Goal: Transaction & Acquisition: Purchase product/service

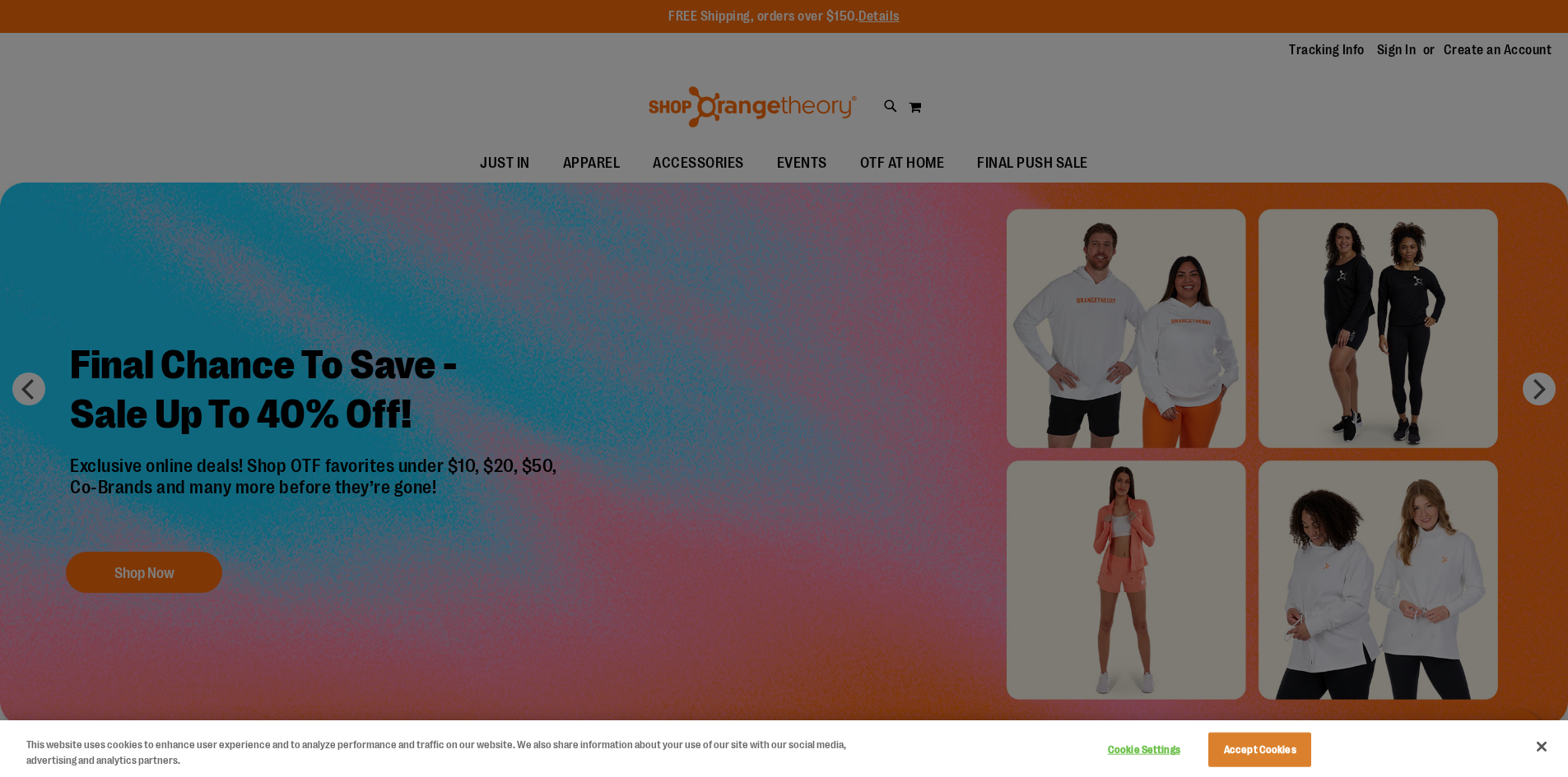
click at [1161, 175] on div at bounding box center [784, 388] width 1568 height 777
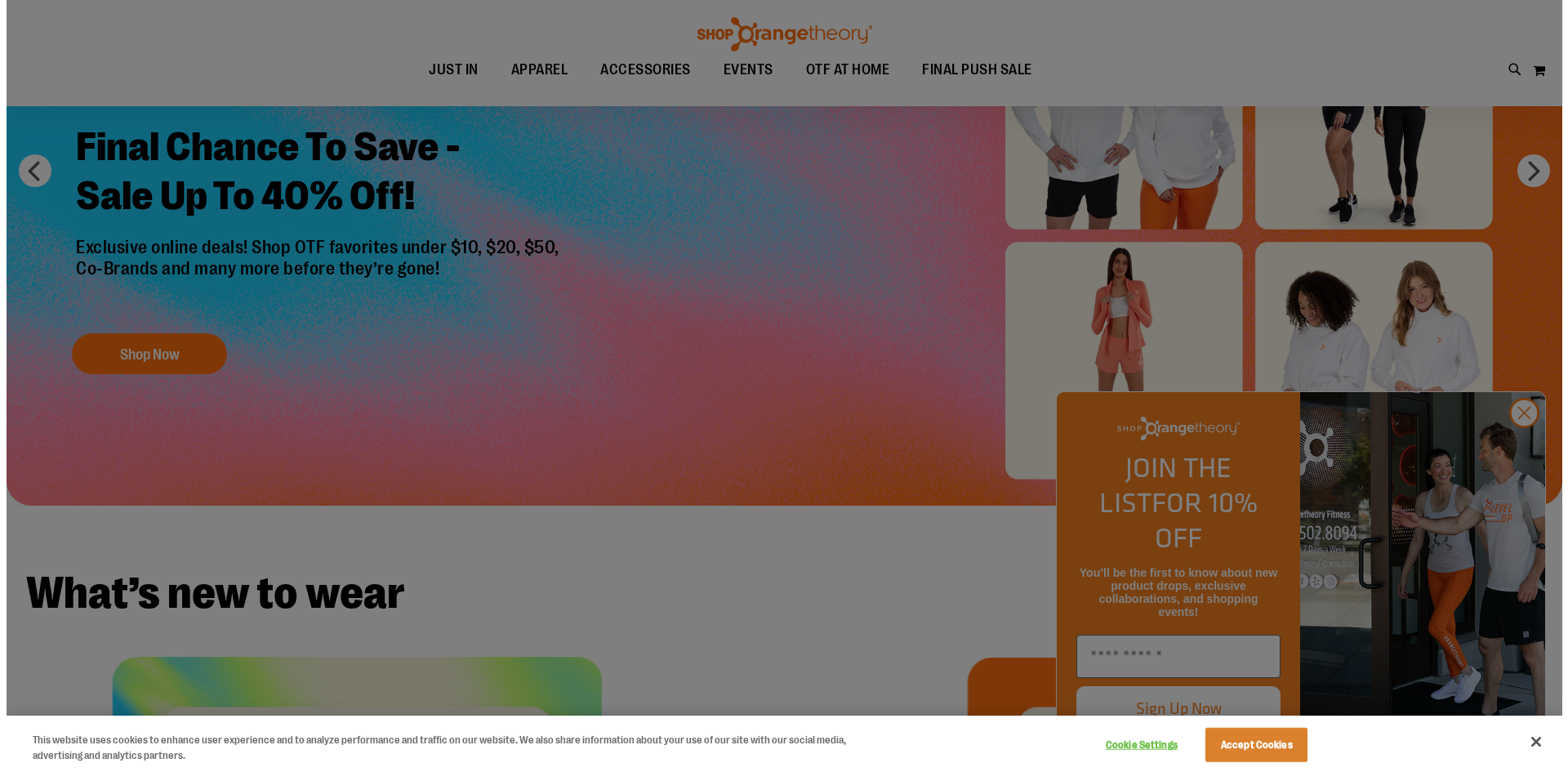
scroll to position [326, 0]
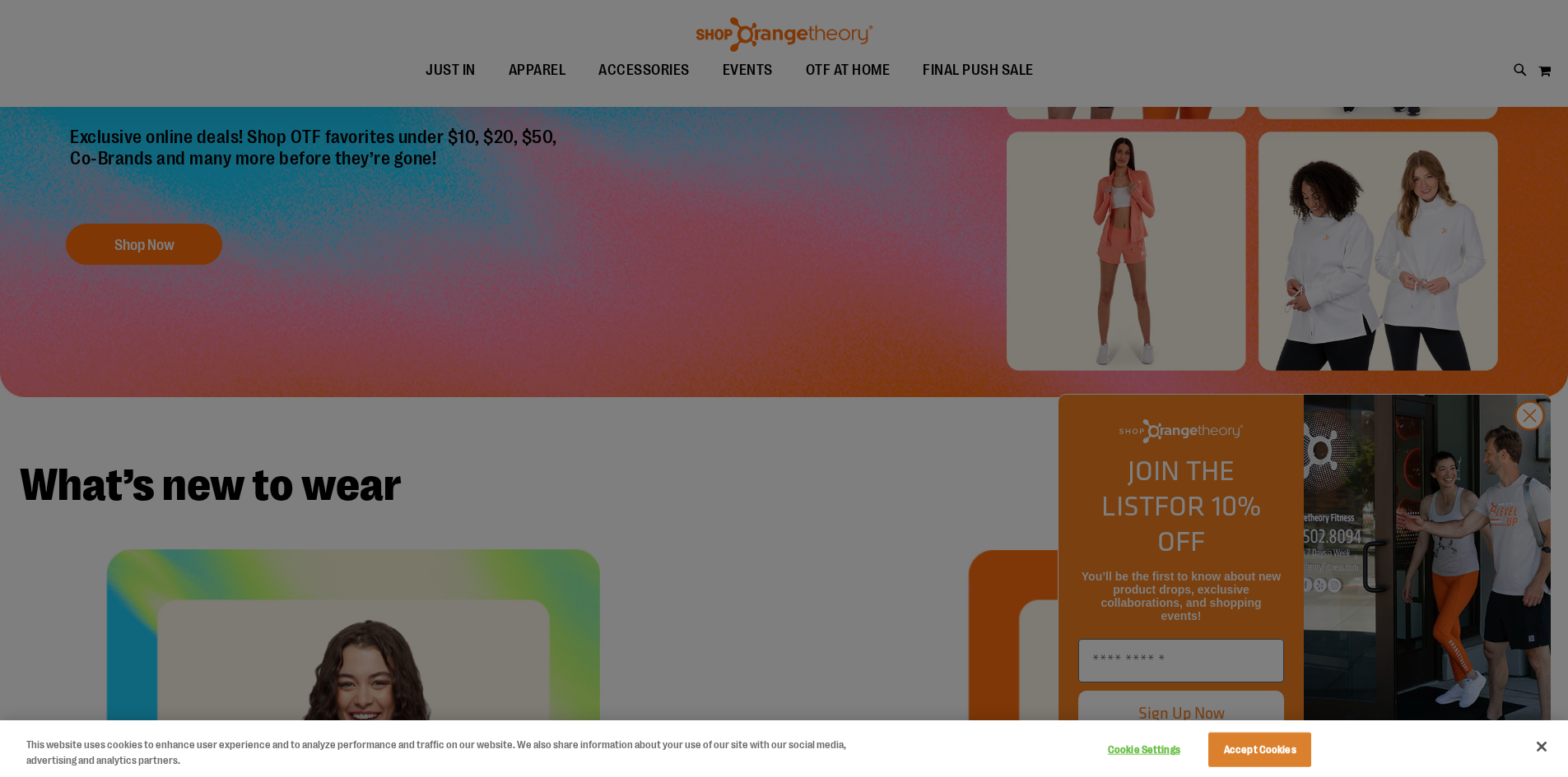
click at [1532, 454] on div at bounding box center [784, 388] width 1568 height 777
click at [1139, 748] on button "Cookie Settings" at bounding box center [1143, 750] width 103 height 33
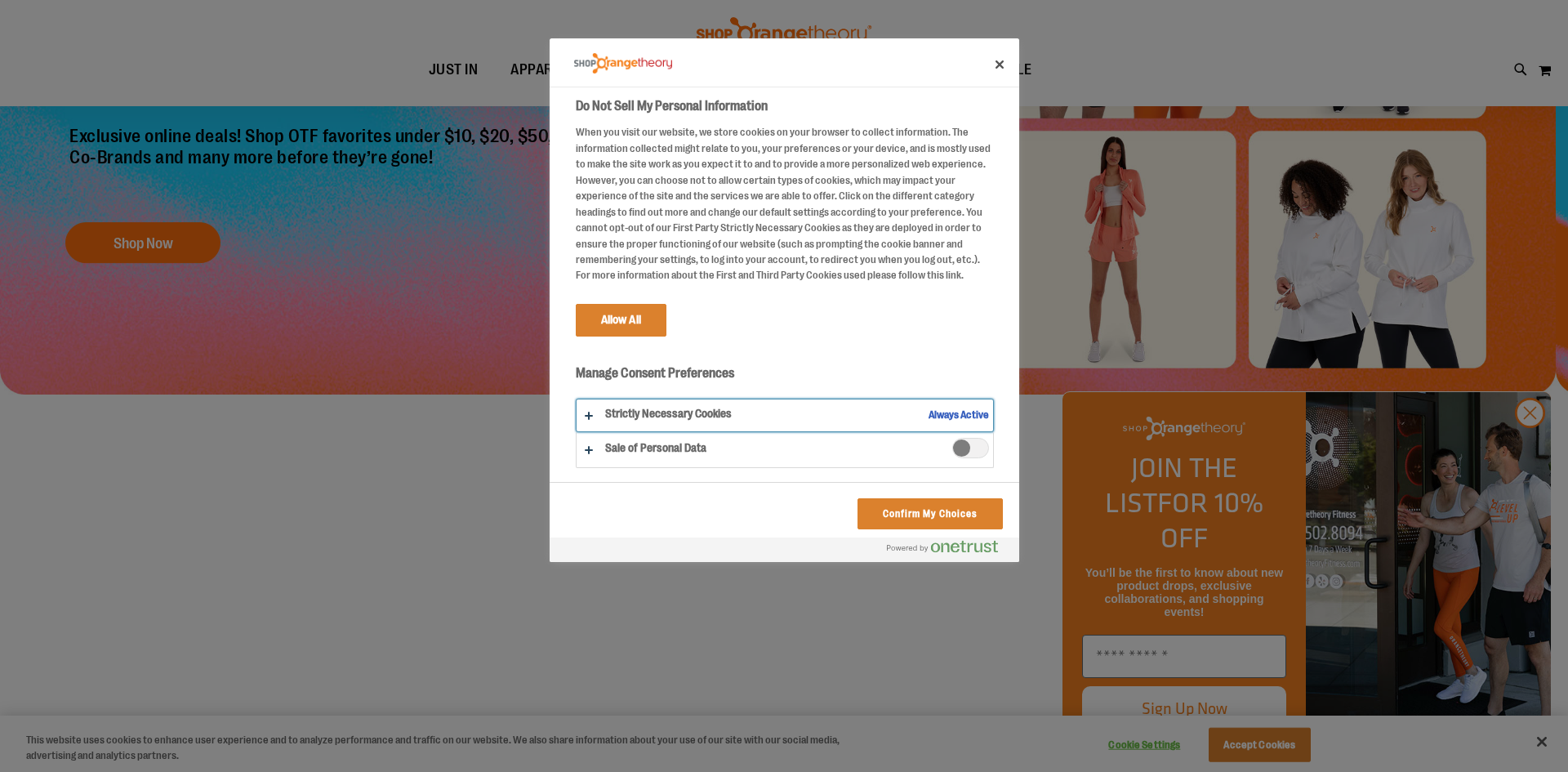
click at [618, 417] on button "Do Not Sell My Personal Information" at bounding box center [784, 415] width 416 height 32
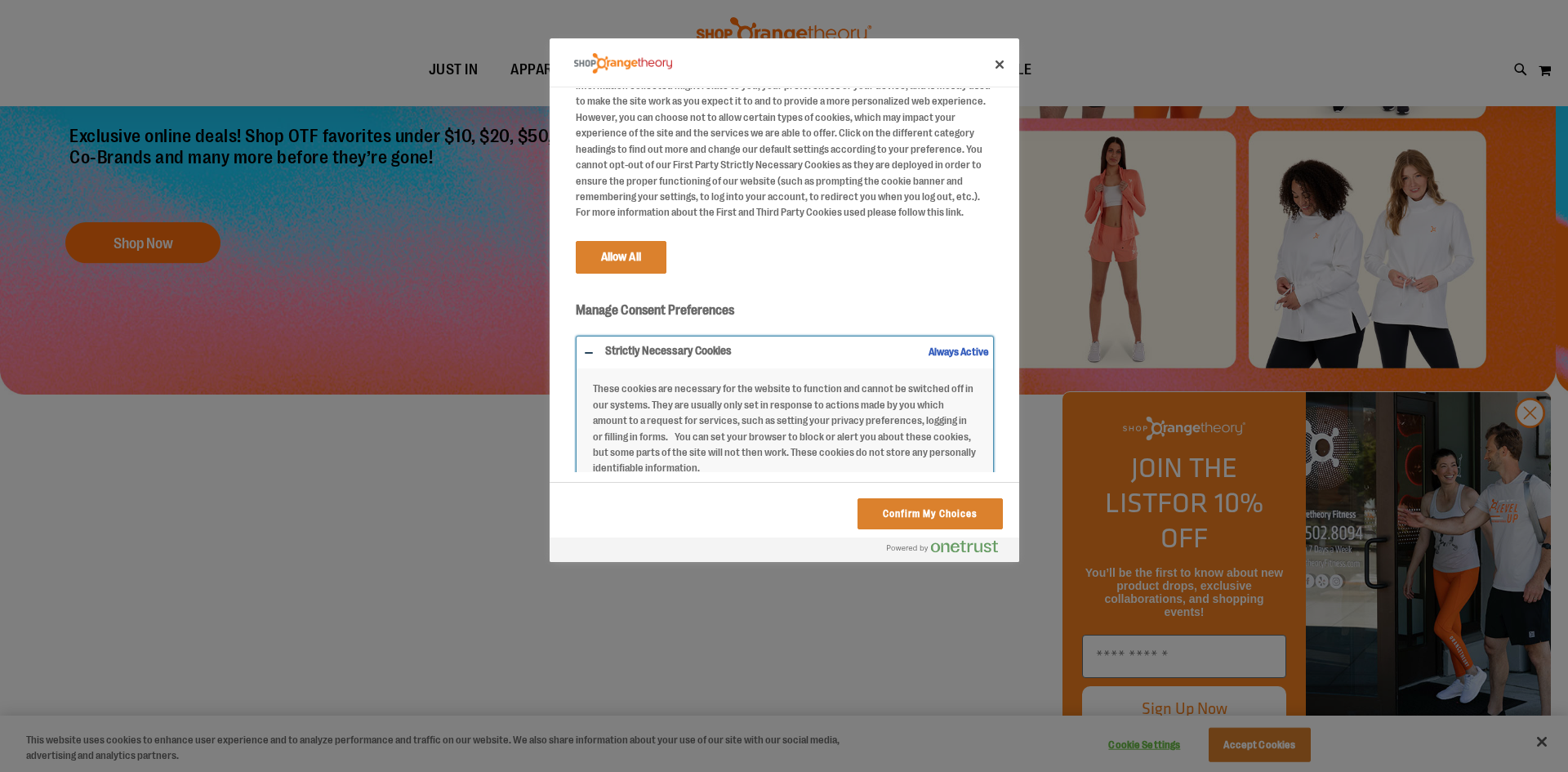
scroll to position [141, 0]
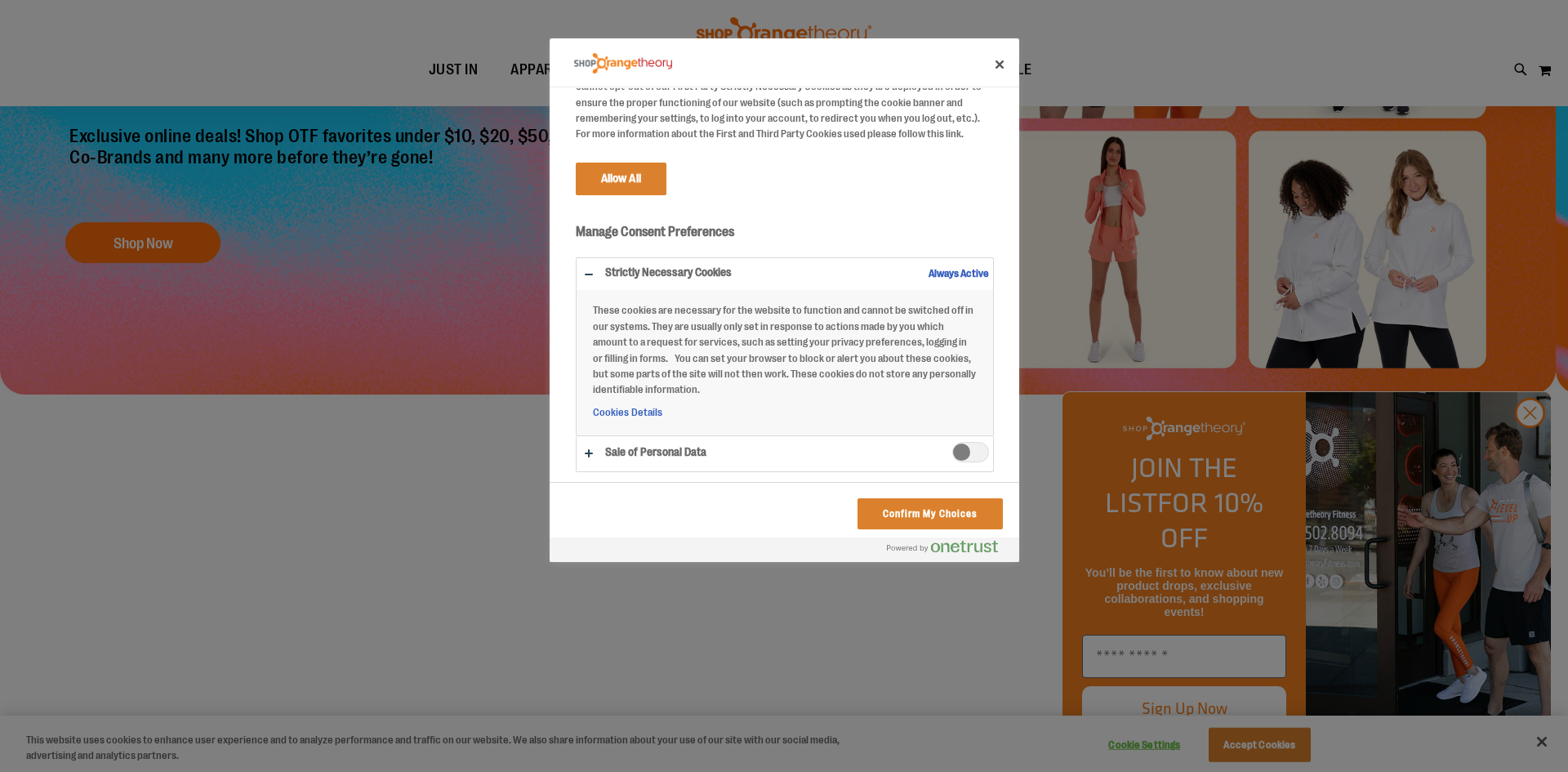
click at [865, 213] on div "Do Not Sell My Personal Information When you visit our website, we store cookie…" at bounding box center [796, 281] width 445 height 384
click at [791, 443] on button "Do Not Sell My Personal Information" at bounding box center [784, 454] width 416 height 35
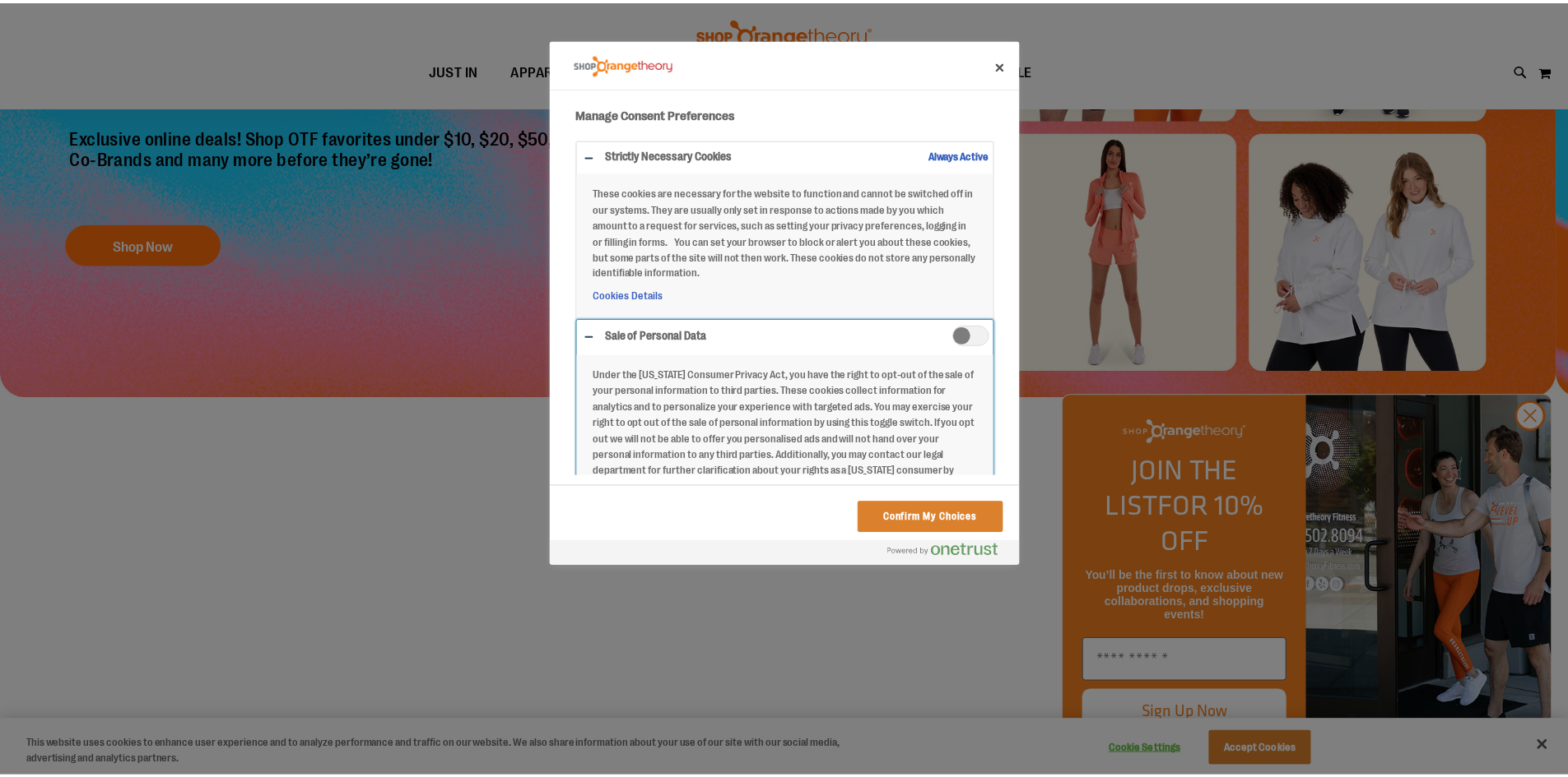
scroll to position [180, 0]
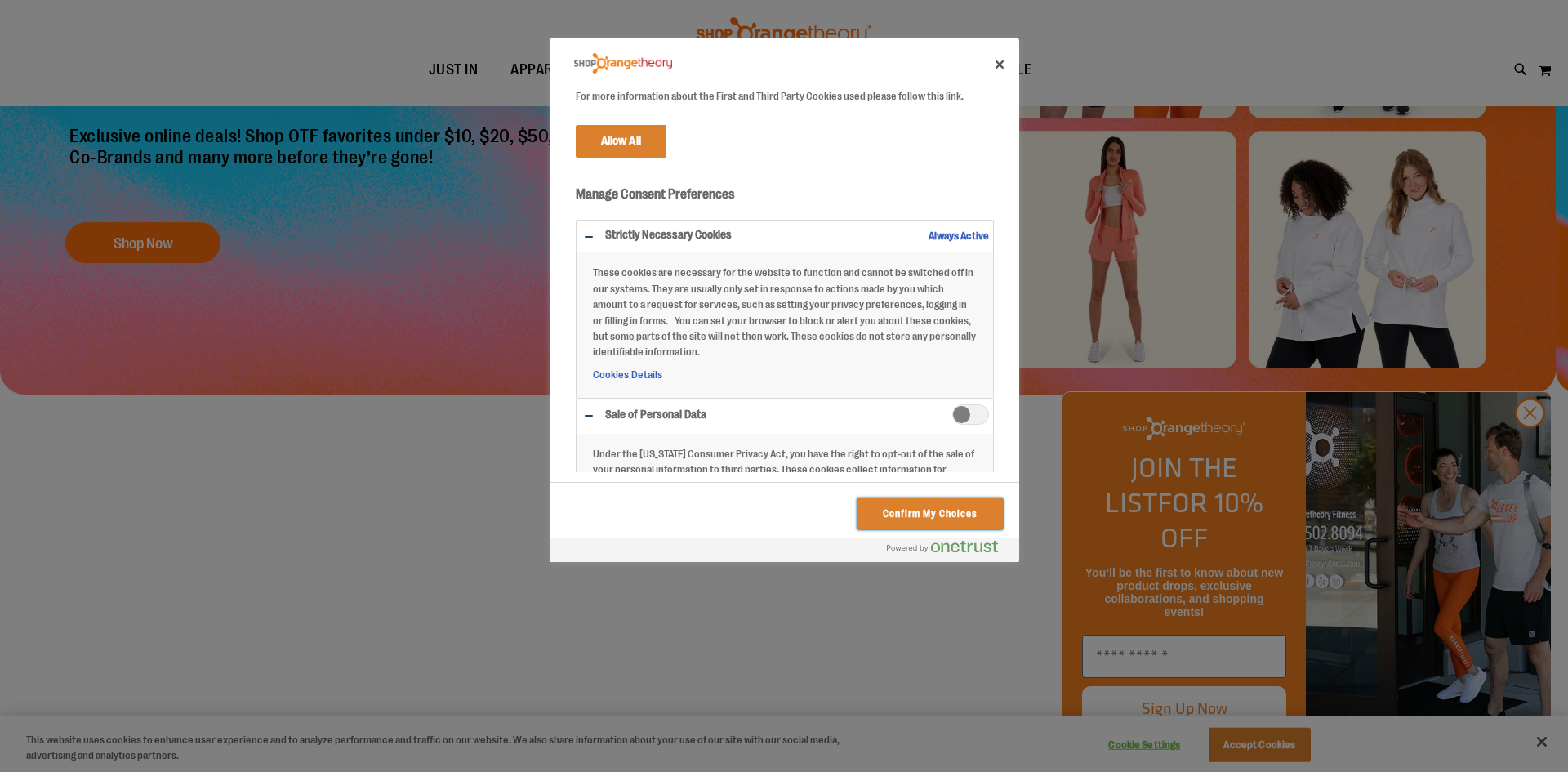
click at [888, 525] on button "Confirm My Choices" at bounding box center [930, 514] width 145 height 31
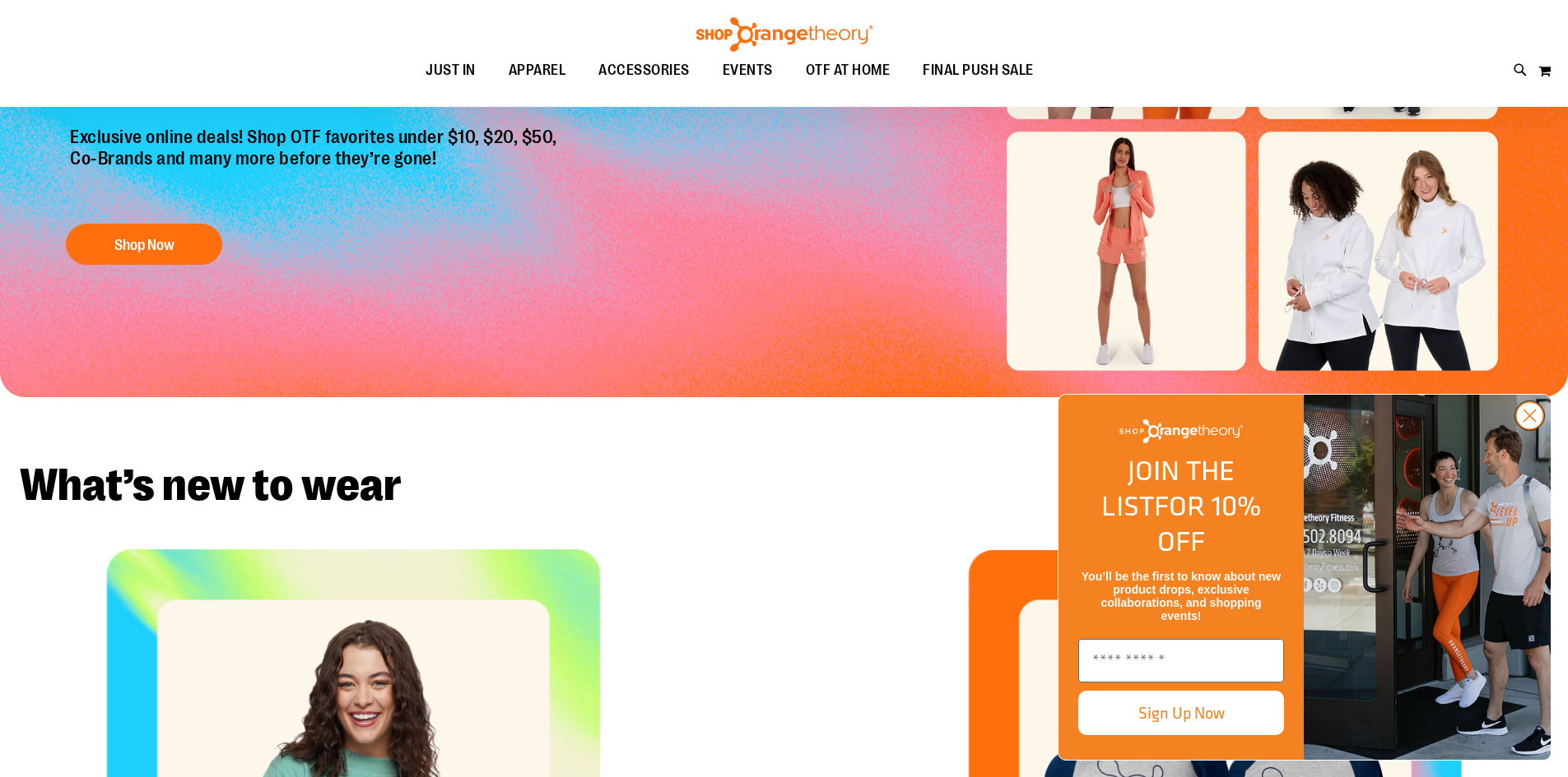
click at [1524, 430] on circle "Close dialog" at bounding box center [1529, 415] width 27 height 27
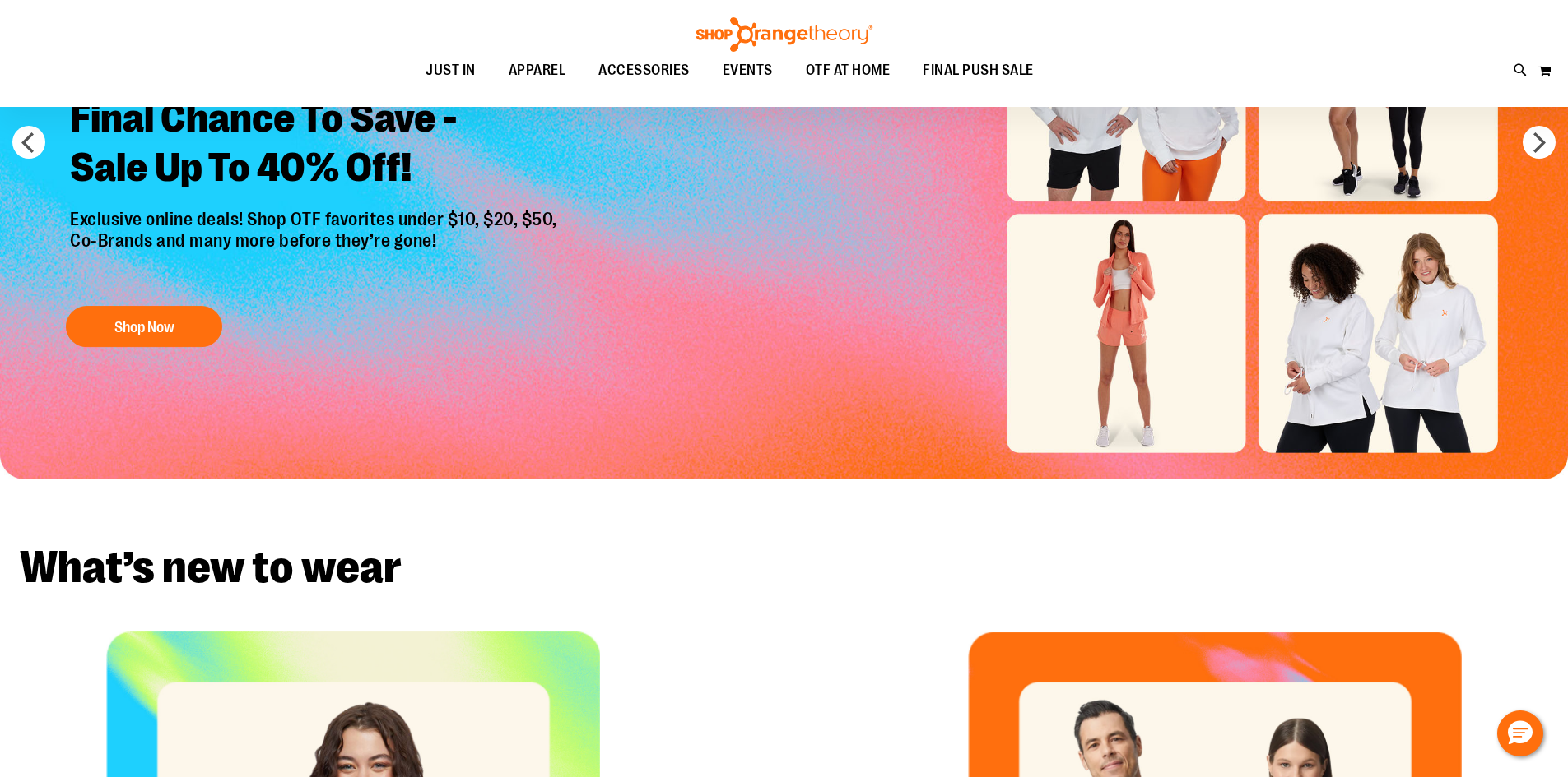
scroll to position [0, 0]
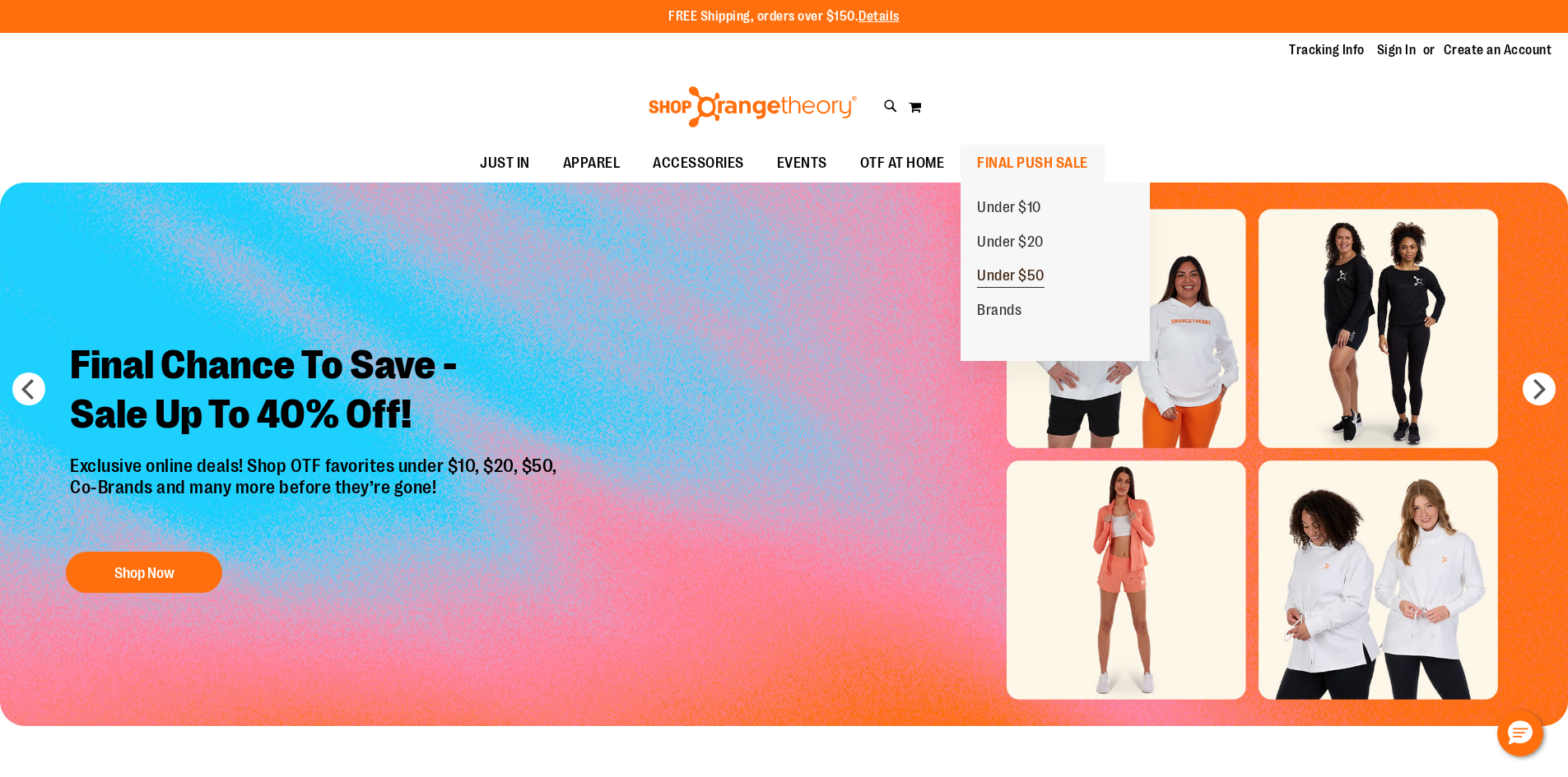
click at [1018, 274] on span "Under $50" at bounding box center [1011, 278] width 68 height 21
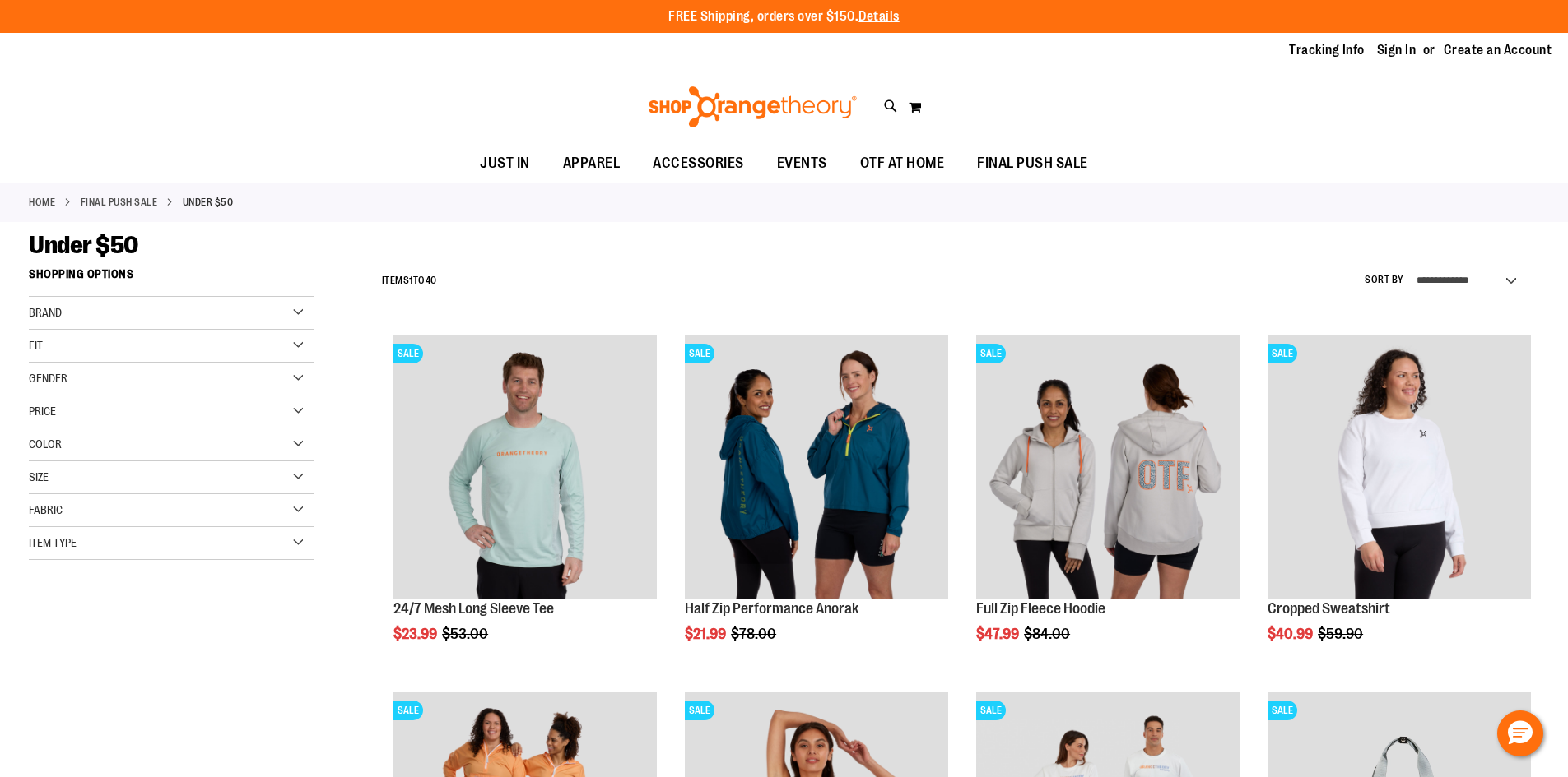
click at [289, 386] on div "Gender" at bounding box center [171, 379] width 285 height 33
click at [669, 230] on div "Under $50" at bounding box center [784, 245] width 1510 height 29
click at [303, 560] on div "Size" at bounding box center [171, 559] width 285 height 33
click at [146, 602] on div "L" at bounding box center [141, 599] width 24 height 24
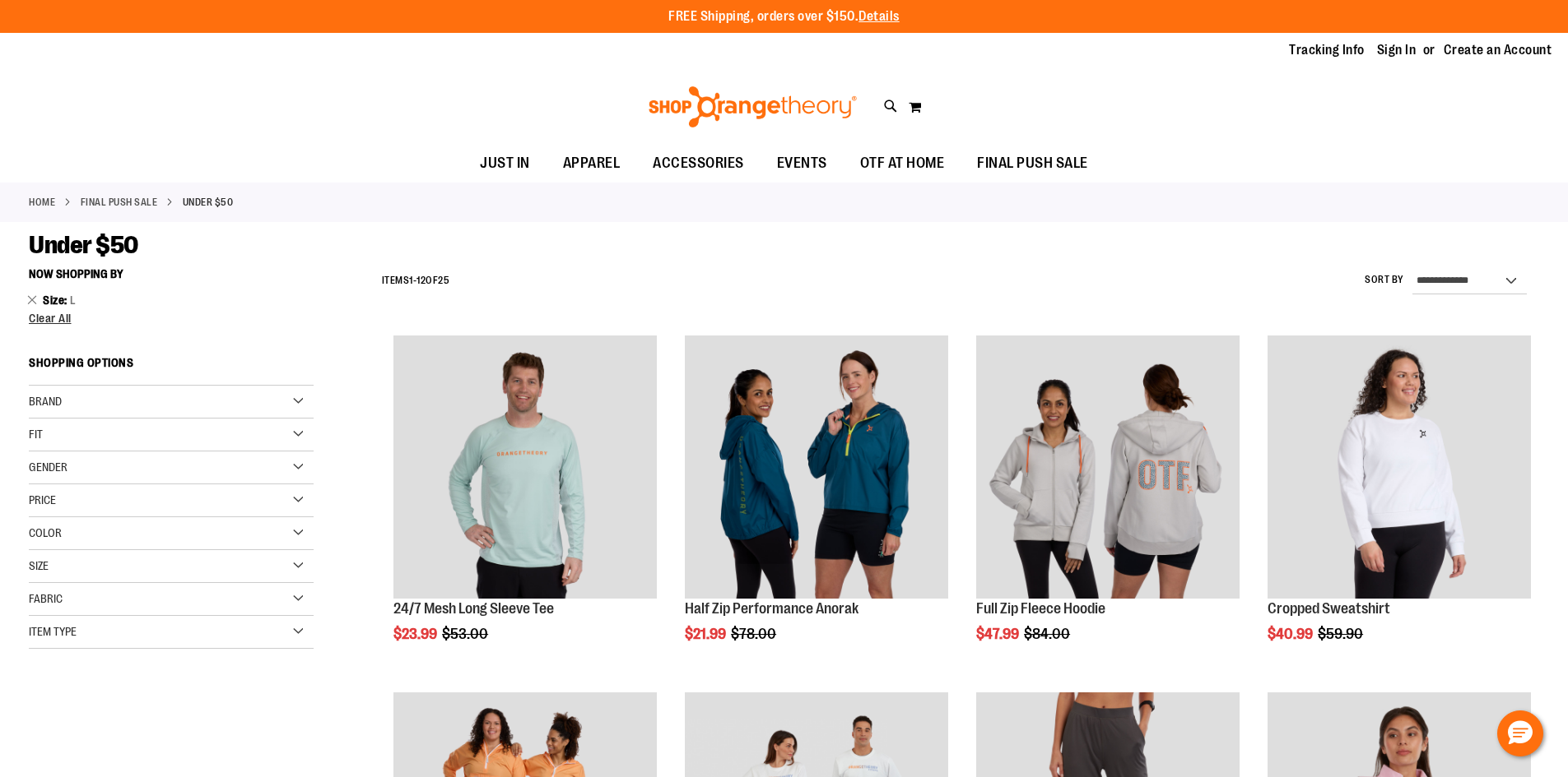
click at [175, 605] on div "Fabric" at bounding box center [171, 599] width 285 height 33
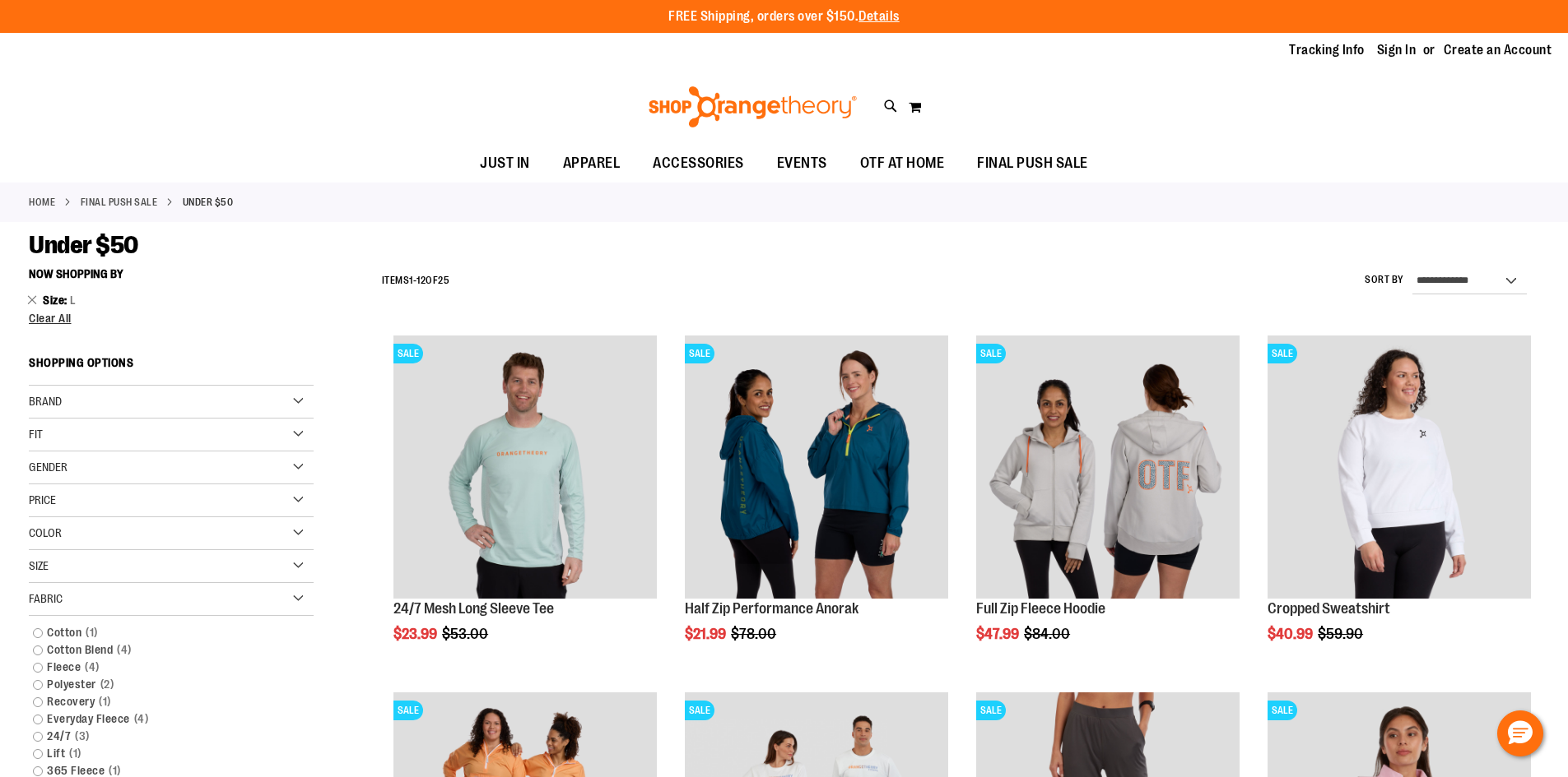
click at [296, 562] on div "Size" at bounding box center [171, 567] width 285 height 33
click at [171, 612] on div "XL" at bounding box center [171, 607] width 24 height 24
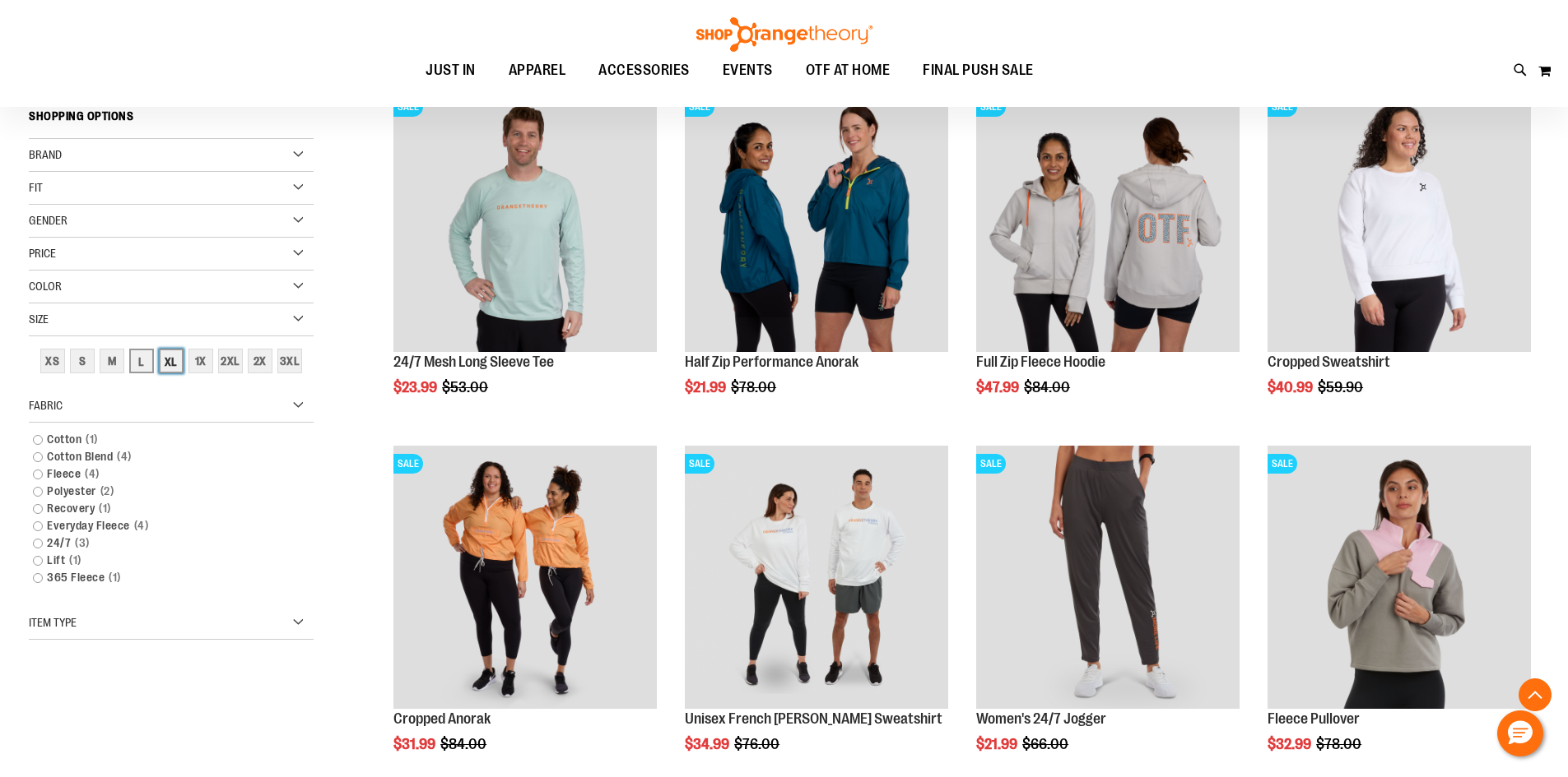
scroll to position [260, 0]
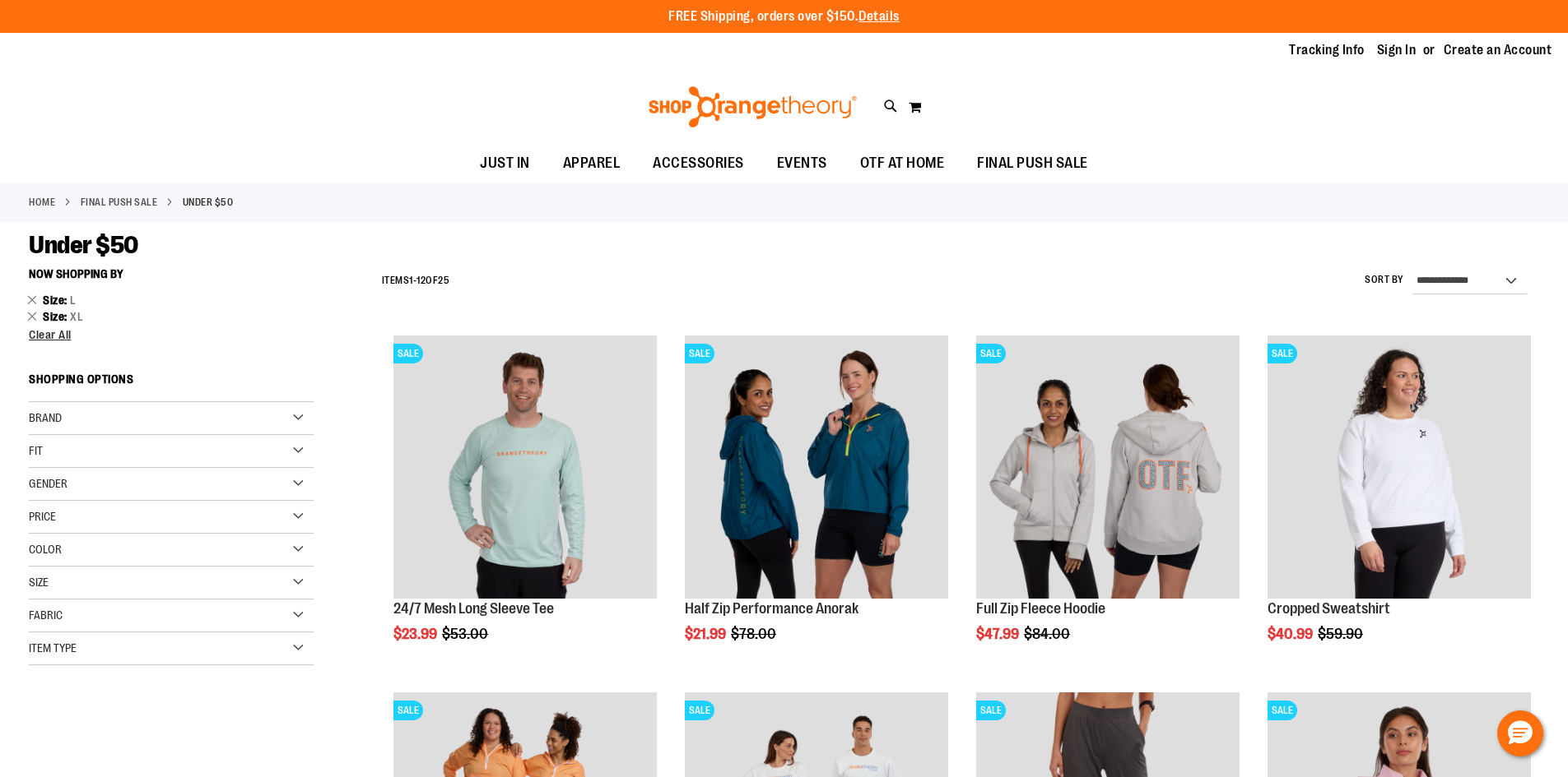
click at [297, 580] on div "Size" at bounding box center [171, 583] width 285 height 33
click at [114, 625] on div "M" at bounding box center [112, 624] width 24 height 24
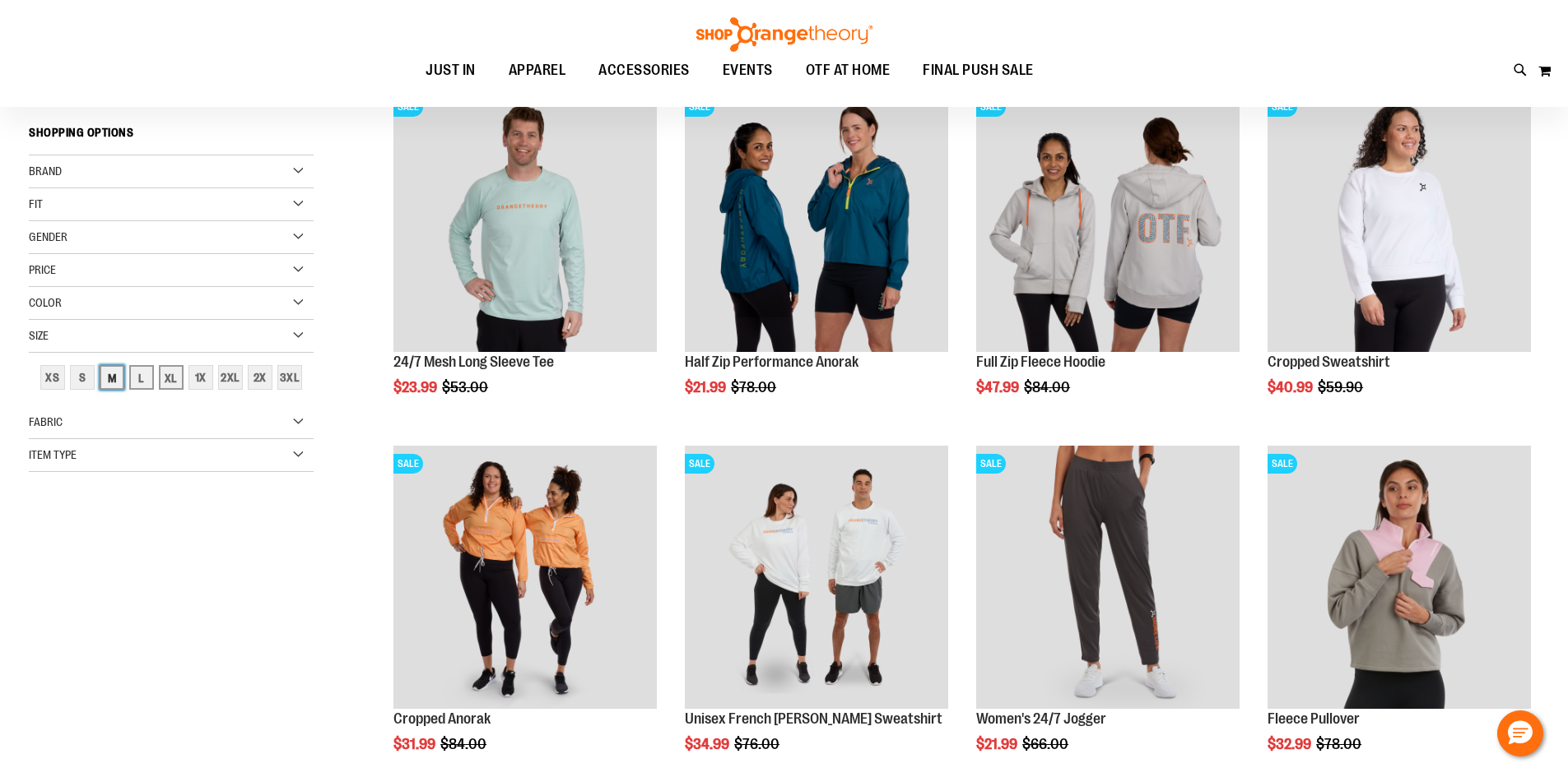
scroll to position [260, 0]
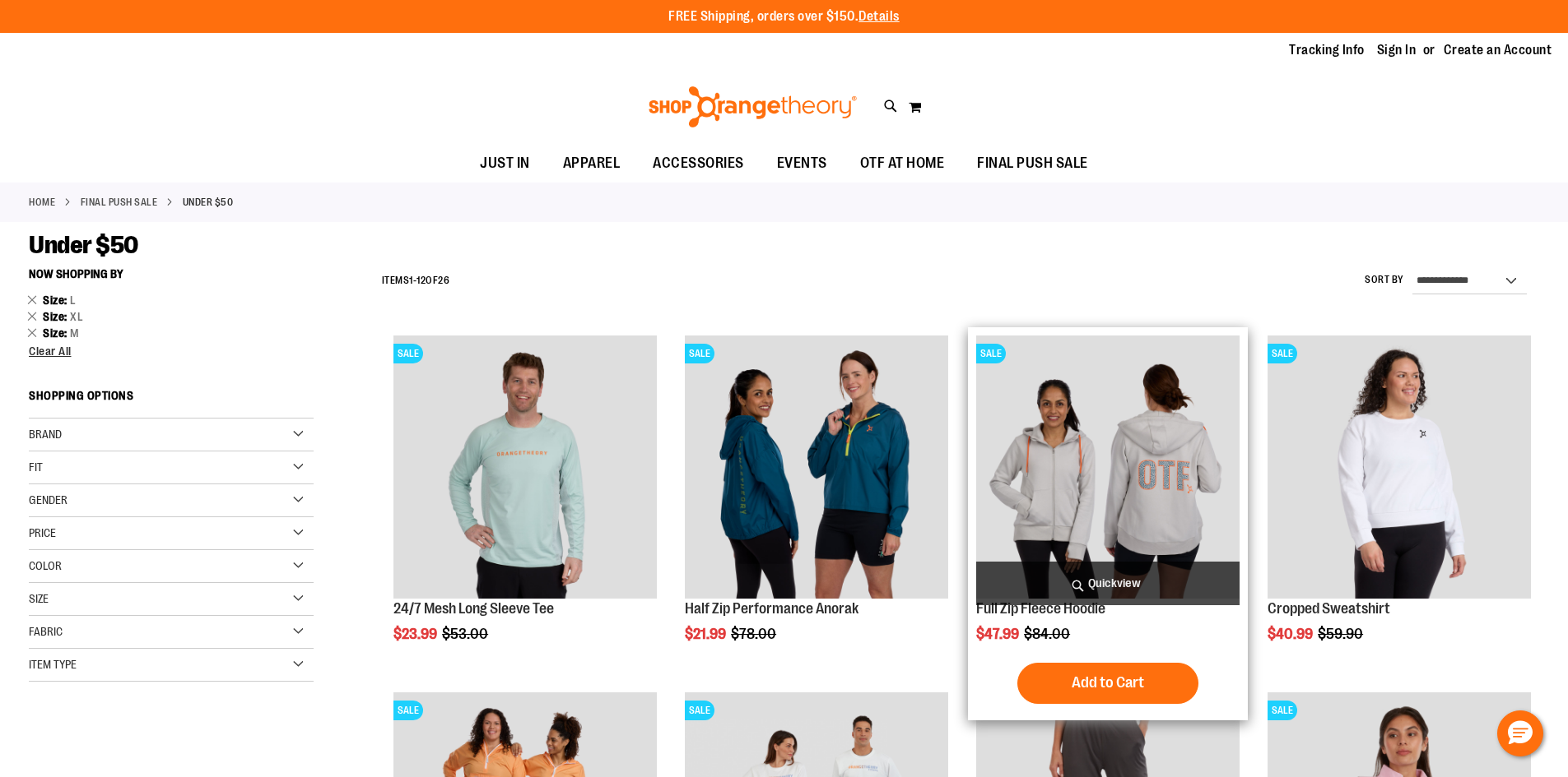
click at [1023, 621] on div "Full Zip Fleece Hoodie $47.99 Regular Price $84.00 Quickview" at bounding box center [1108, 523] width 264 height 377
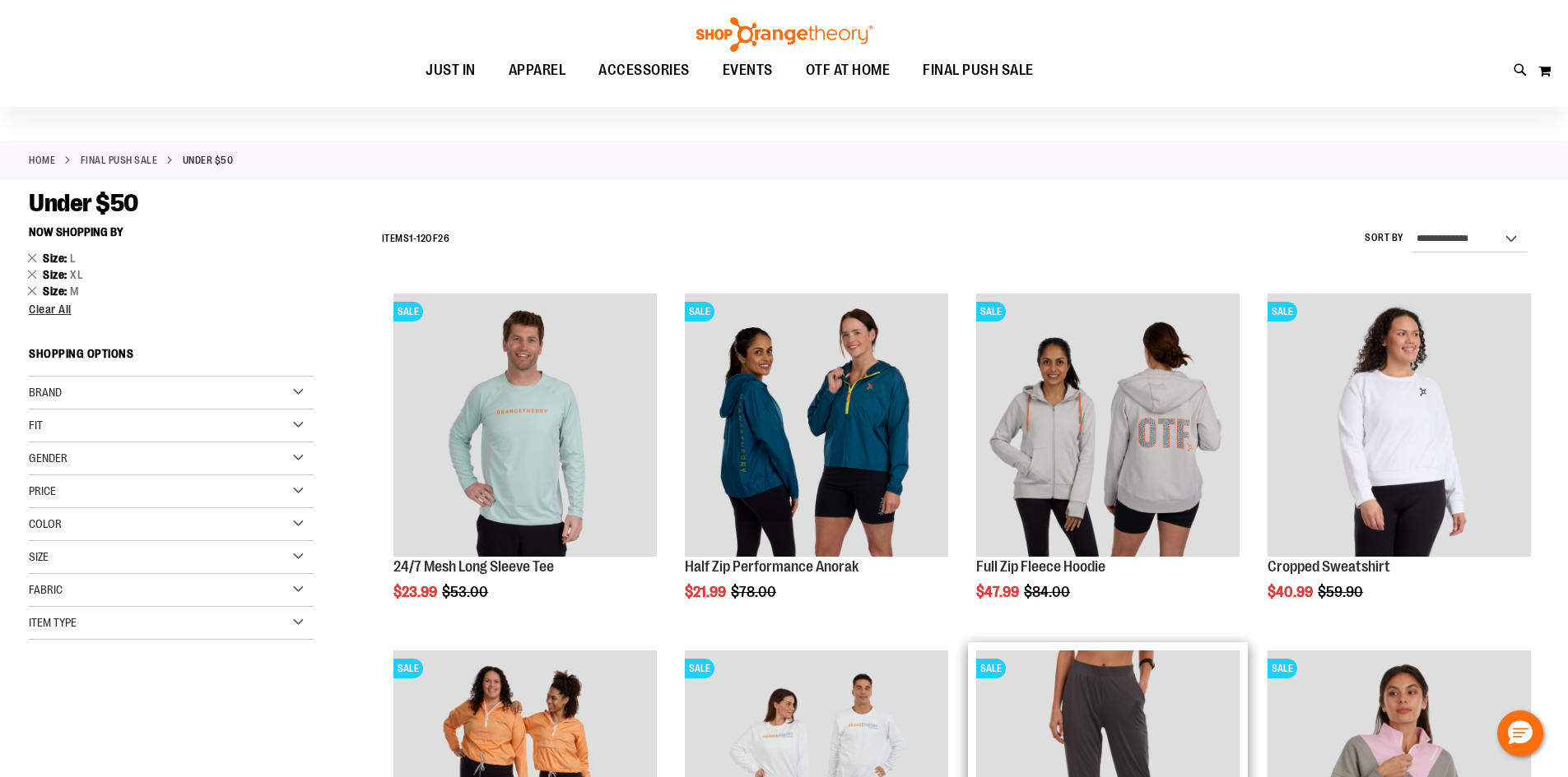
scroll to position [81, 0]
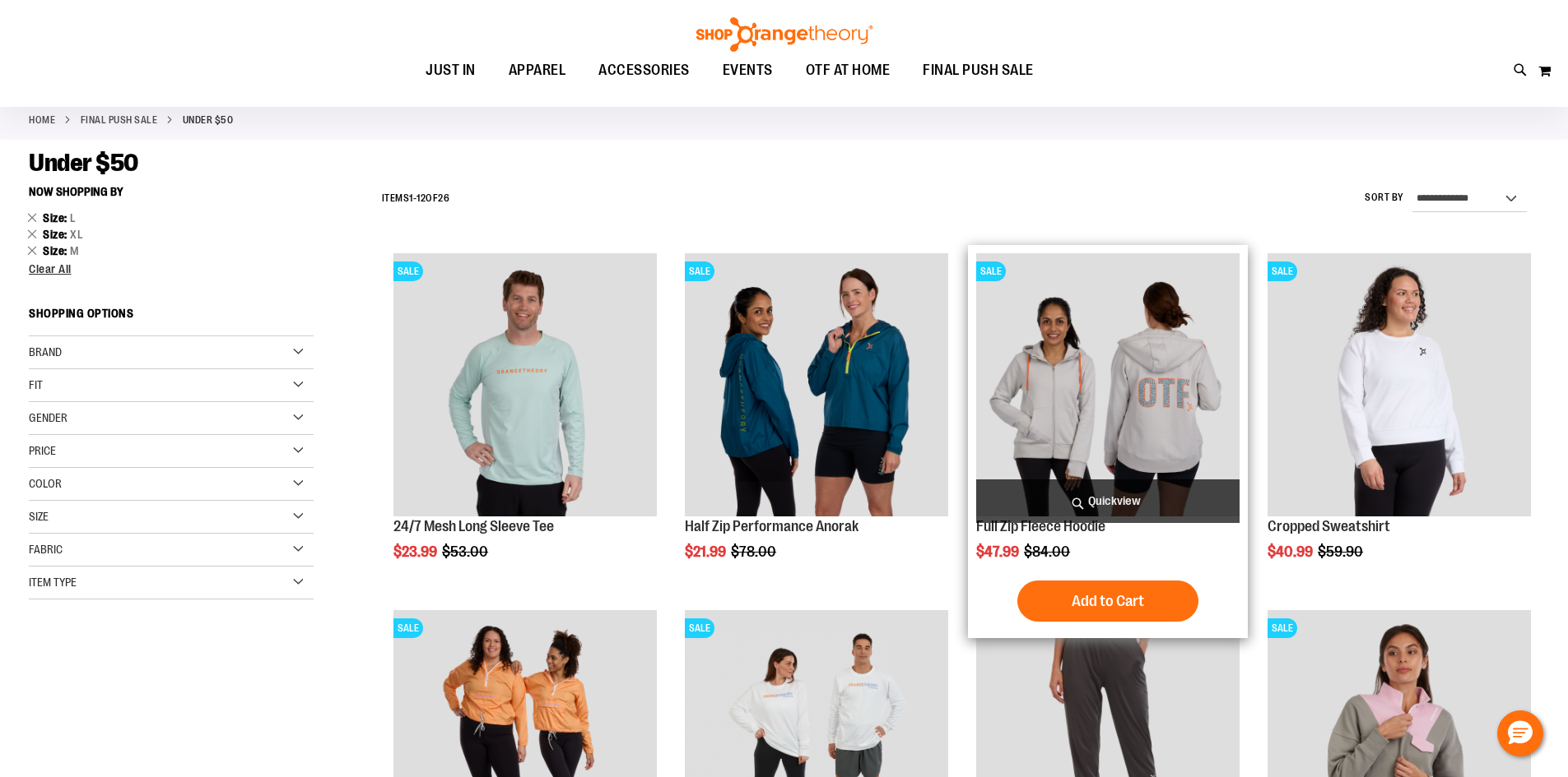
click at [1150, 419] on img "product" at bounding box center [1108, 385] width 264 height 263
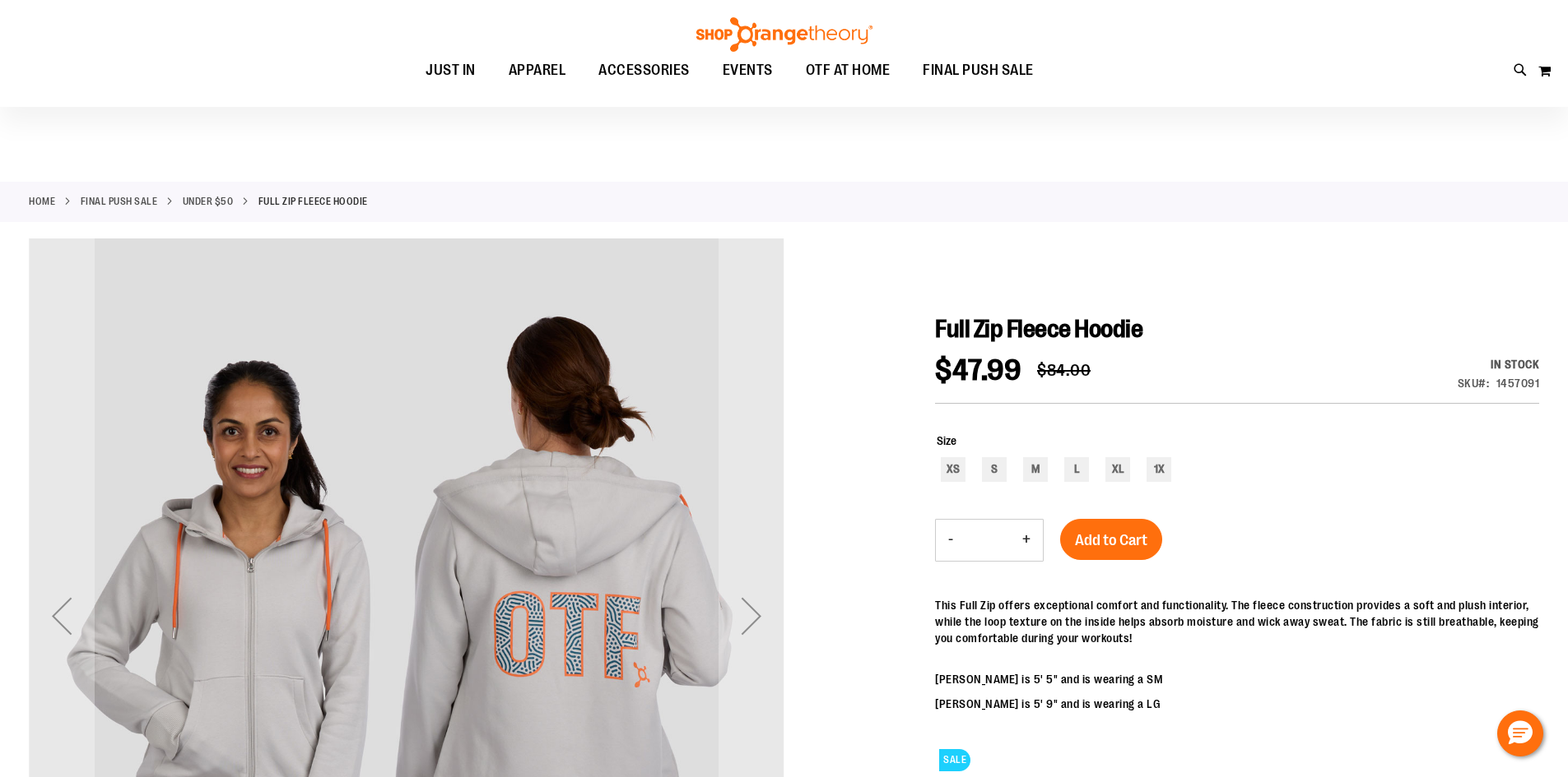
scroll to position [164, 0]
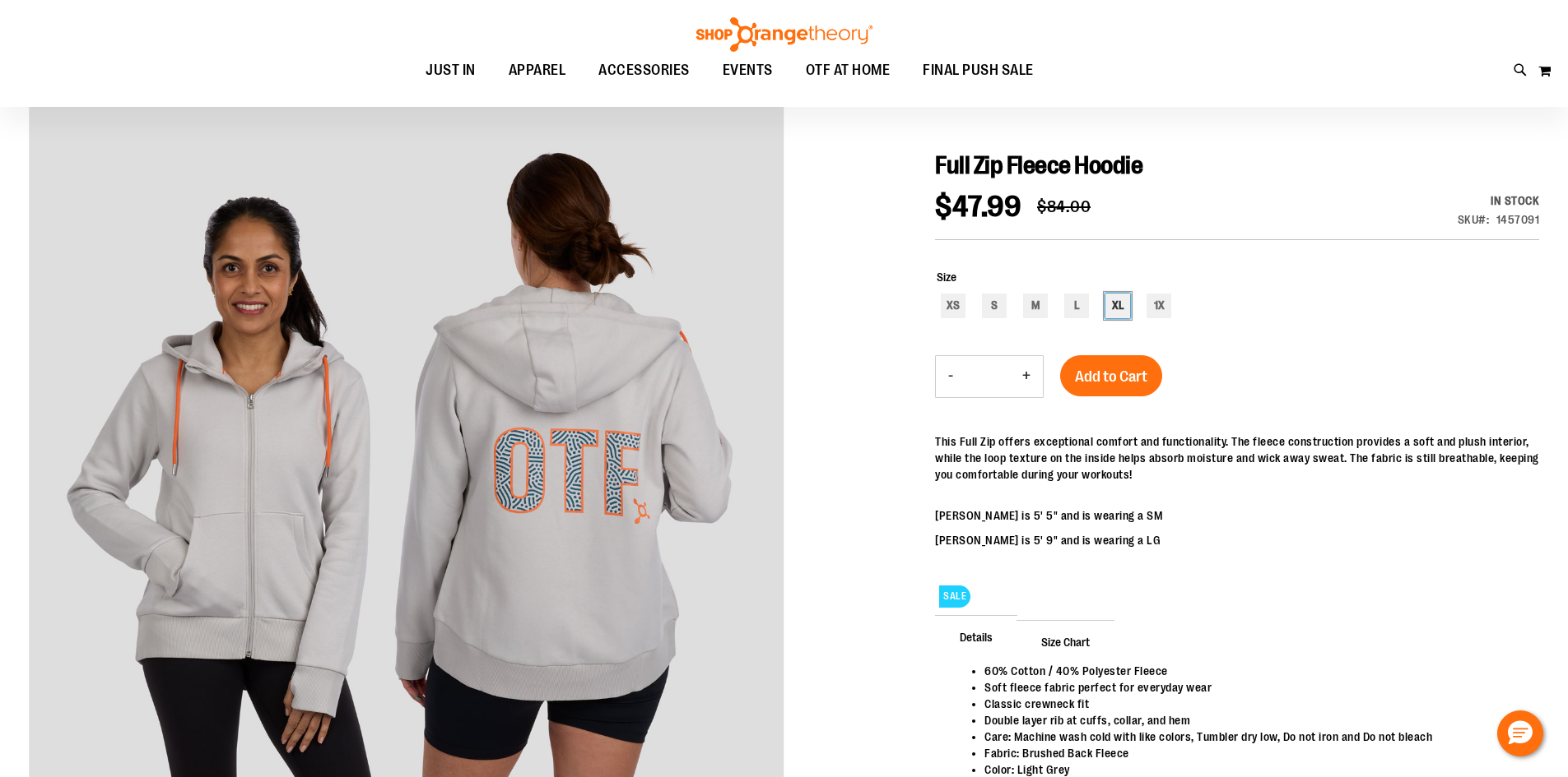
click at [1122, 308] on div "XL" at bounding box center [1117, 306] width 24 height 24
type input "***"
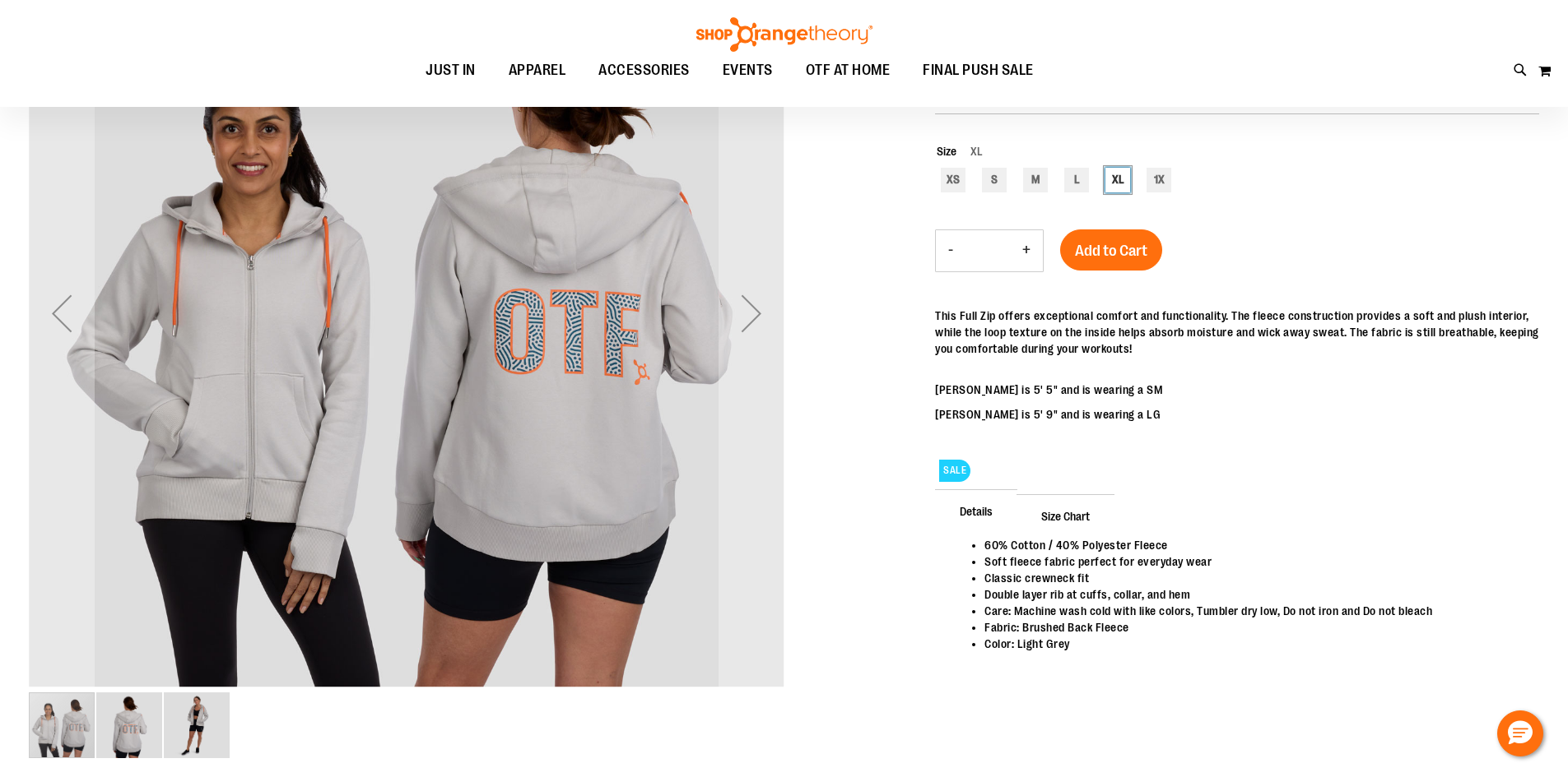
scroll to position [328, 0]
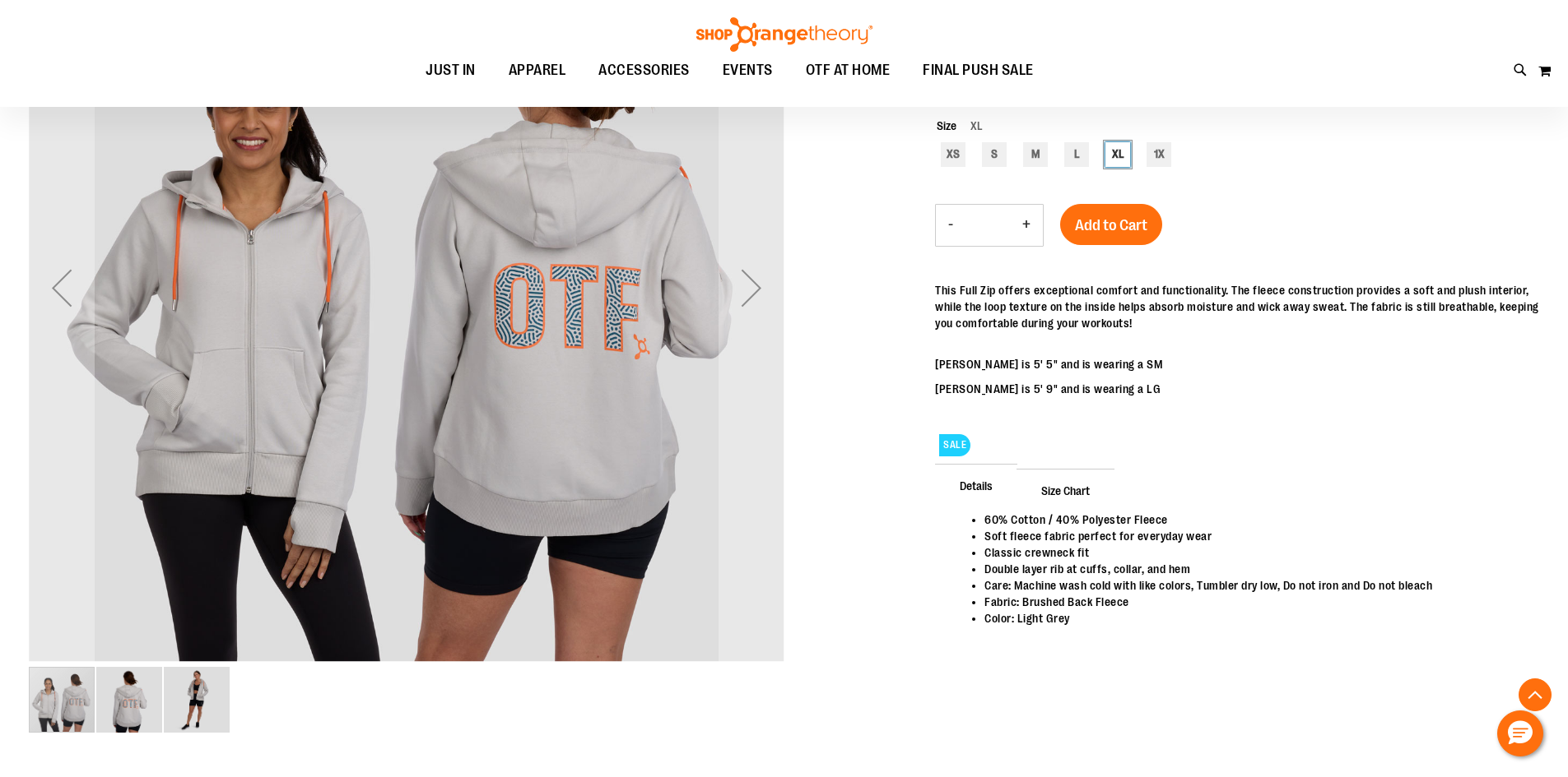
click at [190, 703] on img "image 3 of 3" at bounding box center [197, 700] width 66 height 66
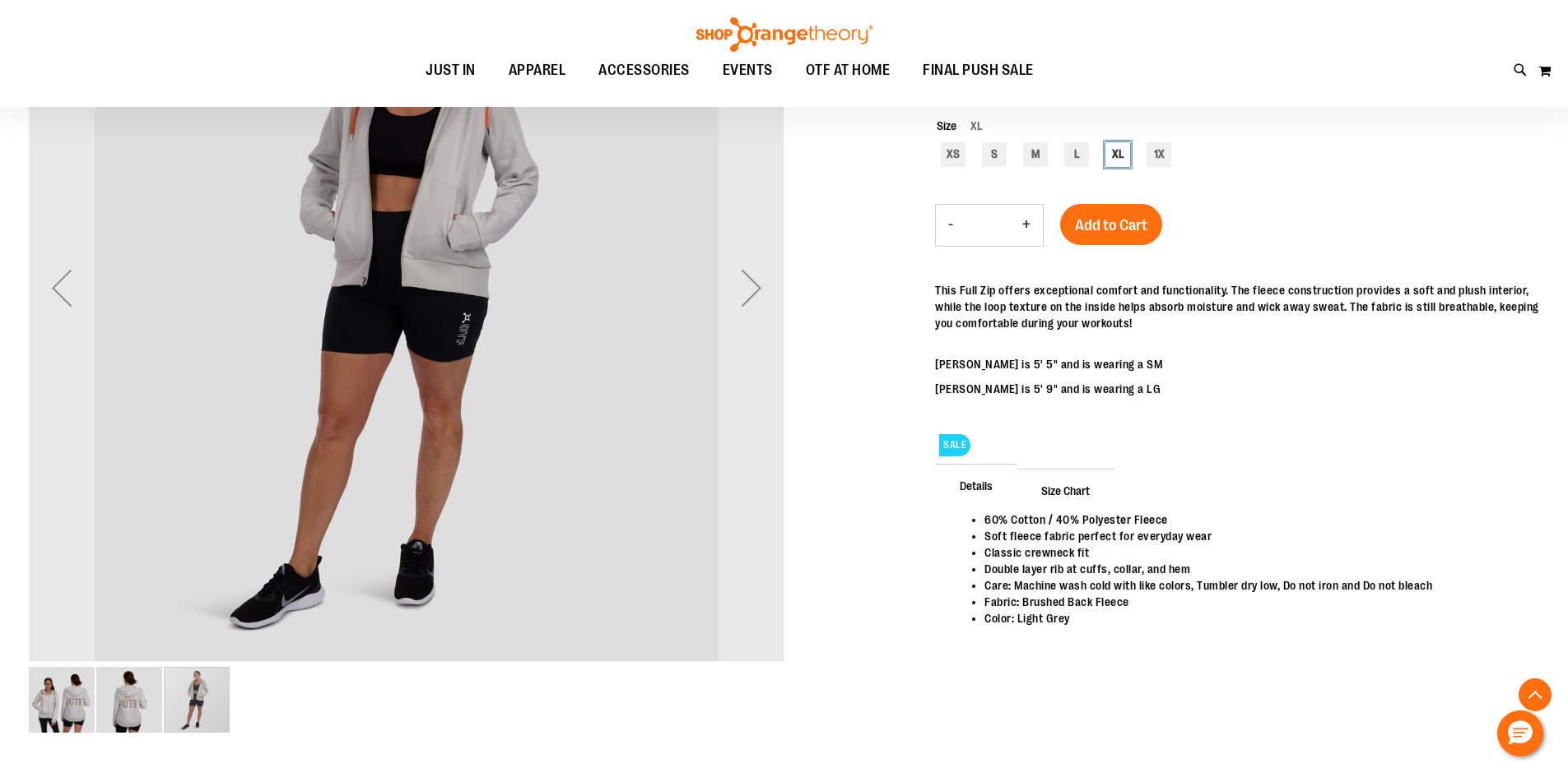
click at [68, 709] on img "image 1 of 3" at bounding box center [62, 700] width 66 height 66
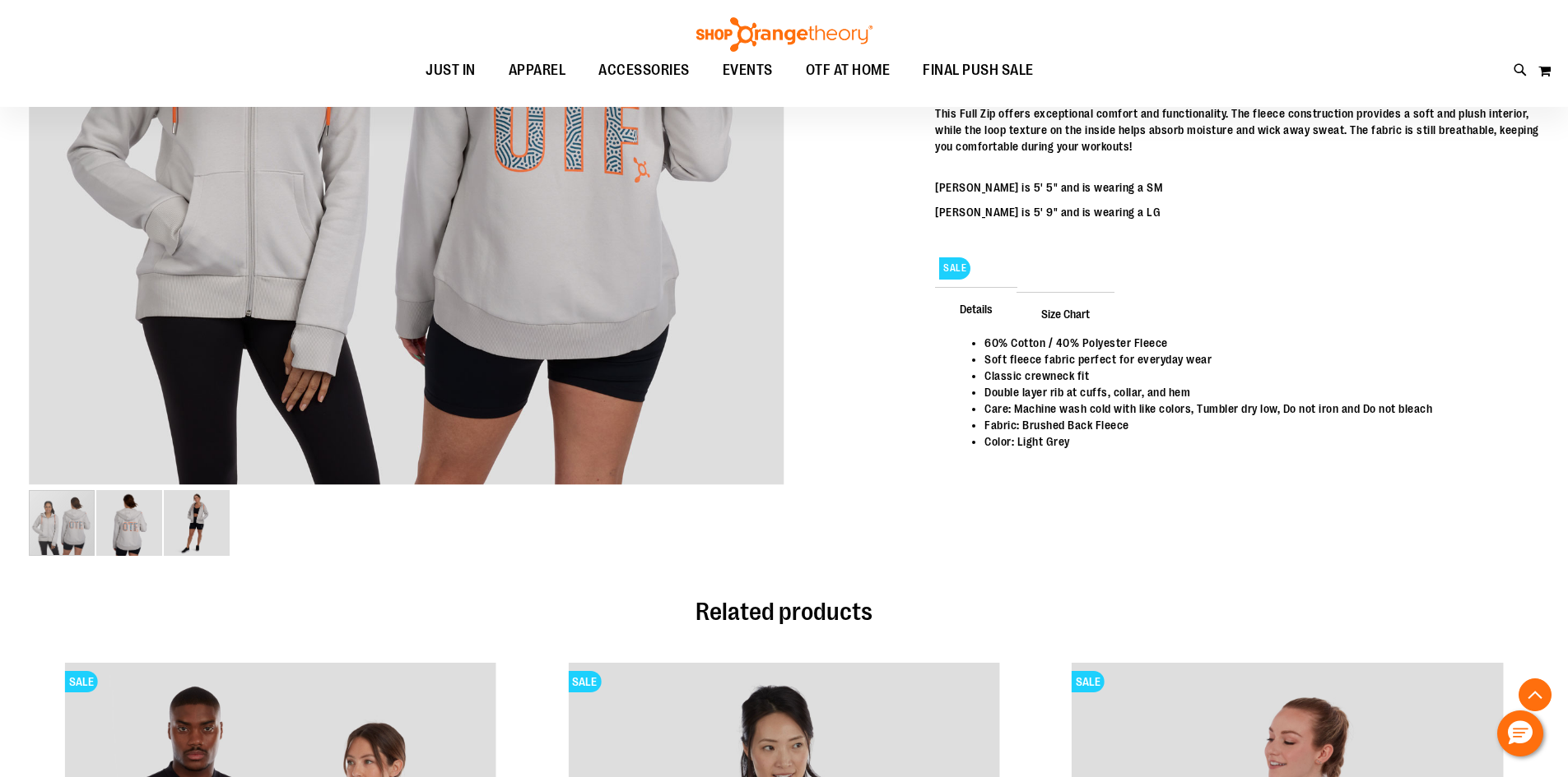
scroll to position [575, 0]
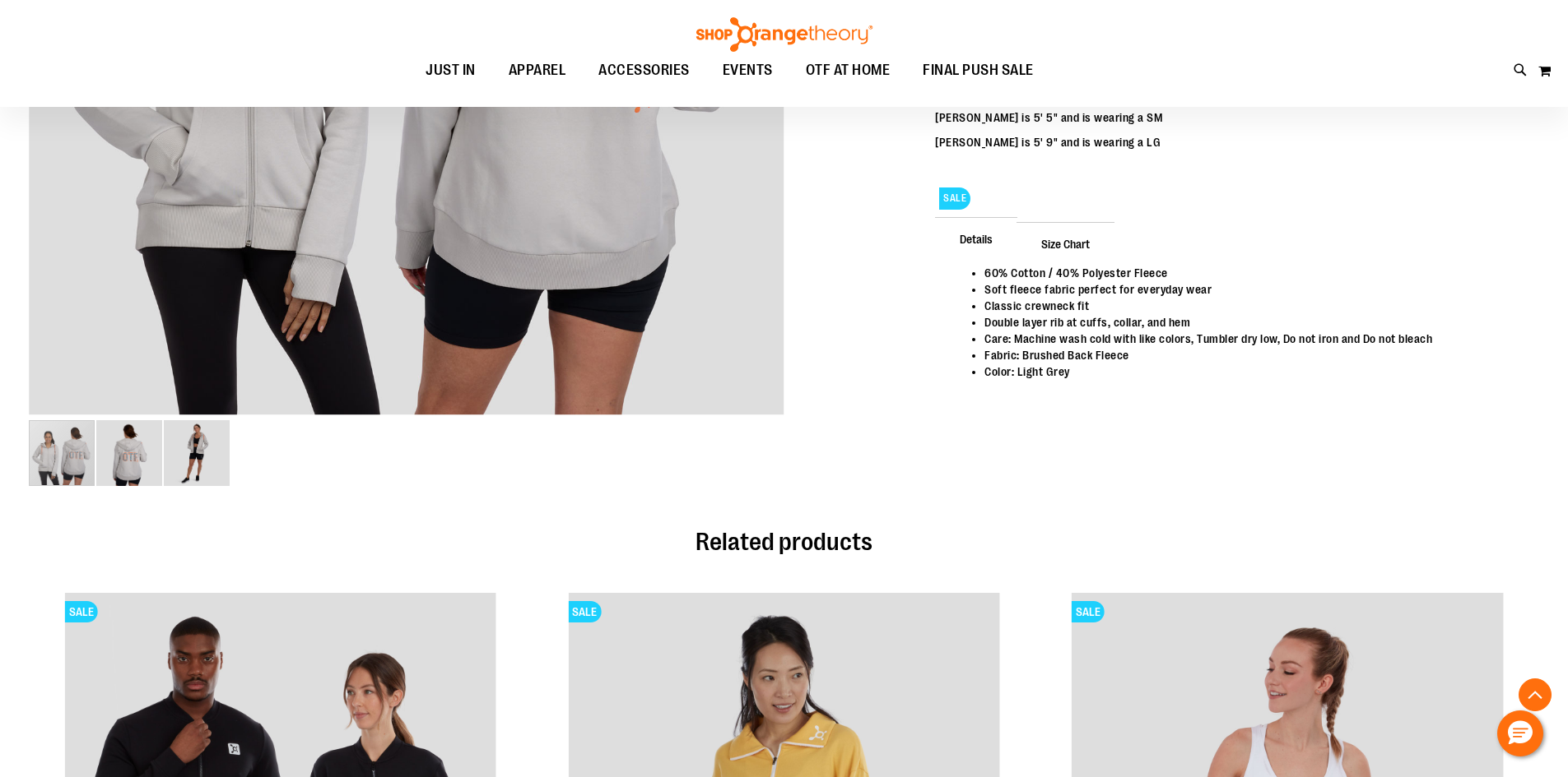
click at [1077, 249] on span "Size Chart" at bounding box center [1065, 243] width 98 height 42
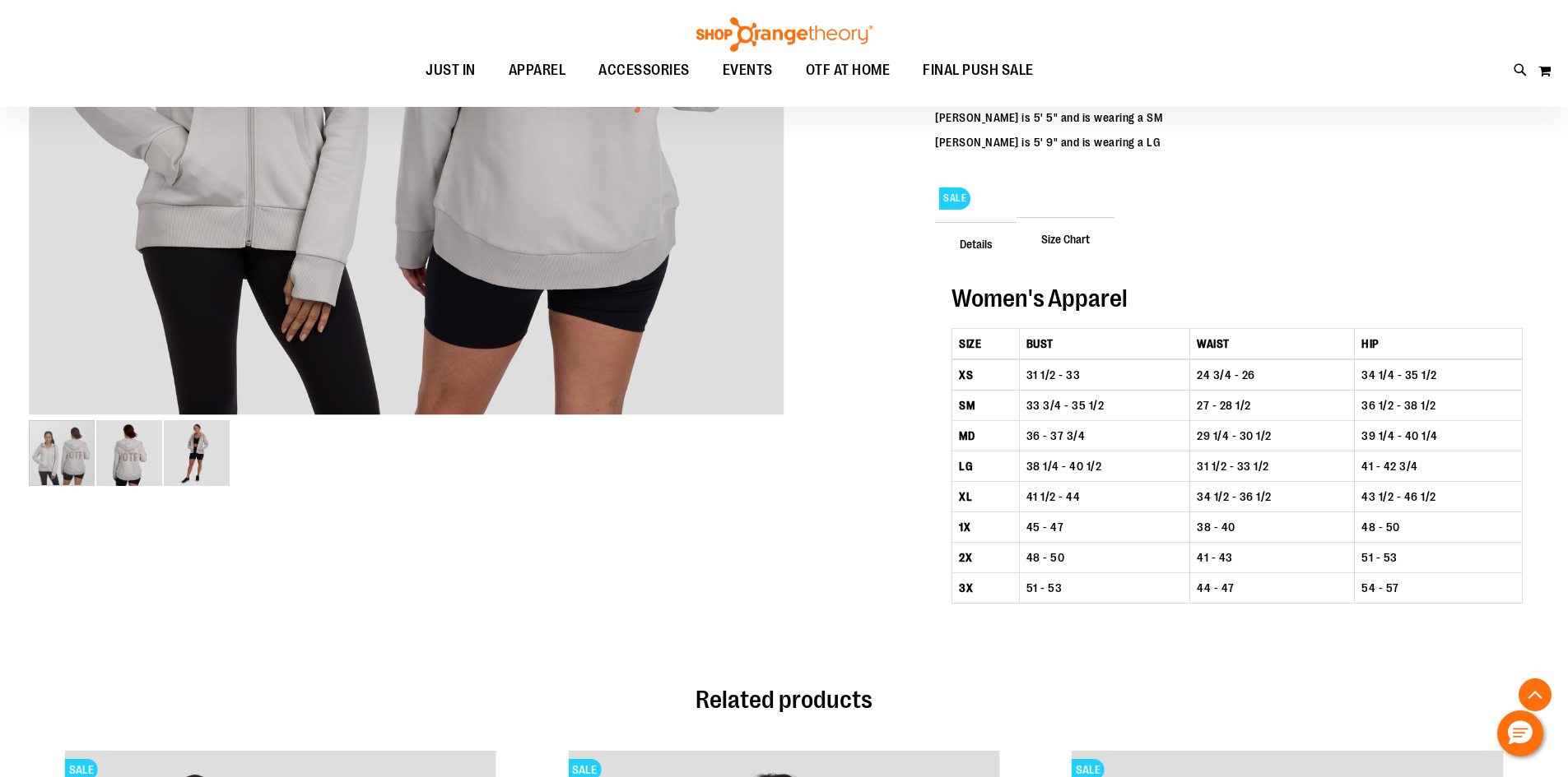
click at [1376, 259] on div "Details 60% Cotton / 40% Polyester Fleece Soft fleece fabric perfect for everyd…" at bounding box center [1237, 431] width 604 height 419
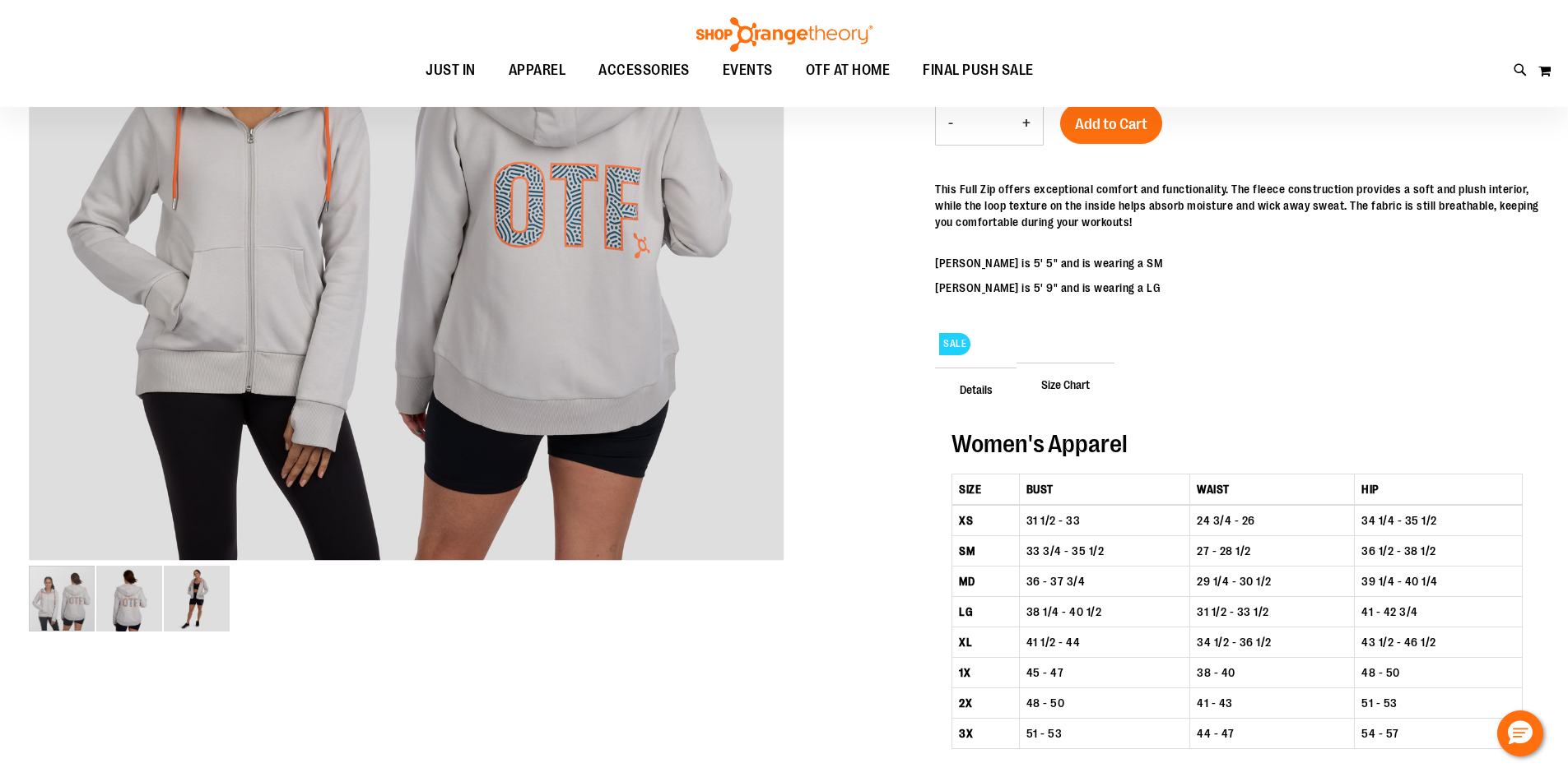
scroll to position [164, 0]
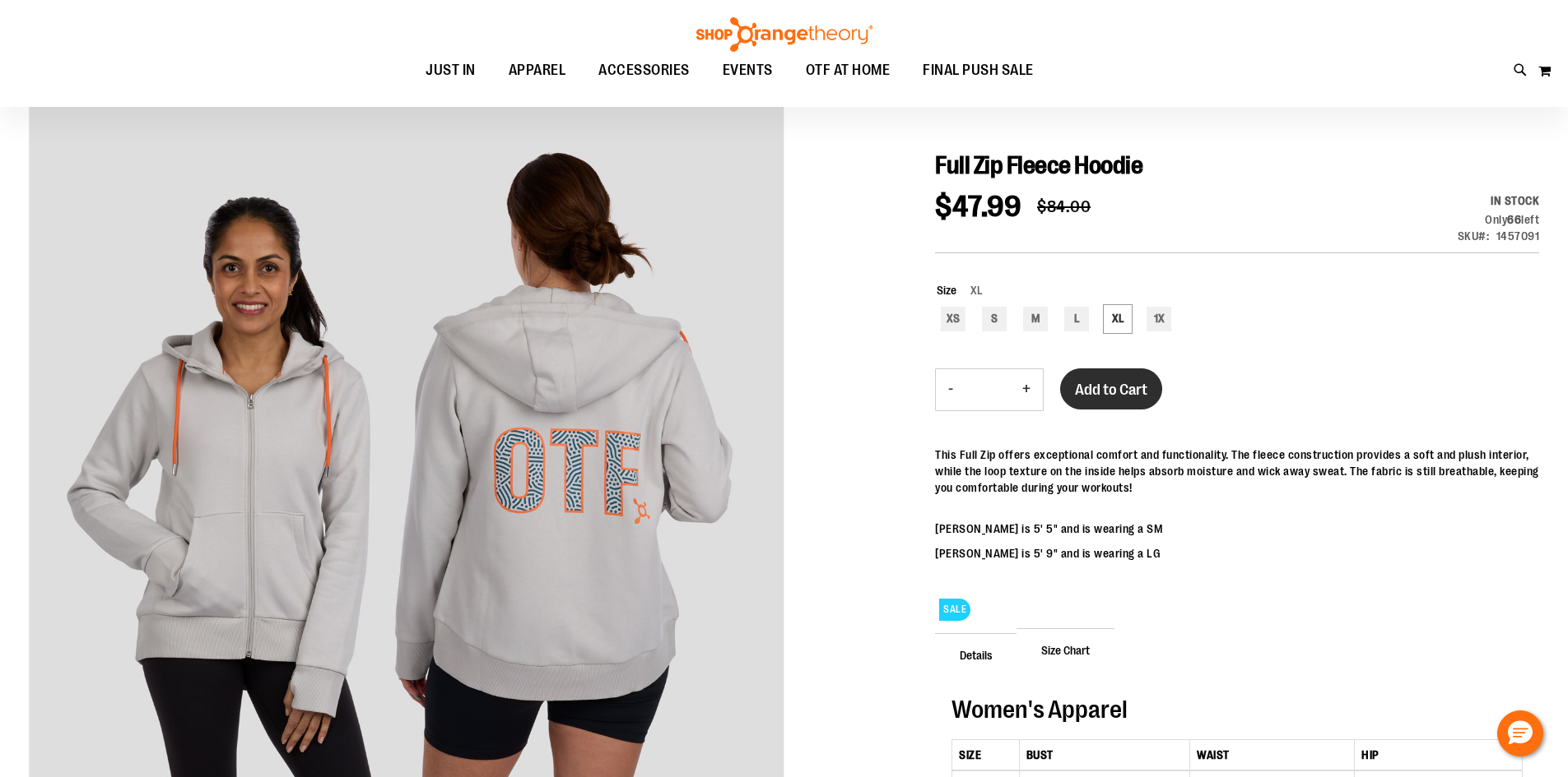
click at [1099, 391] on span "Add to Cart" at bounding box center [1111, 390] width 73 height 18
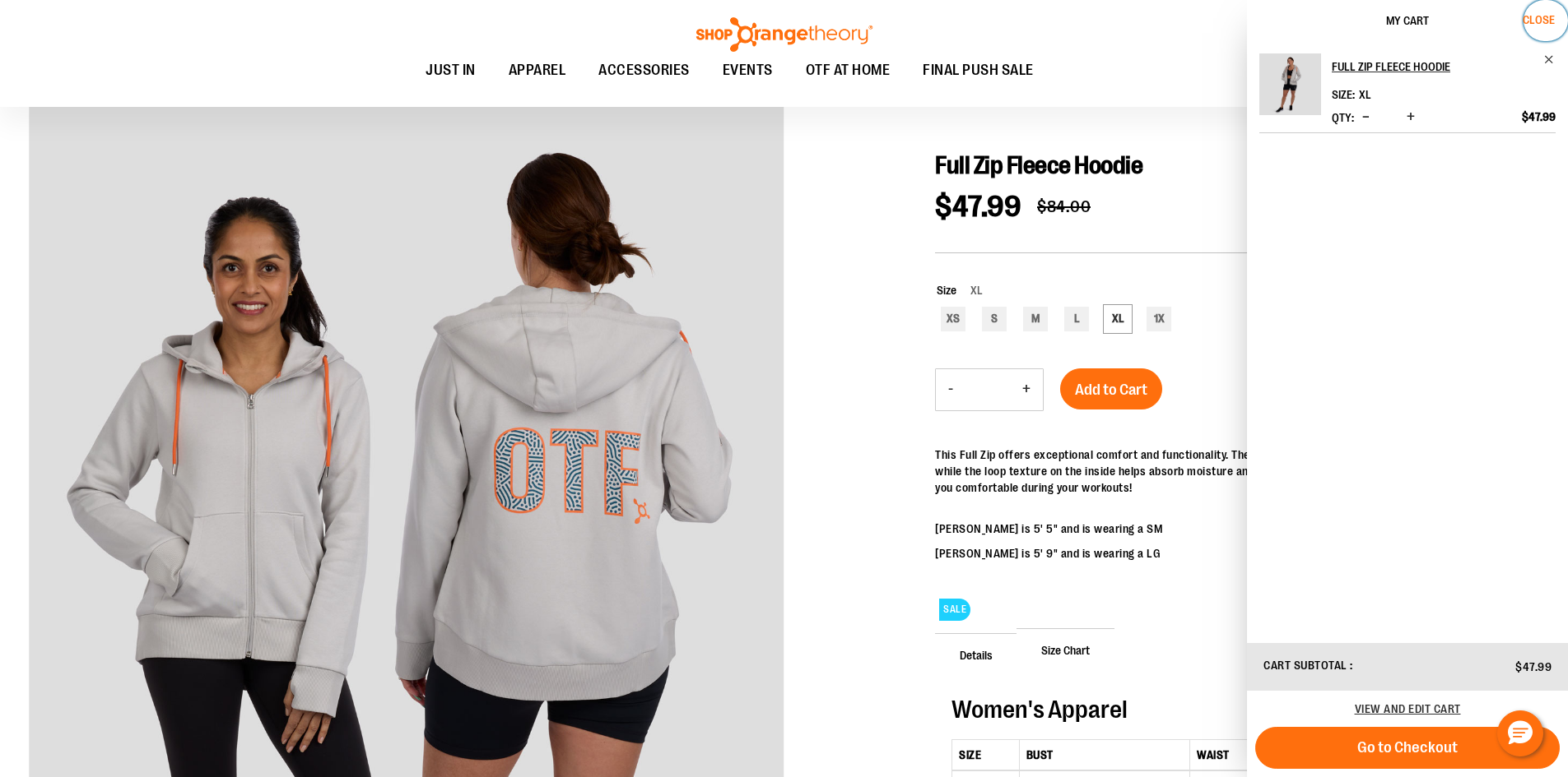
click at [1533, 19] on span "Close" at bounding box center [1539, 19] width 32 height 13
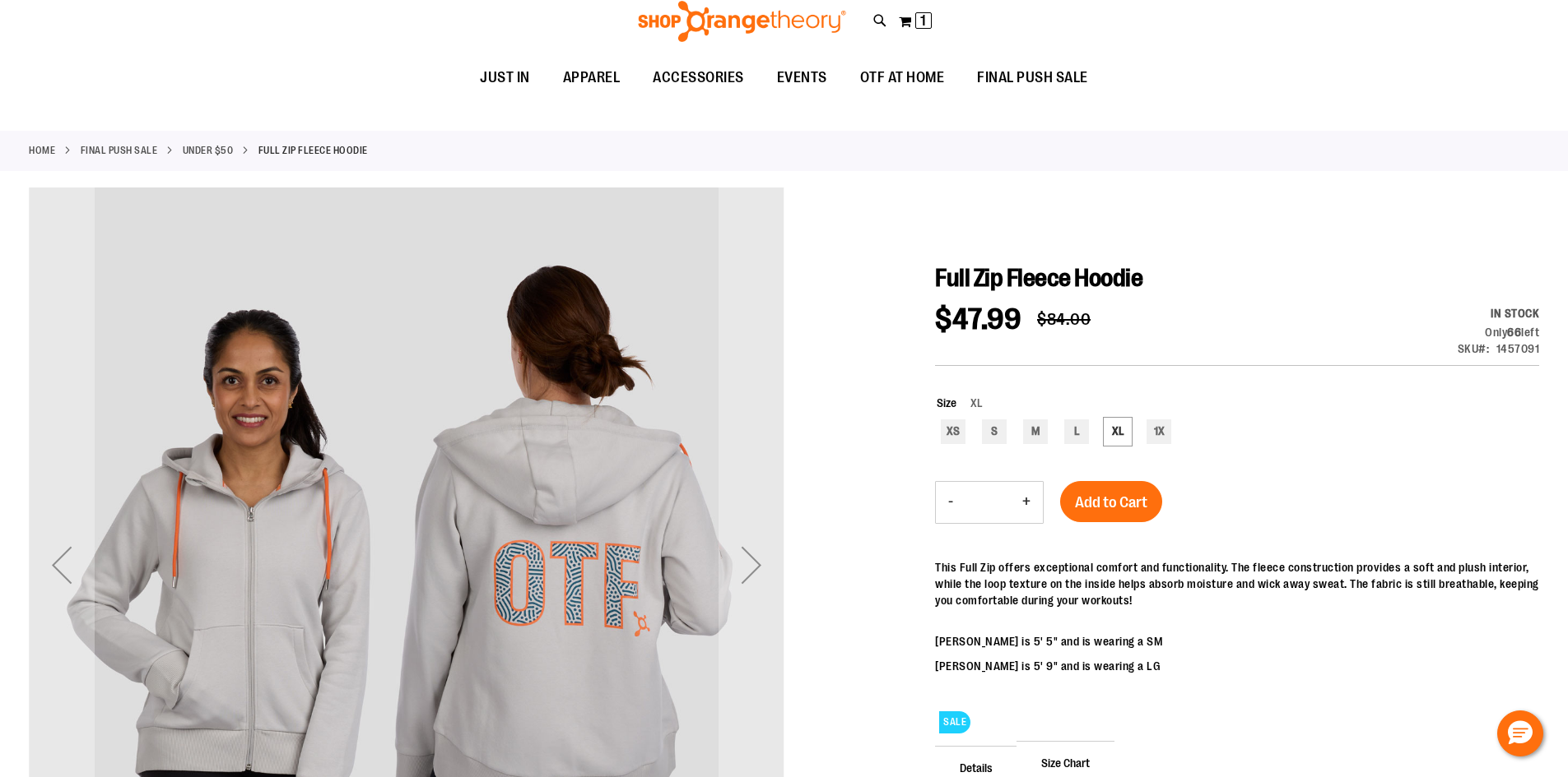
scroll to position [0, 0]
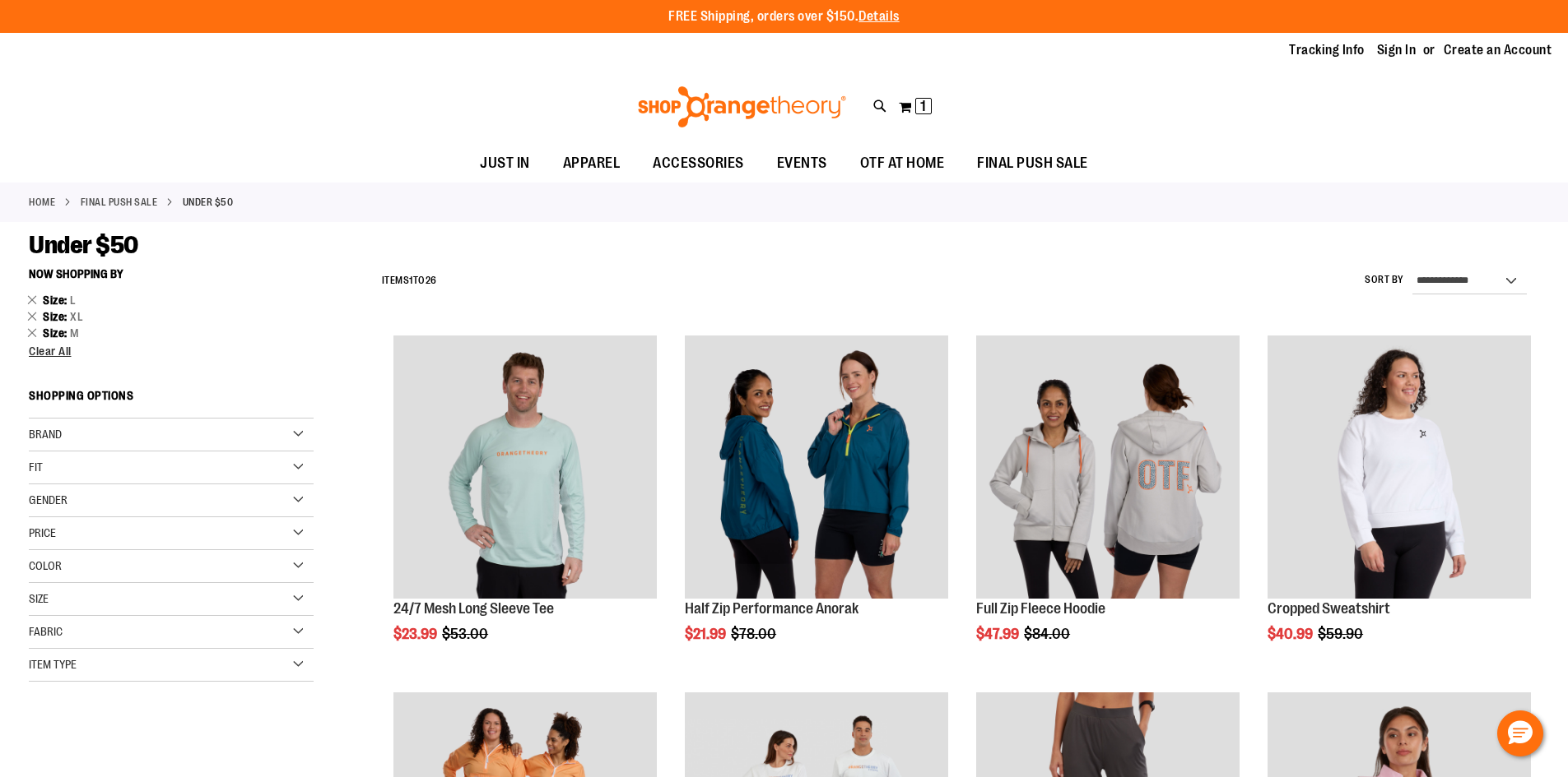
scroll to position [81, 0]
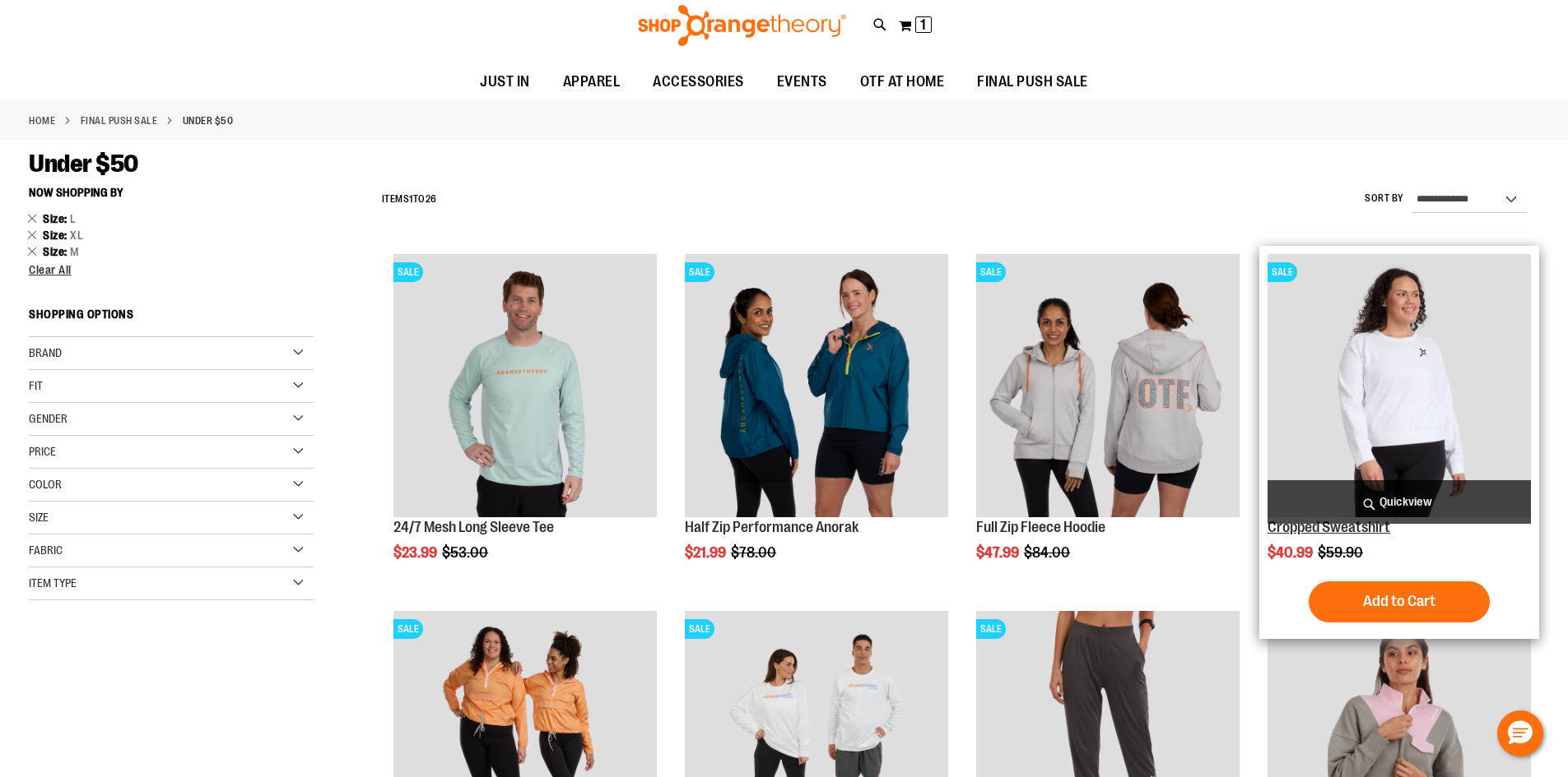
click at [1328, 528] on link "Cropped Sweatshirt" at bounding box center [1328, 527] width 122 height 16
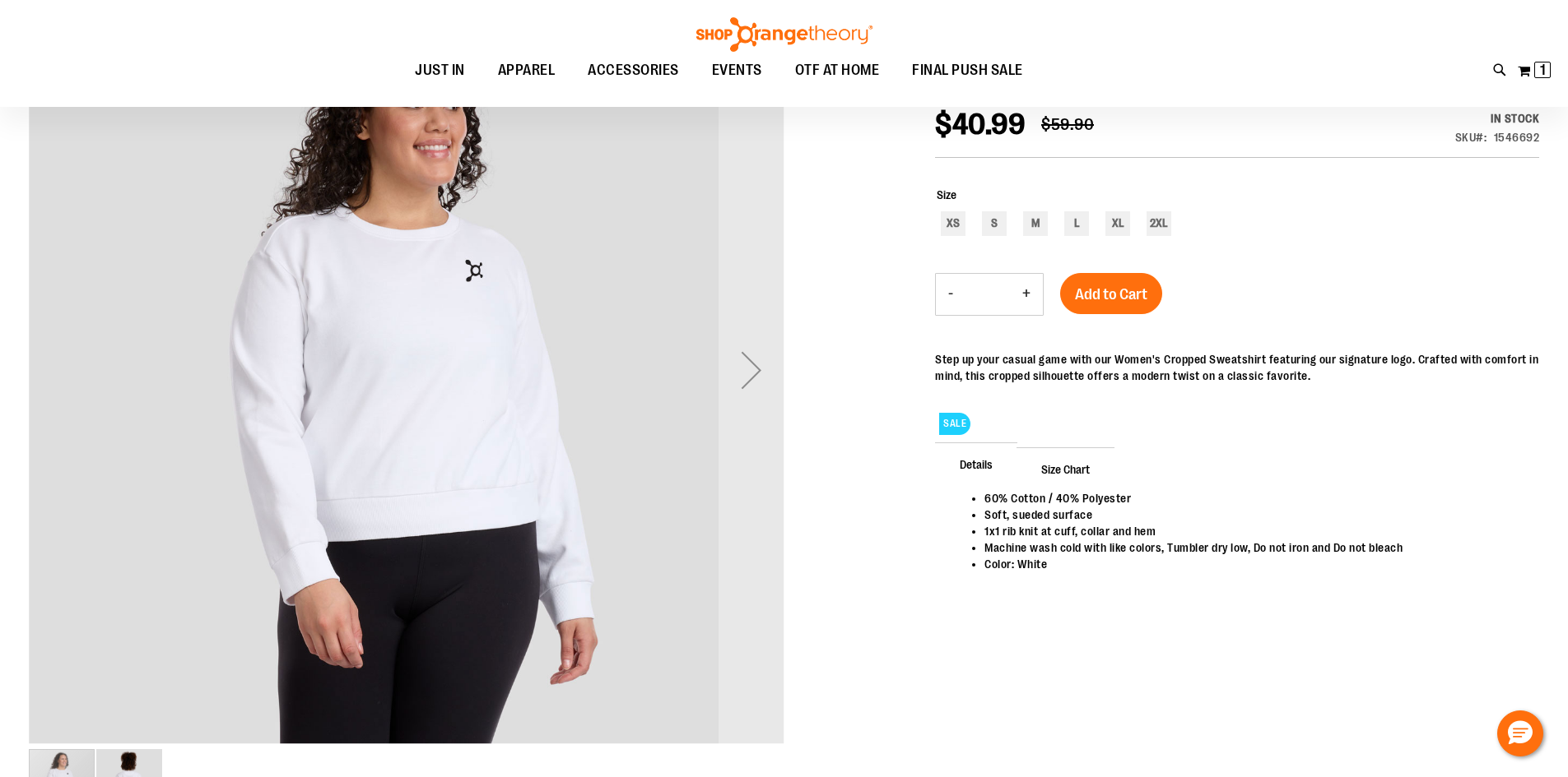
scroll to position [245, 0]
click at [758, 364] on div "Next" at bounding box center [751, 371] width 66 height 66
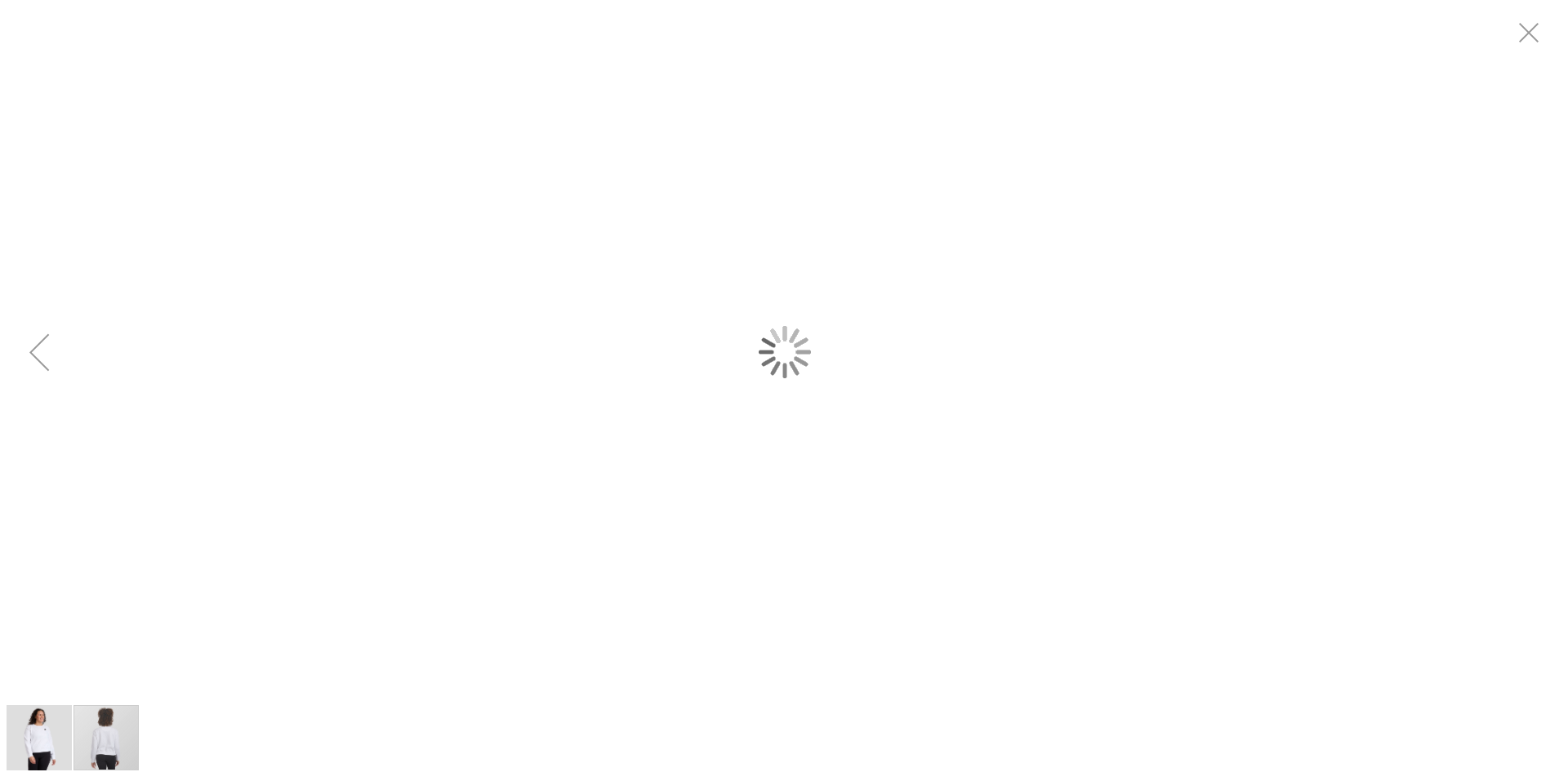
scroll to position [0, 0]
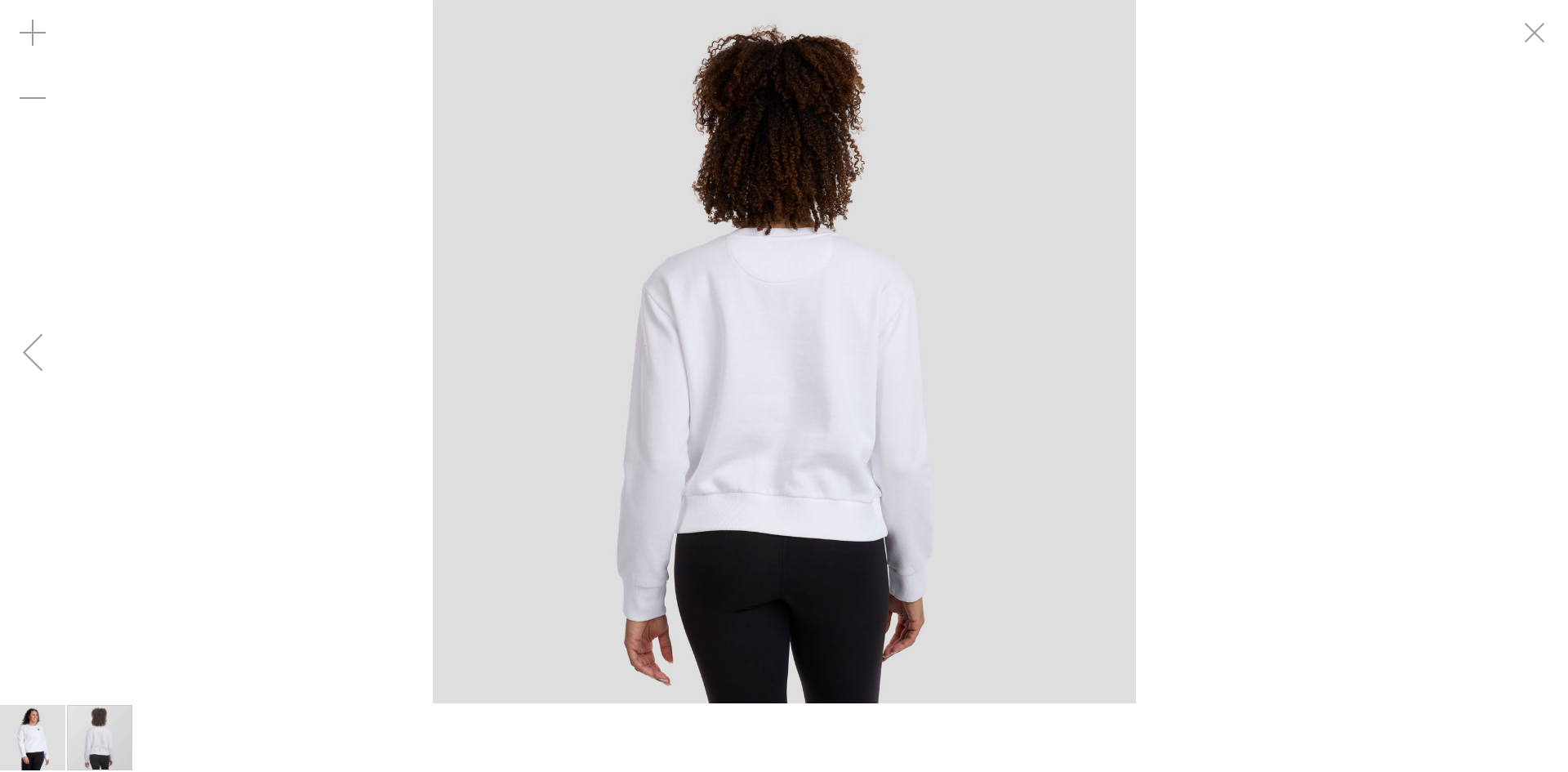
click at [1327, 520] on div "carousel" at bounding box center [784, 352] width 1568 height 704
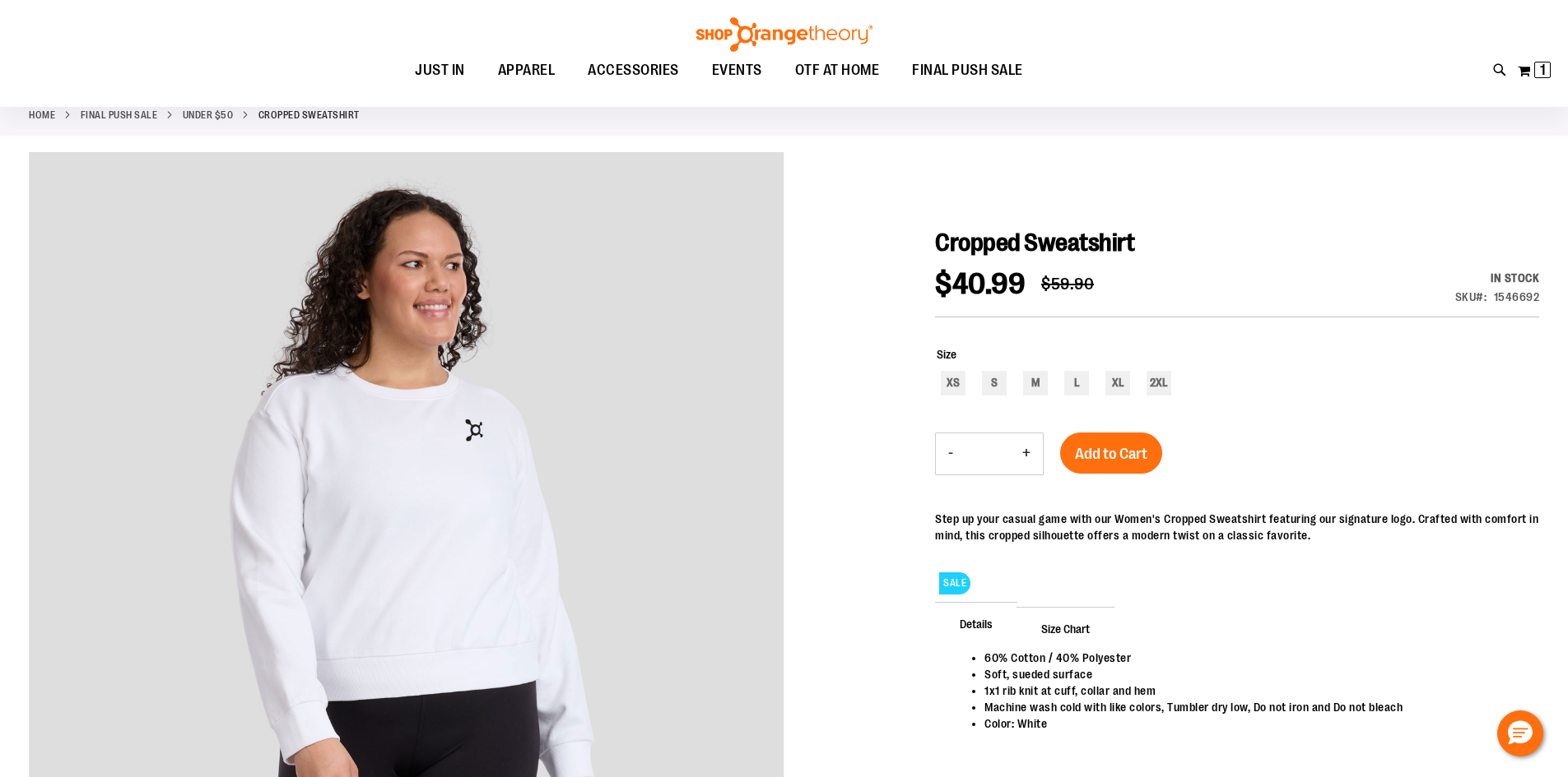
scroll to position [80, 0]
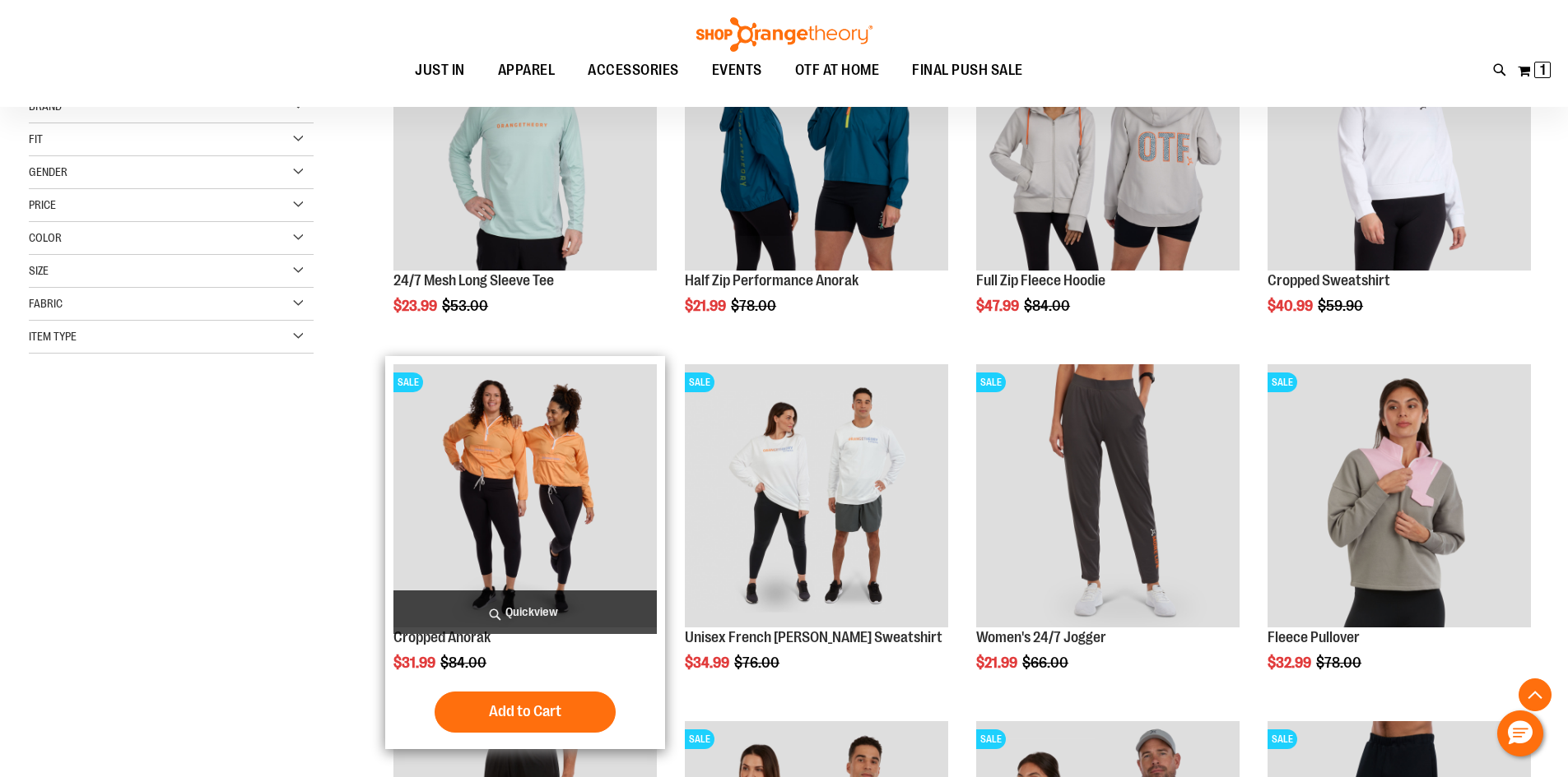
scroll to position [410, 0]
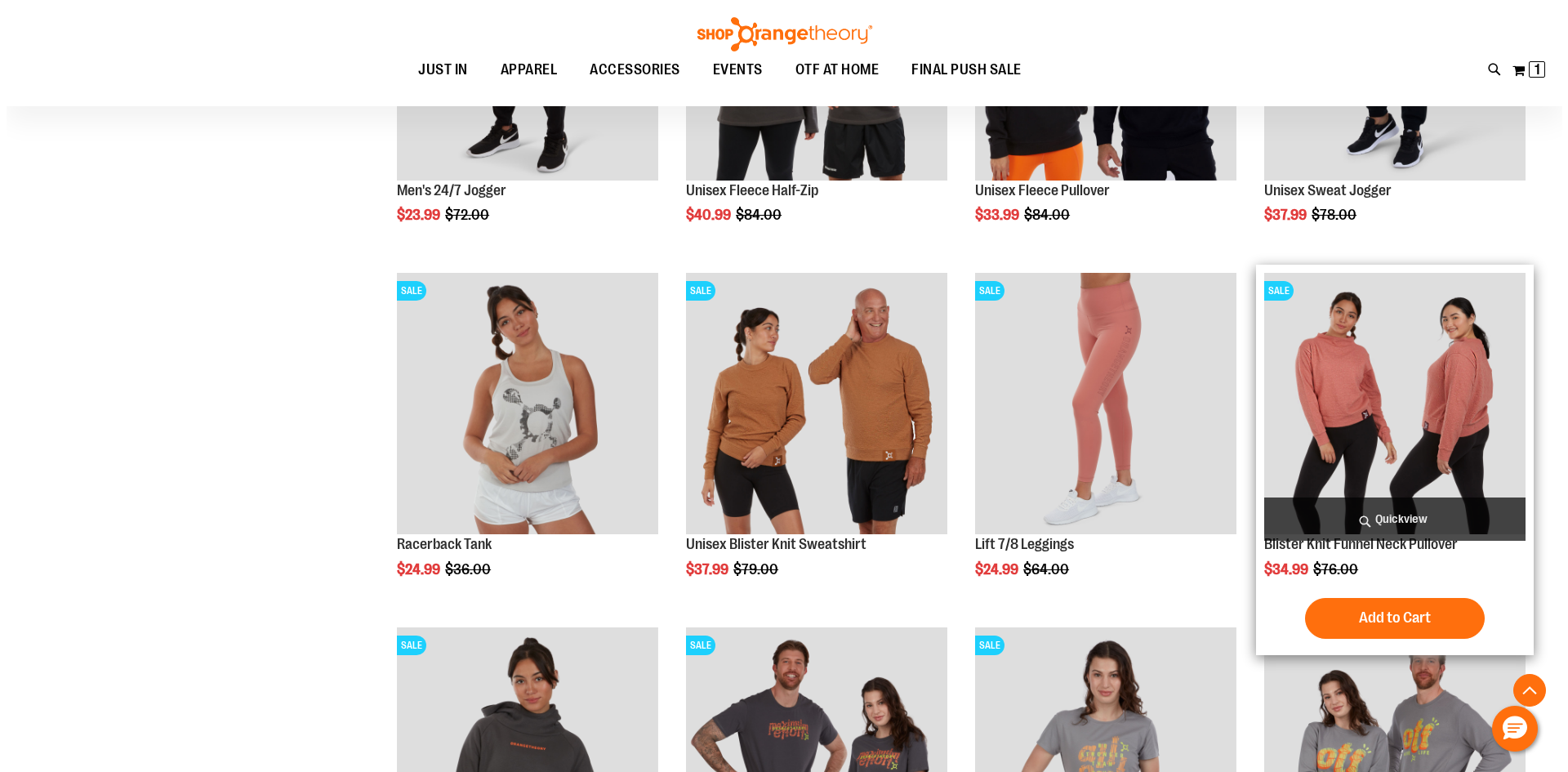
scroll to position [1125, 0]
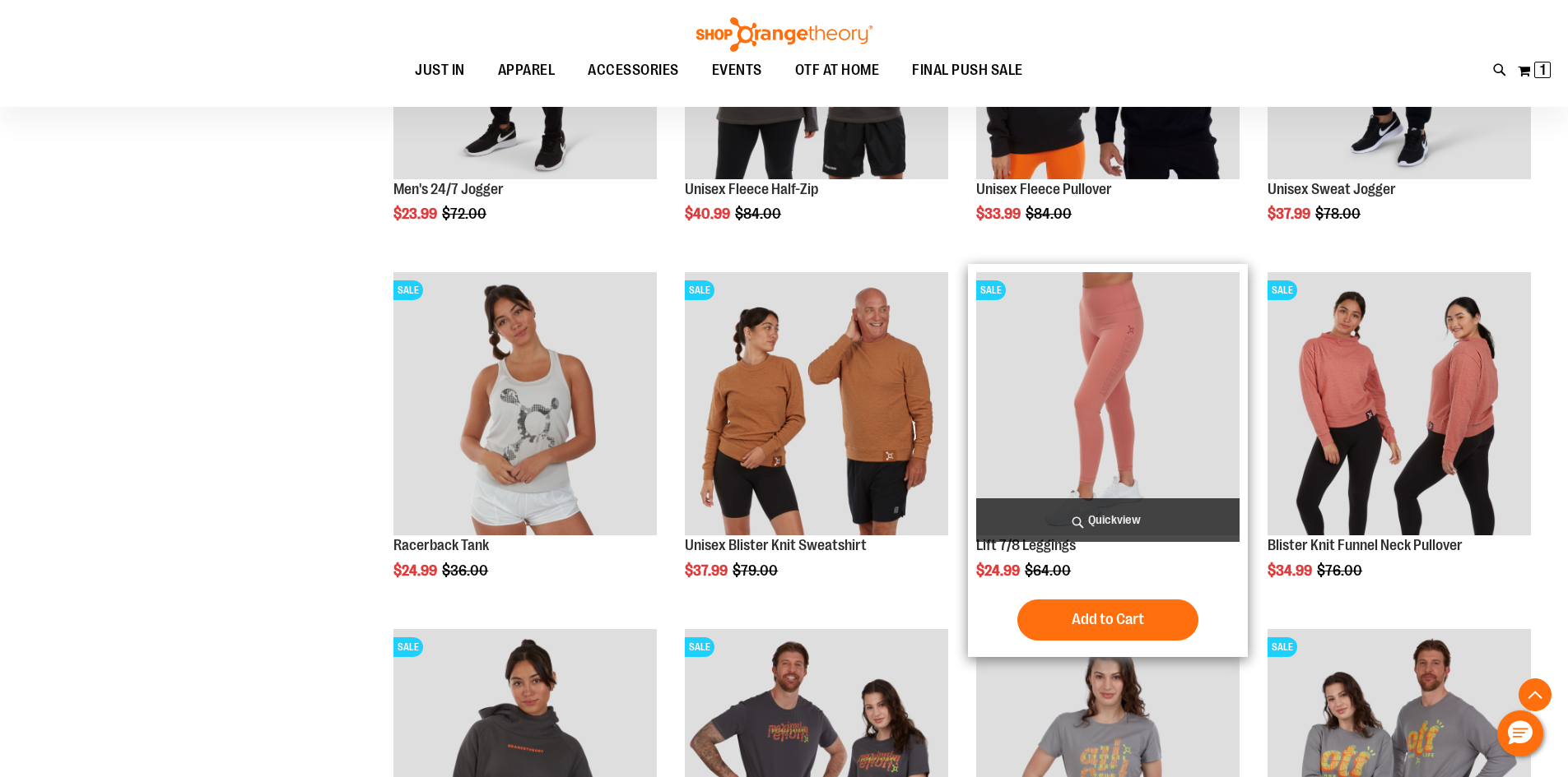
click at [1058, 512] on span "Quickview" at bounding box center [1108, 520] width 264 height 43
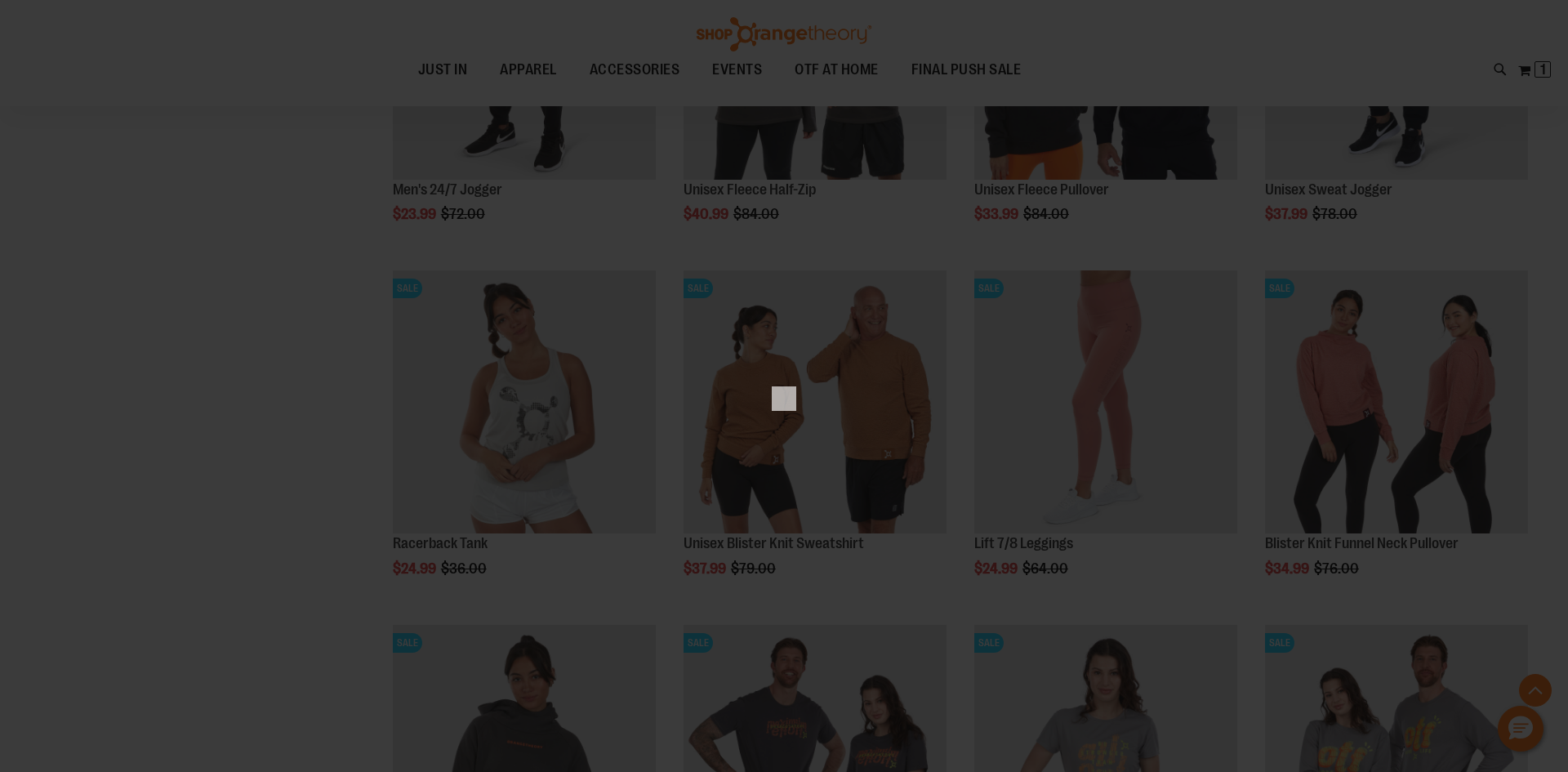
scroll to position [0, 0]
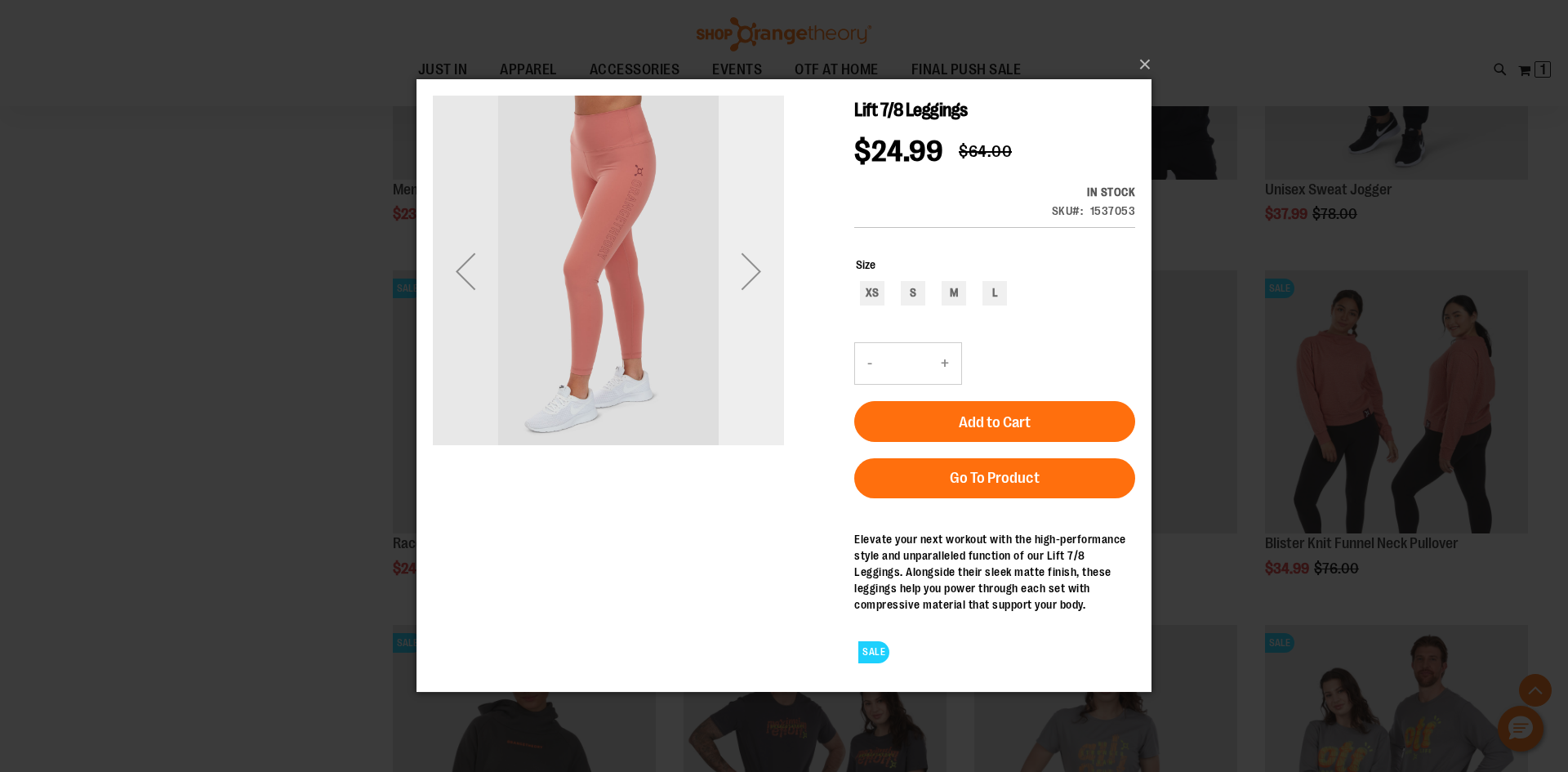
click at [741, 273] on div "Next" at bounding box center [752, 271] width 65 height 65
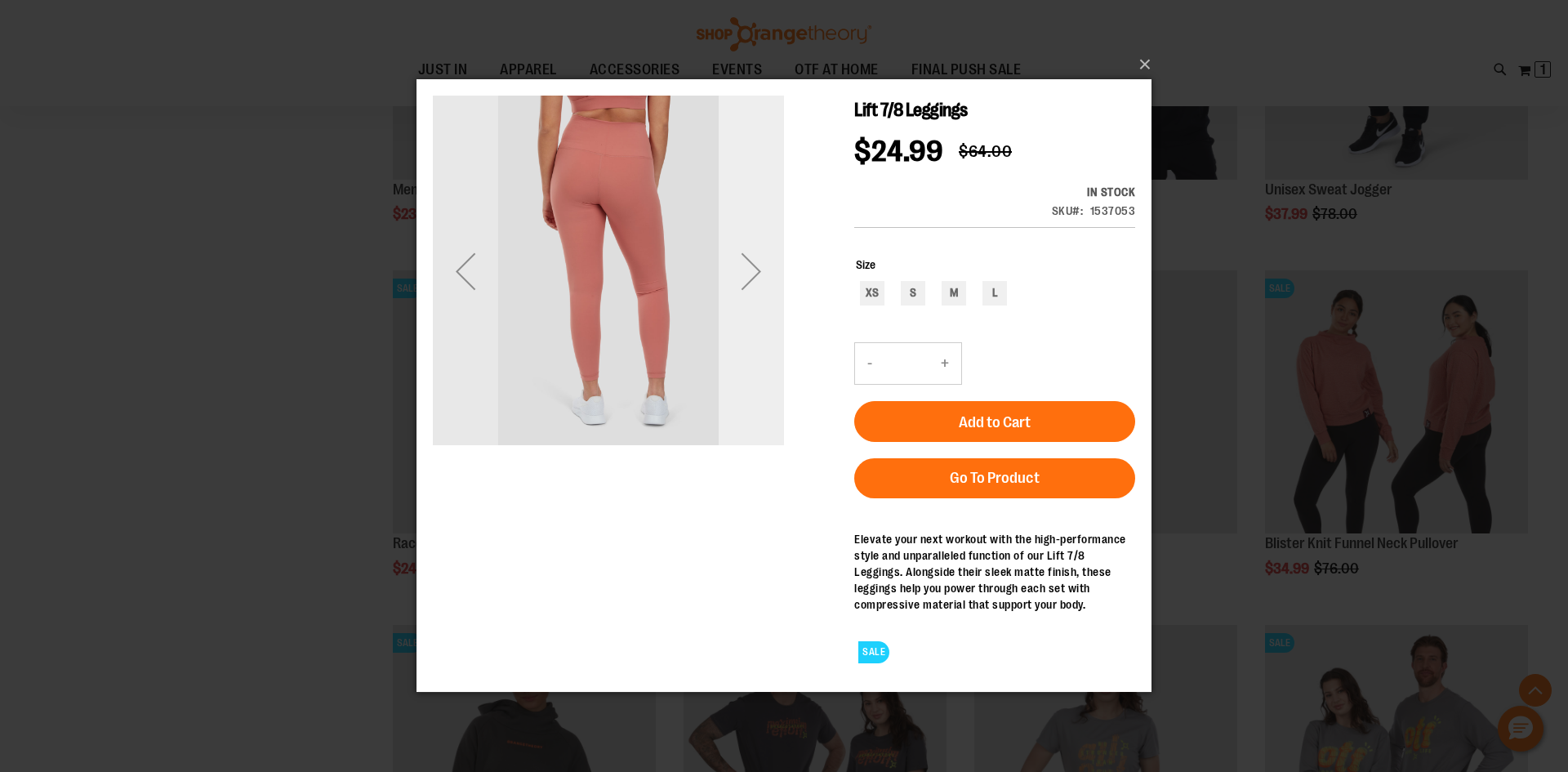
click at [753, 267] on div "Next" at bounding box center [752, 271] width 65 height 65
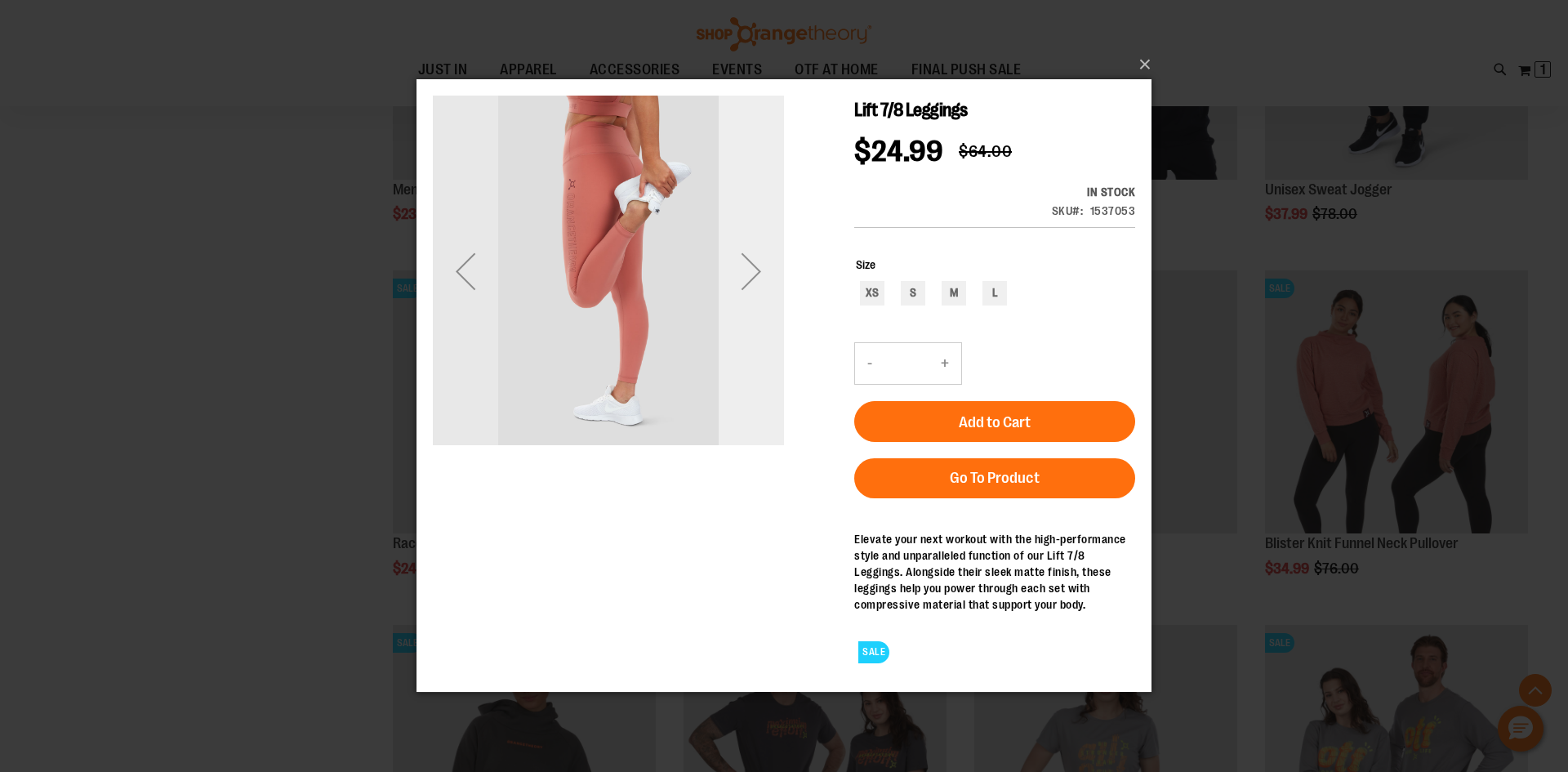
click at [753, 267] on div "Next" at bounding box center [752, 271] width 65 height 65
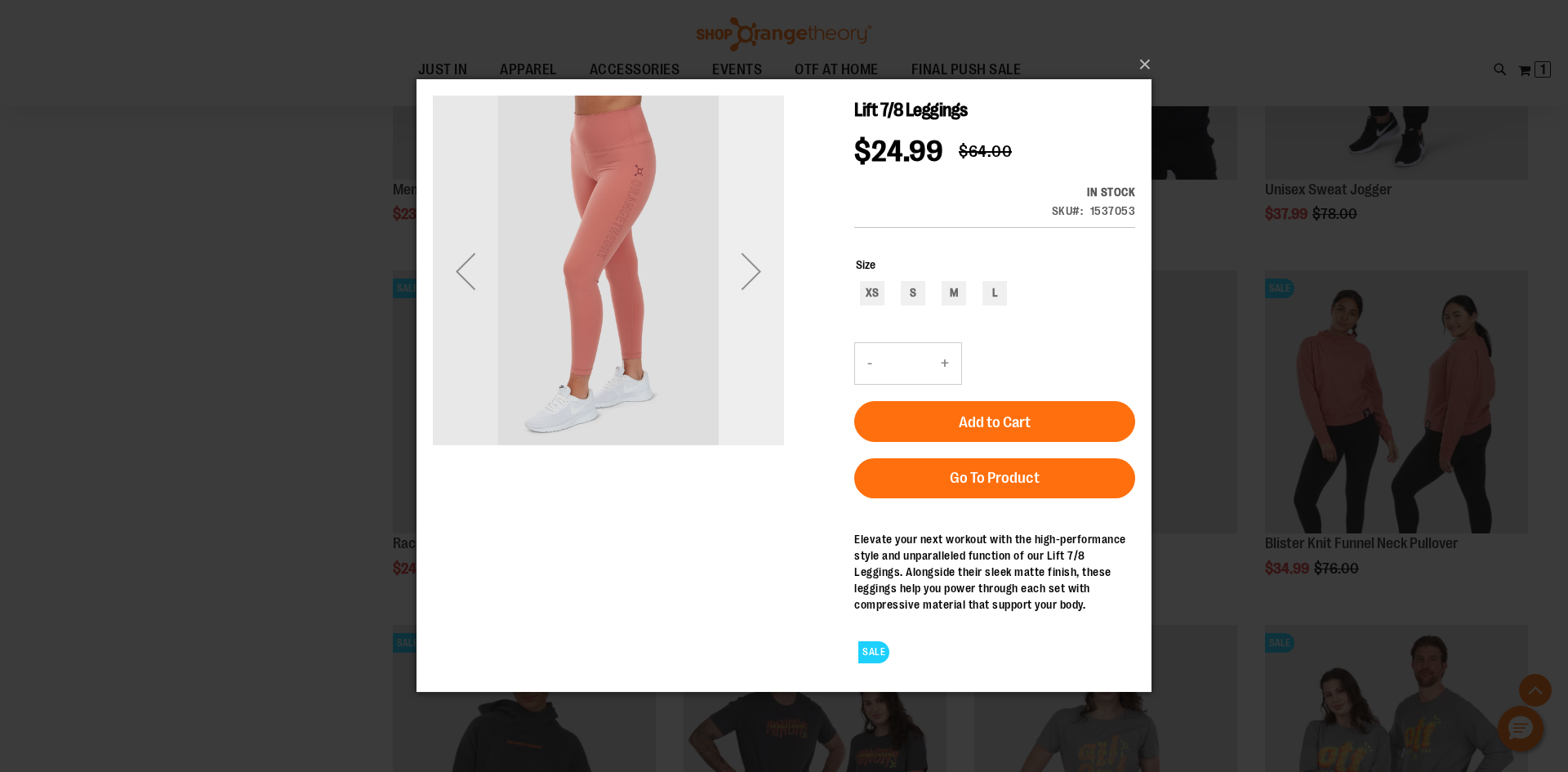
click at [753, 267] on div "Next" at bounding box center [752, 271] width 65 height 65
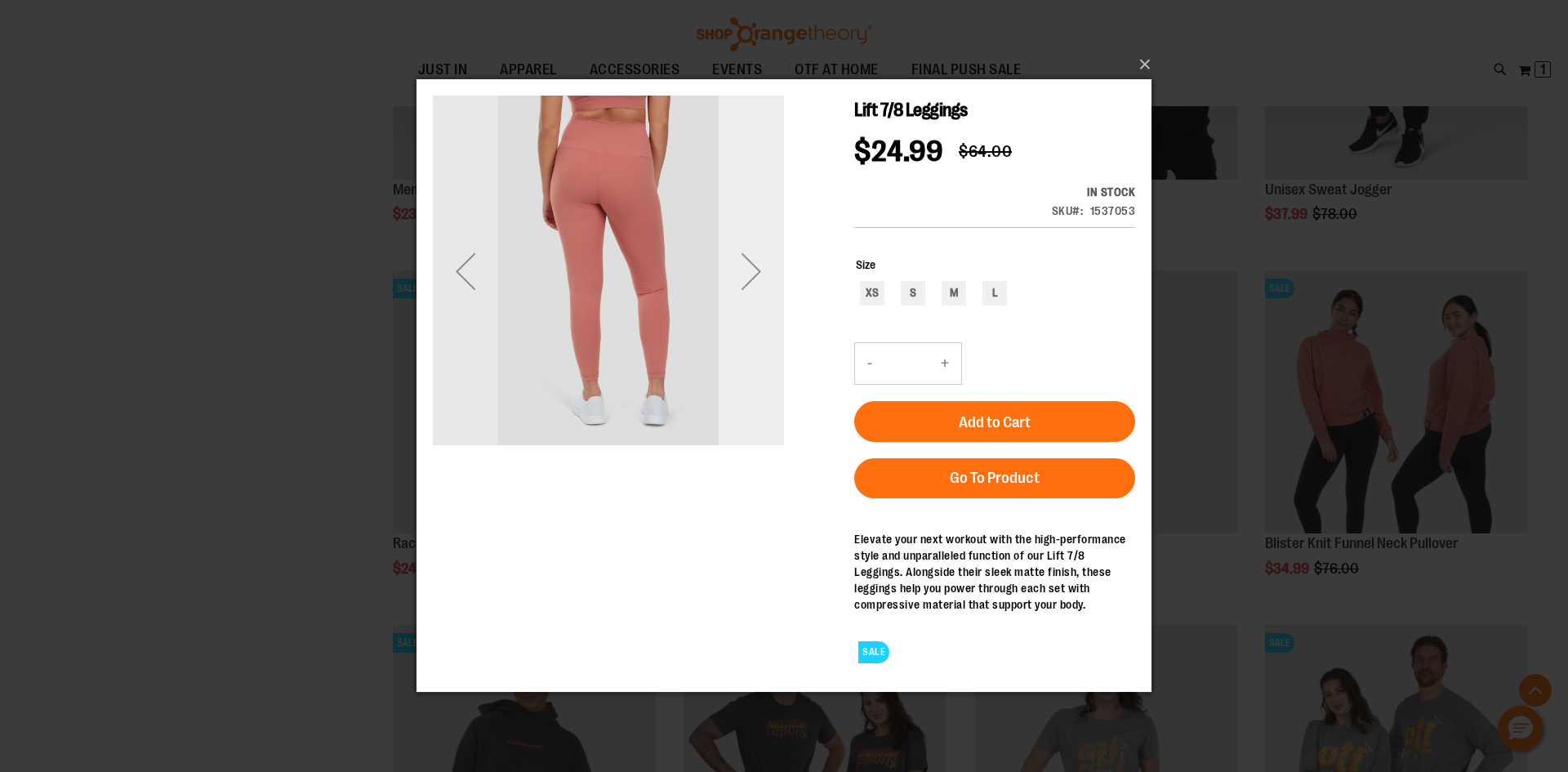
click at [753, 267] on div "Next" at bounding box center [752, 271] width 65 height 65
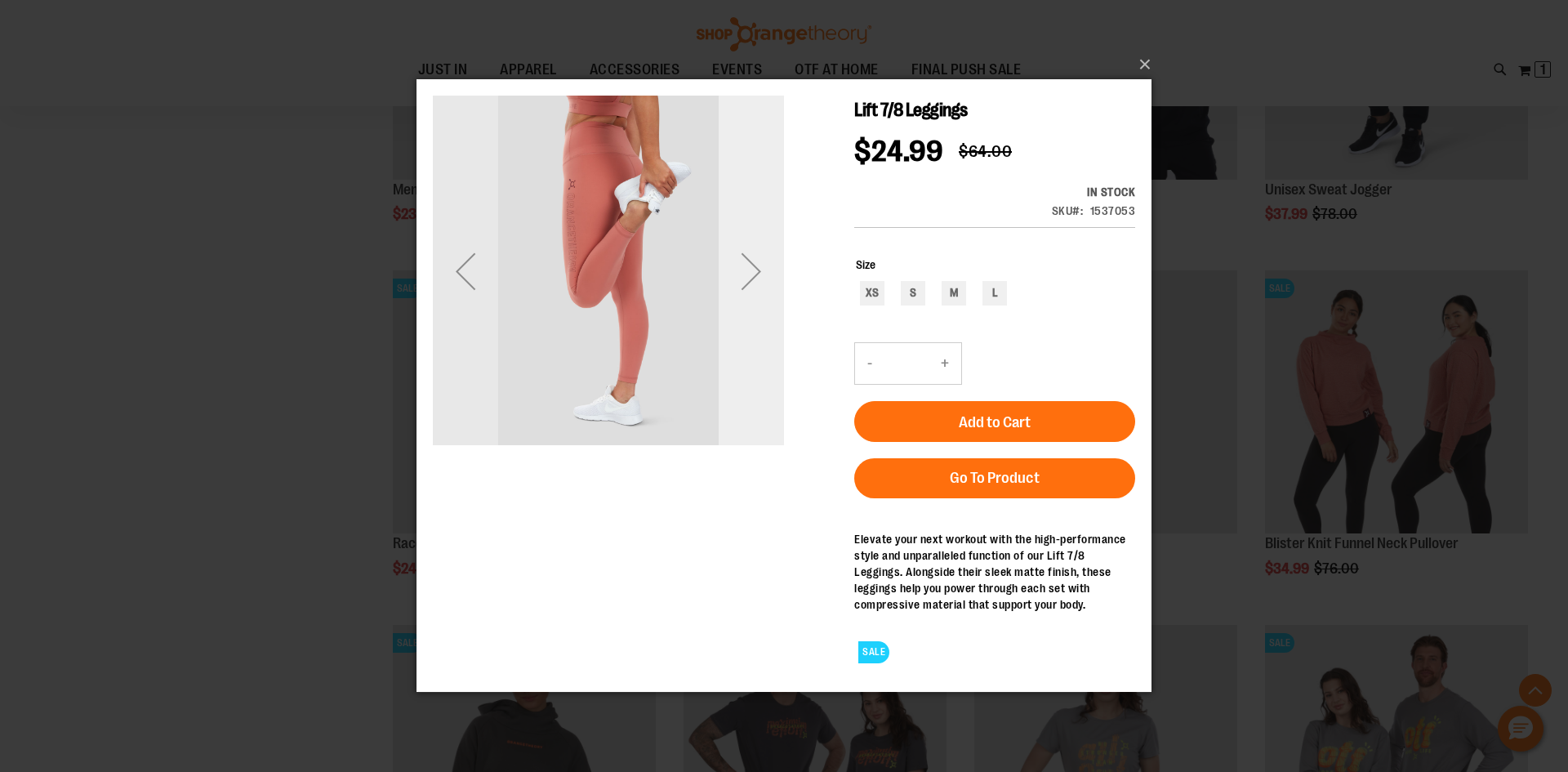
click at [753, 267] on div "Next" at bounding box center [752, 271] width 65 height 65
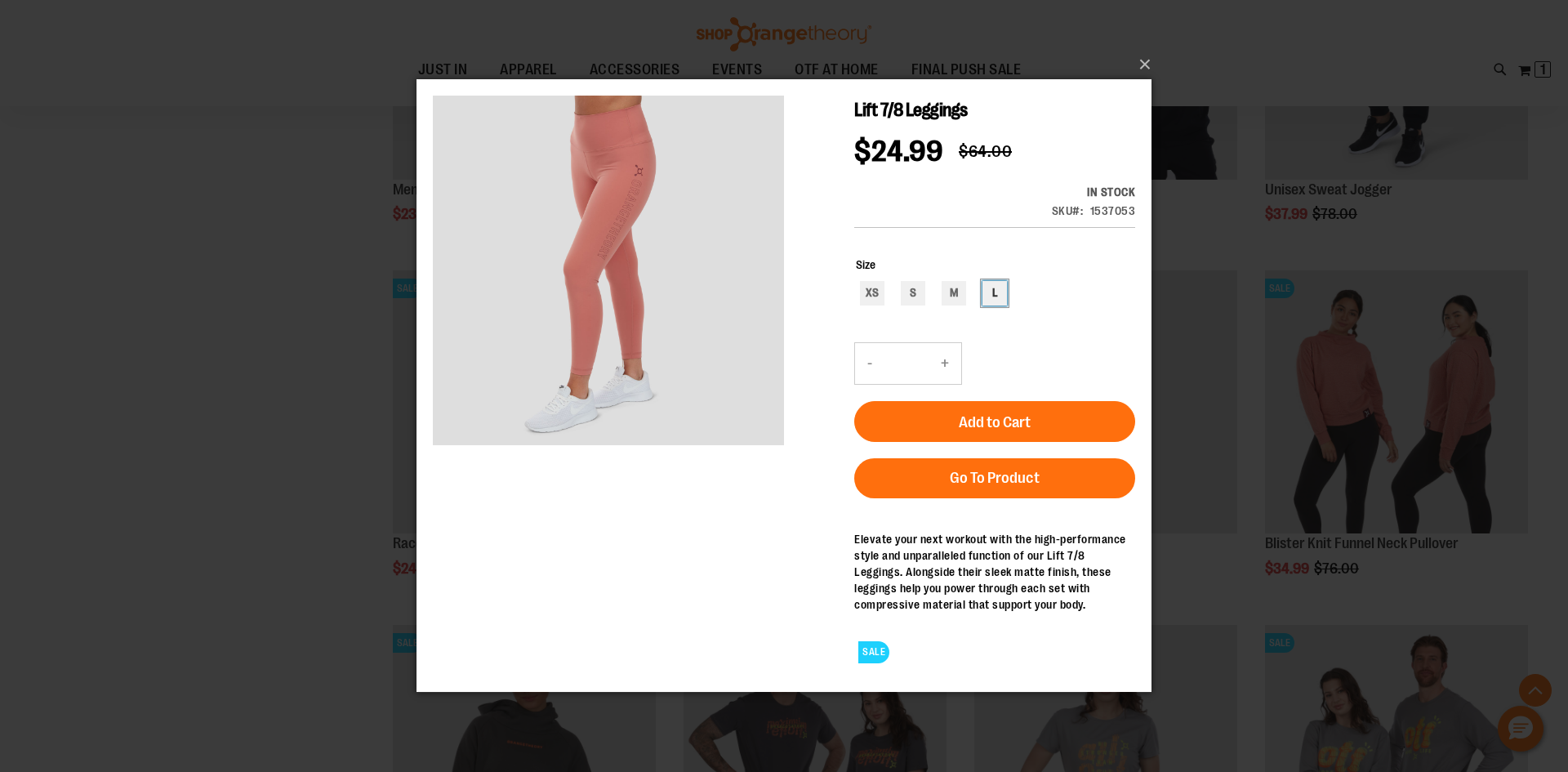
click div "L"
type input "***"
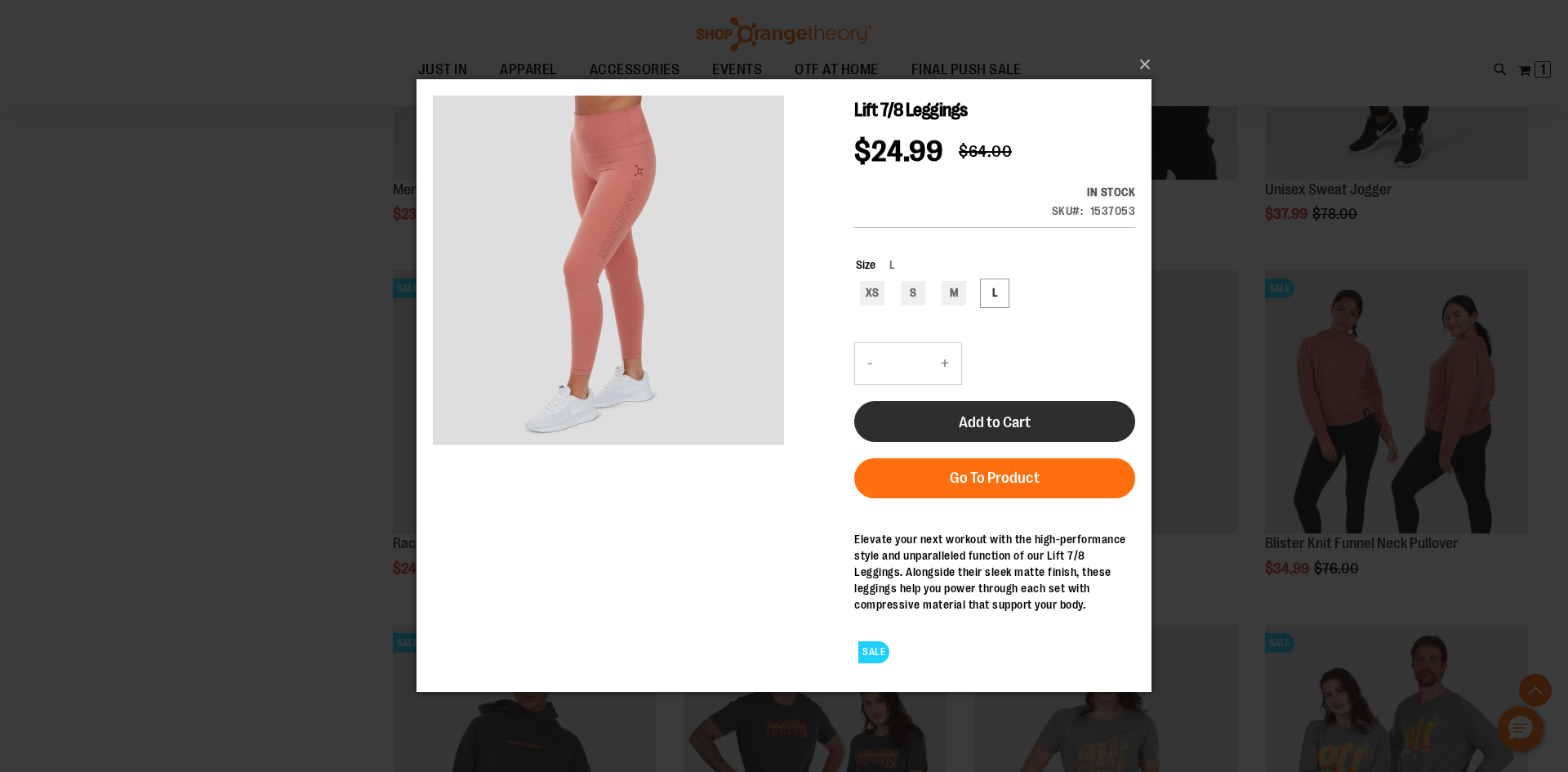
click span "Add to Cart"
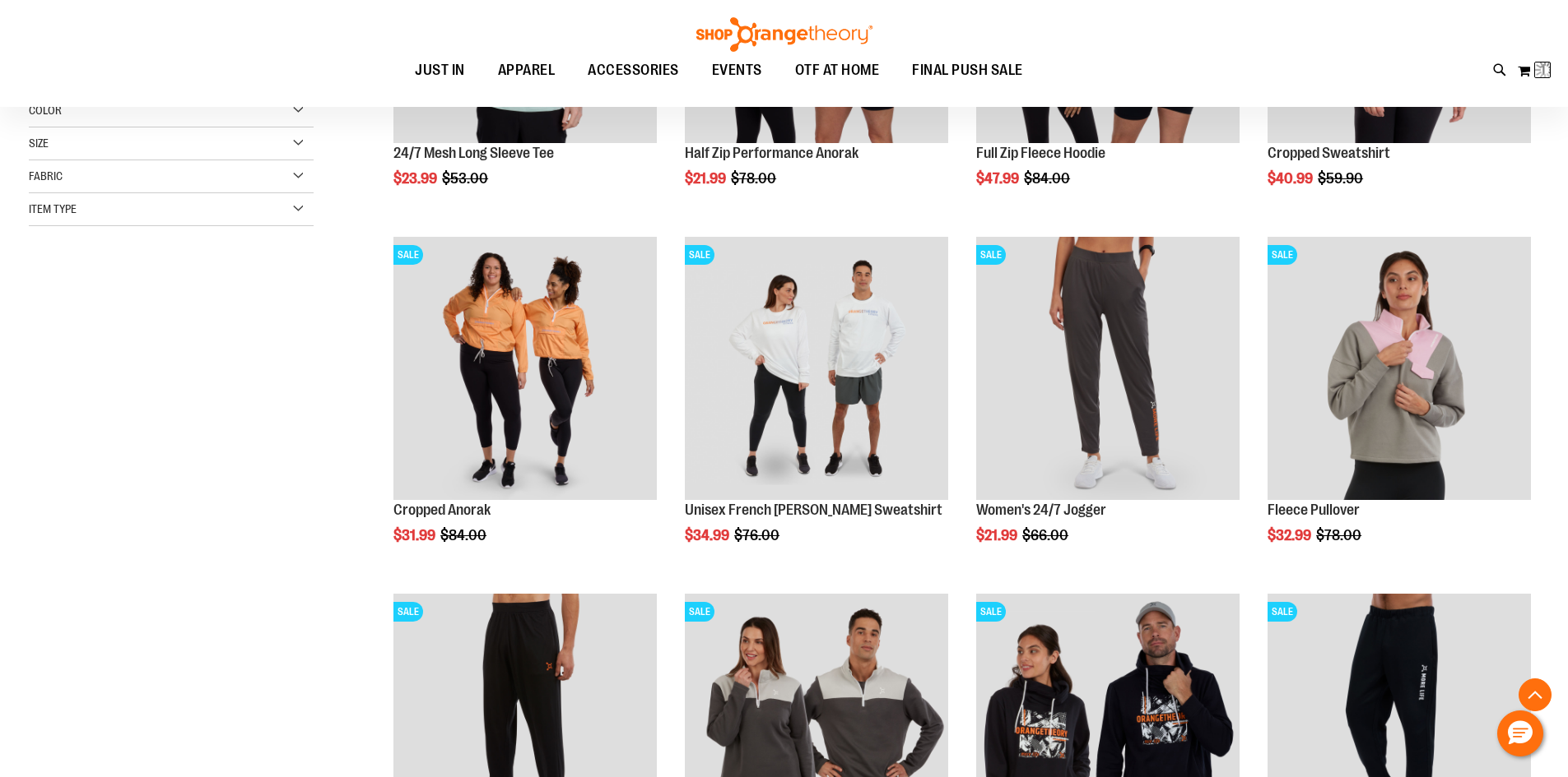
click ul "JUST IN JUST IN Balanced Basics New for Women New for Men New Accessories New B…"
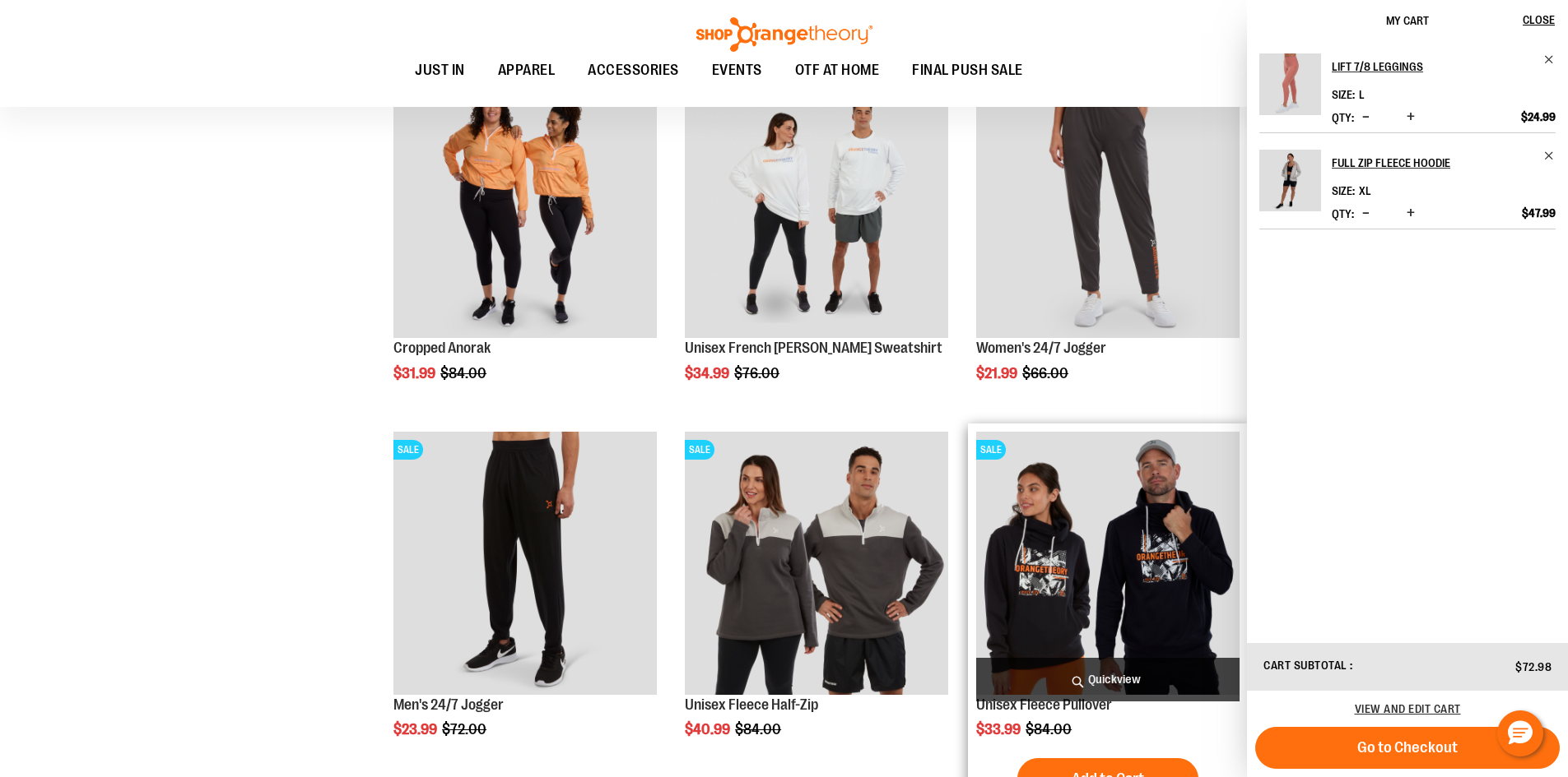
scroll to position [822, 0]
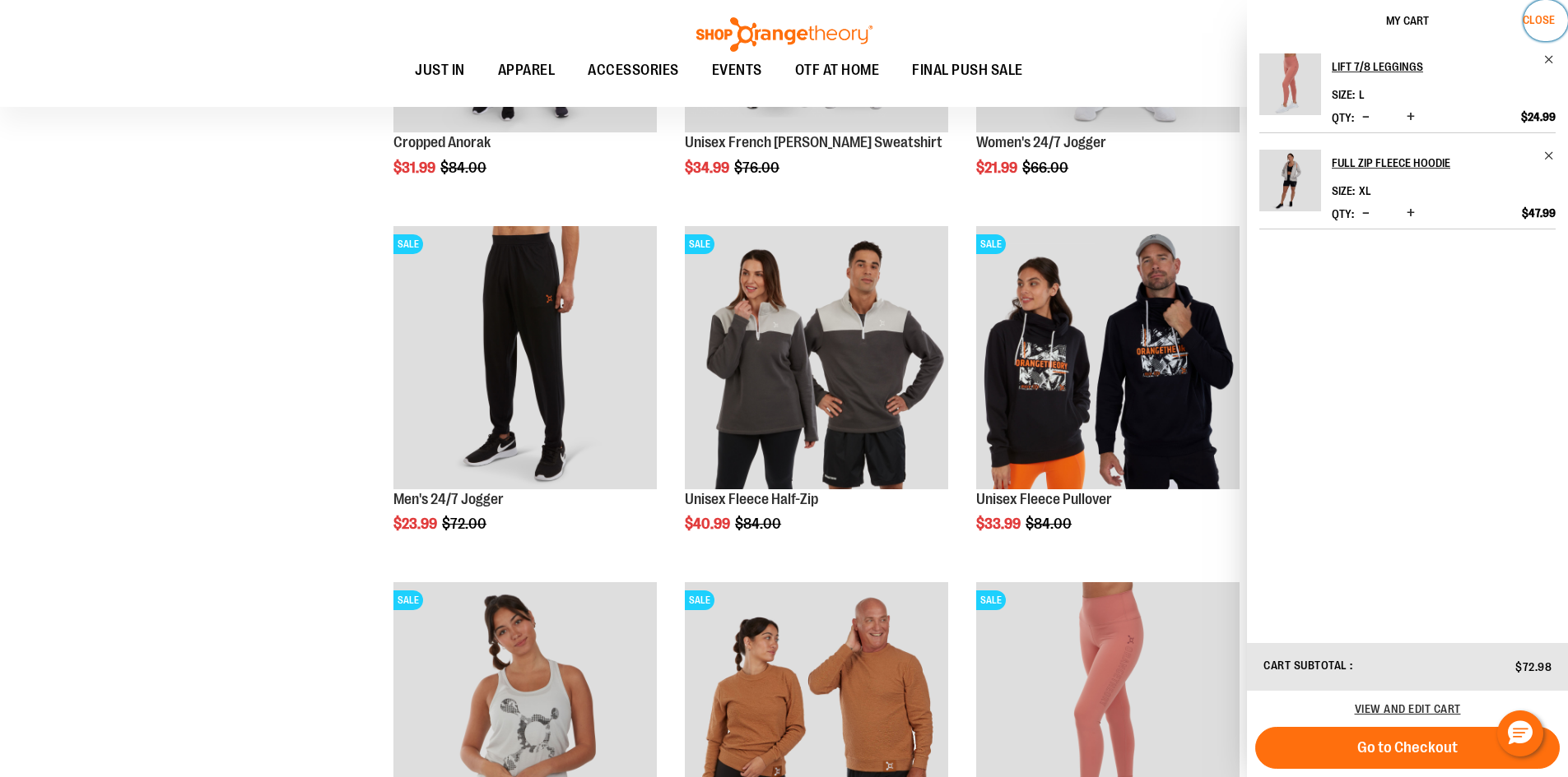
click span "Close"
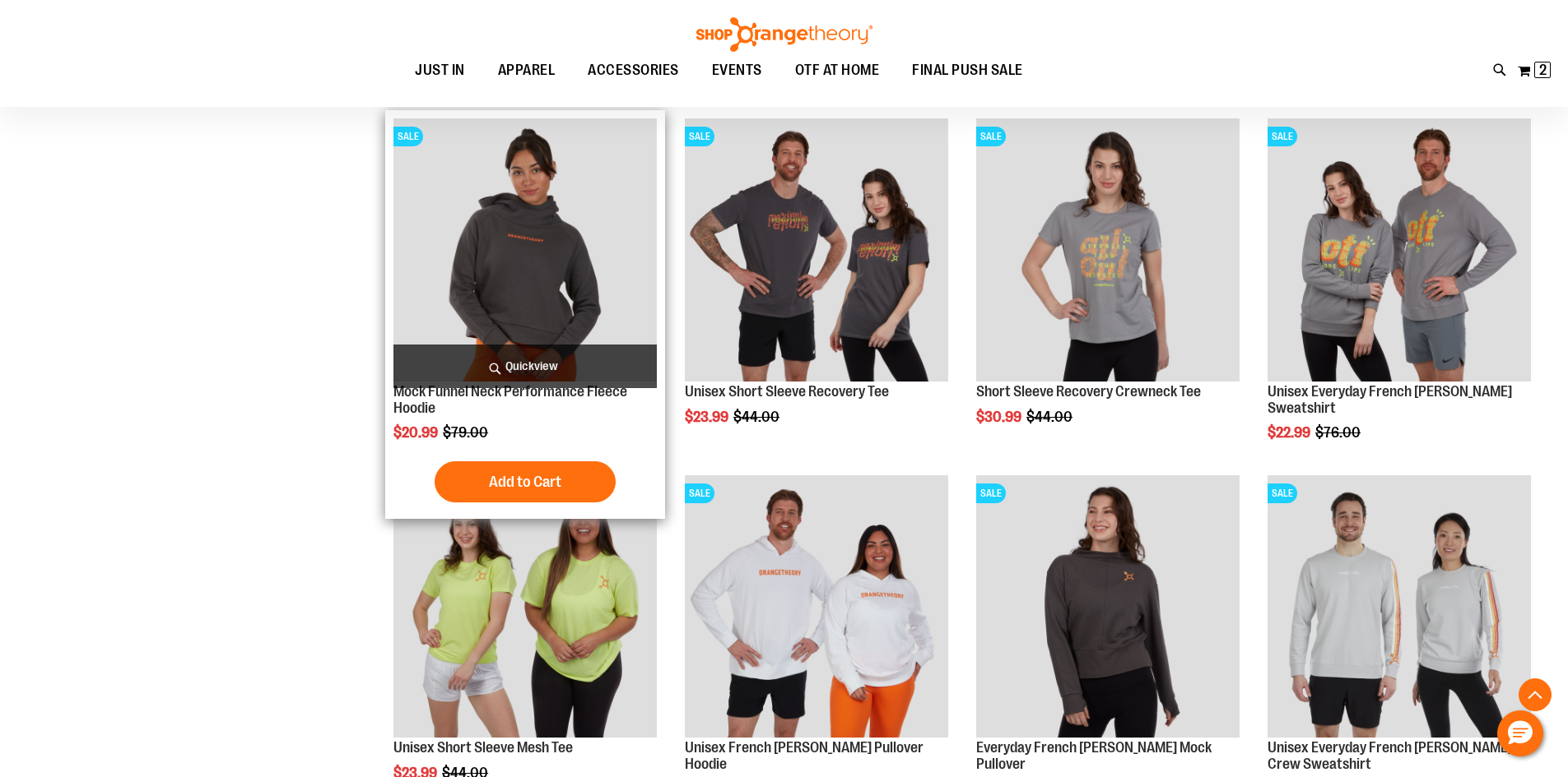
scroll to position [1645, 0]
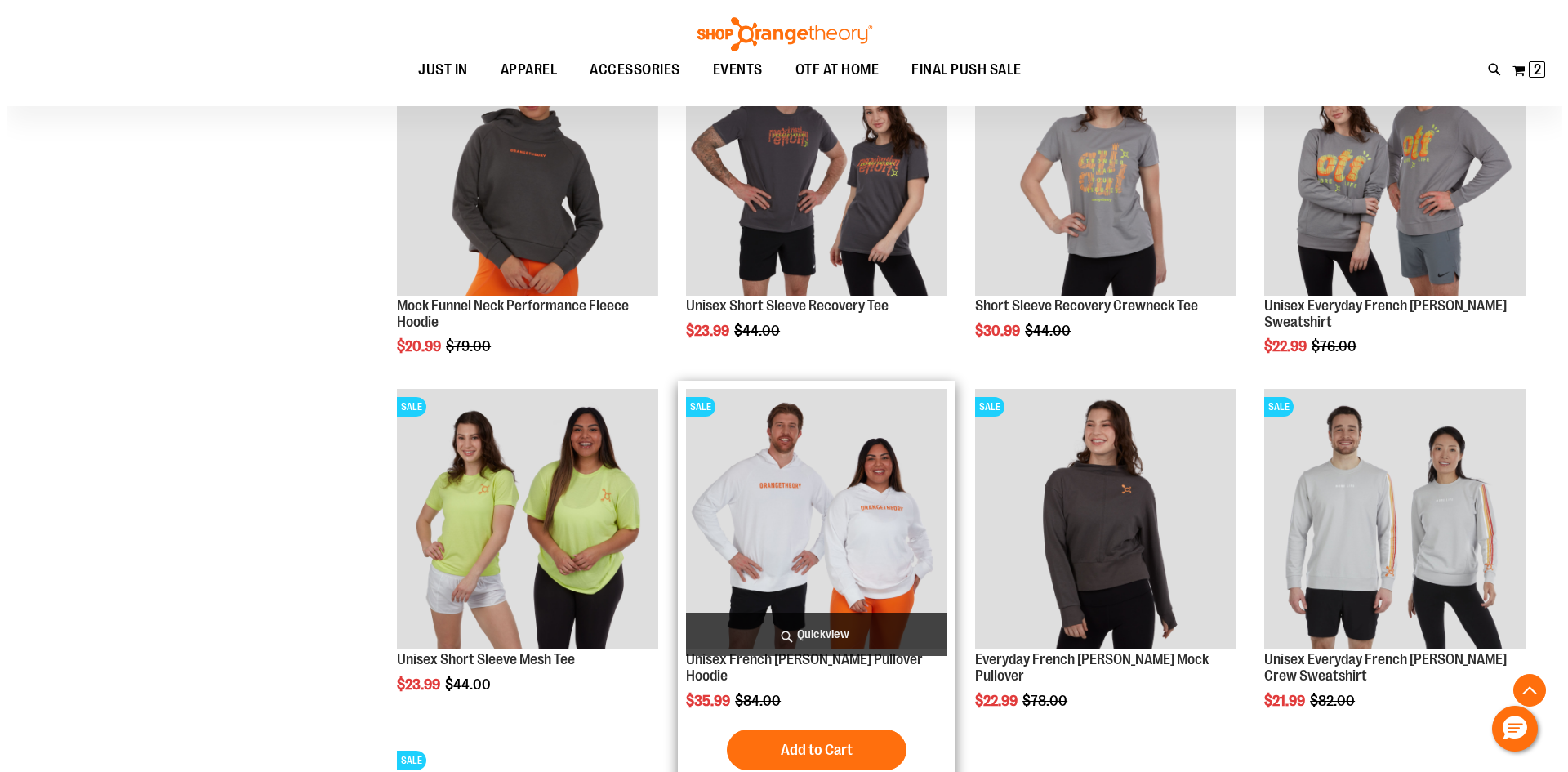
scroll to position [1798, 0]
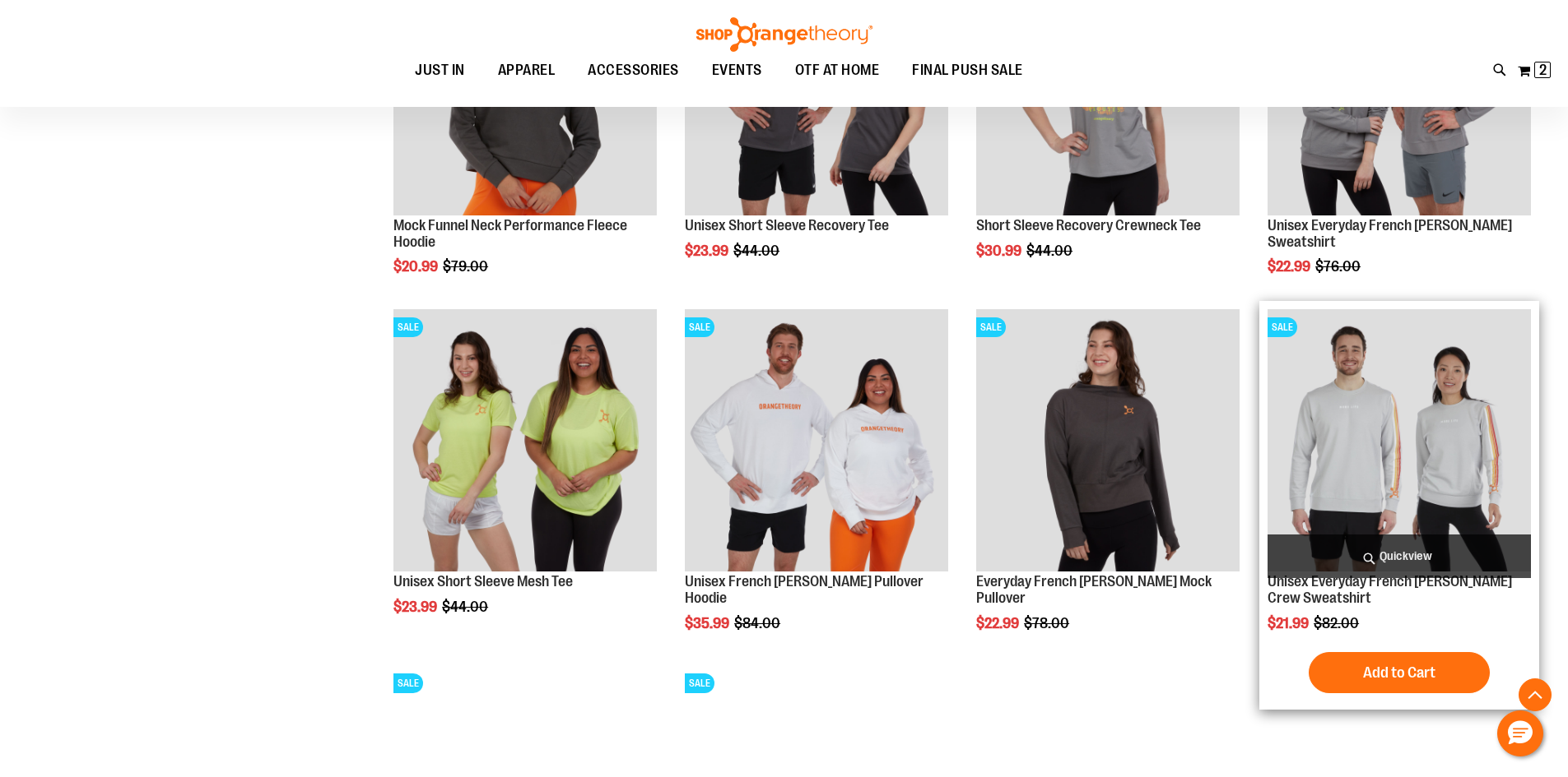
click span "Quickview"
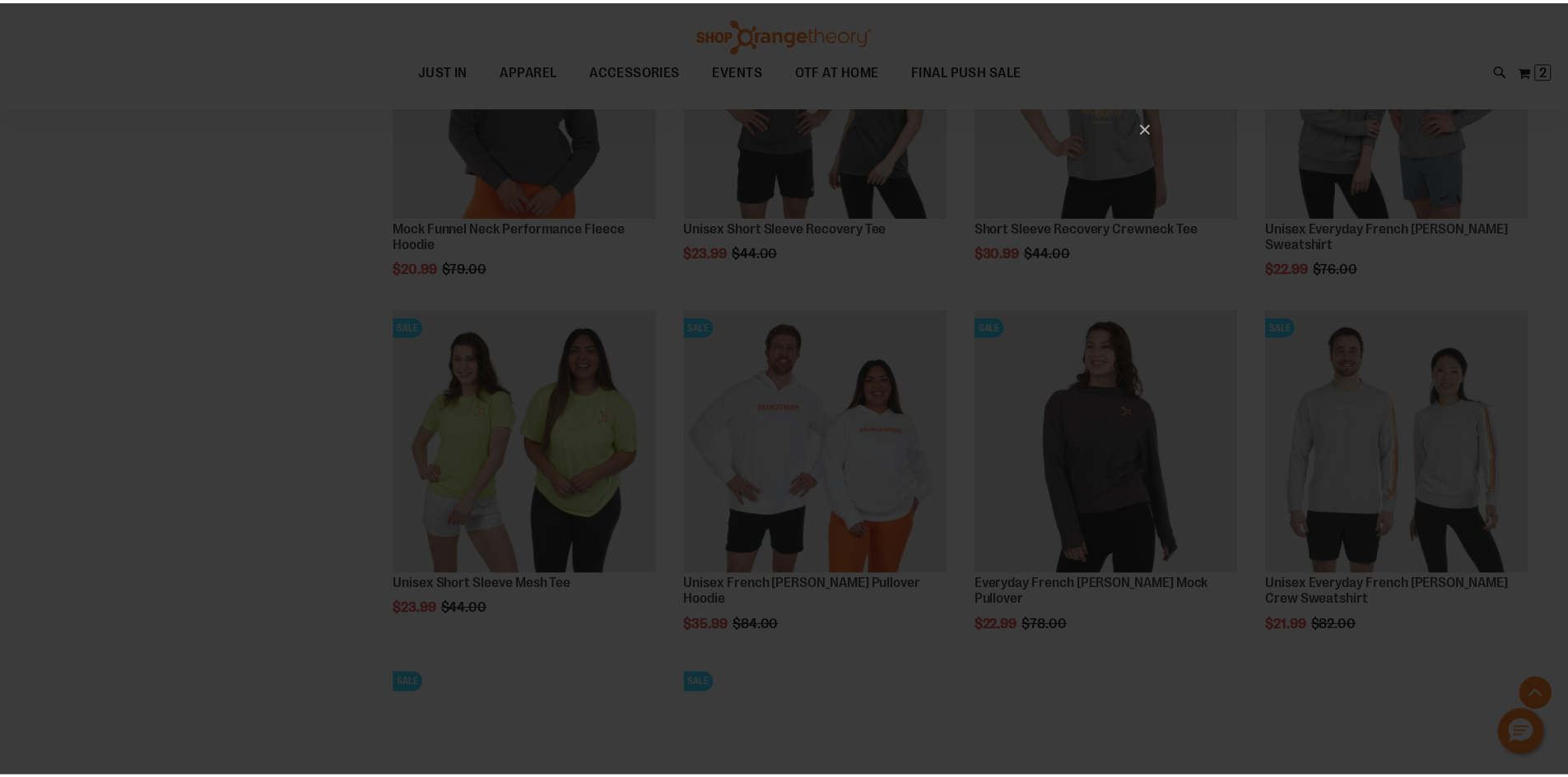
scroll to position [0, 0]
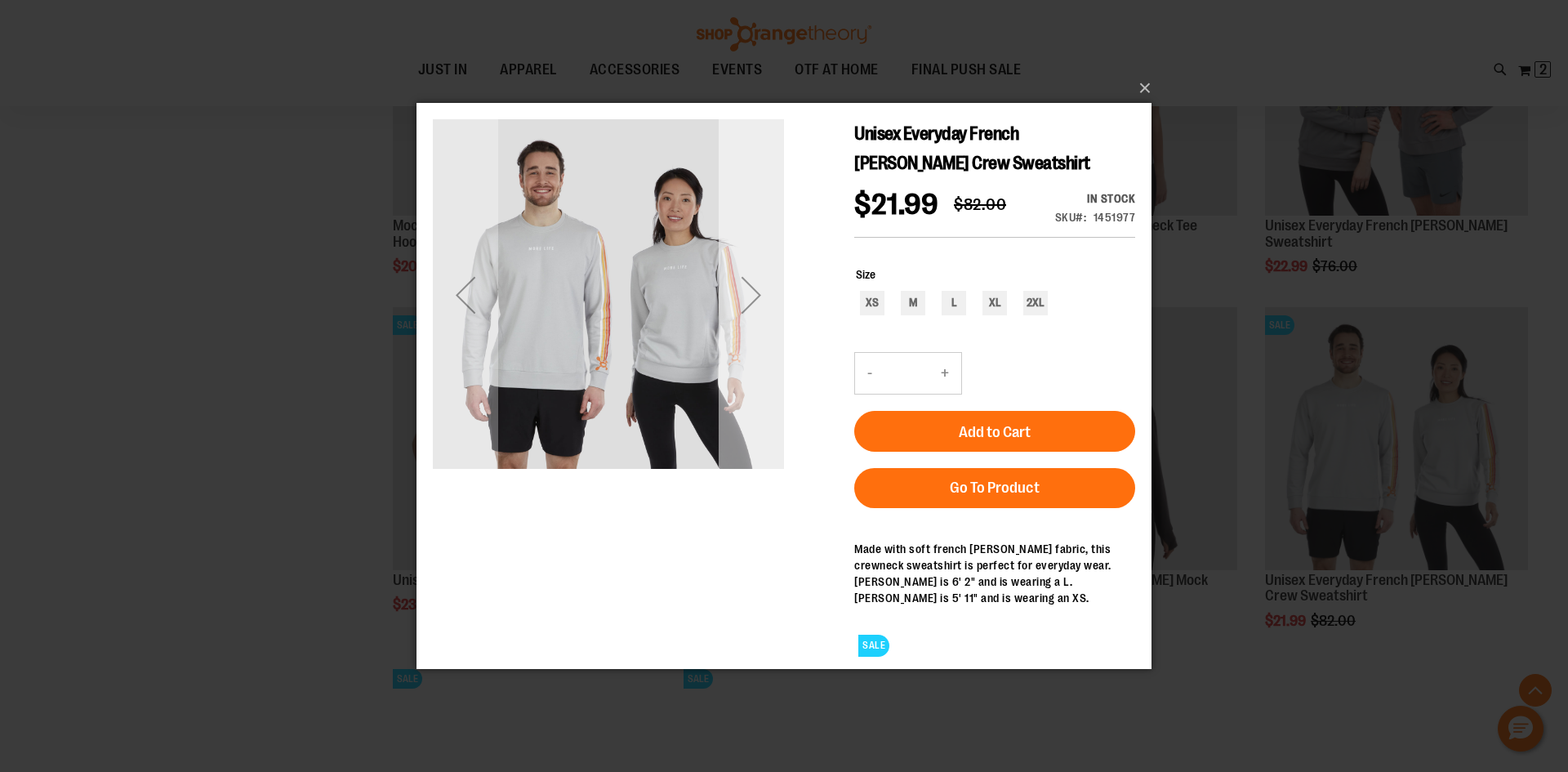
click div "Next"
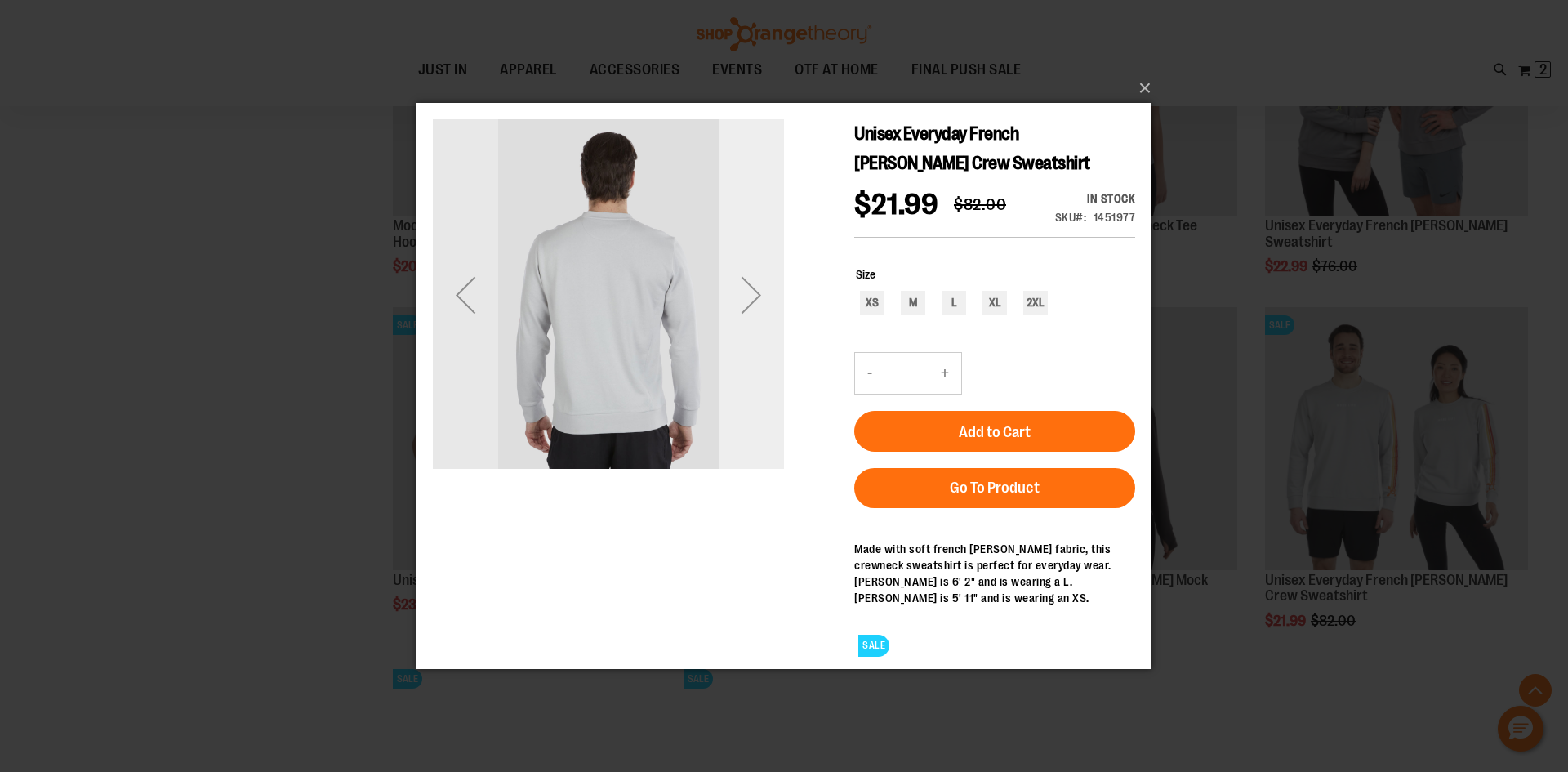
click div "Next"
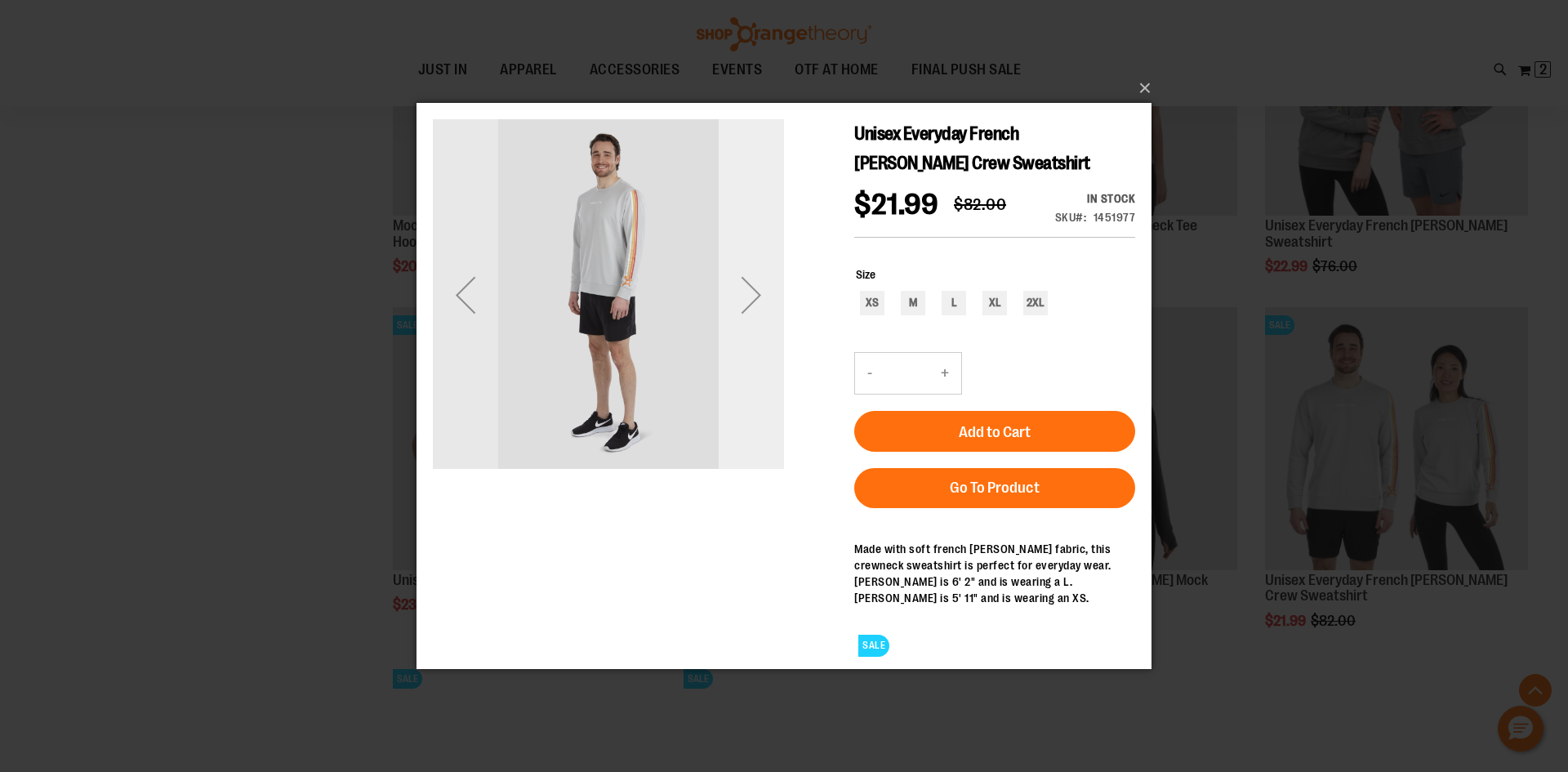
click div "Next"
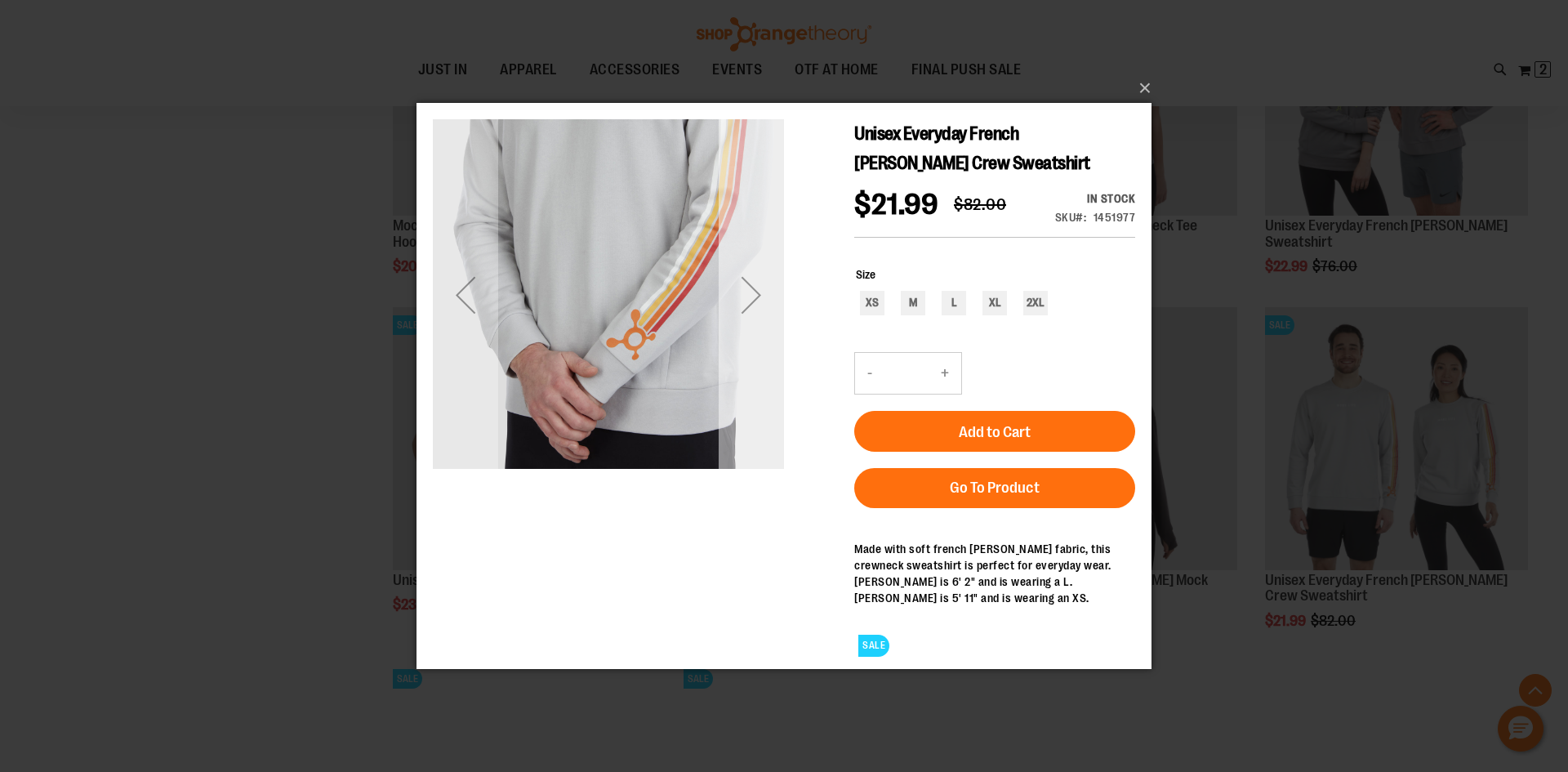
click div "Next"
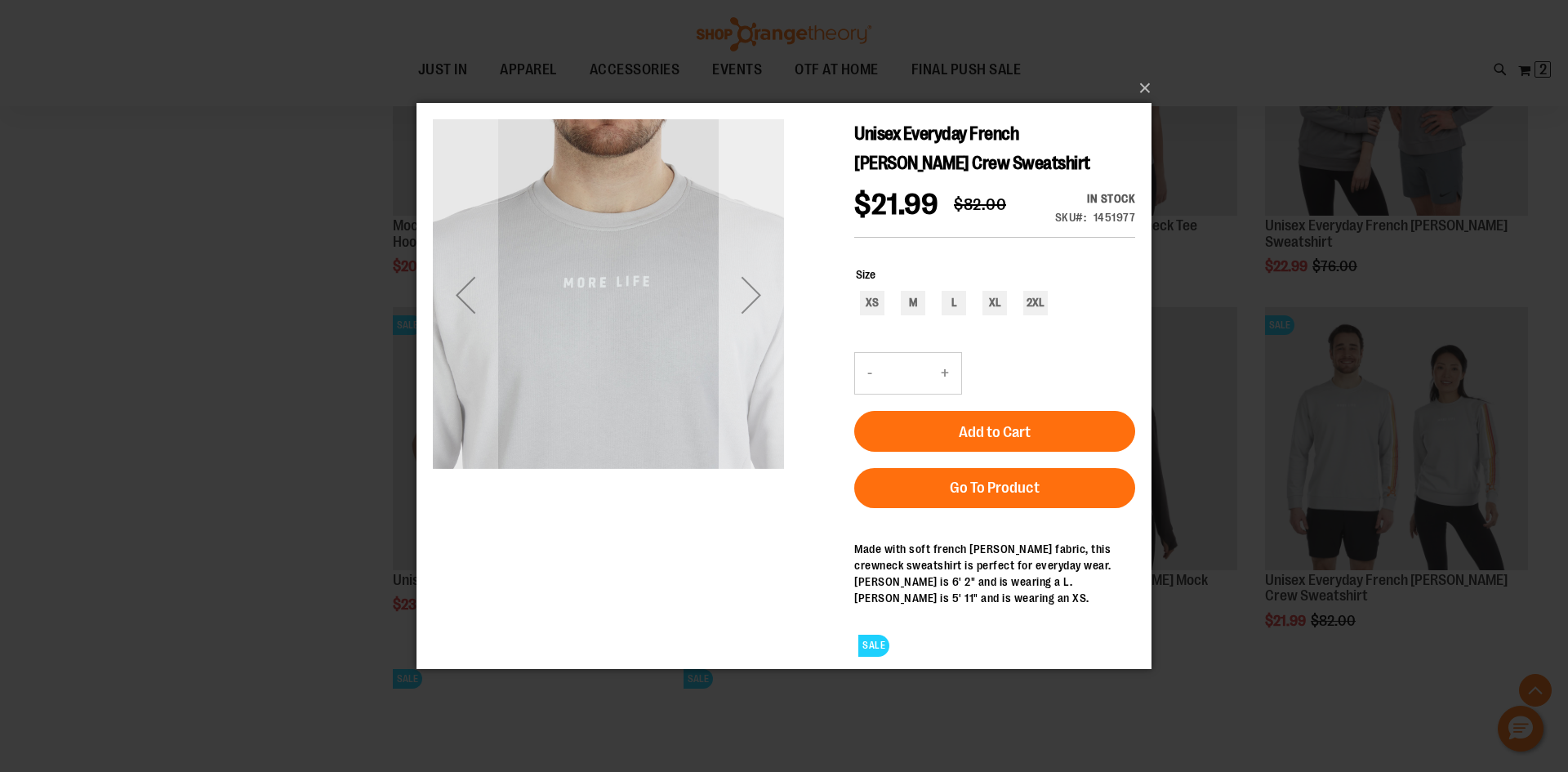
click div "Next"
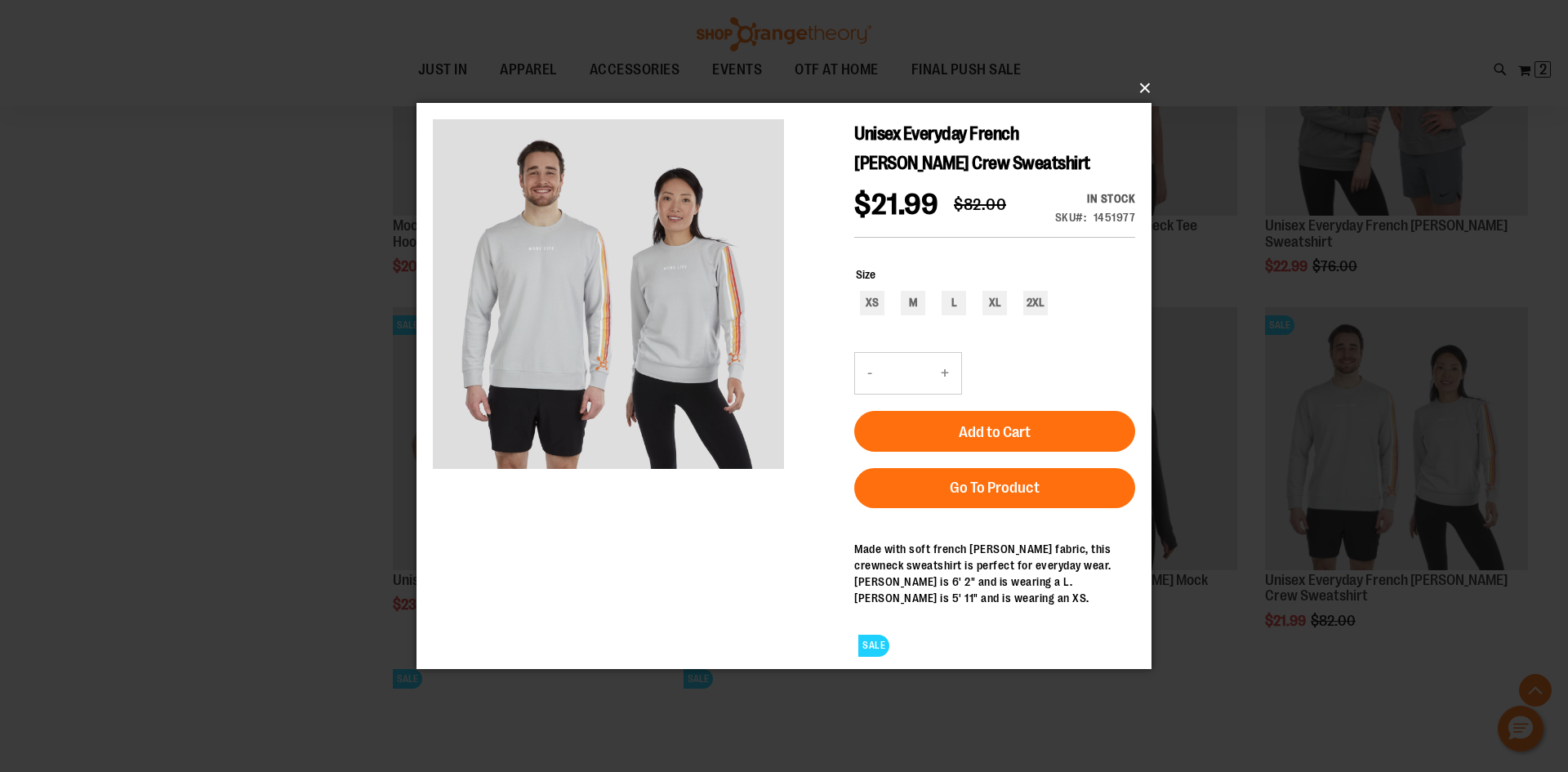
click button "×"
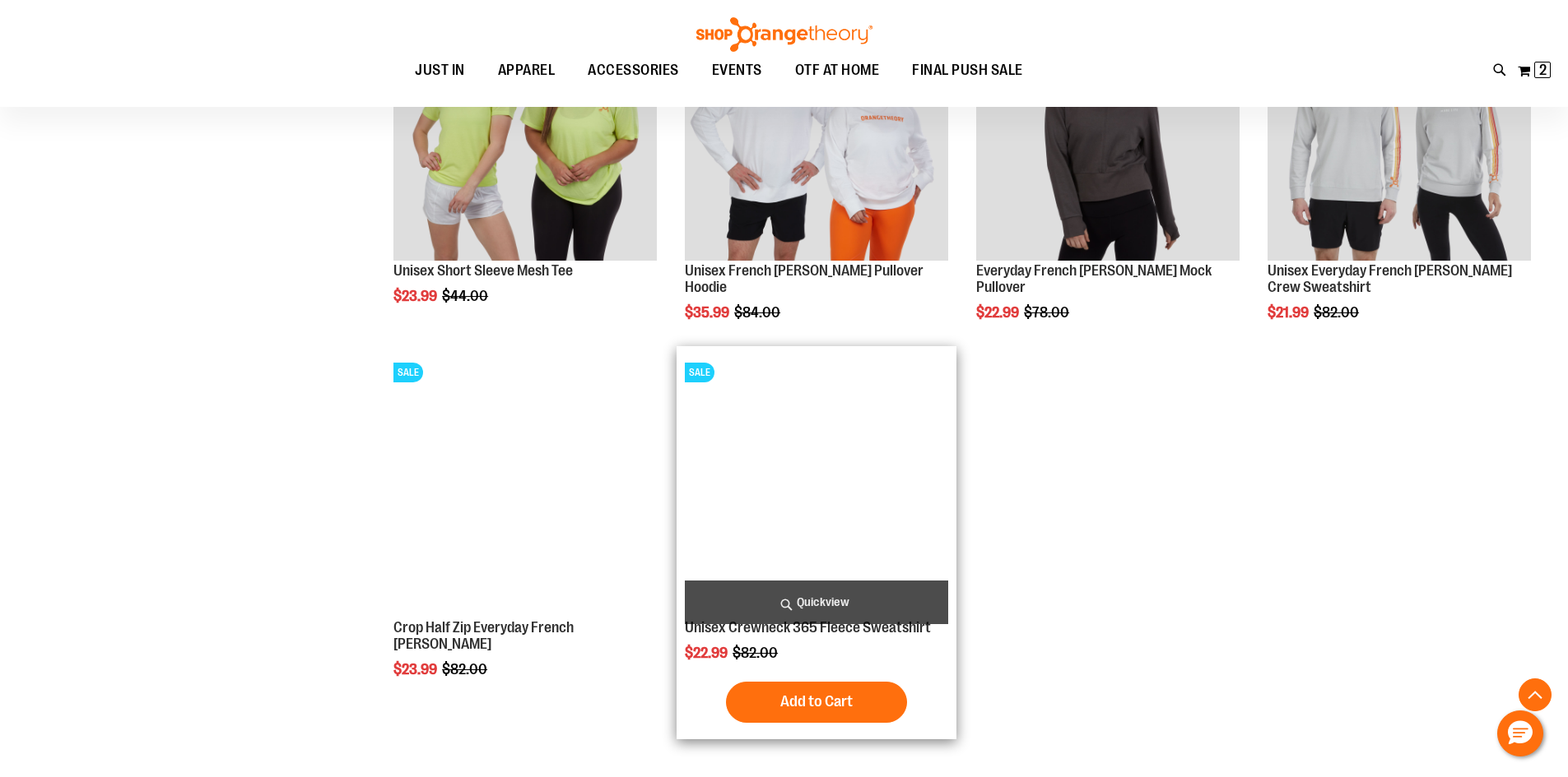
scroll to position [2139, 0]
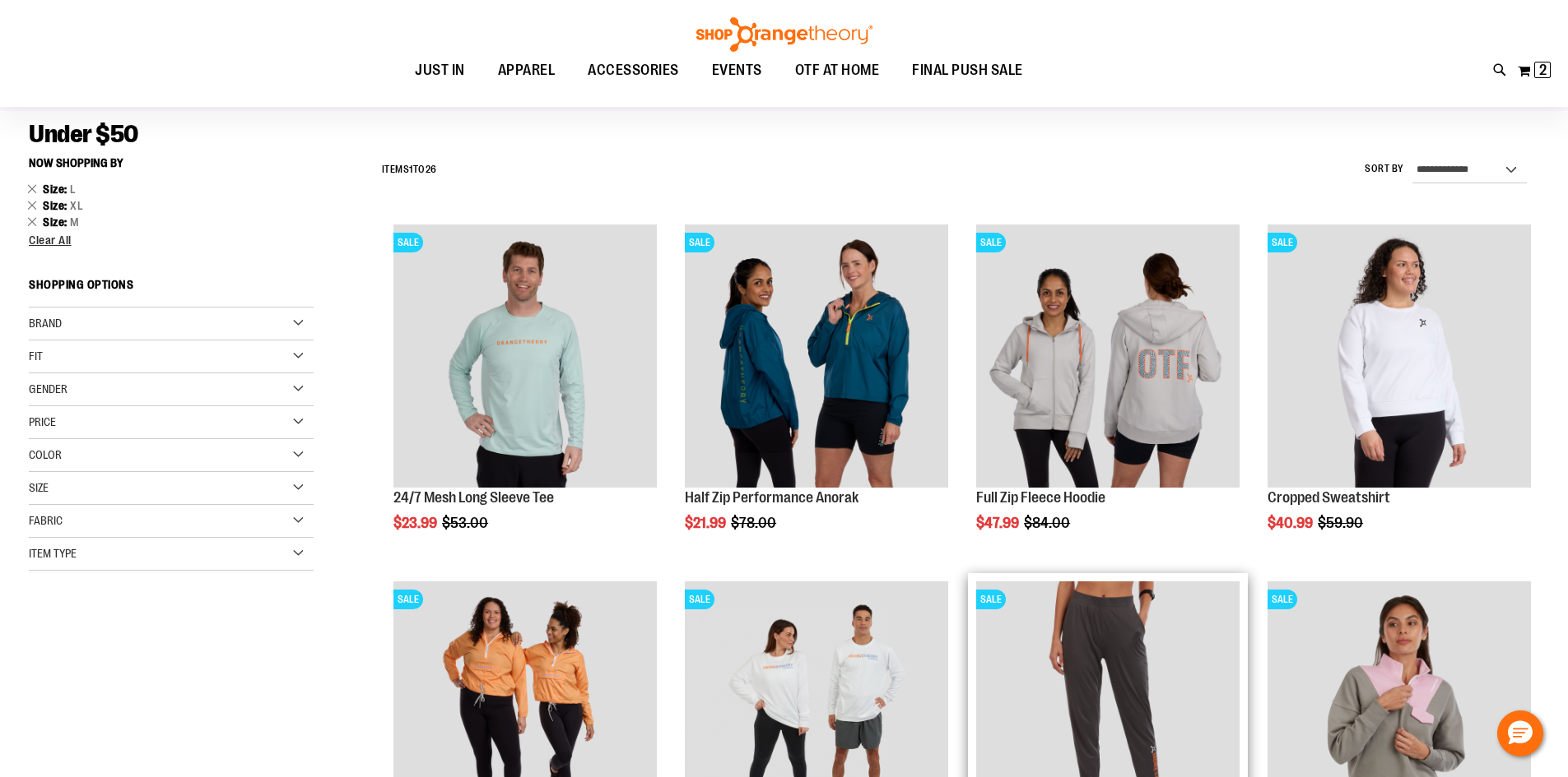
scroll to position [82, 0]
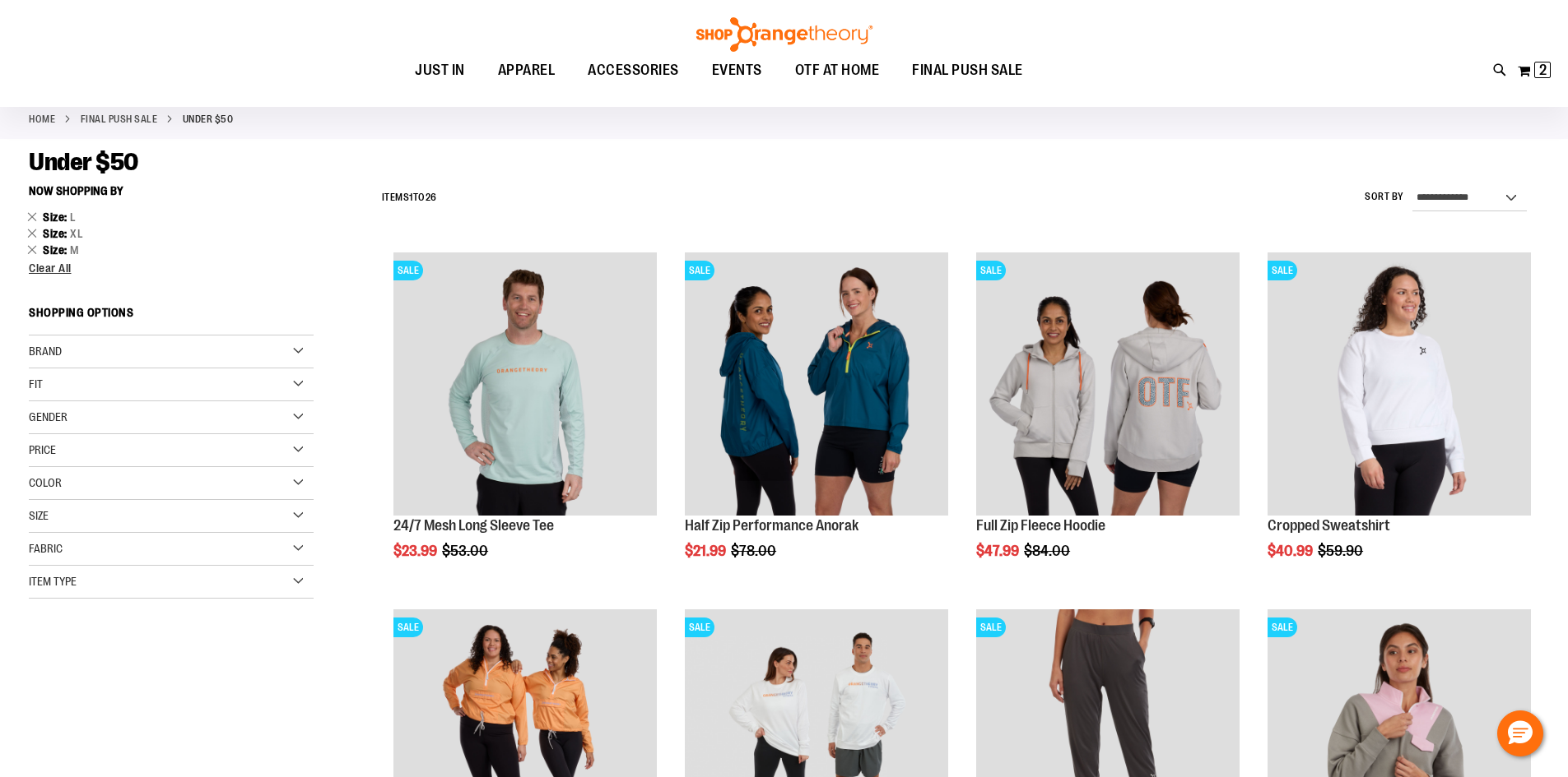
click link "FINAL PUSH SALE"
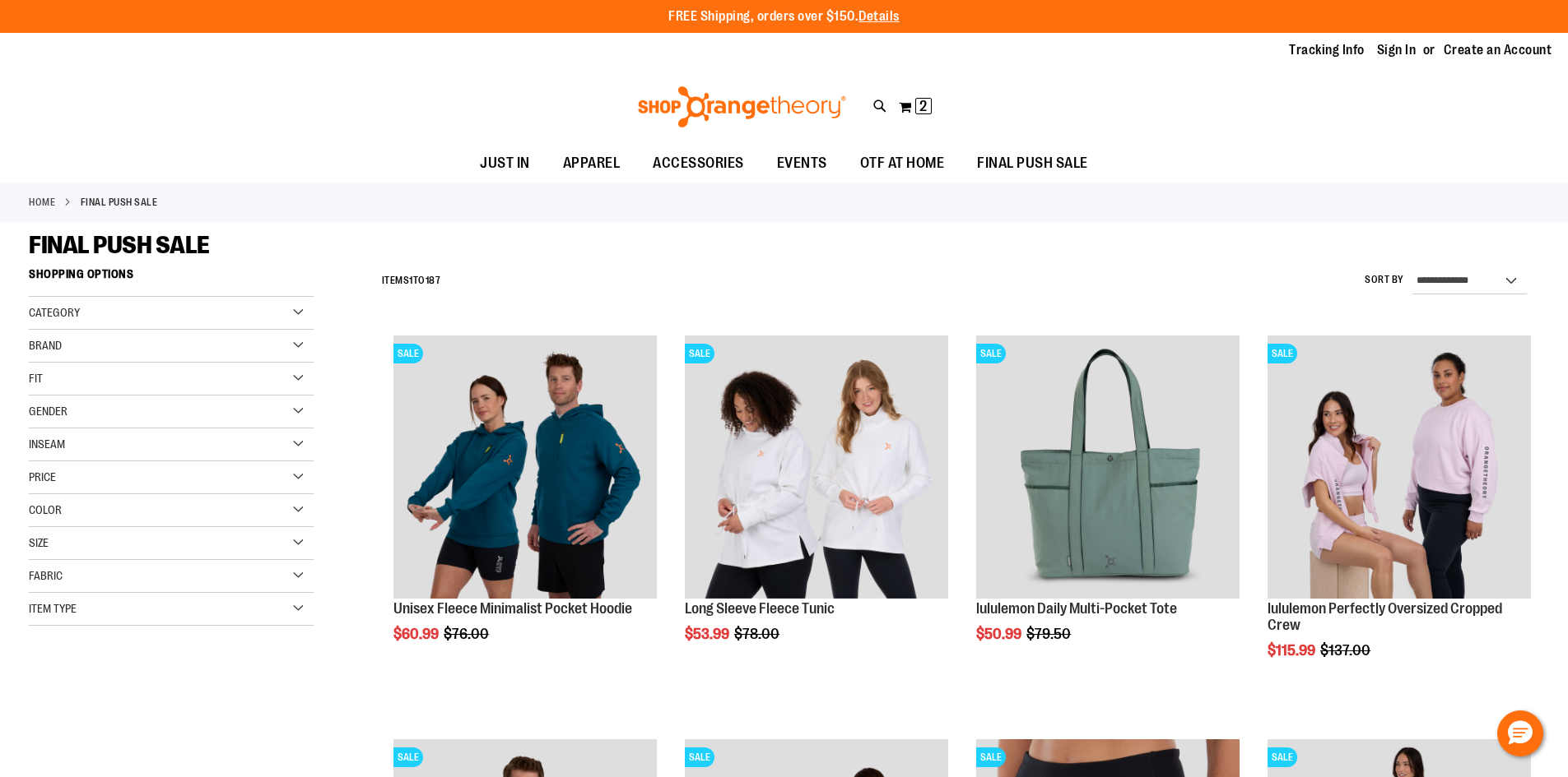
click at [291, 479] on div "Price" at bounding box center [171, 478] width 285 height 33
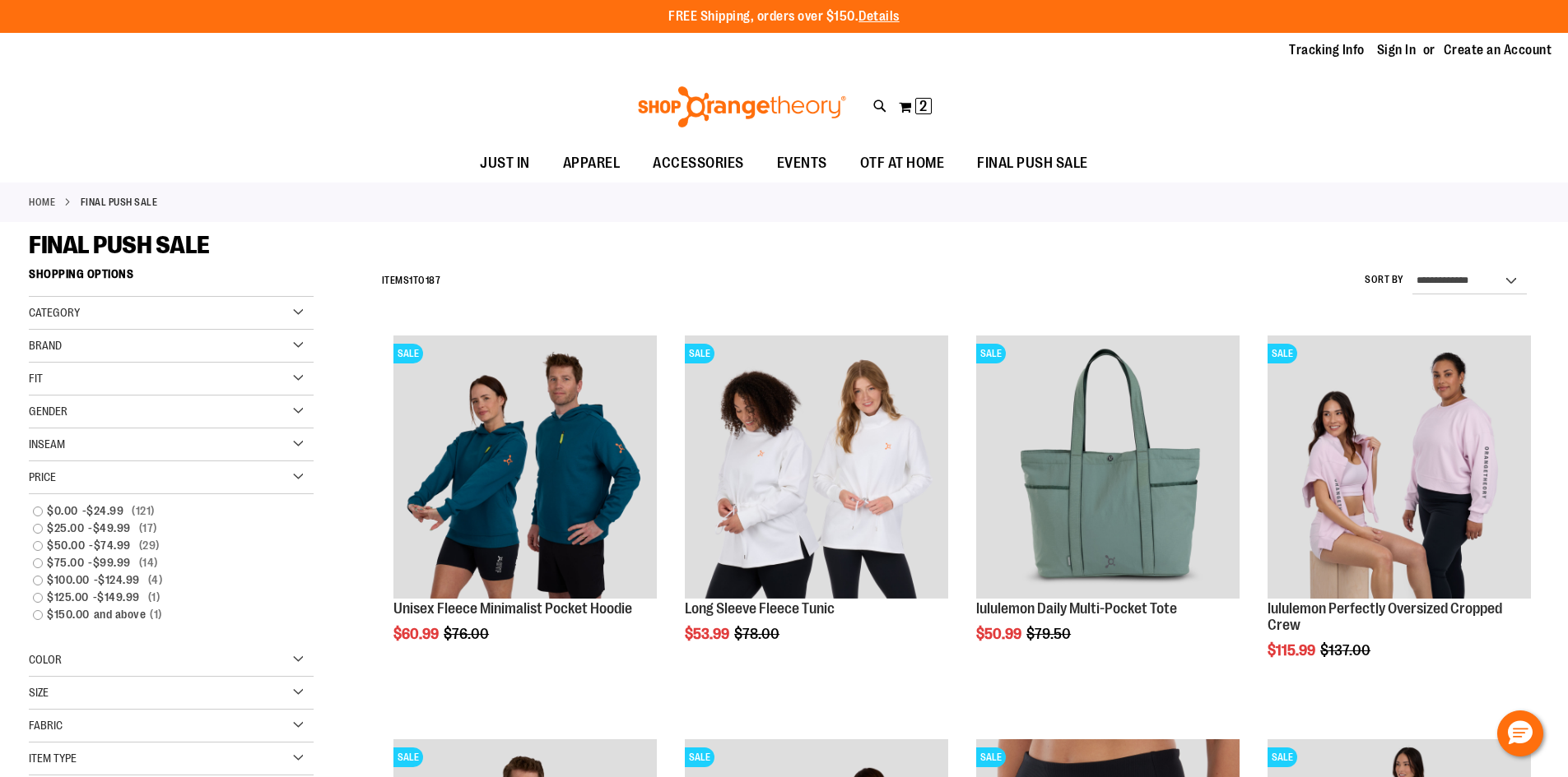
click at [140, 204] on strong "FINAL PUSH SALE" at bounding box center [119, 202] width 77 height 15
click at [37, 195] on link "Home" at bounding box center [42, 202] width 26 height 15
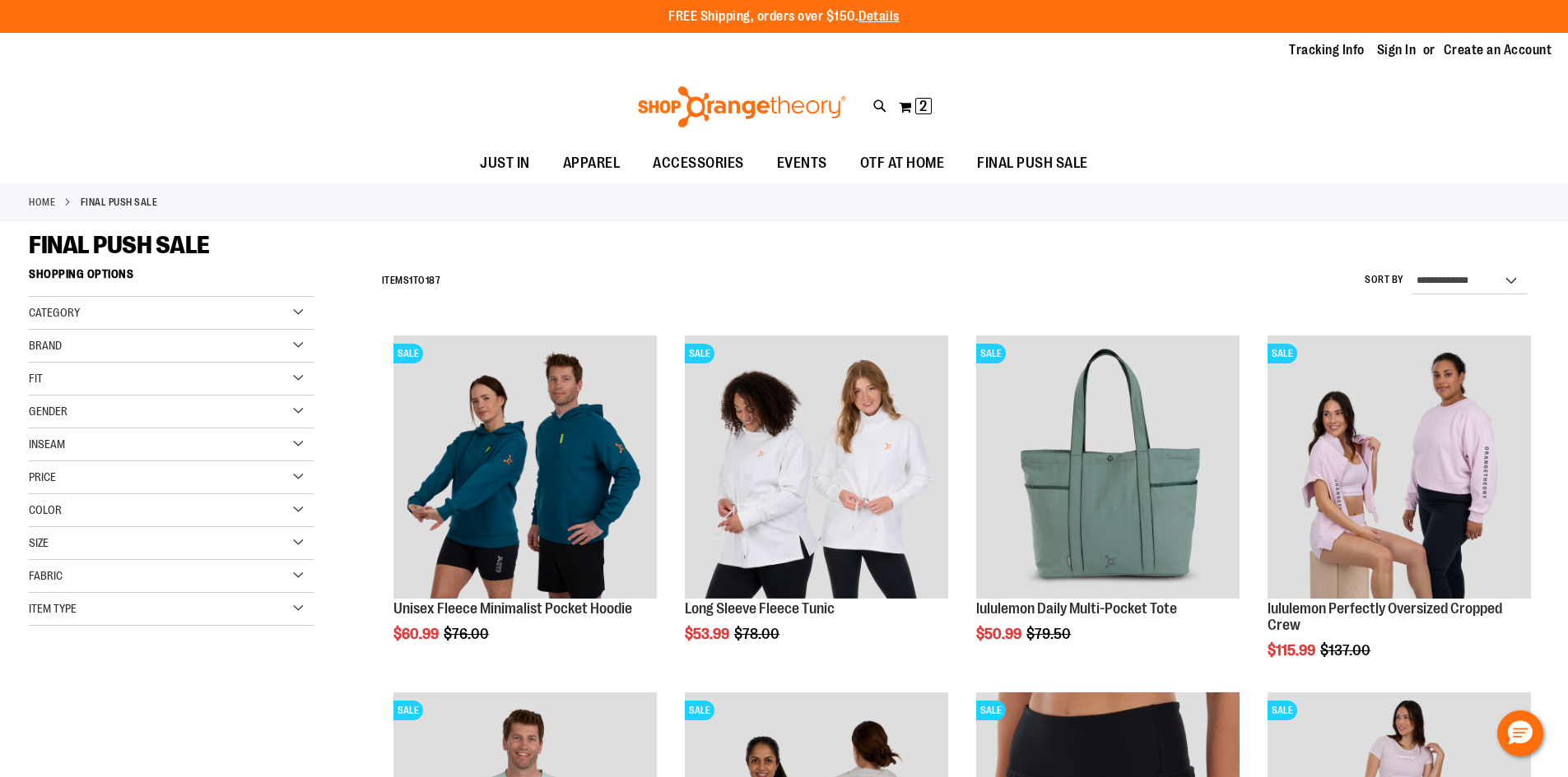
click at [303, 469] on div "Price" at bounding box center [171, 478] width 285 height 33
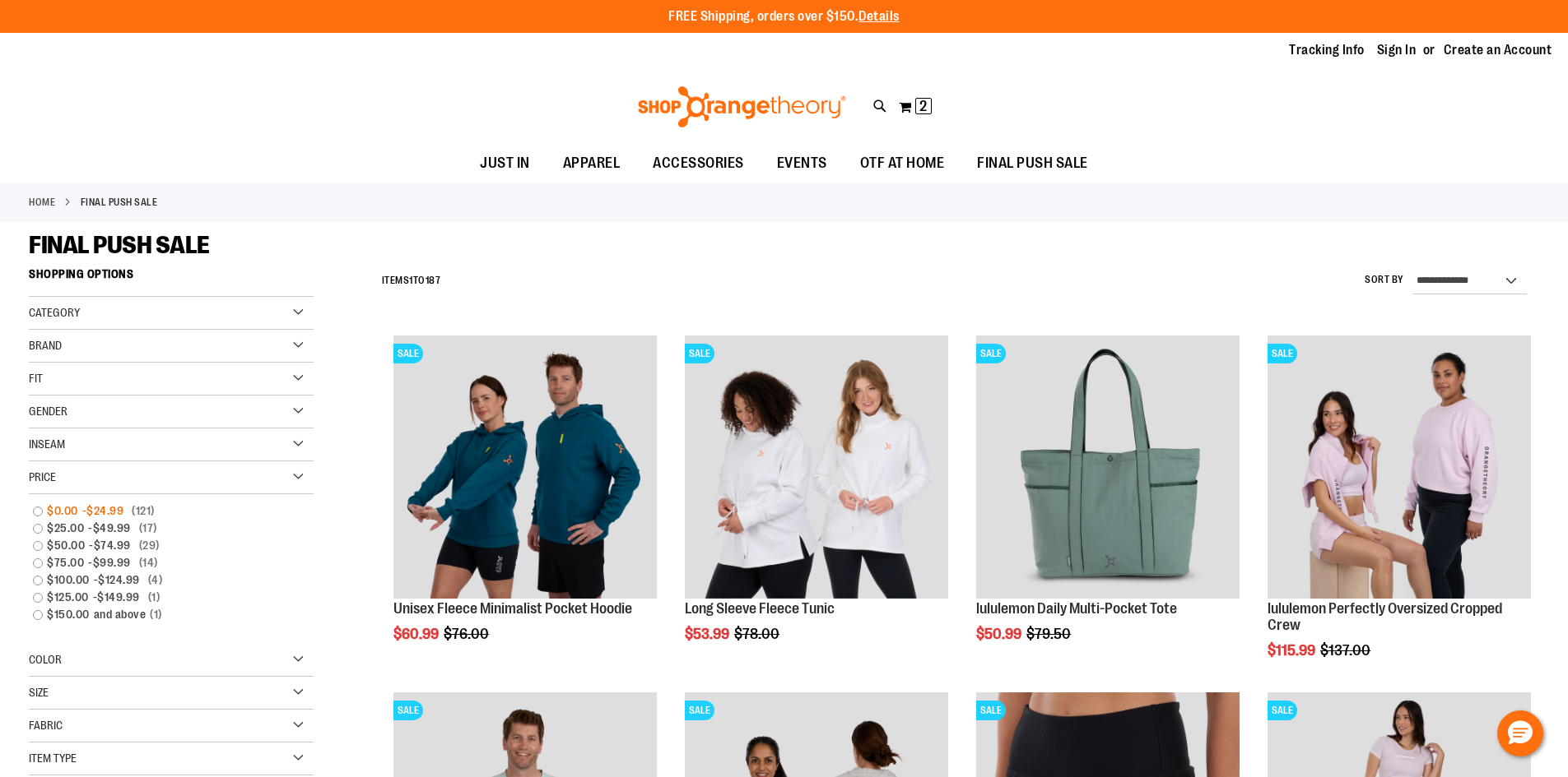
click at [36, 509] on link "$0.00 - $24.99 121 items" at bounding box center [160, 511] width 273 height 17
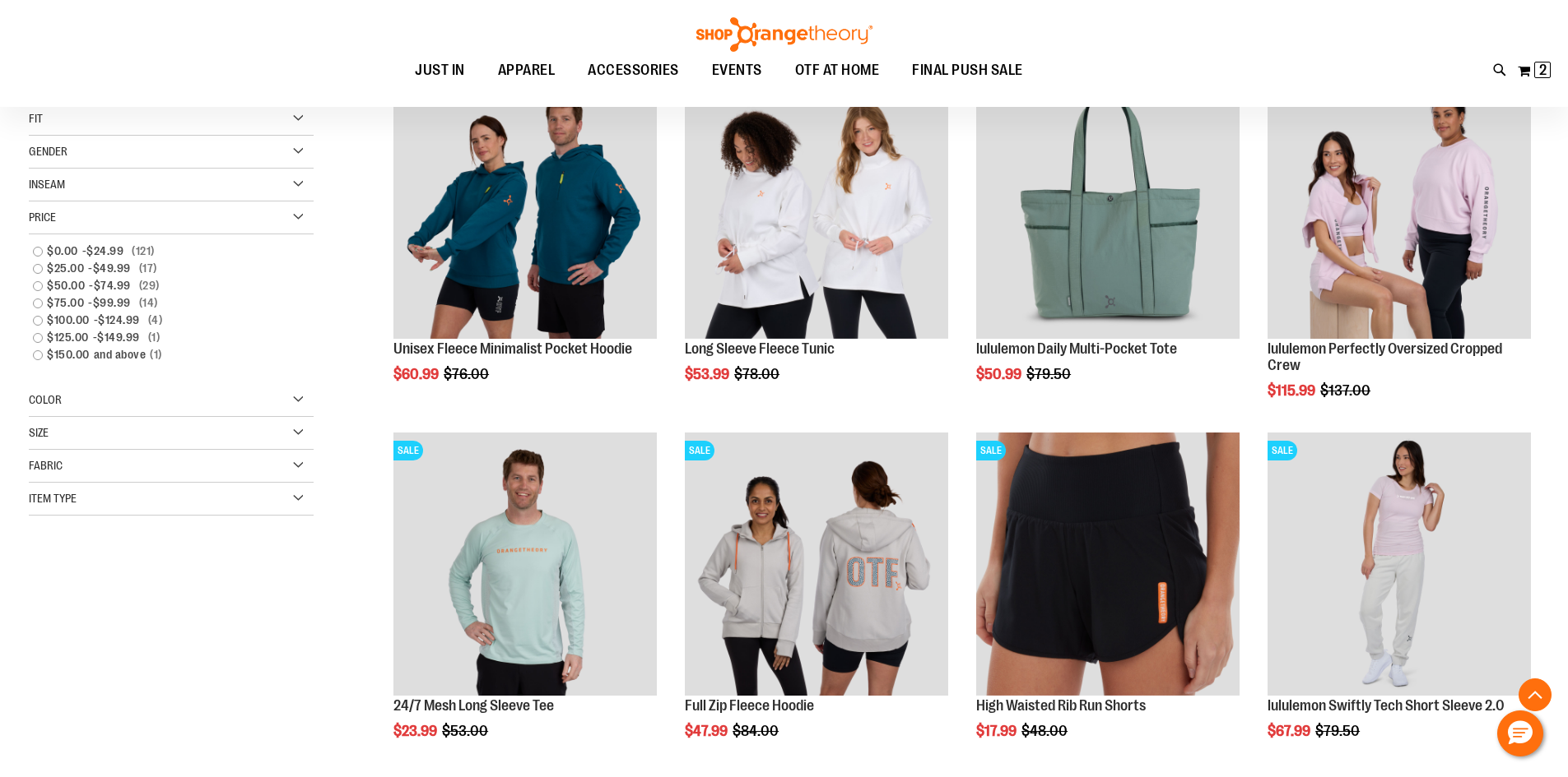
scroll to position [260, 0]
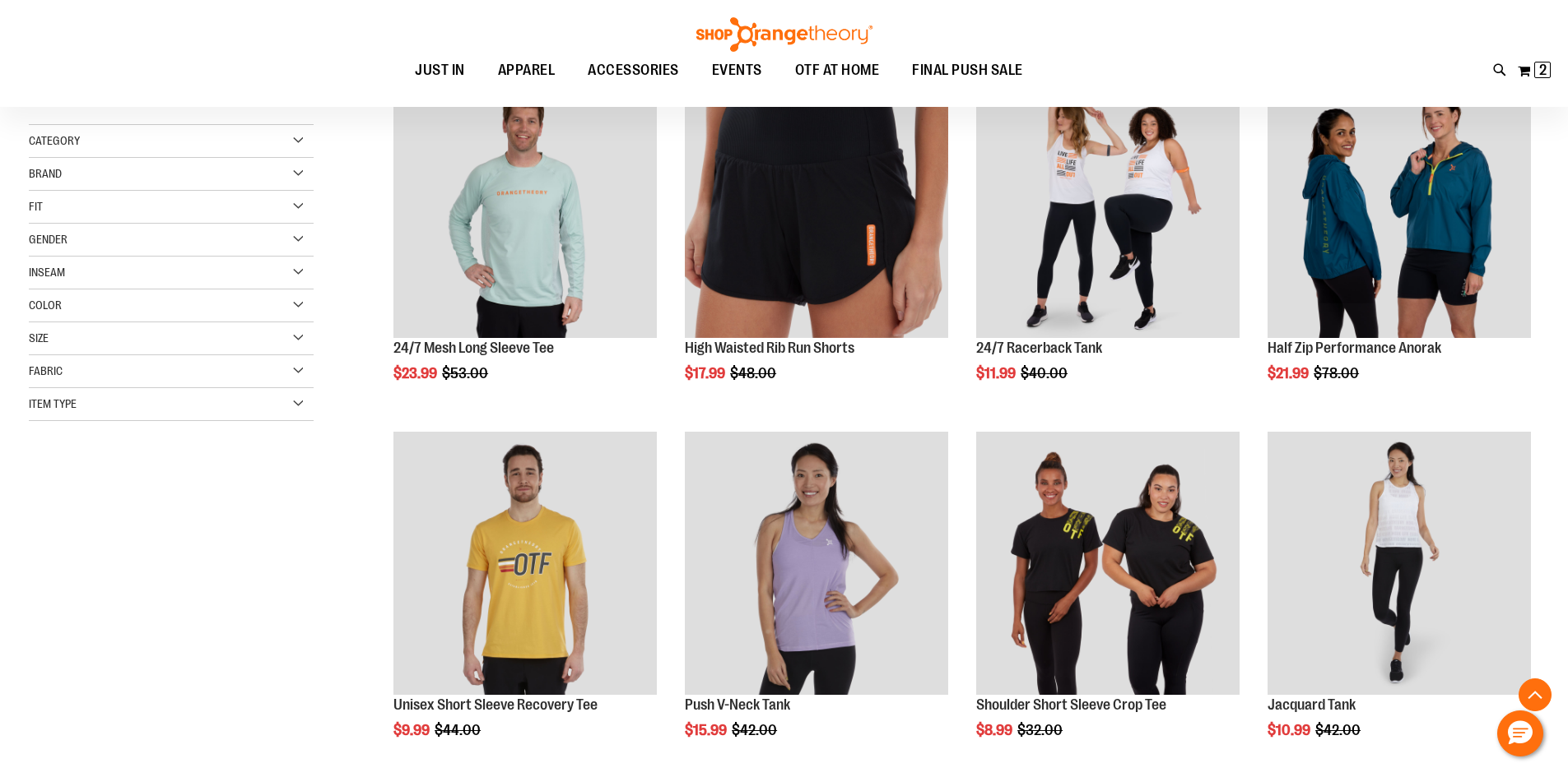
click at [39, 267] on span "Inseam" at bounding box center [47, 272] width 36 height 13
click at [100, 365] on div "Color" at bounding box center [171, 379] width 285 height 33
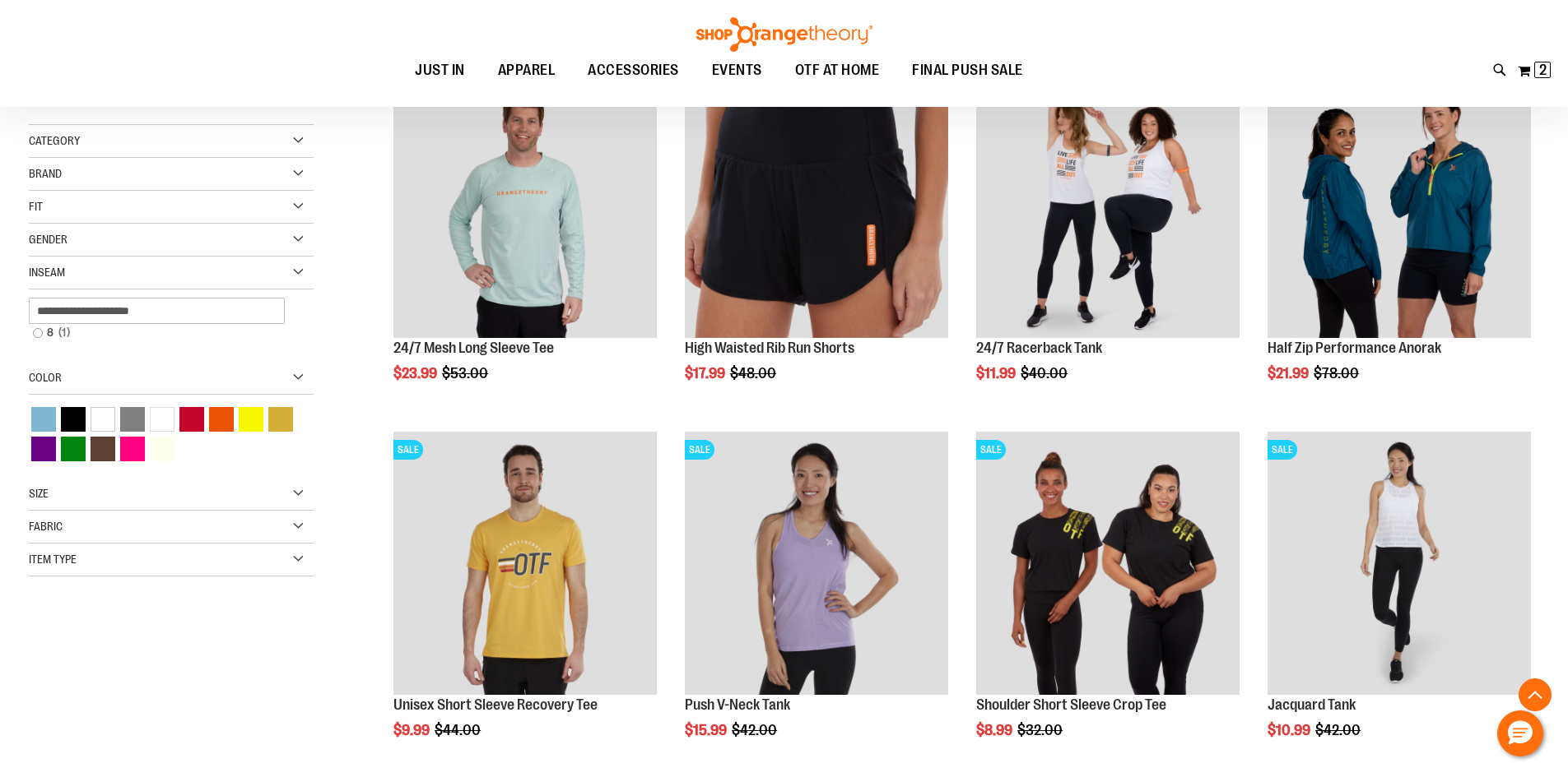
click at [343, 213] on div "Filter Shop By Now Shopping by Price $0.00 - $24.99 Remove This Item Clear All …" at bounding box center [185, 304] width 315 height 611
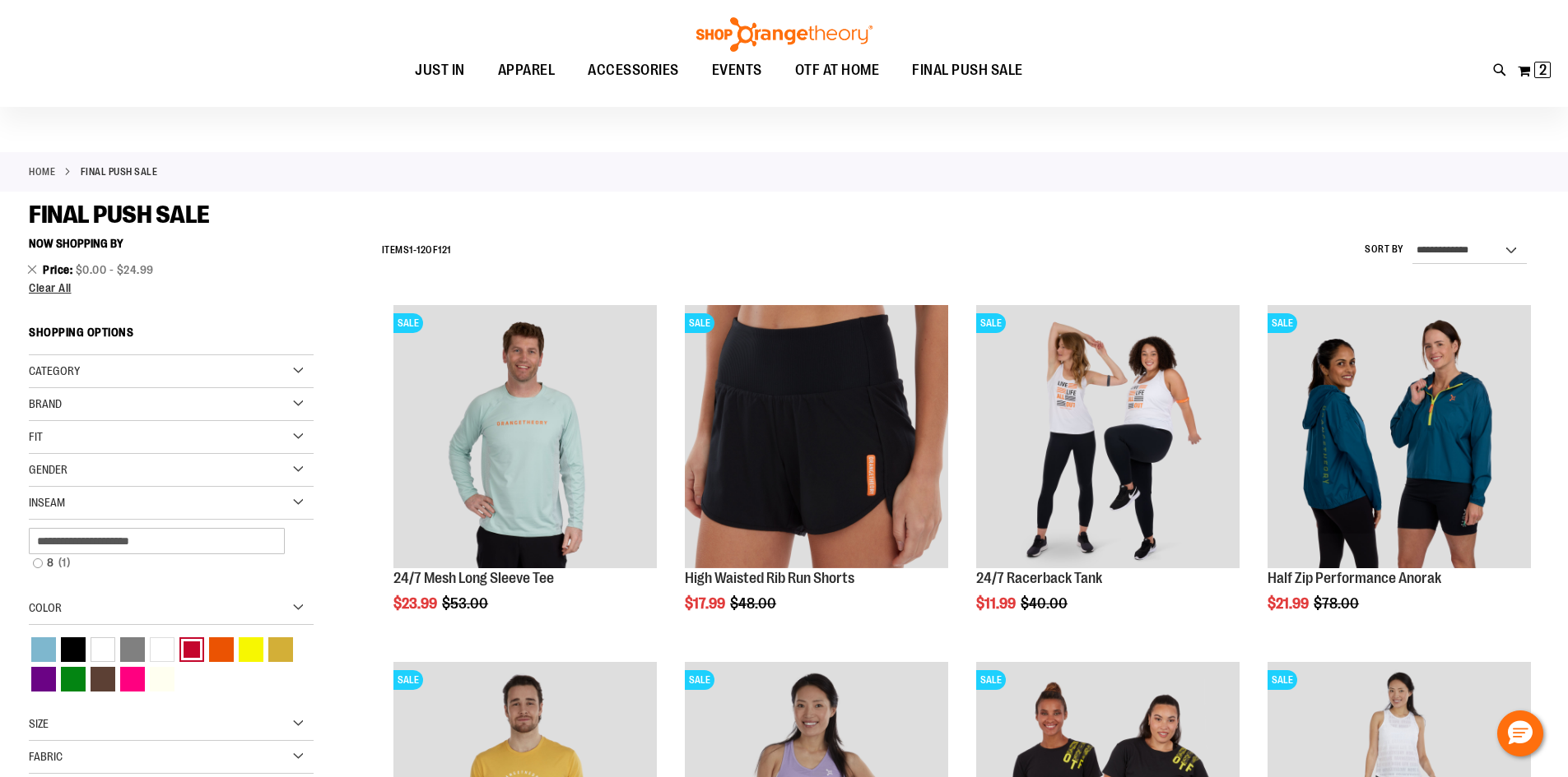
scroll to position [13, 0]
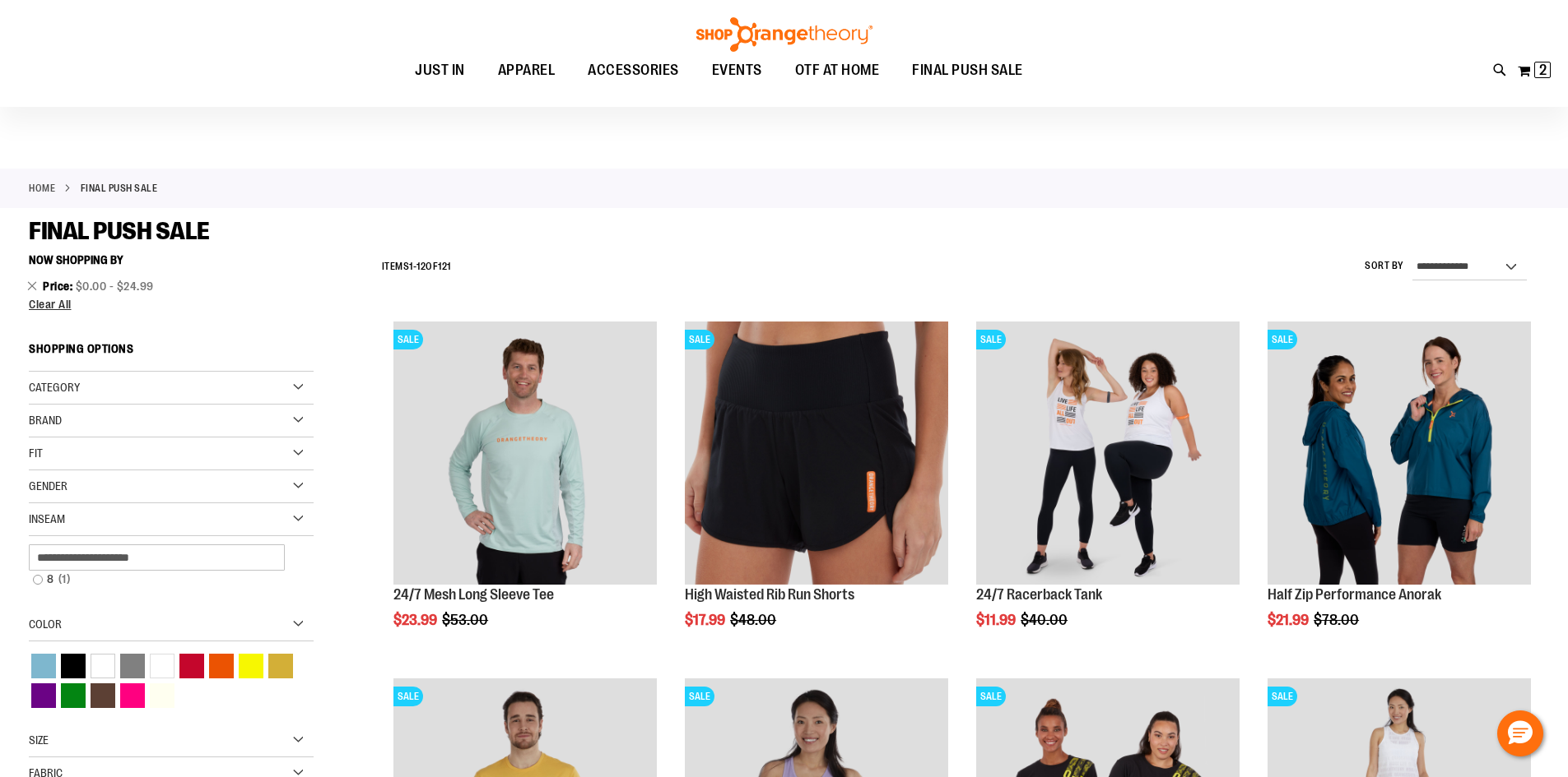
click at [151, 281] on span "$0.00 - $24.99" at bounding box center [114, 286] width 78 height 13
click at [311, 280] on li "Price $0.00 - $24.99 Remove This Item" at bounding box center [171, 286] width 285 height 16
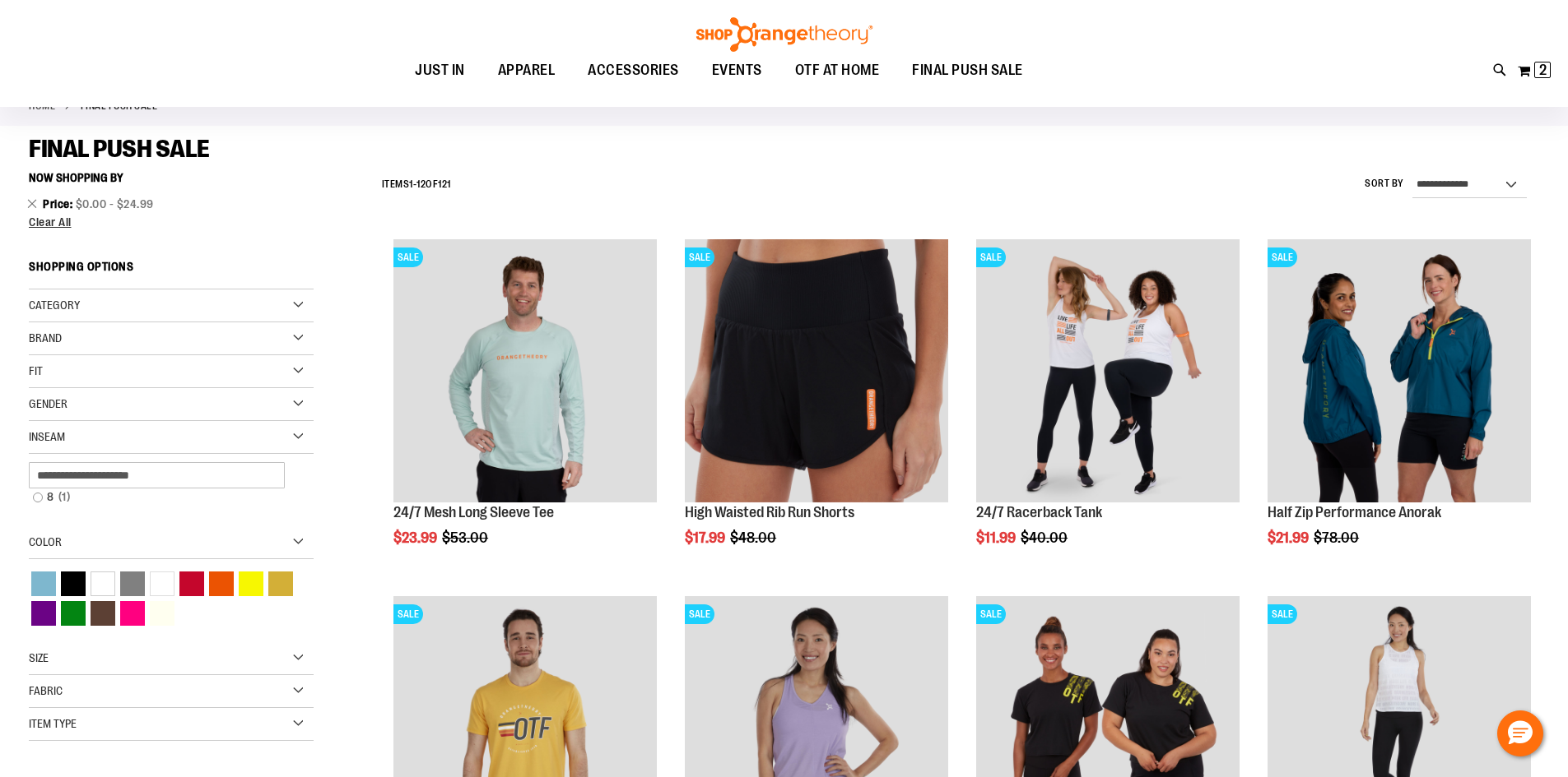
click at [211, 644] on div "Size" at bounding box center [171, 659] width 285 height 33
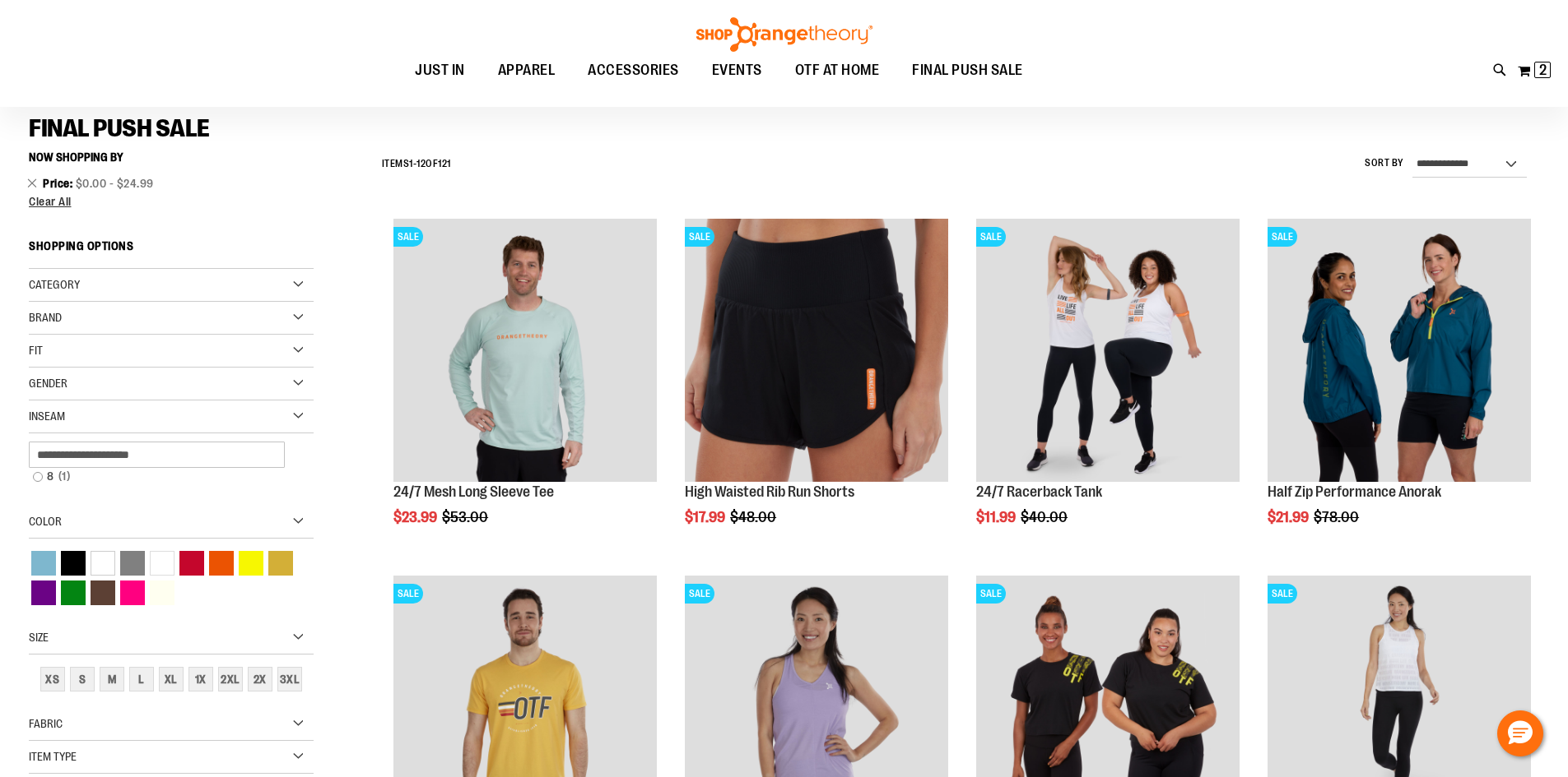
scroll to position [178, 0]
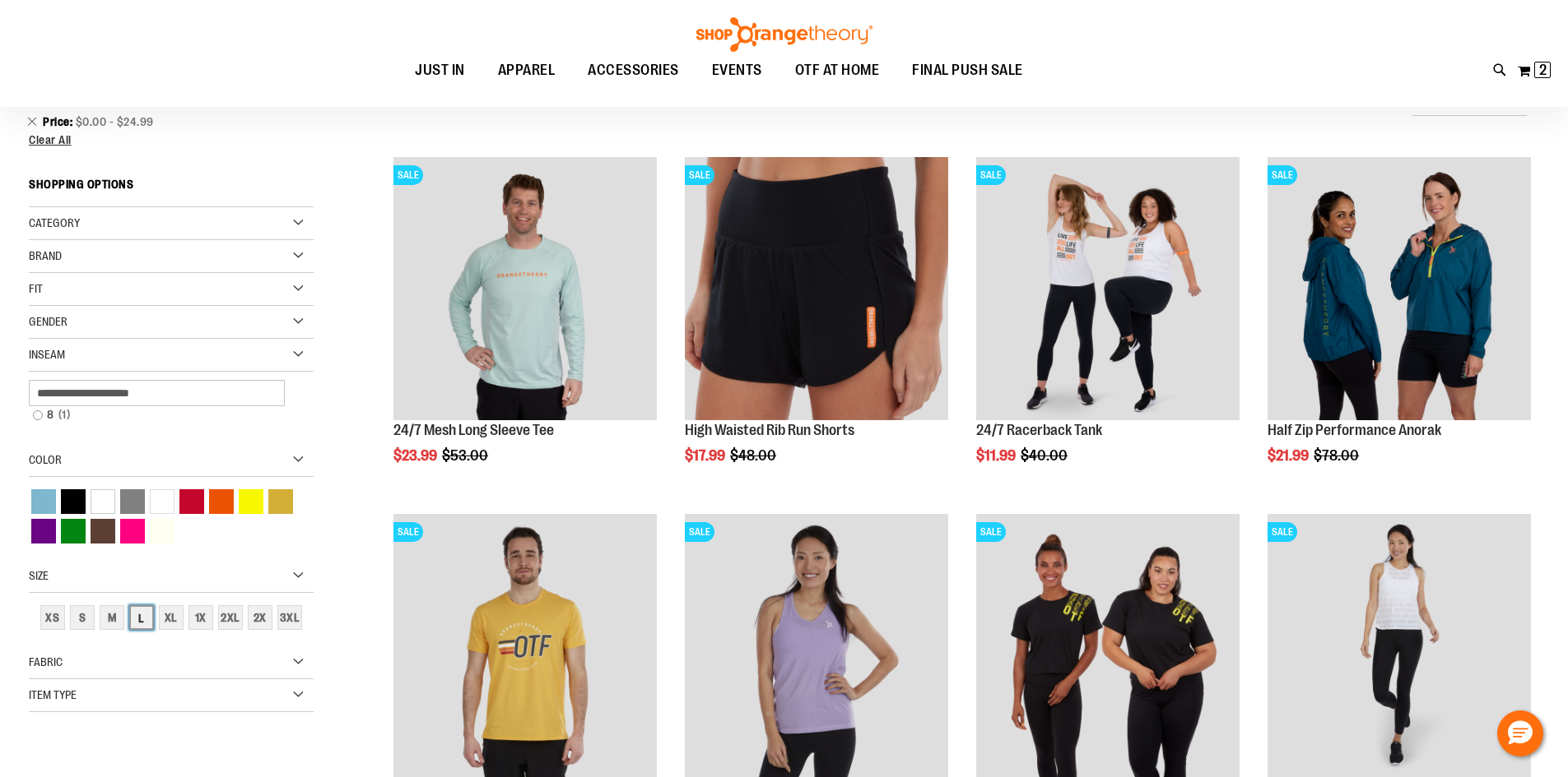
click at [140, 618] on div "L" at bounding box center [141, 618] width 24 height 24
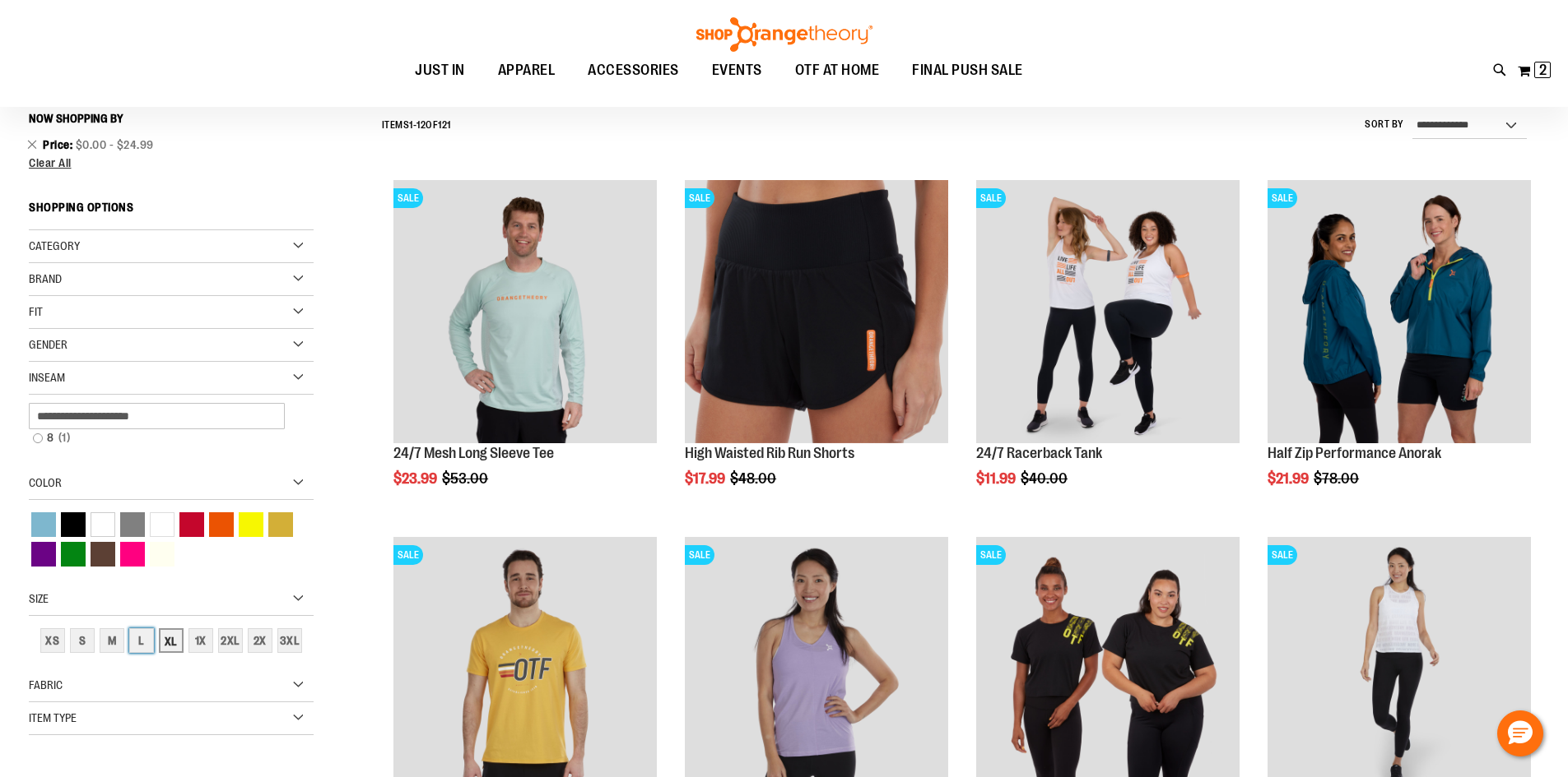
scroll to position [153, 0]
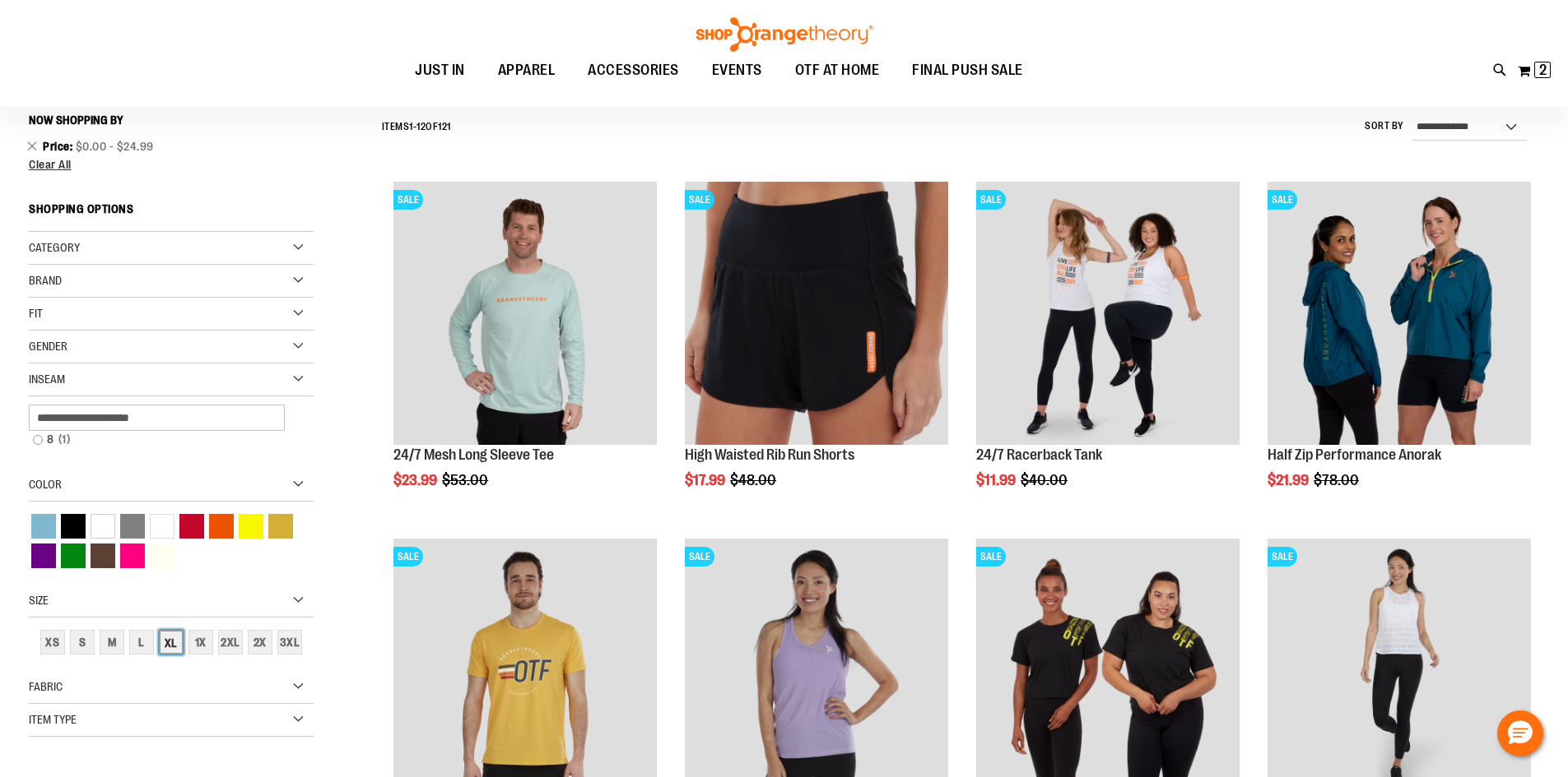
click at [167, 644] on div "XL" at bounding box center [171, 642] width 24 height 24
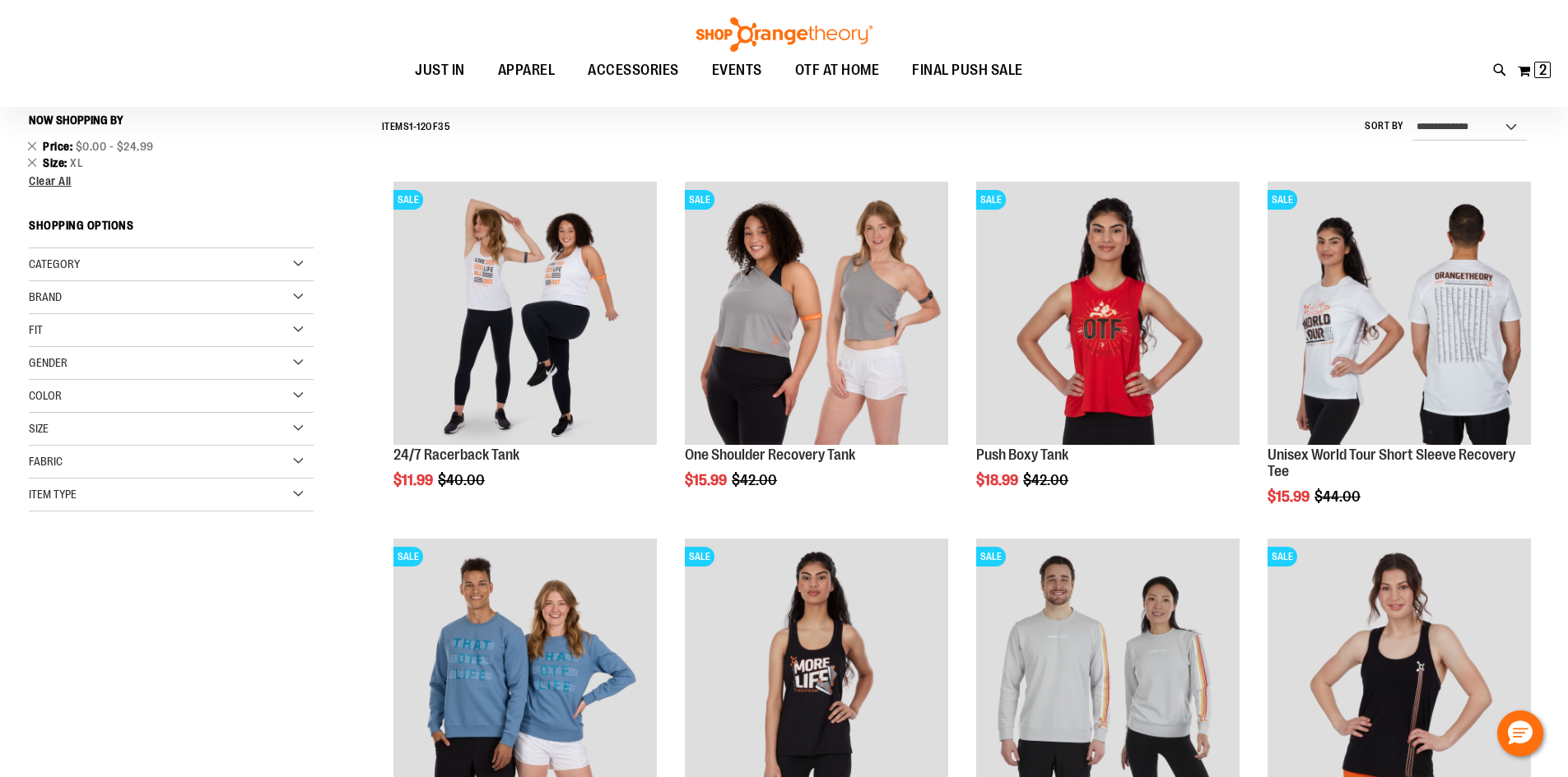
click at [159, 426] on div "Size" at bounding box center [171, 430] width 285 height 33
click at [140, 473] on div "L" at bounding box center [141, 470] width 24 height 24
click at [145, 651] on div "**********" at bounding box center [784, 723] width 1510 height 1236
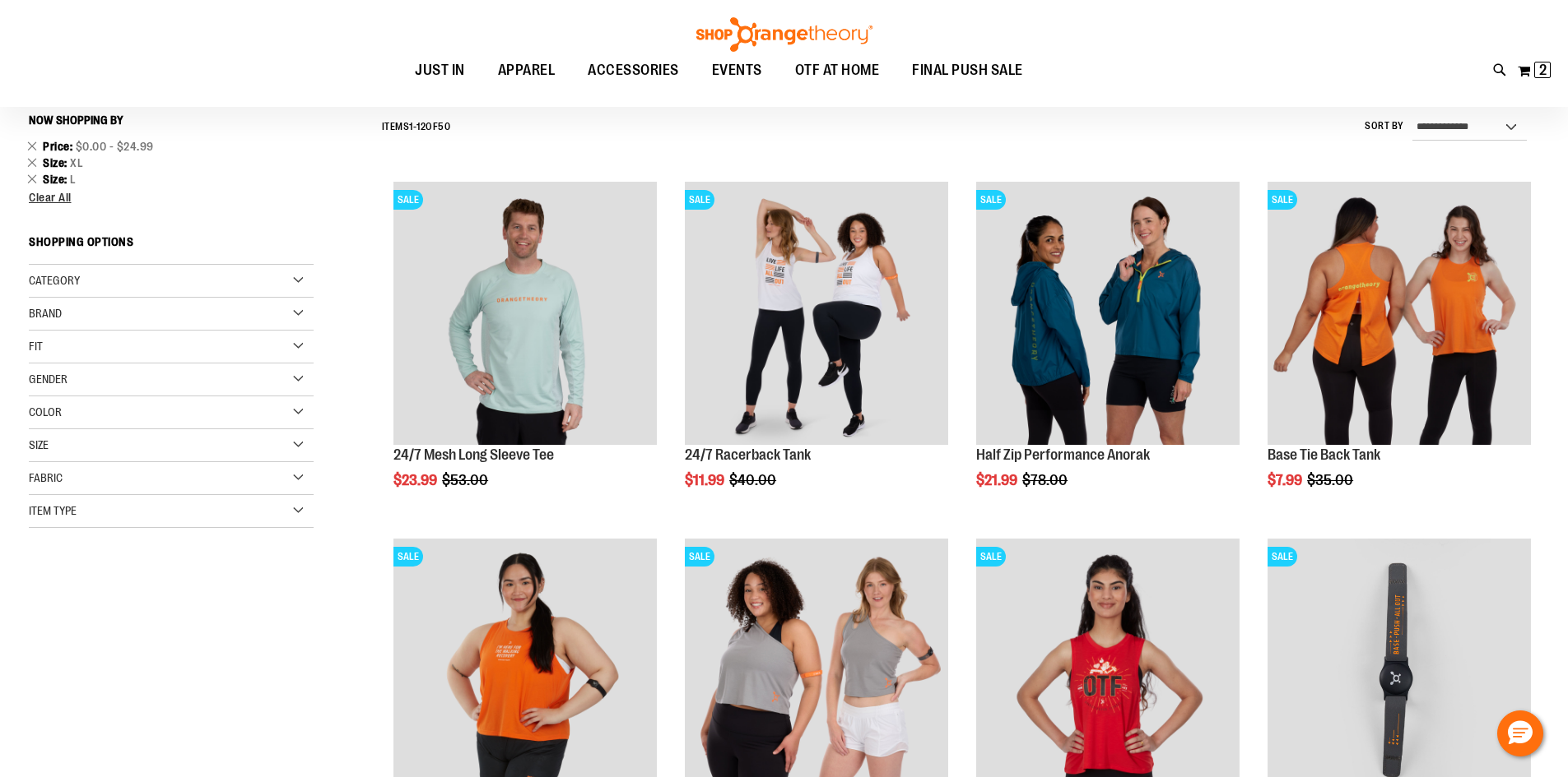
click at [75, 447] on div "Size" at bounding box center [171, 446] width 285 height 33
click at [107, 493] on div "M" at bounding box center [112, 487] width 24 height 24
click at [102, 636] on div at bounding box center [185, 631] width 315 height 33
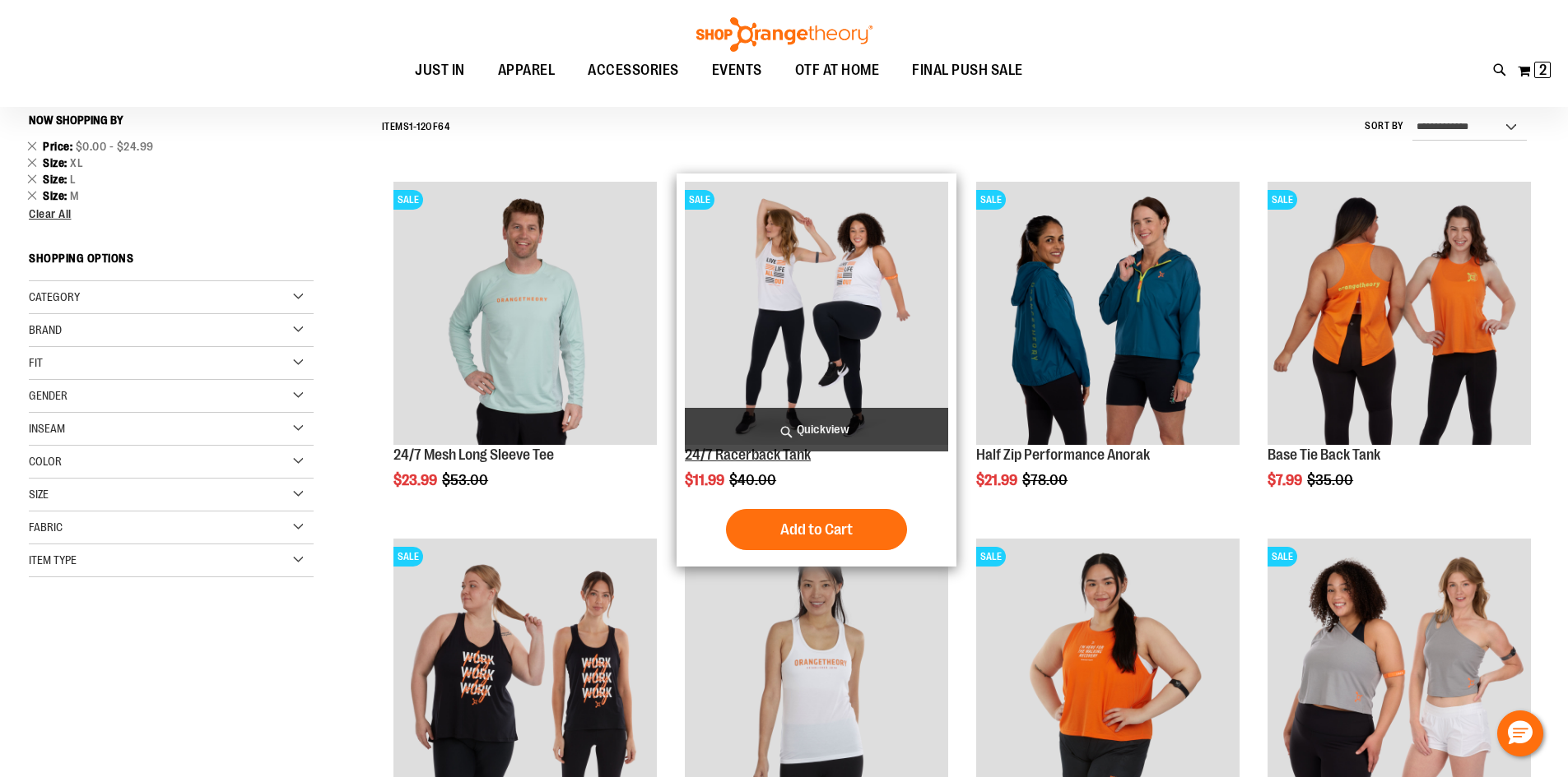
click at [786, 461] on link "24/7 Racerback Tank" at bounding box center [747, 455] width 126 height 16
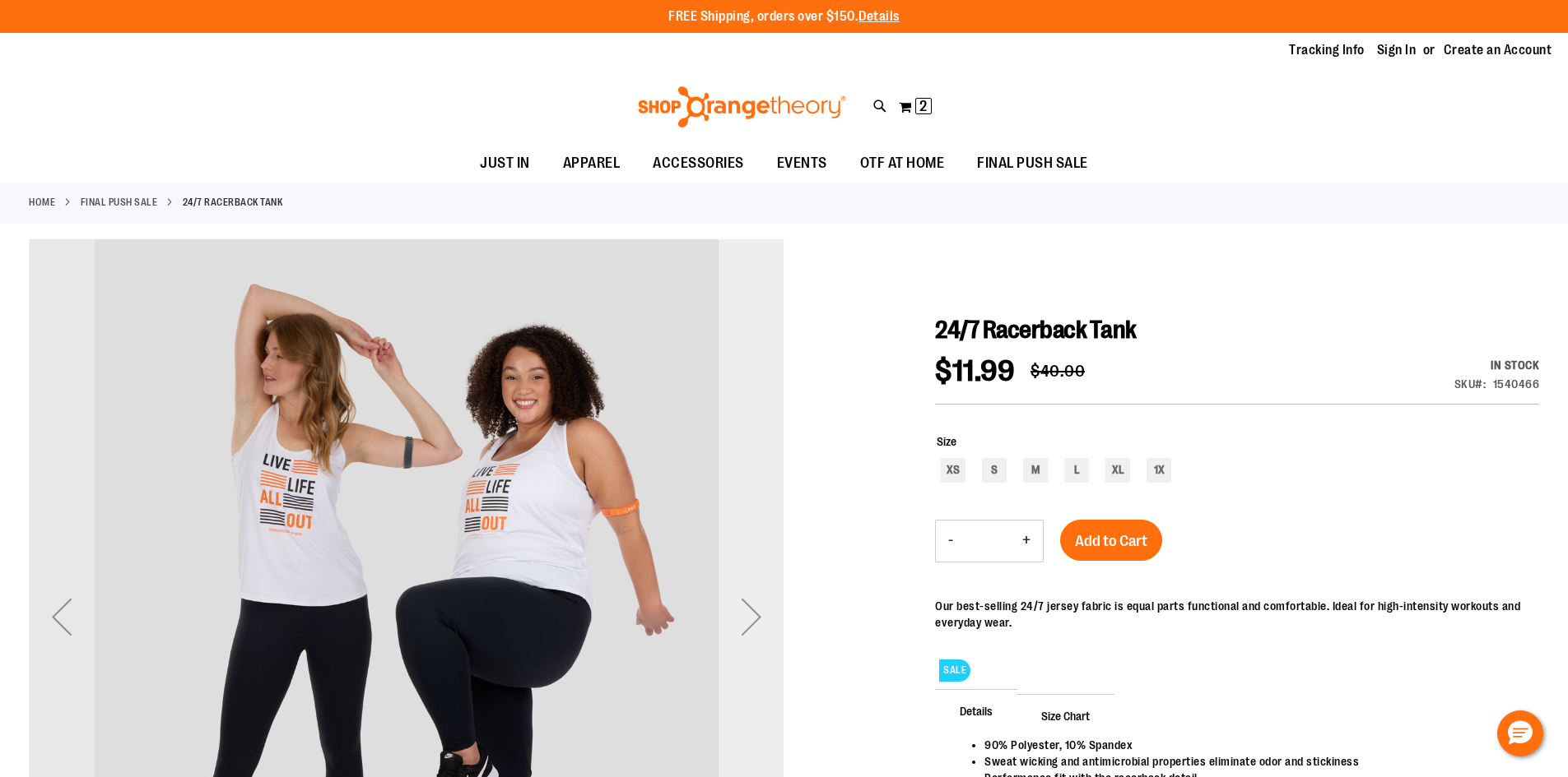
click at [745, 612] on div "Next" at bounding box center [751, 617] width 66 height 66
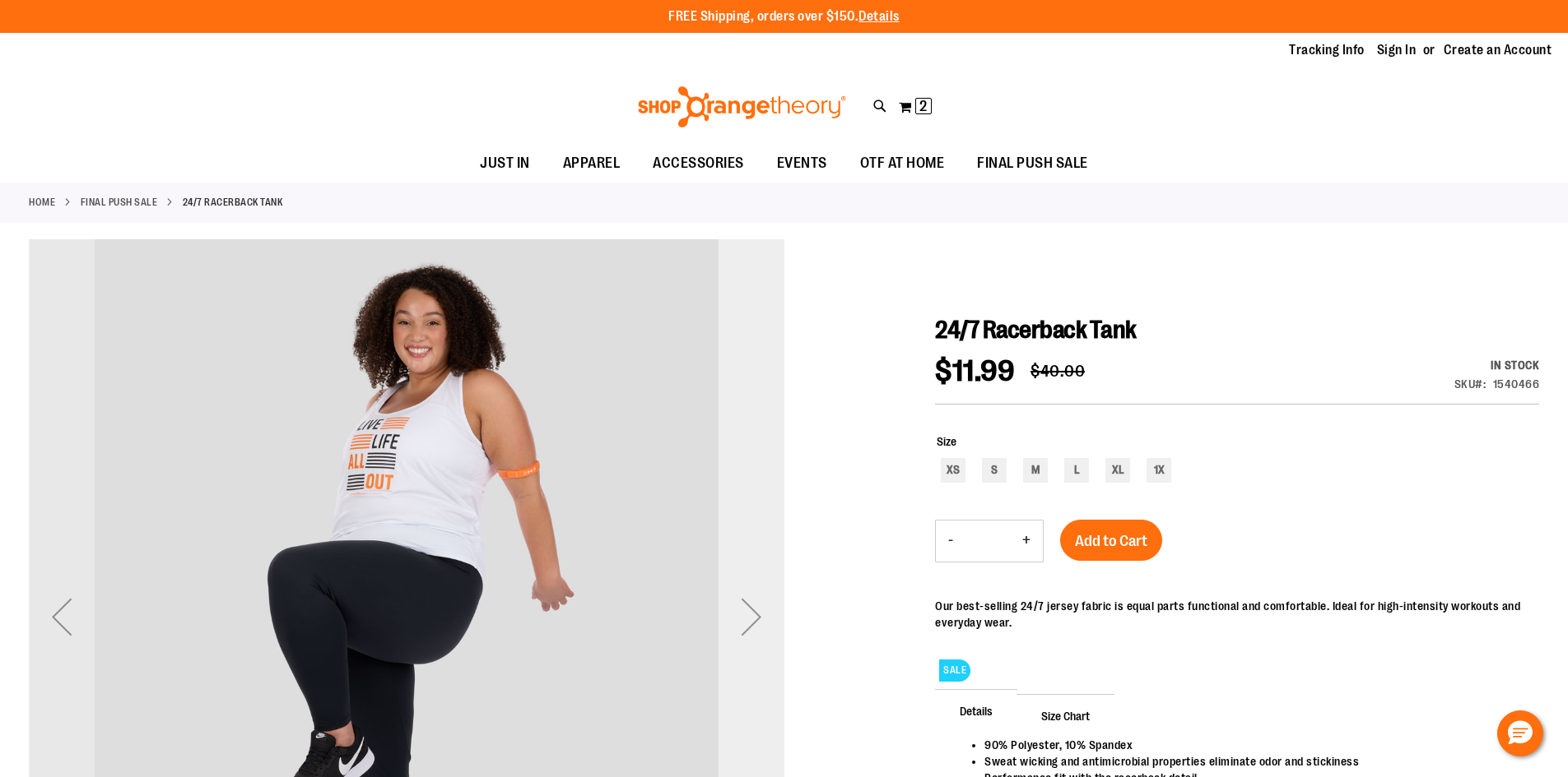
click at [745, 612] on div "Next" at bounding box center [751, 617] width 66 height 66
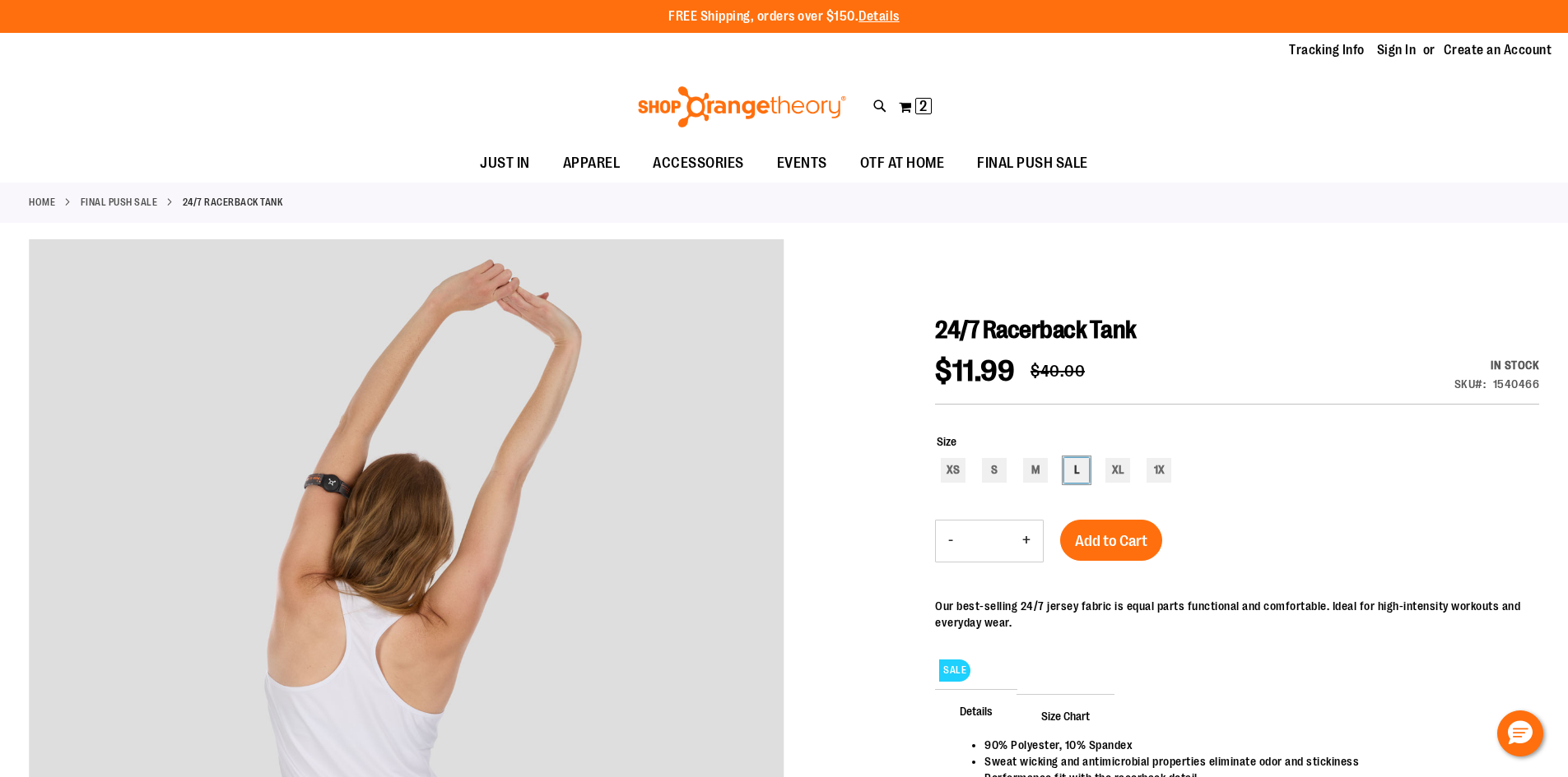
click at [1076, 476] on div "L" at bounding box center [1077, 470] width 24 height 24
type input "***"
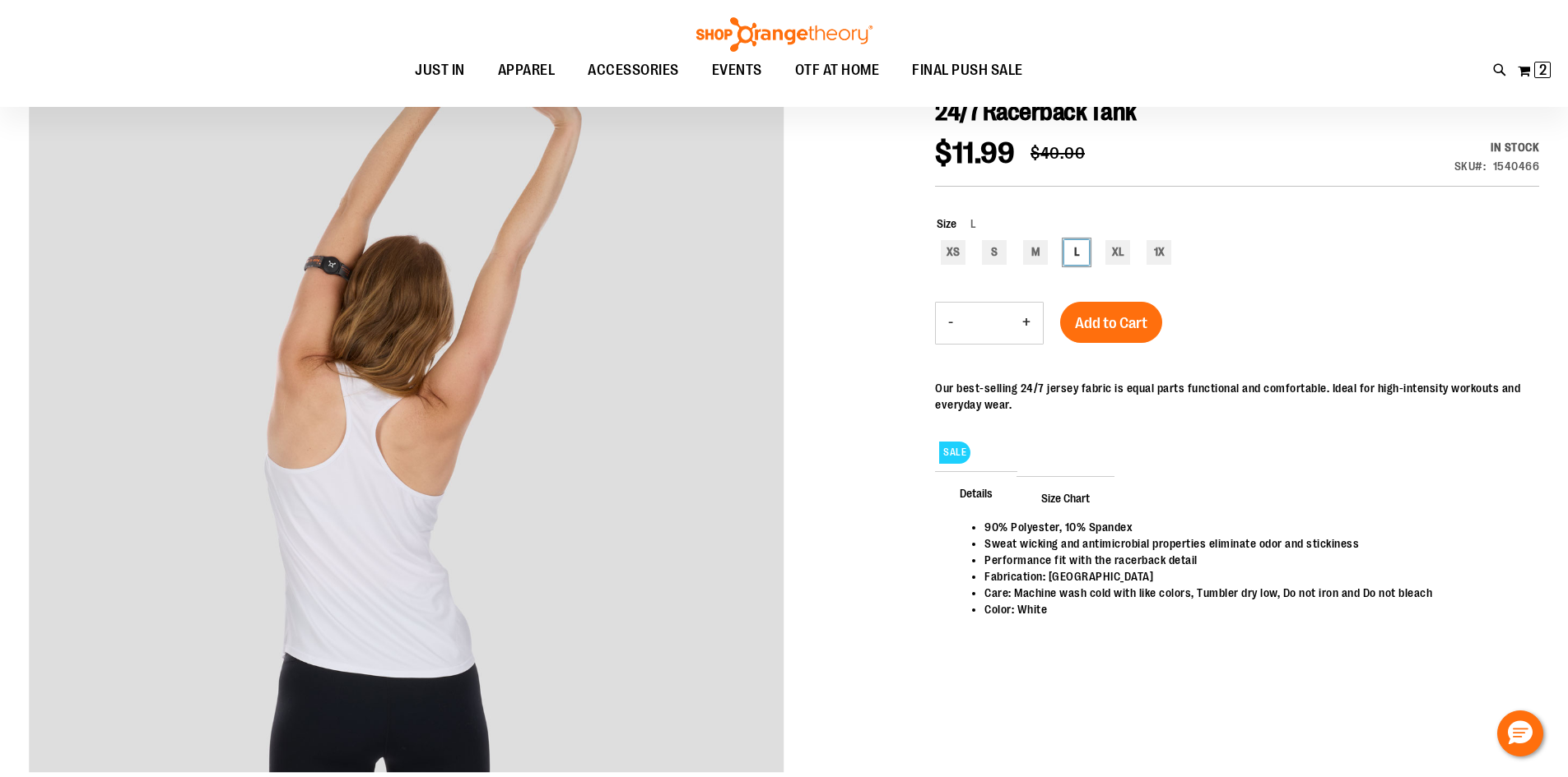
scroll to position [246, 0]
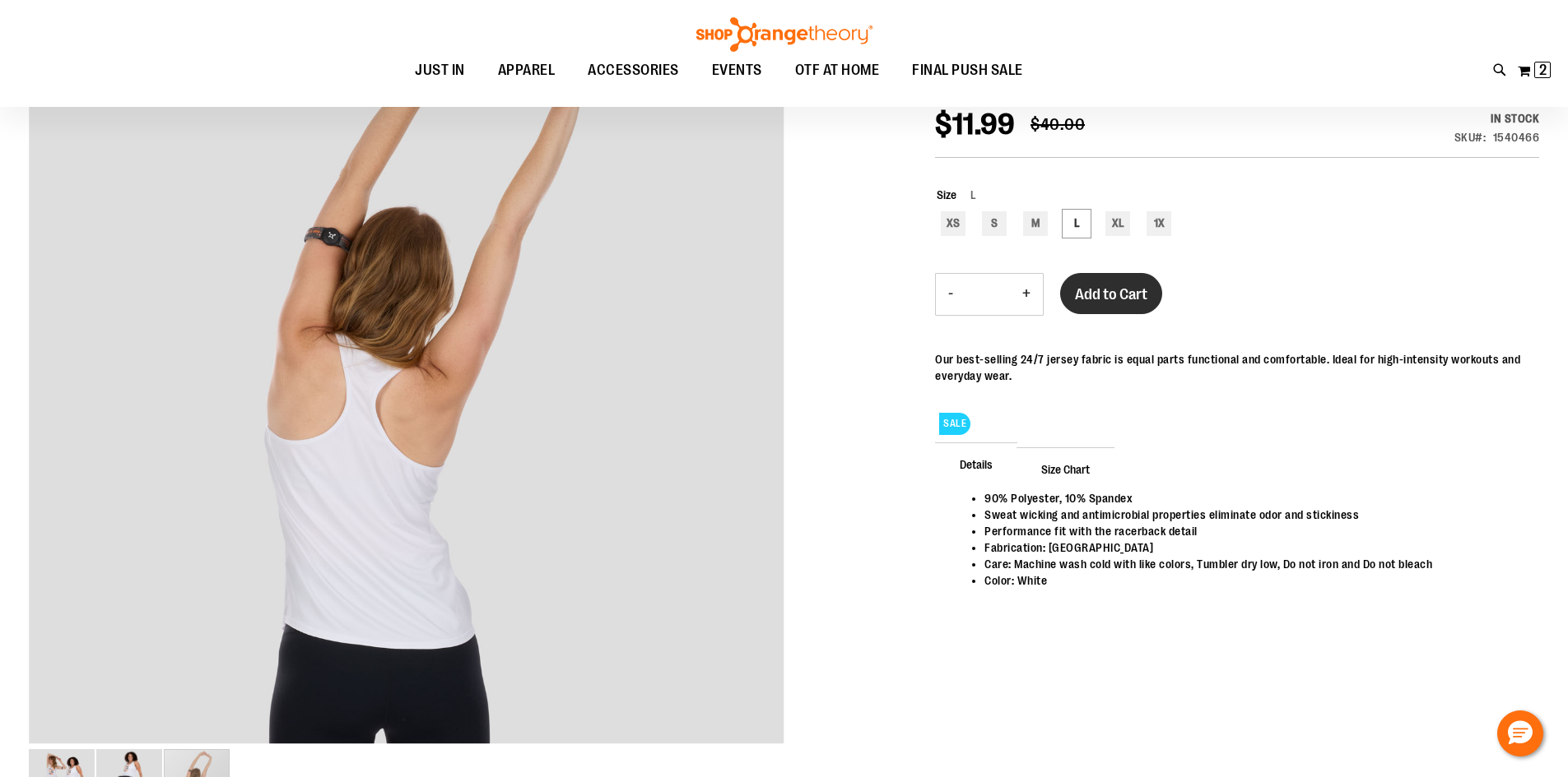
click at [1099, 294] on span "Add to Cart" at bounding box center [1111, 294] width 73 height 18
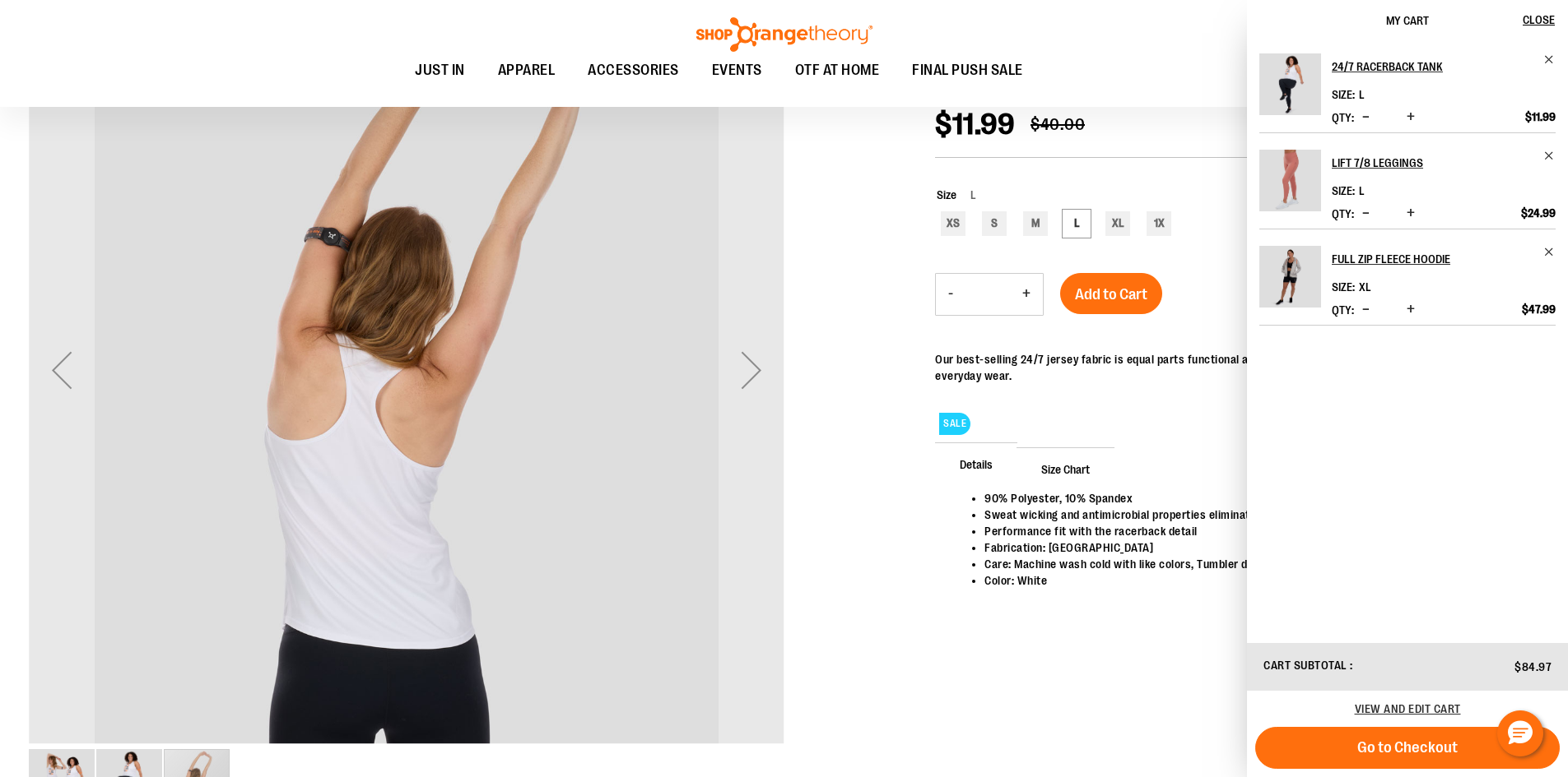
scroll to position [164, 0]
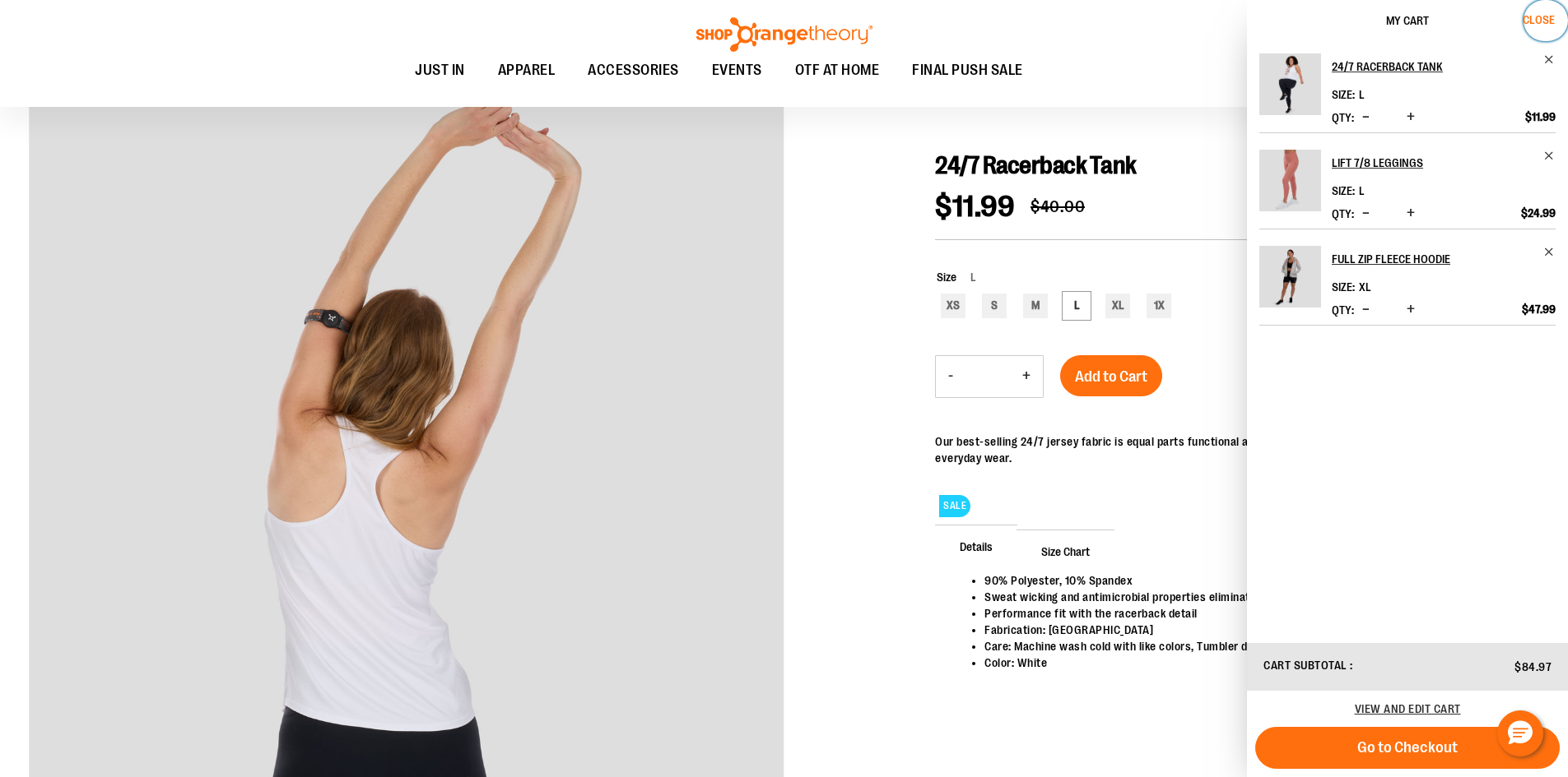
click at [1555, 13] on button "Close" at bounding box center [1545, 20] width 44 height 41
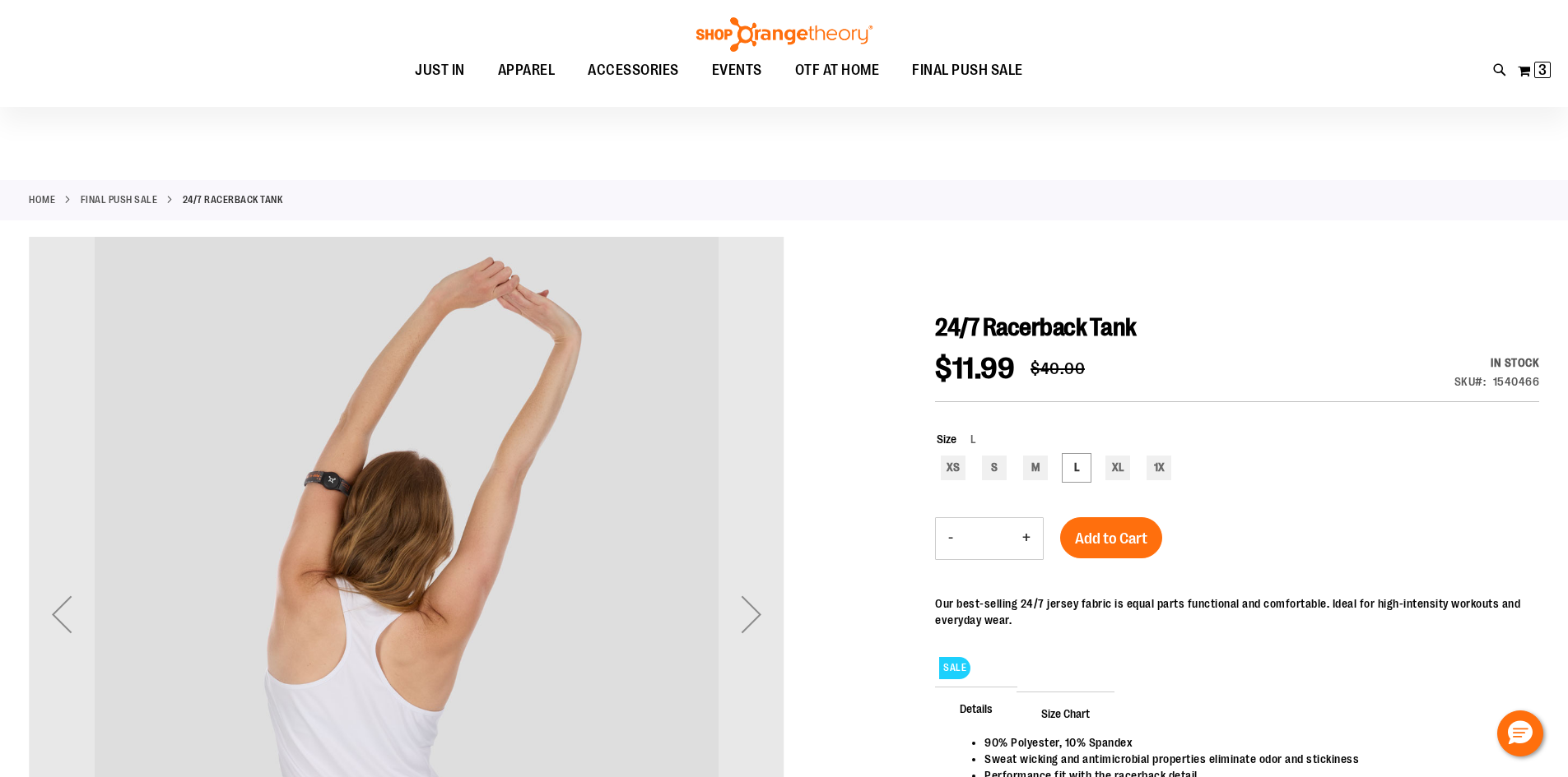
scroll to position [0, 0]
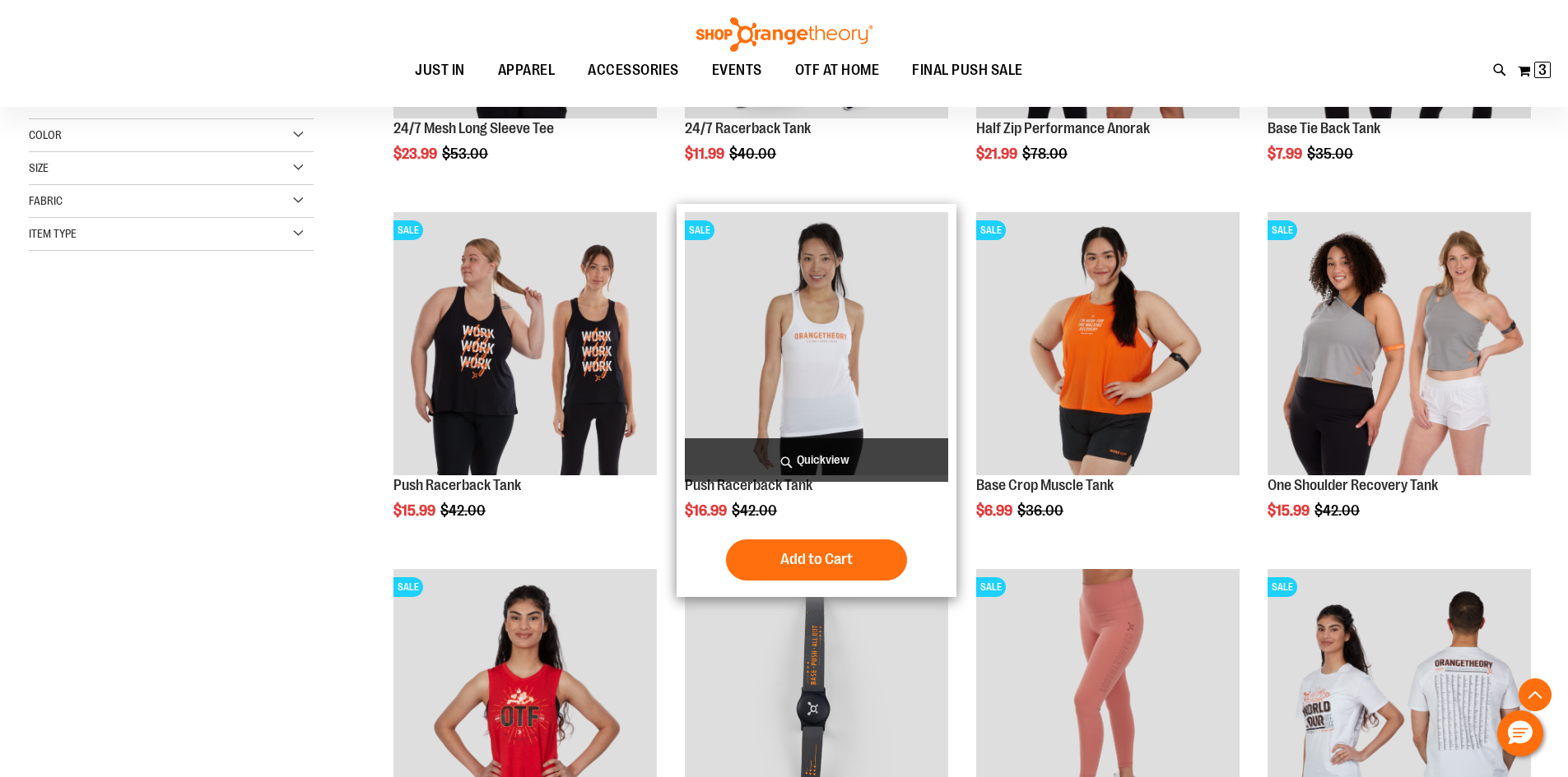
scroll to position [481, 0]
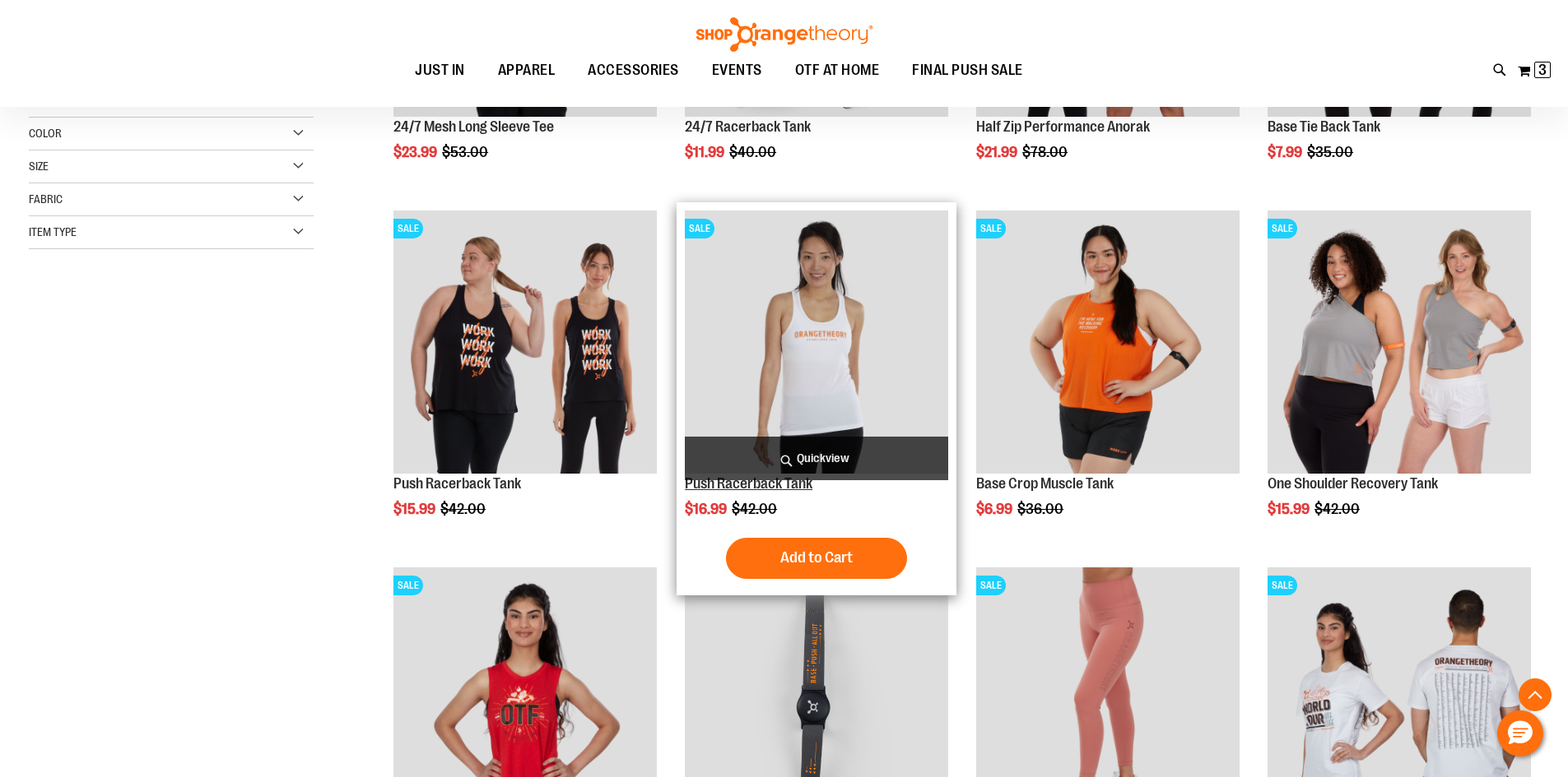
click at [797, 483] on link "Push Racerback Tank" at bounding box center [748, 483] width 127 height 16
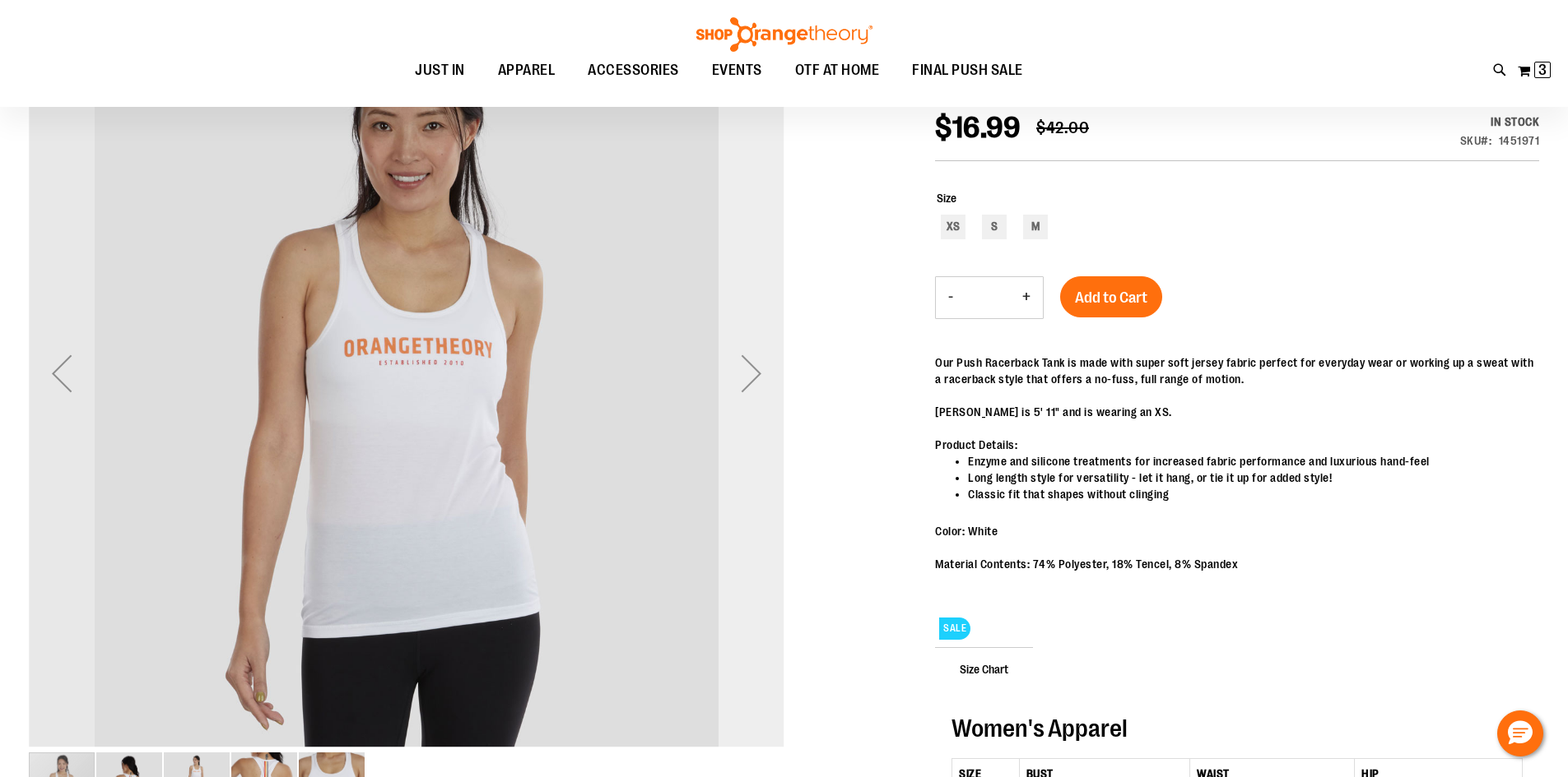
scroll to position [245, 0]
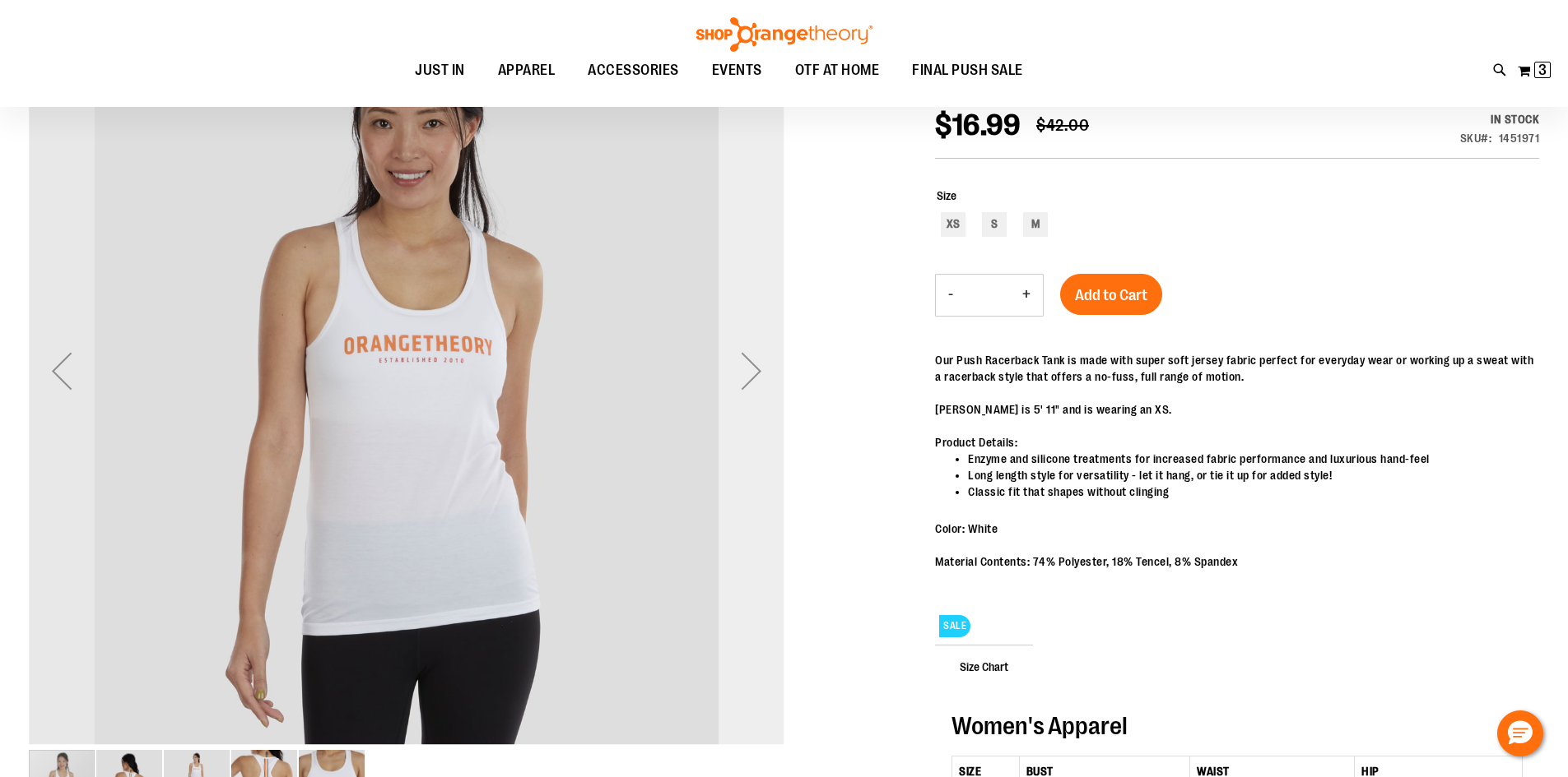
click at [750, 361] on div "Next" at bounding box center [751, 371] width 66 height 66
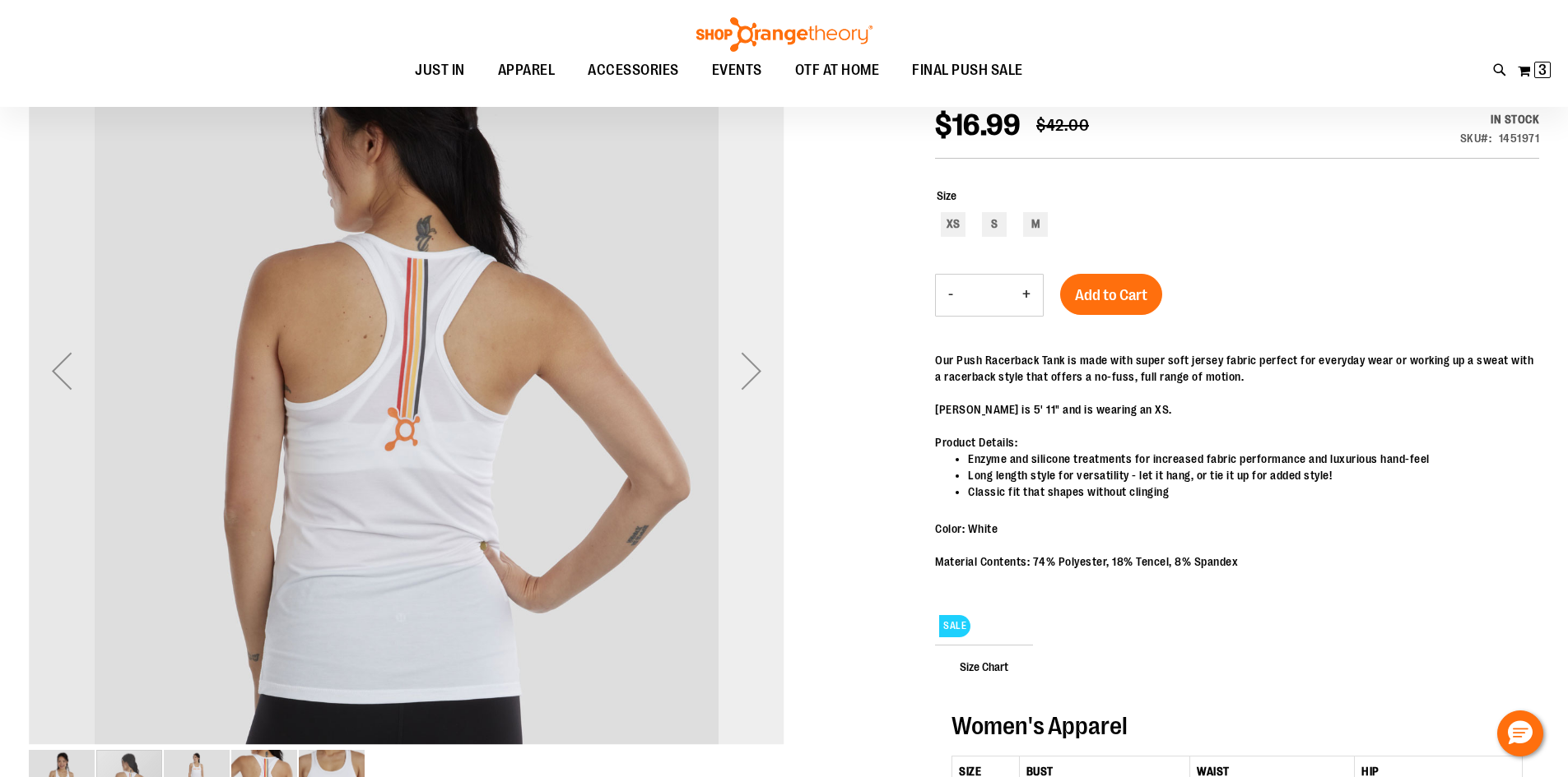
click at [750, 359] on div "Next" at bounding box center [751, 371] width 66 height 66
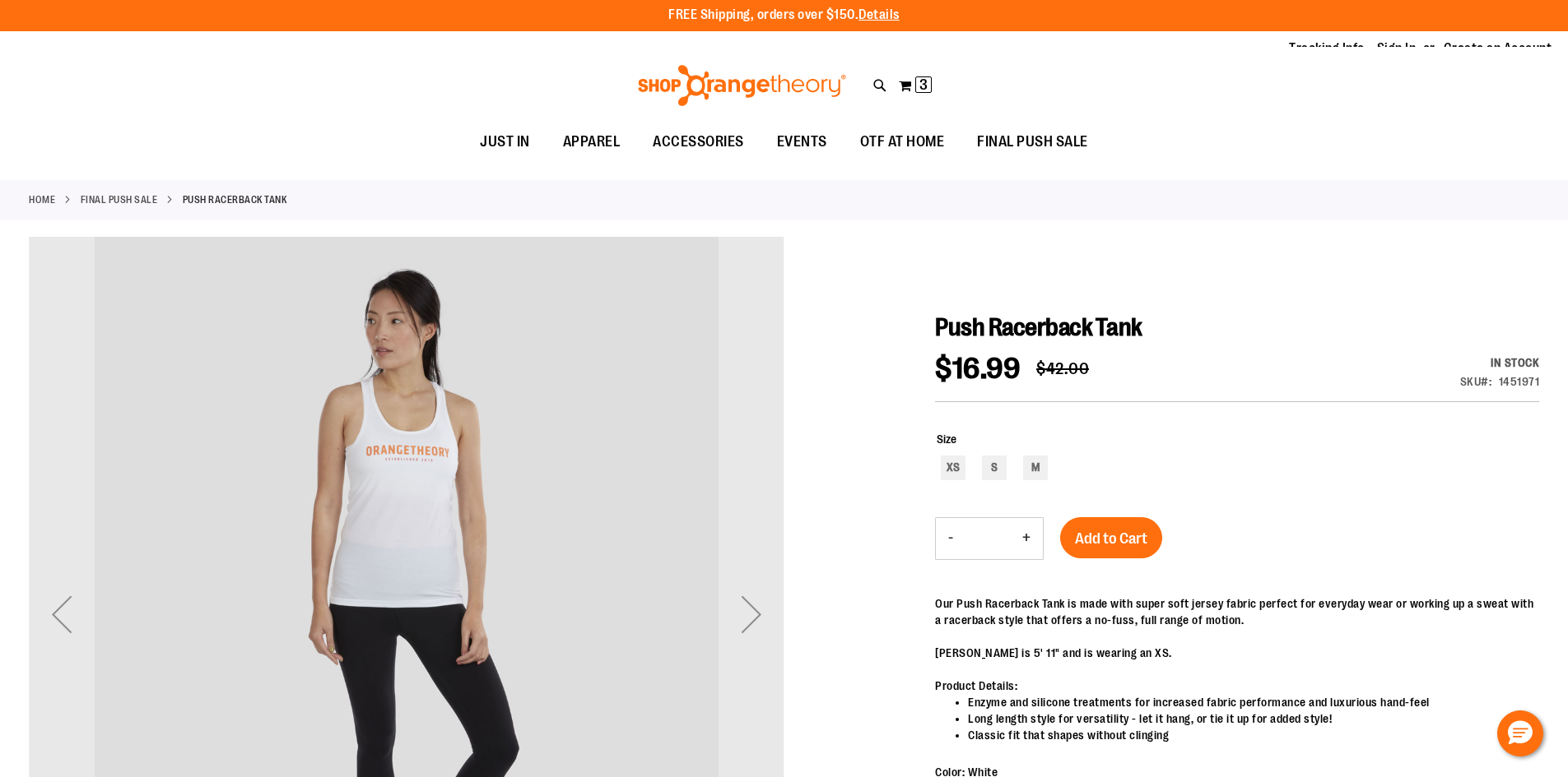
scroll to position [0, 0]
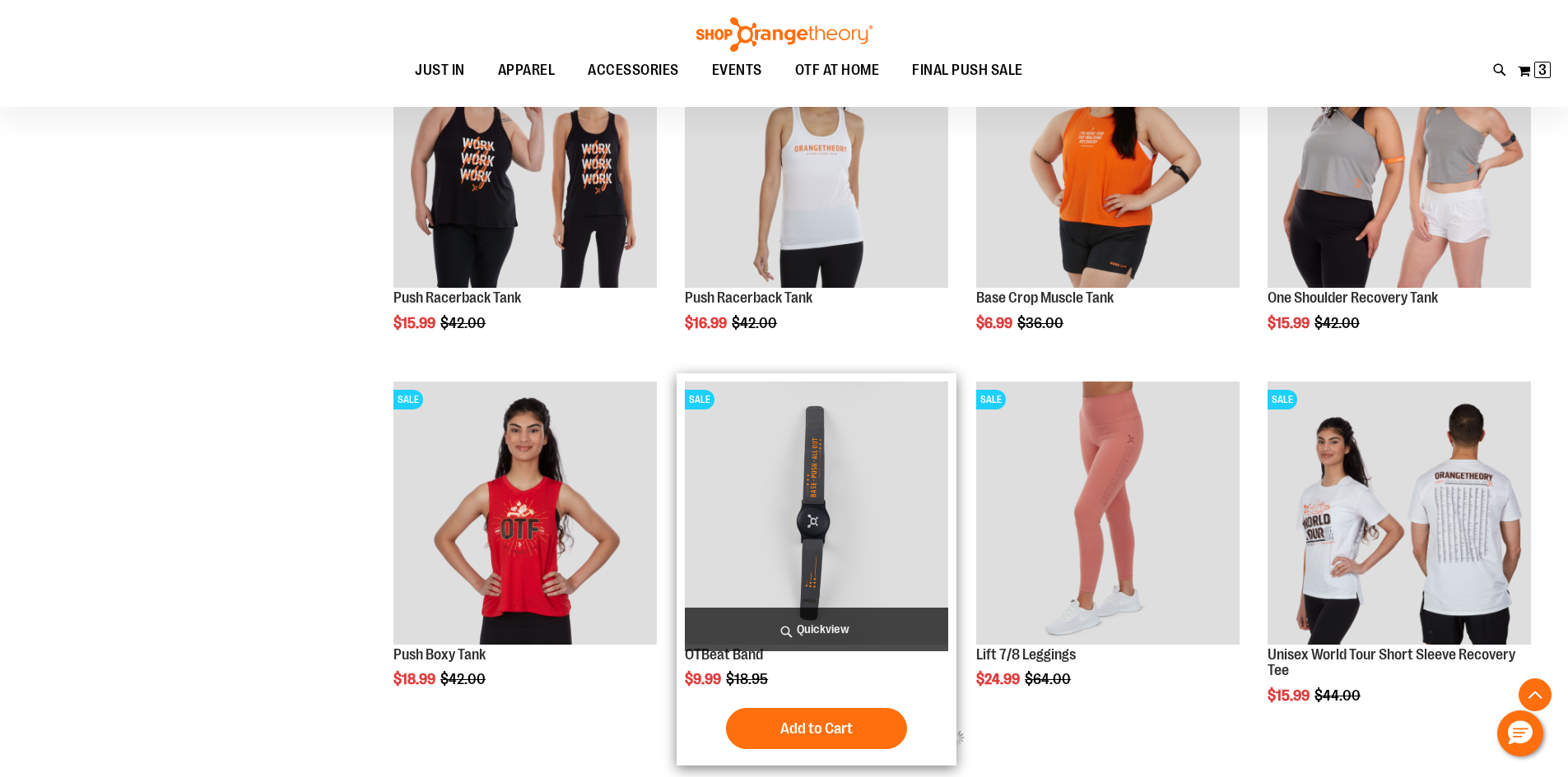
scroll to position [728, 0]
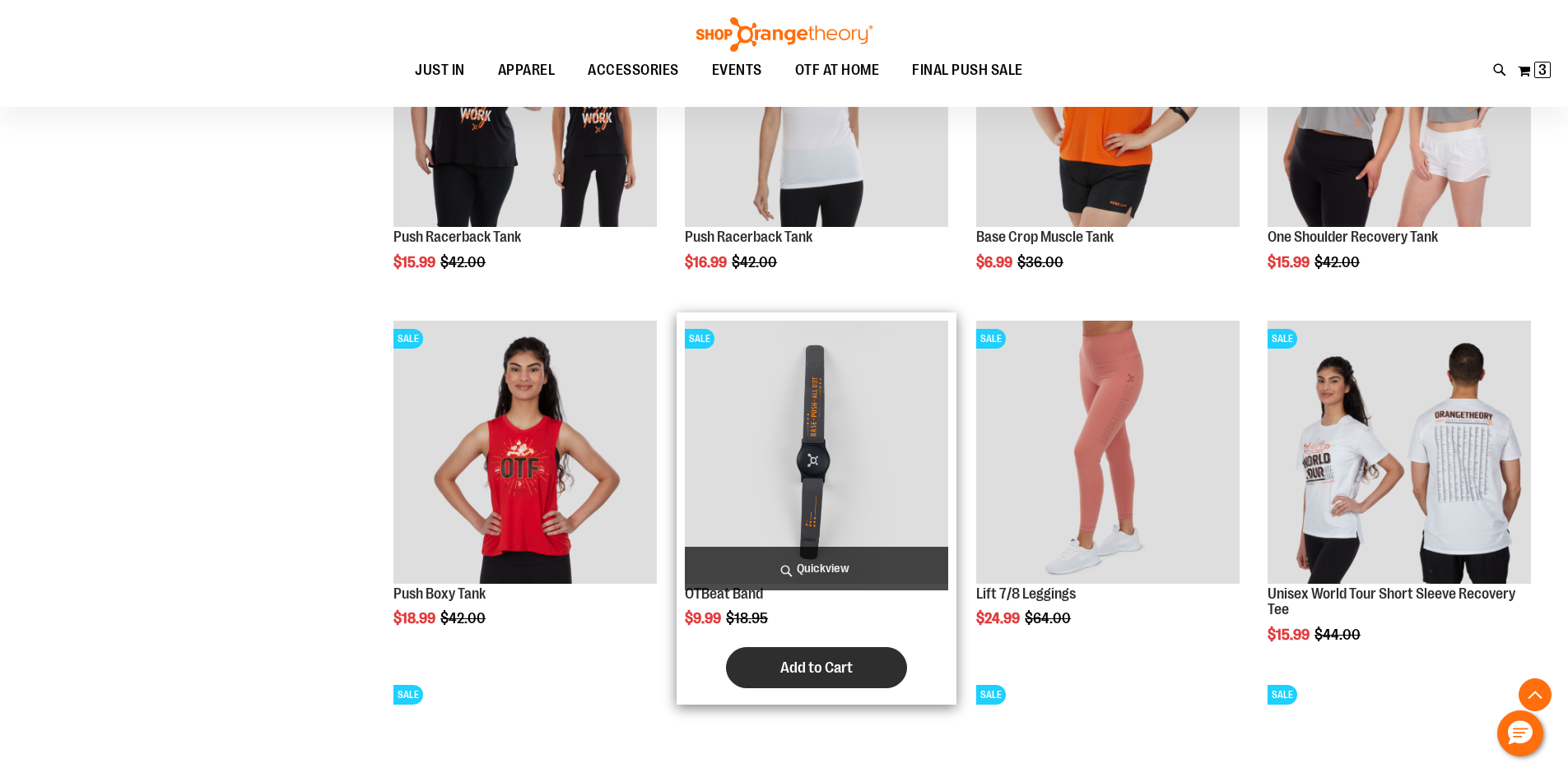
click at [769, 670] on button "Add to Cart" at bounding box center [816, 667] width 181 height 41
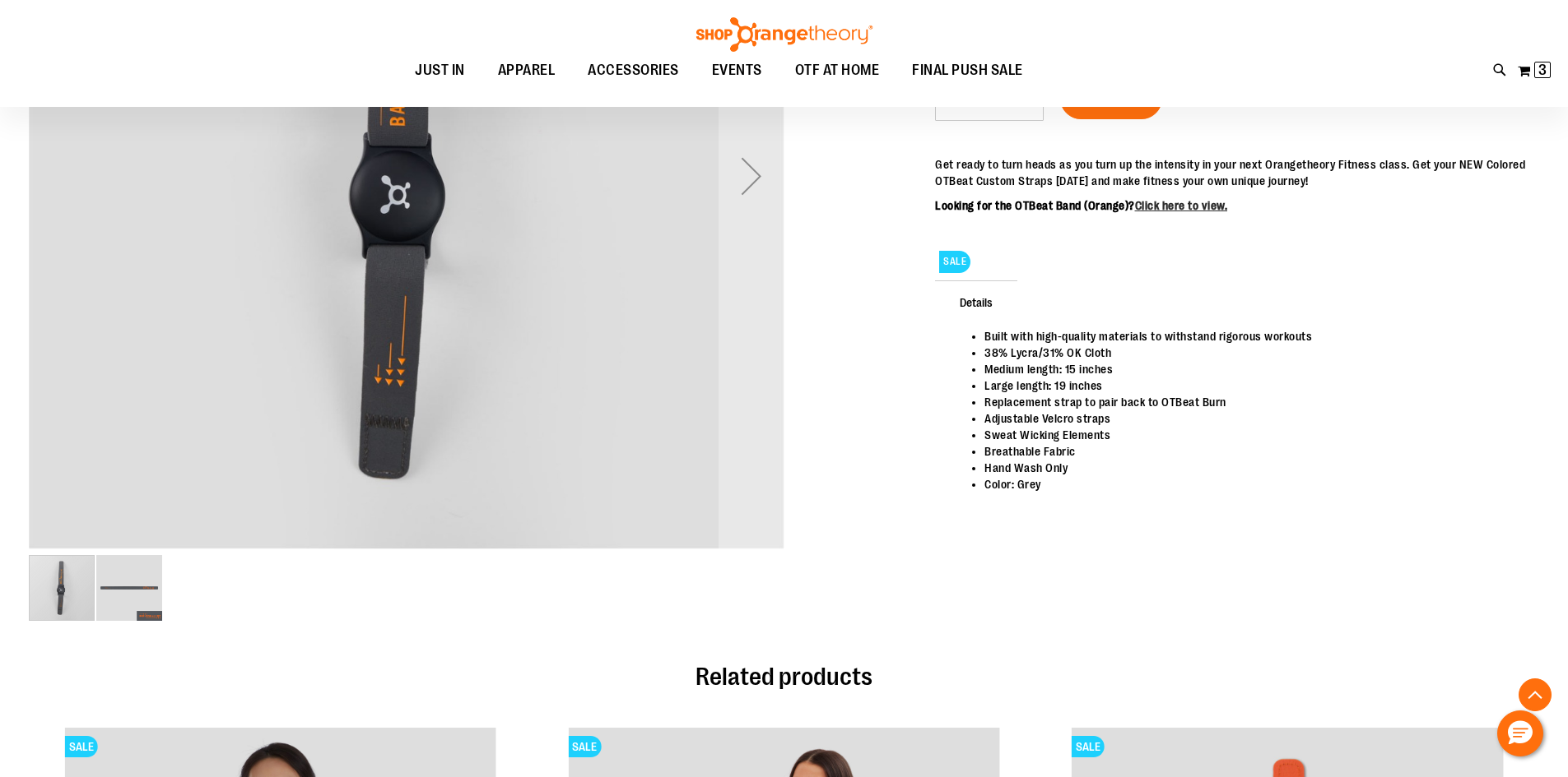
scroll to position [494, 0]
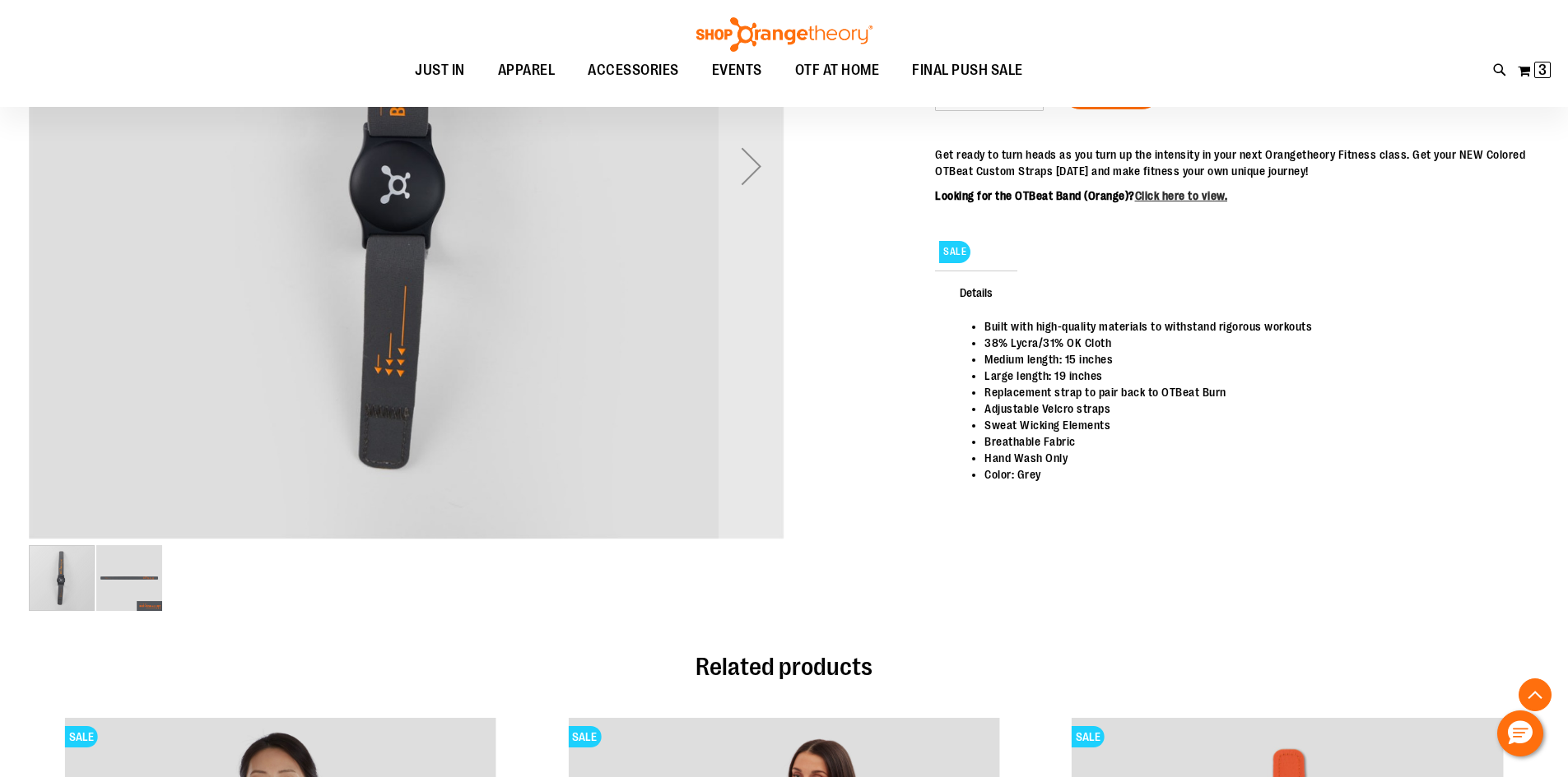
click at [122, 578] on img "image 2 of 2" at bounding box center [129, 579] width 66 height 66
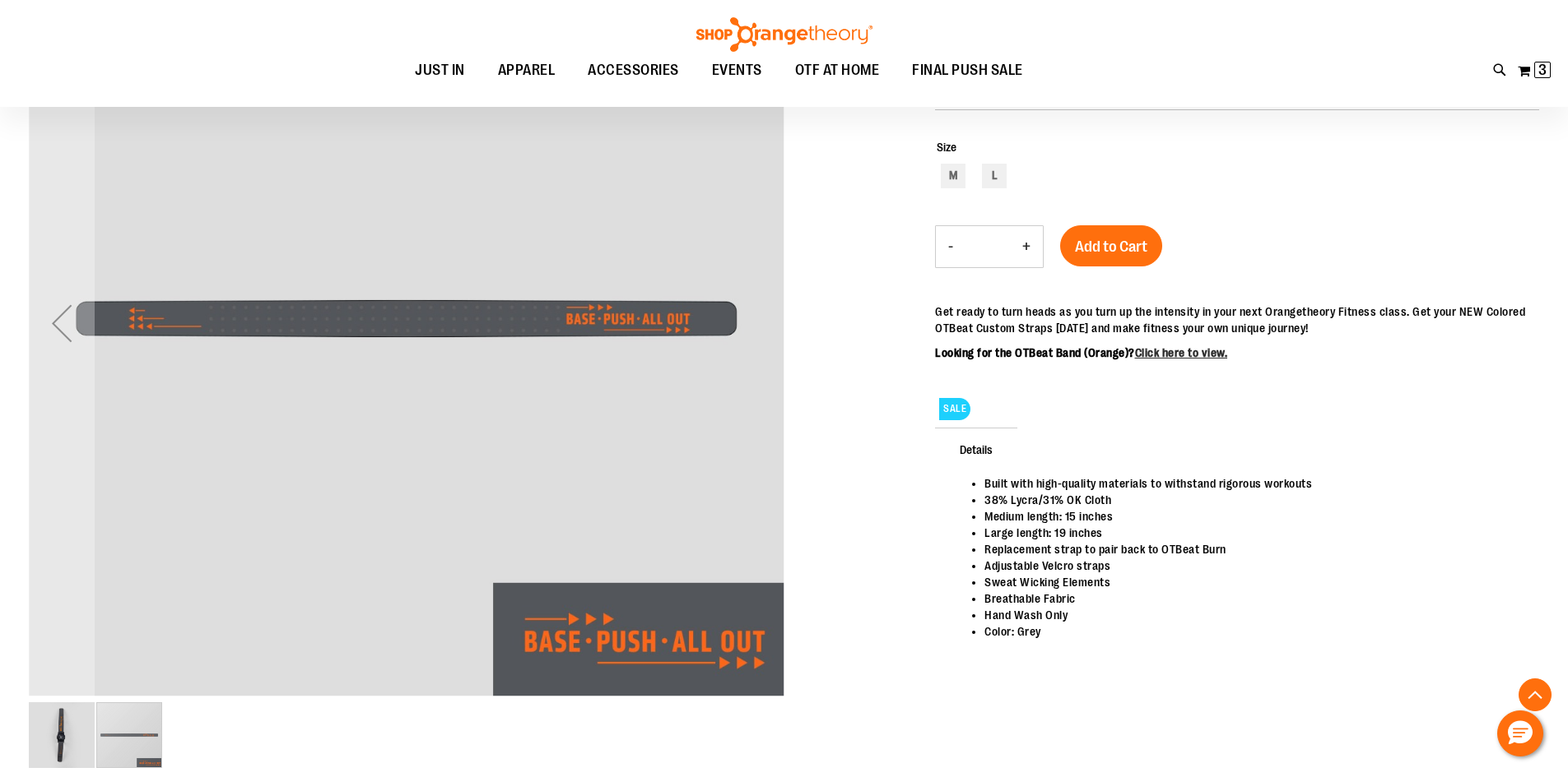
scroll to position [329, 0]
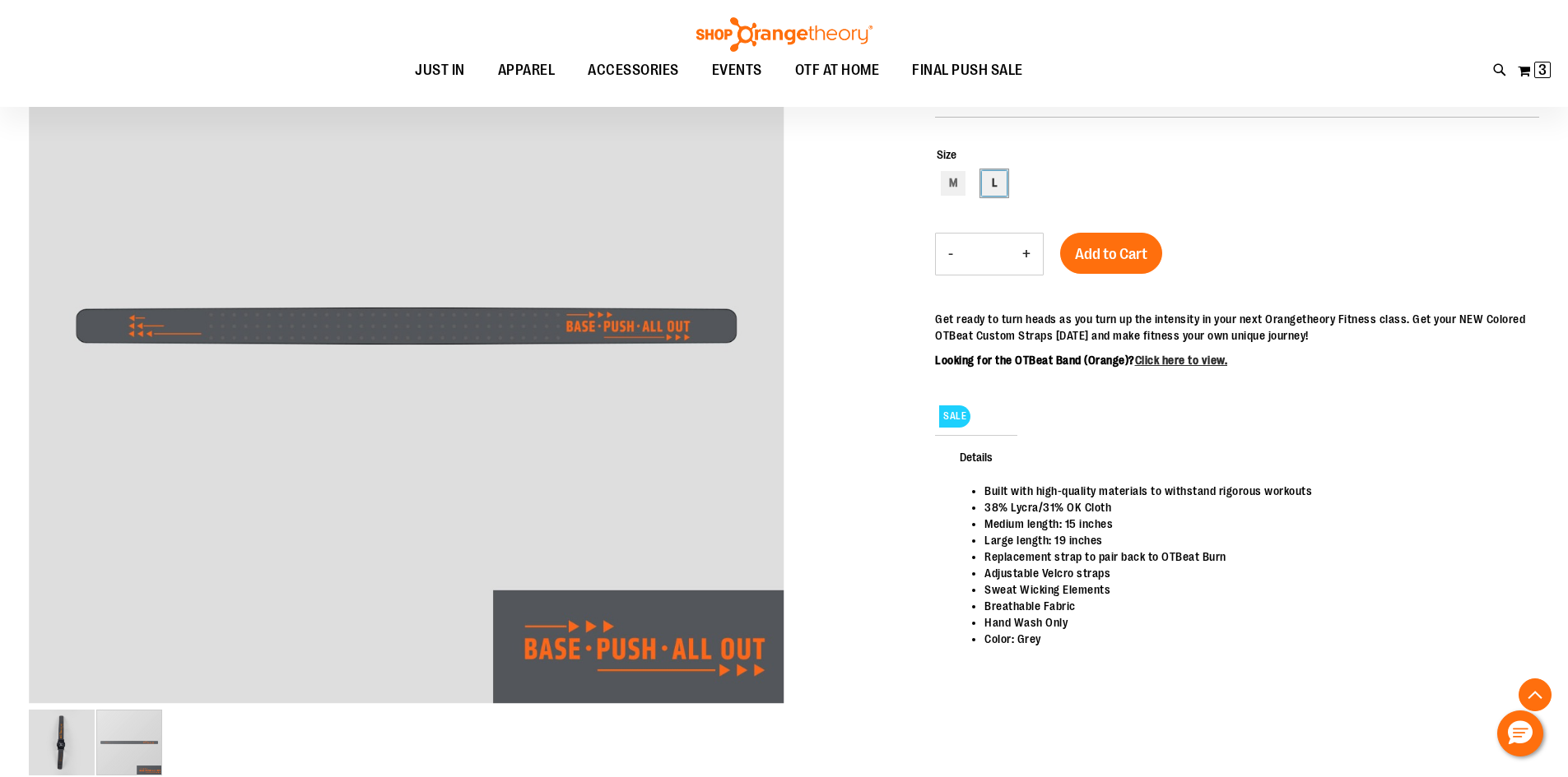
click at [999, 179] on div "L" at bounding box center [994, 183] width 24 height 24
type input "***"
click at [1110, 250] on span "Add to Cart" at bounding box center [1111, 254] width 73 height 18
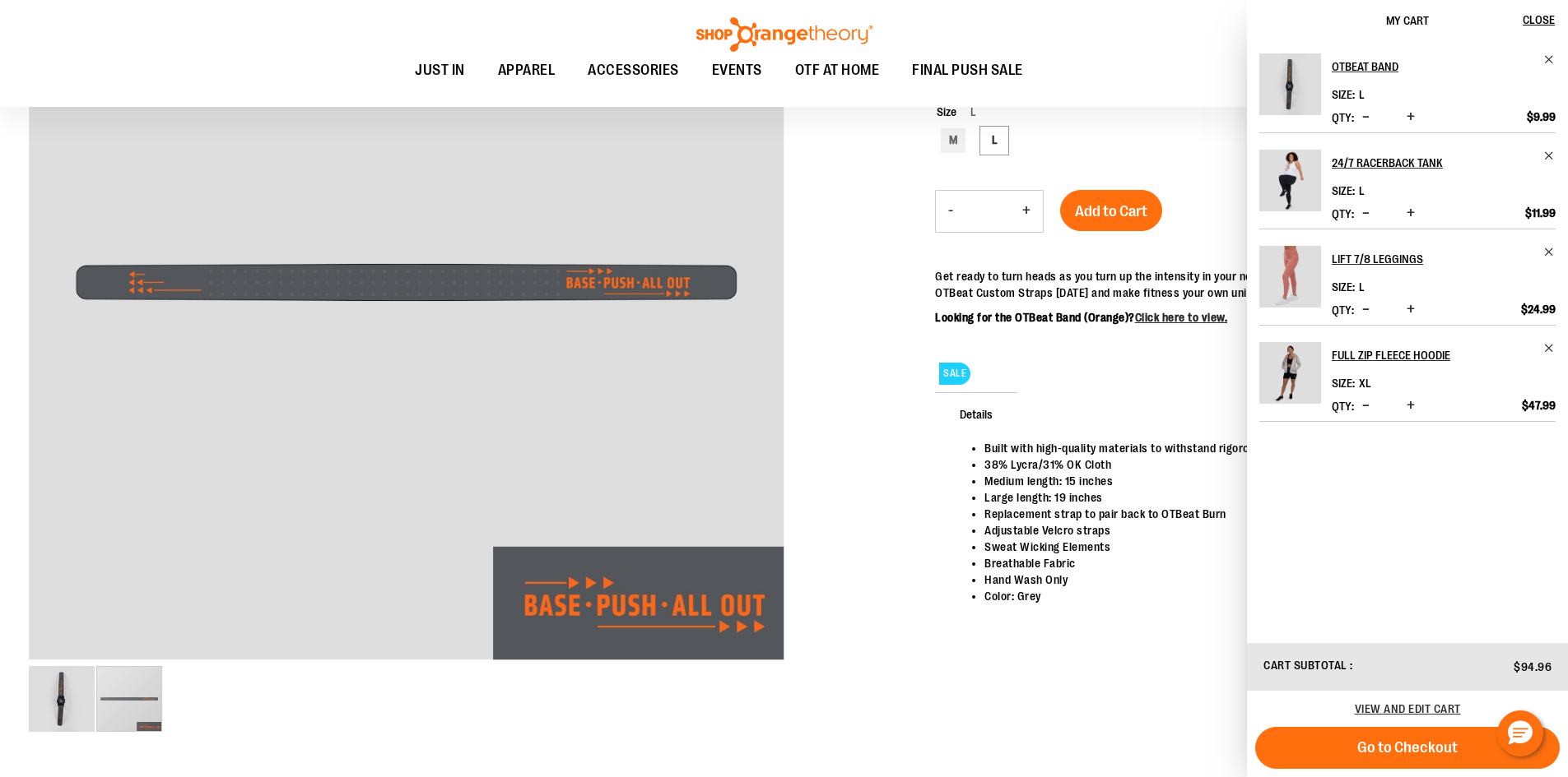
scroll to position [286, 0]
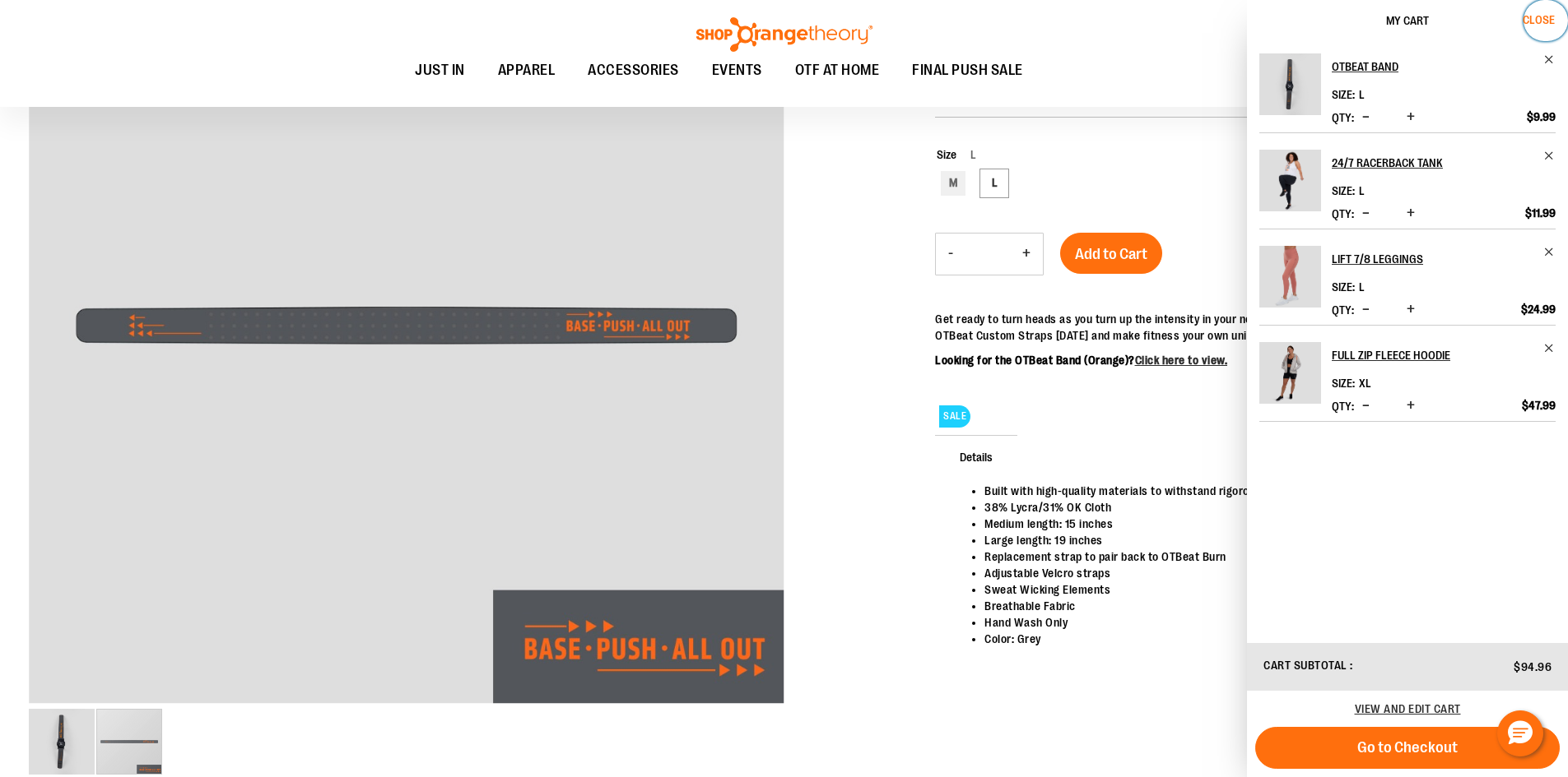
click at [1538, 10] on button "Close" at bounding box center [1545, 20] width 44 height 41
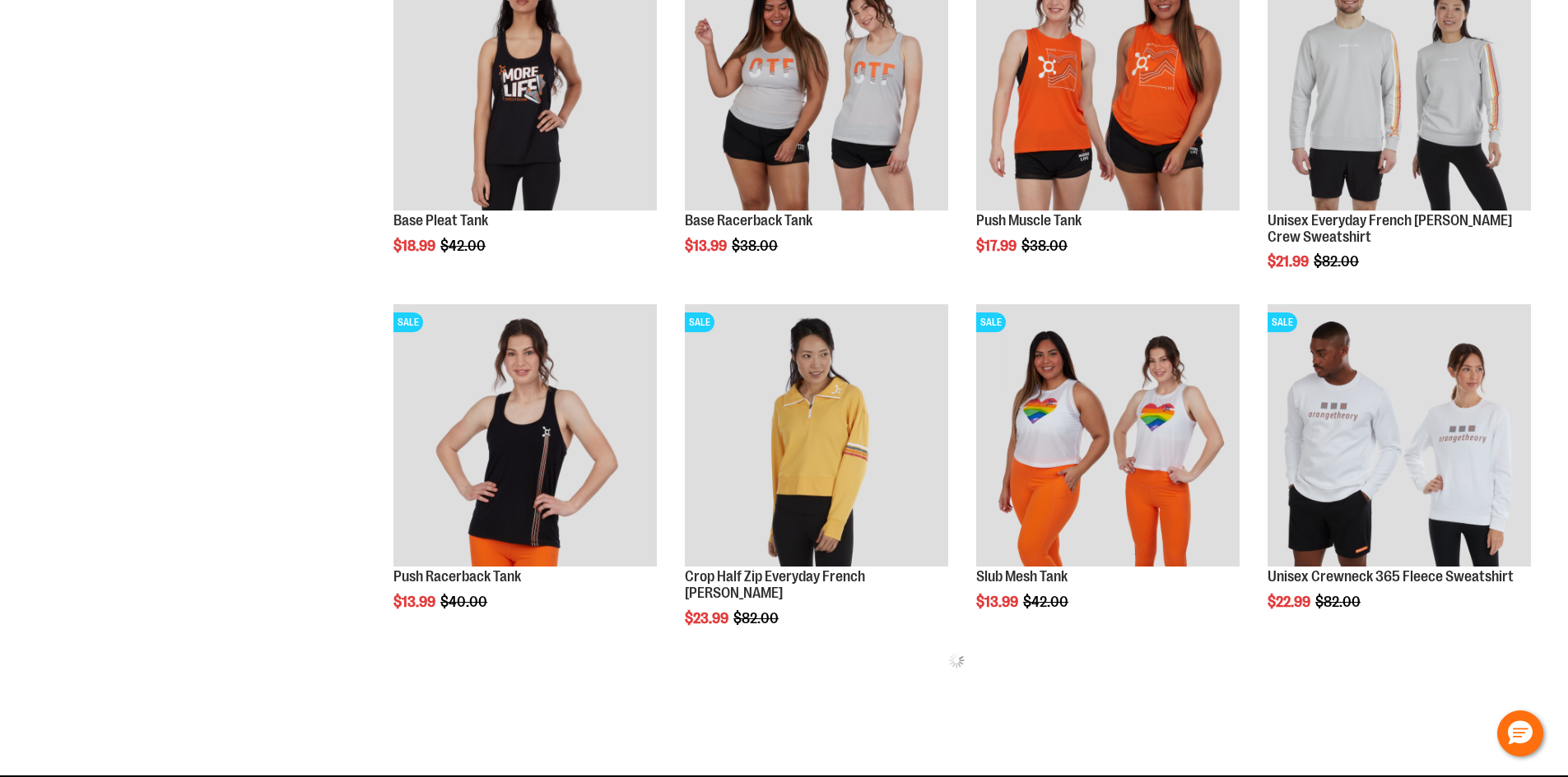
scroll to position [727, 0]
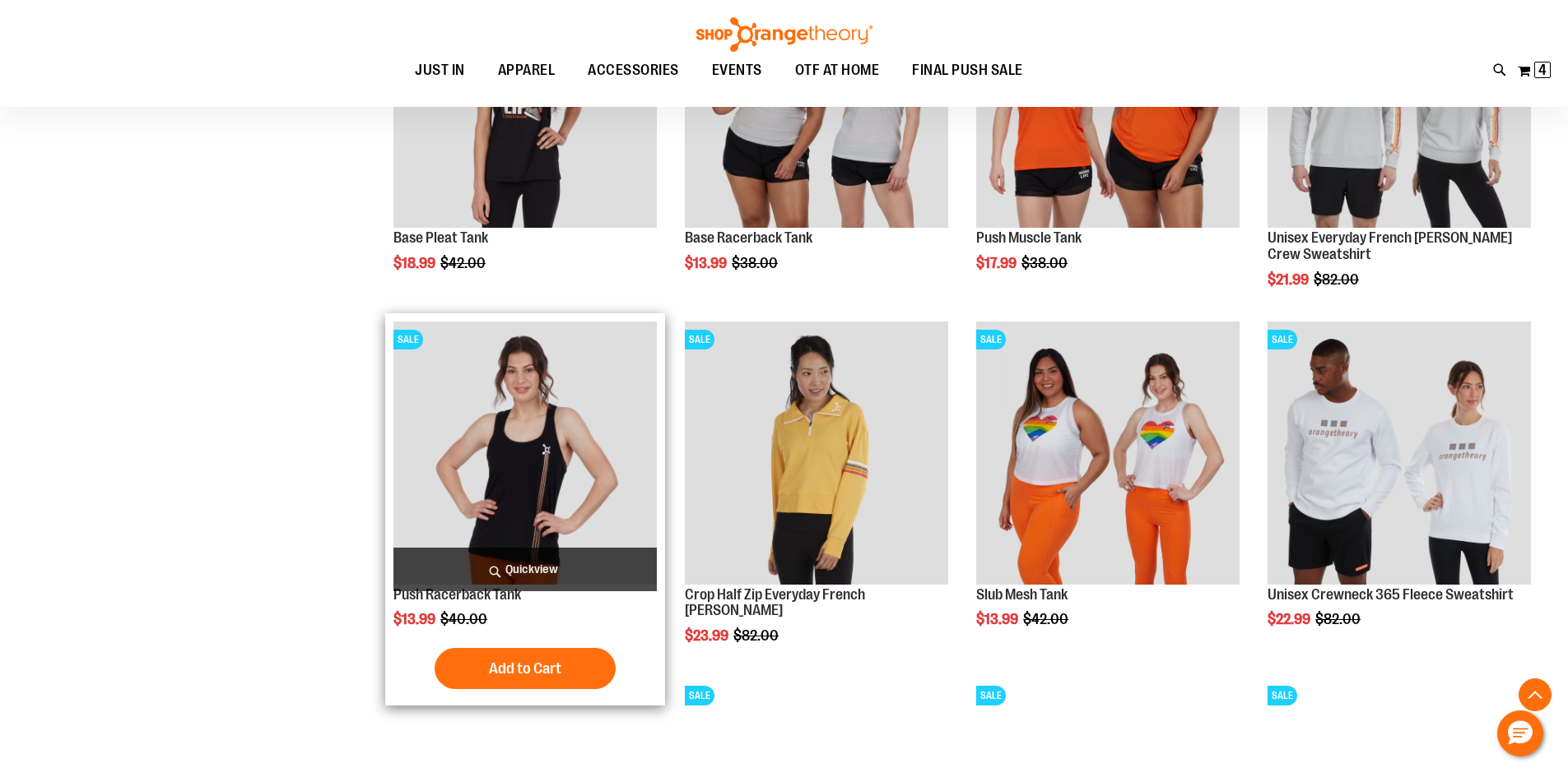
click at [527, 491] on img "product" at bounding box center [525, 453] width 264 height 263
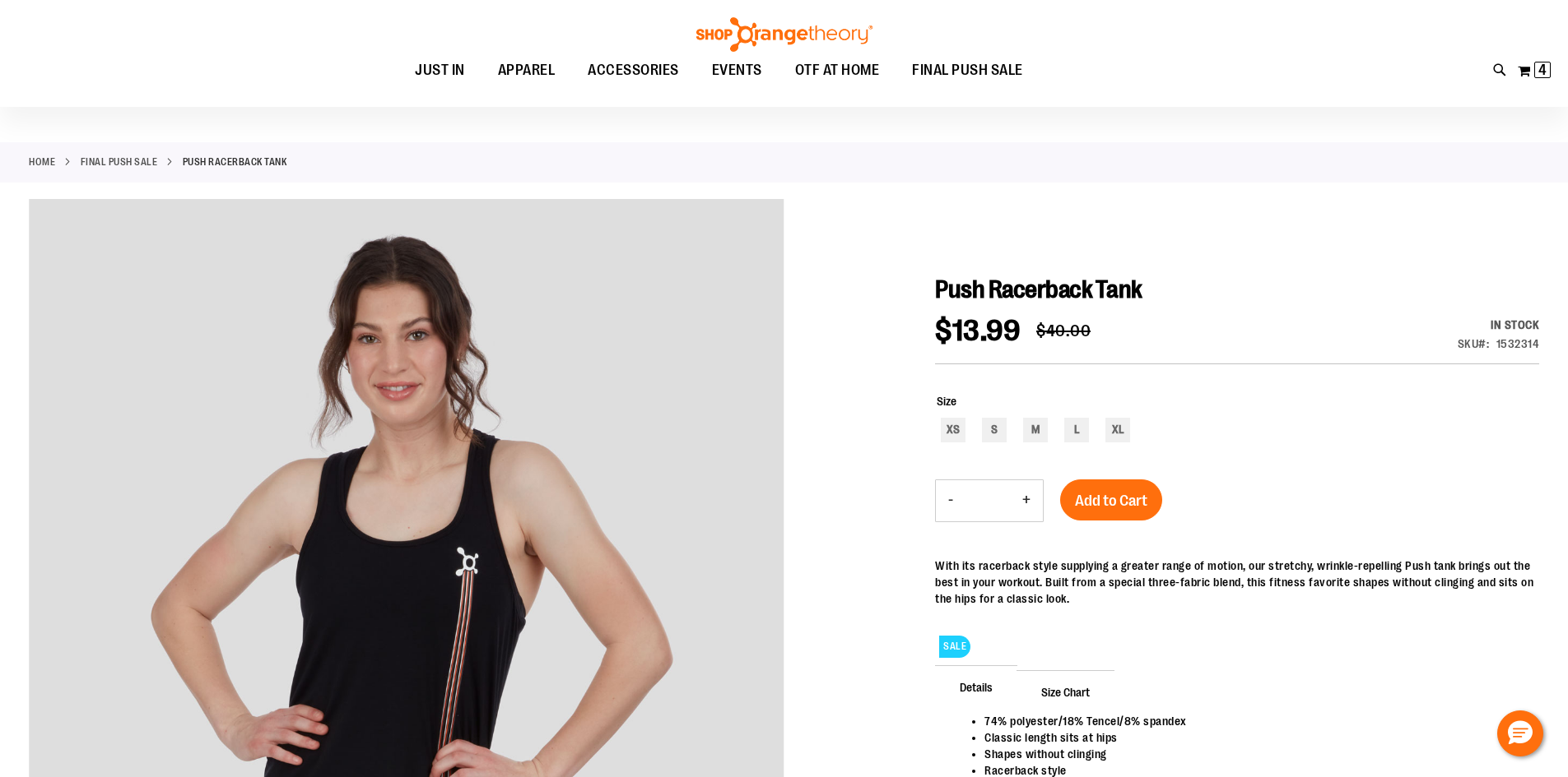
scroll to position [164, 0]
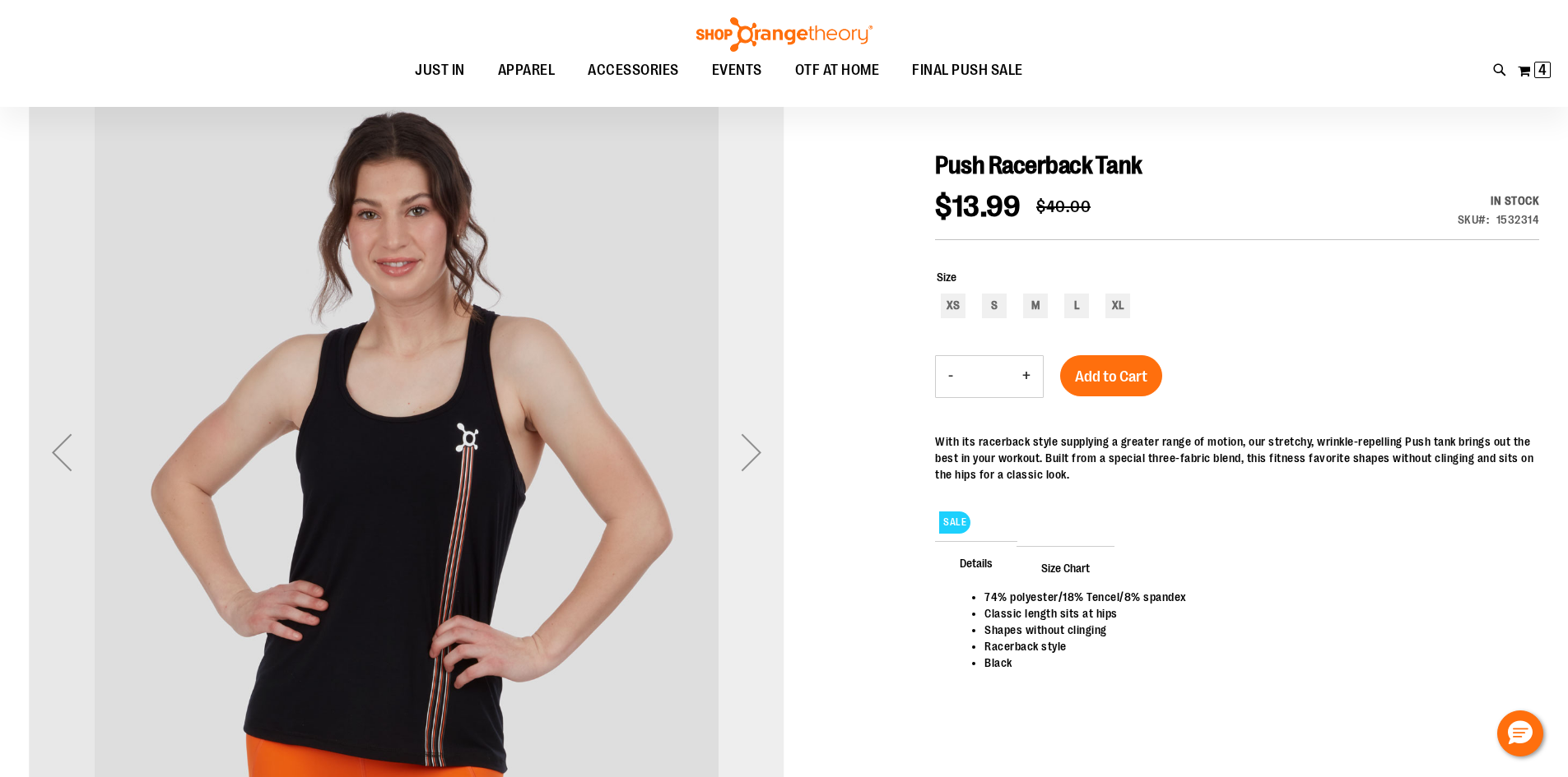
click at [745, 446] on div "Next" at bounding box center [751, 452] width 66 height 66
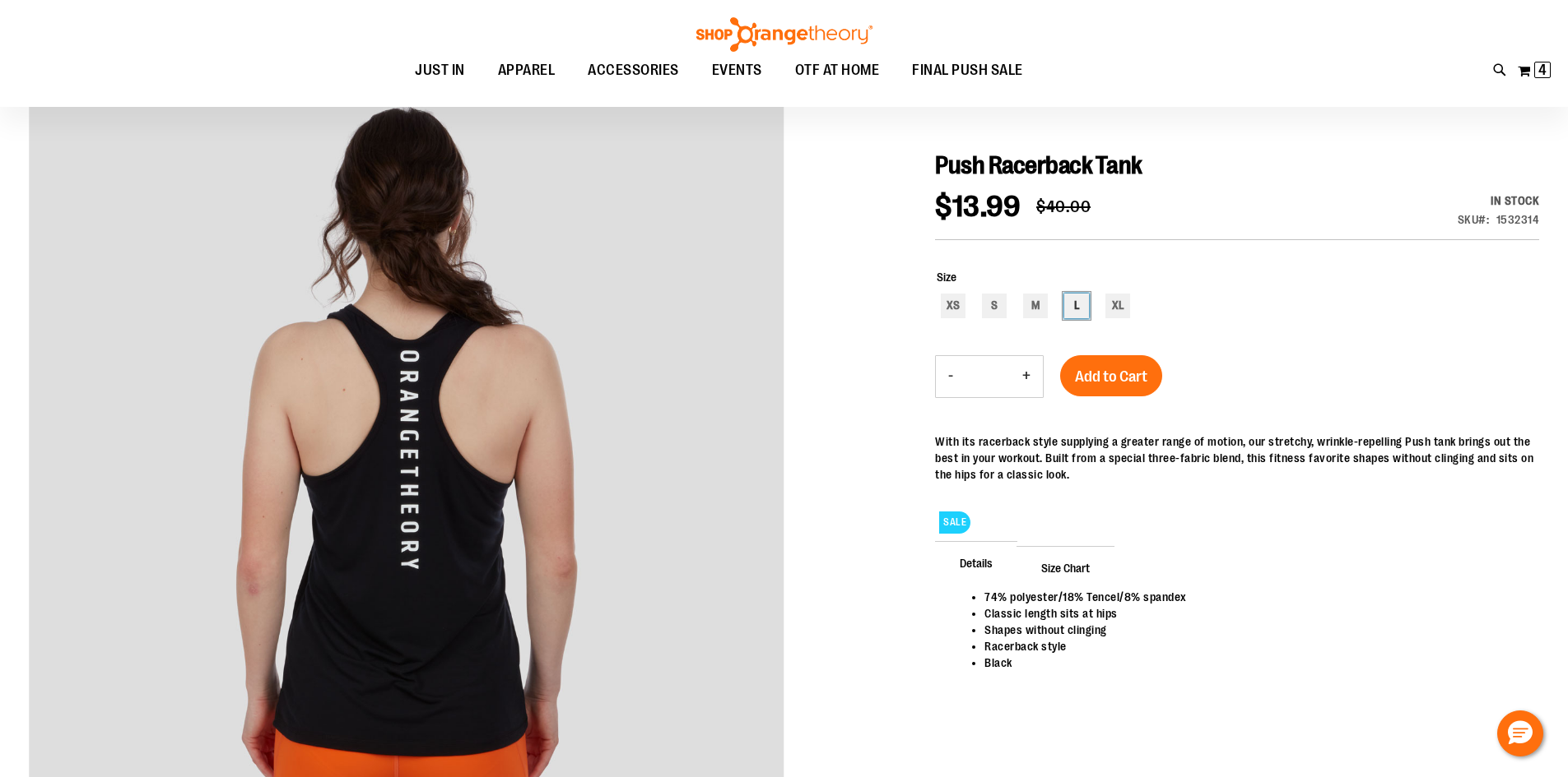
click at [1067, 303] on div "L" at bounding box center [1077, 306] width 24 height 24
type input "***"
click at [1132, 350] on div "Push Racerback Tank $13.99 Regular Price $40.00 In stock Only %1 left SKU 15323…" at bounding box center [1237, 444] width 604 height 587
click at [1109, 390] on button "Add to Cart" at bounding box center [1111, 375] width 102 height 41
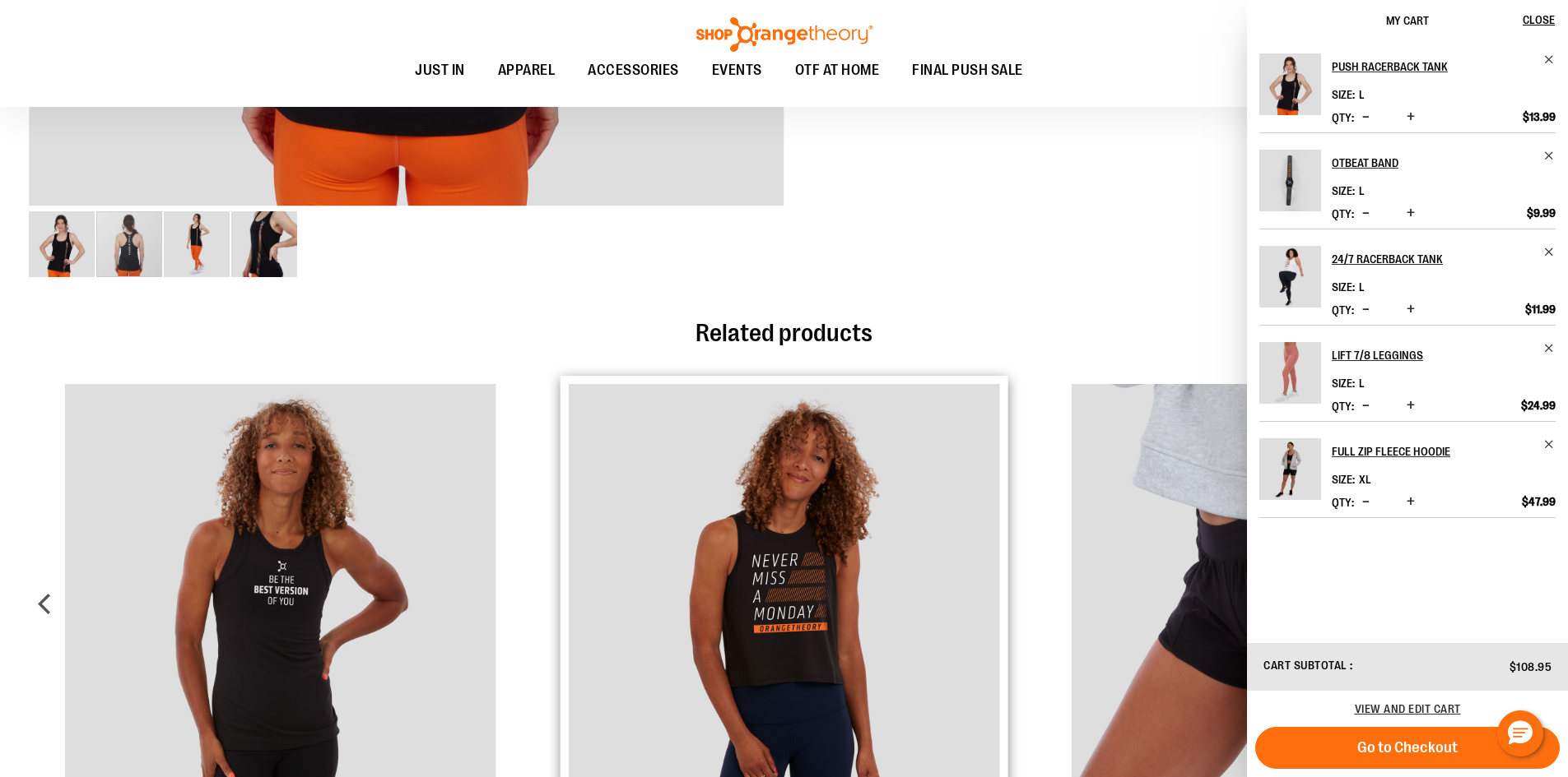
scroll to position [973, 0]
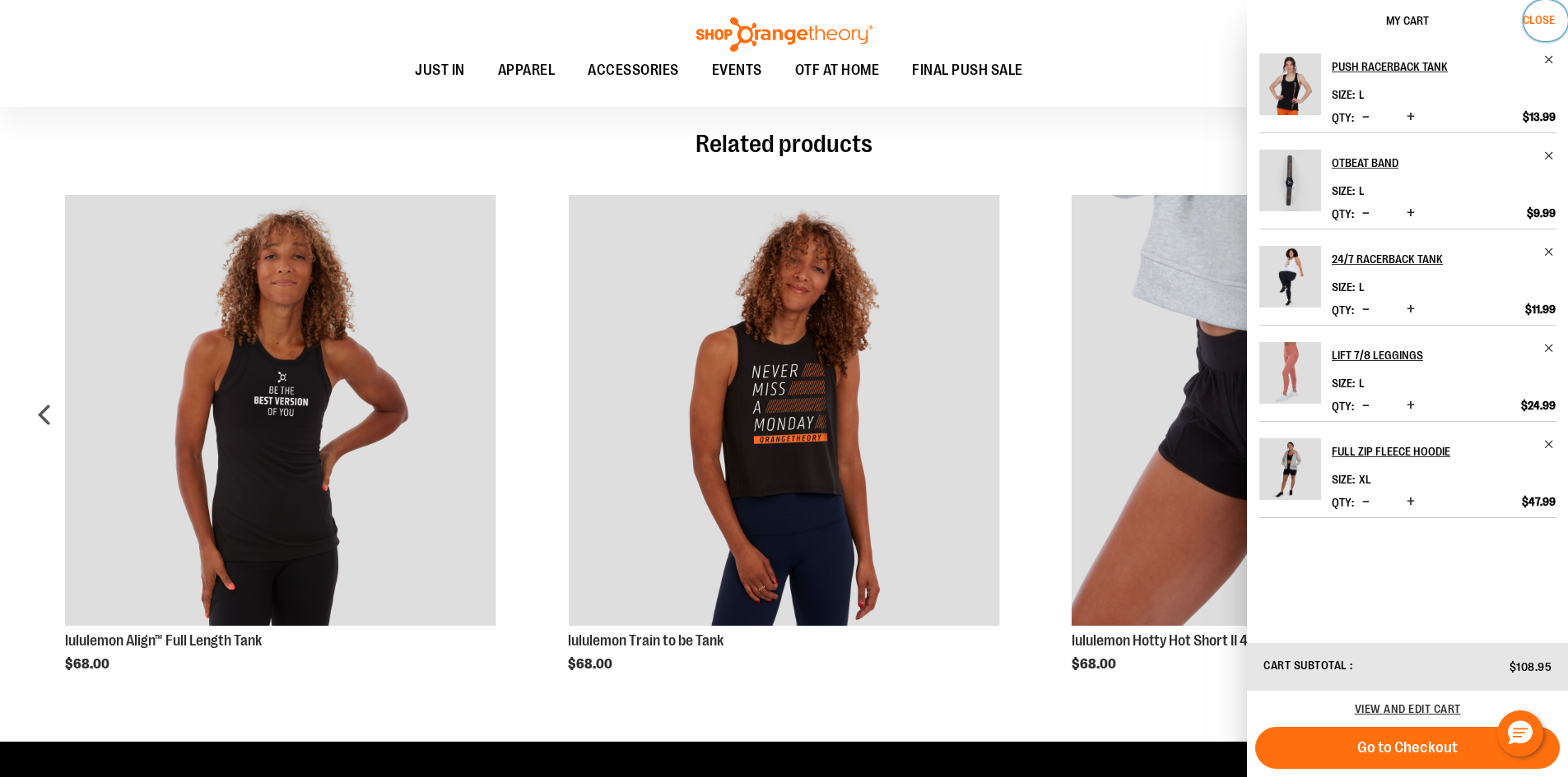
click at [1541, 21] on span "Close" at bounding box center [1539, 19] width 32 height 13
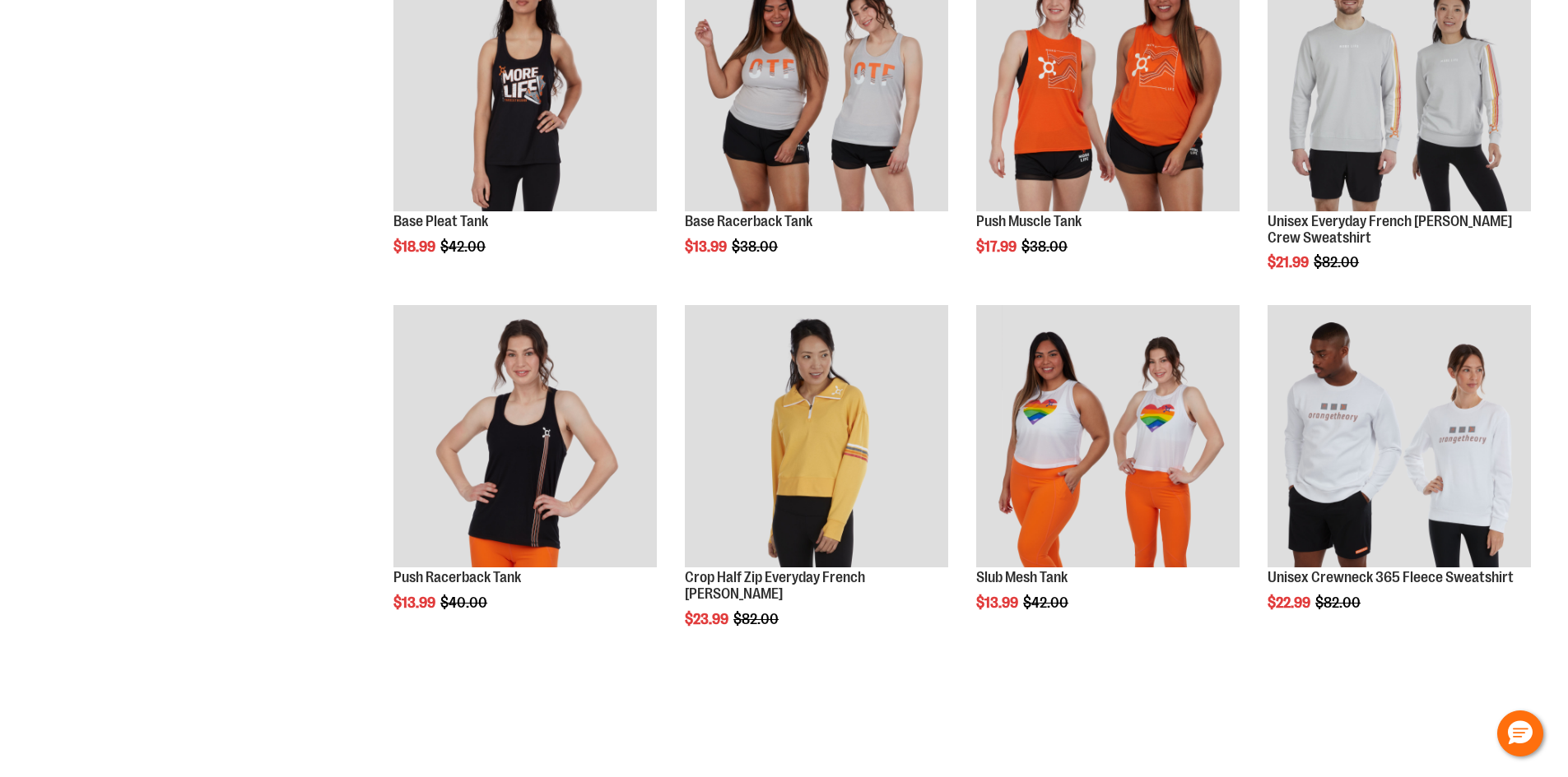
scroll to position [726, 0]
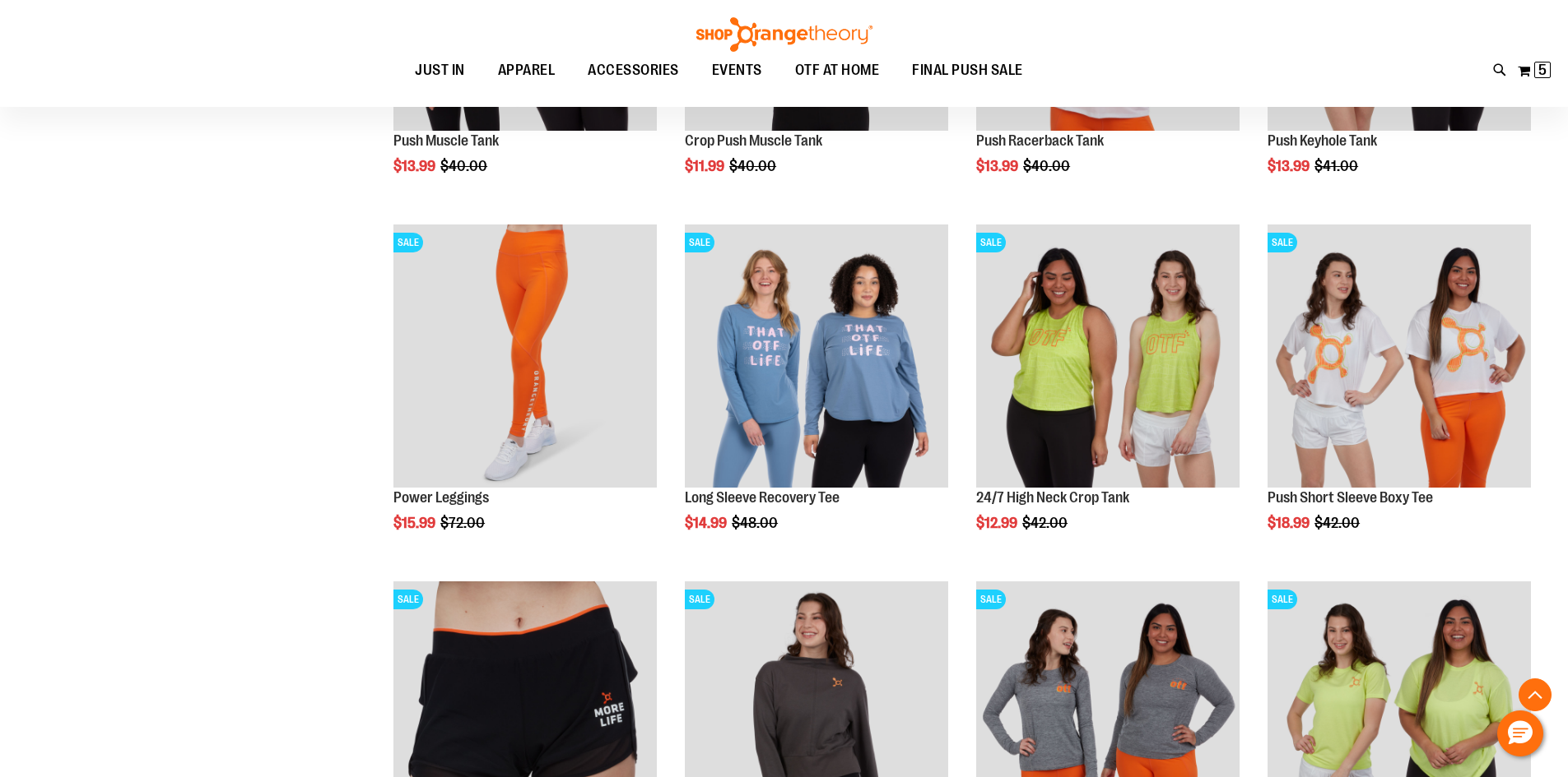
scroll to position [1549, 0]
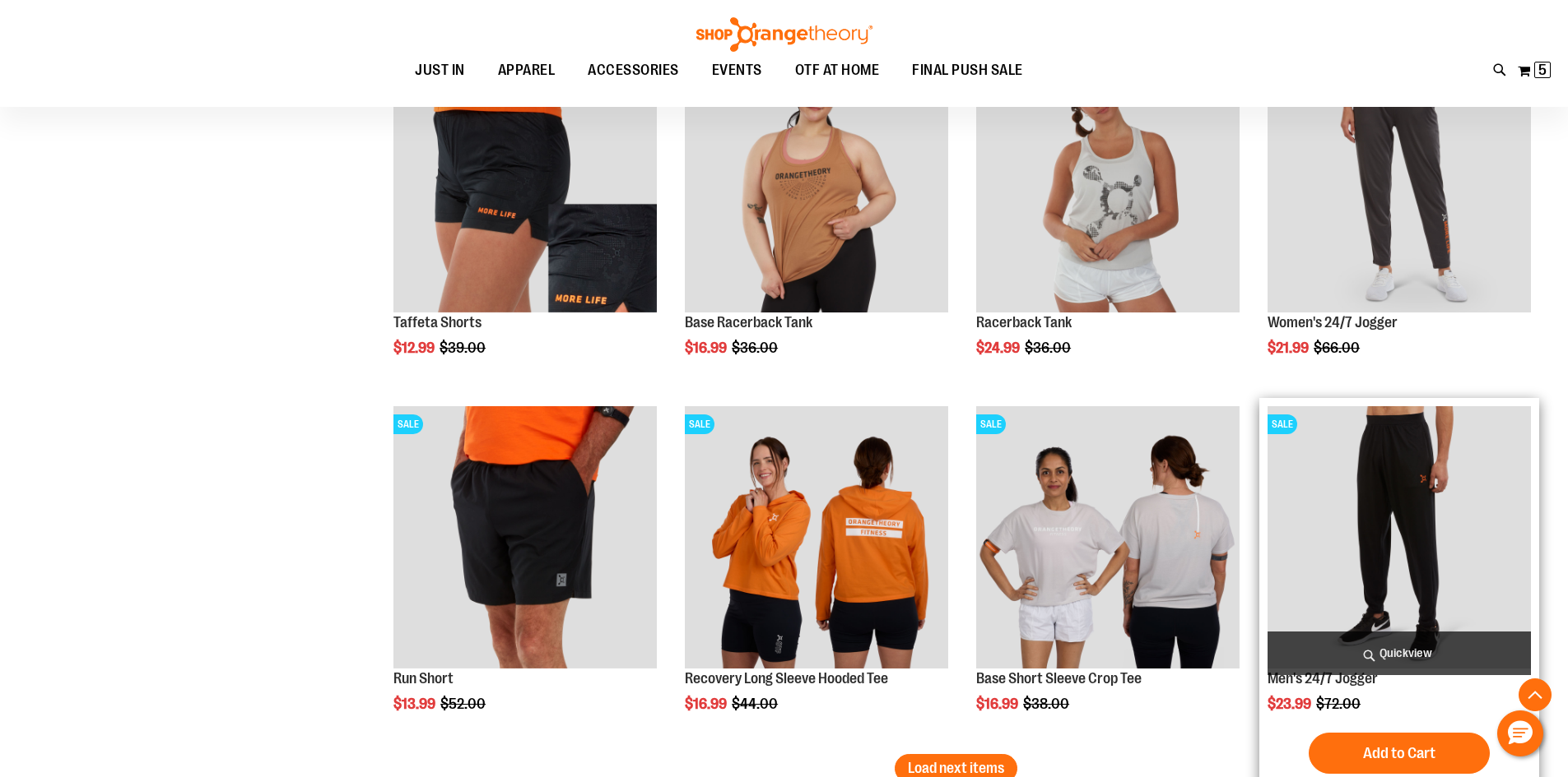
scroll to position [2865, 0]
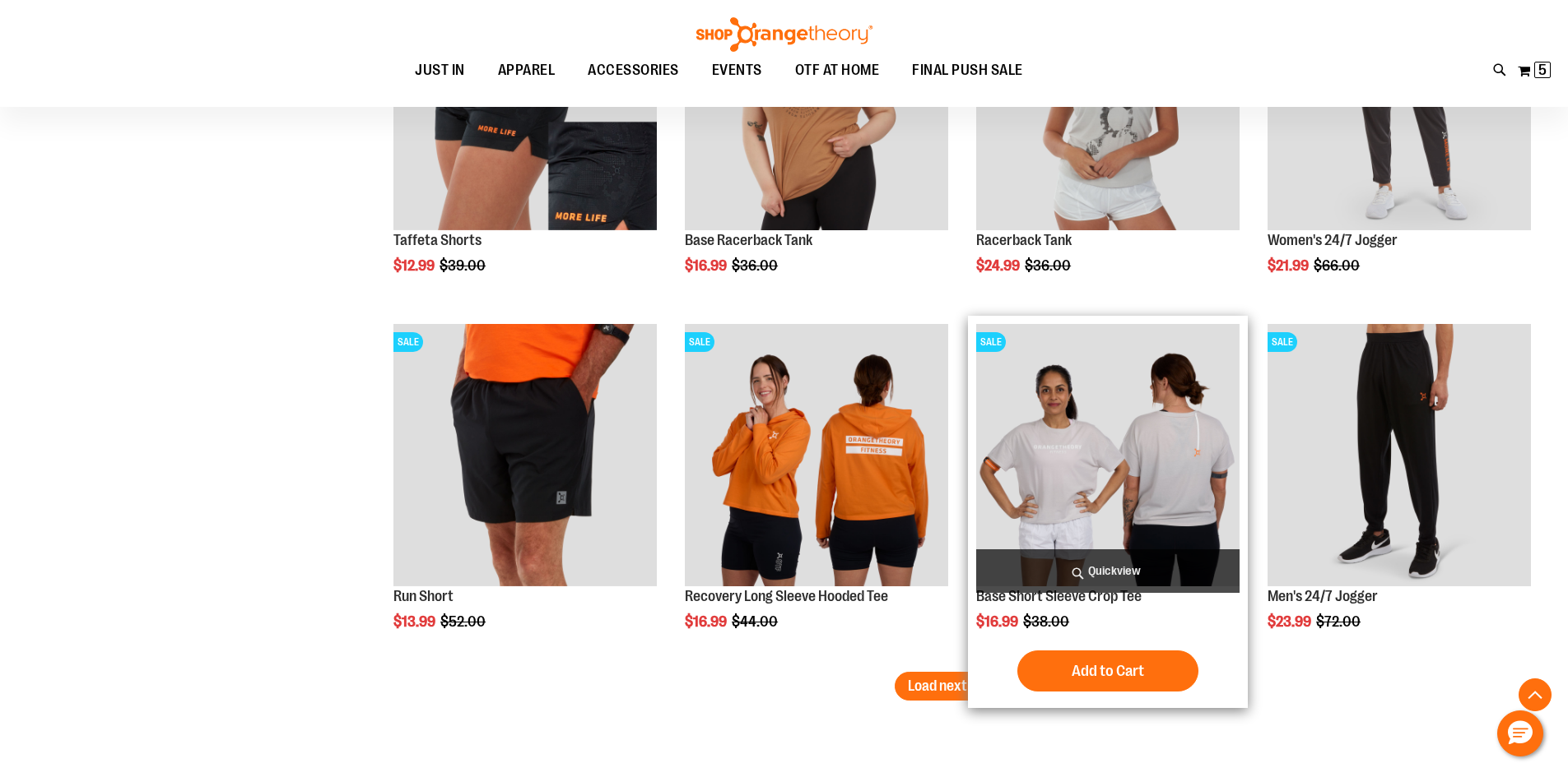
click at [1129, 482] on img "product" at bounding box center [1108, 456] width 264 height 263
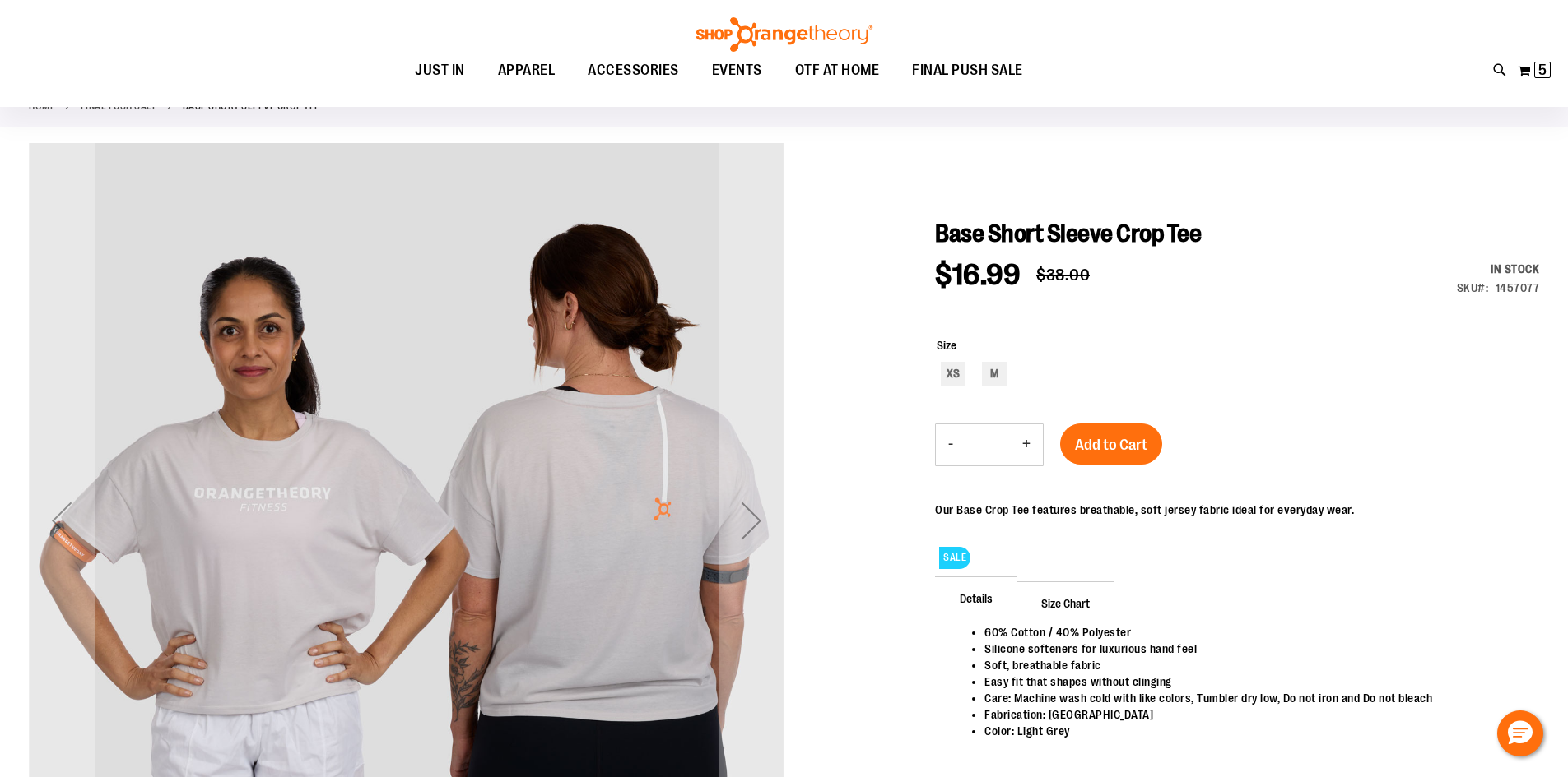
scroll to position [164, 0]
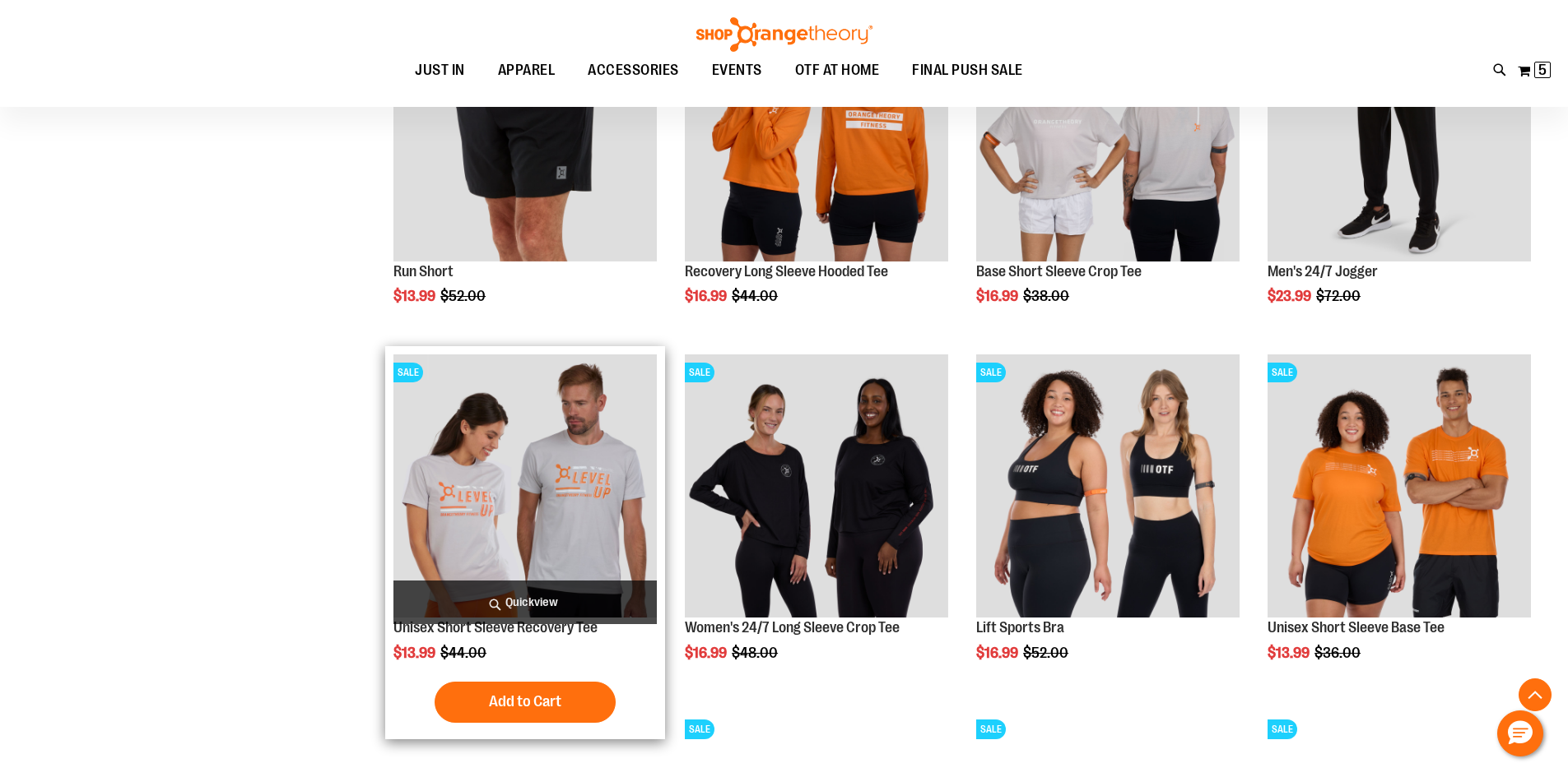
scroll to position [992, 0]
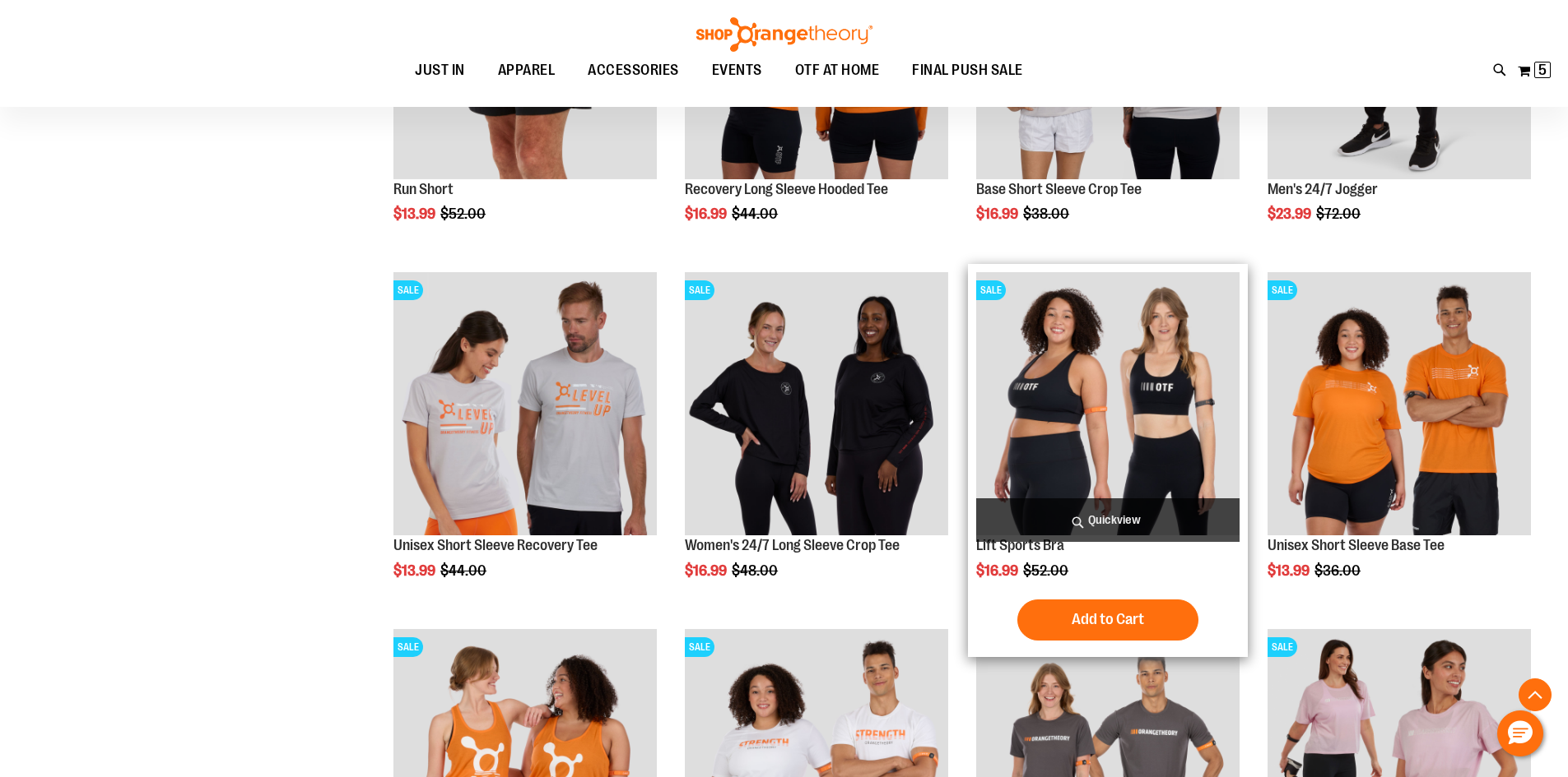
click at [1100, 572] on div "$16.99 Regular Price $52.00" at bounding box center [1108, 570] width 264 height 16
click at [1028, 546] on link "Lift Sports Bra" at bounding box center [1020, 545] width 88 height 16
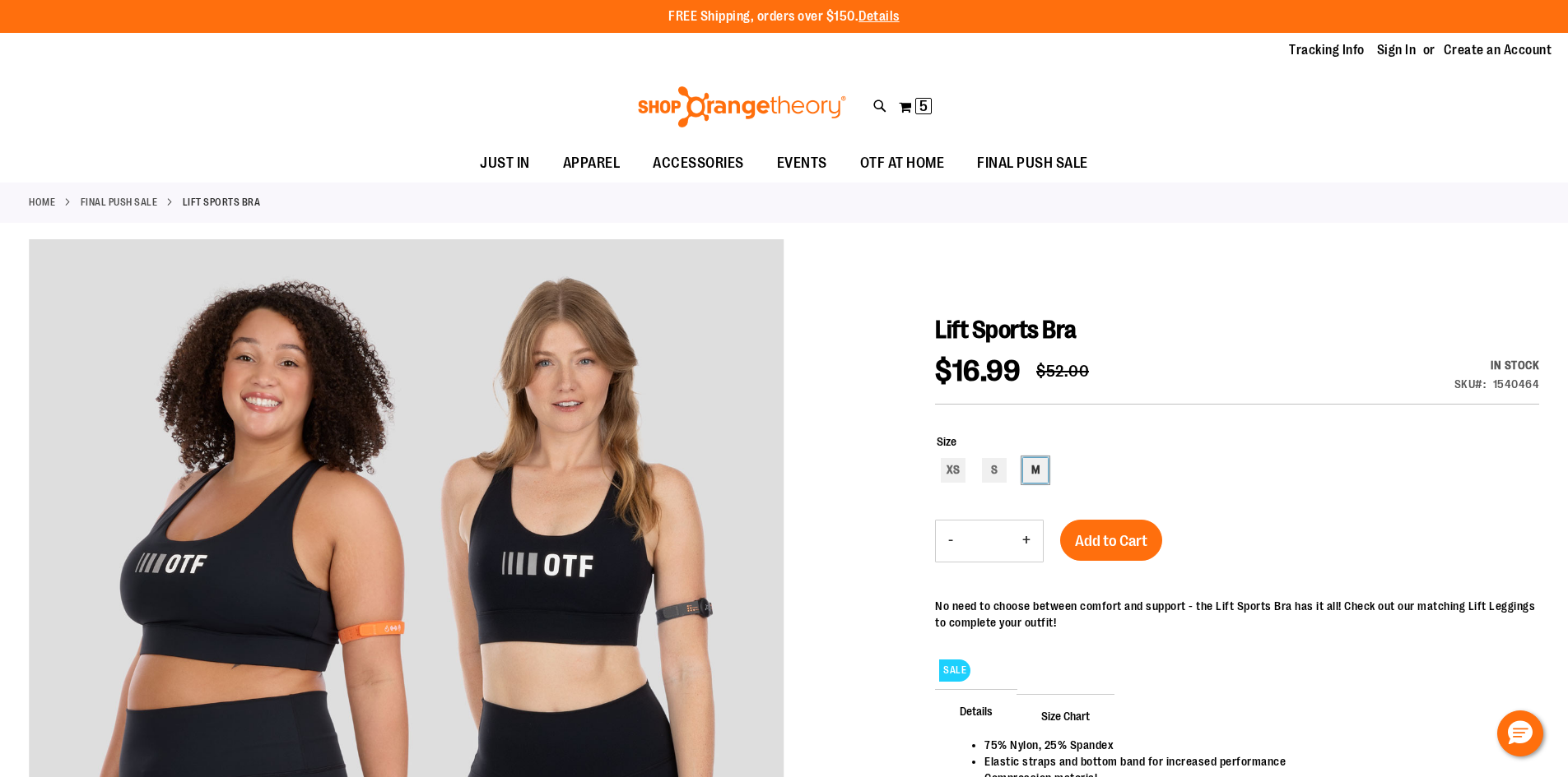
click at [1033, 474] on div "M" at bounding box center [1035, 470] width 24 height 24
type input "***"
click at [1130, 534] on span "Add to Cart" at bounding box center [1111, 541] width 73 height 18
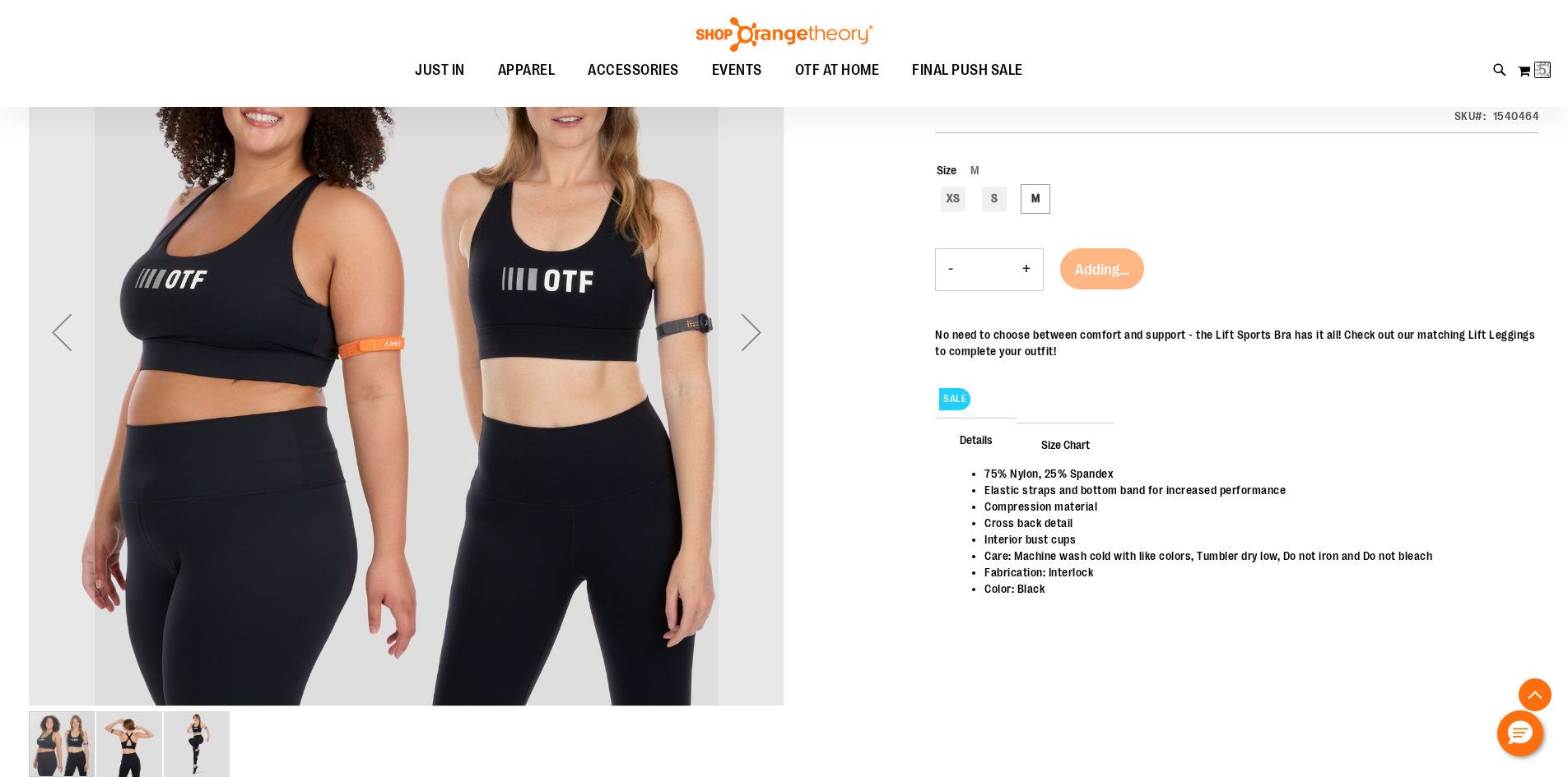
scroll to position [411, 0]
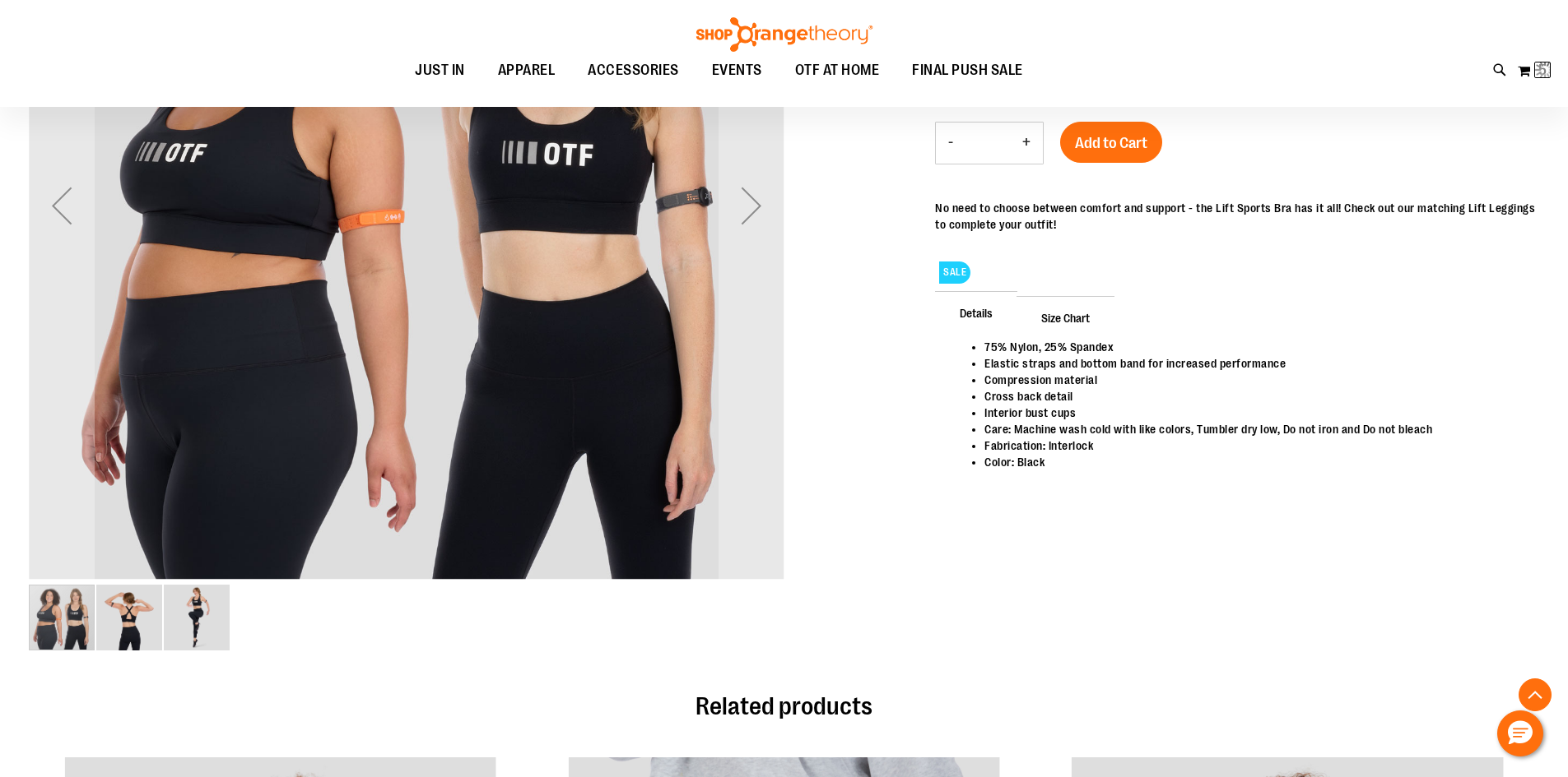
click at [130, 624] on img "image 2 of 3" at bounding box center [129, 618] width 66 height 66
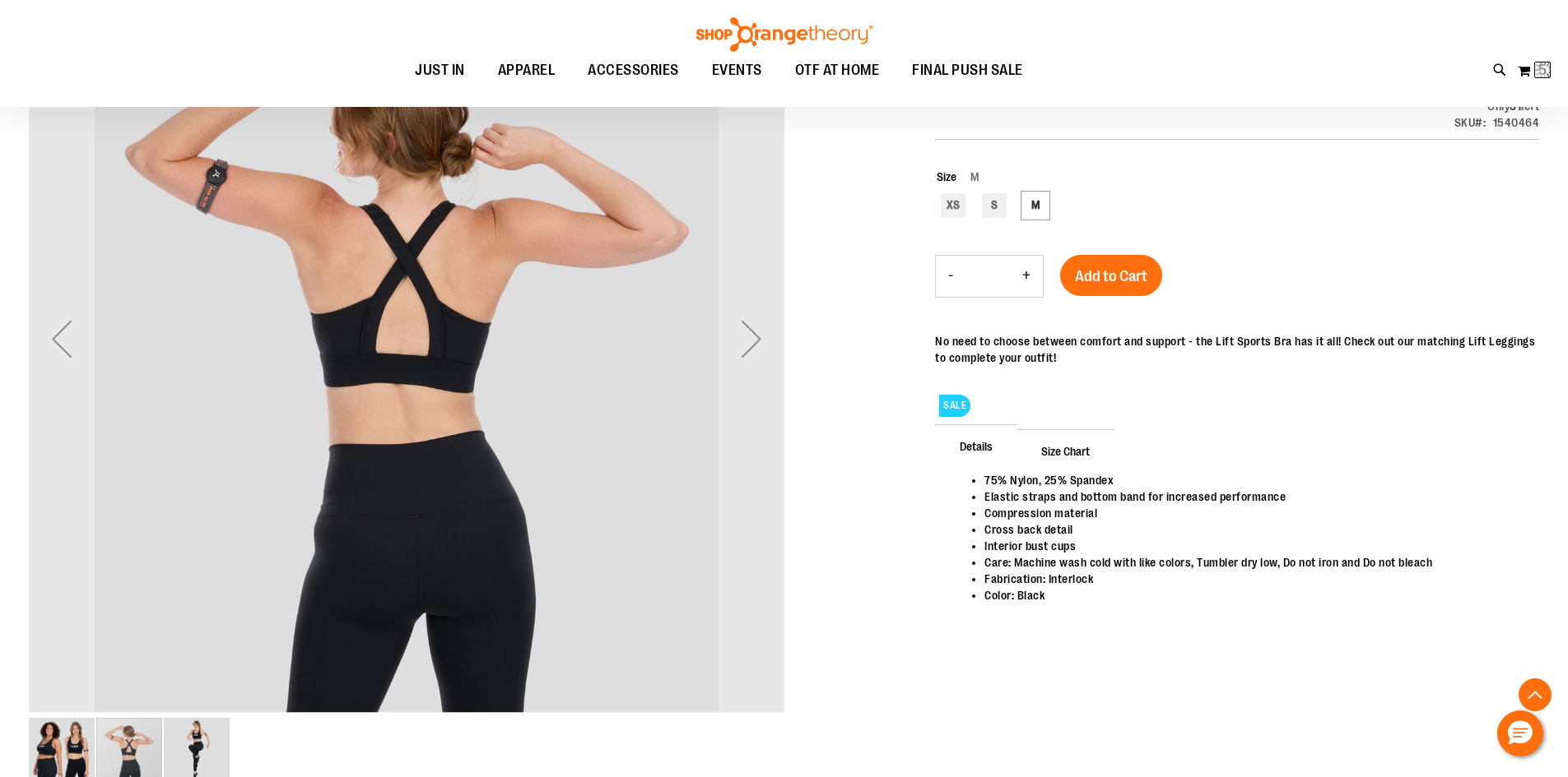
scroll to position [246, 0]
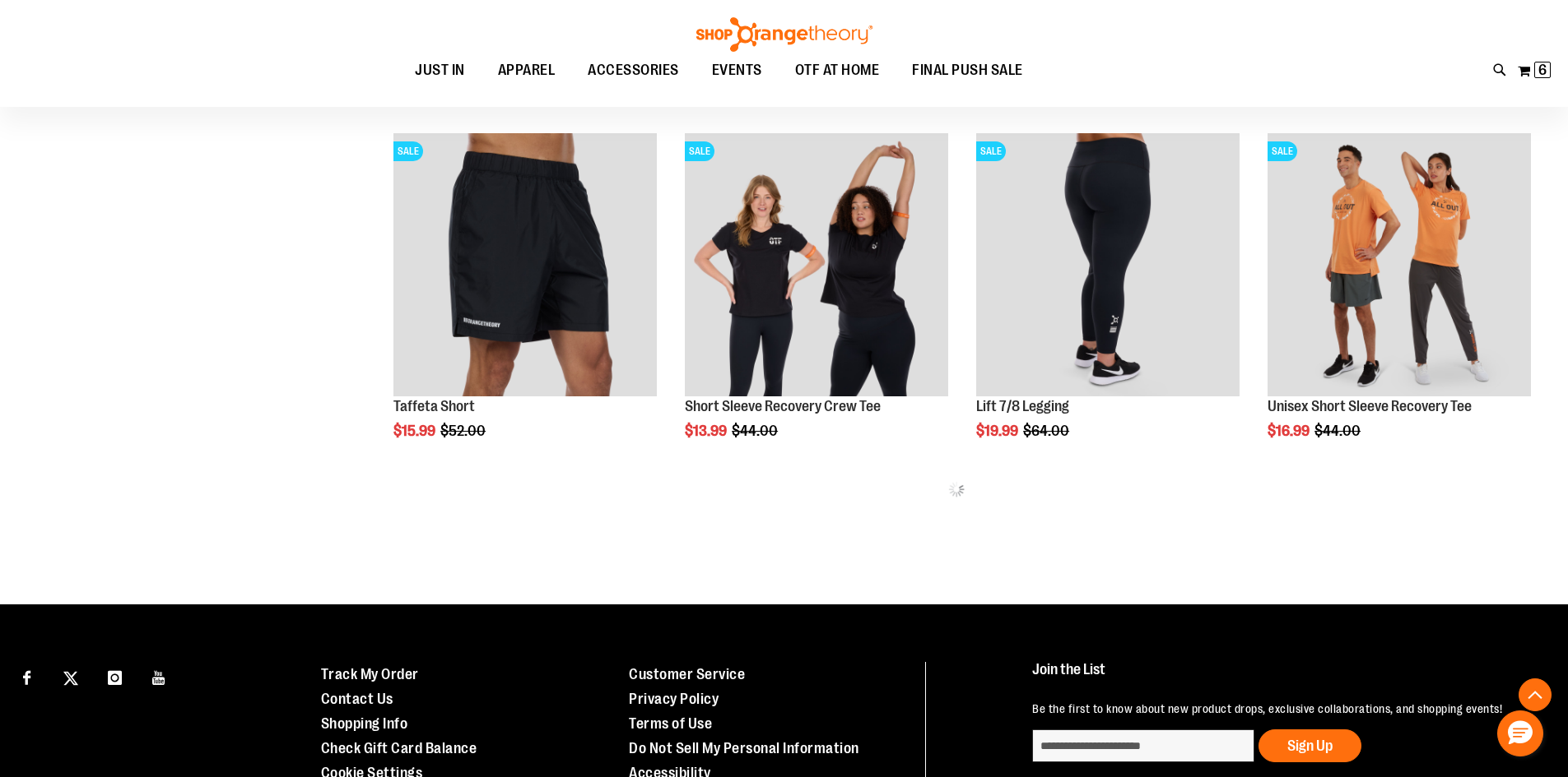
scroll to position [704, 0]
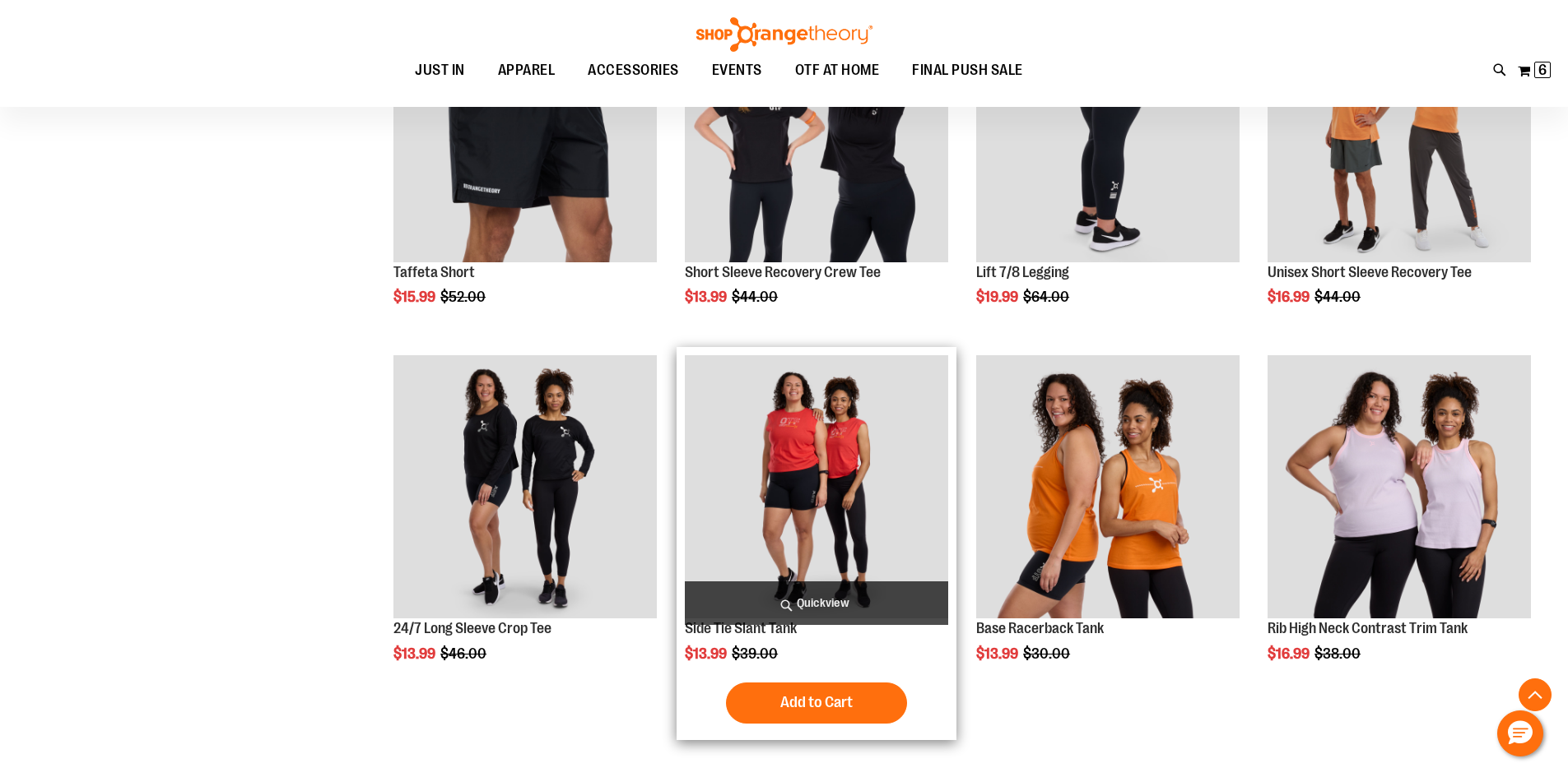
scroll to position [869, 0]
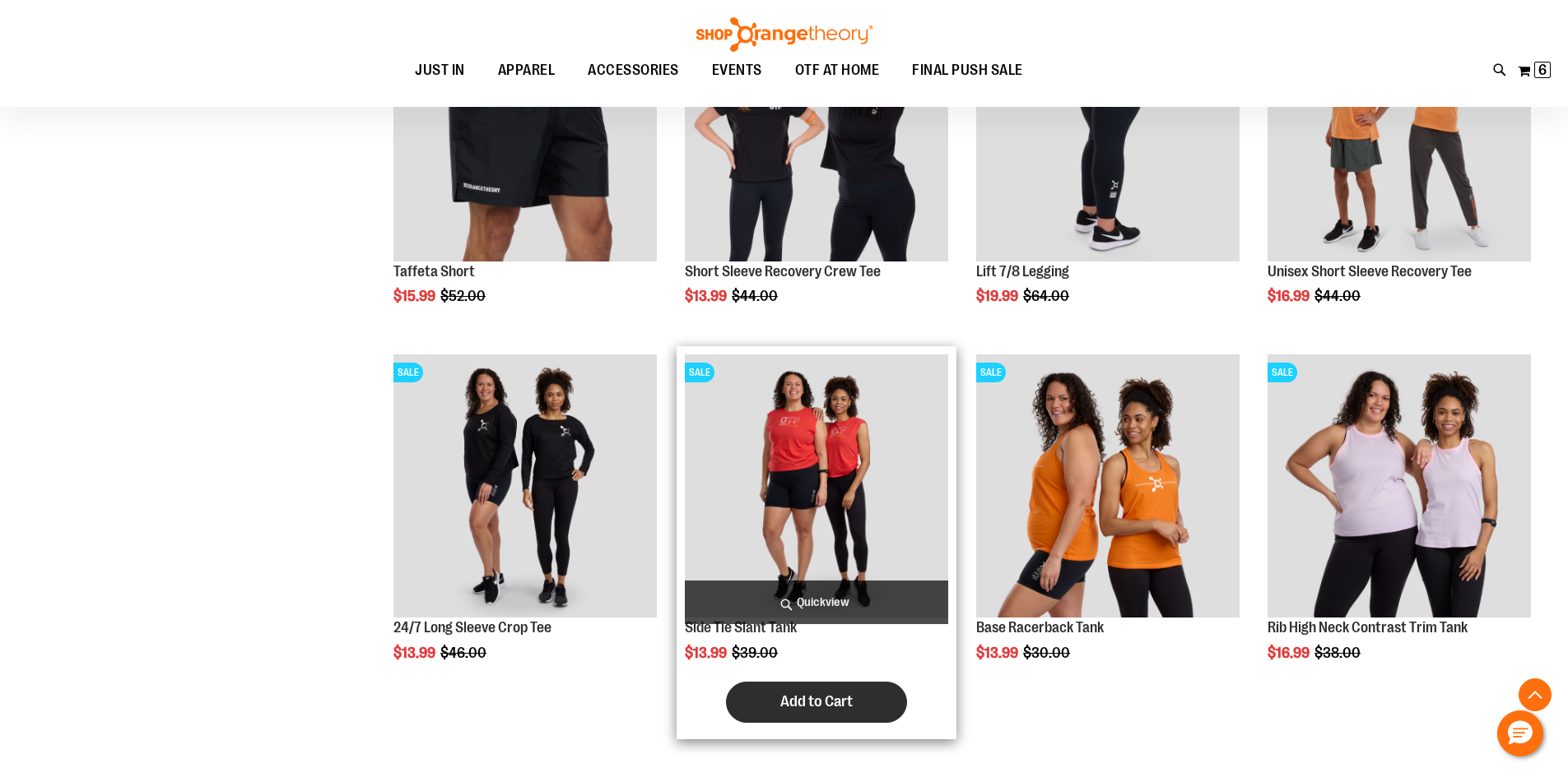
click at [773, 706] on button "Add to Cart" at bounding box center [816, 702] width 181 height 41
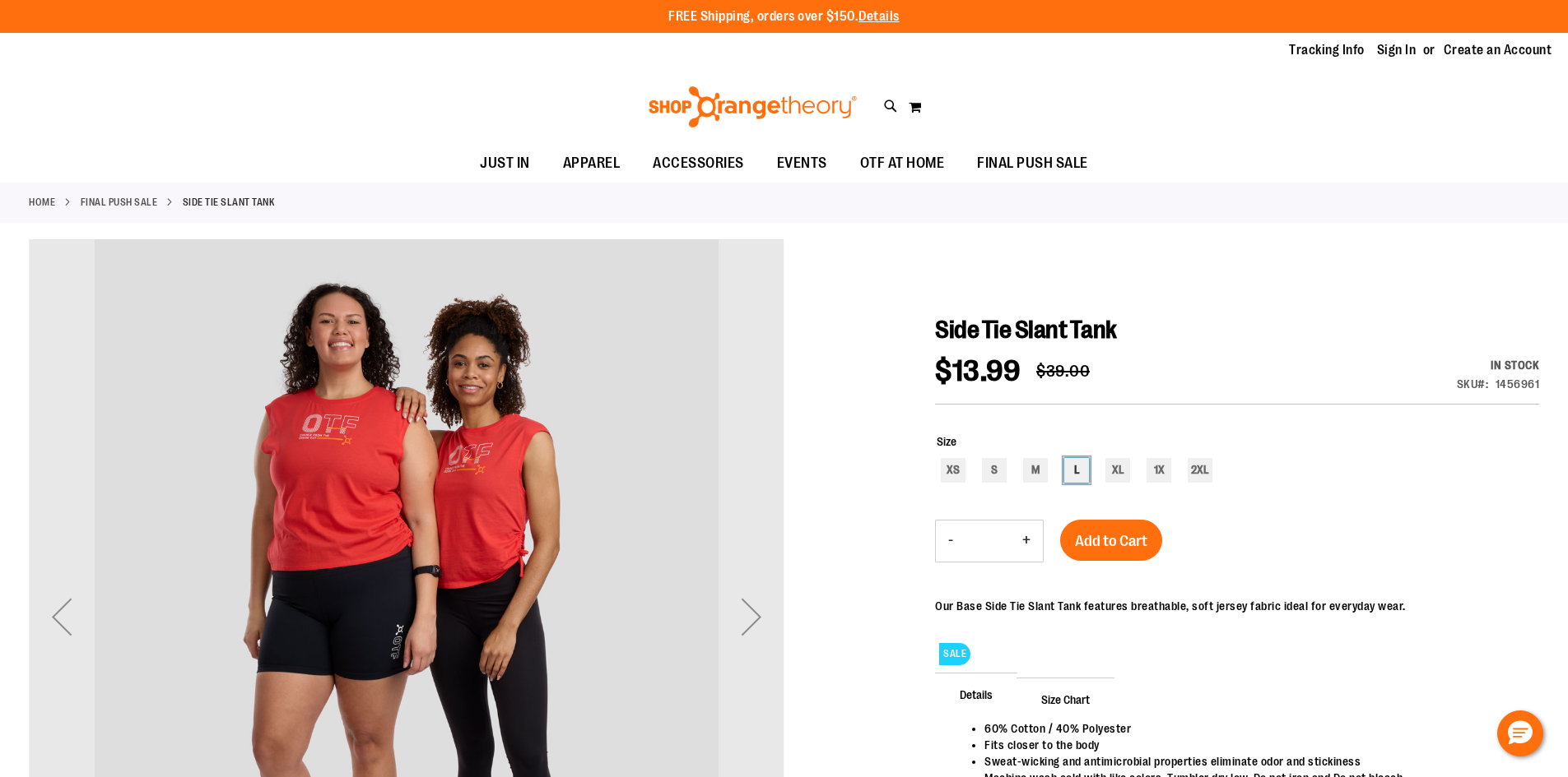
click at [1071, 469] on div "L" at bounding box center [1077, 470] width 24 height 24
type input "***"
click at [1115, 538] on span "Add to Cart" at bounding box center [1111, 541] width 73 height 18
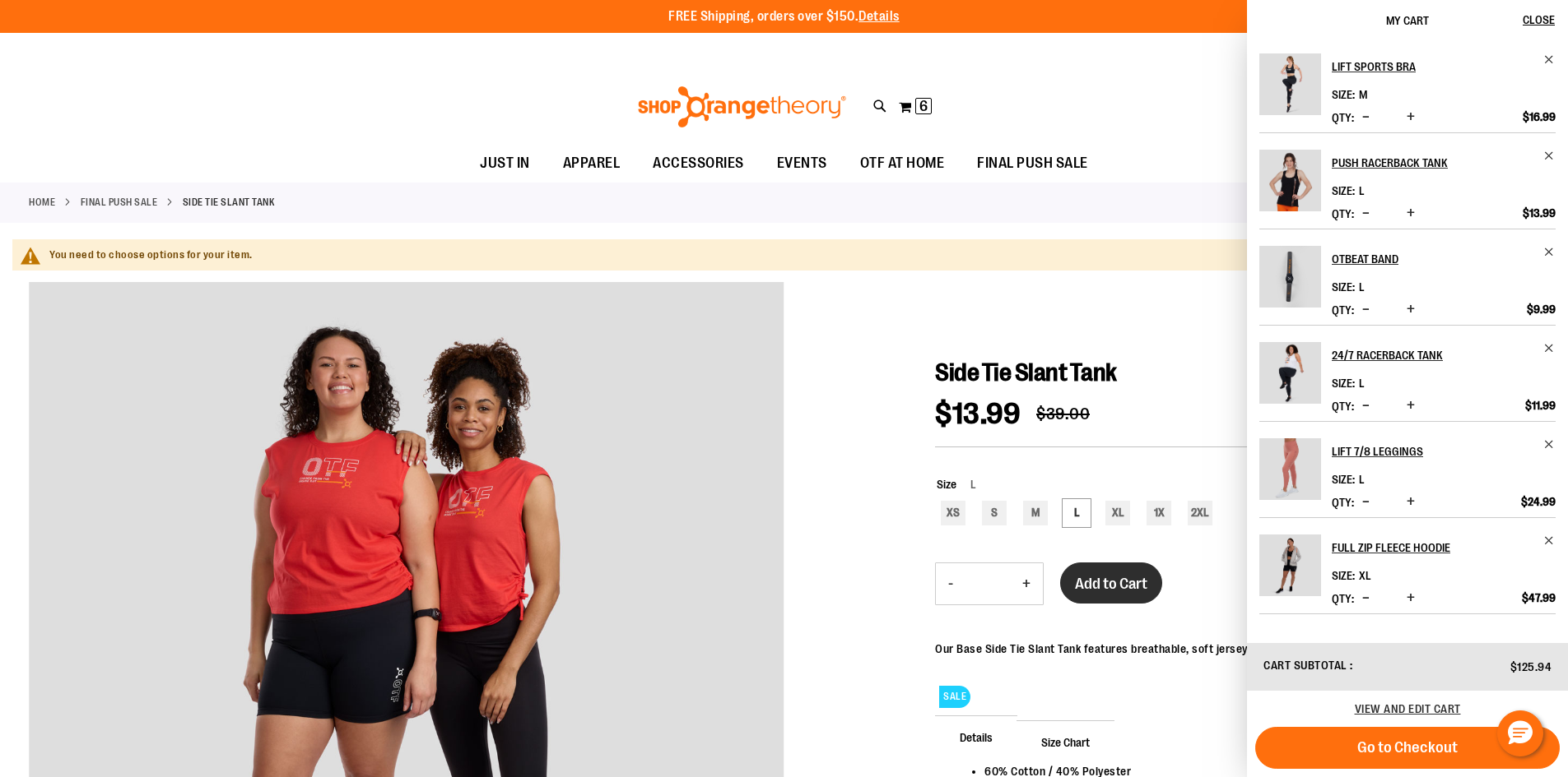
click at [1099, 581] on span "Add to Cart" at bounding box center [1111, 584] width 73 height 18
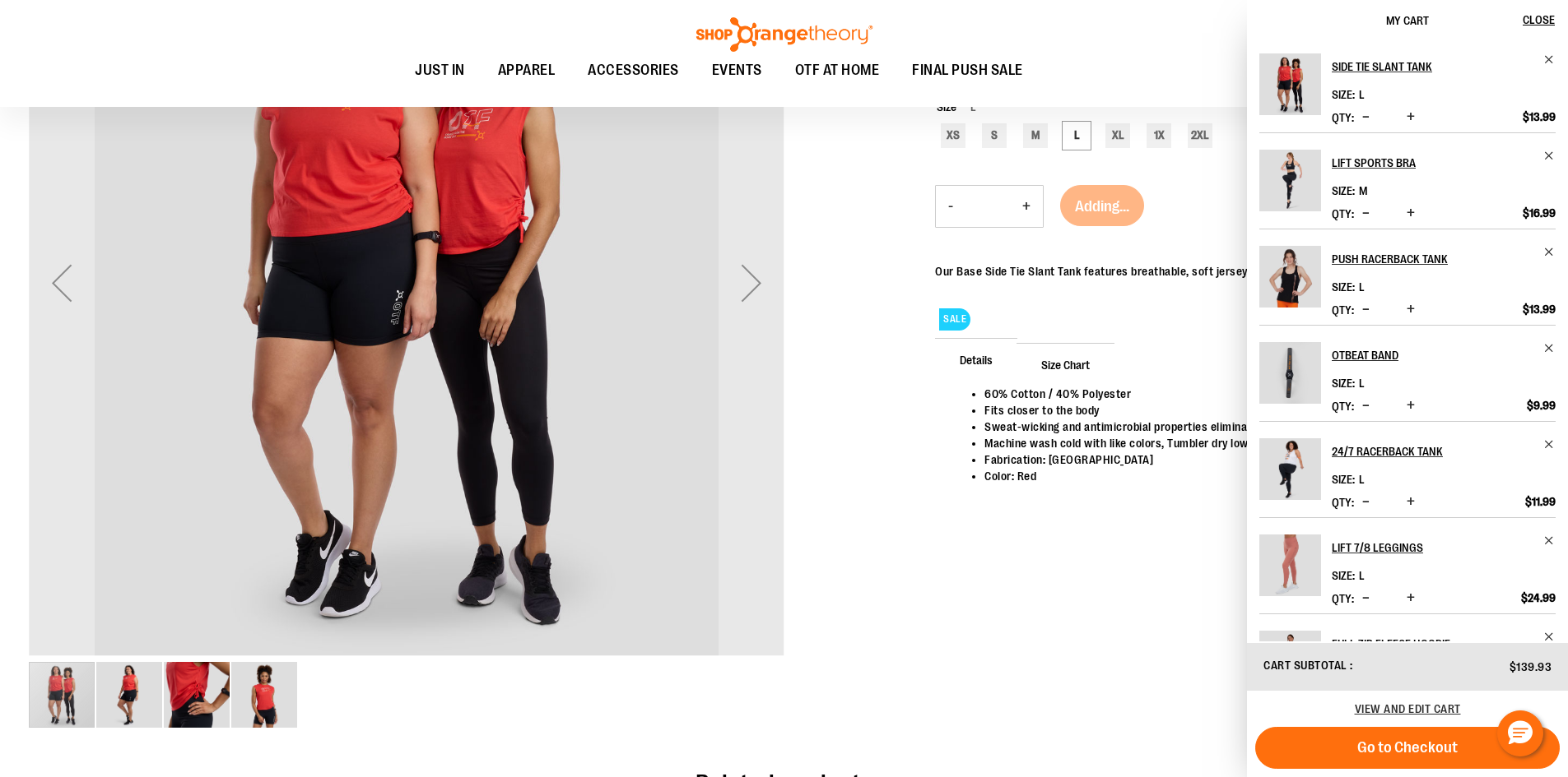
scroll to position [575, 0]
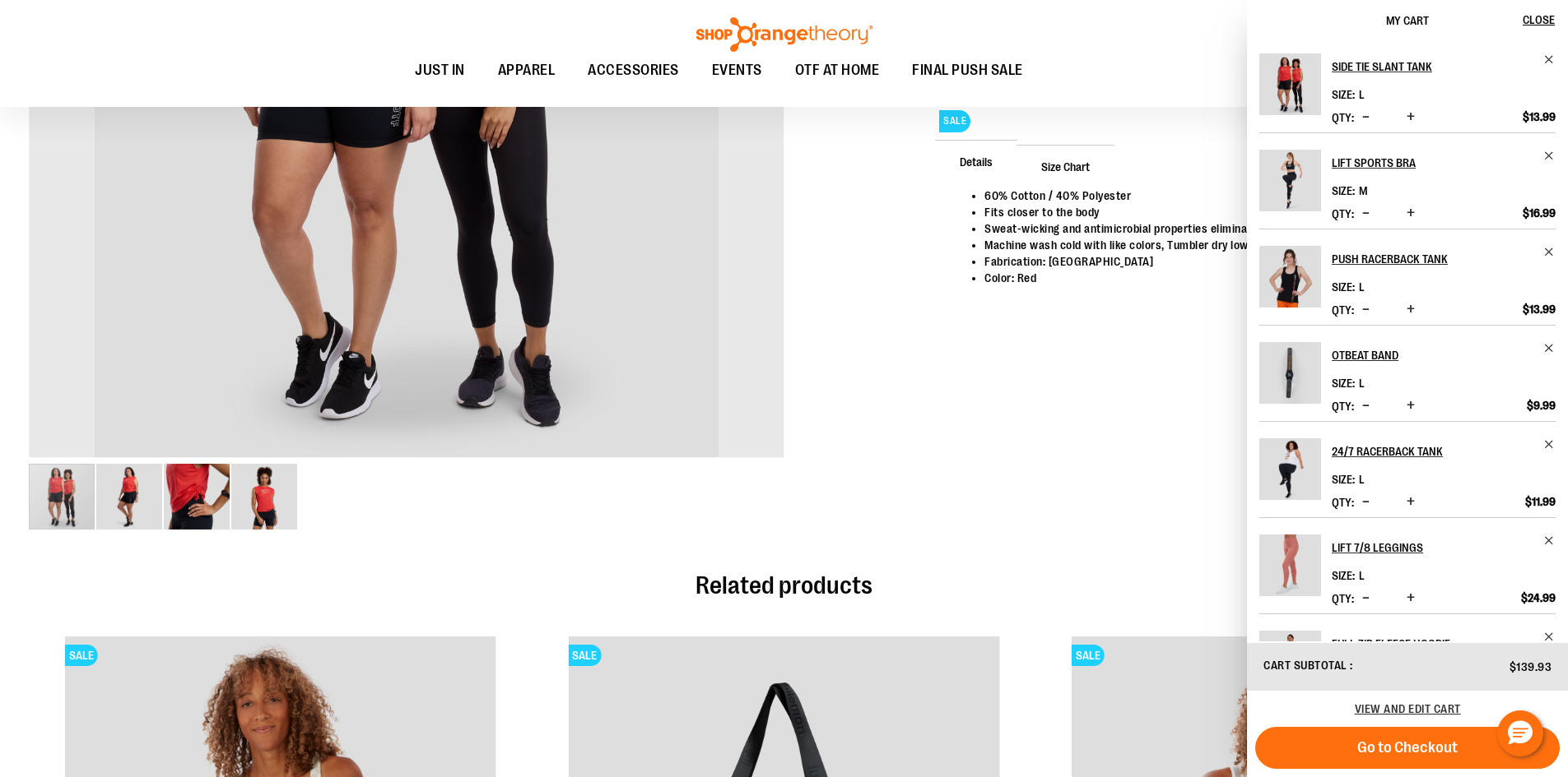
click at [270, 500] on img "image 4 of 4" at bounding box center [264, 497] width 66 height 66
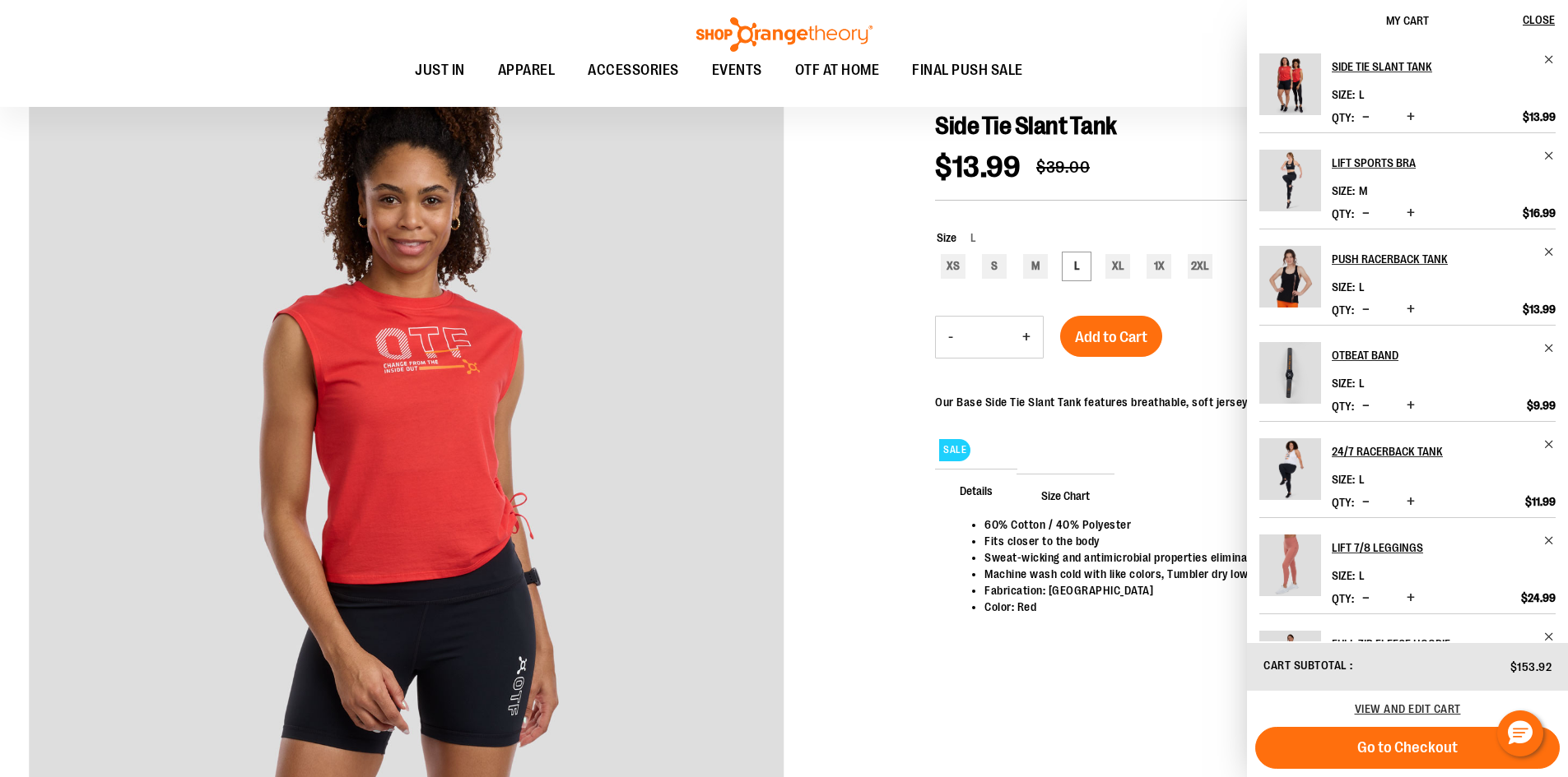
scroll to position [0, 0]
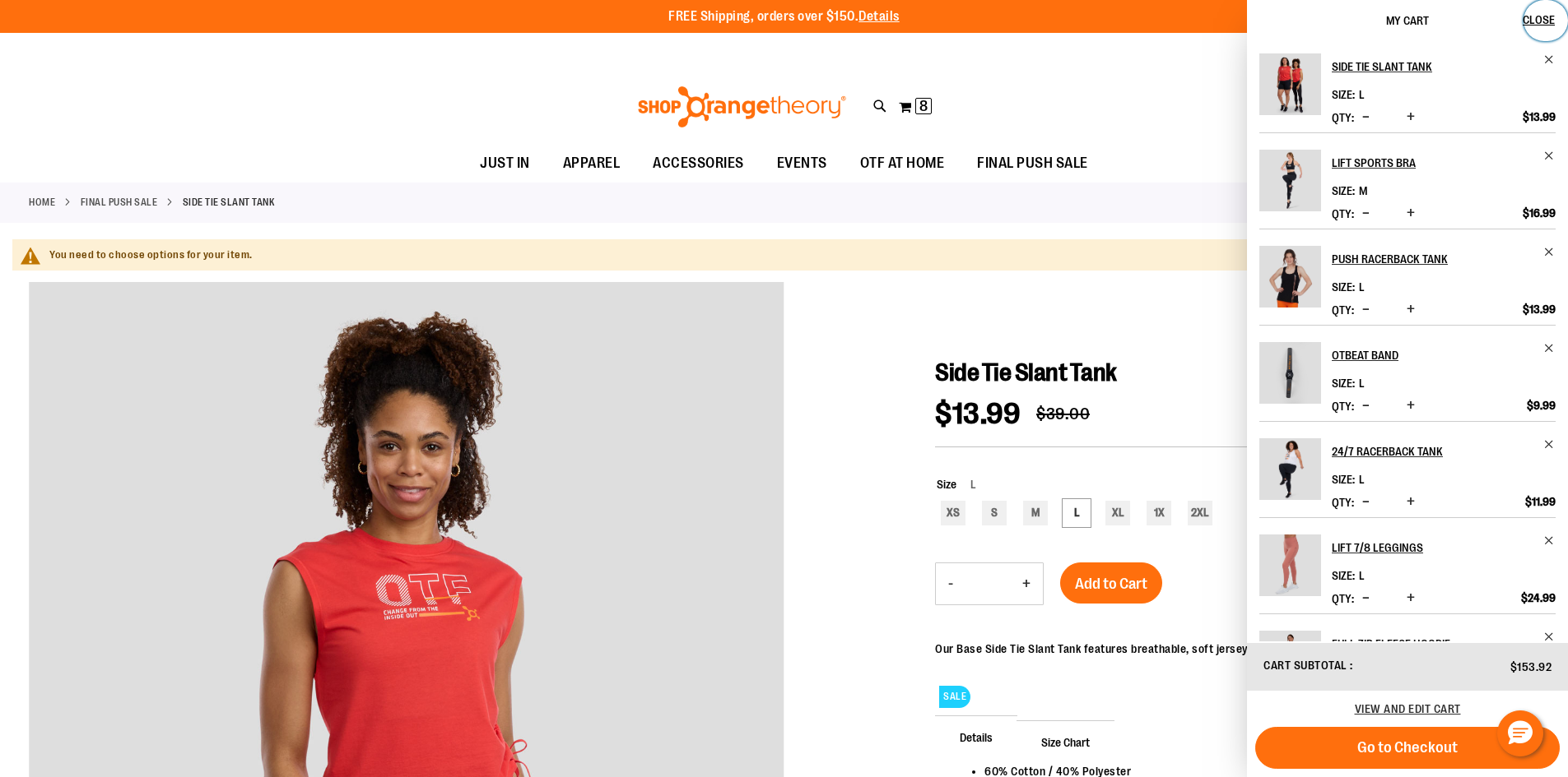
click at [1539, 18] on span "Close" at bounding box center [1539, 19] width 32 height 13
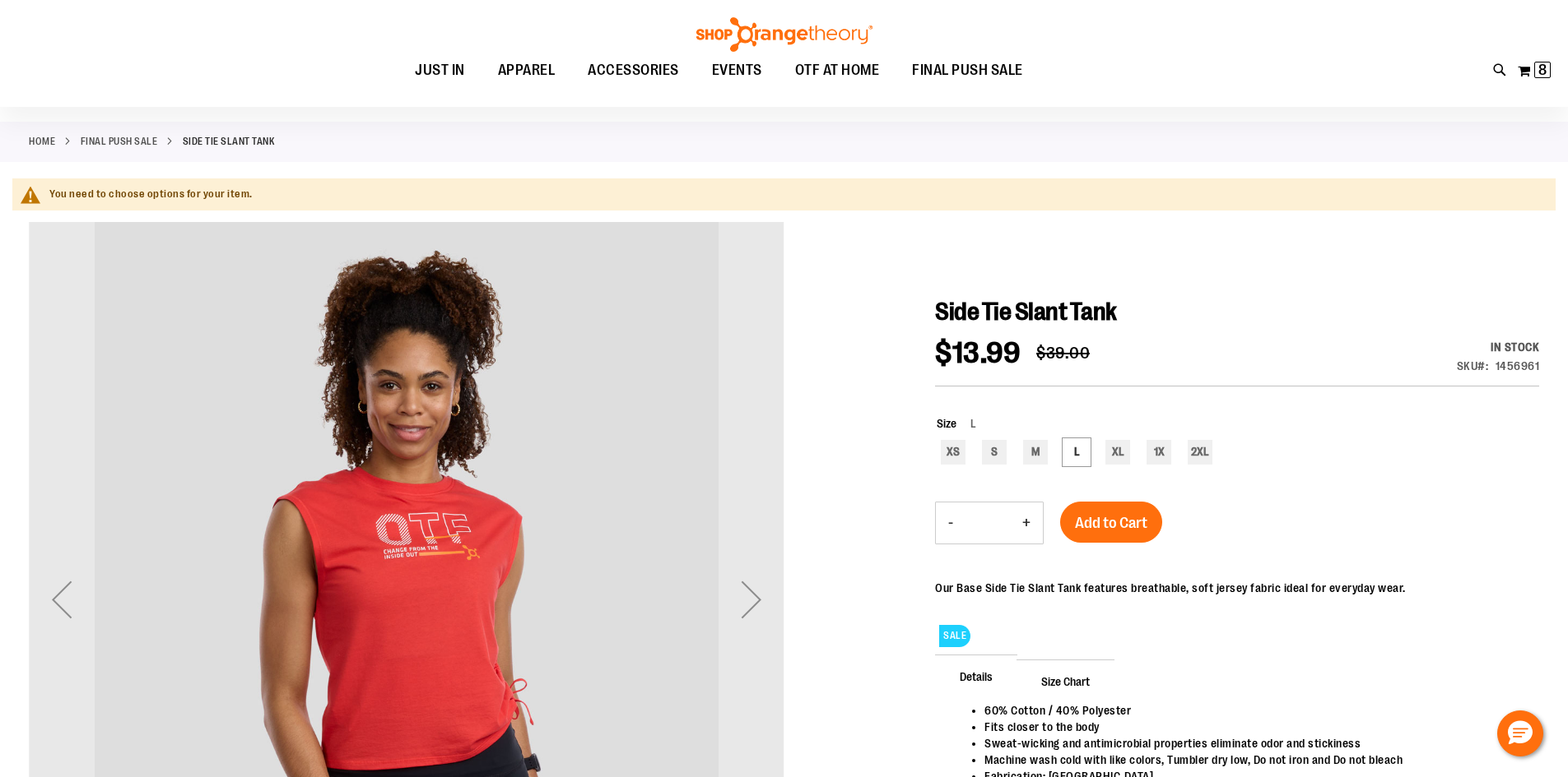
scroll to position [164, 0]
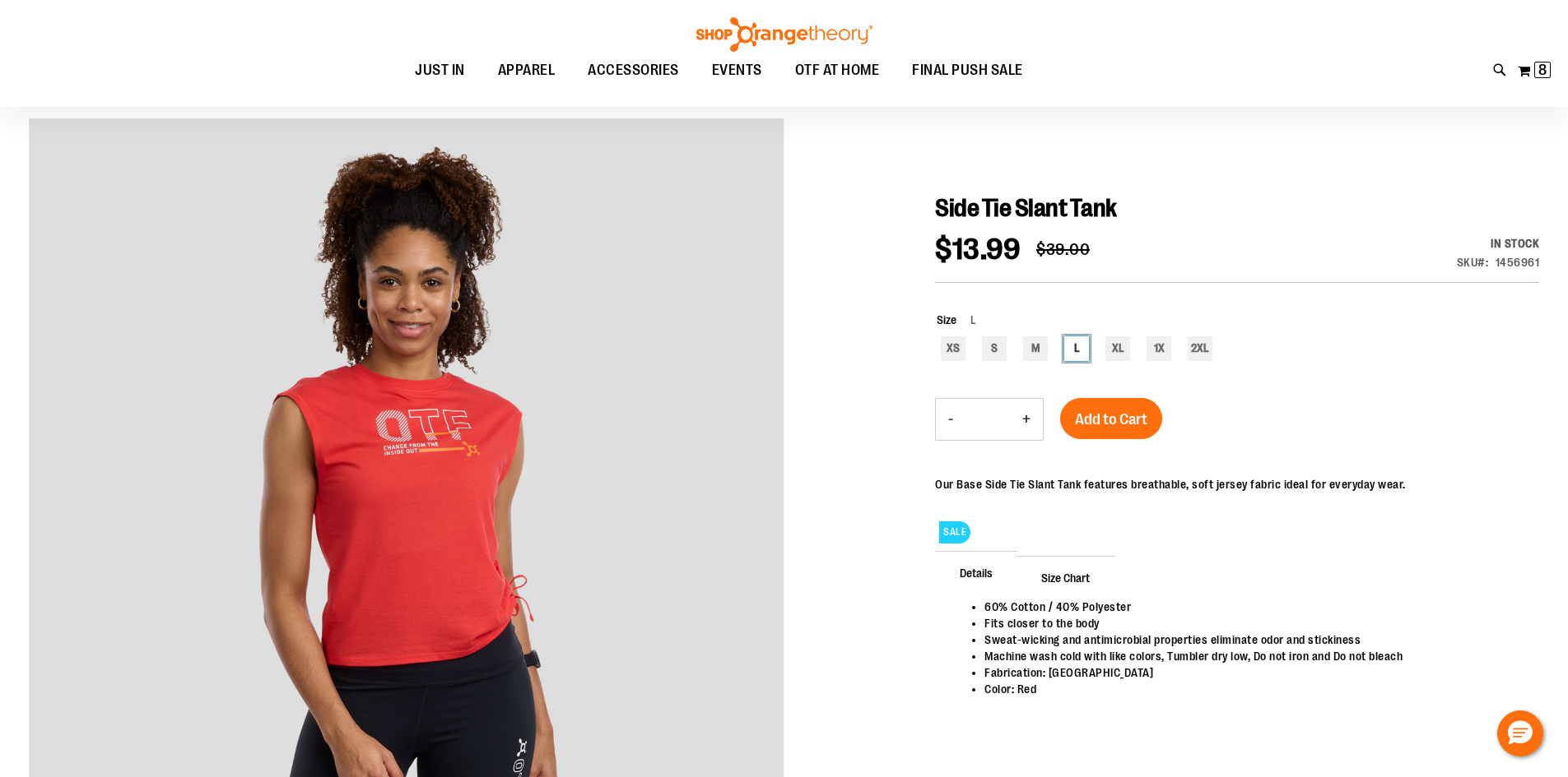
click at [1083, 350] on div "L" at bounding box center [1077, 348] width 24 height 24
click at [1096, 418] on span "Add to Cart" at bounding box center [1111, 419] width 73 height 18
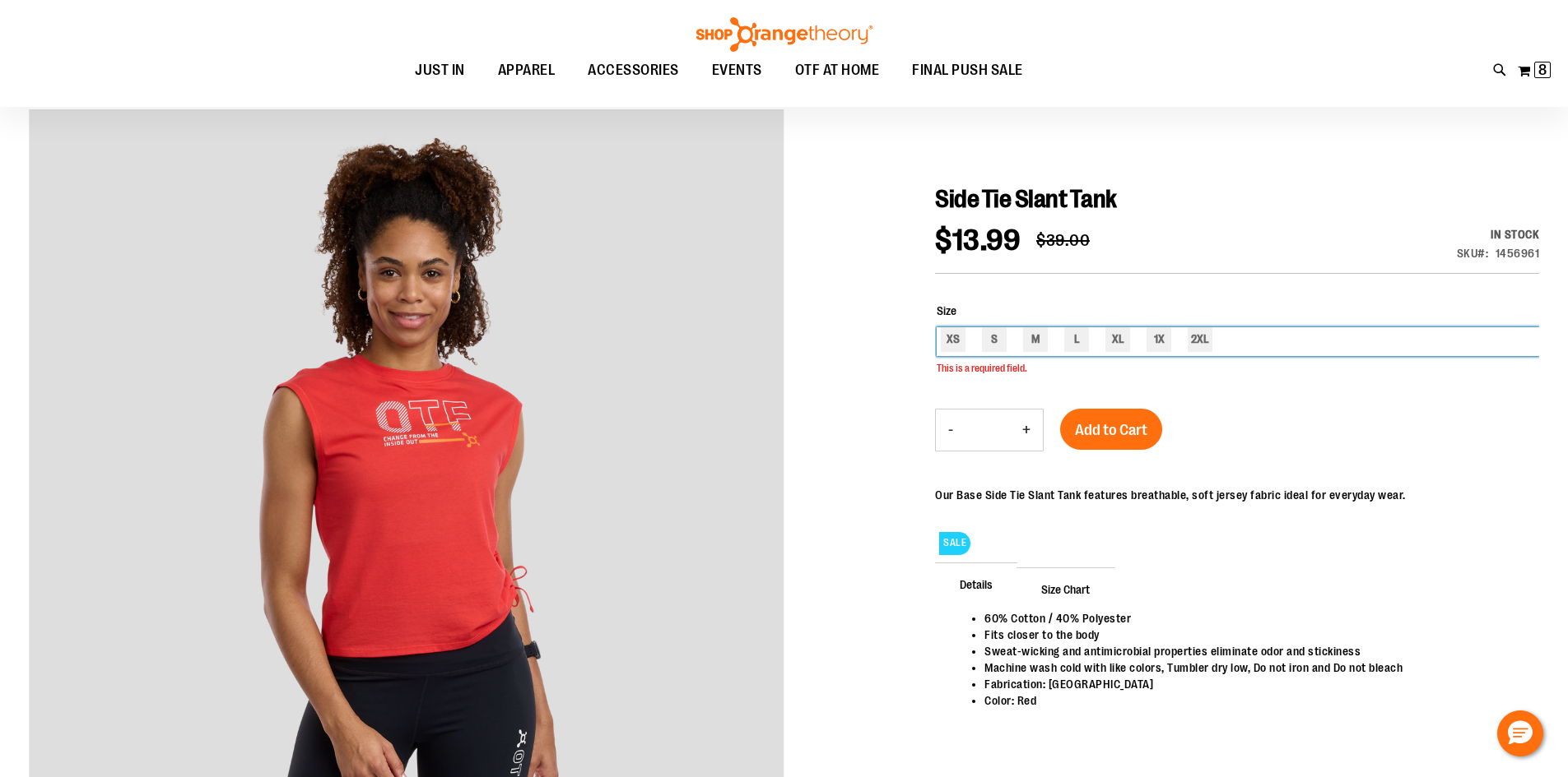
scroll to position [170, 0]
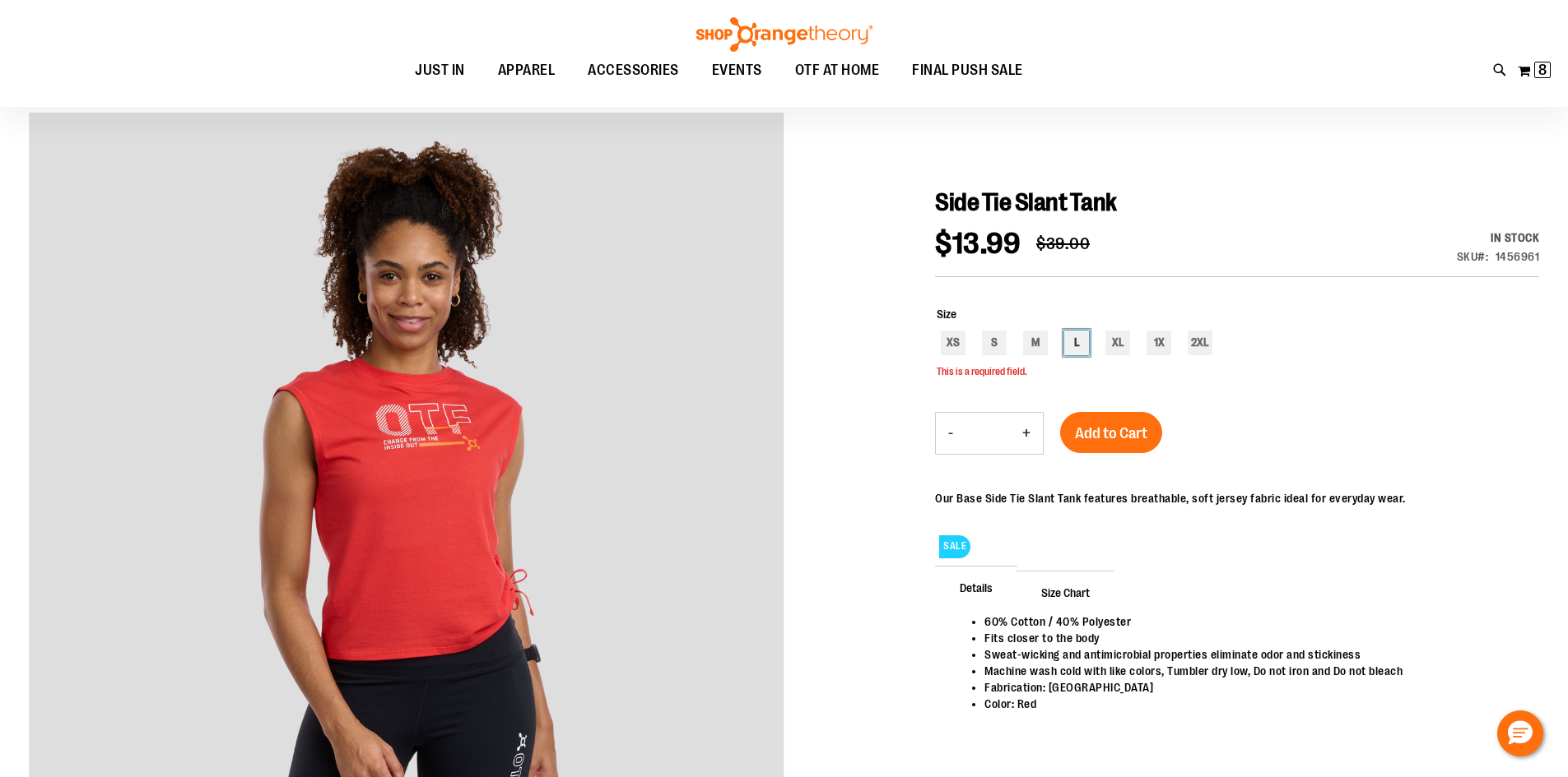
click at [1082, 339] on div "L" at bounding box center [1077, 343] width 24 height 24
type input "***"
click at [1108, 431] on span "Add to Cart" at bounding box center [1111, 433] width 73 height 18
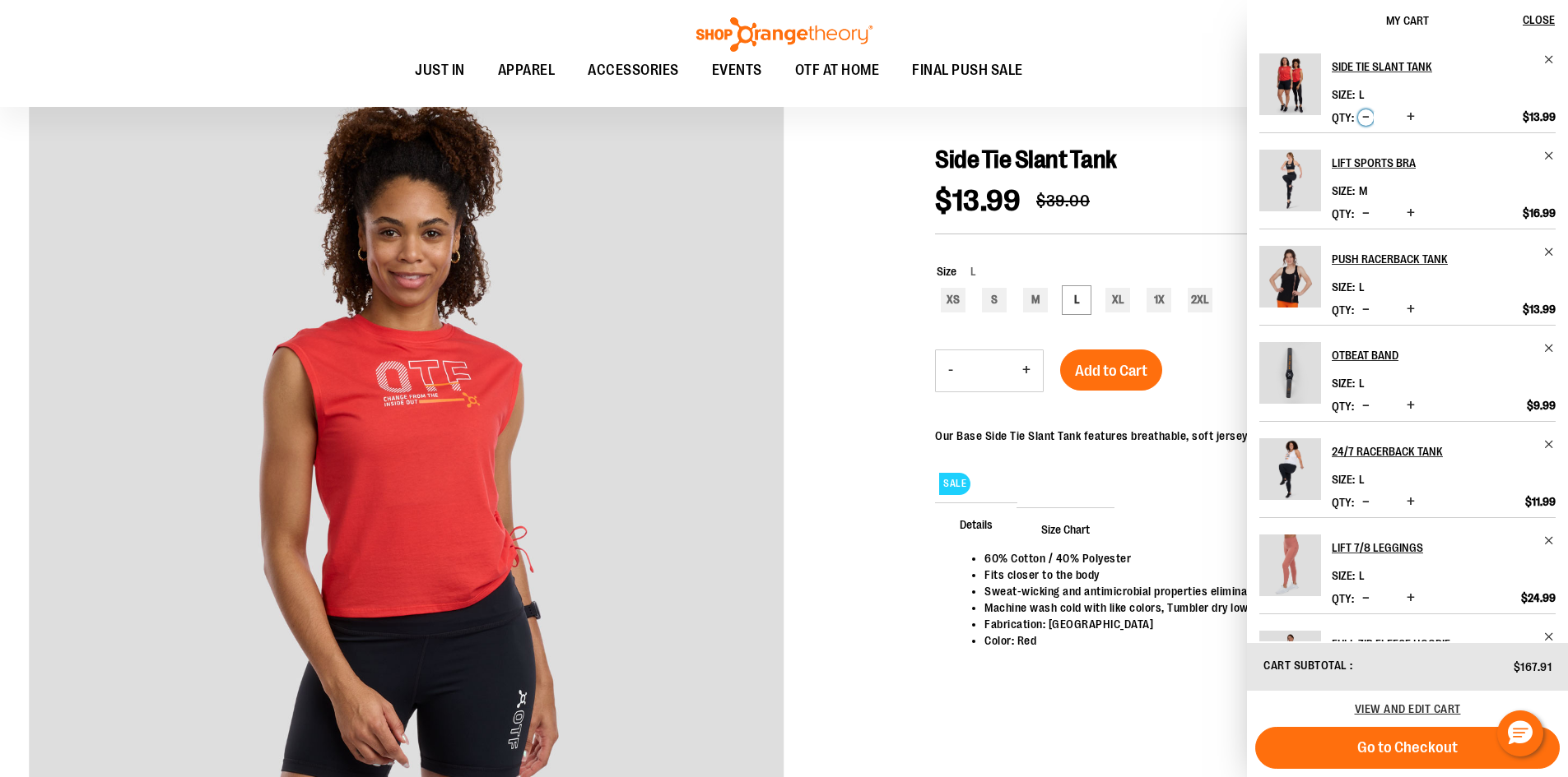
click at [1364, 117] on span "Decrease product quantity" at bounding box center [1365, 116] width 8 height 16
click at [1364, 118] on span "Decrease product quantity" at bounding box center [1365, 116] width 8 height 16
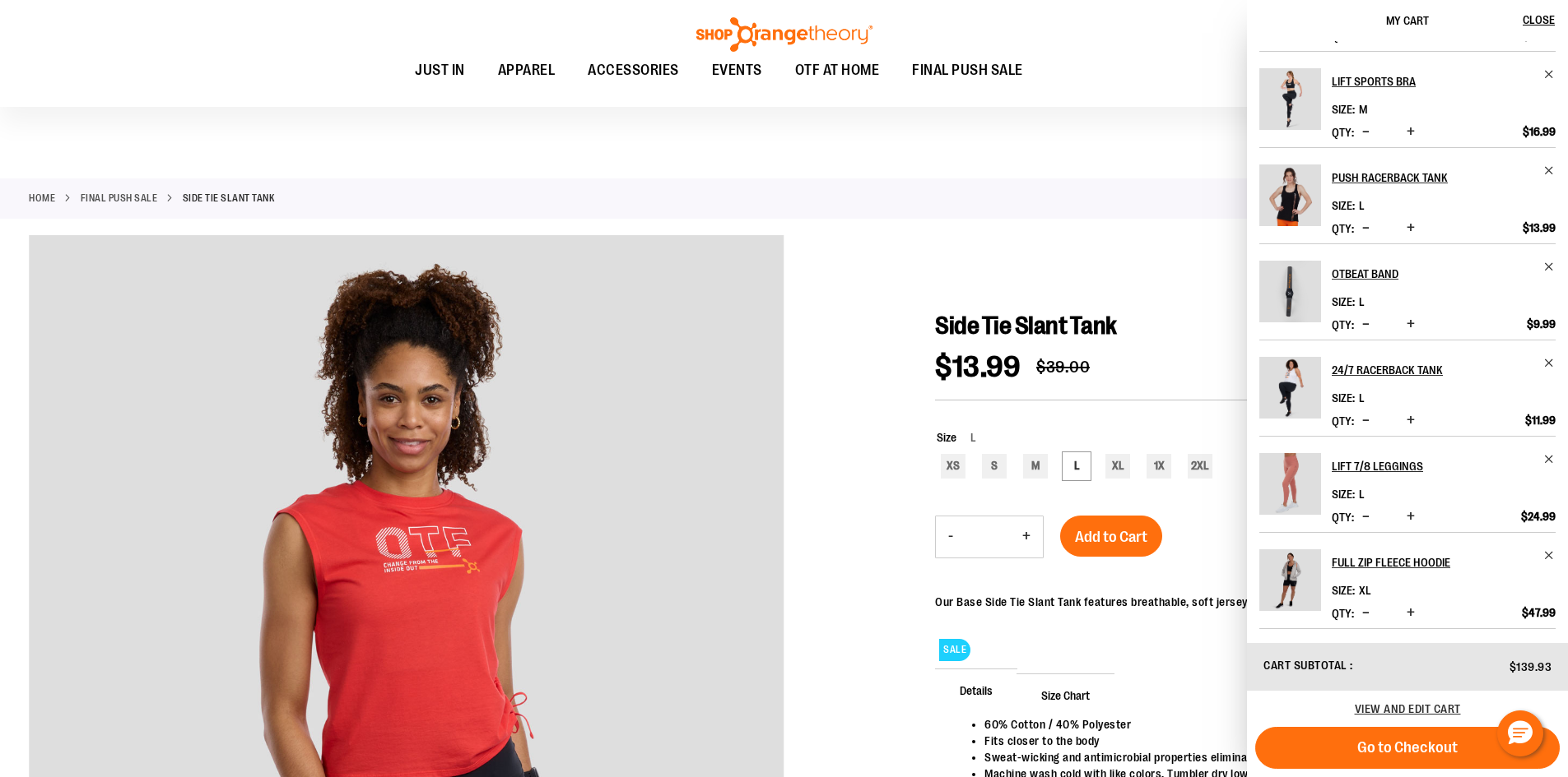
scroll to position [0, 0]
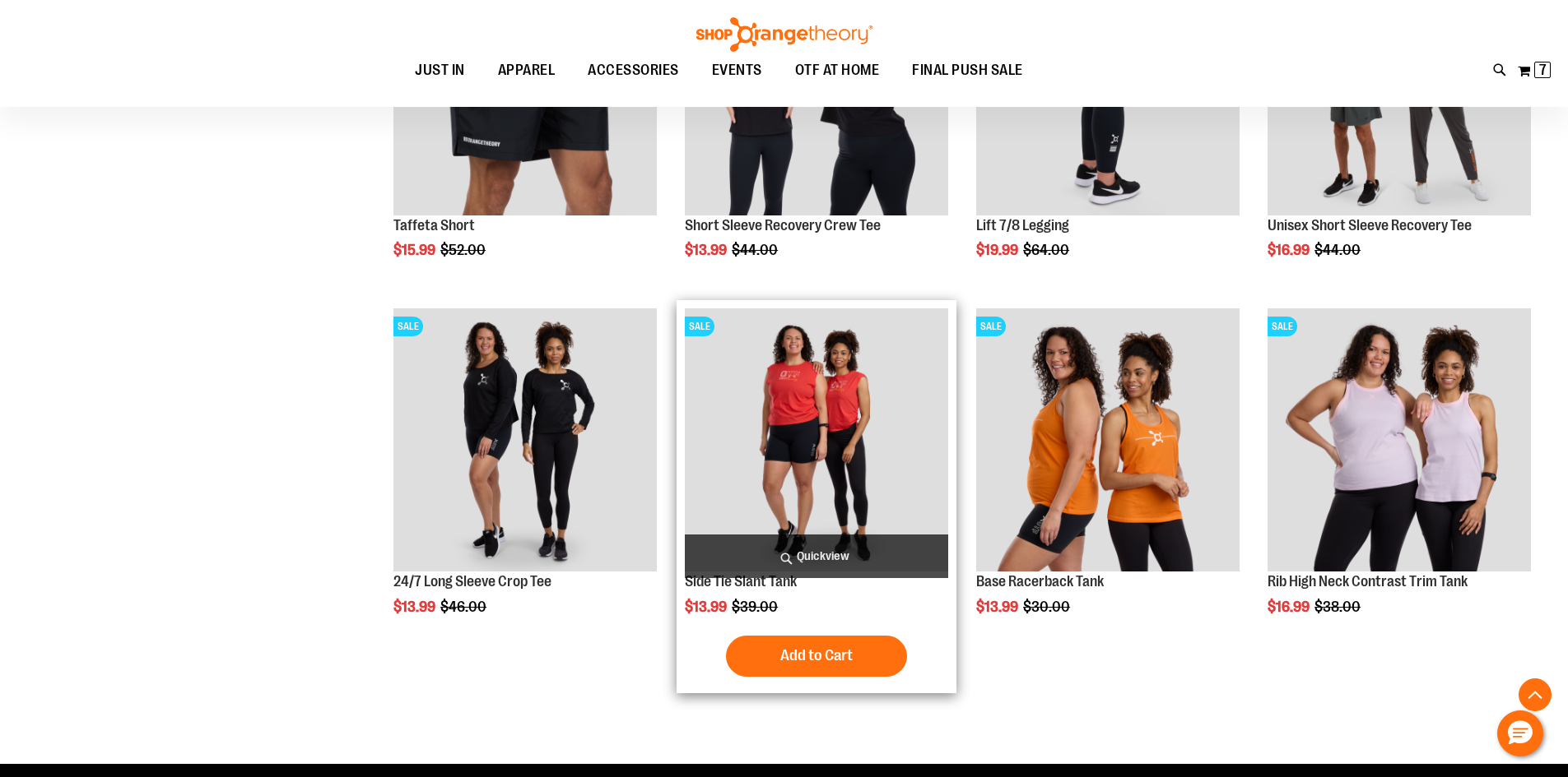
scroll to position [950, 0]
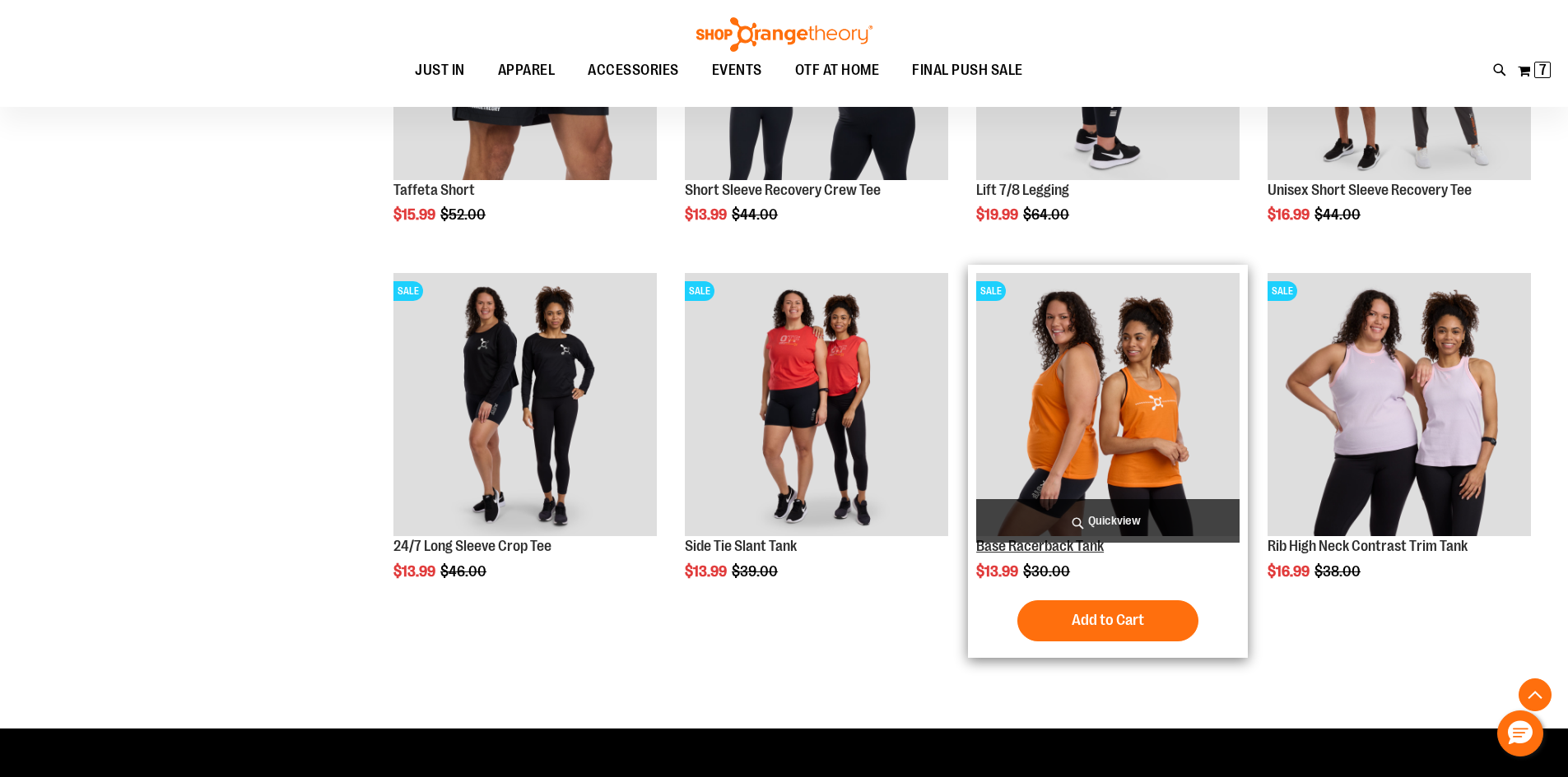
click at [1039, 550] on link "Base Racerback Tank" at bounding box center [1039, 546] width 127 height 16
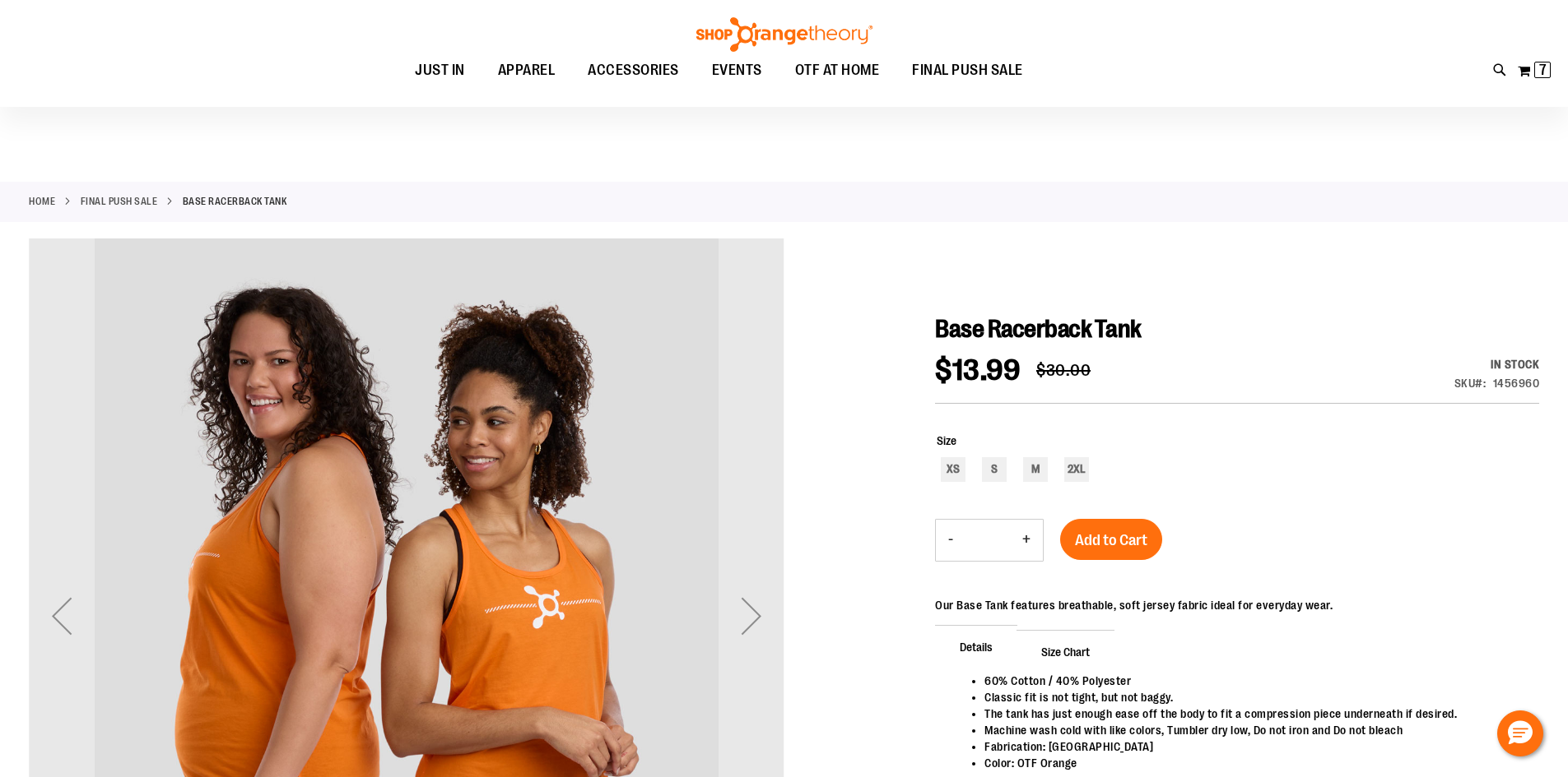
scroll to position [81, 0]
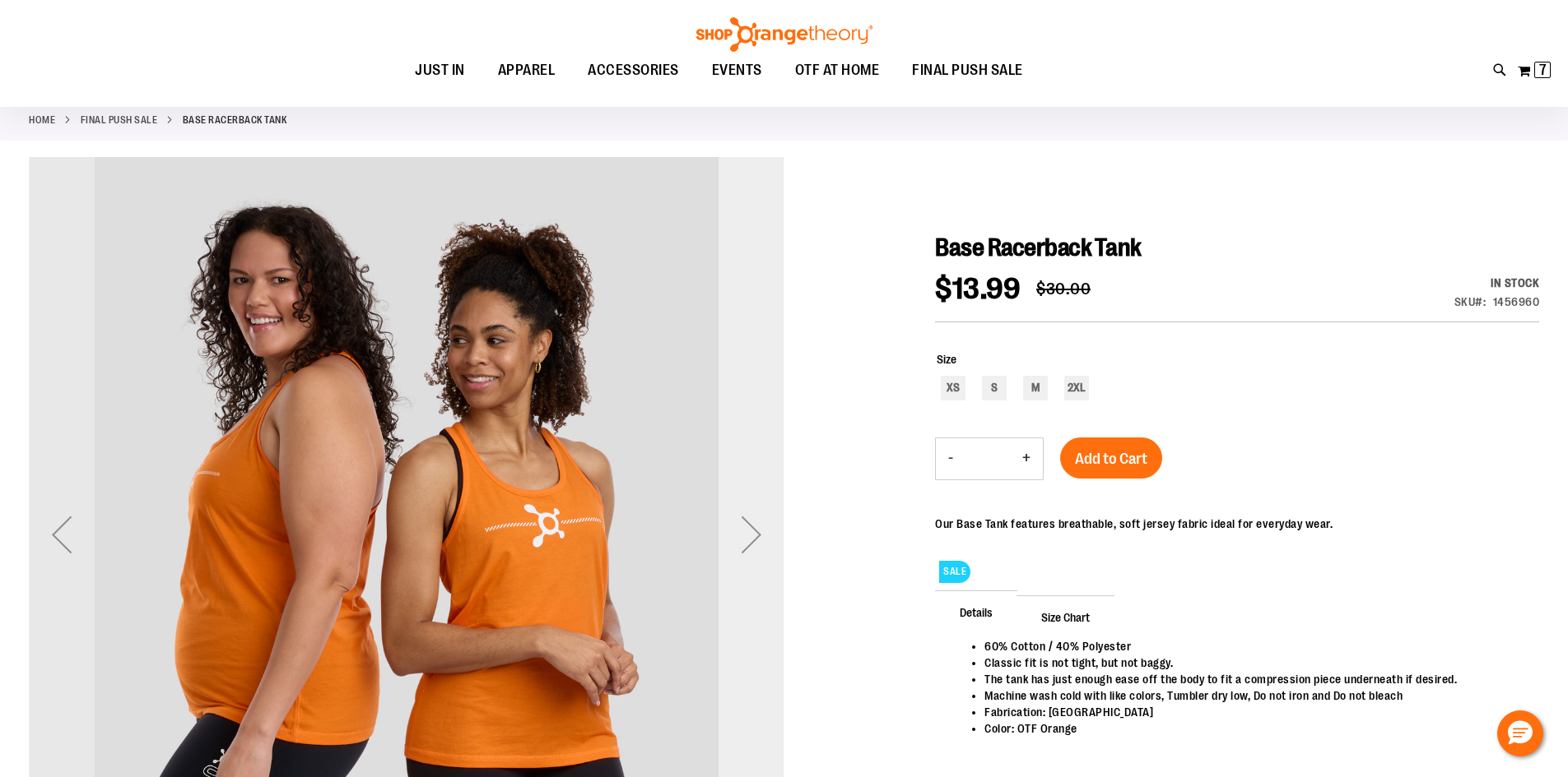
click at [755, 529] on div "Next" at bounding box center [751, 534] width 66 height 66
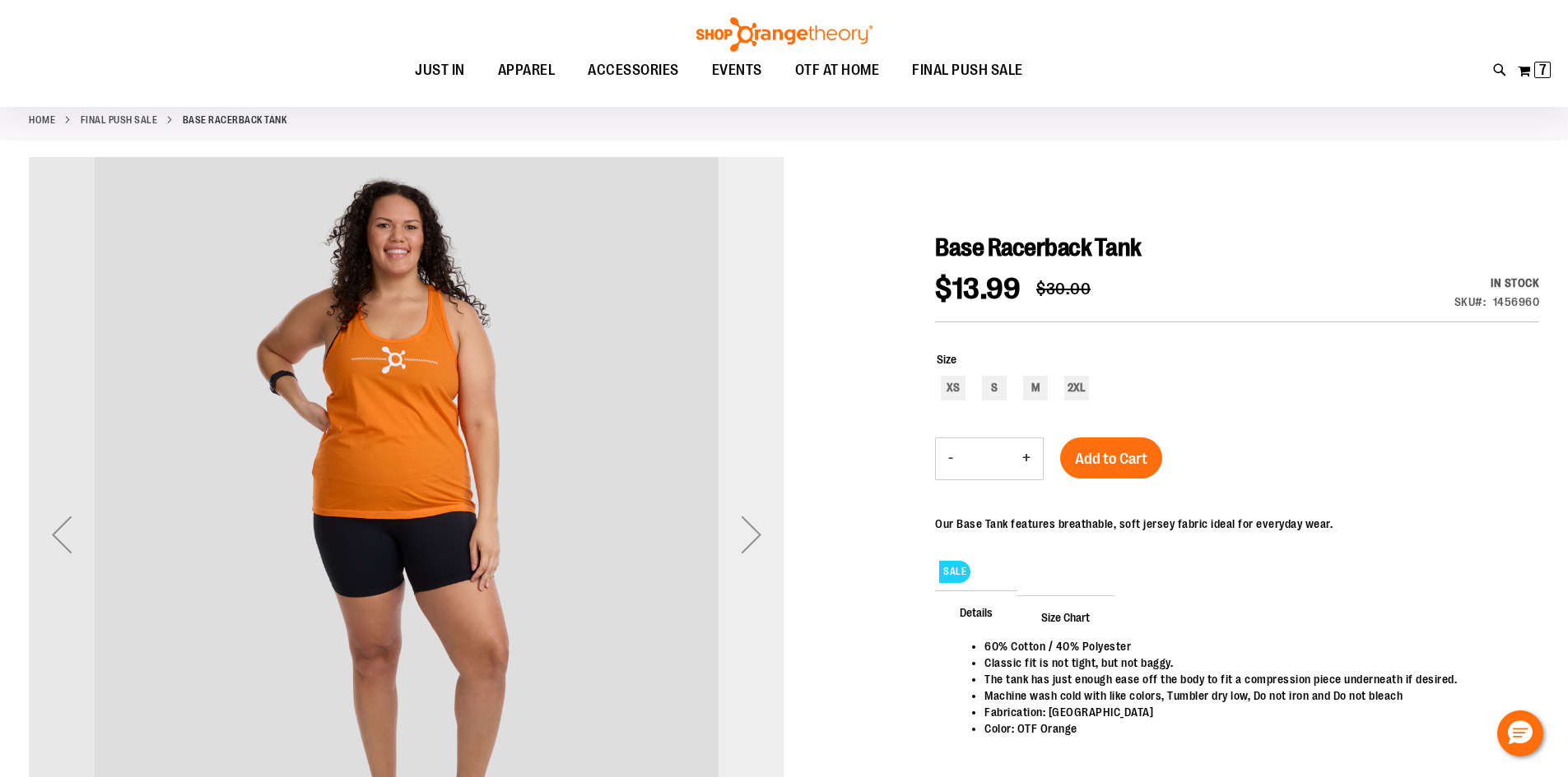
click at [754, 530] on div "Next" at bounding box center [751, 534] width 66 height 66
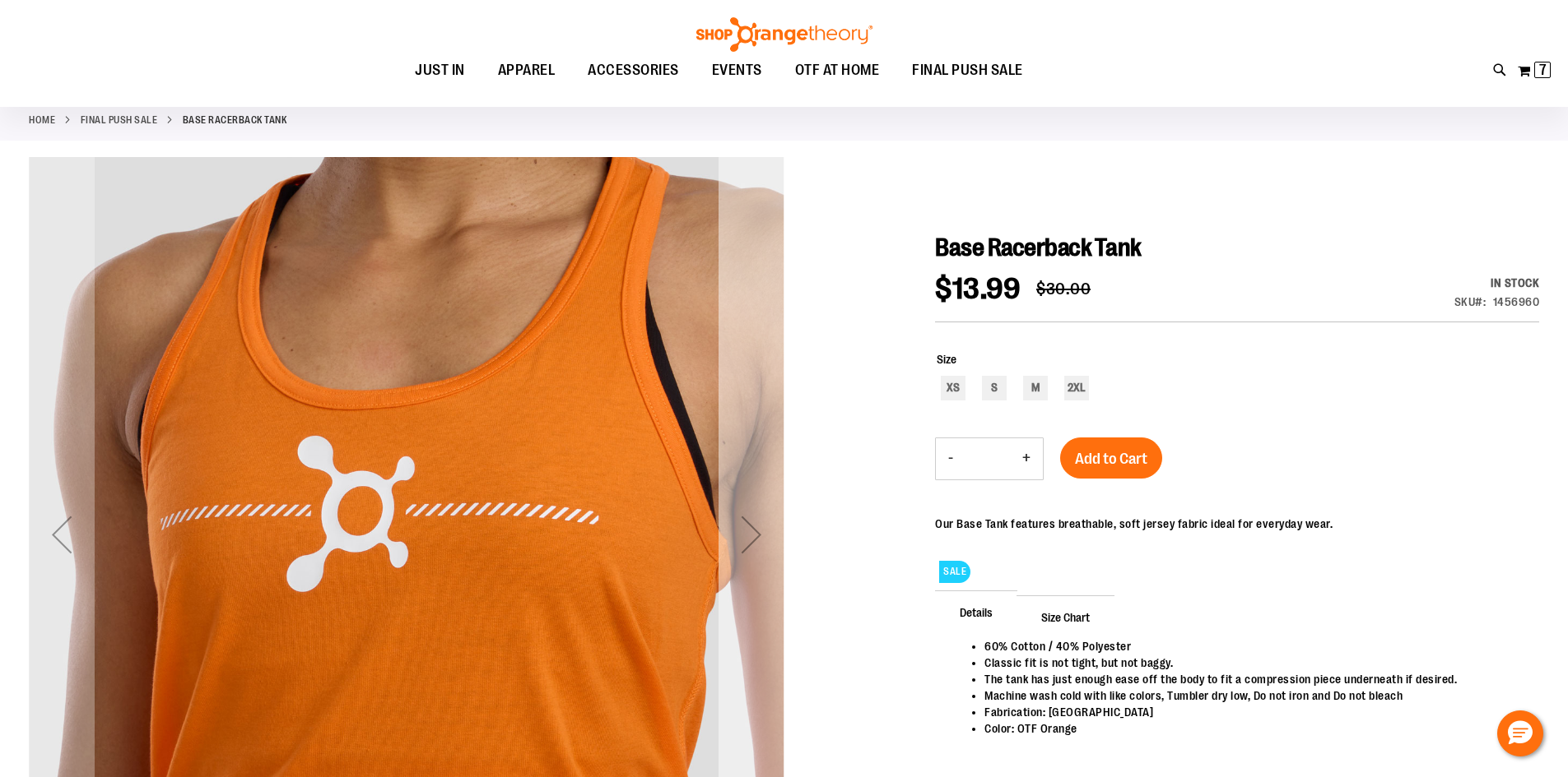
click at [754, 531] on div "Next" at bounding box center [751, 534] width 66 height 66
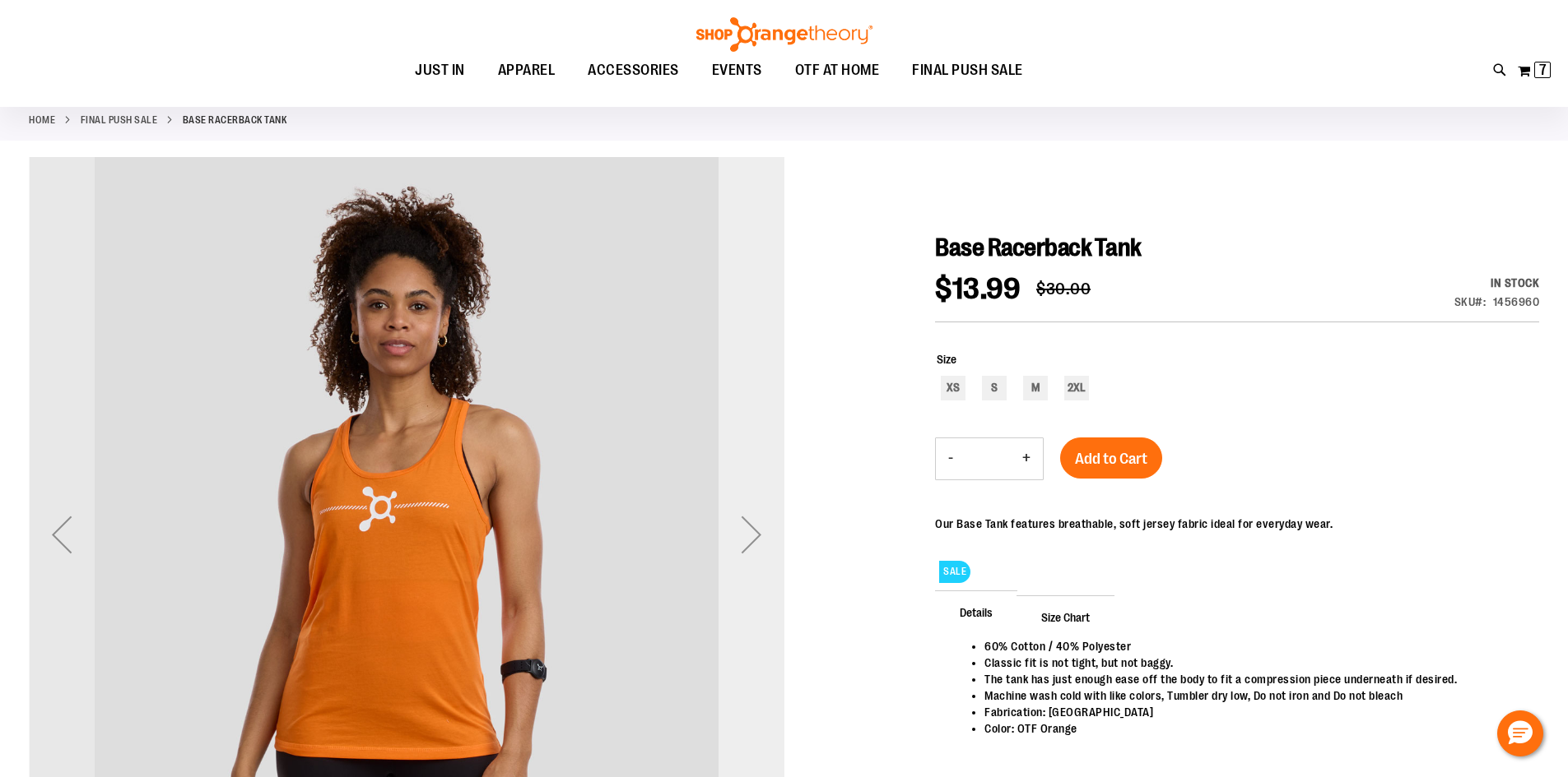
click at [754, 531] on div "Next" at bounding box center [751, 534] width 66 height 66
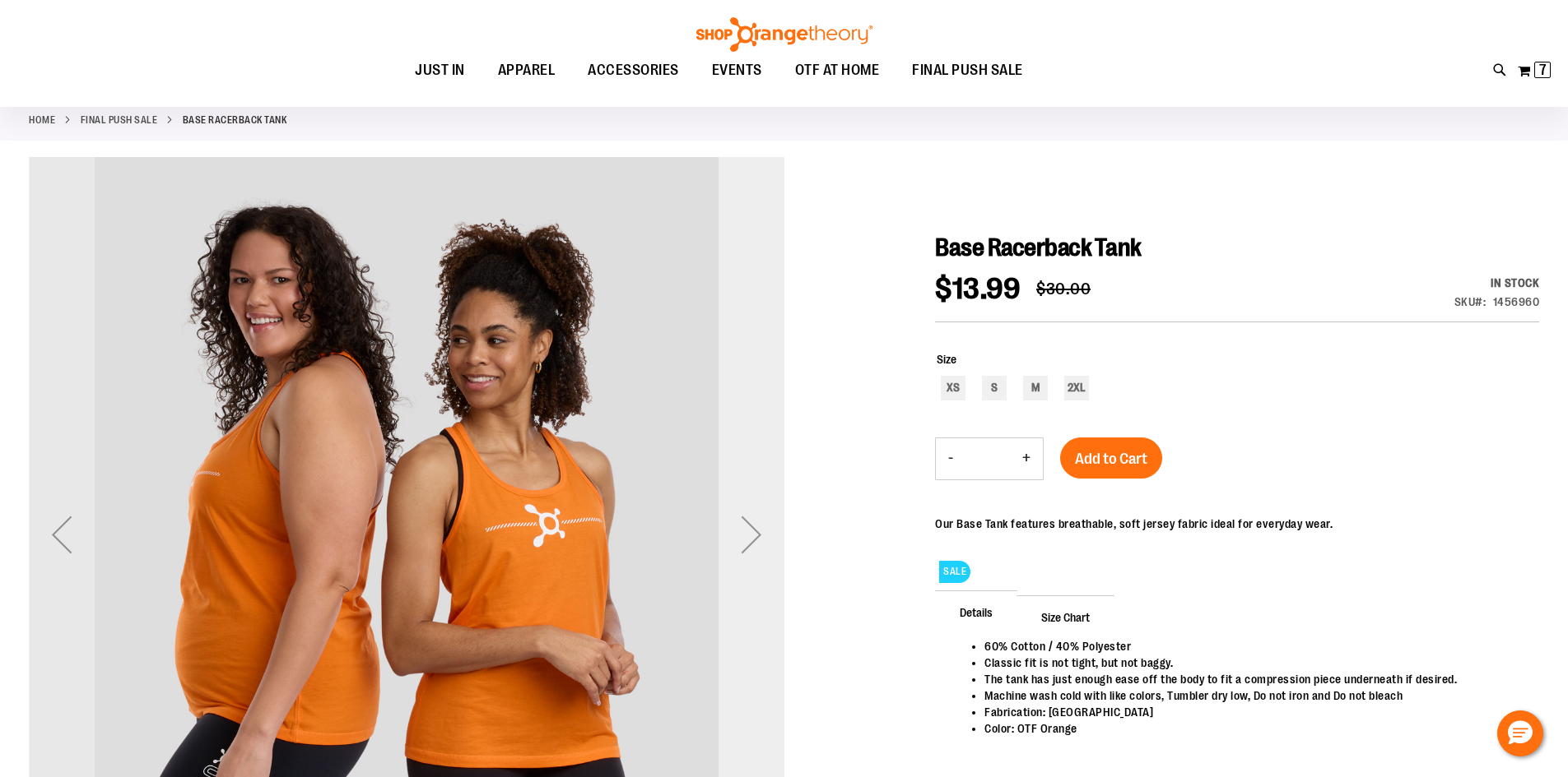
click at [754, 531] on div "Next" at bounding box center [751, 534] width 66 height 66
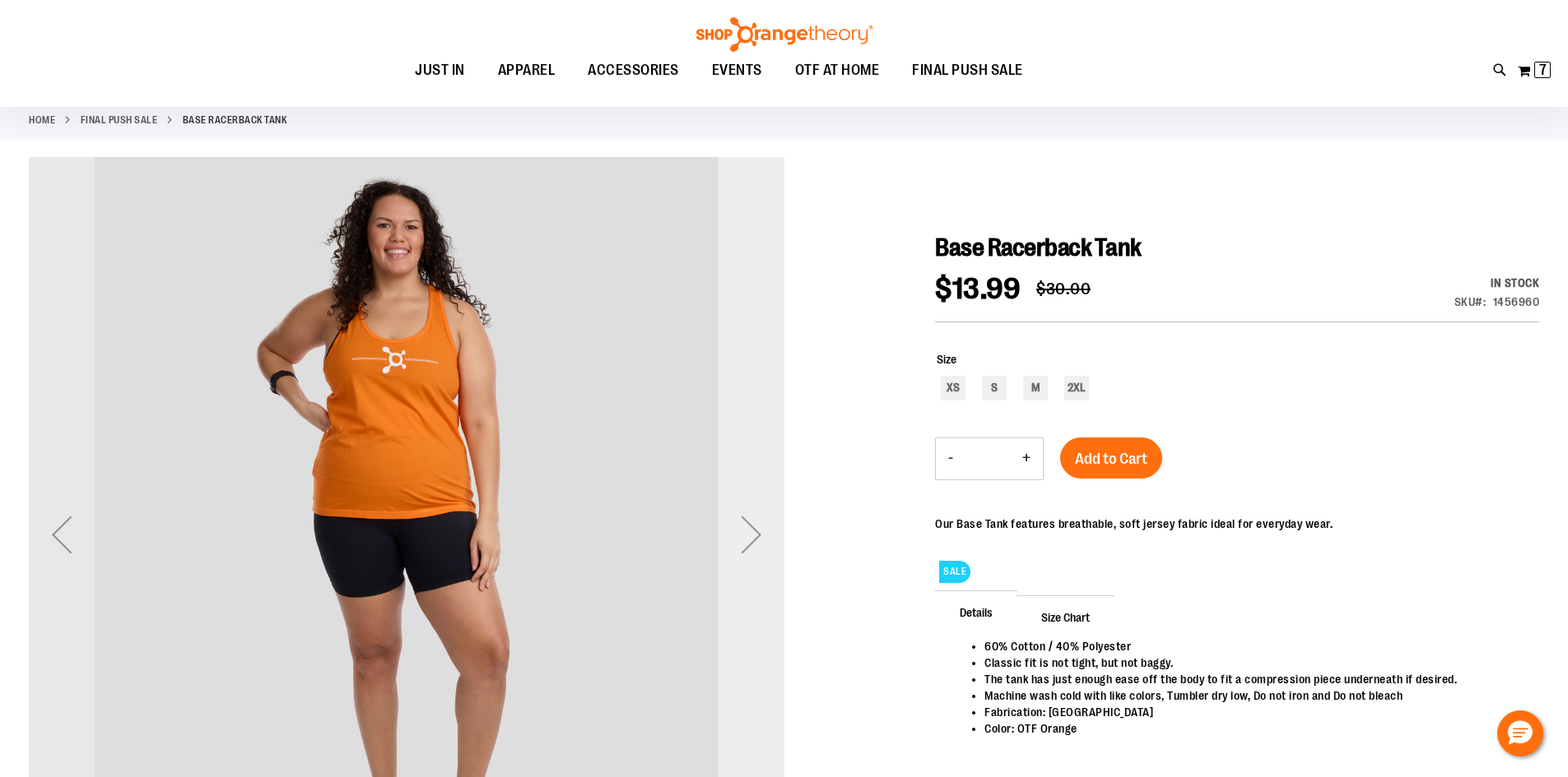
click at [754, 531] on div "Next" at bounding box center [751, 534] width 66 height 66
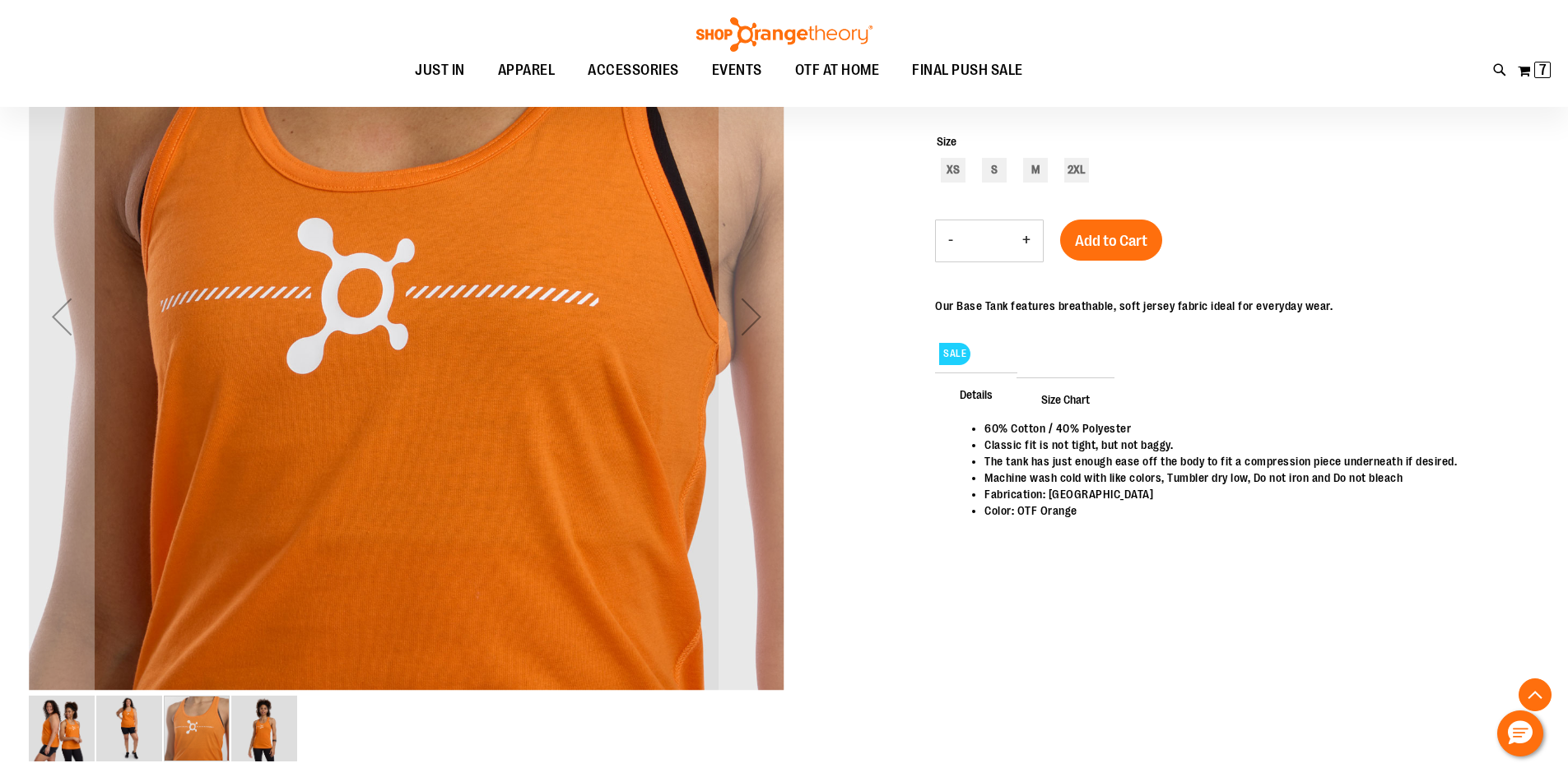
scroll to position [328, 0]
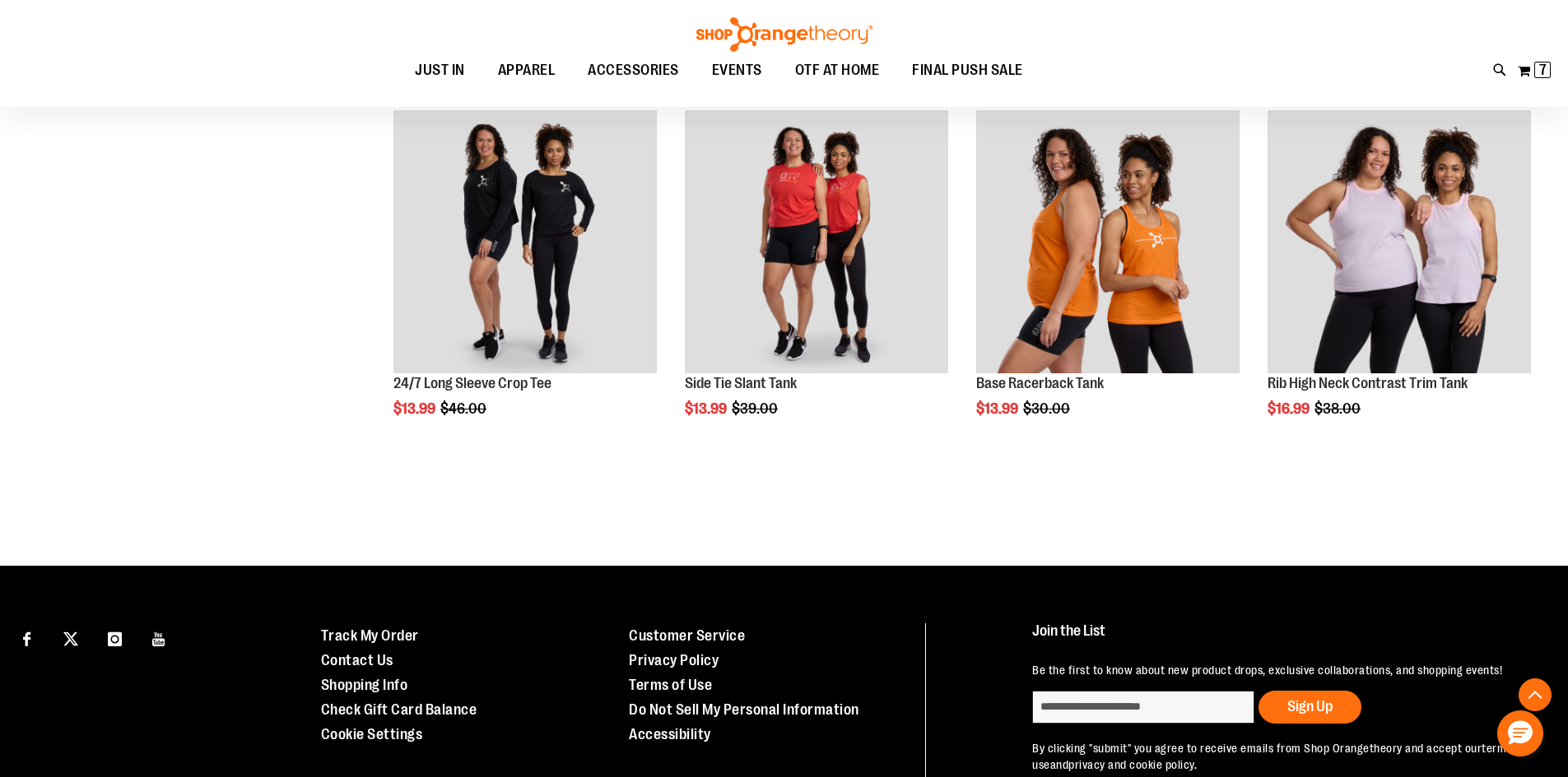
scroll to position [1115, 0]
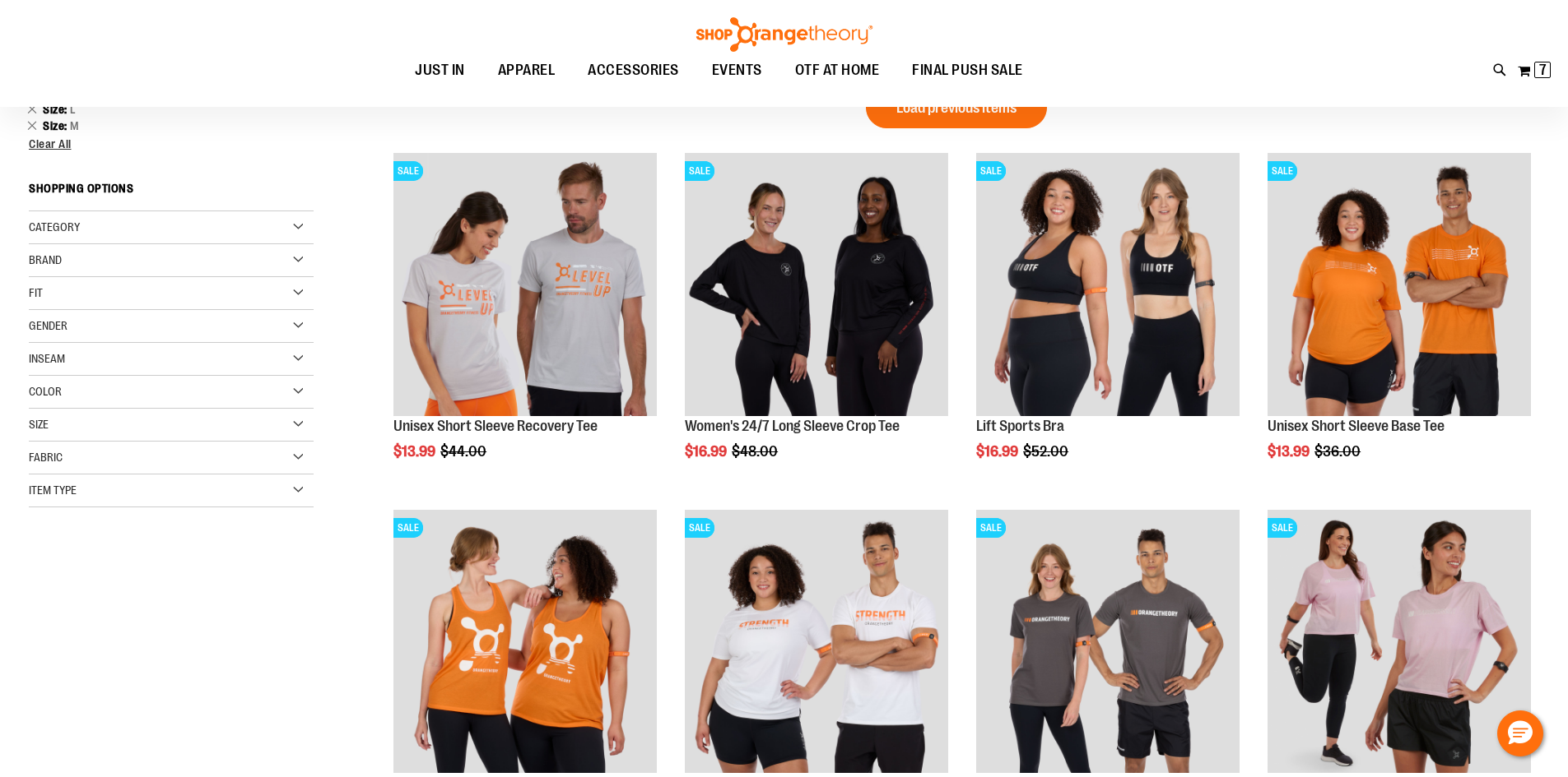
scroll to position [81, 0]
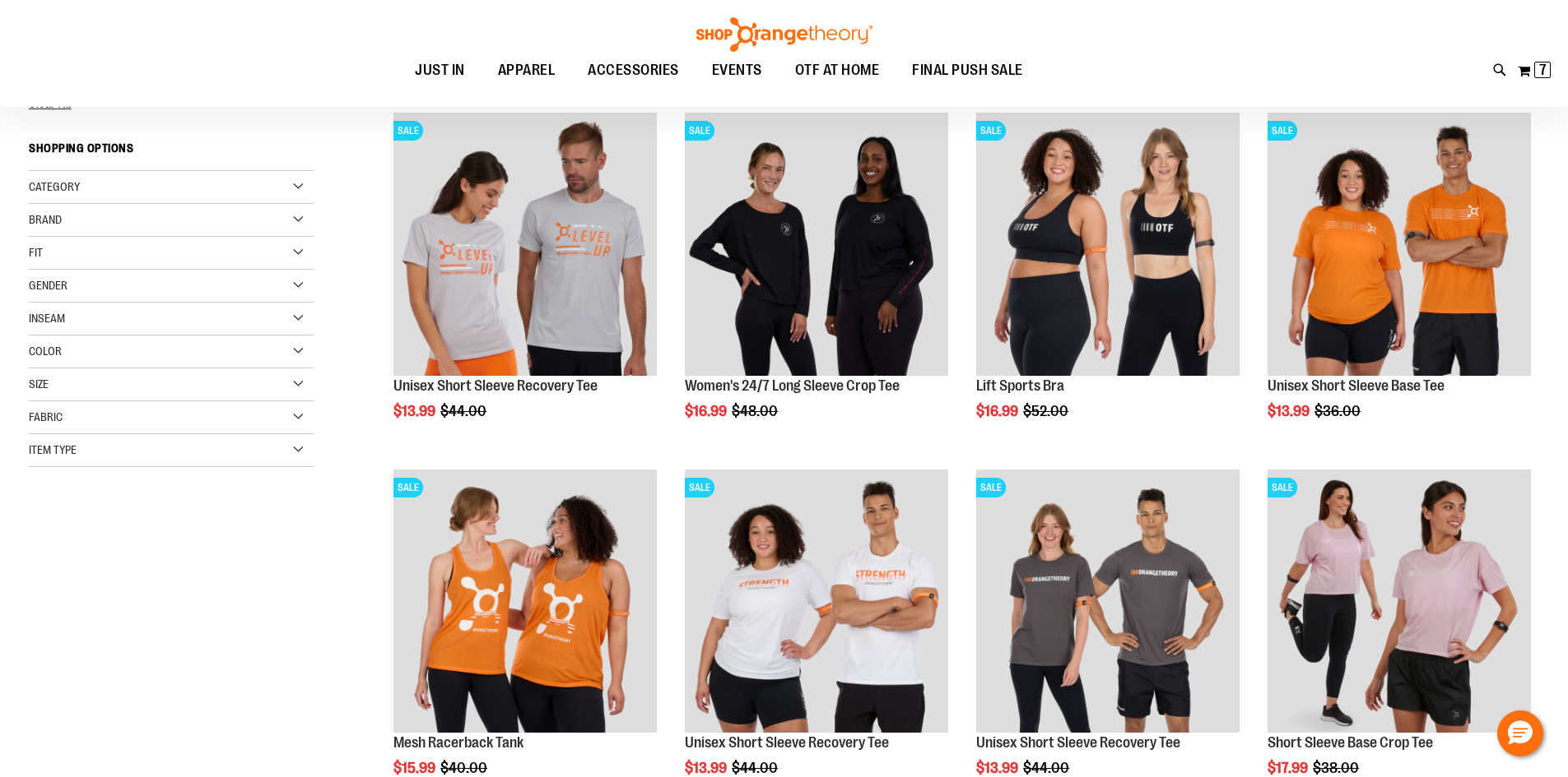
click at [290, 185] on div "Category" at bounding box center [171, 187] width 285 height 33
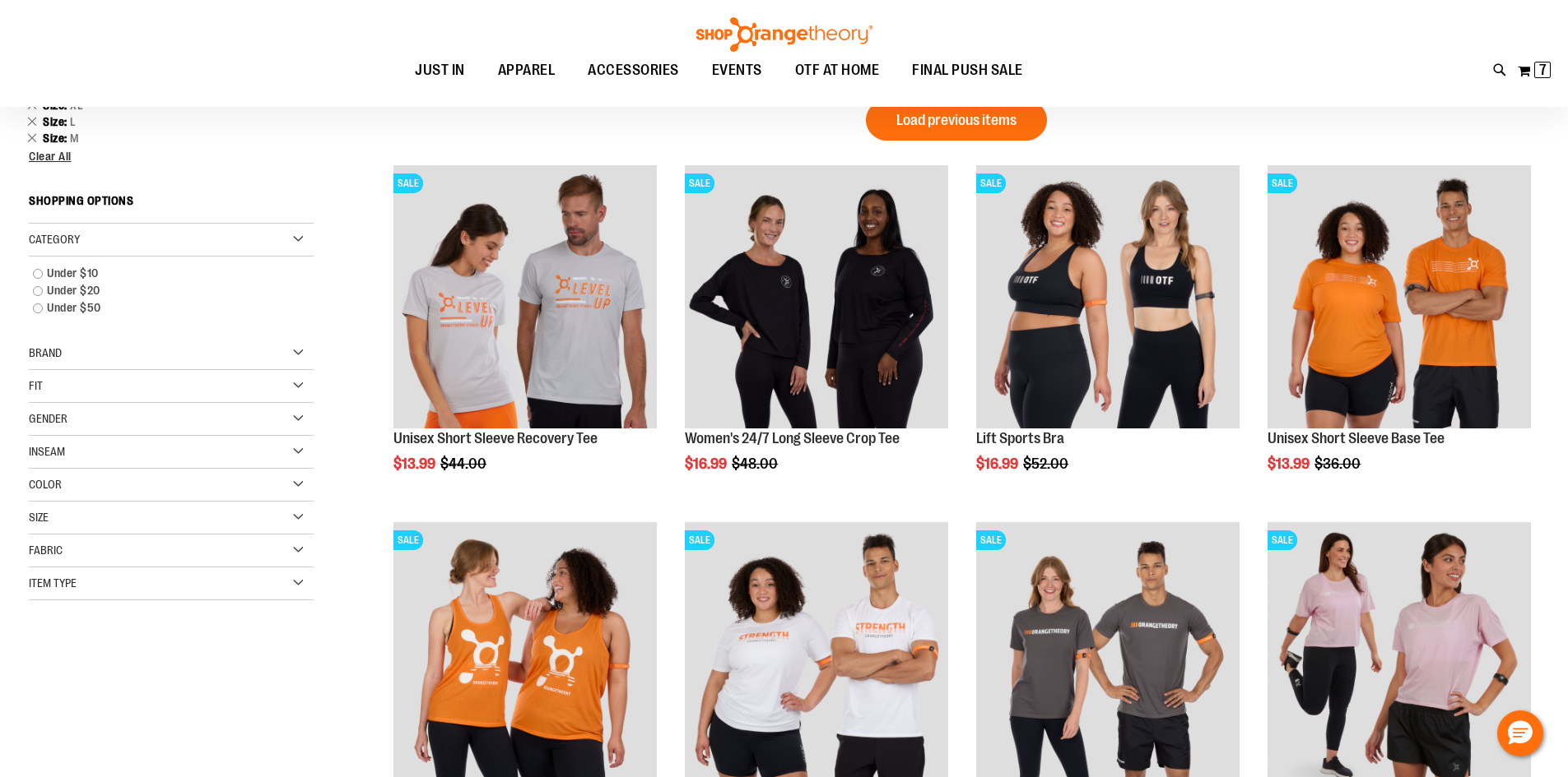
scroll to position [0, 0]
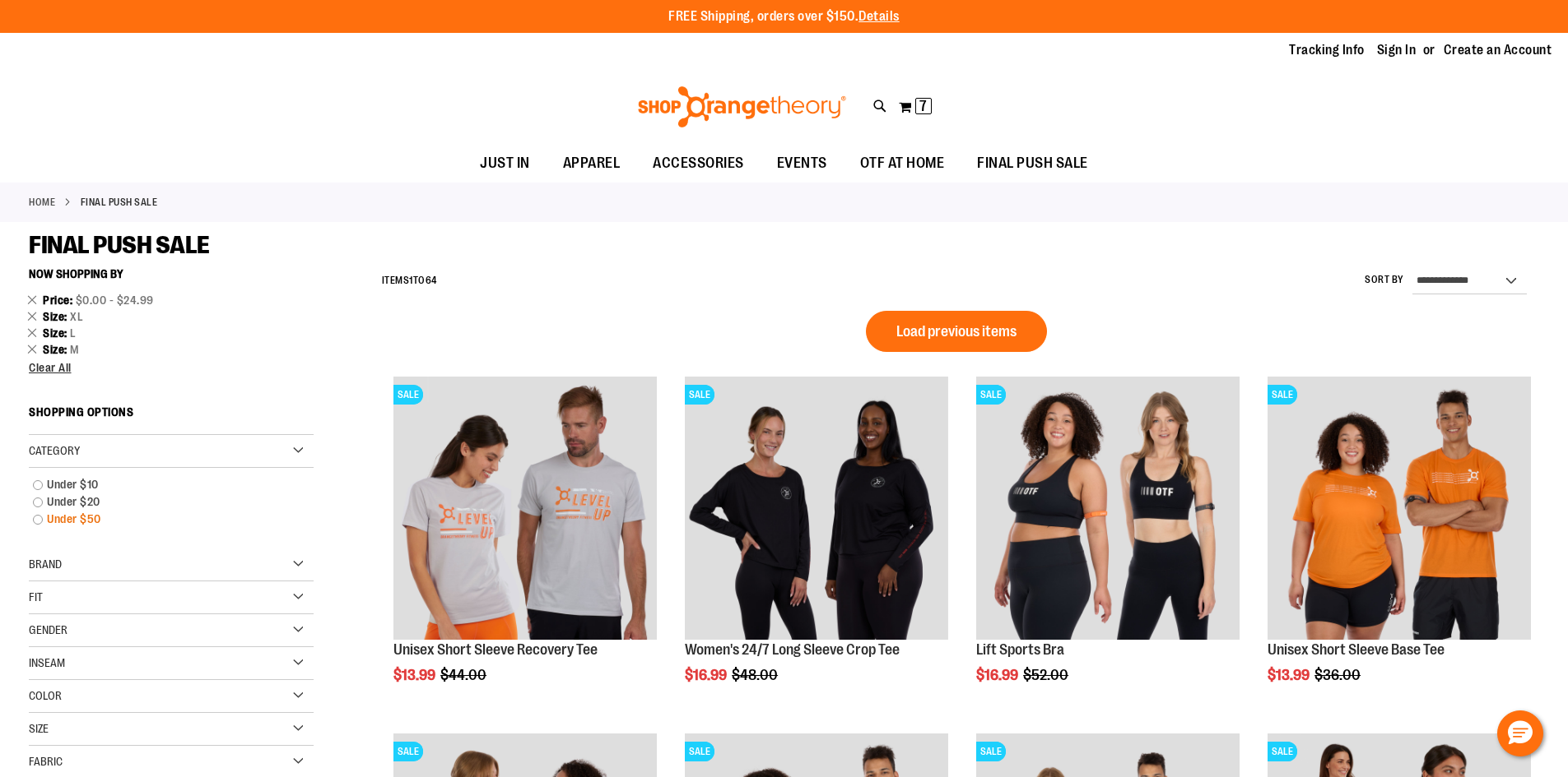
click at [37, 519] on link "Under $50" at bounding box center [160, 520] width 273 height 17
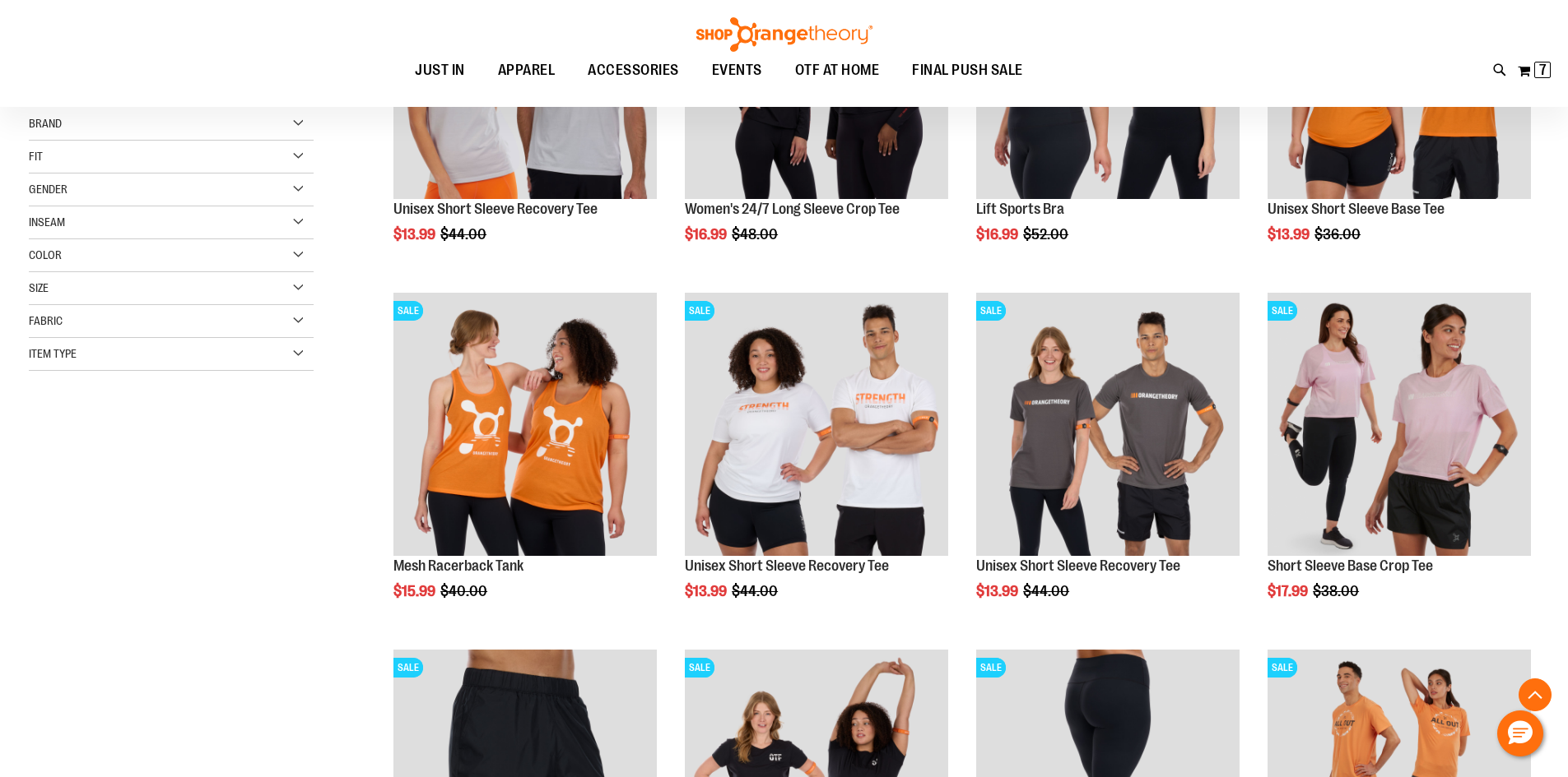
scroll to position [260, 0]
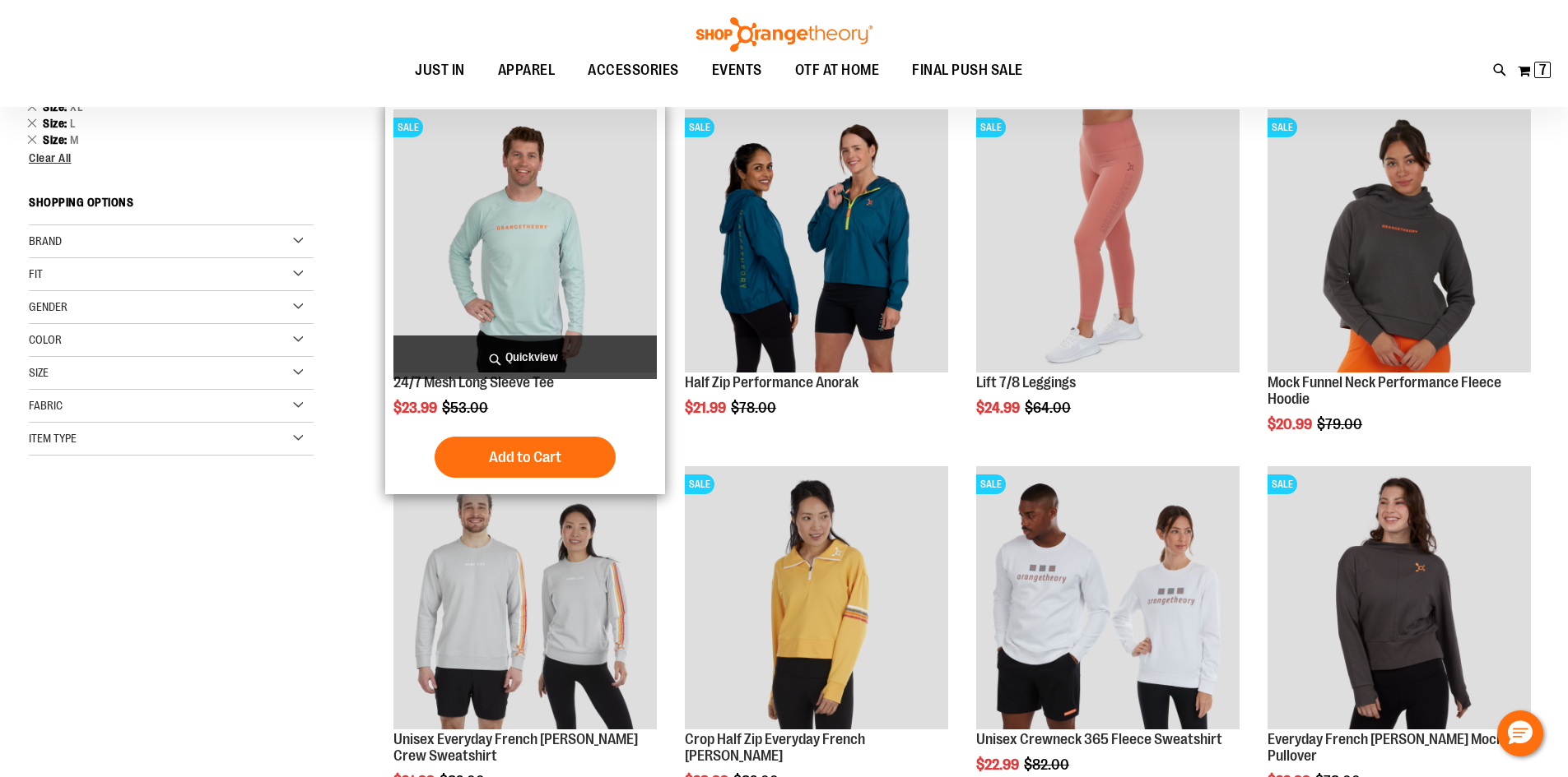
scroll to position [81, 0]
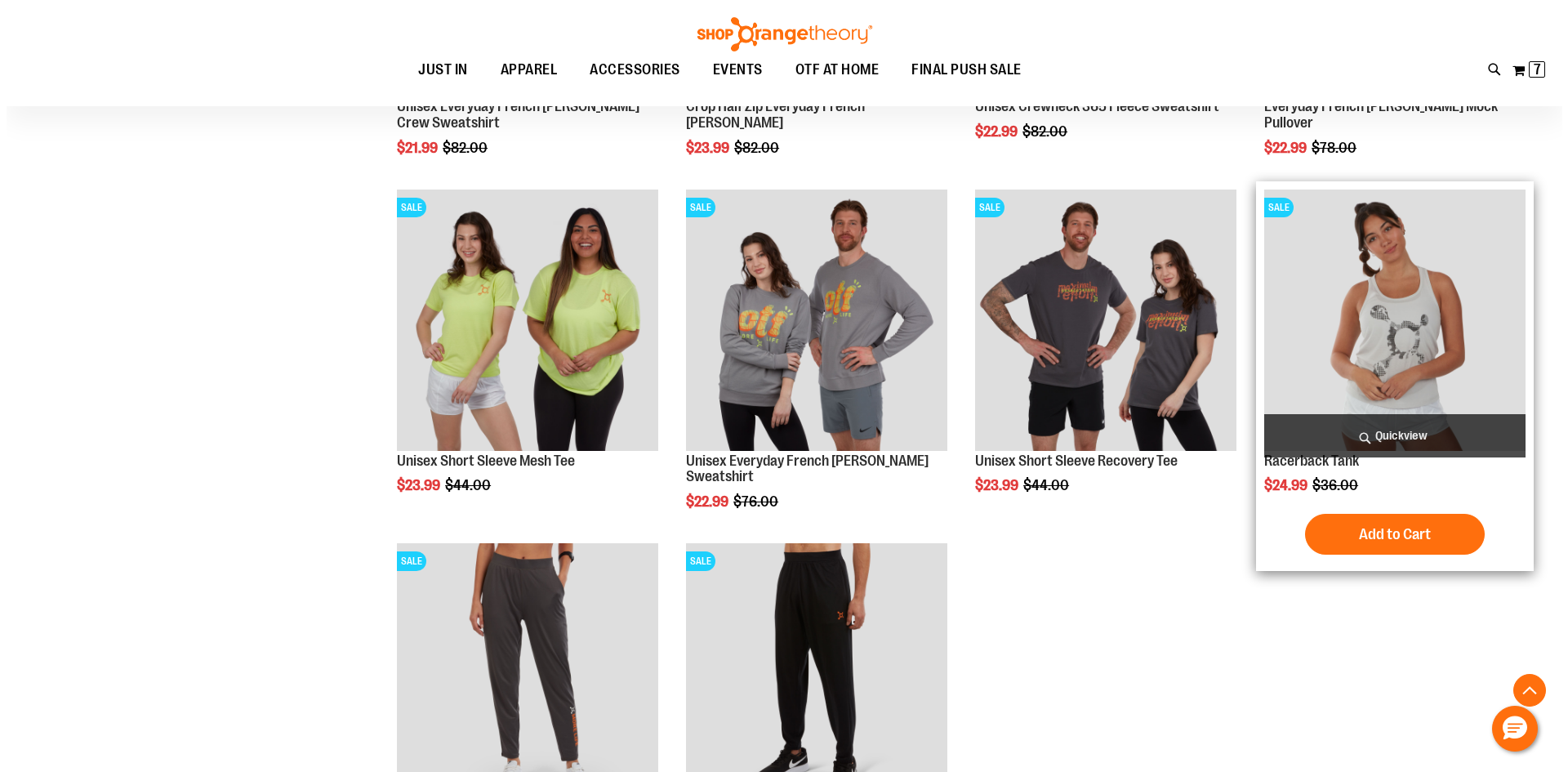
scroll to position [618, 0]
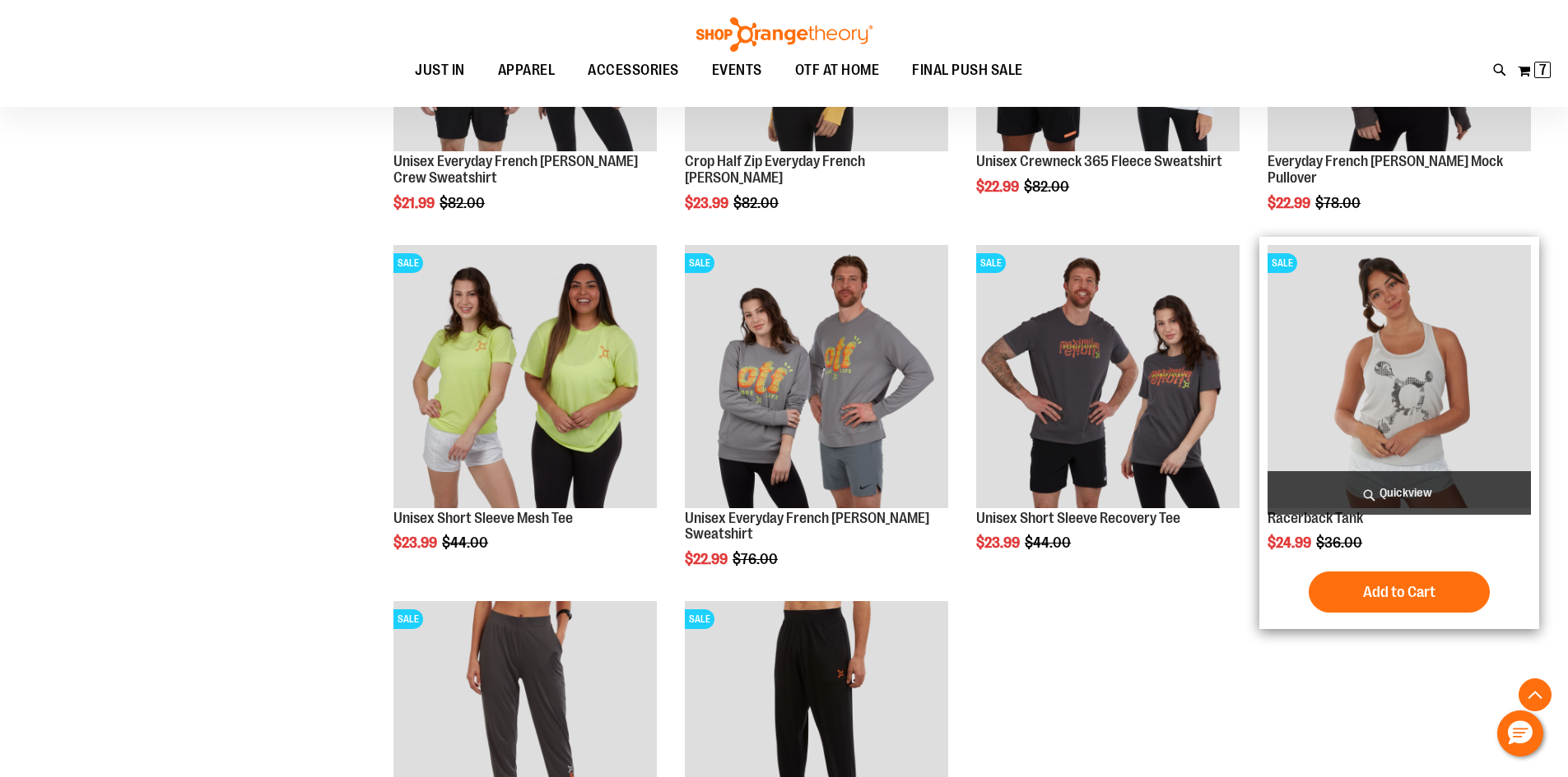
click at [1374, 486] on span "Quickview" at bounding box center [1399, 493] width 264 height 43
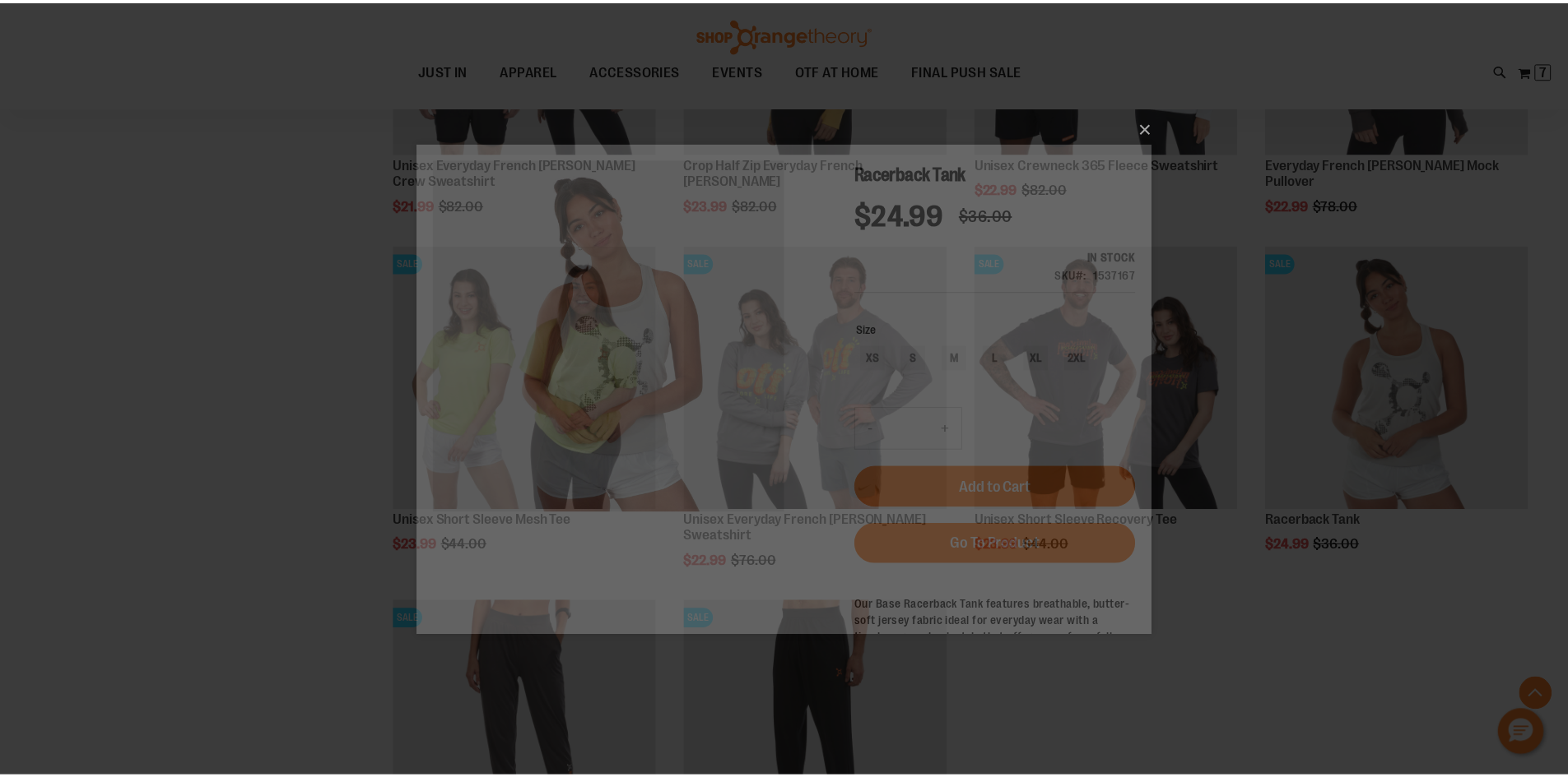
scroll to position [0, 0]
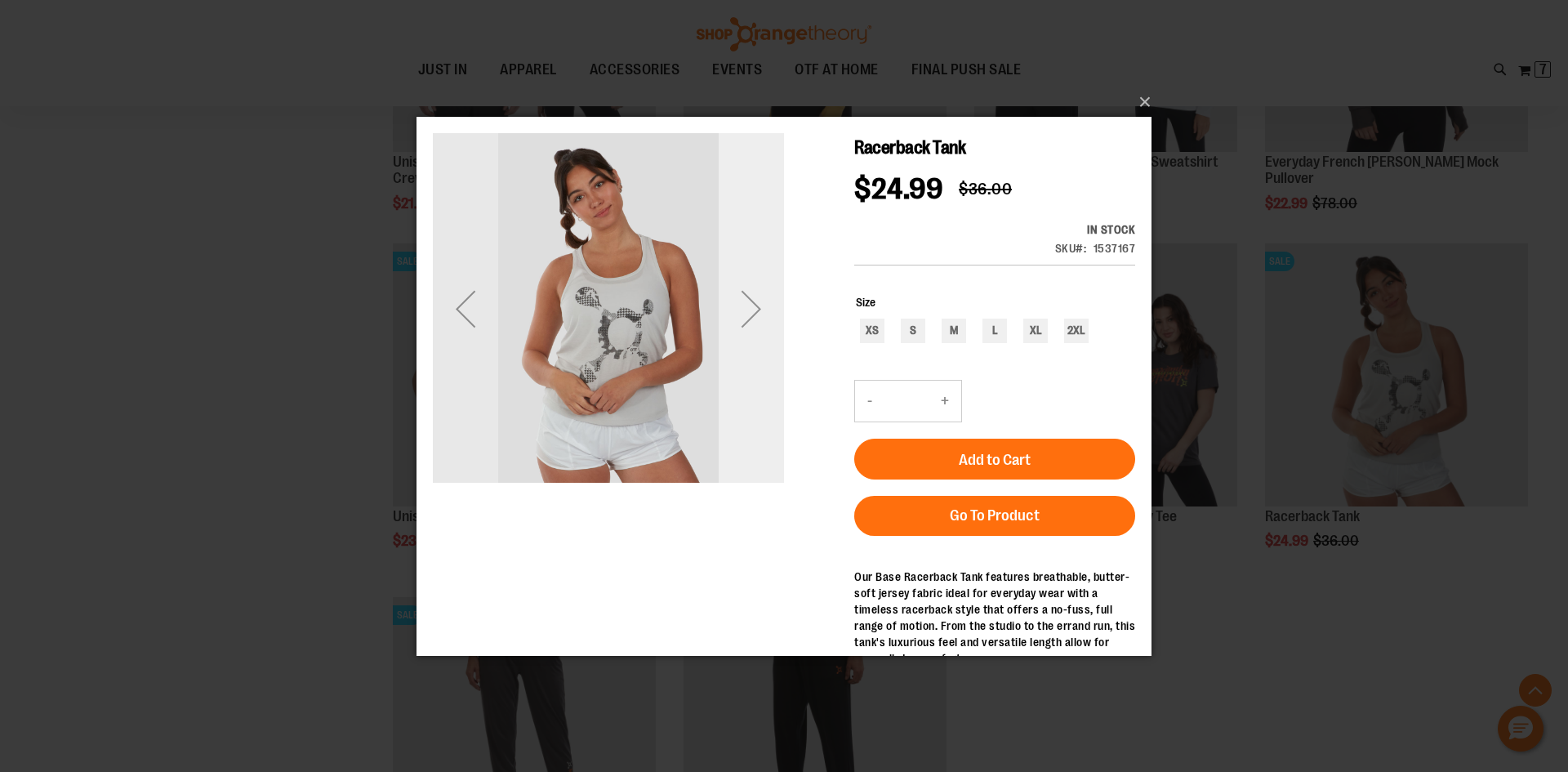
click at [759, 305] on div "Next" at bounding box center [752, 308] width 65 height 65
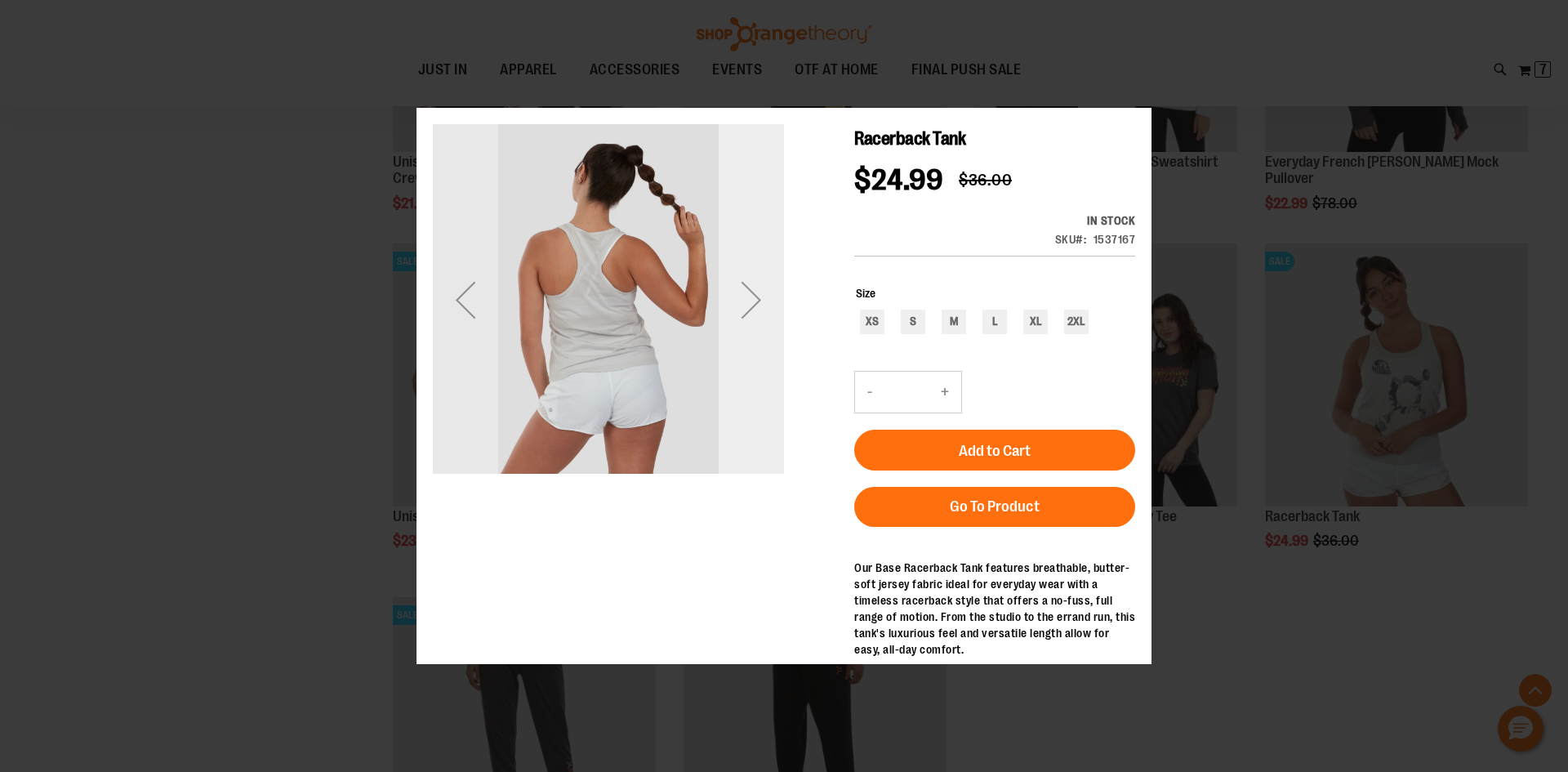
click at [758, 308] on div "Next" at bounding box center [752, 300] width 65 height 65
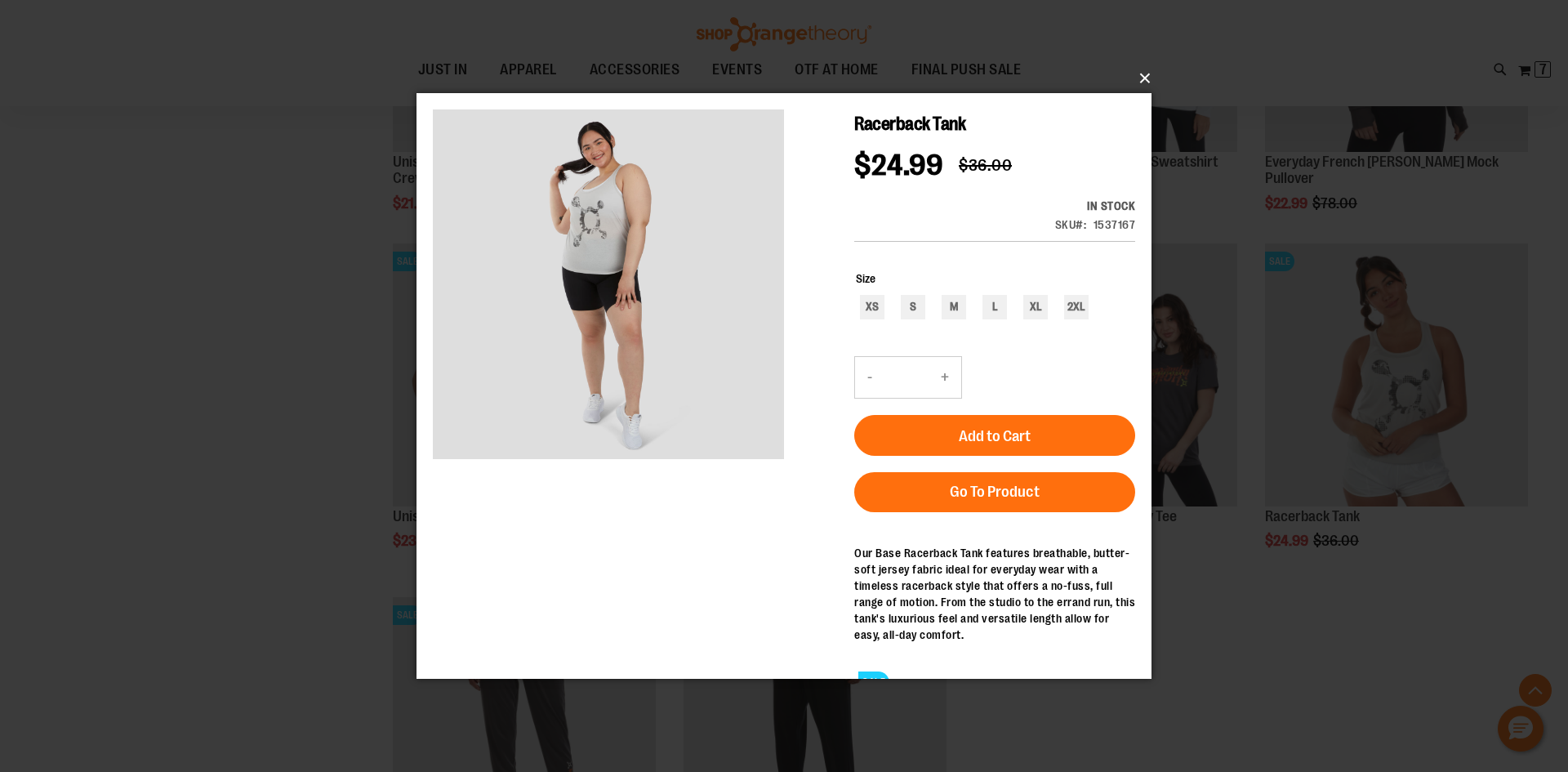
click at [1143, 78] on button "×" at bounding box center [789, 78] width 735 height 36
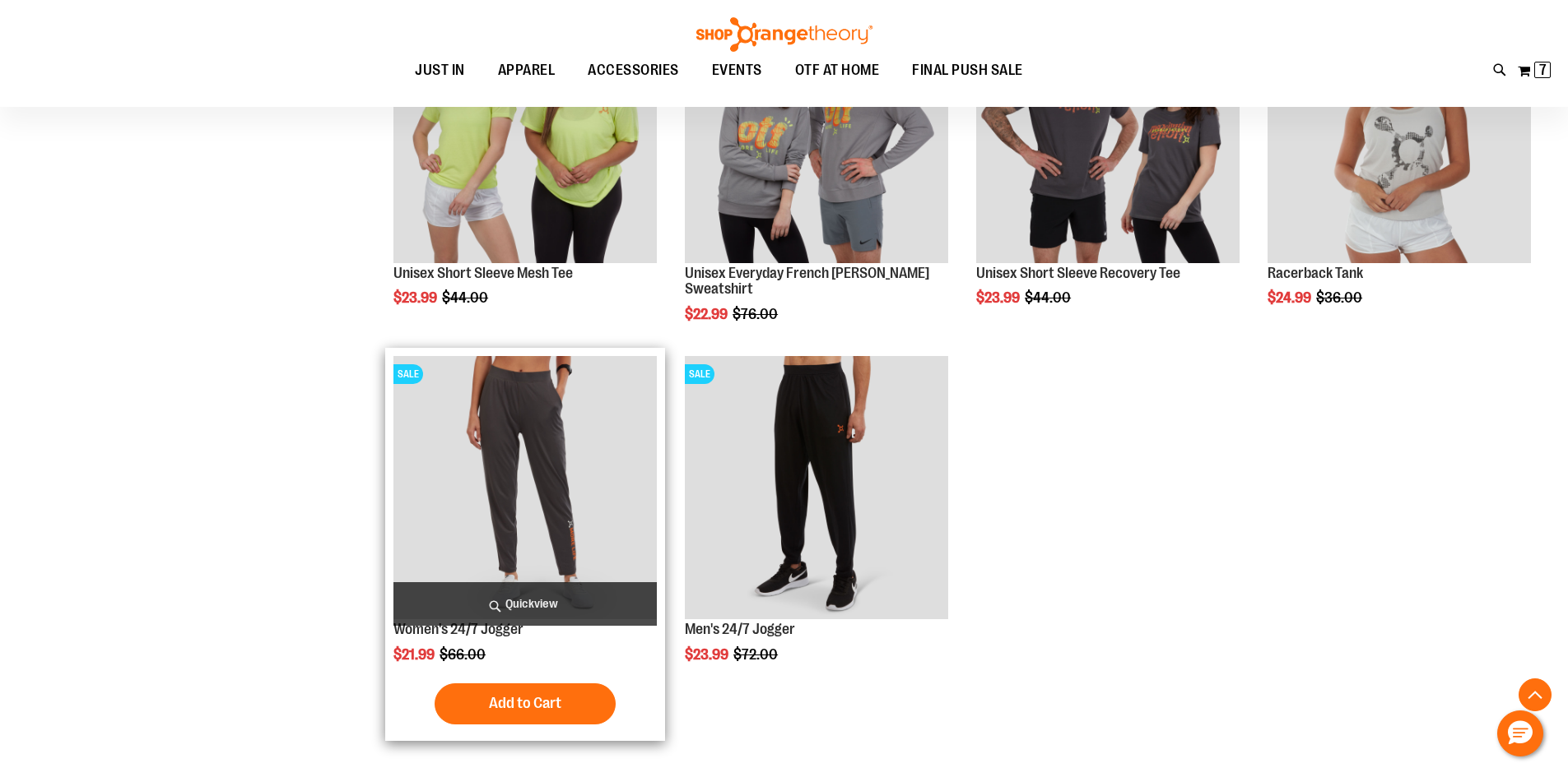
scroll to position [869, 0]
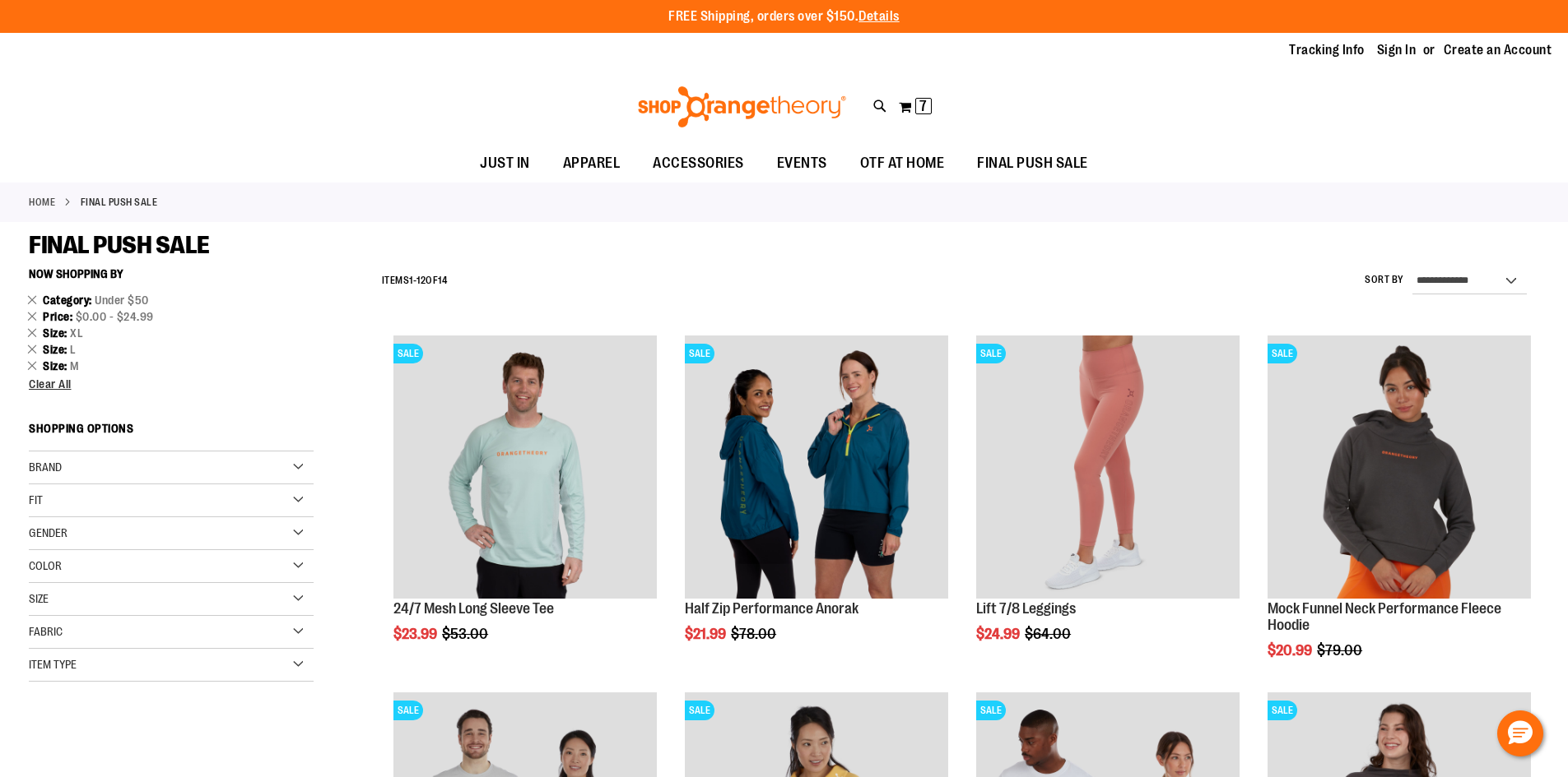
click at [299, 466] on div "Brand" at bounding box center [171, 468] width 285 height 33
click at [317, 380] on div "Filter Shop By Now Shopping by Category Under $50 Remove This Item Price $0.00 …" at bounding box center [185, 510] width 315 height 501
click at [228, 391] on div "Now Shopping by Category Under $50 Remove This Item Price $0.00 - $24.99 Remove…" at bounding box center [171, 494] width 285 height 468
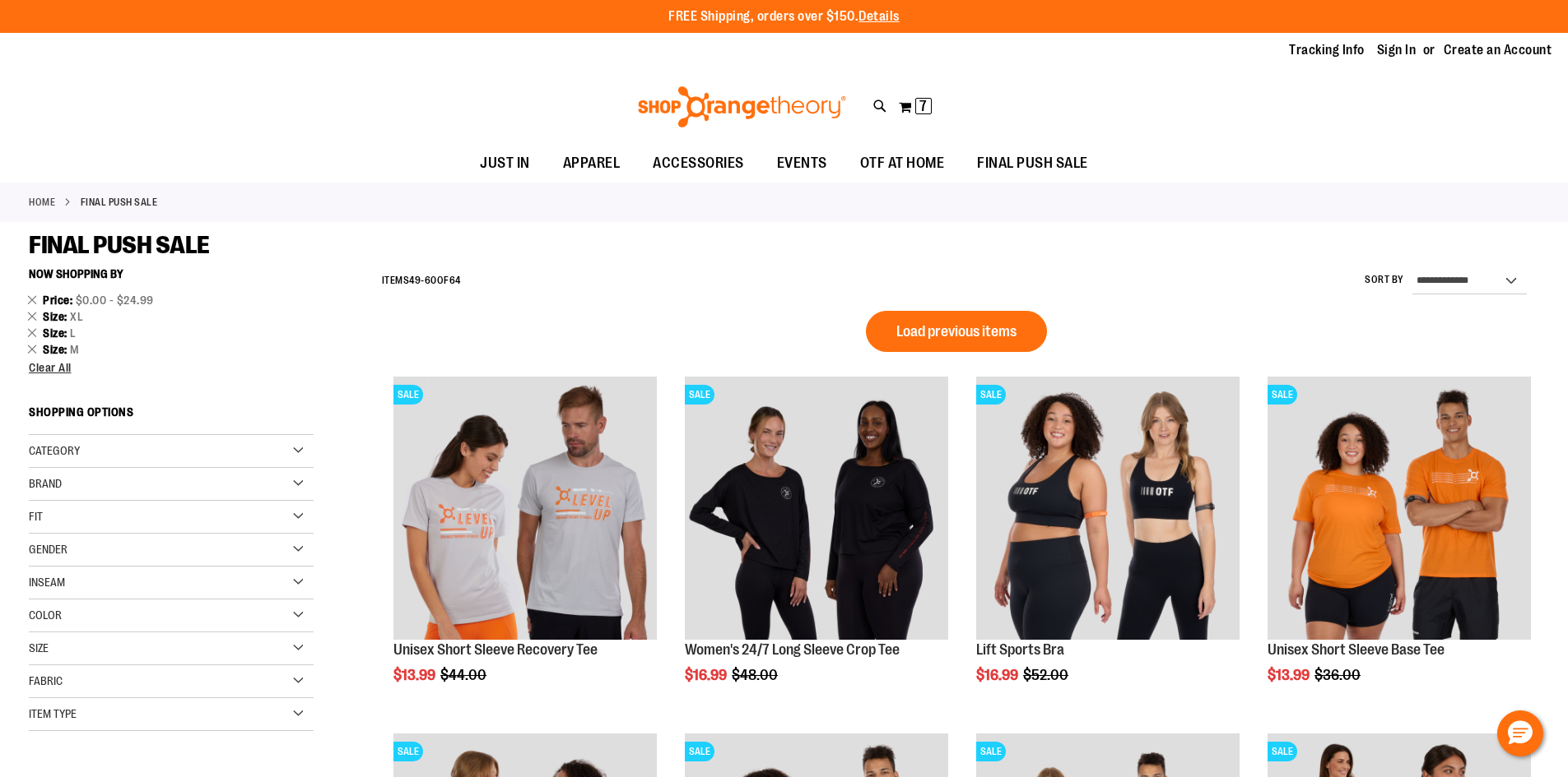
click at [298, 448] on div "Category" at bounding box center [171, 451] width 285 height 33
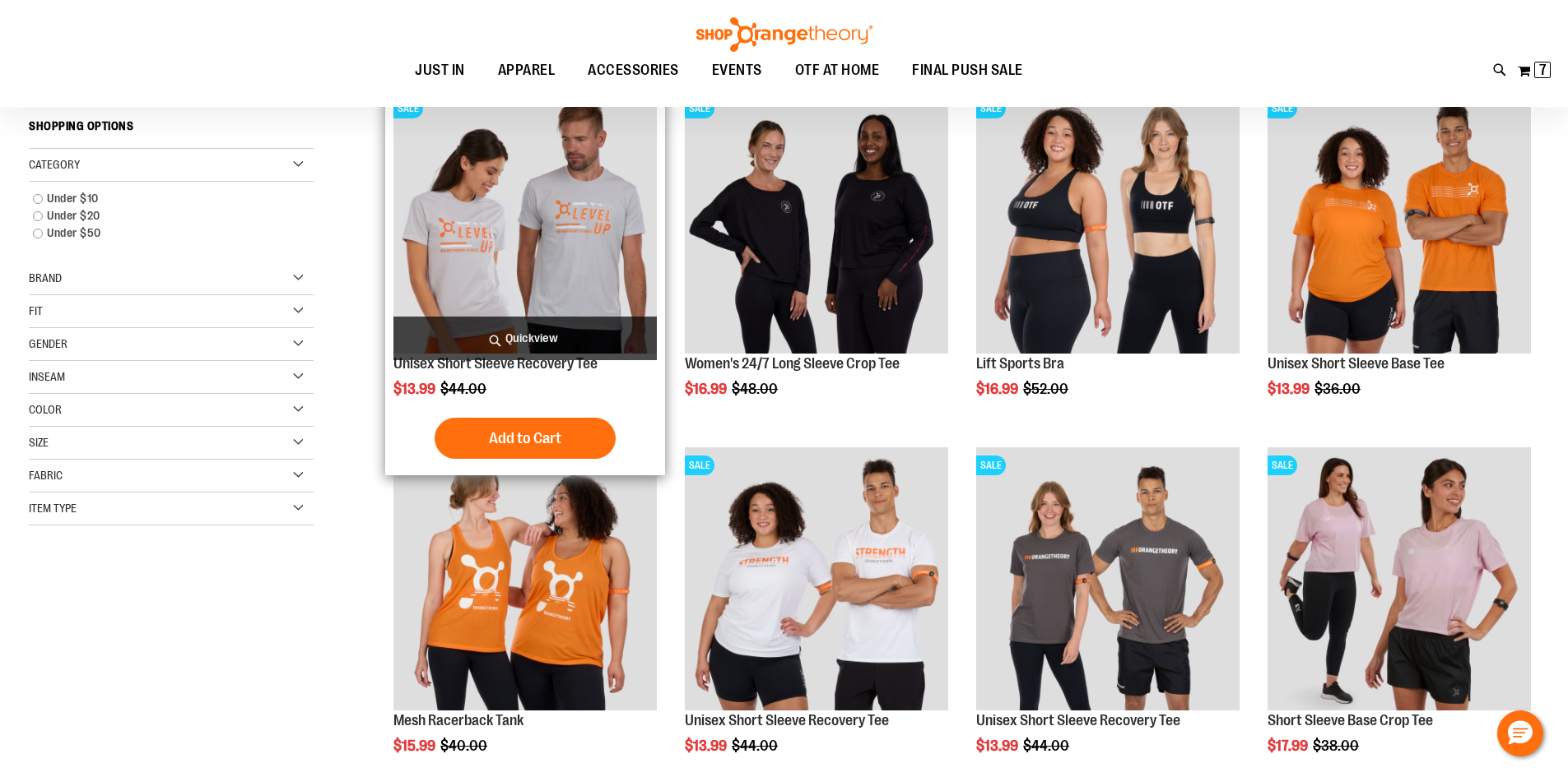
scroll to position [81, 0]
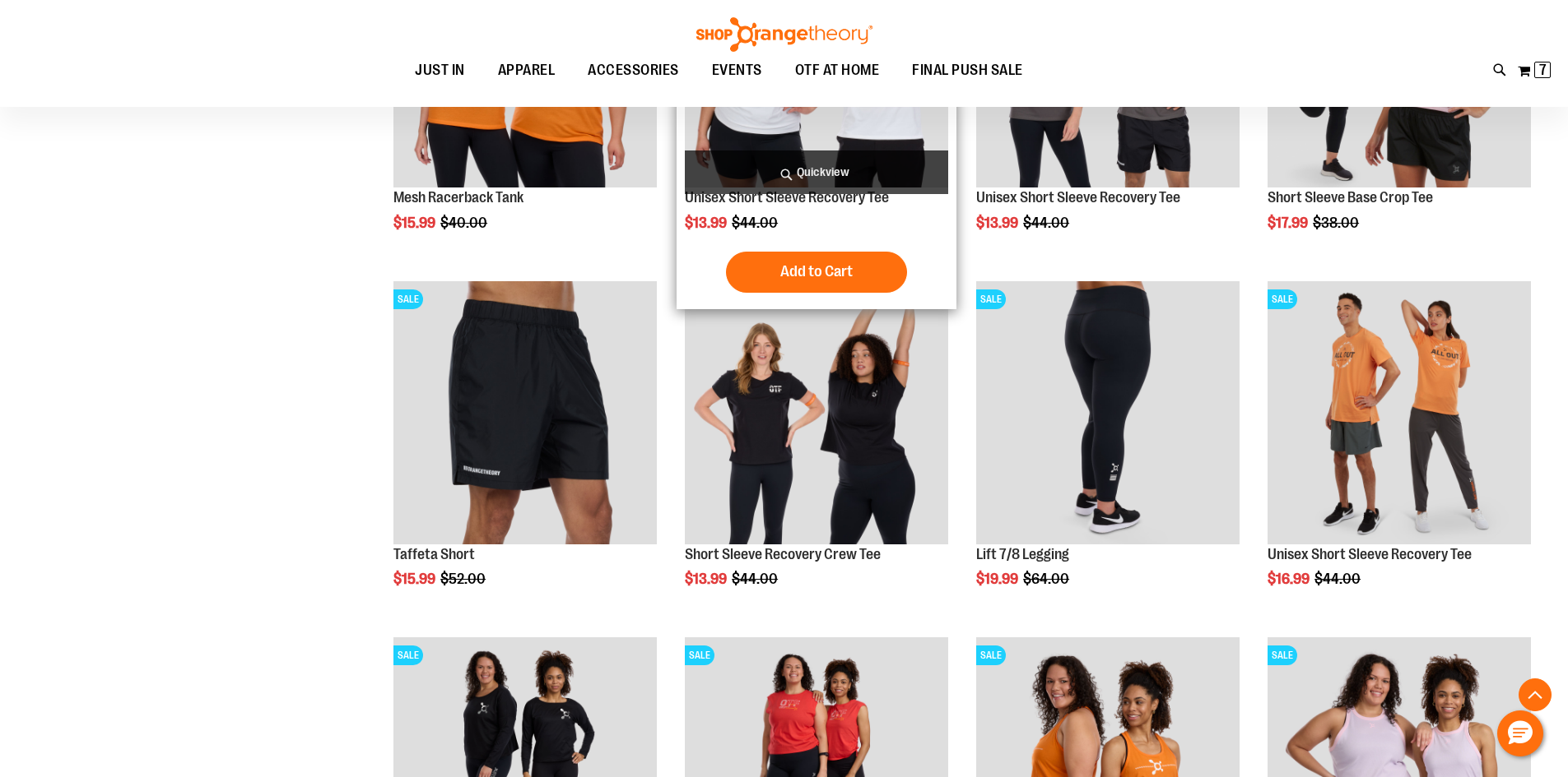
scroll to position [739, 0]
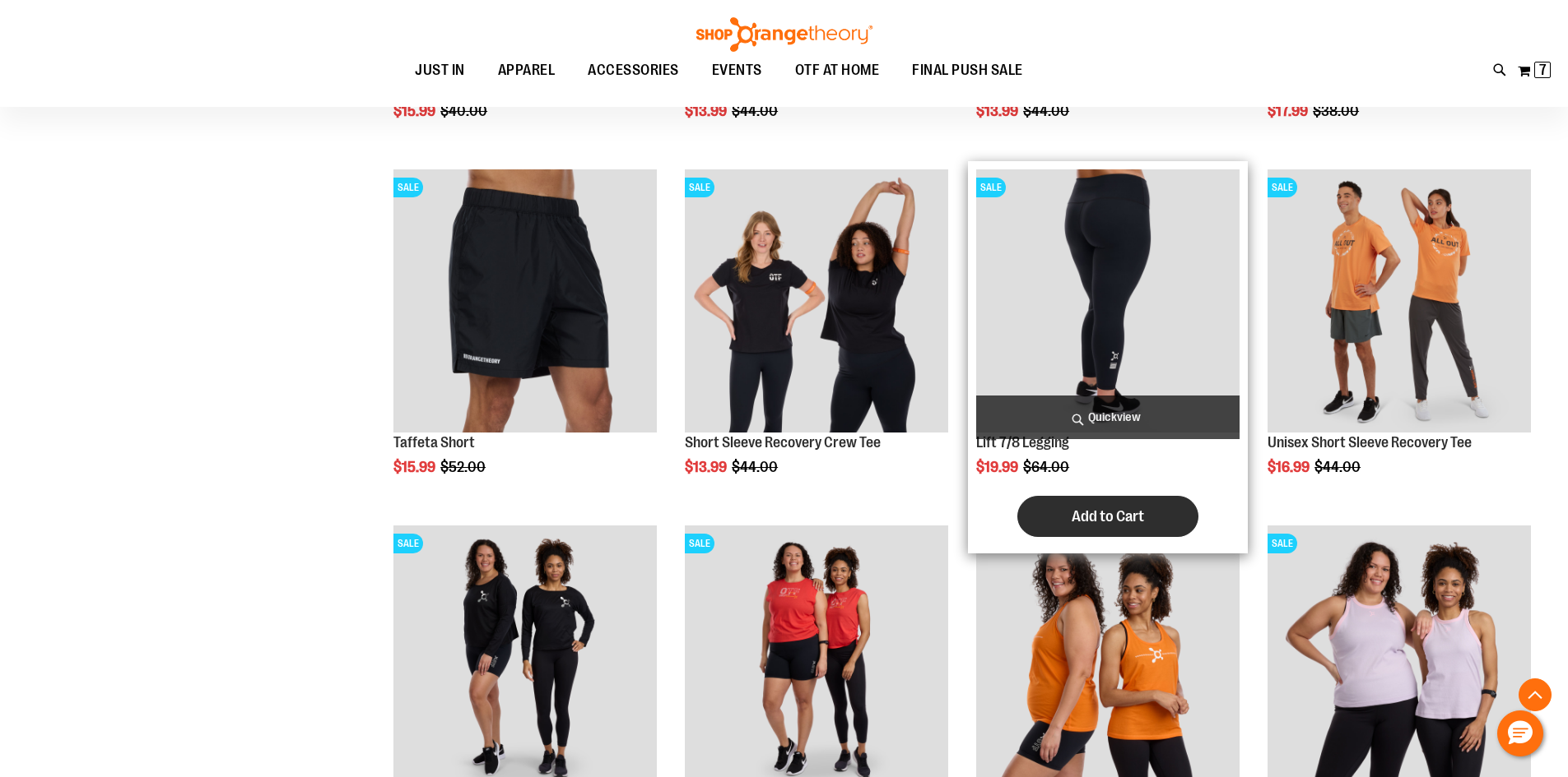
click at [1083, 514] on span "Add to Cart" at bounding box center [1108, 516] width 73 height 18
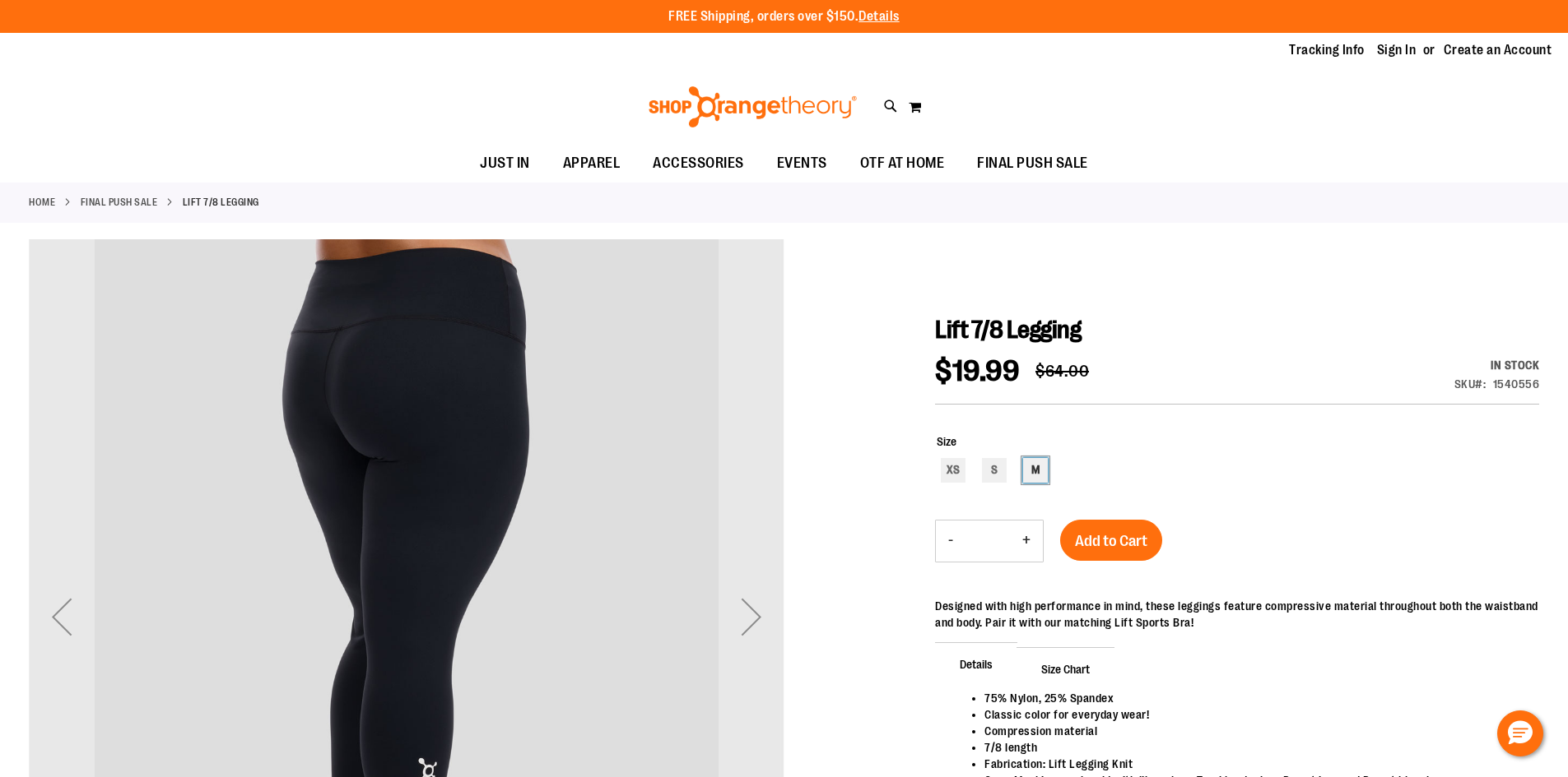
click at [1037, 476] on div "M" at bounding box center [1035, 470] width 24 height 24
type input "***"
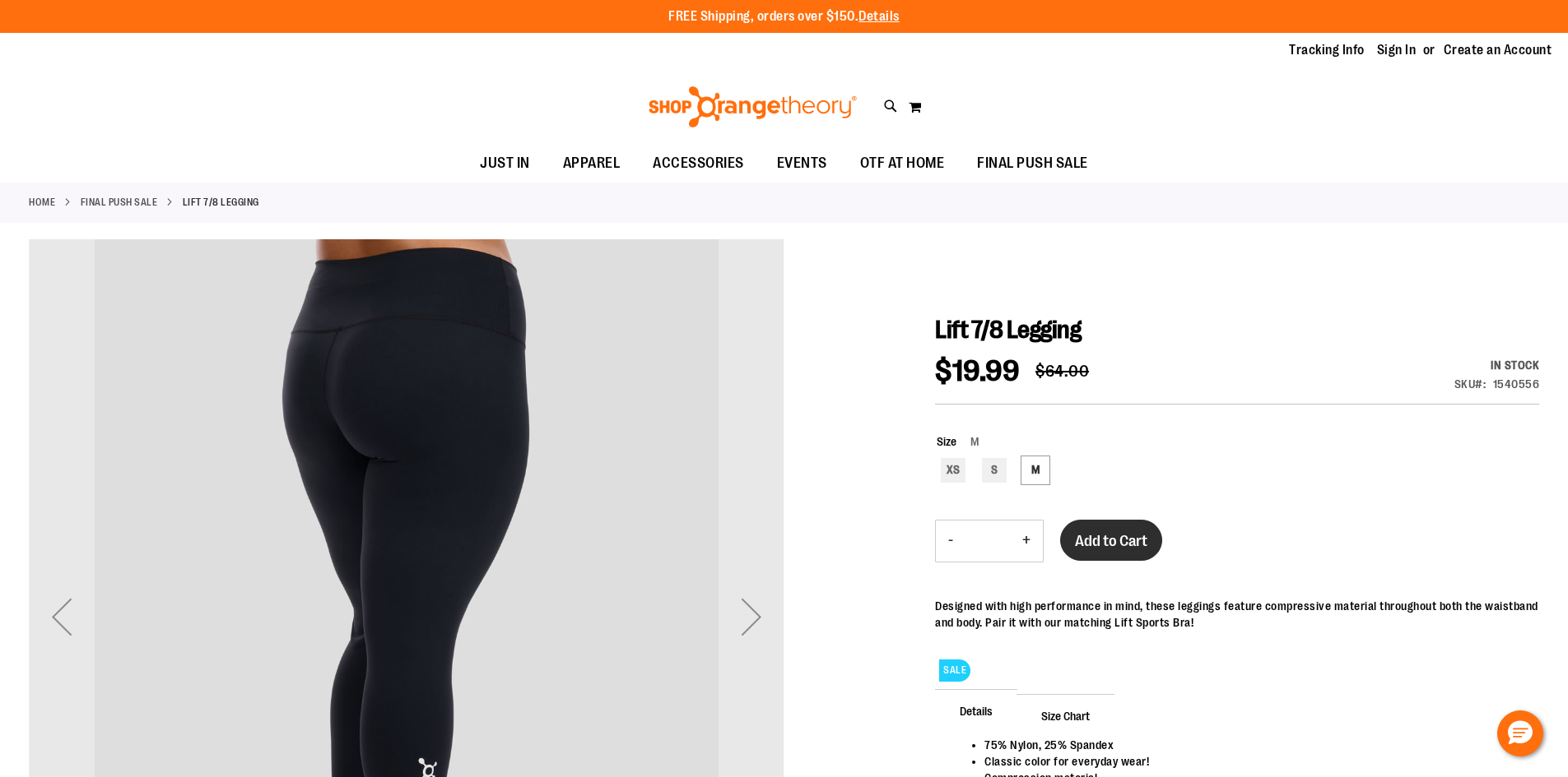
click at [1118, 530] on button "Add to Cart" at bounding box center [1111, 540] width 102 height 41
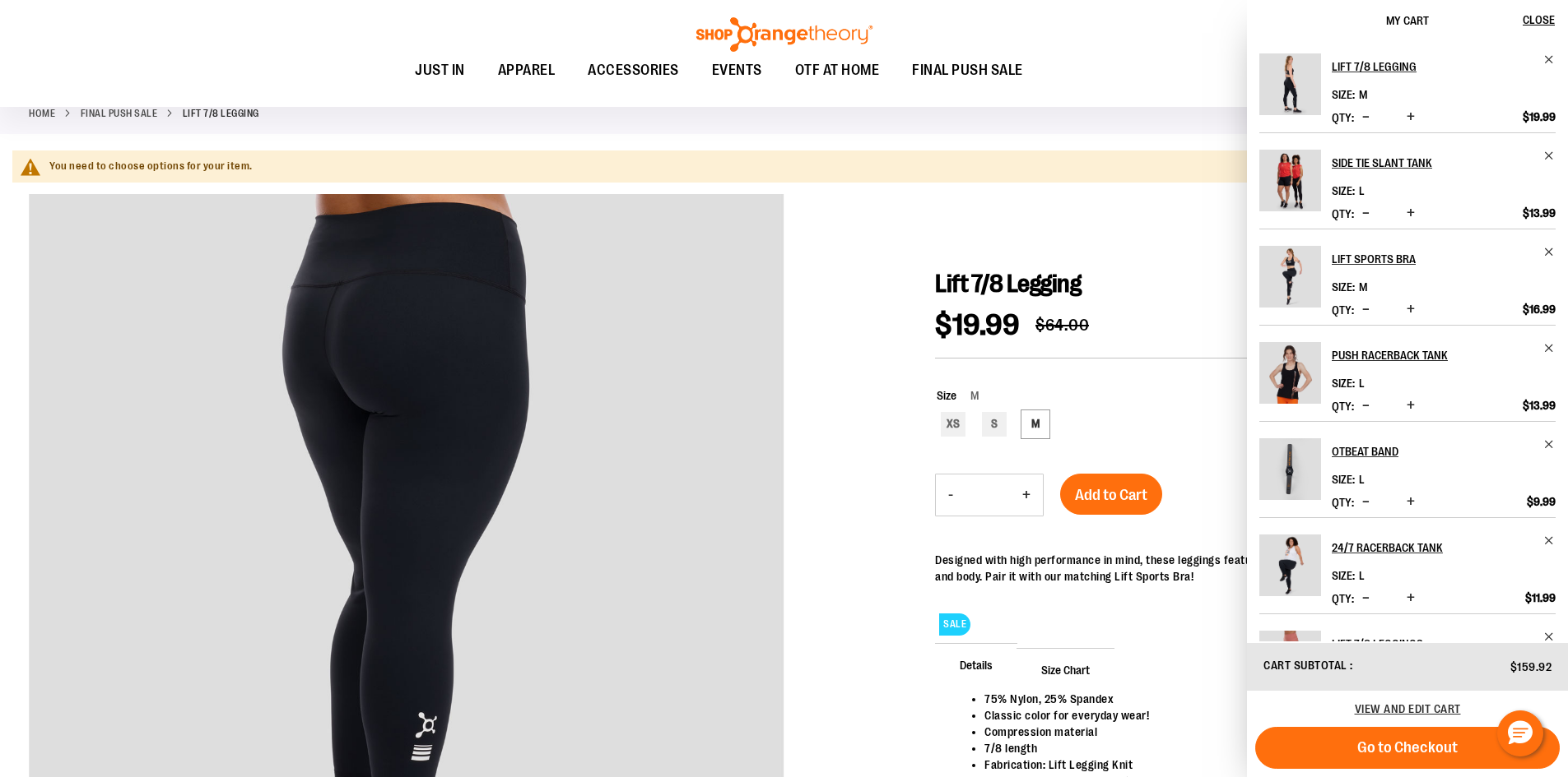
scroll to position [81, 0]
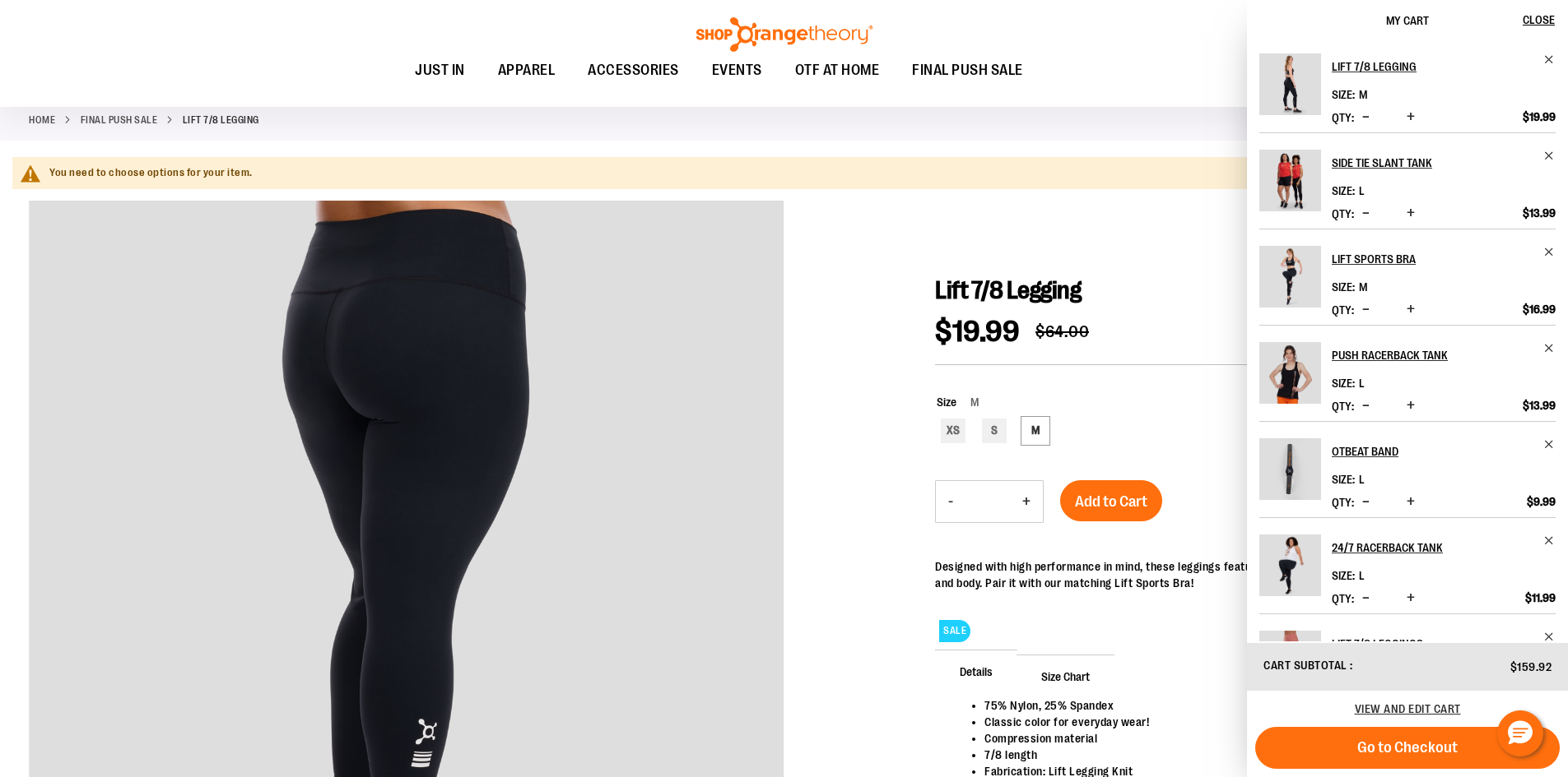
click at [901, 214] on div at bounding box center [784, 623] width 1510 height 845
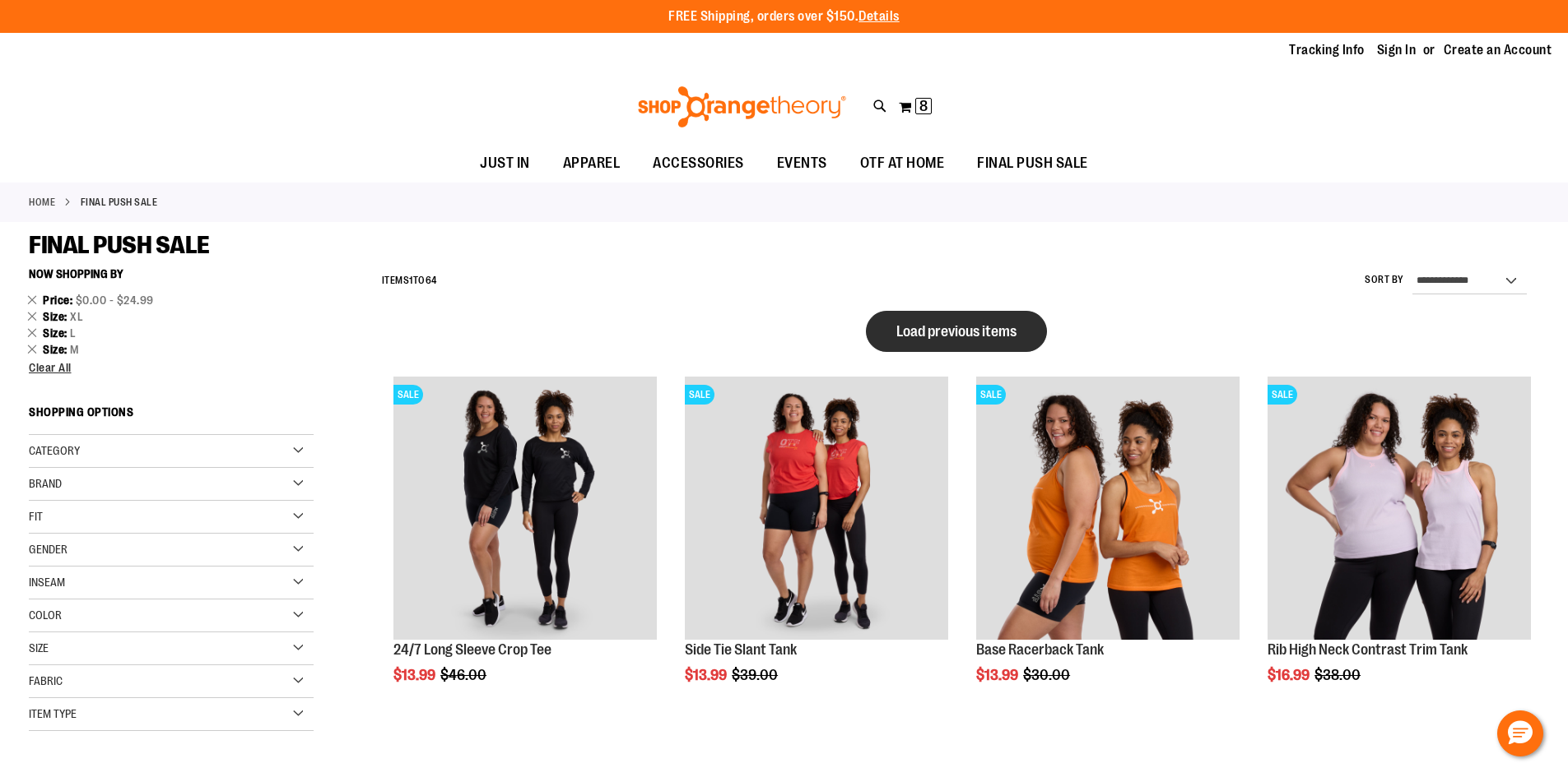
click at [959, 333] on span "Load previous items" at bounding box center [956, 331] width 120 height 16
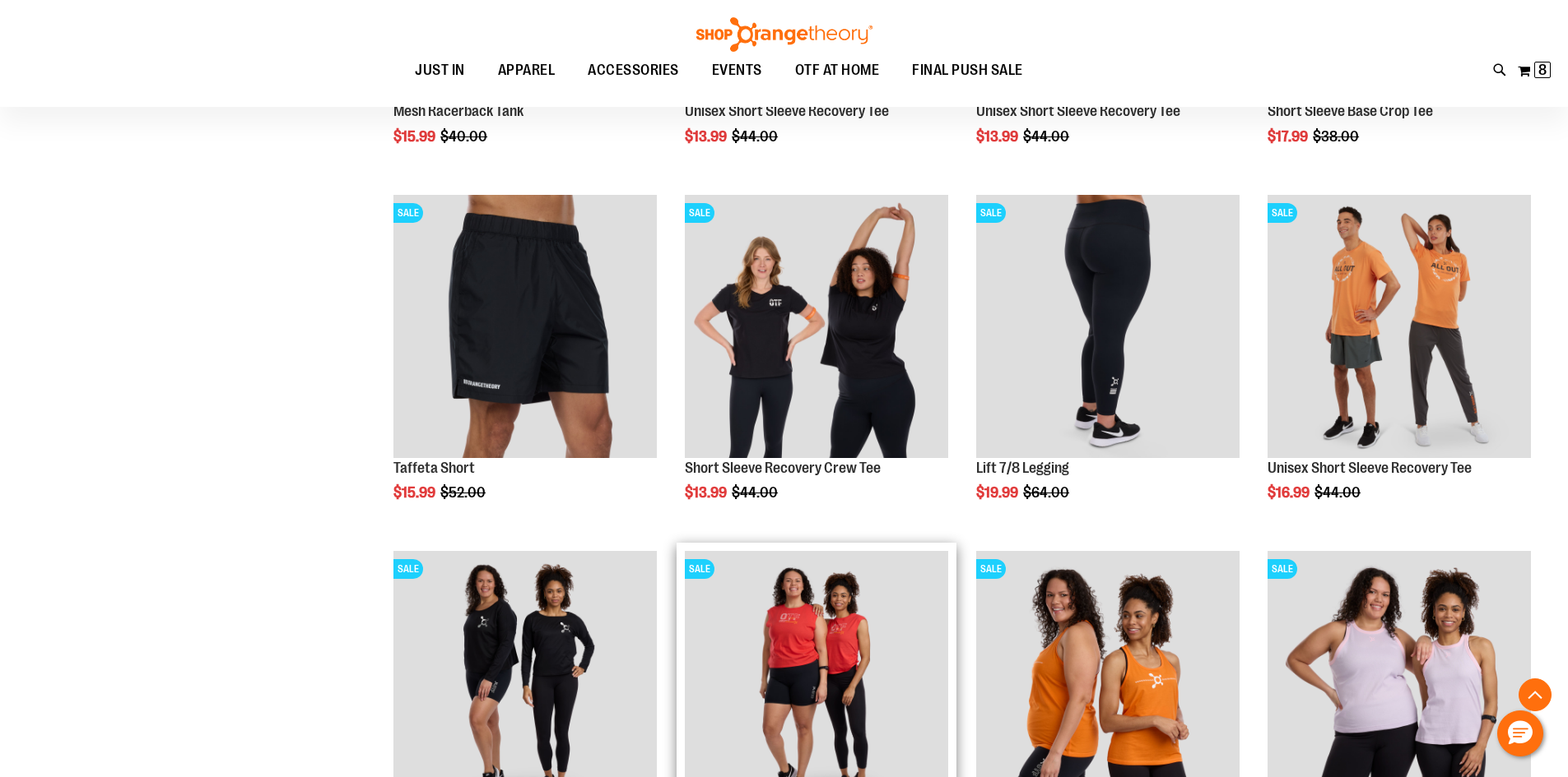
scroll to position [903, 0]
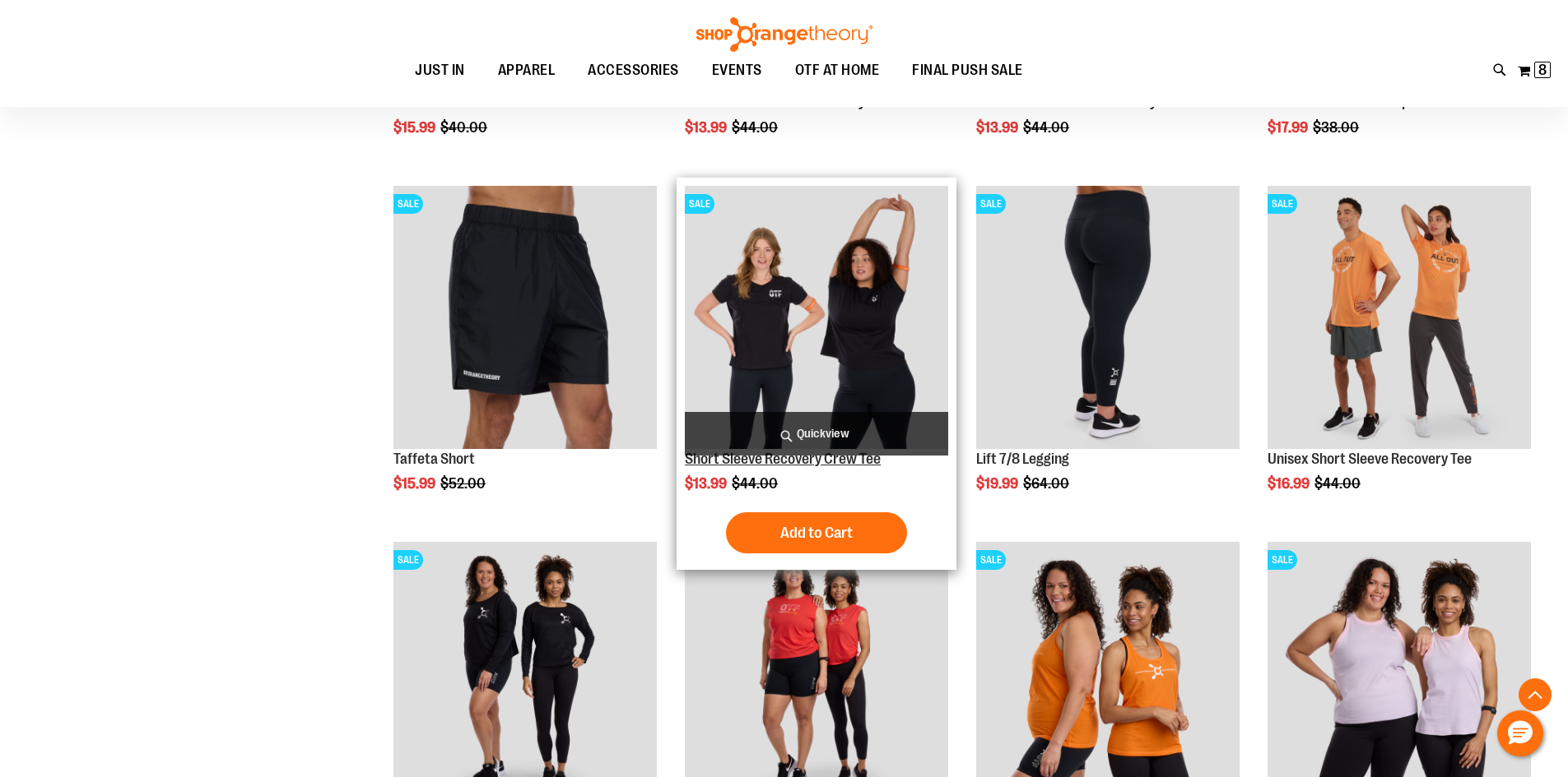
click at [811, 457] on link "Short Sleeve Recovery Crew Tee" at bounding box center [783, 458] width 196 height 16
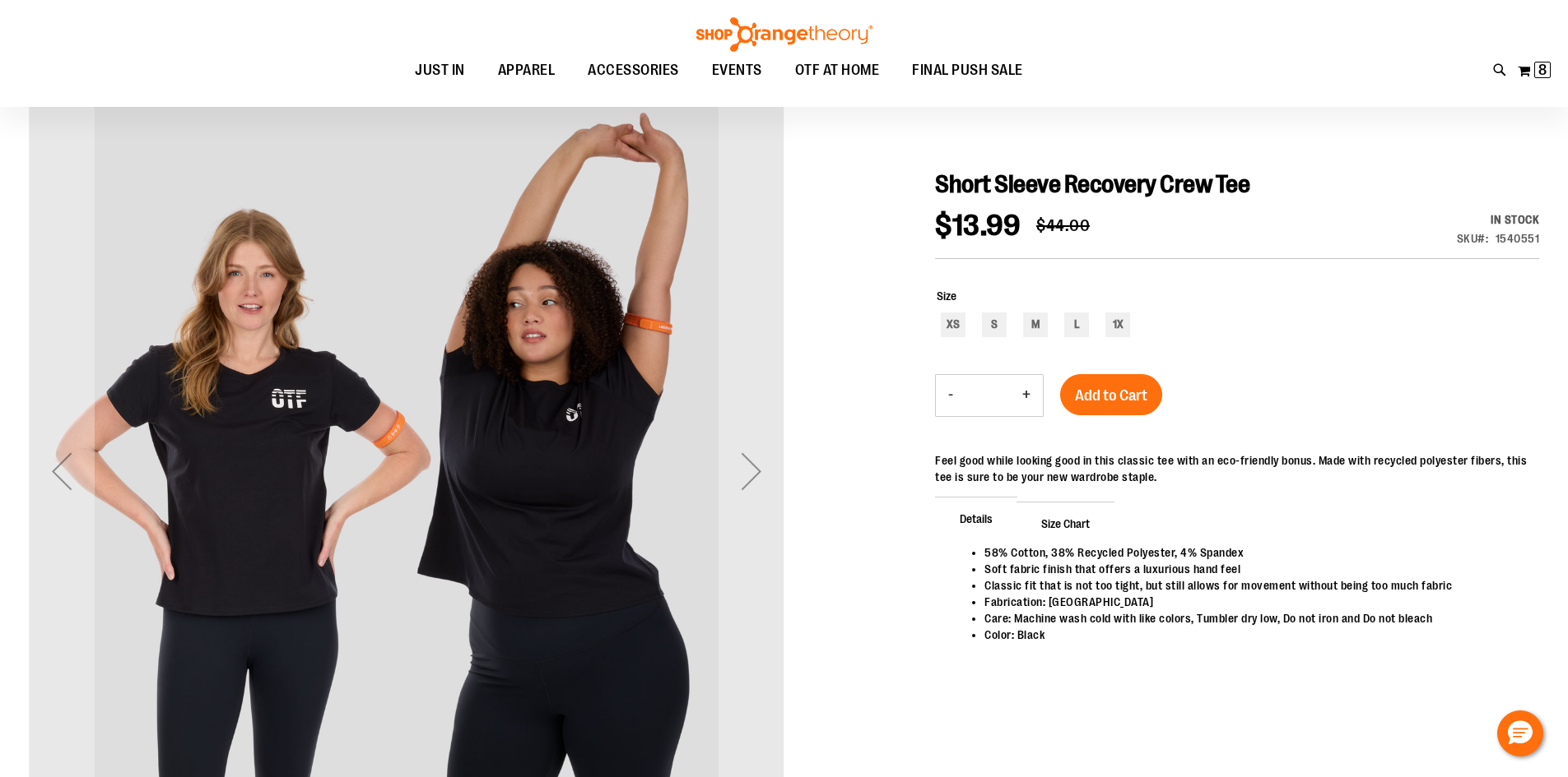
scroll to position [164, 0]
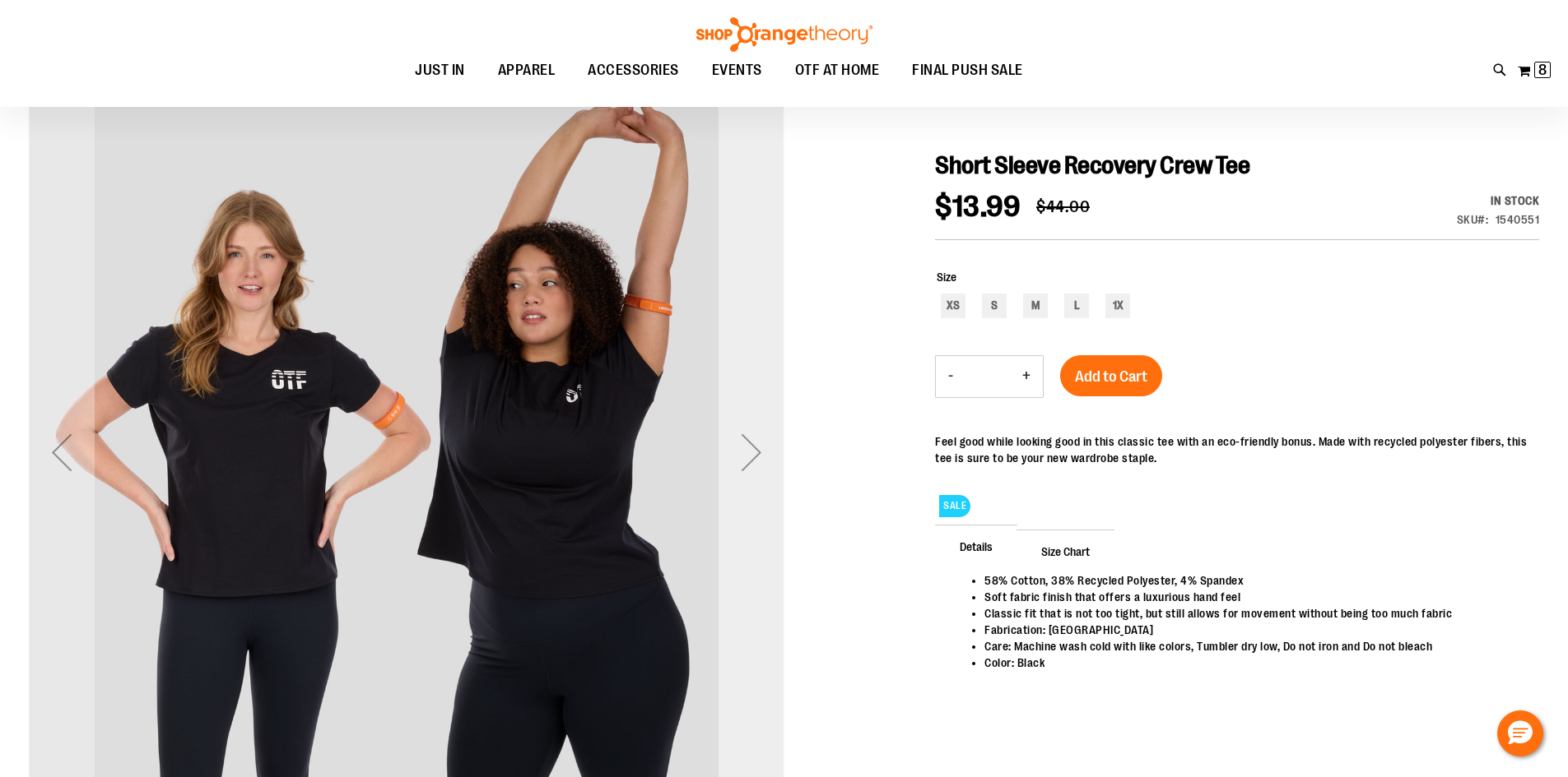
click at [751, 448] on div "Next" at bounding box center [751, 452] width 66 height 66
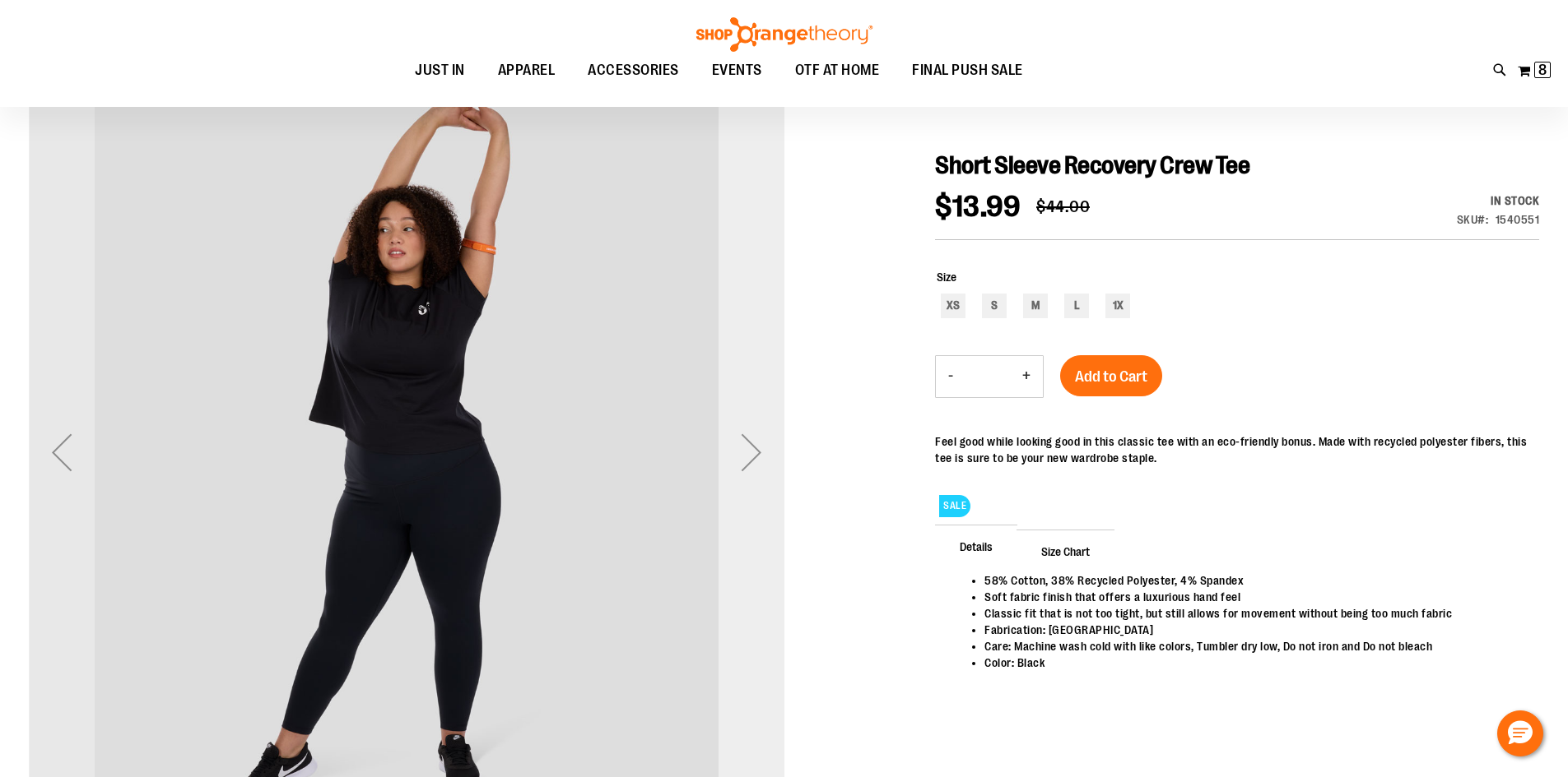
click at [751, 448] on div "Next" at bounding box center [751, 452] width 66 height 66
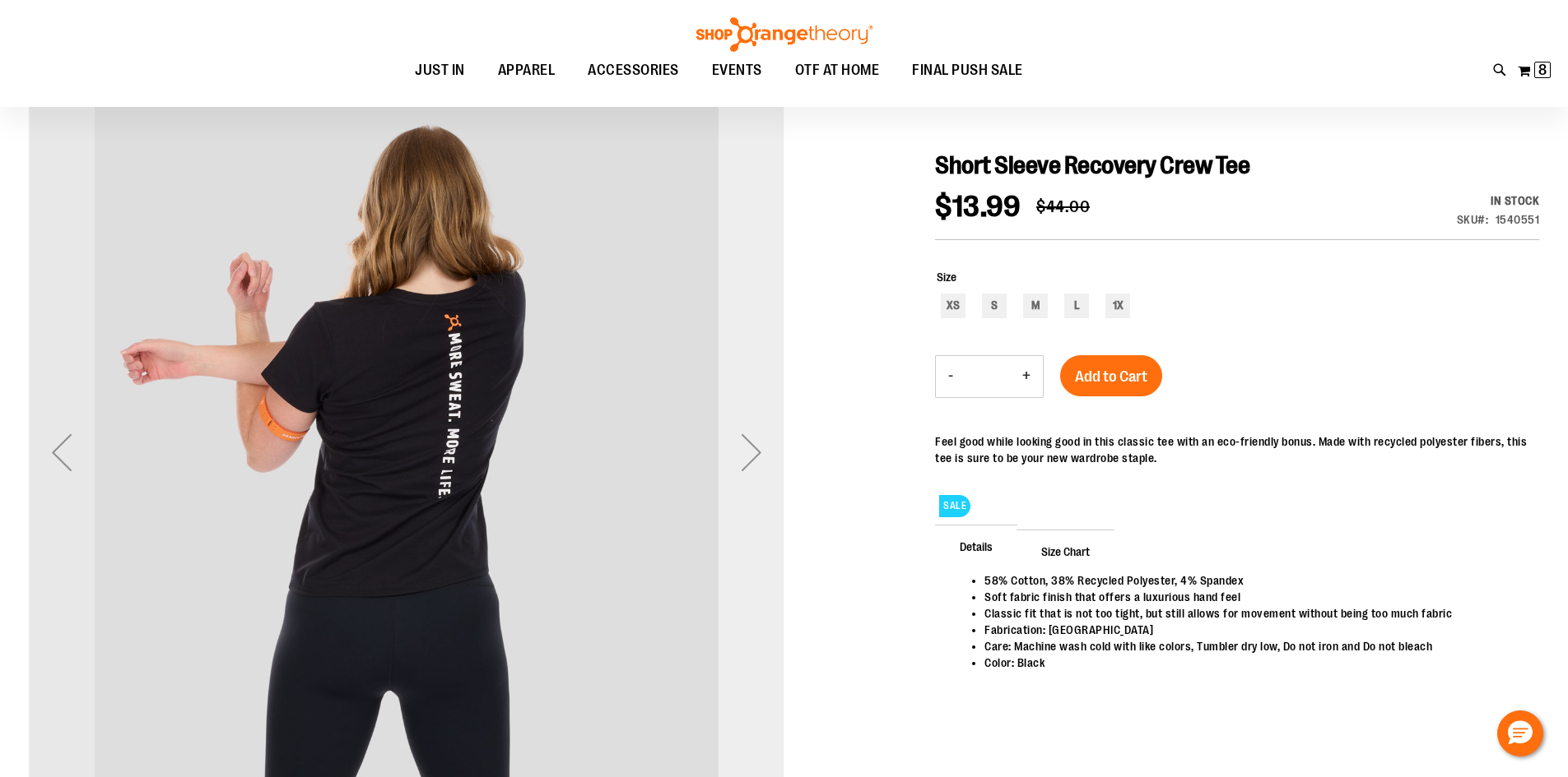
click at [751, 448] on div "Next" at bounding box center [751, 452] width 66 height 66
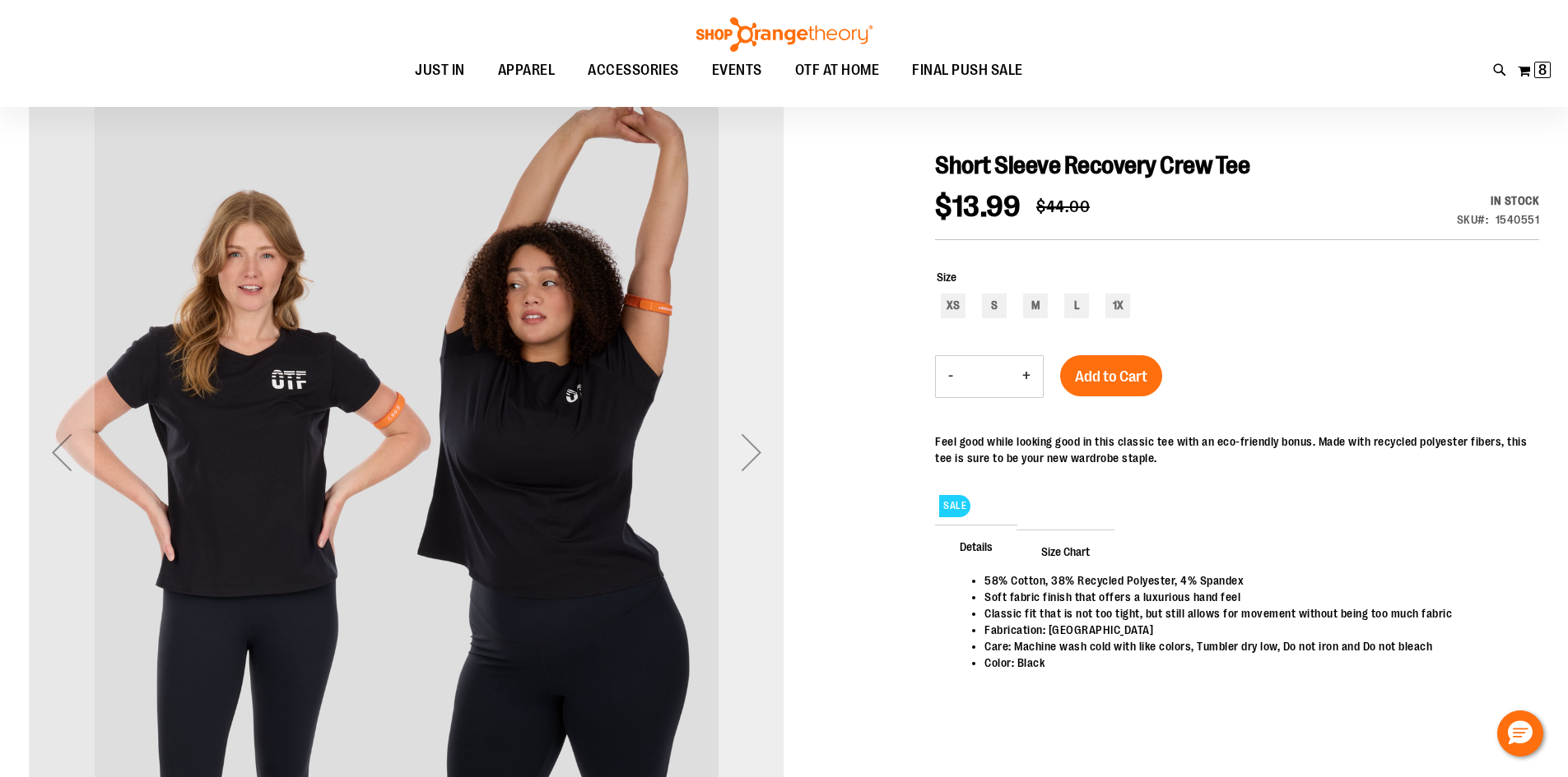
click at [751, 448] on div "Next" at bounding box center [751, 452] width 66 height 66
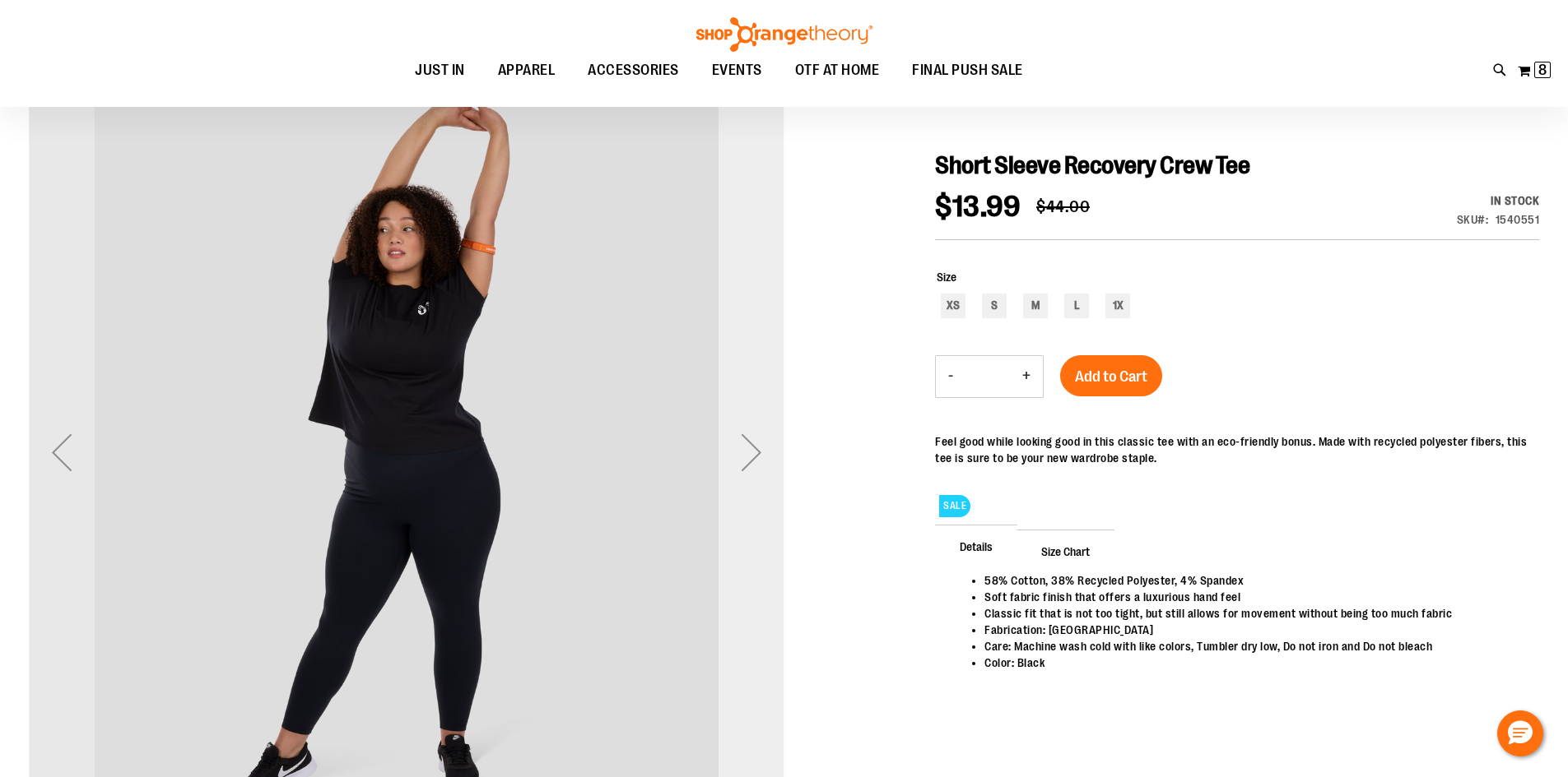
click at [749, 448] on div "Next" at bounding box center [751, 452] width 66 height 66
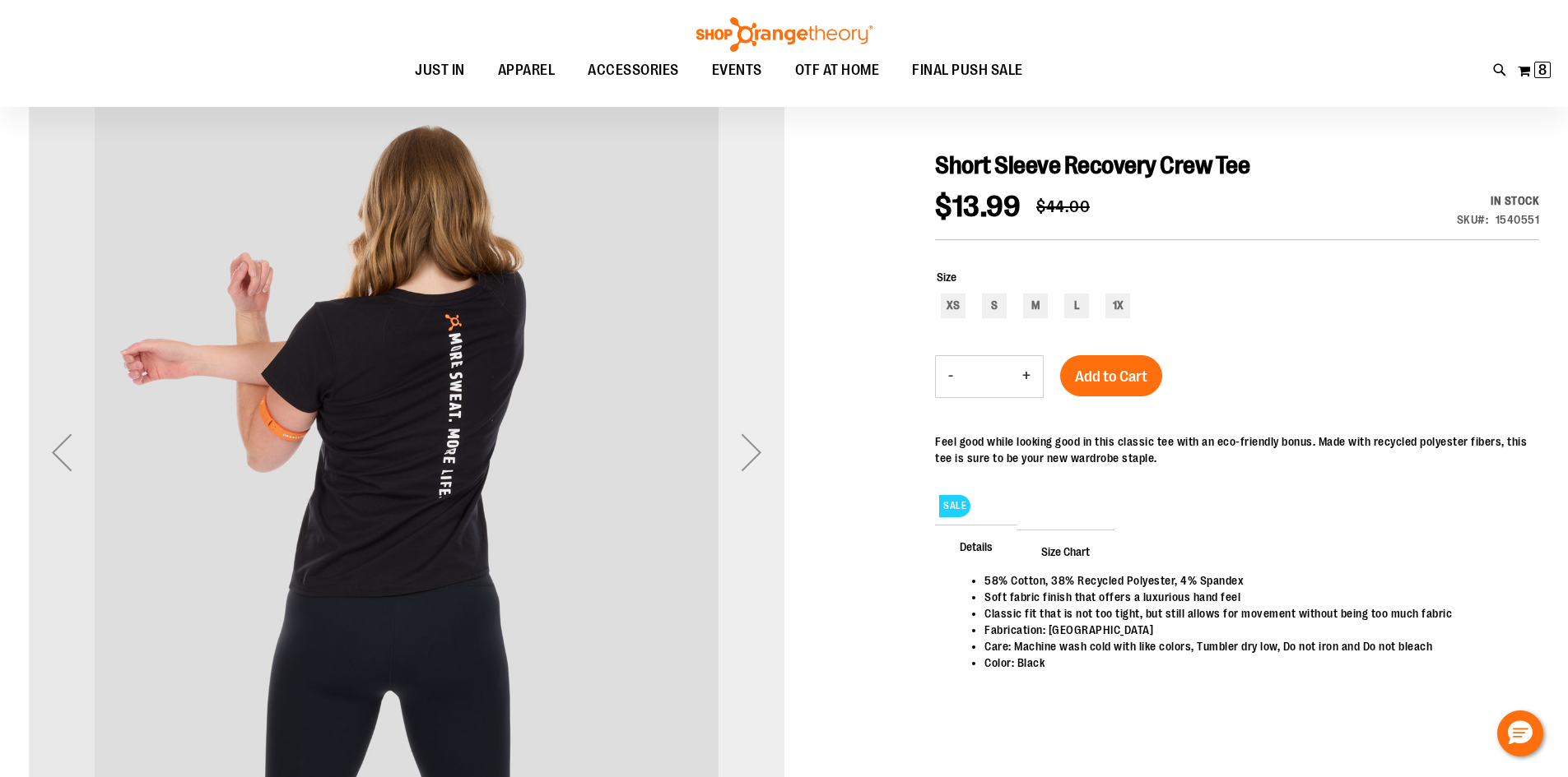
click at [749, 448] on div "Next" at bounding box center [751, 452] width 66 height 66
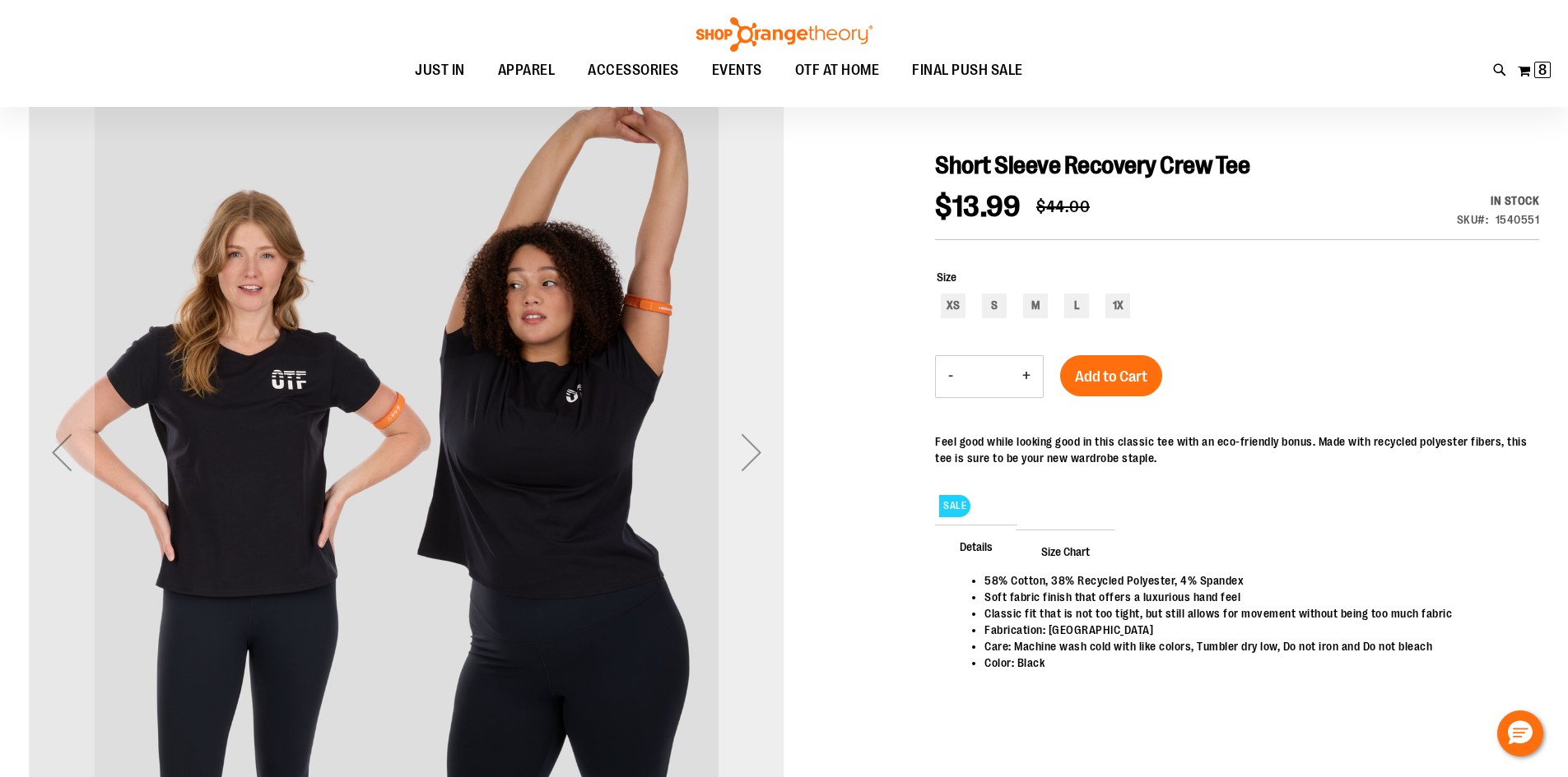
click at [749, 448] on div "Next" at bounding box center [751, 452] width 66 height 66
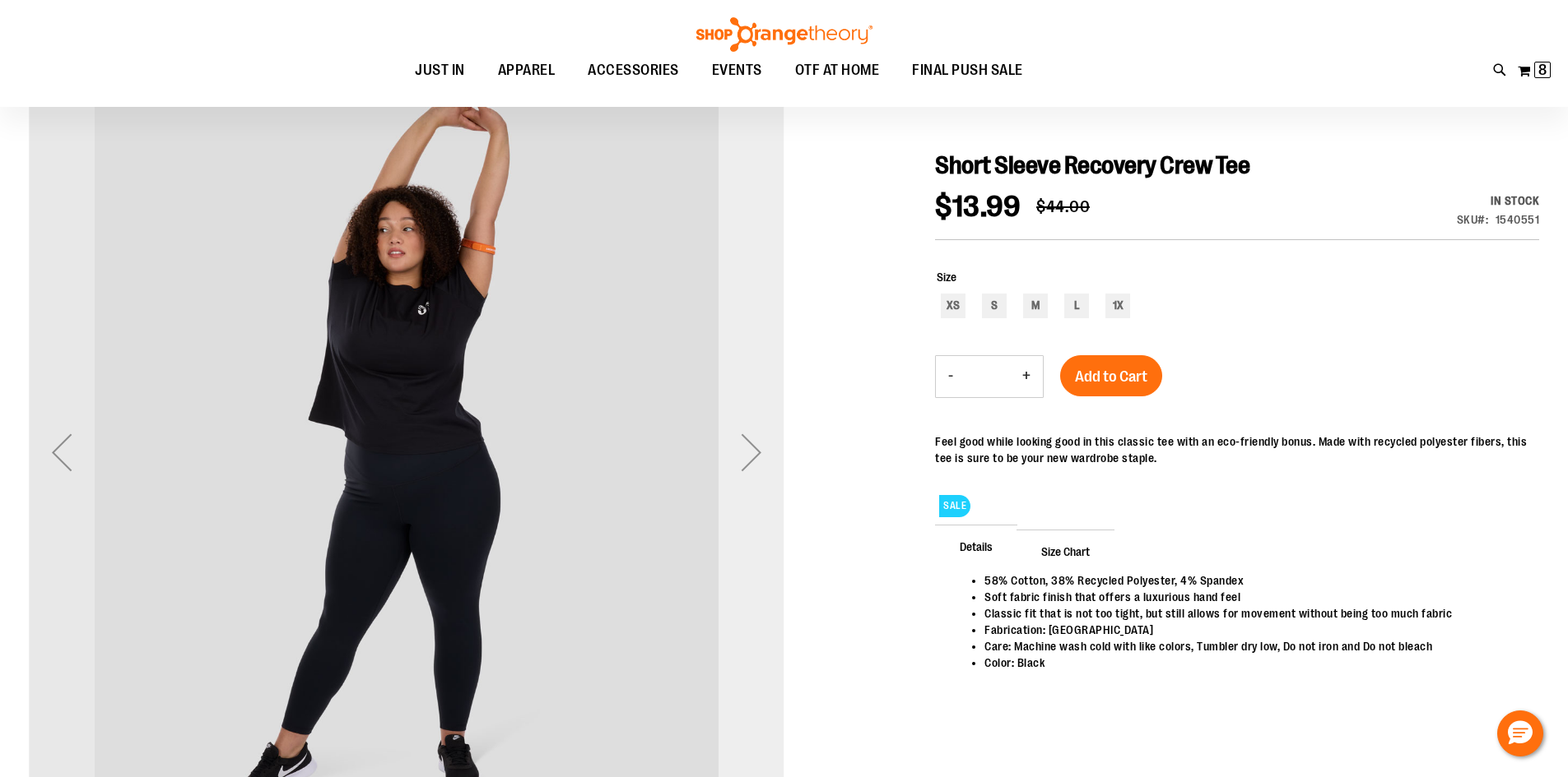
click at [749, 448] on div "Next" at bounding box center [751, 452] width 66 height 66
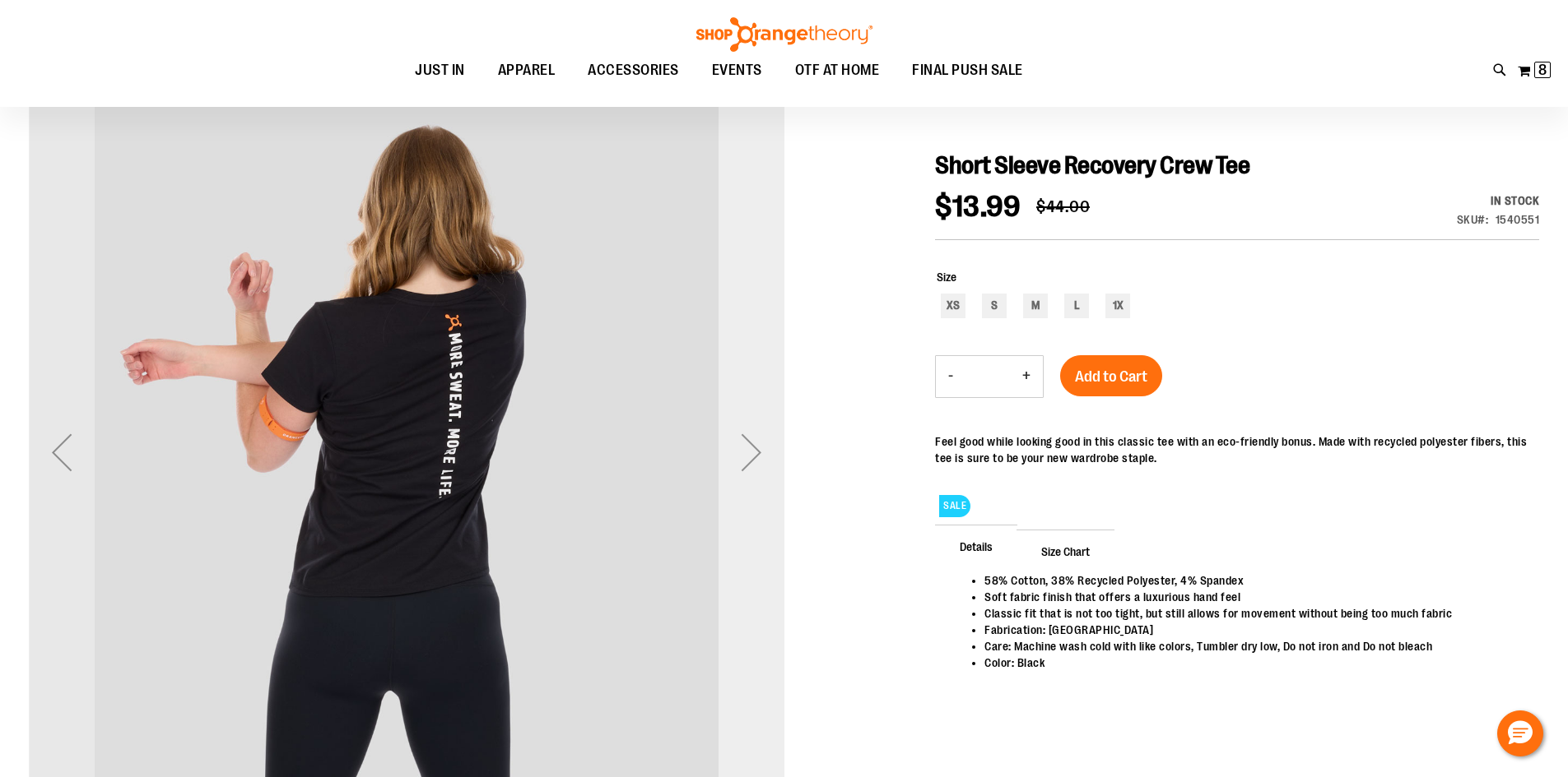
click at [749, 448] on div "Next" at bounding box center [751, 452] width 66 height 66
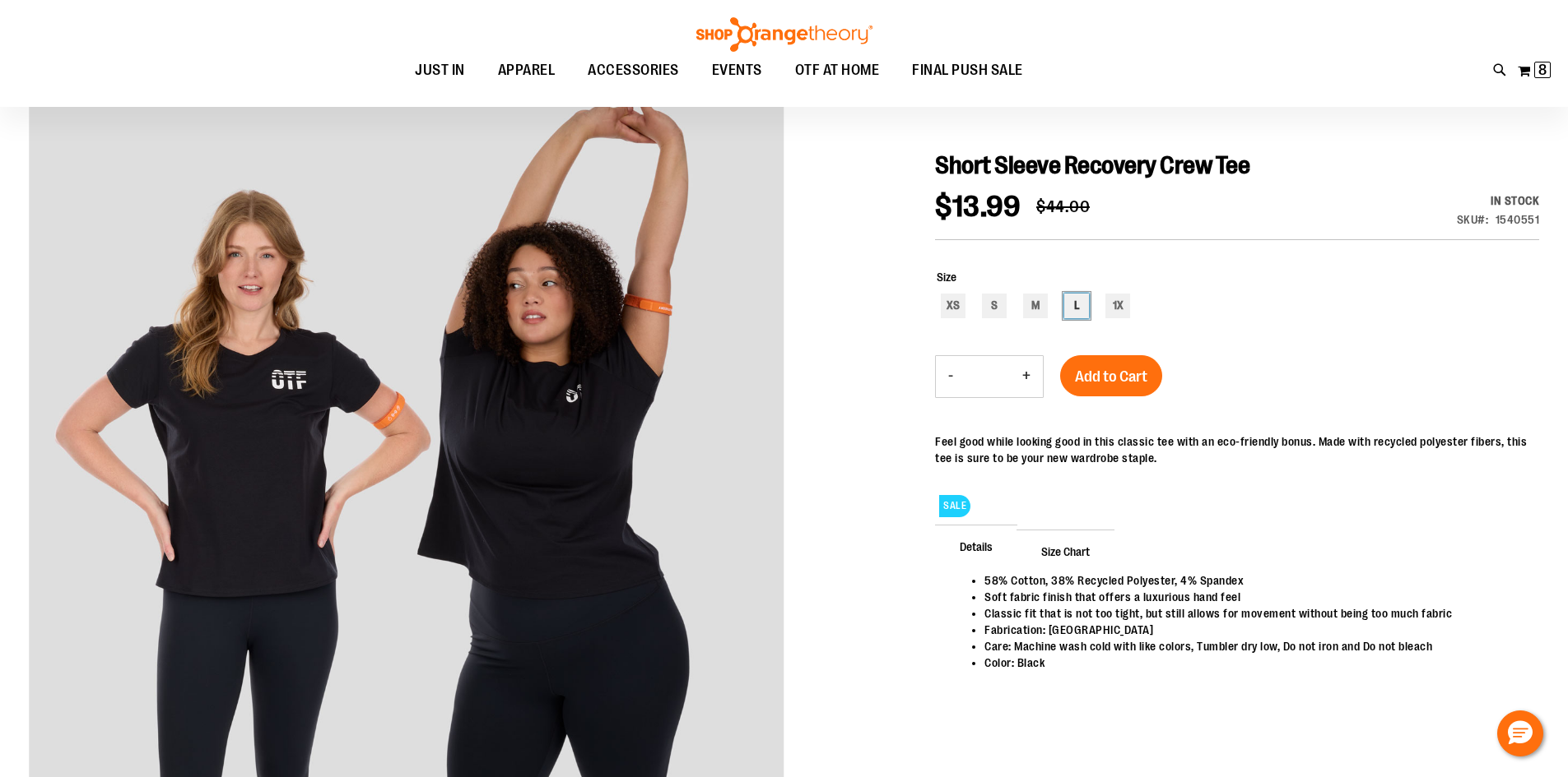
click at [1079, 314] on div "L" at bounding box center [1077, 306] width 24 height 24
type input "***"
click at [1116, 372] on span "Add to Cart" at bounding box center [1111, 376] width 73 height 18
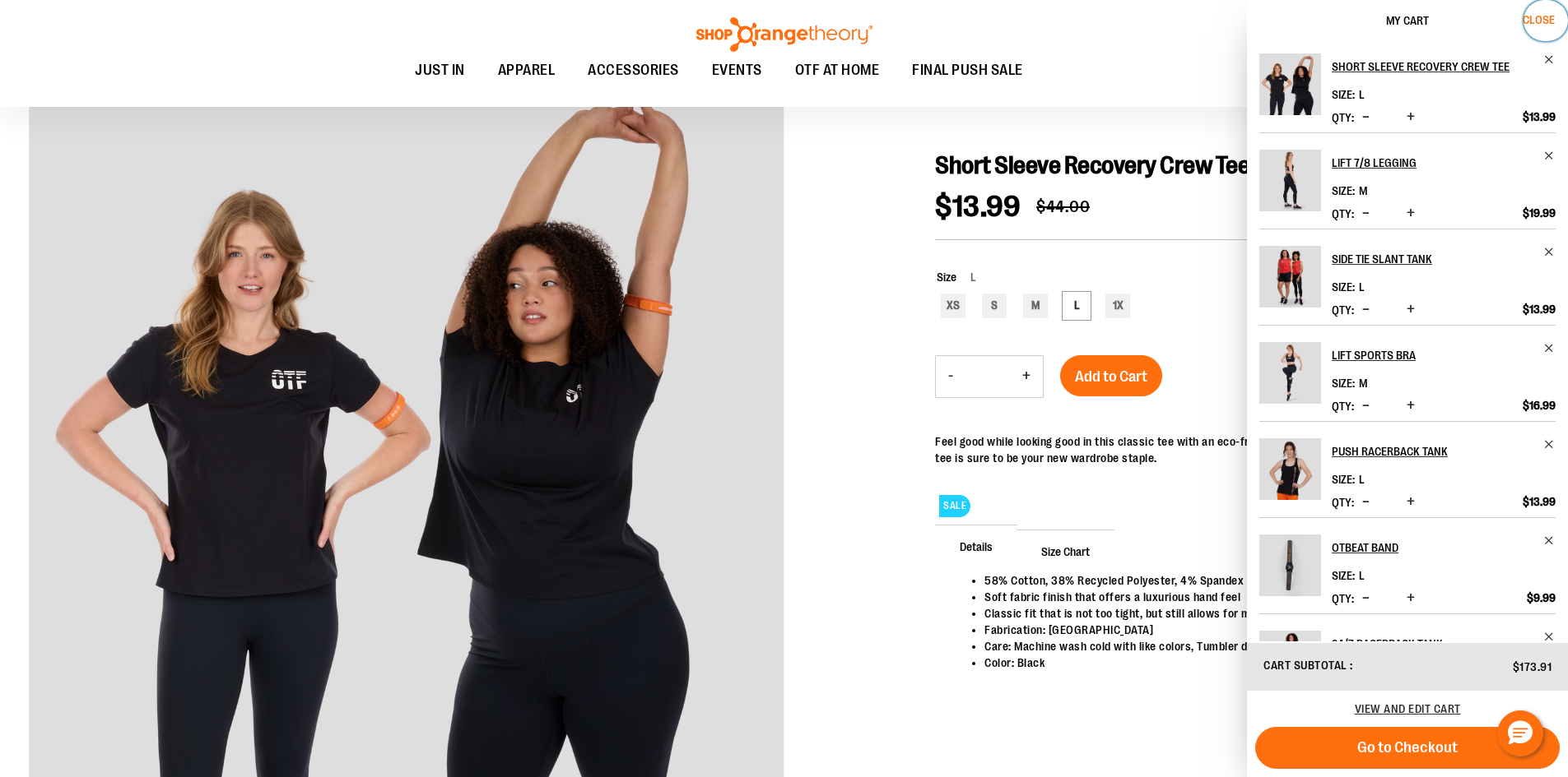
click at [1544, 13] on span "Close" at bounding box center [1539, 19] width 32 height 13
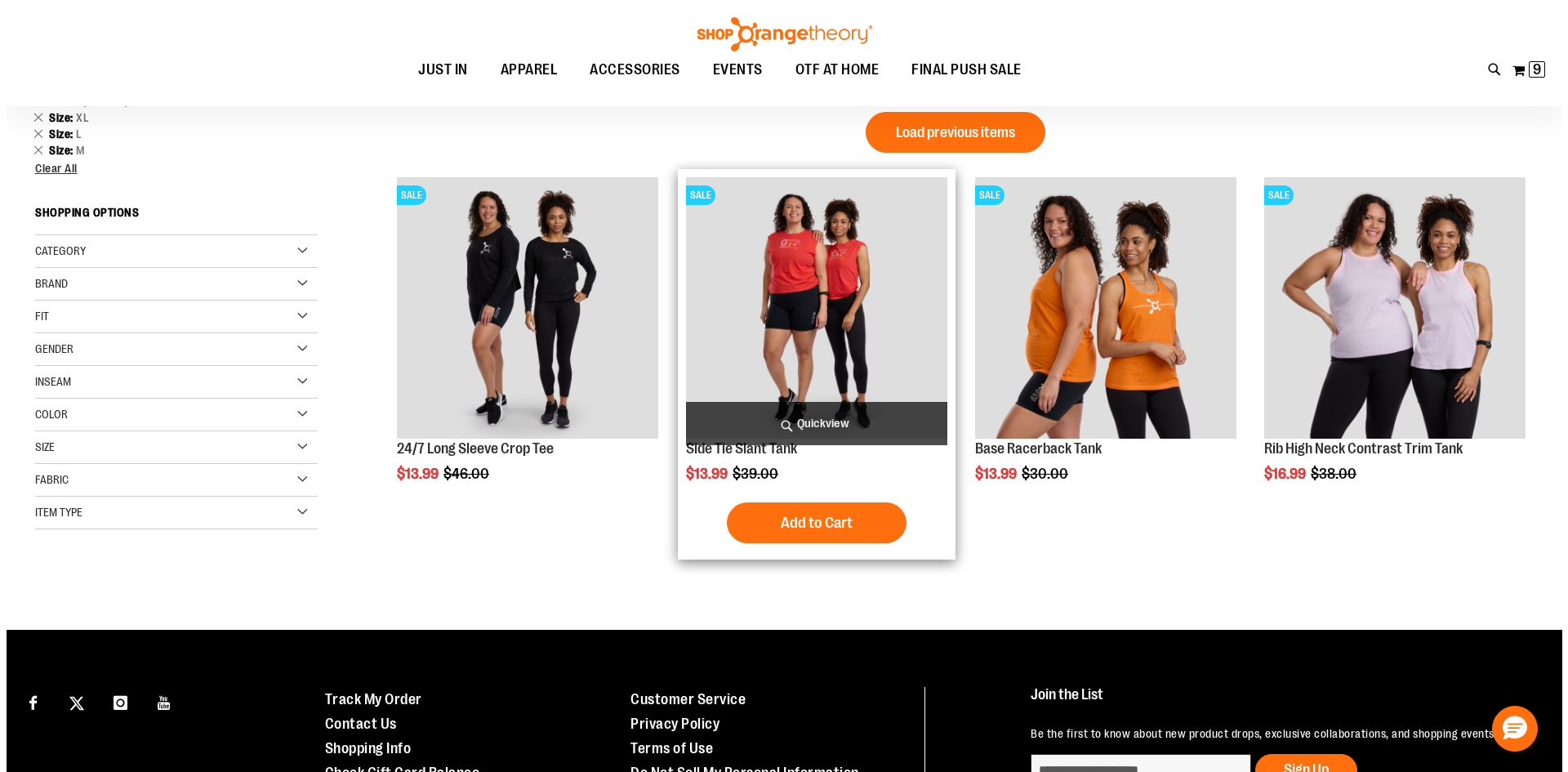
scroll to position [114, 0]
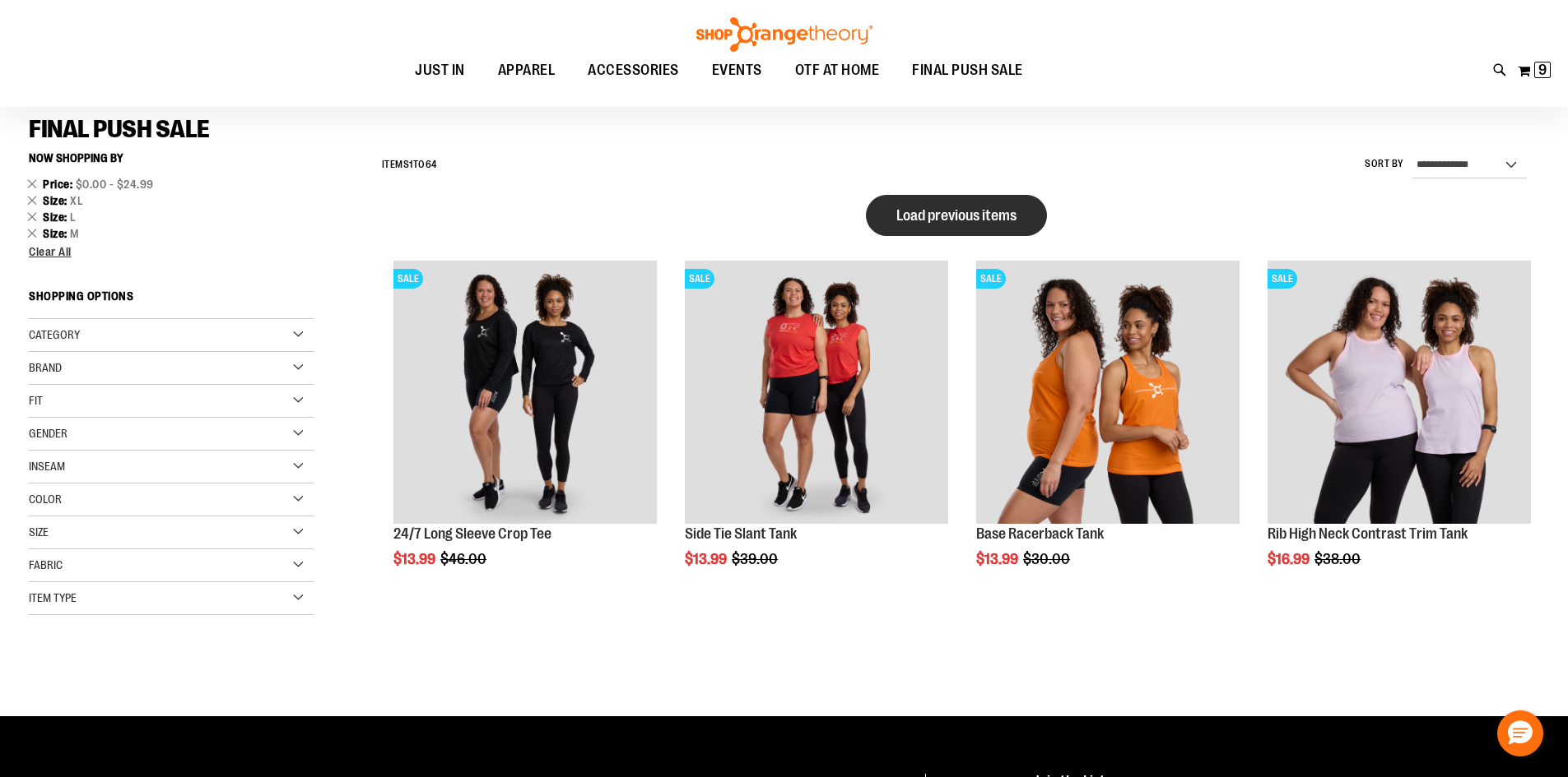
click at [973, 211] on span "Load previous items" at bounding box center [956, 215] width 120 height 16
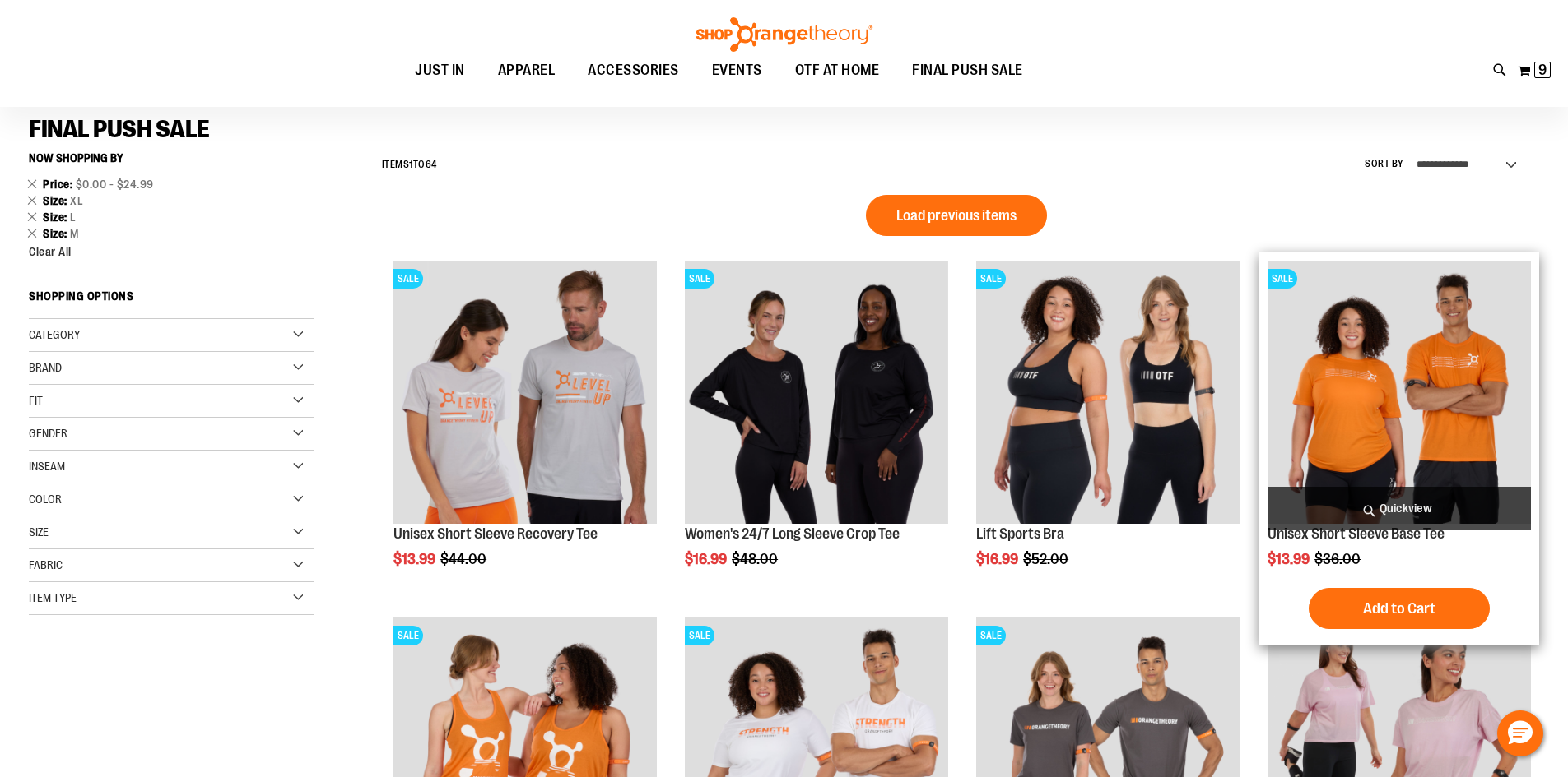
click at [1406, 529] on span "Quickview" at bounding box center [1399, 508] width 264 height 43
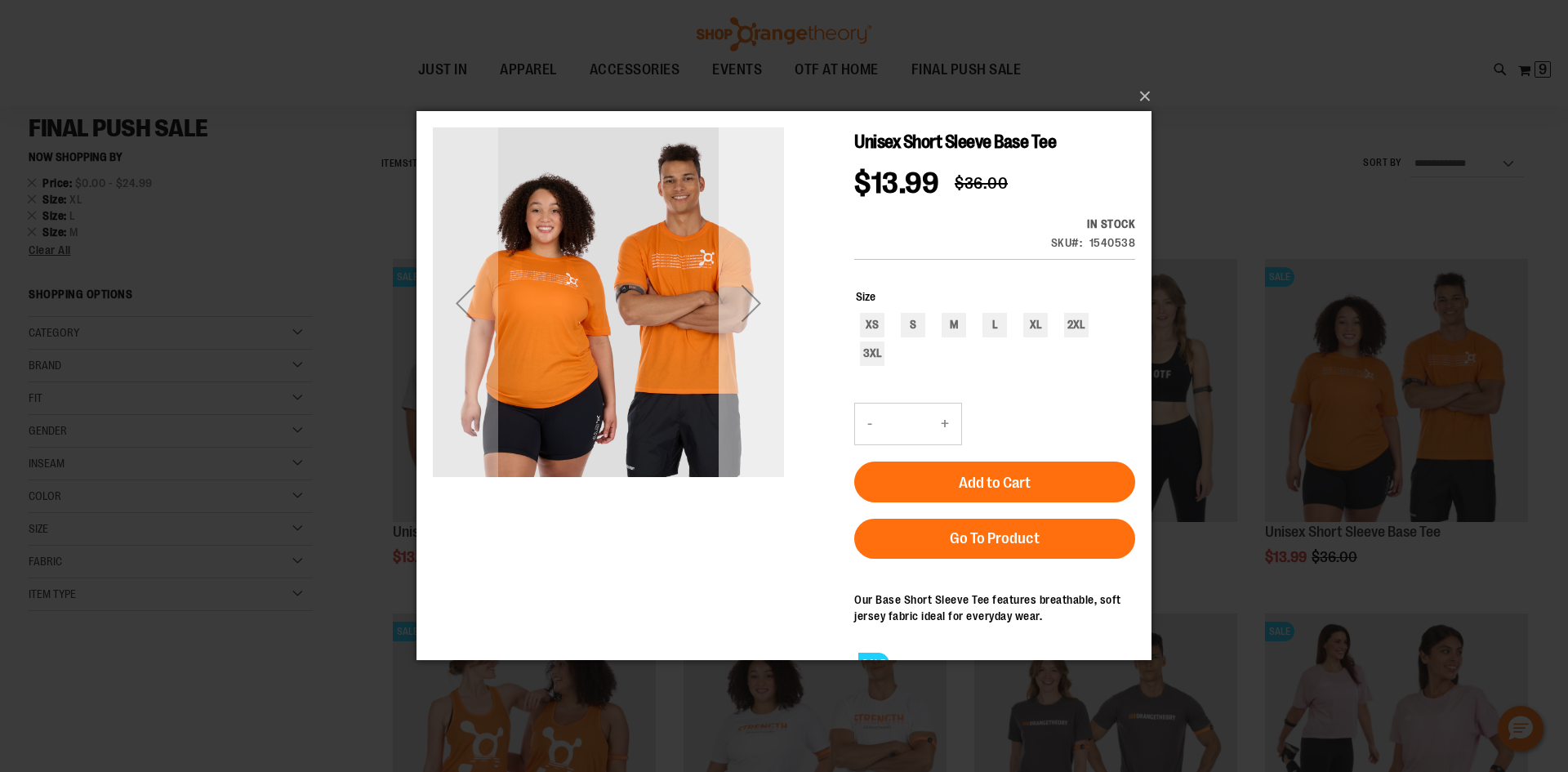
click at [746, 308] on div "Next" at bounding box center [752, 303] width 65 height 65
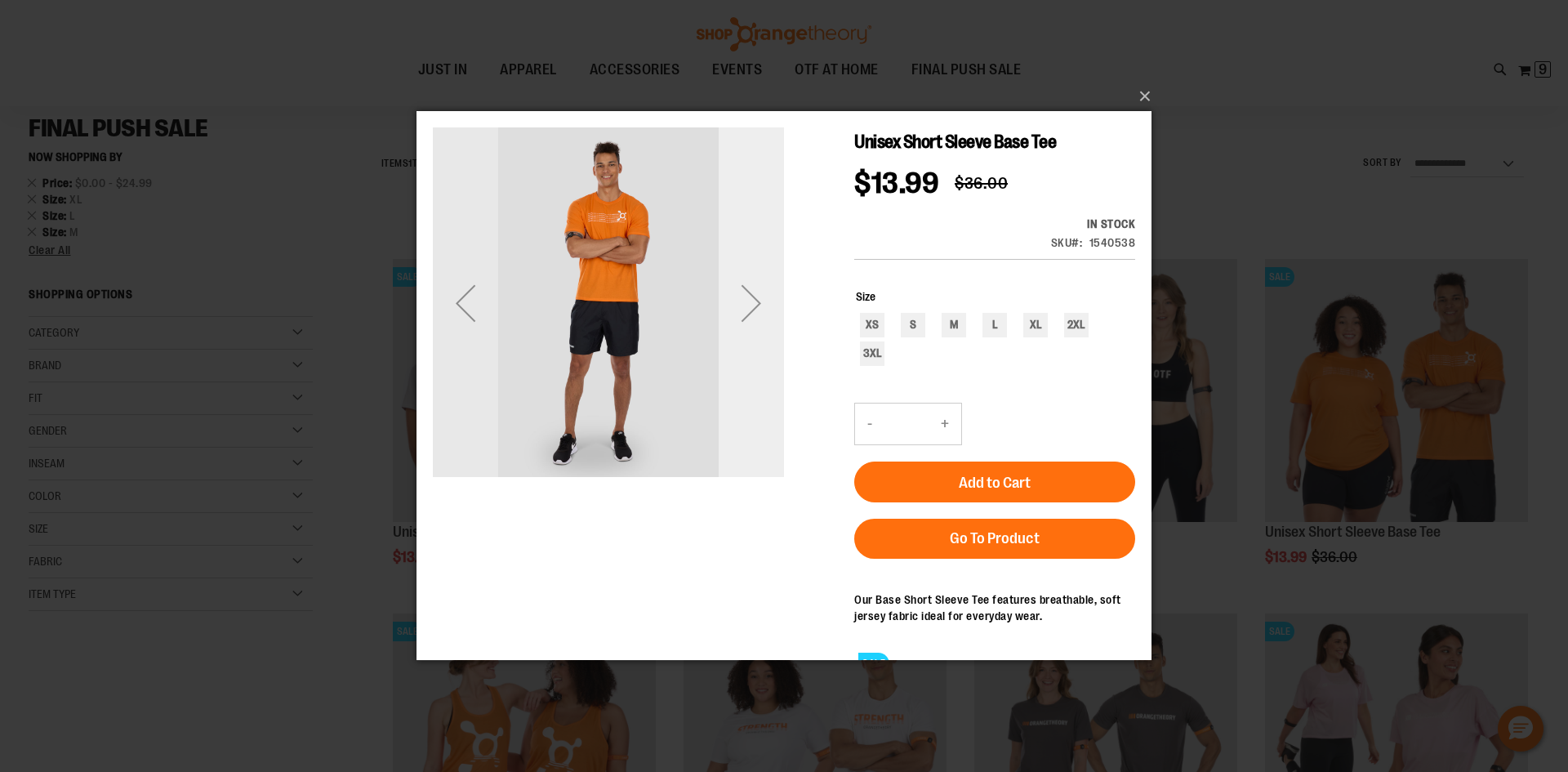
click at [746, 308] on div "Next" at bounding box center [752, 303] width 65 height 65
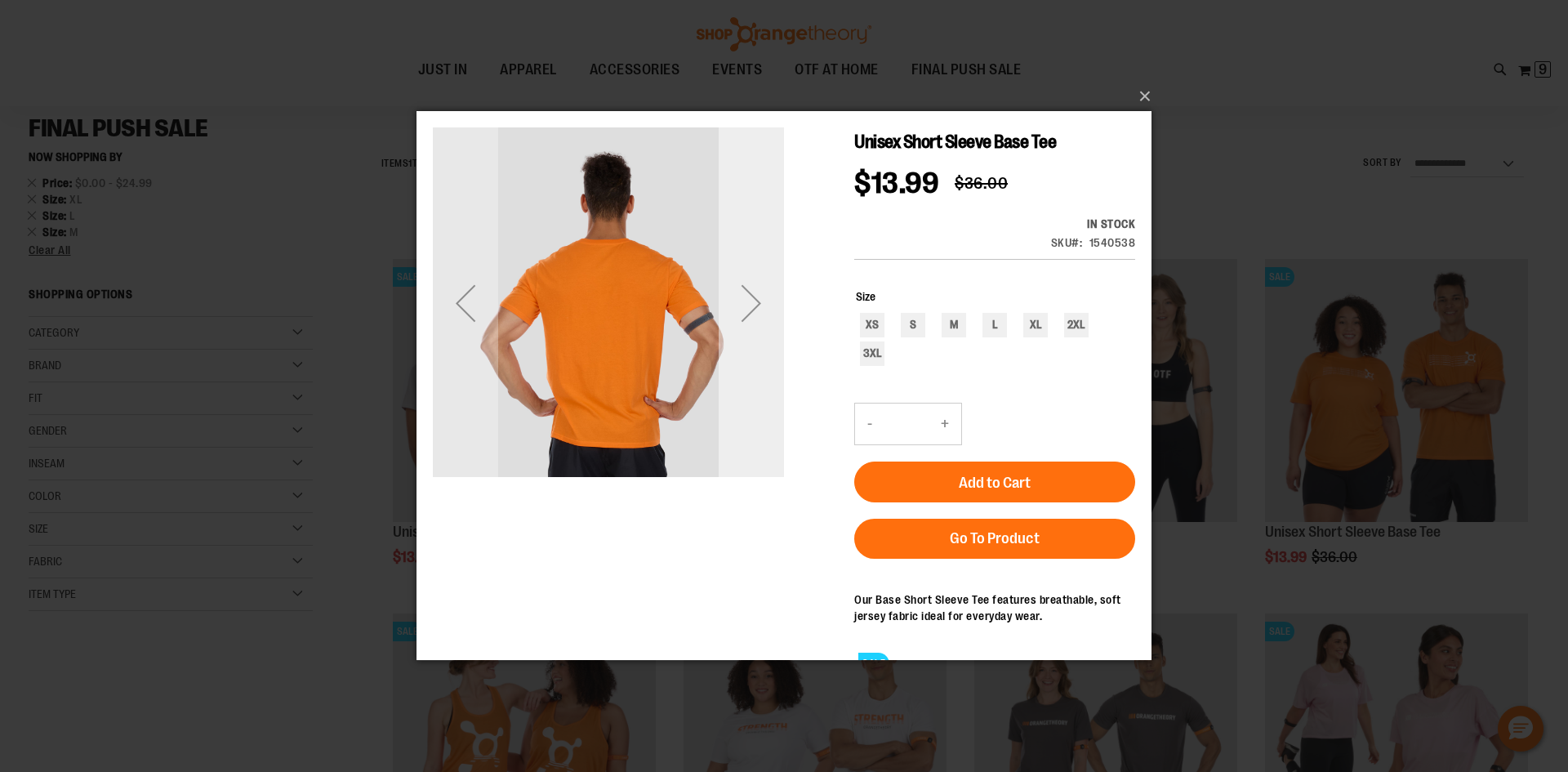
click at [746, 308] on div "Next" at bounding box center [752, 303] width 65 height 65
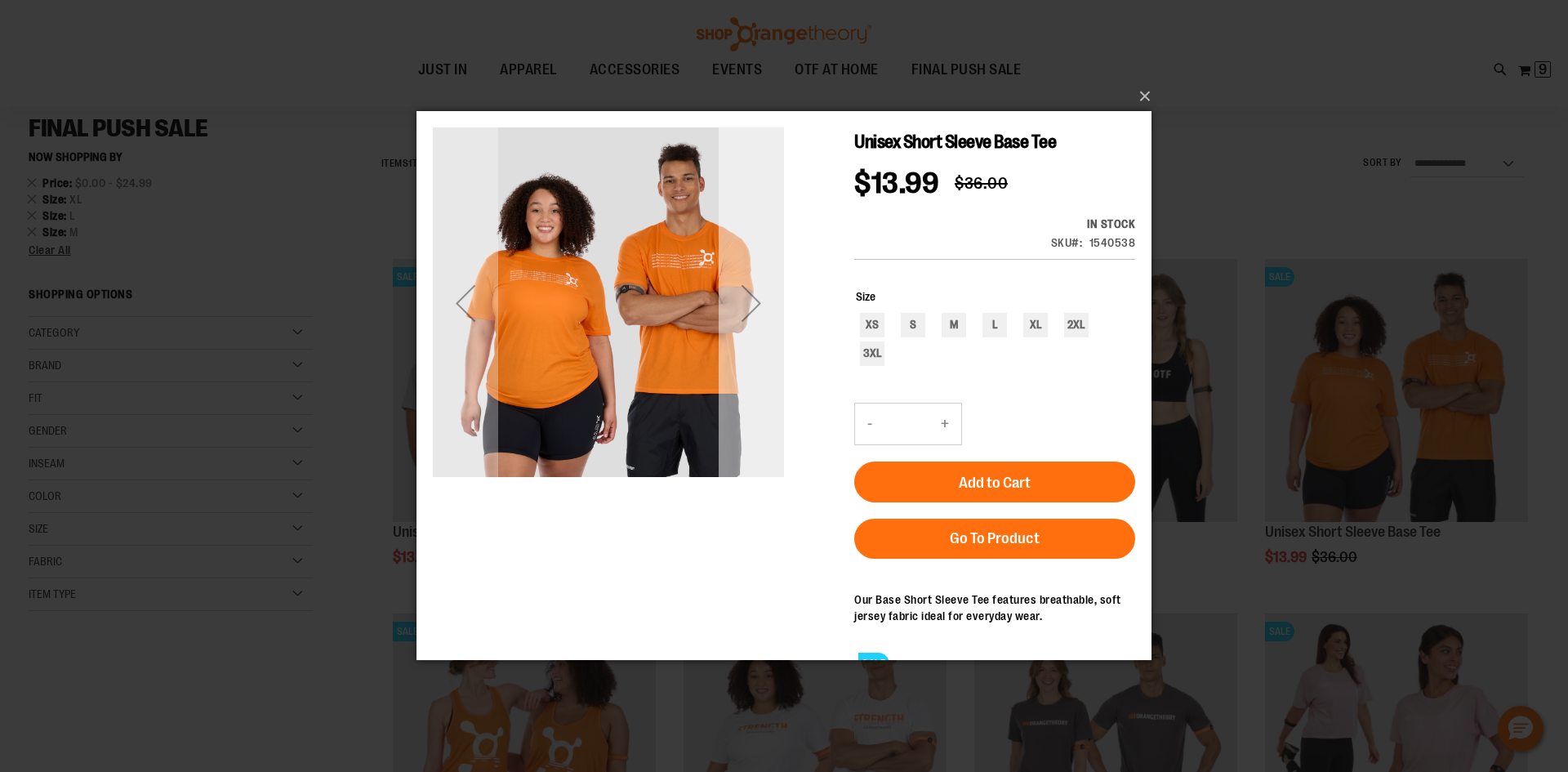
click at [755, 298] on div "Next" at bounding box center [752, 303] width 65 height 65
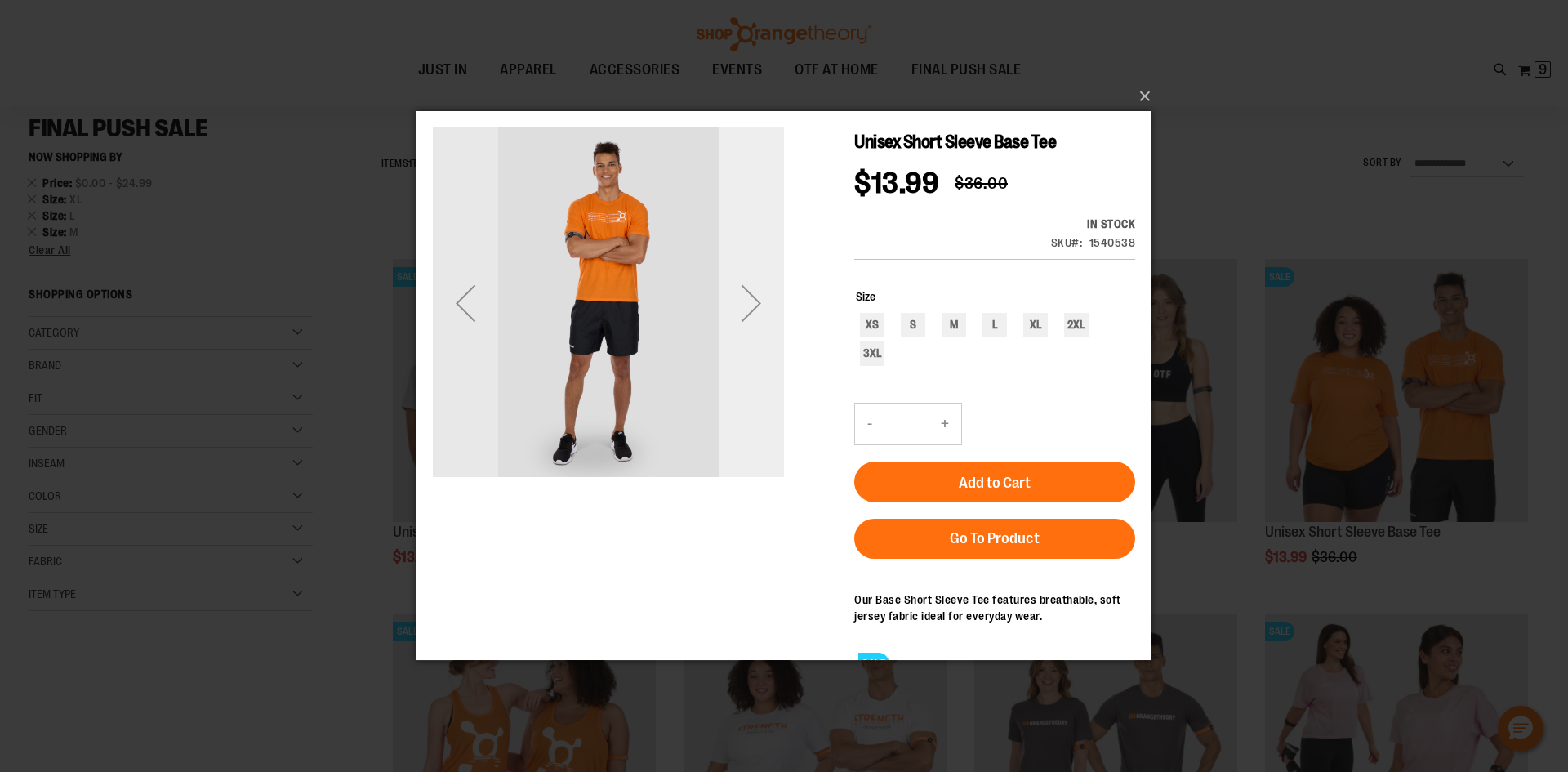
click at [755, 298] on div "Next" at bounding box center [752, 303] width 65 height 65
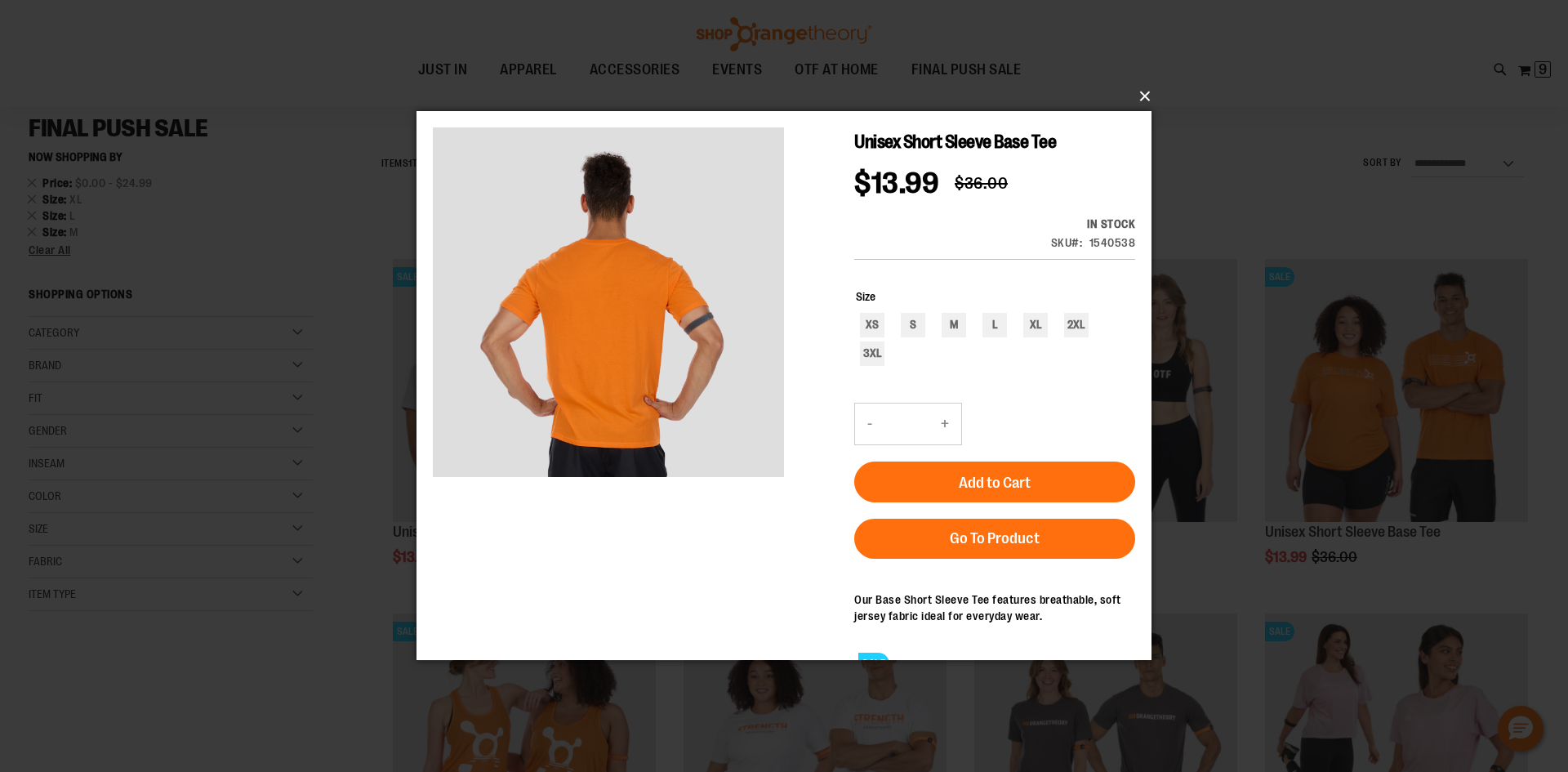
click at [1146, 95] on button "×" at bounding box center [789, 96] width 735 height 36
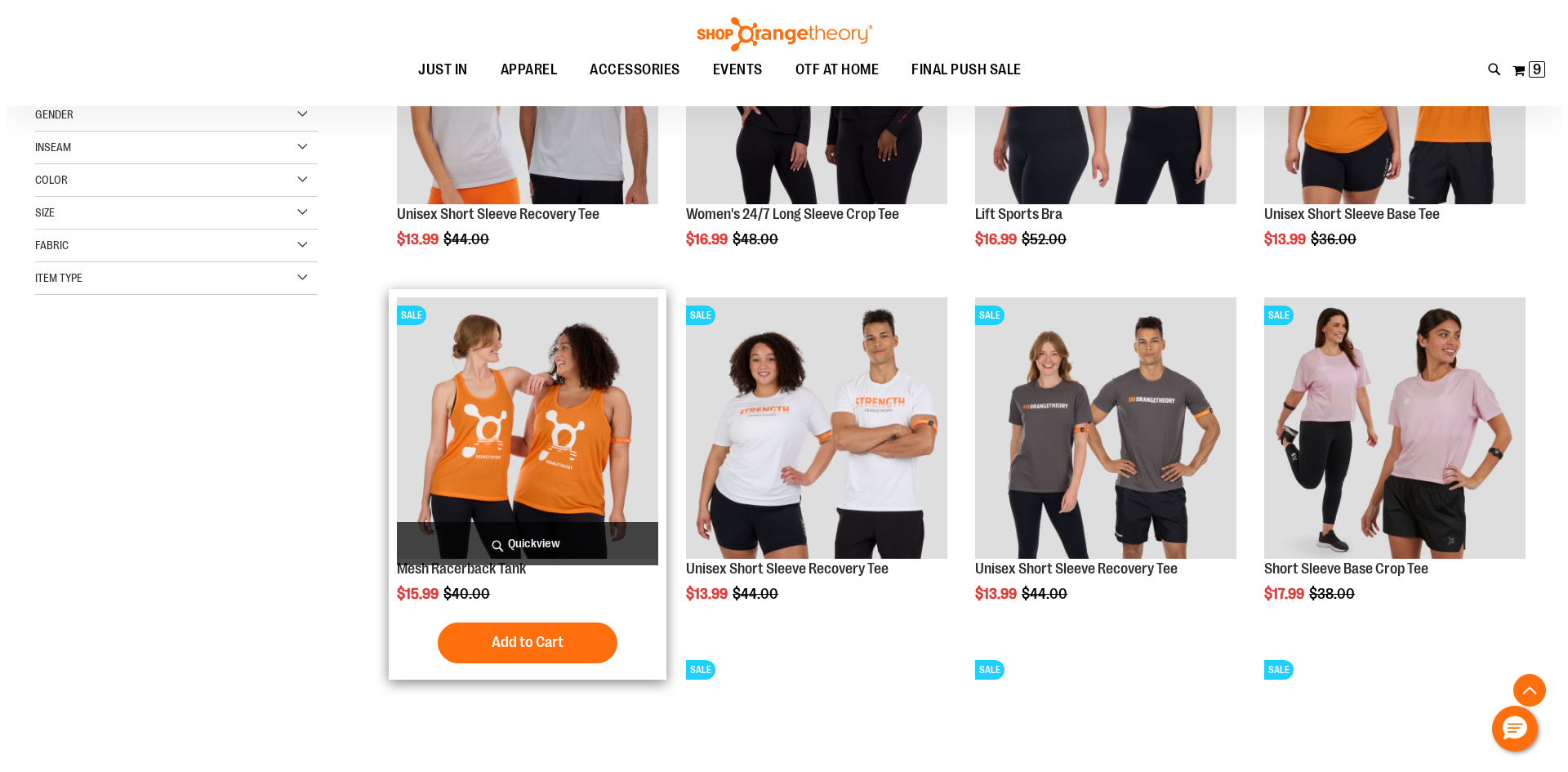
scroll to position [442, 0]
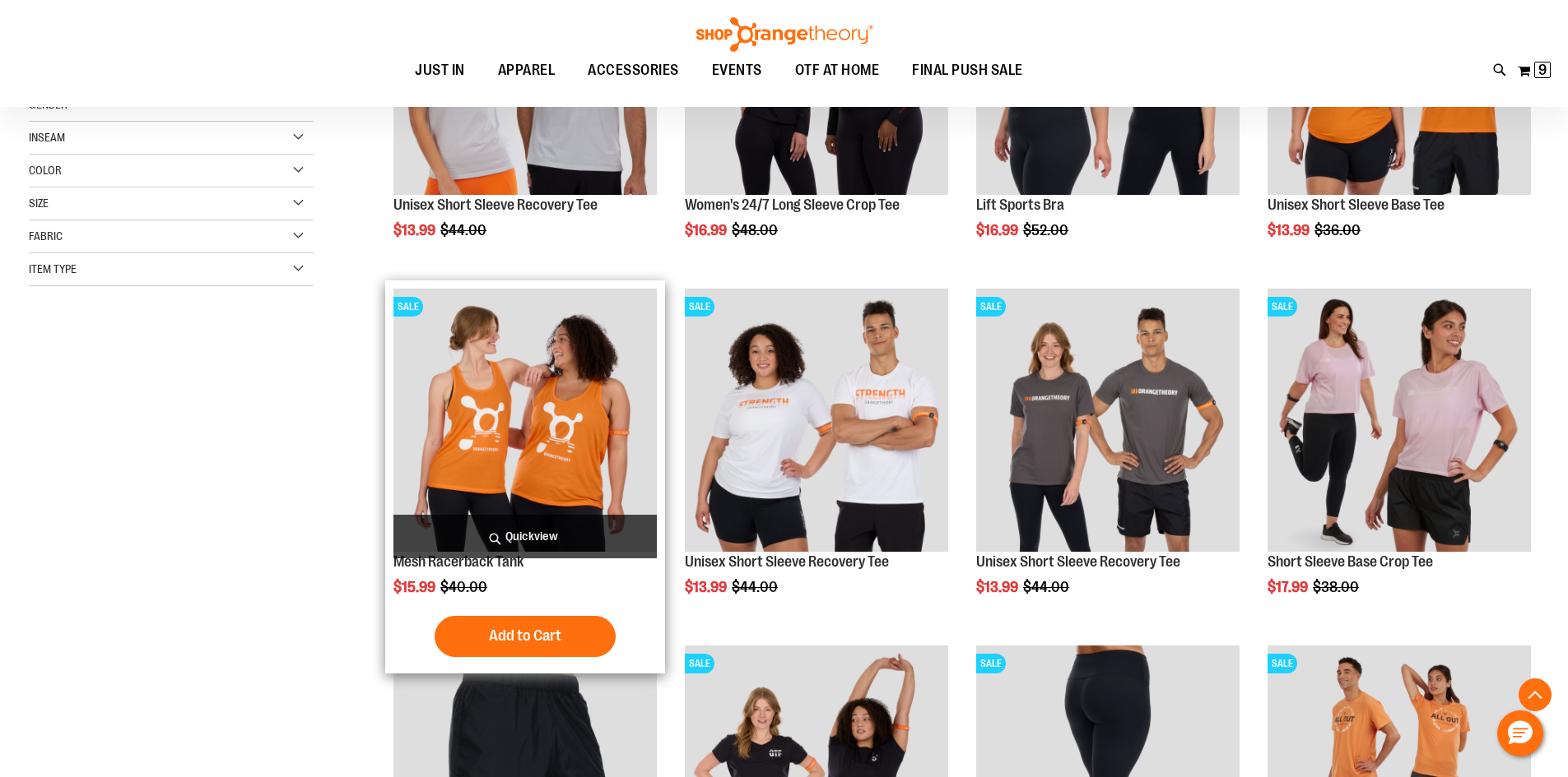
click at [546, 534] on span "Quickview" at bounding box center [525, 536] width 264 height 43
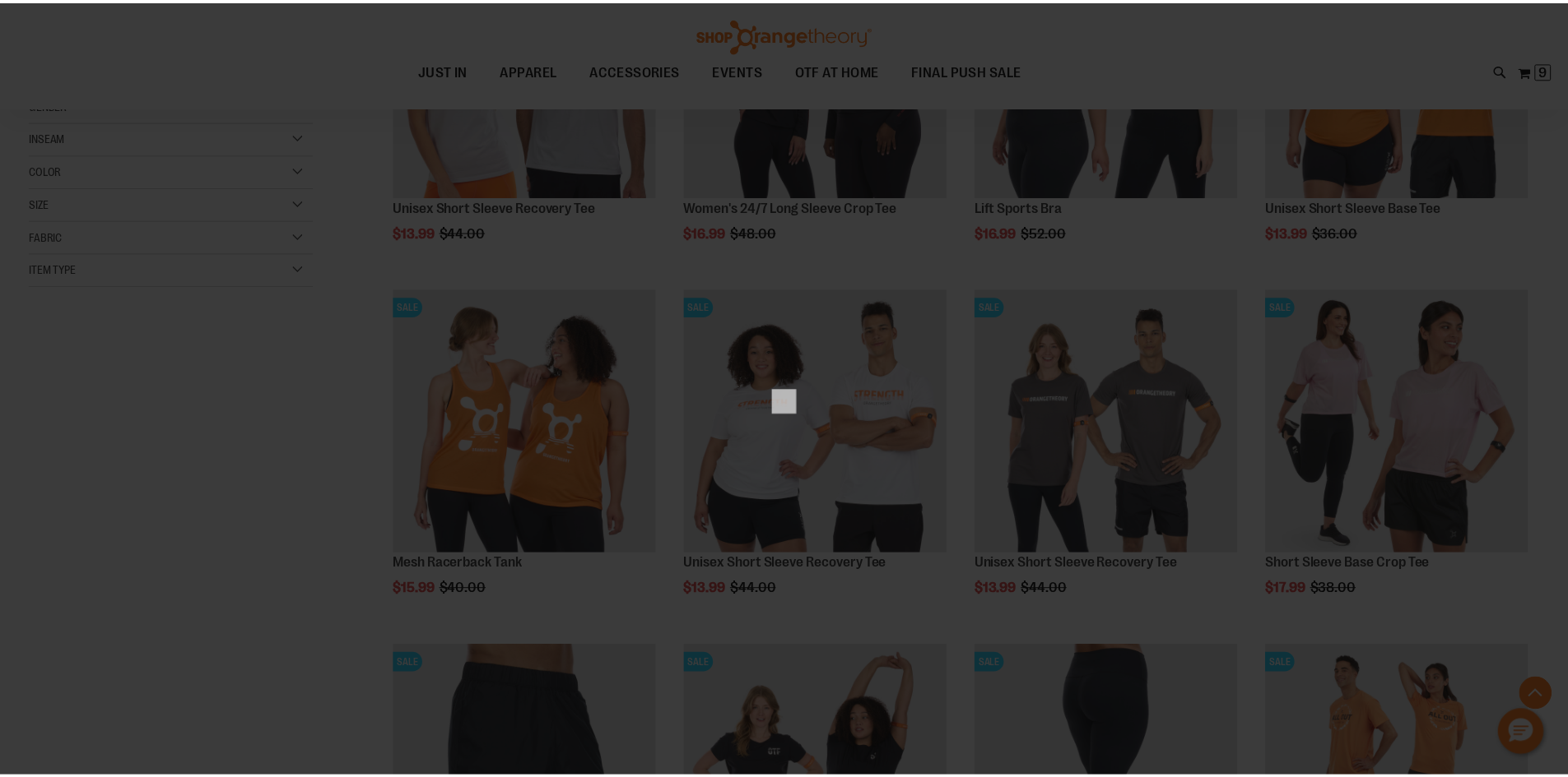
scroll to position [0, 0]
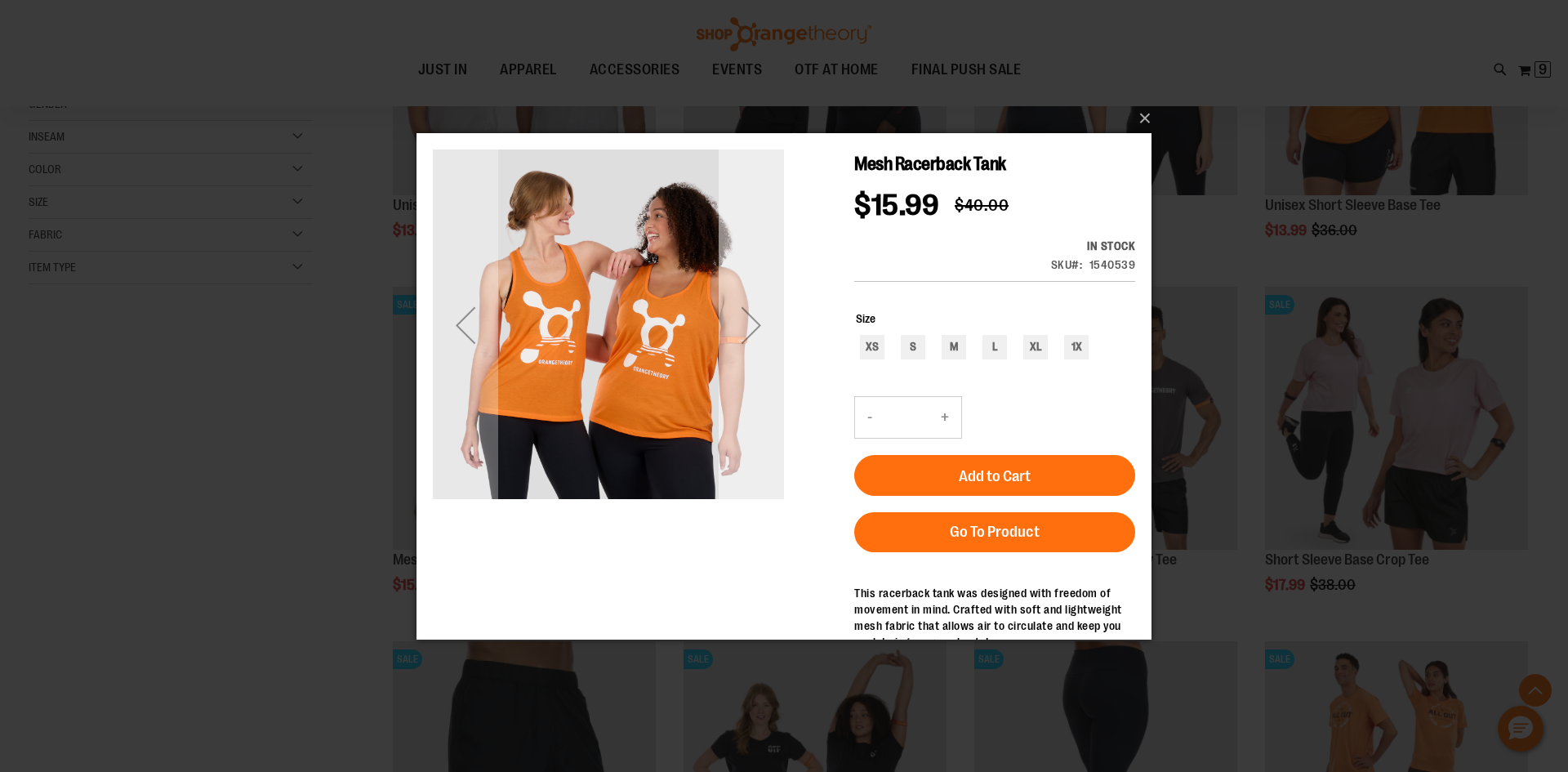
click at [750, 326] on div "Next" at bounding box center [752, 324] width 65 height 65
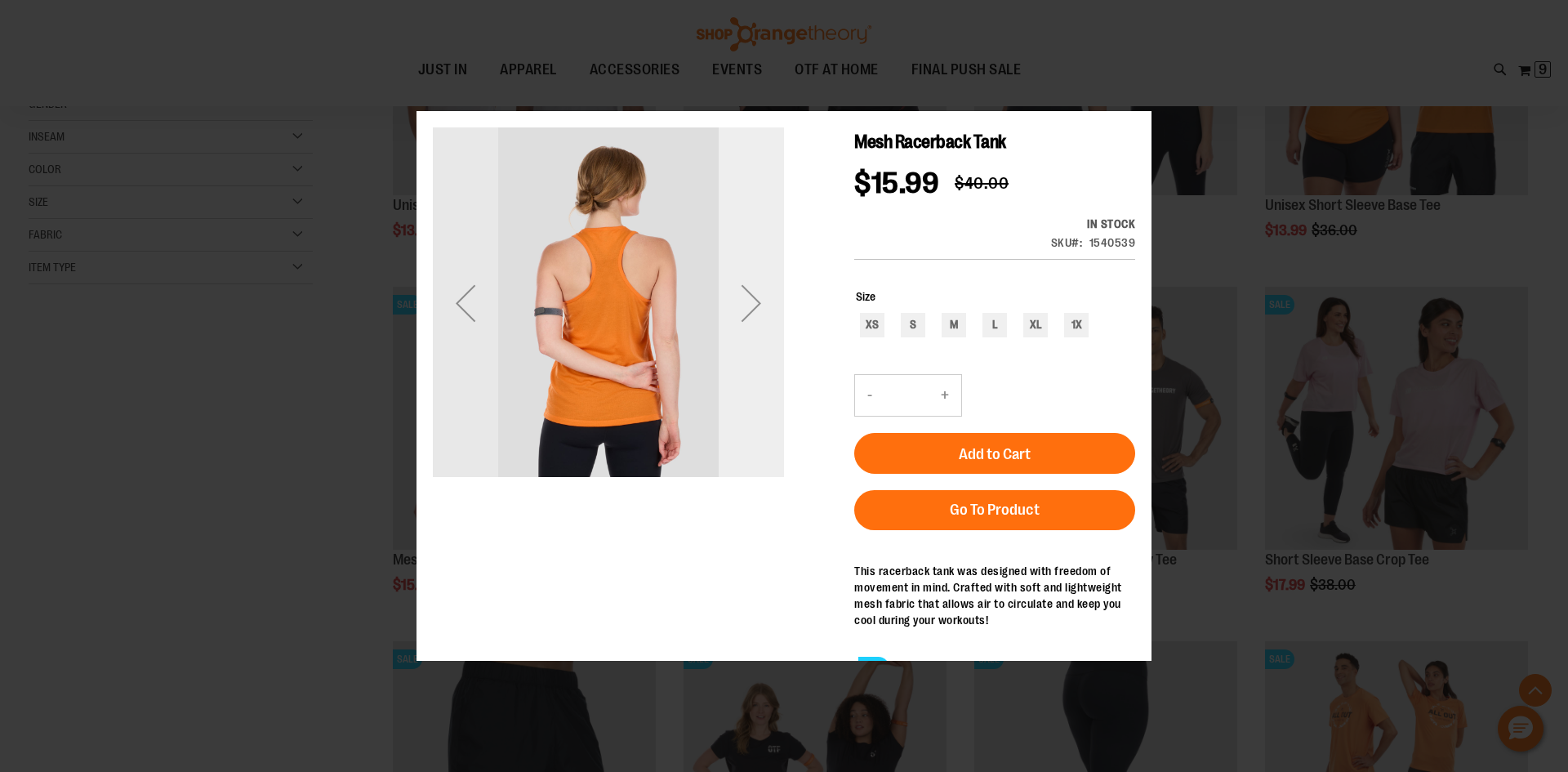
click at [750, 326] on div "Next" at bounding box center [752, 302] width 65 height 65
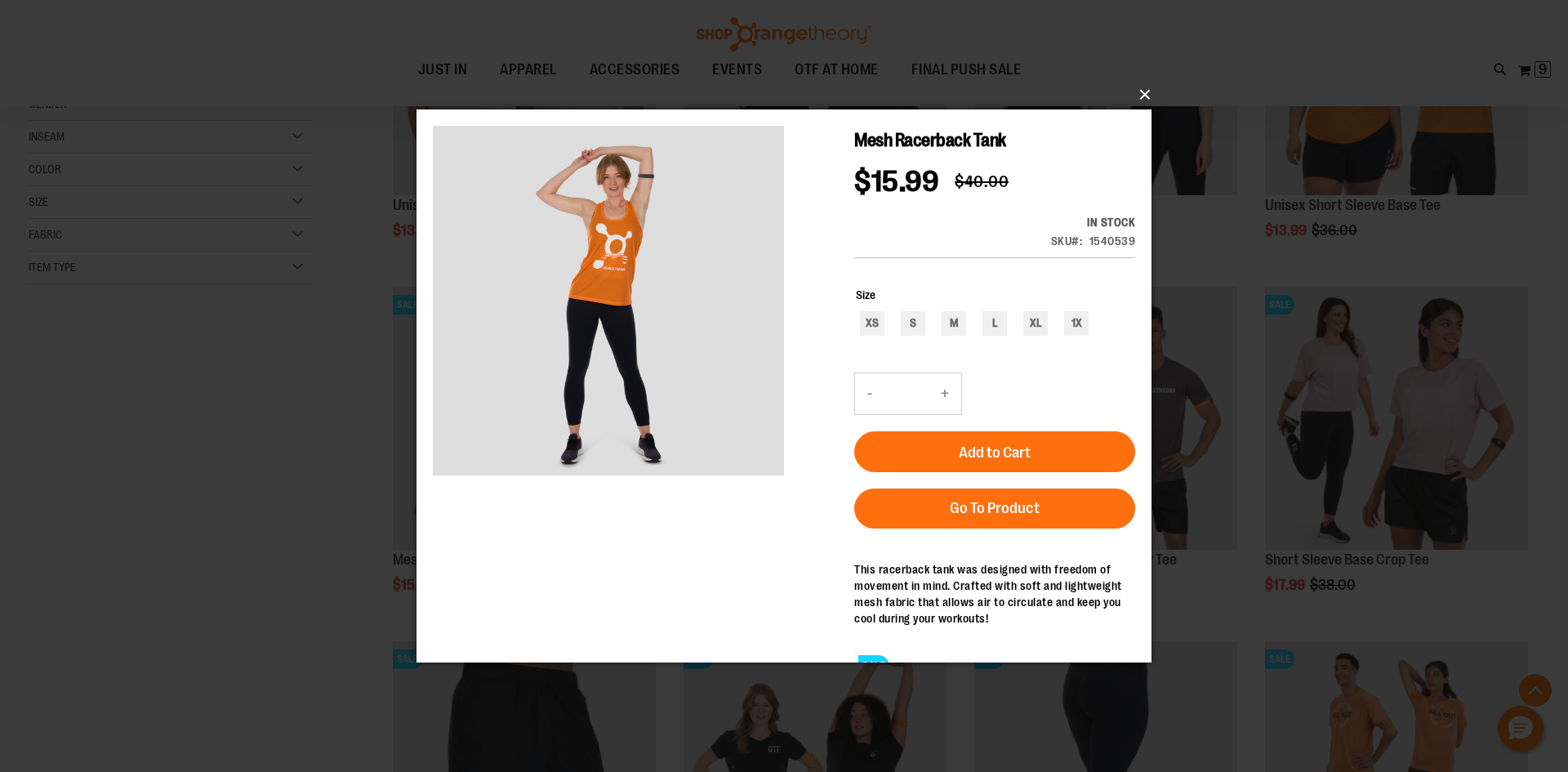
click at [1148, 97] on button "×" at bounding box center [789, 95] width 735 height 36
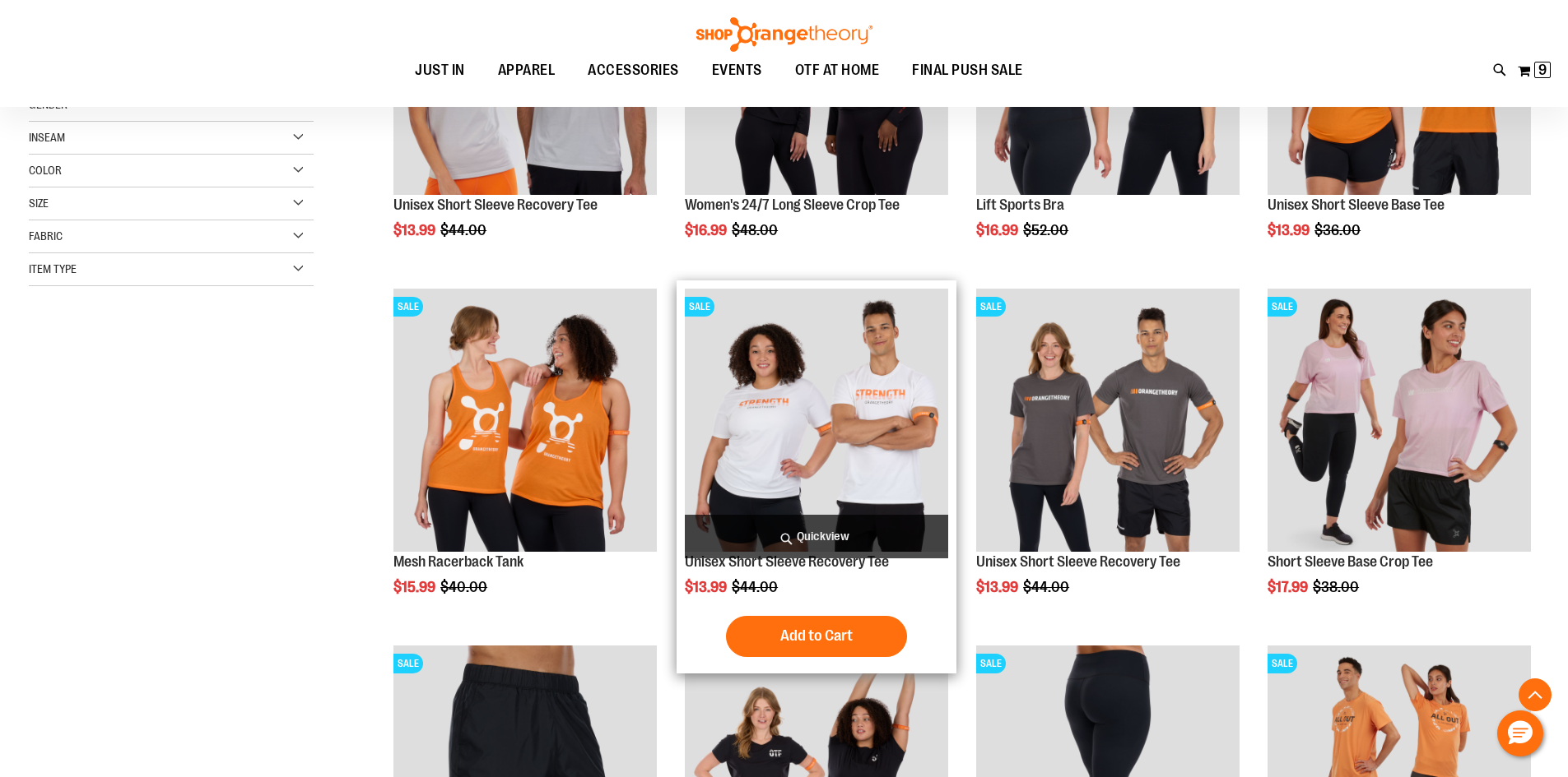
click at [867, 439] on img "product" at bounding box center [817, 420] width 264 height 263
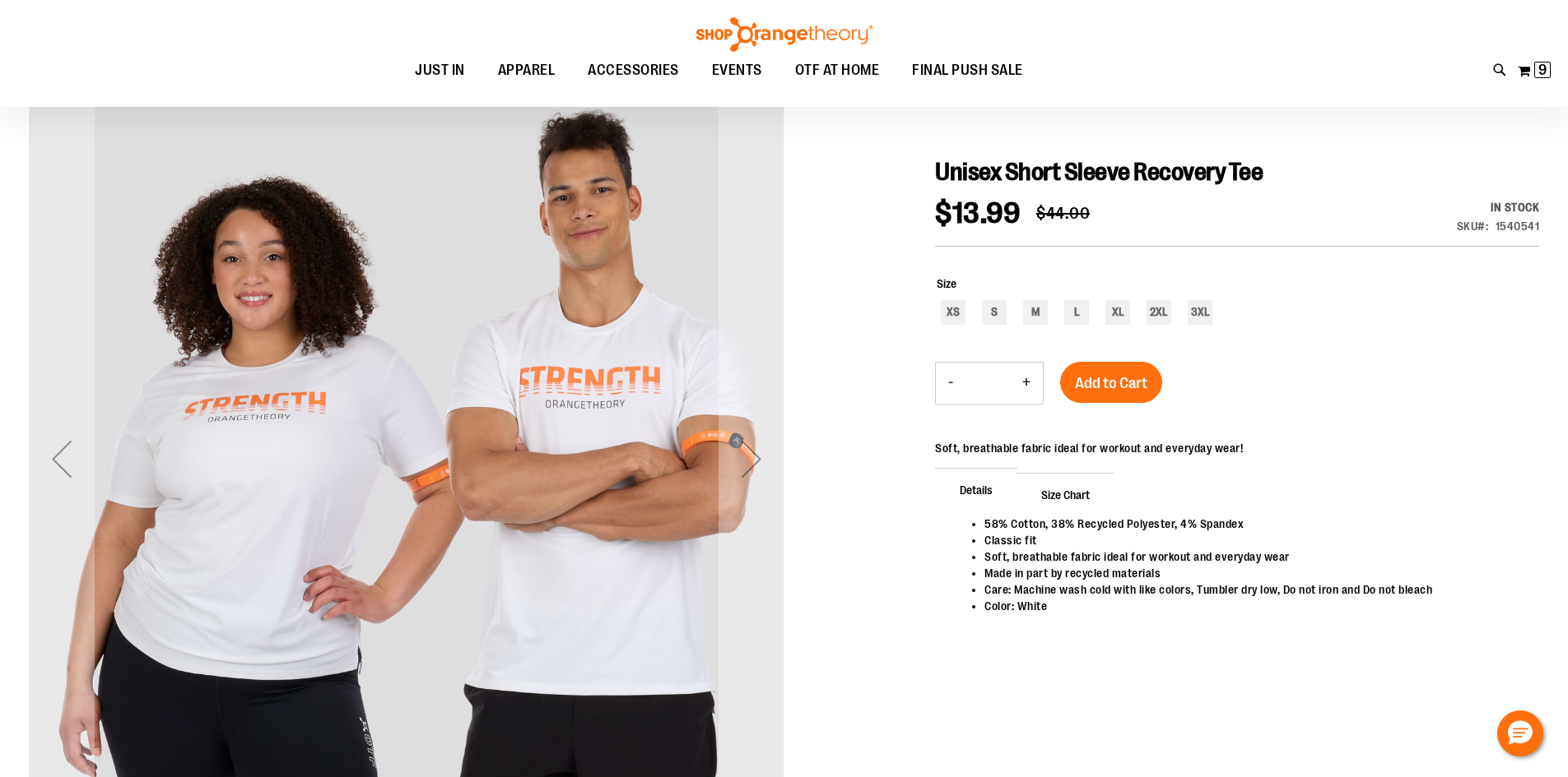
scroll to position [164, 0]
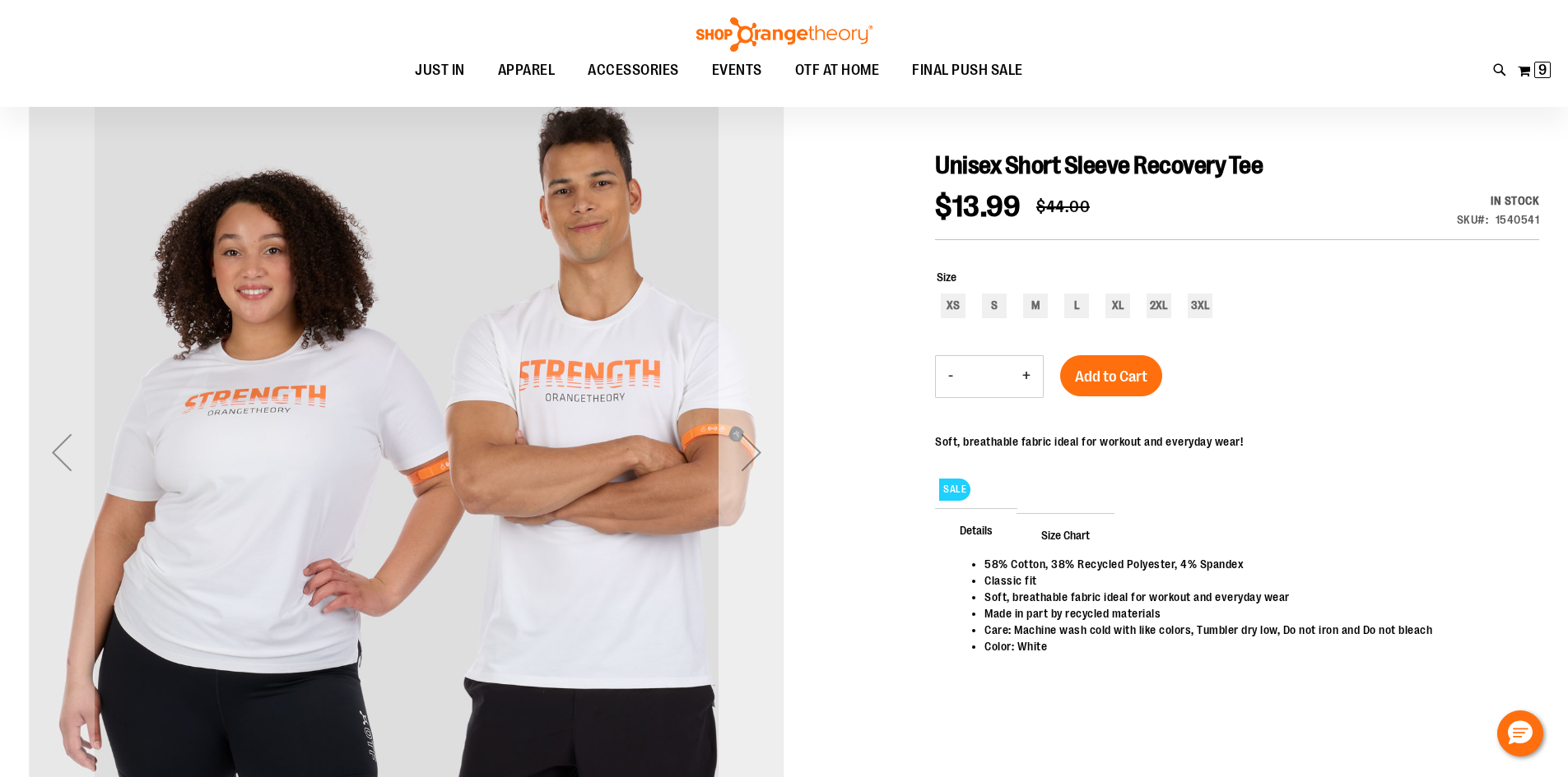
click at [750, 454] on div "Next" at bounding box center [751, 452] width 66 height 66
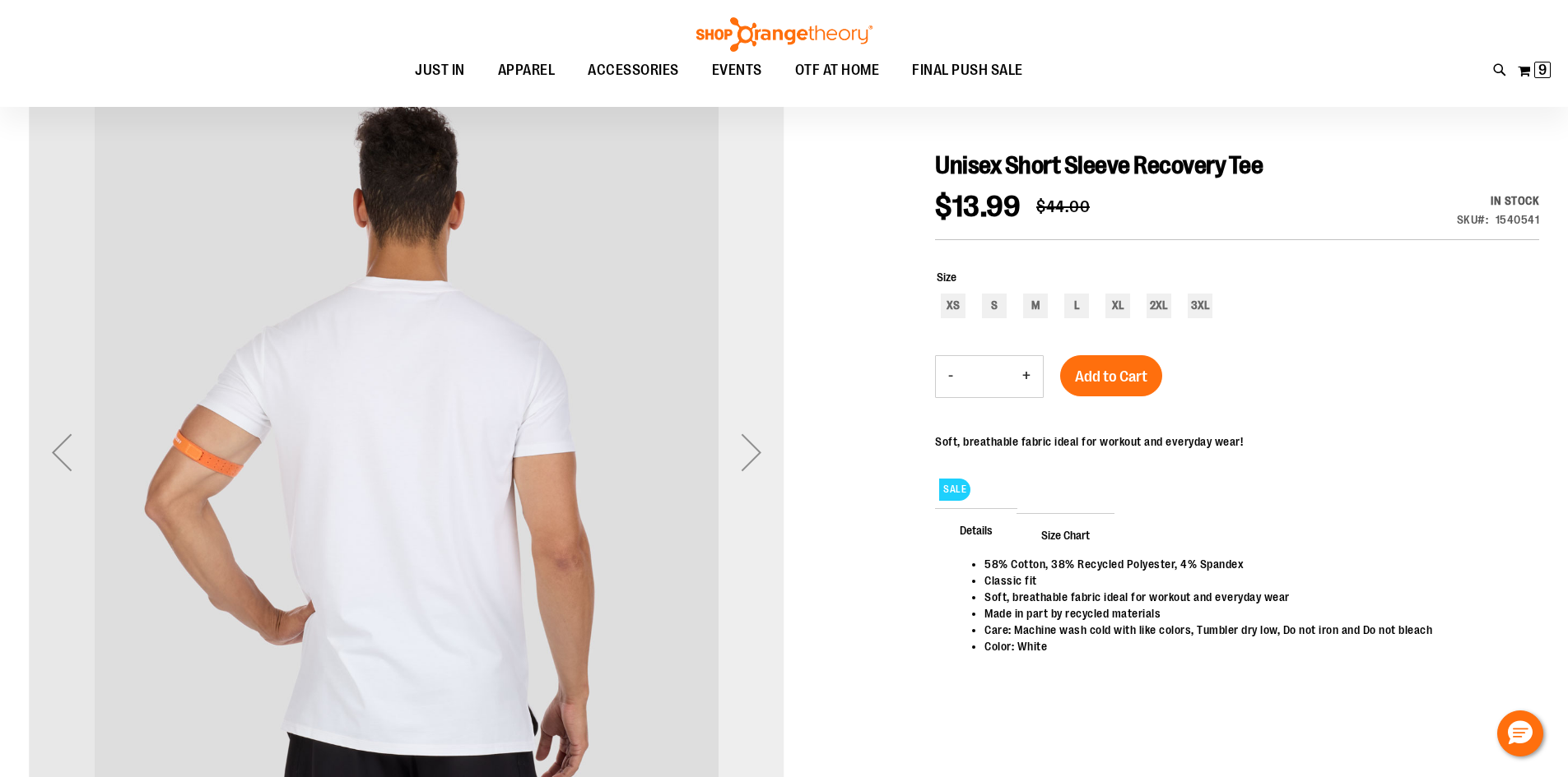
click at [750, 454] on div "Next" at bounding box center [751, 452] width 66 height 66
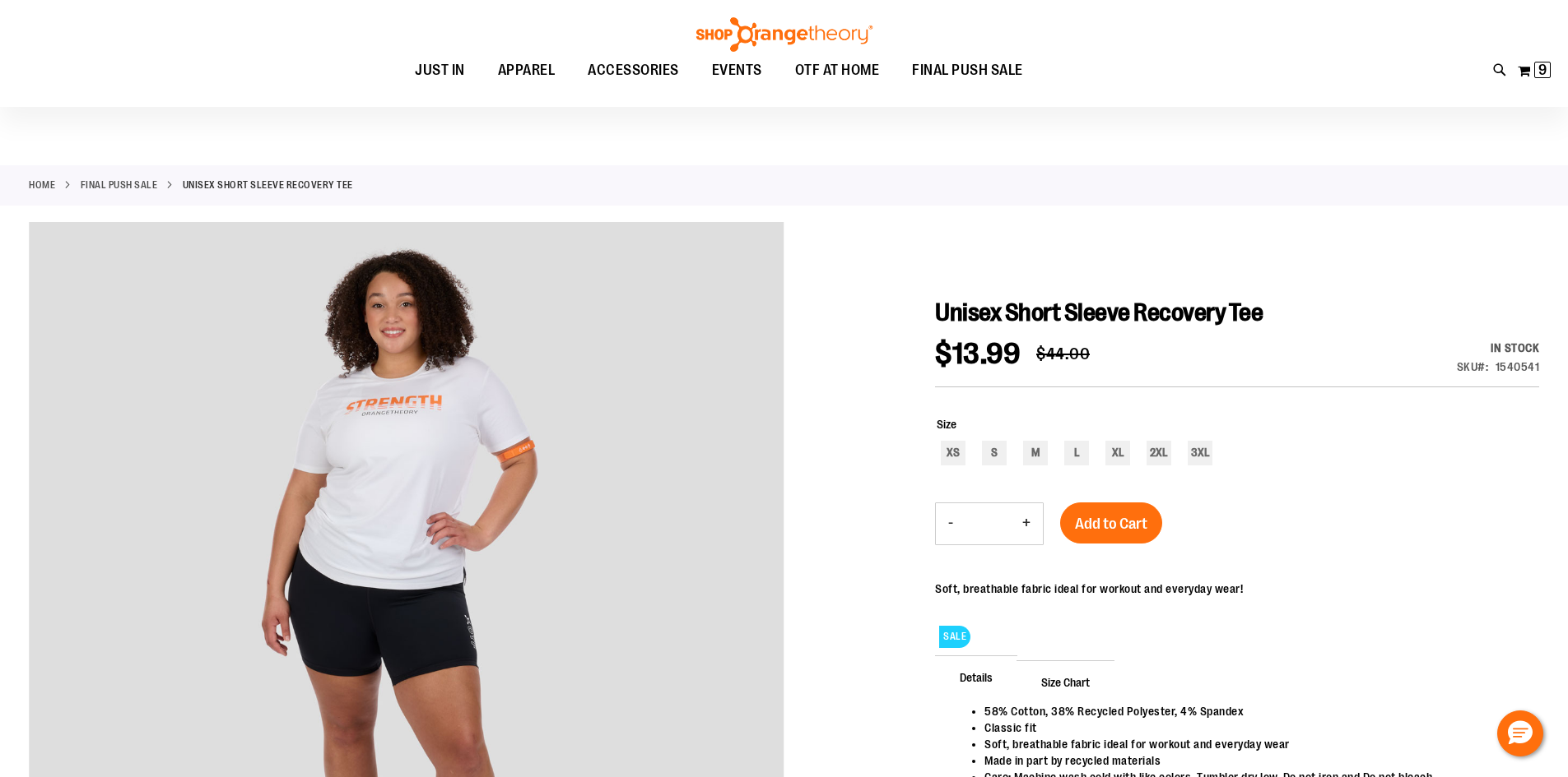
scroll to position [11, 0]
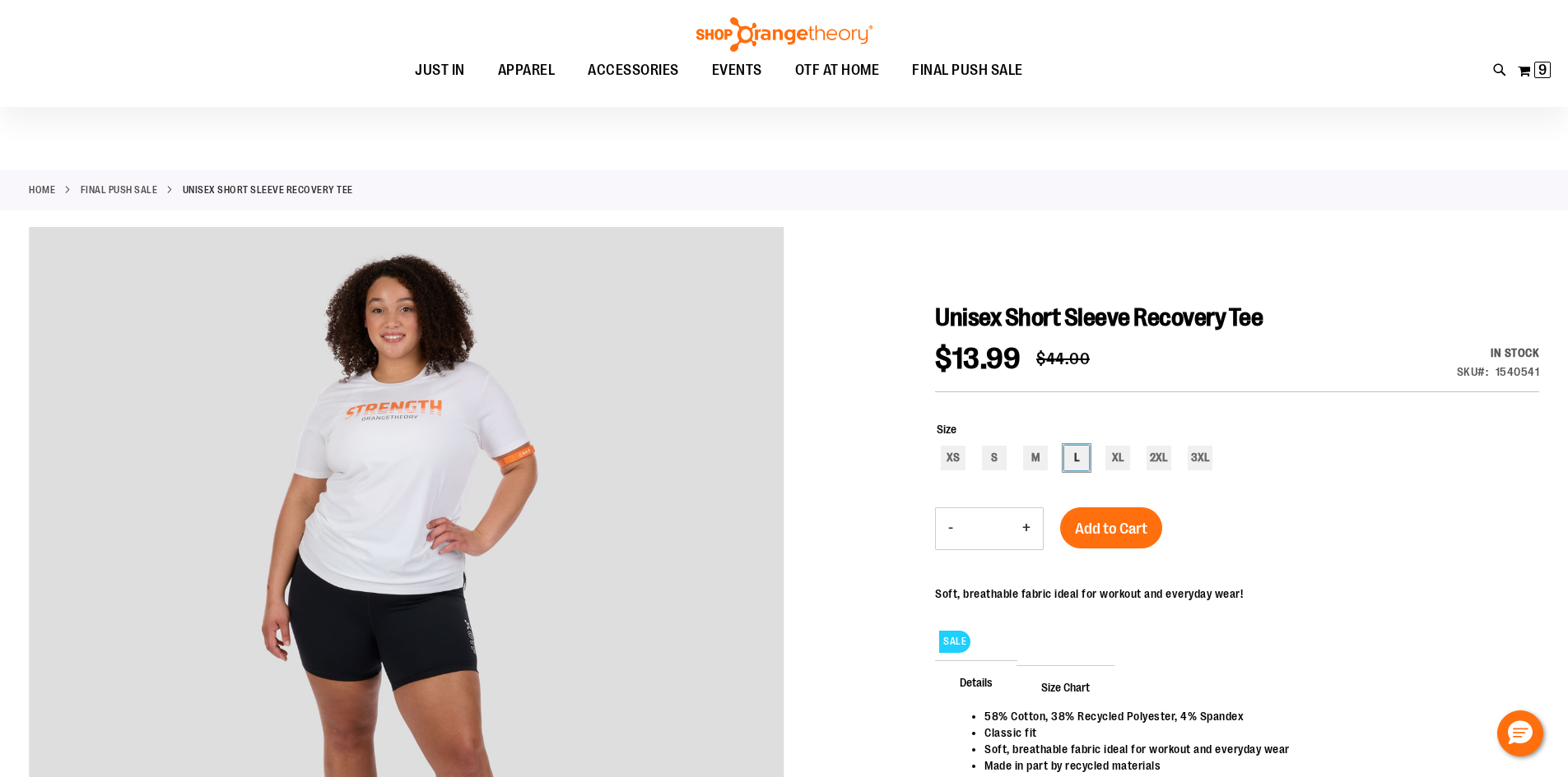
click at [1086, 453] on div "L" at bounding box center [1077, 458] width 24 height 24
type input "***"
click at [1100, 528] on span "Add to Cart" at bounding box center [1111, 528] width 73 height 18
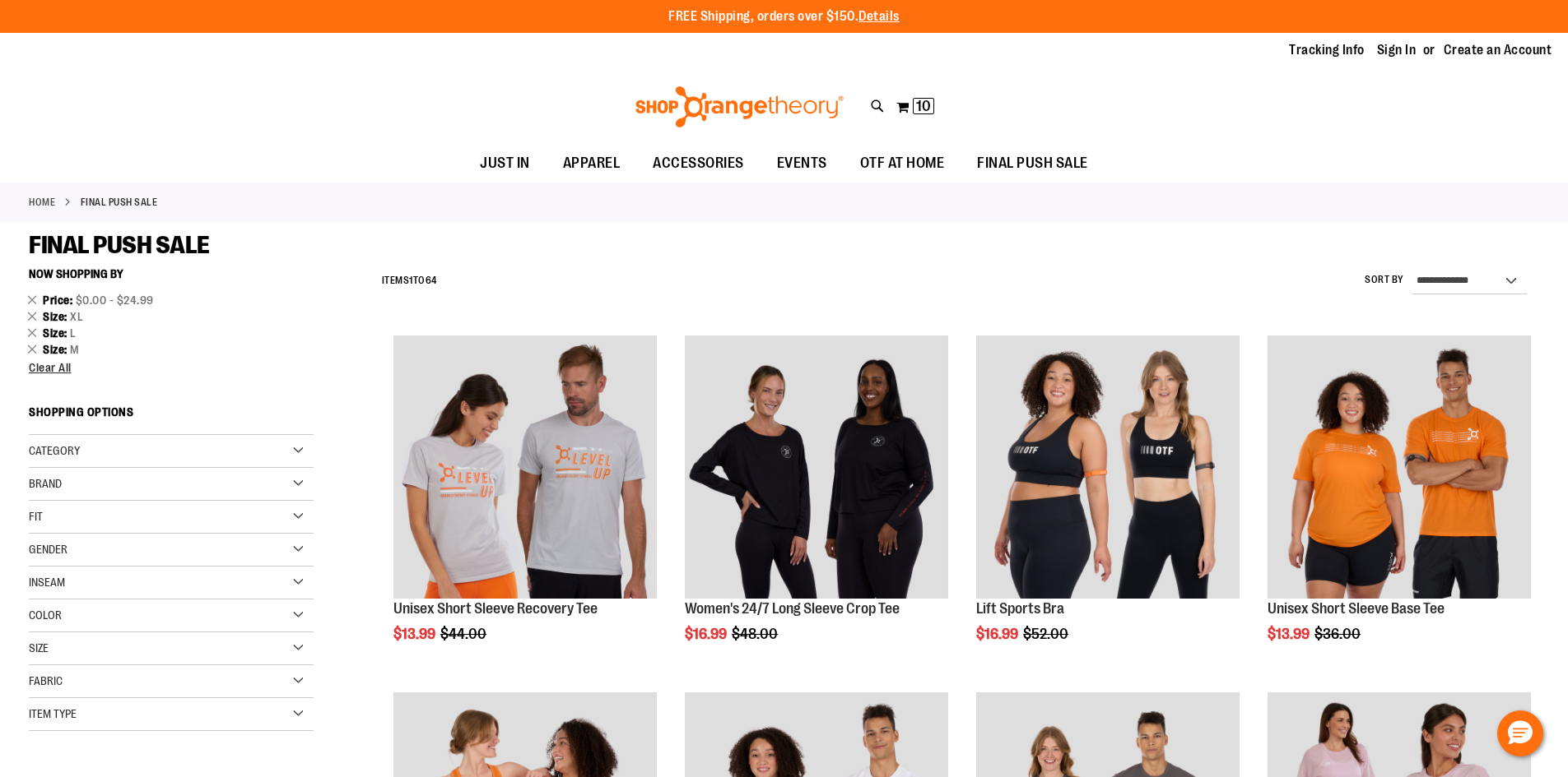
scroll to position [404, 0]
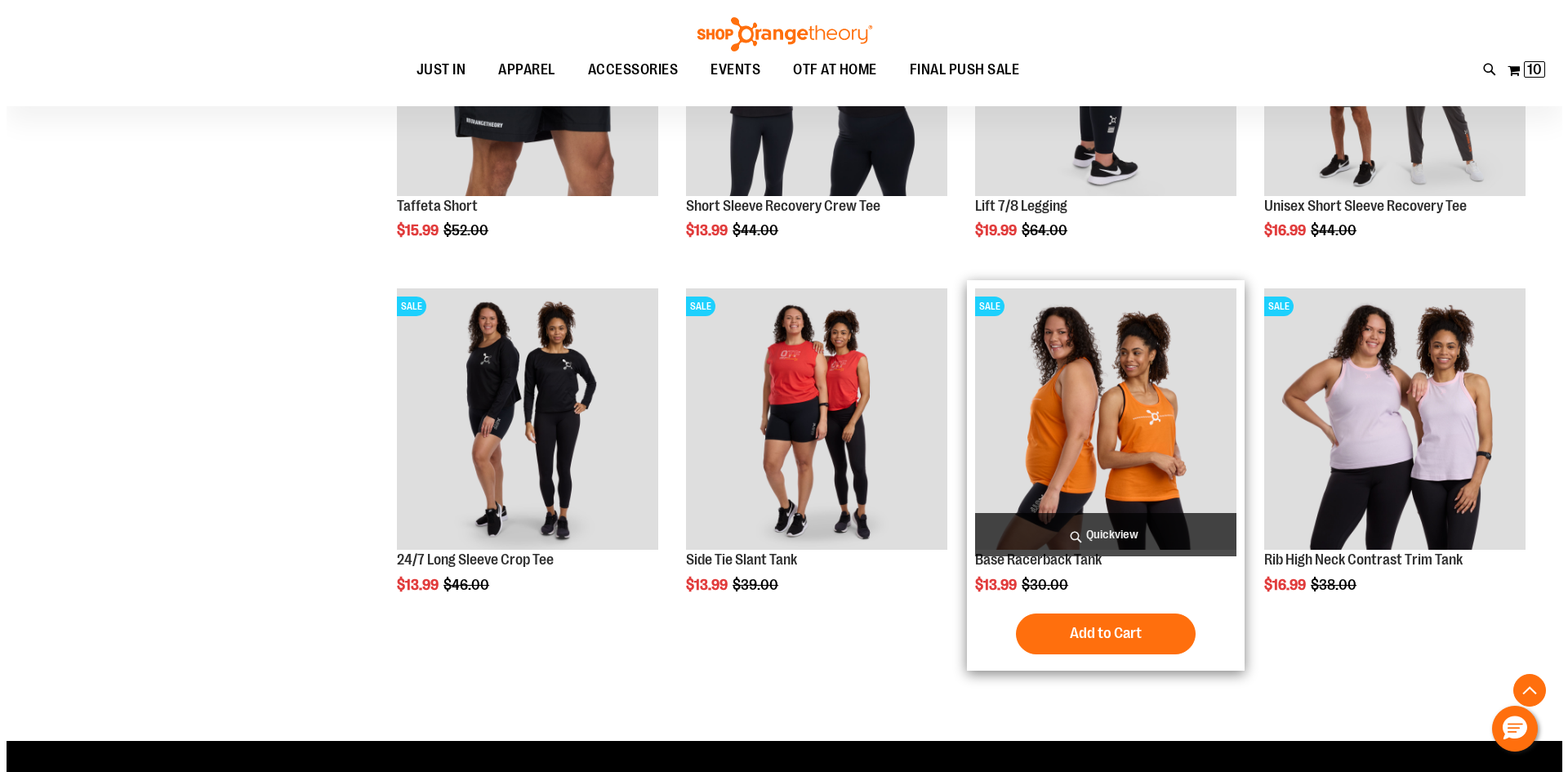
scroll to position [1136, 0]
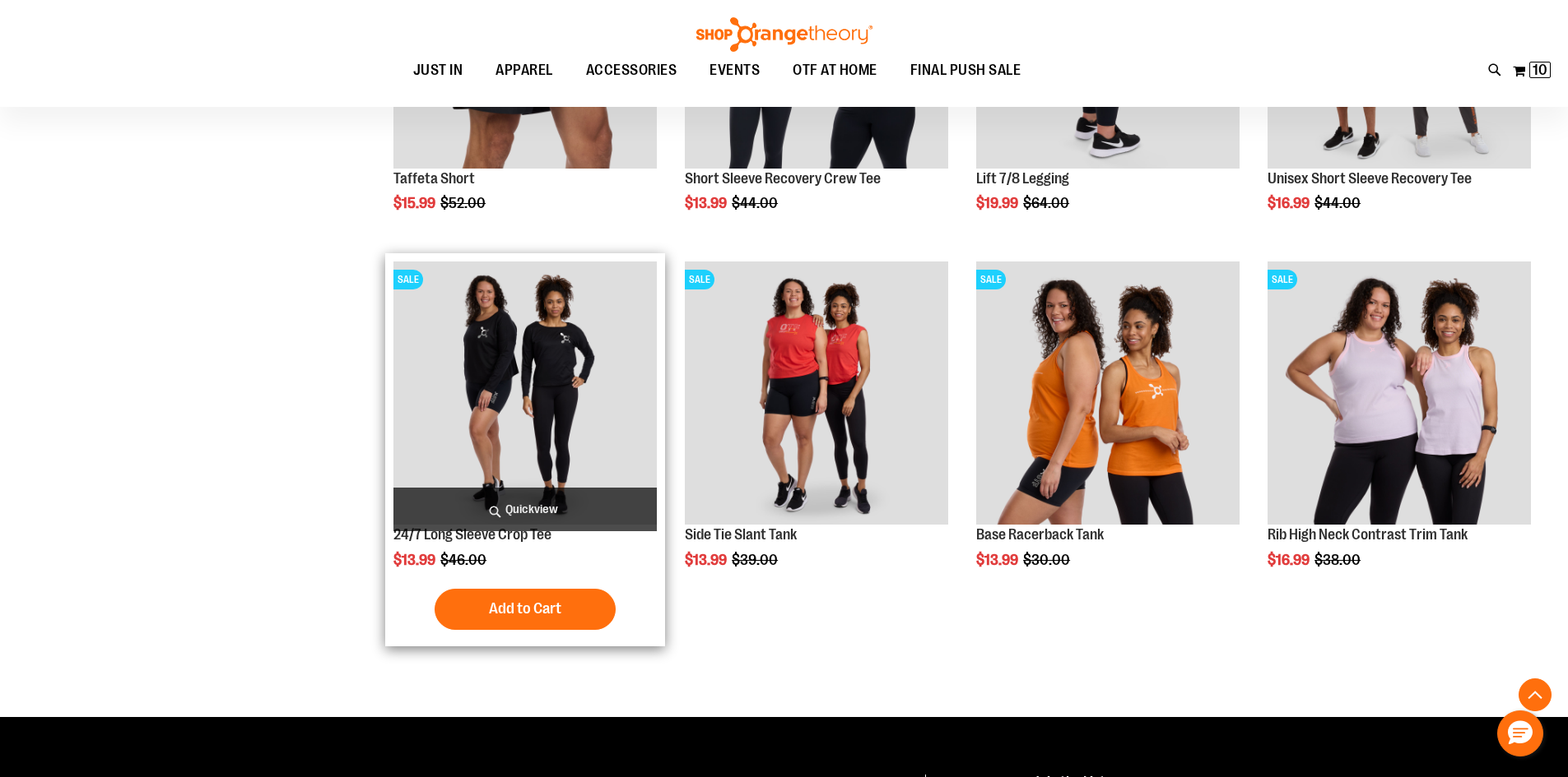
click at [579, 510] on span "Quickview" at bounding box center [525, 509] width 264 height 43
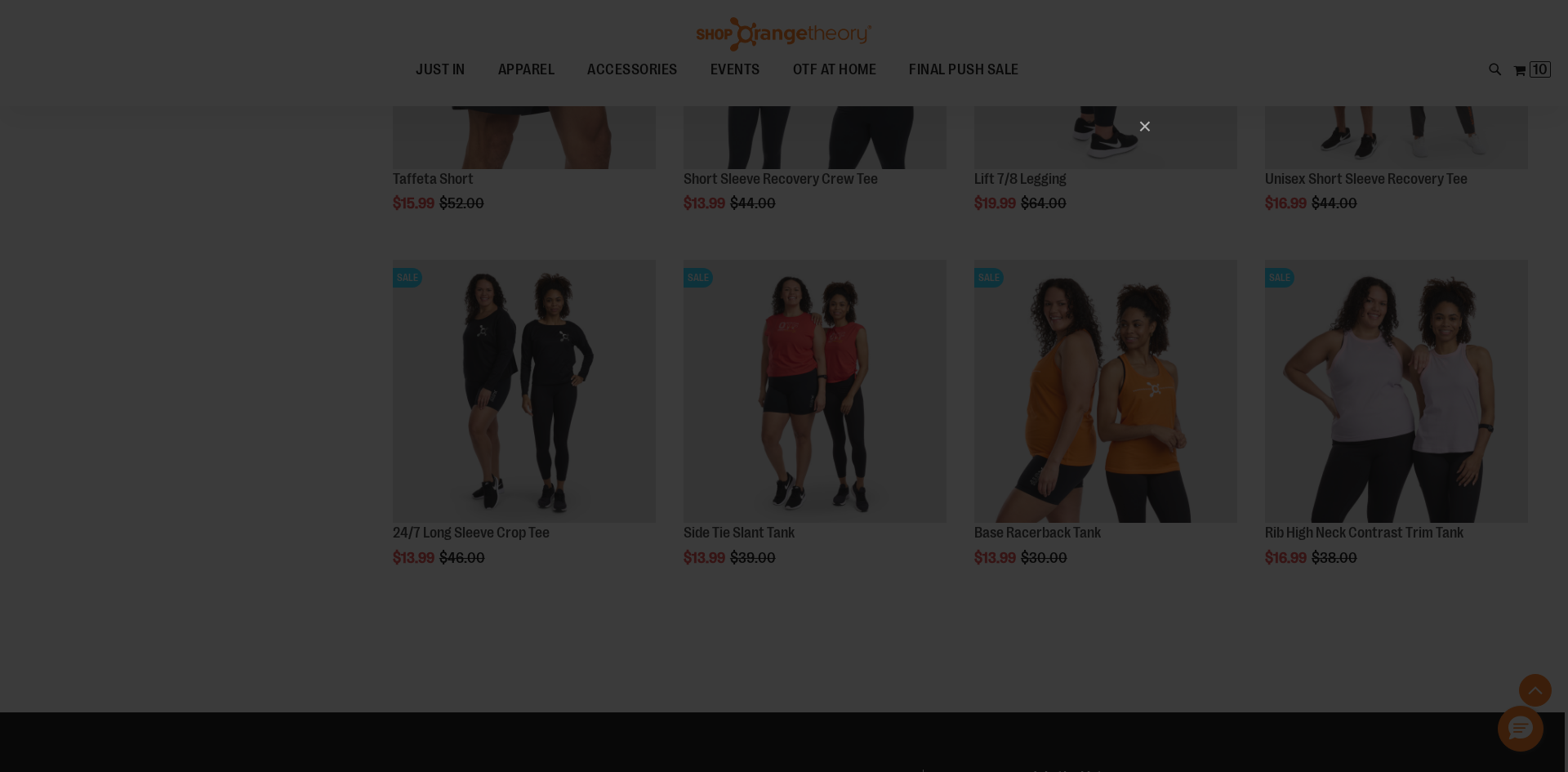
scroll to position [0, 0]
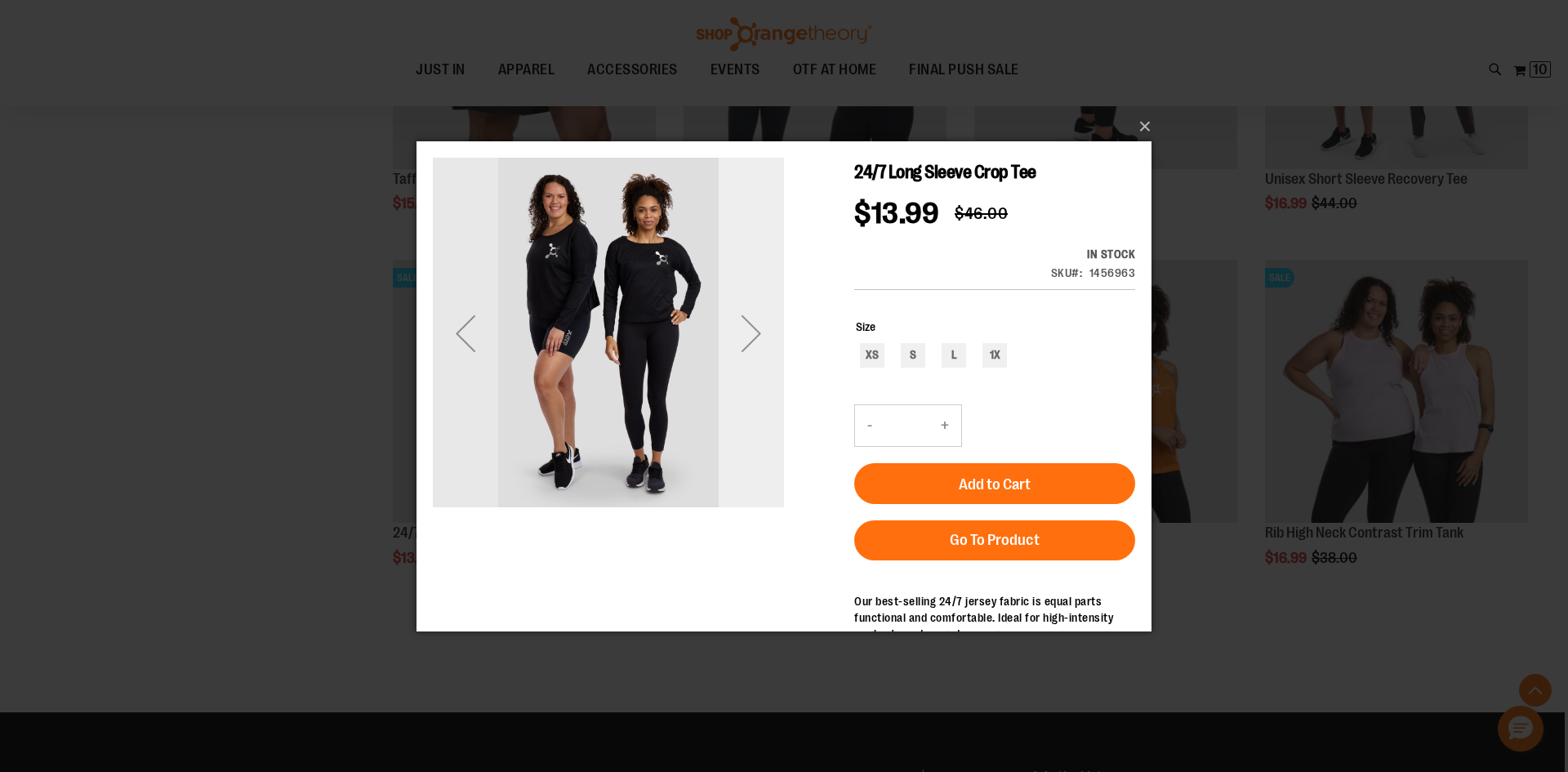
click at [759, 330] on div "Next" at bounding box center [752, 332] width 65 height 65
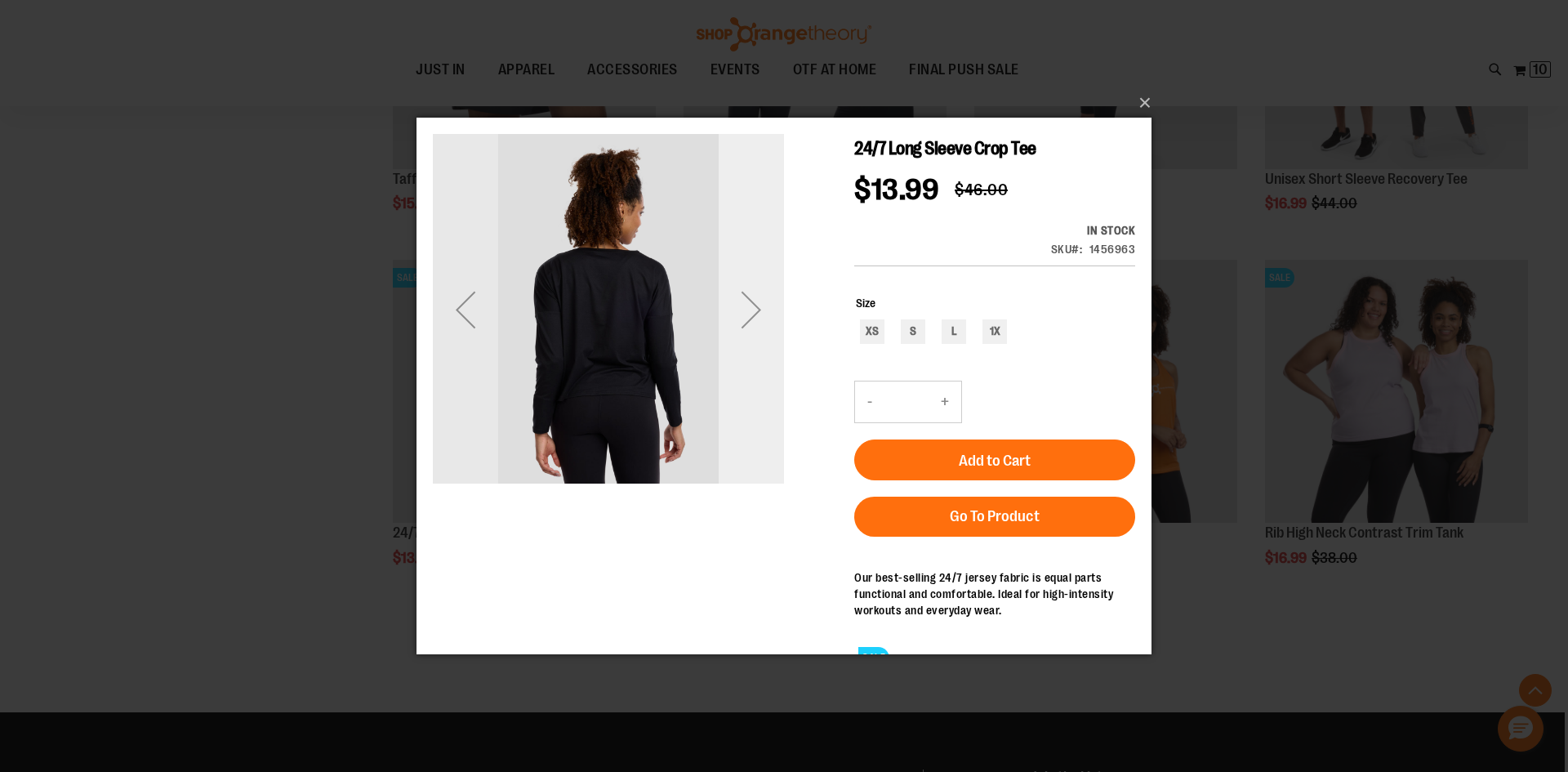
click at [747, 310] on div "Next" at bounding box center [752, 309] width 65 height 65
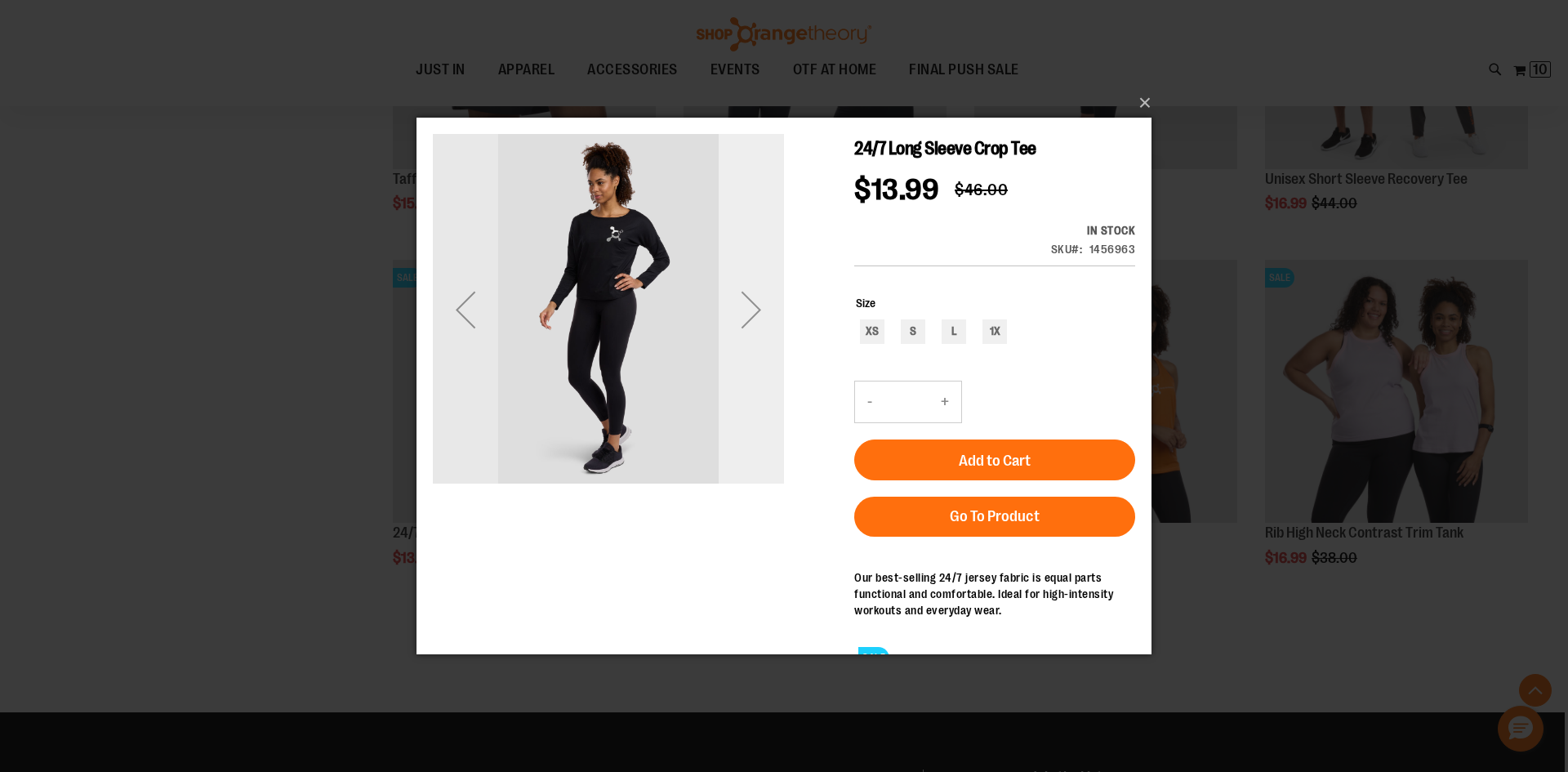
click at [747, 310] on div "Next" at bounding box center [752, 309] width 65 height 65
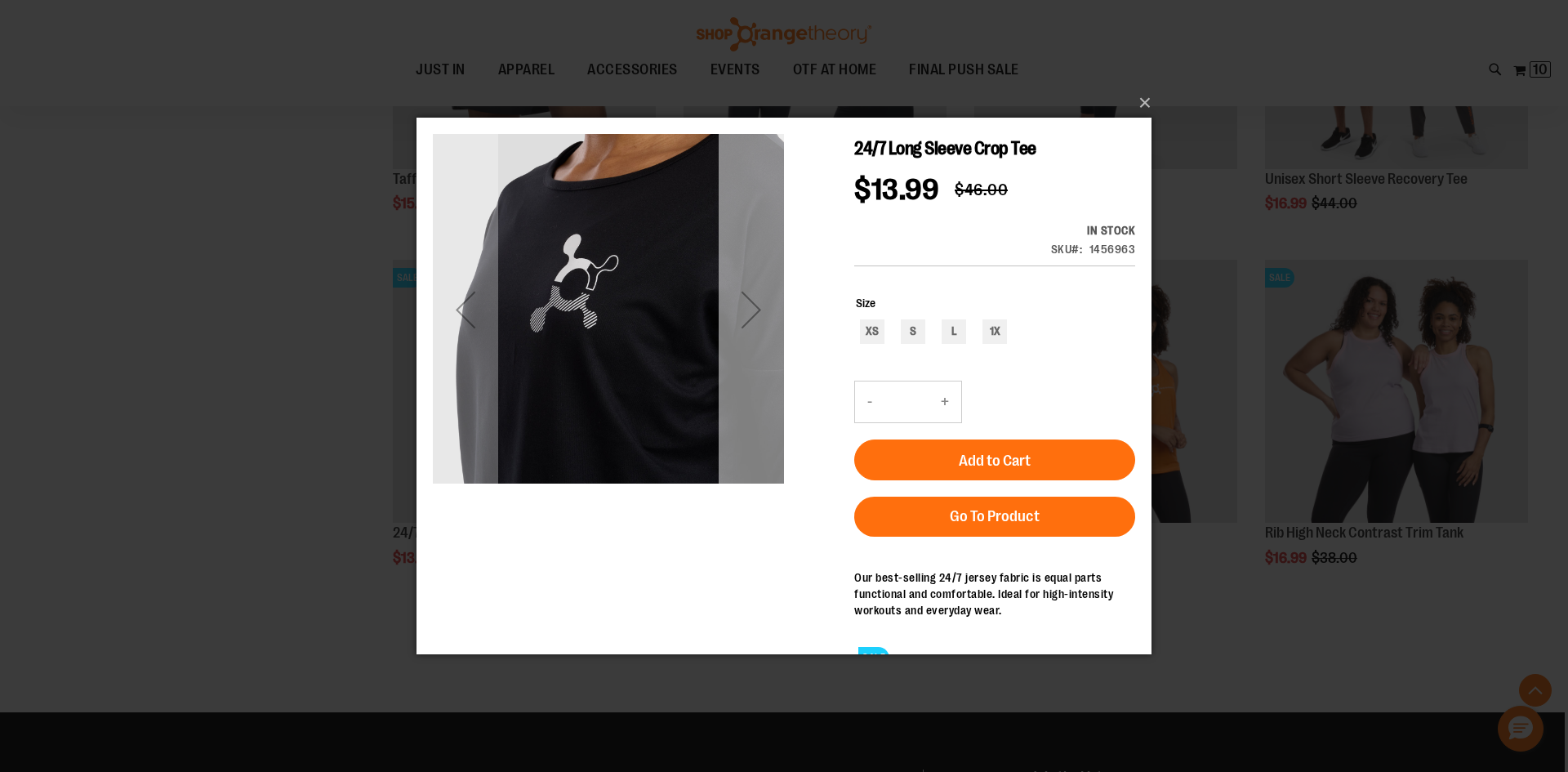
click at [747, 310] on div "Next" at bounding box center [752, 309] width 65 height 65
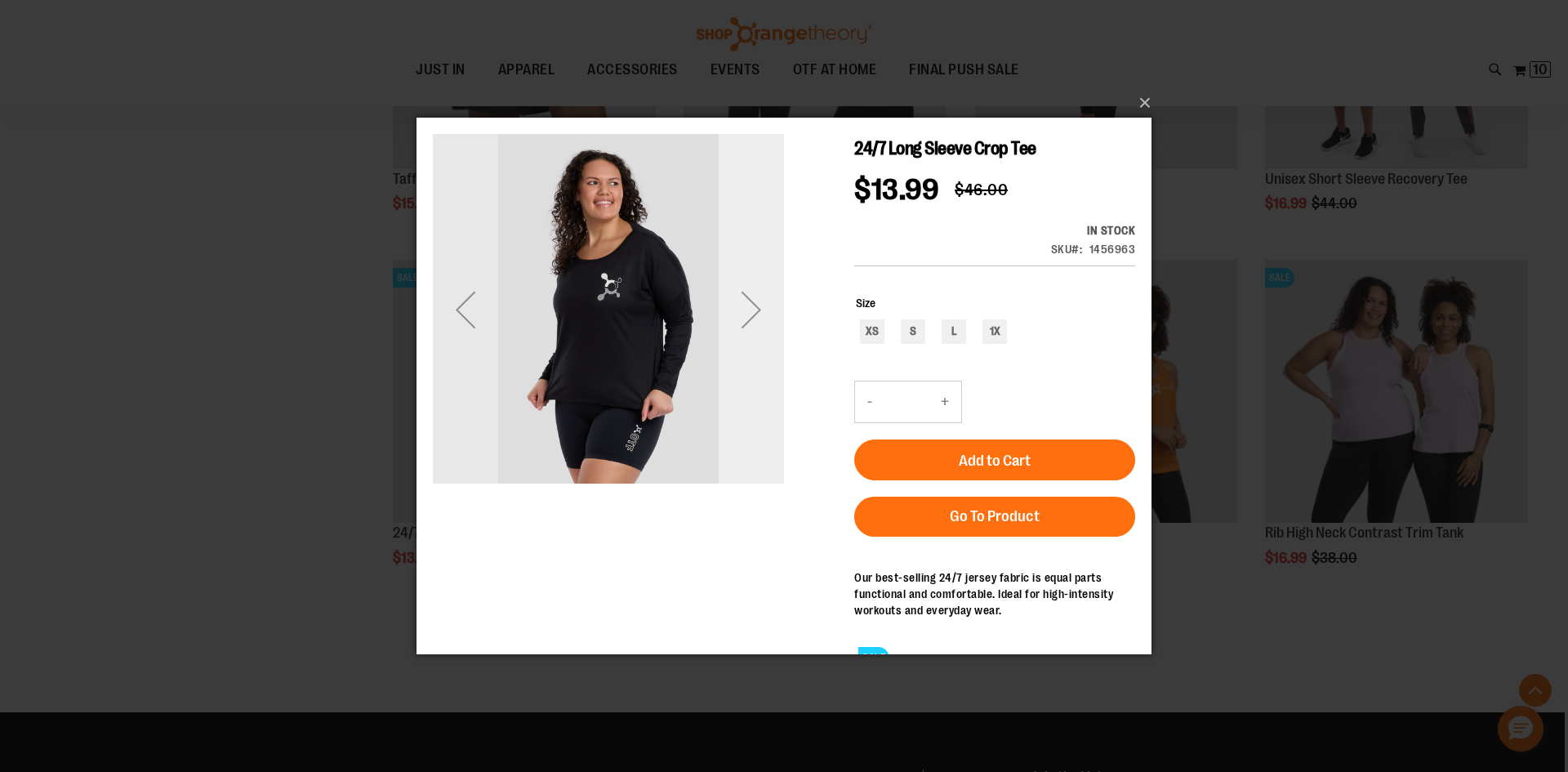
click at [747, 310] on div "Next" at bounding box center [752, 309] width 65 height 65
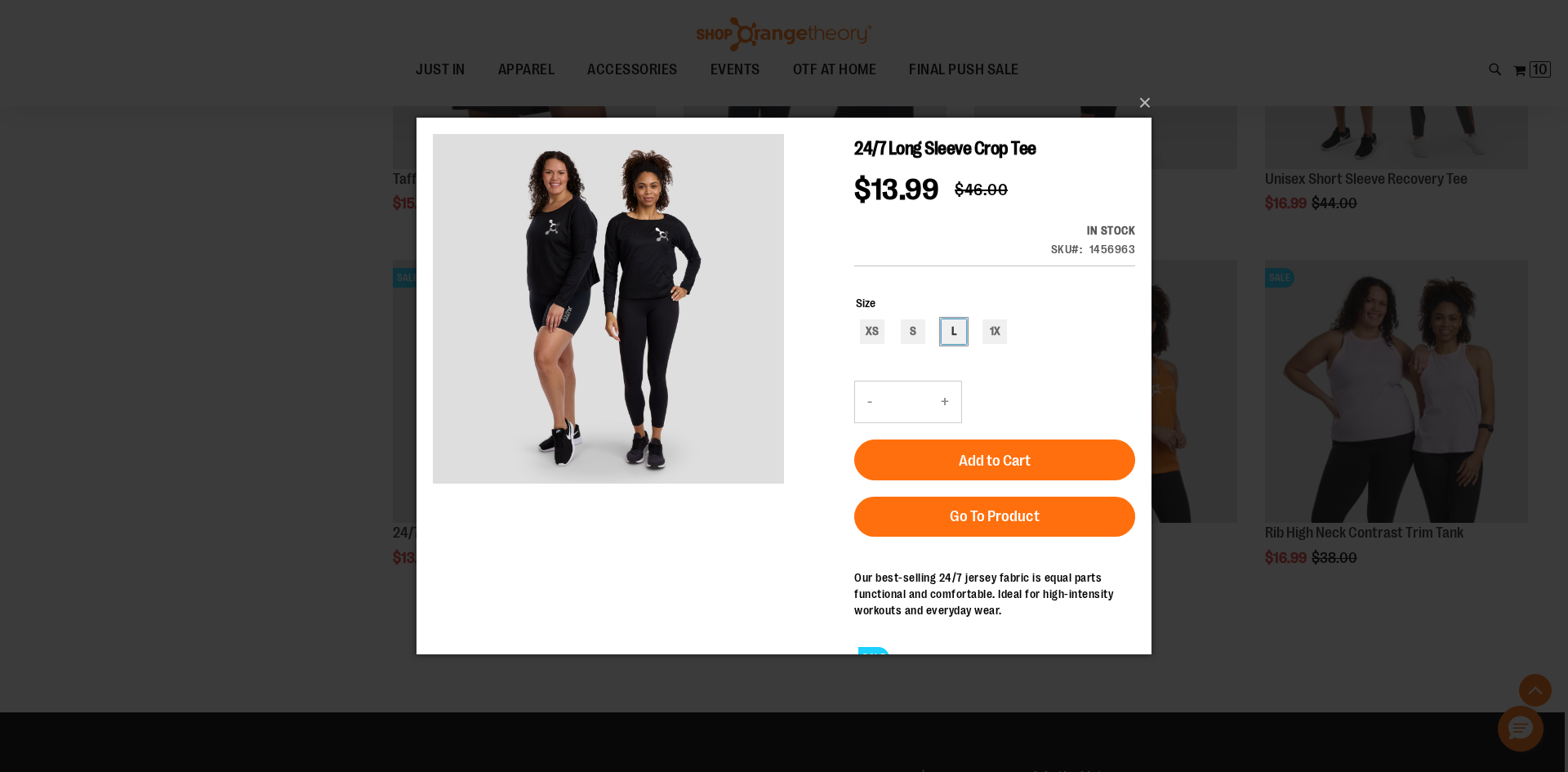
click at [954, 318] on div "L" at bounding box center [954, 330] width 24 height 24
type input "***"
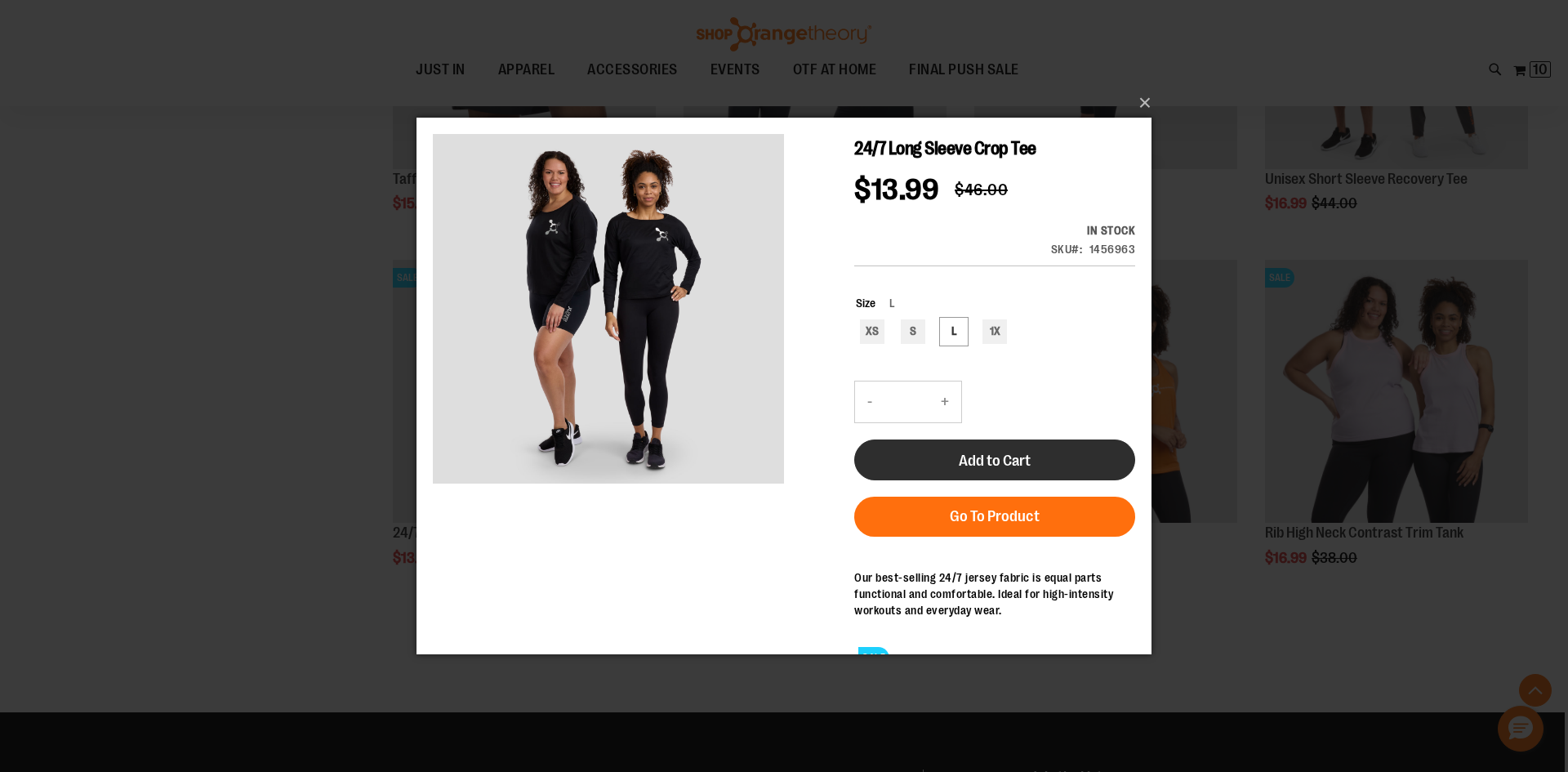
click at [998, 439] on button "Add to Cart" at bounding box center [994, 459] width 281 height 40
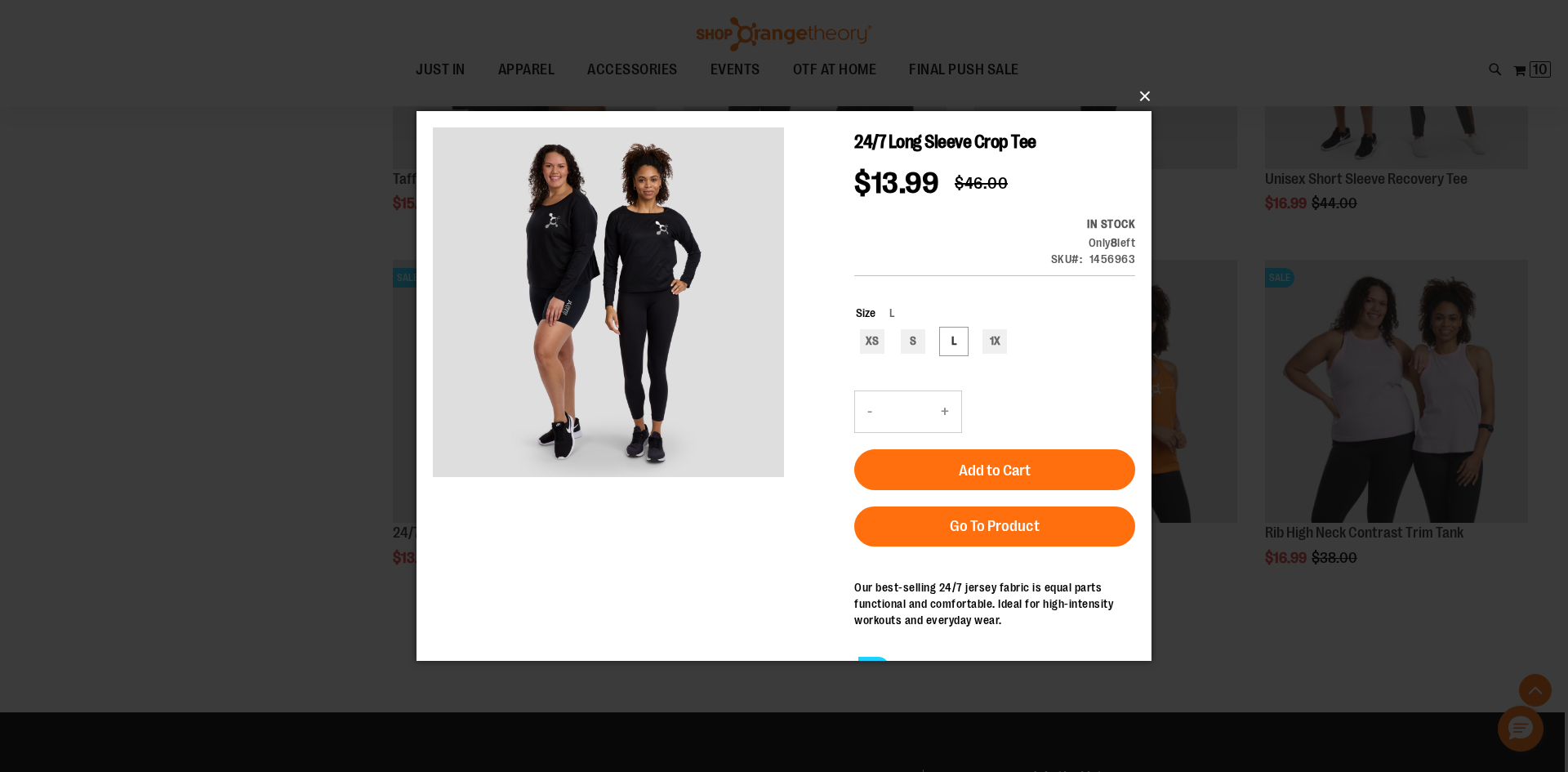
click at [1146, 96] on button "×" at bounding box center [789, 96] width 735 height 36
click at [1147, 95] on button "×" at bounding box center [789, 96] width 735 height 36
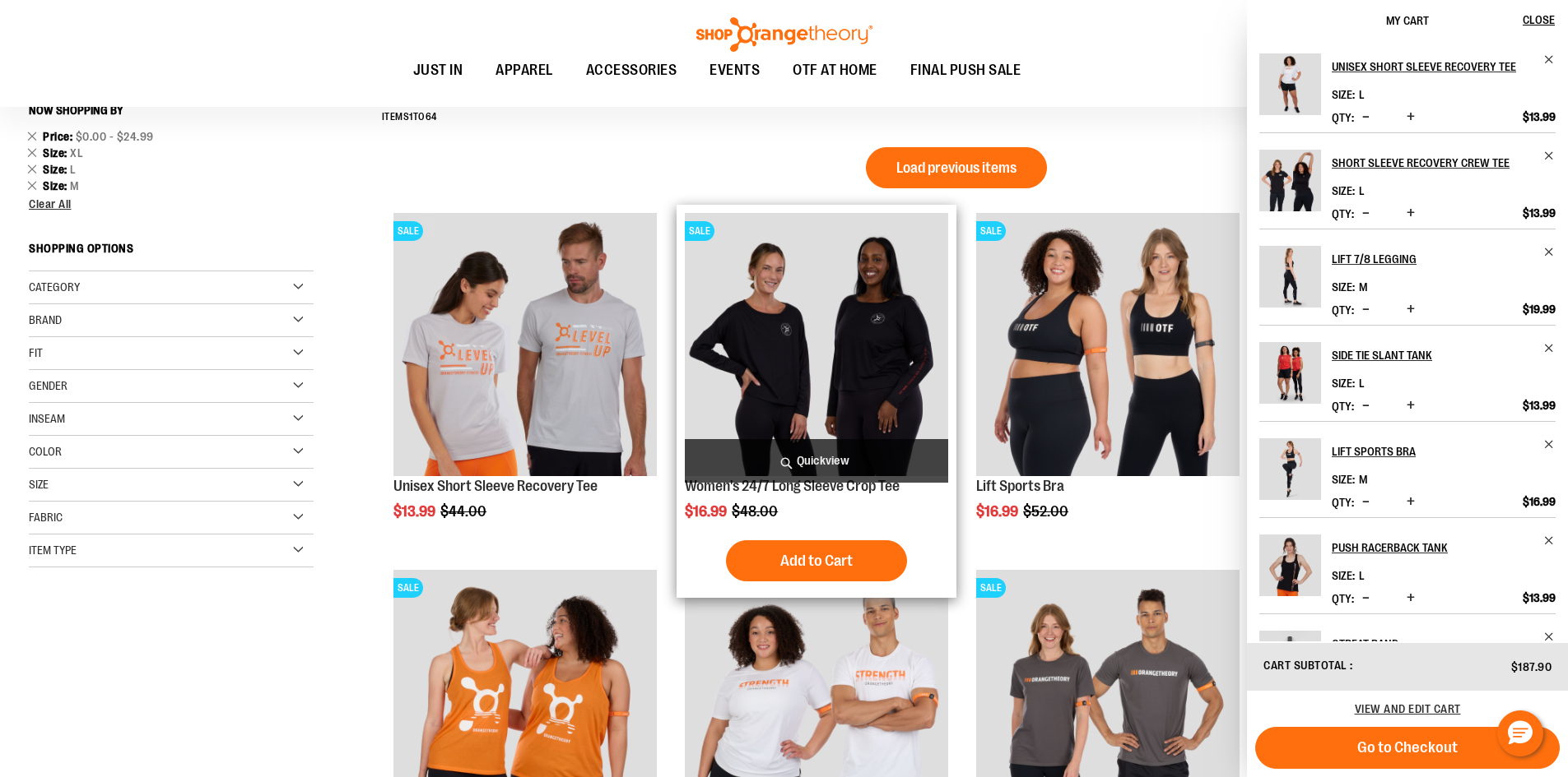
scroll to position [165, 0]
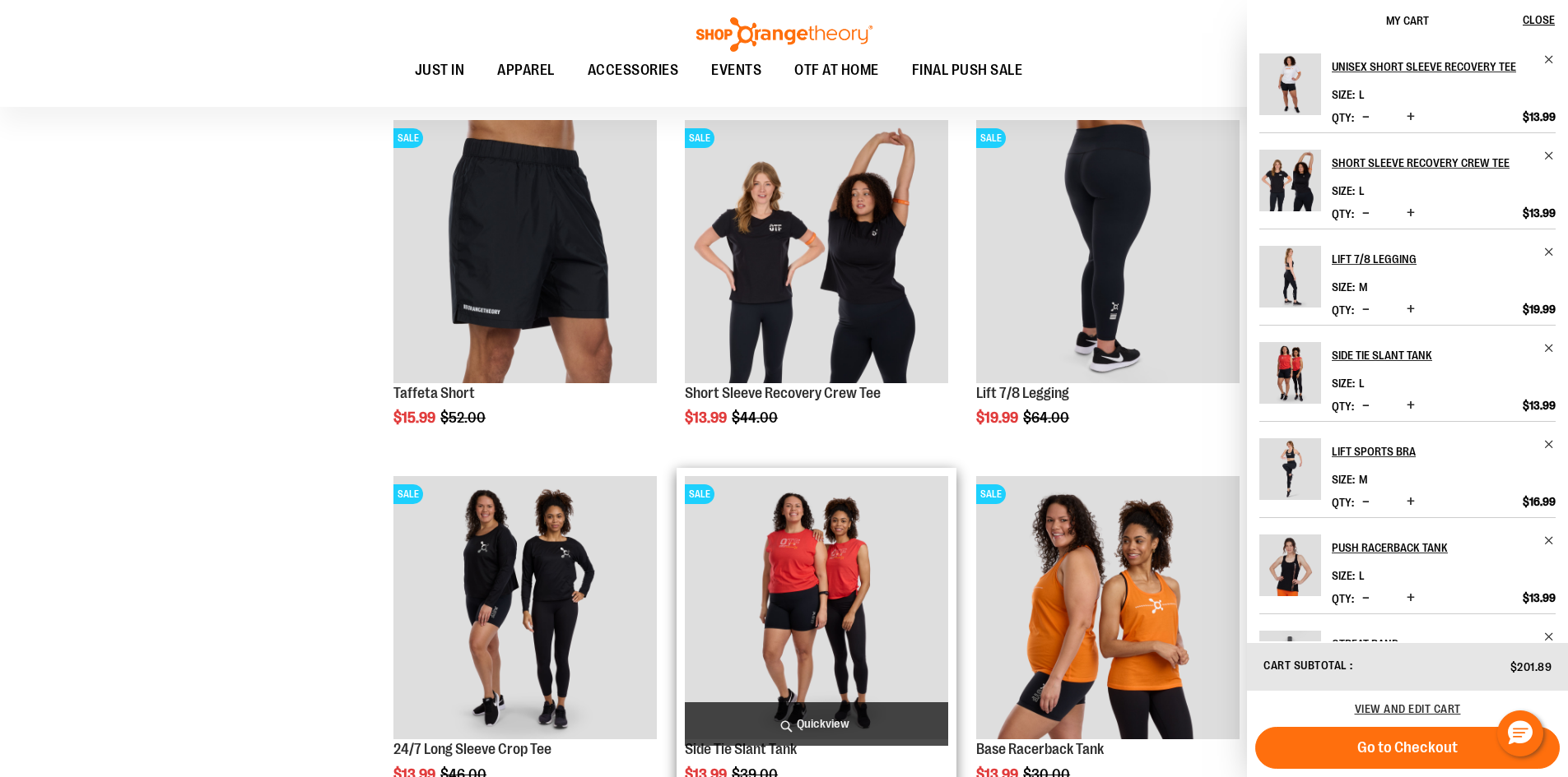
scroll to position [987, 0]
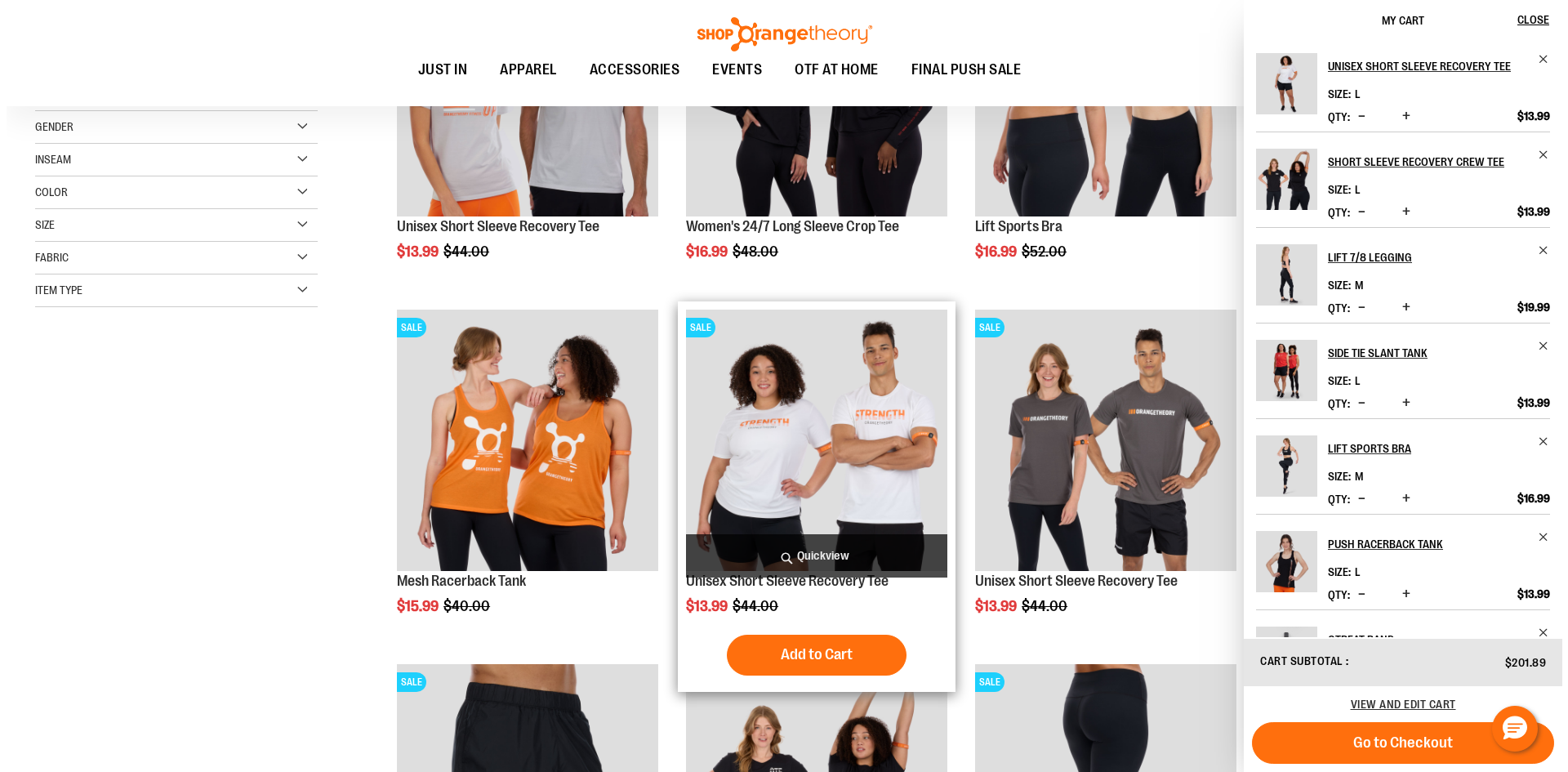
scroll to position [327, 0]
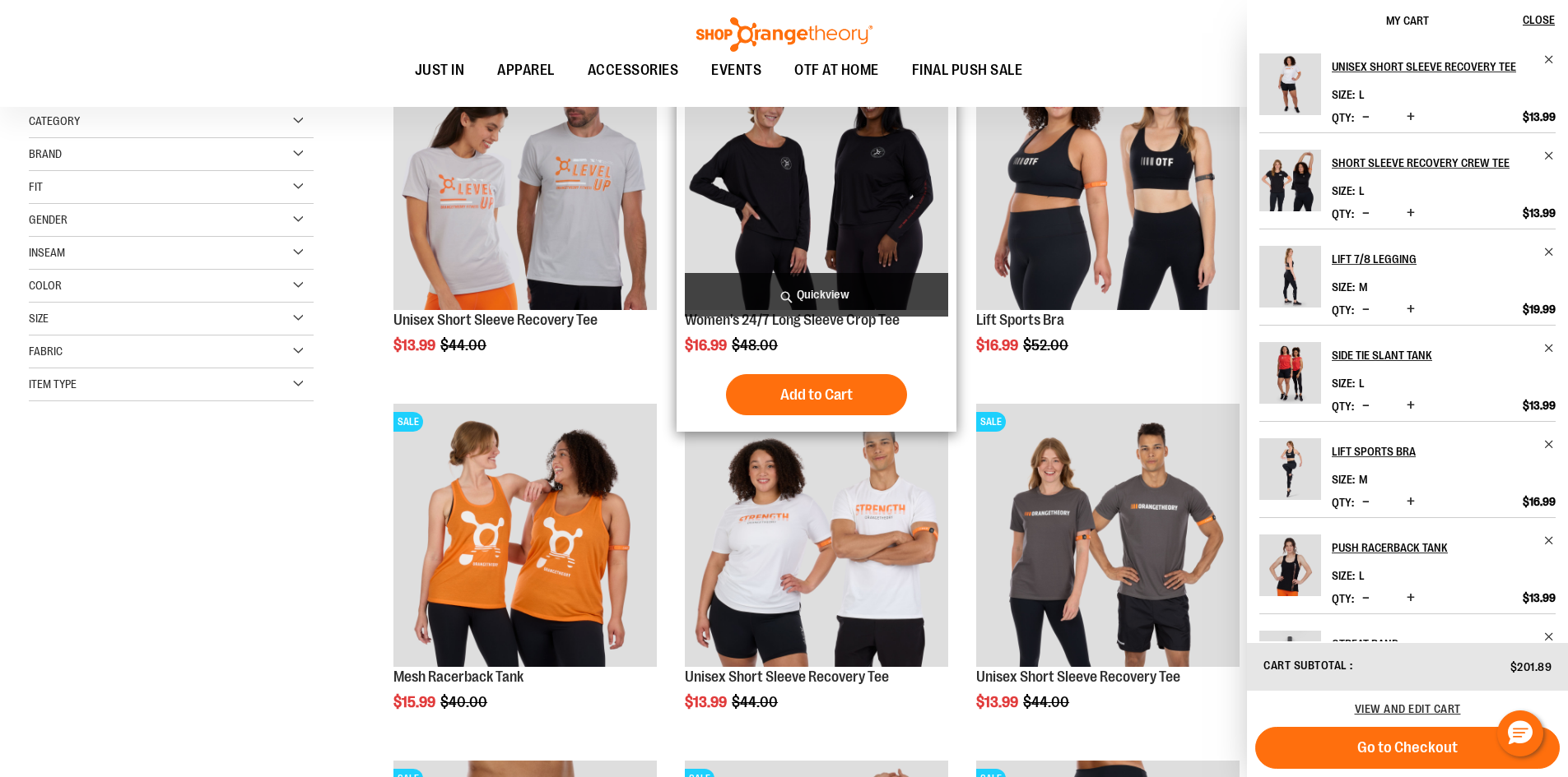
click at [856, 293] on span "Quickview" at bounding box center [817, 295] width 264 height 43
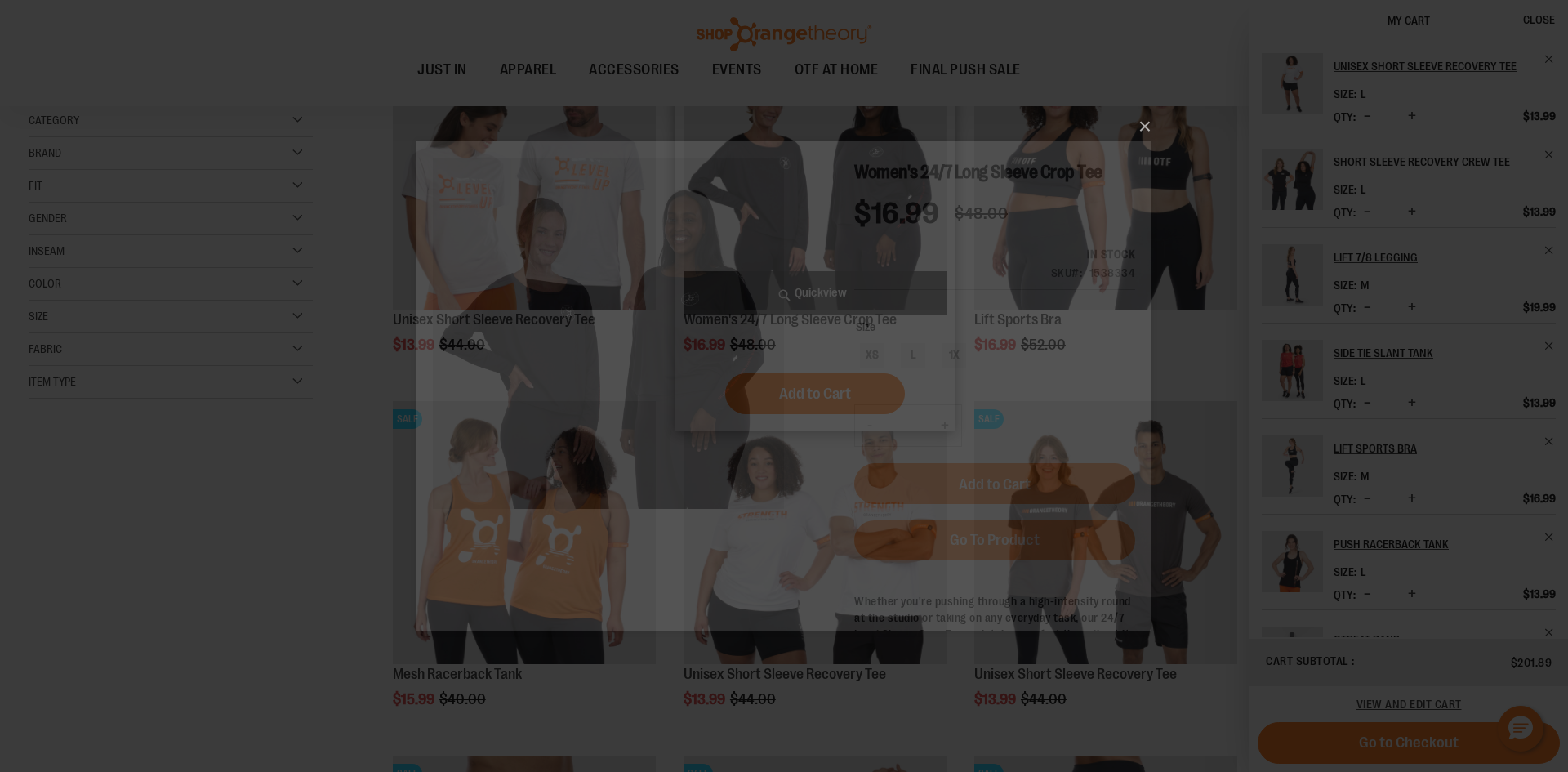
scroll to position [0, 0]
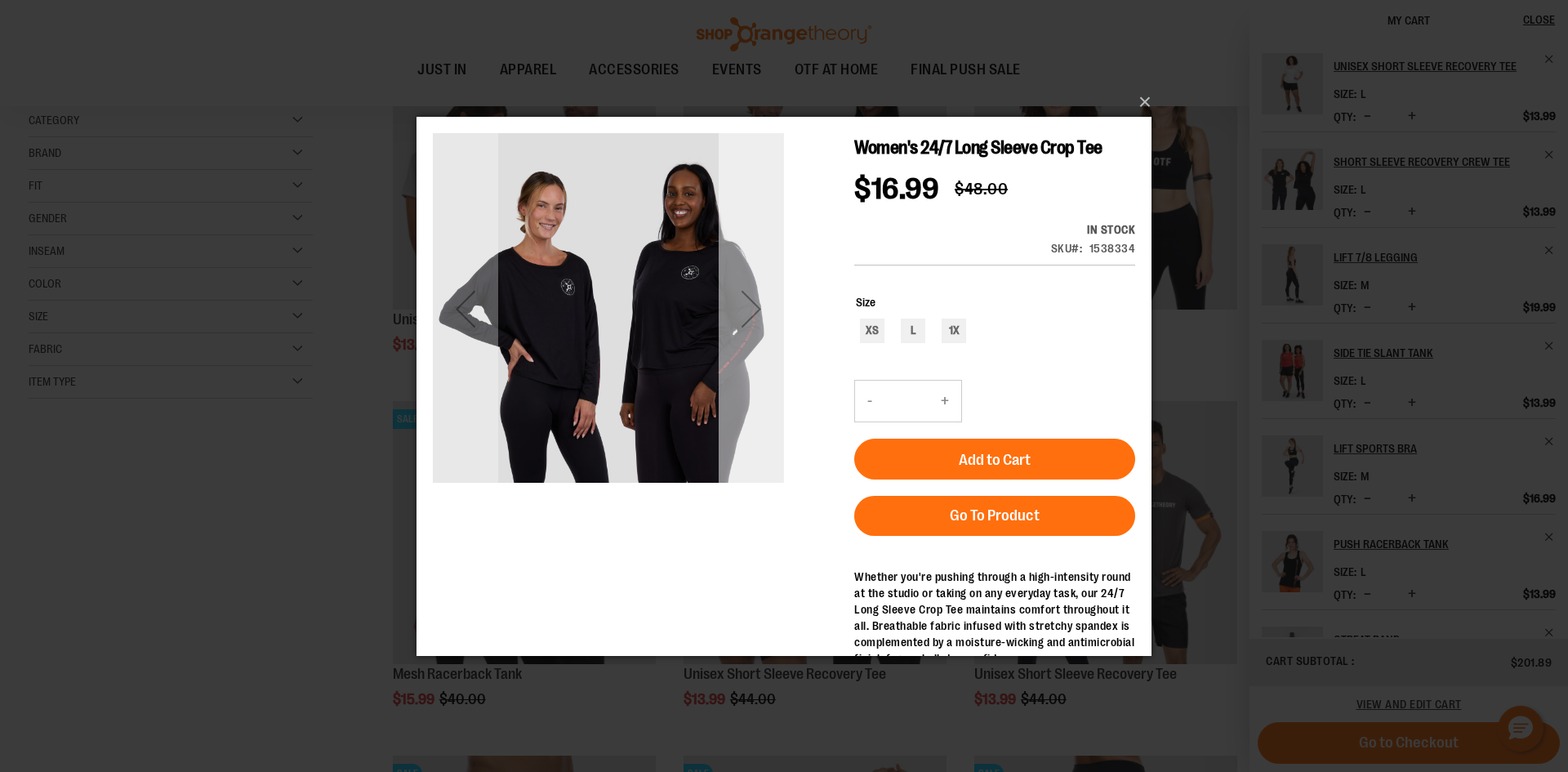
click at [766, 312] on div "Next" at bounding box center [752, 308] width 65 height 65
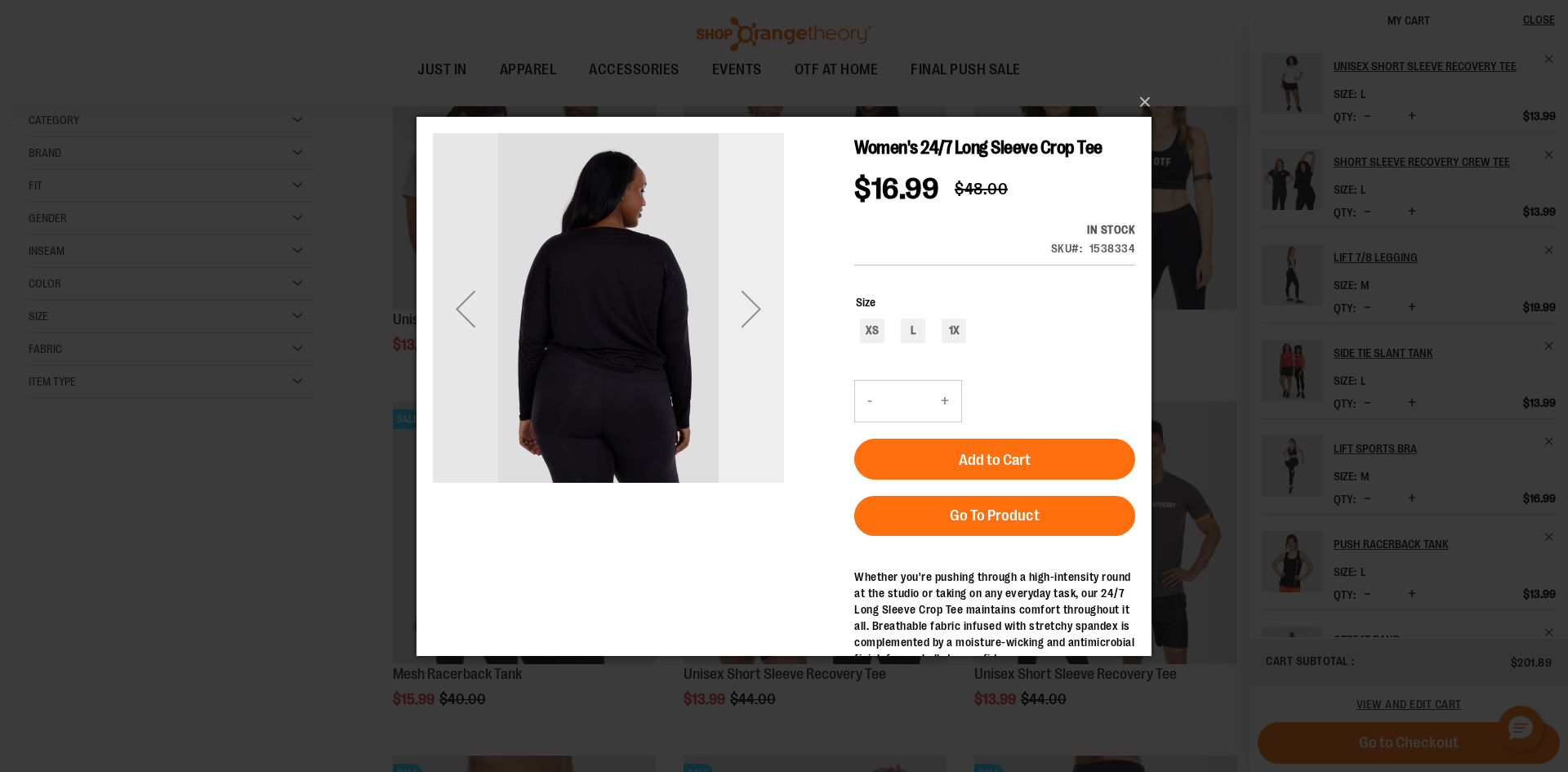
click at [766, 309] on div "Next" at bounding box center [752, 308] width 65 height 65
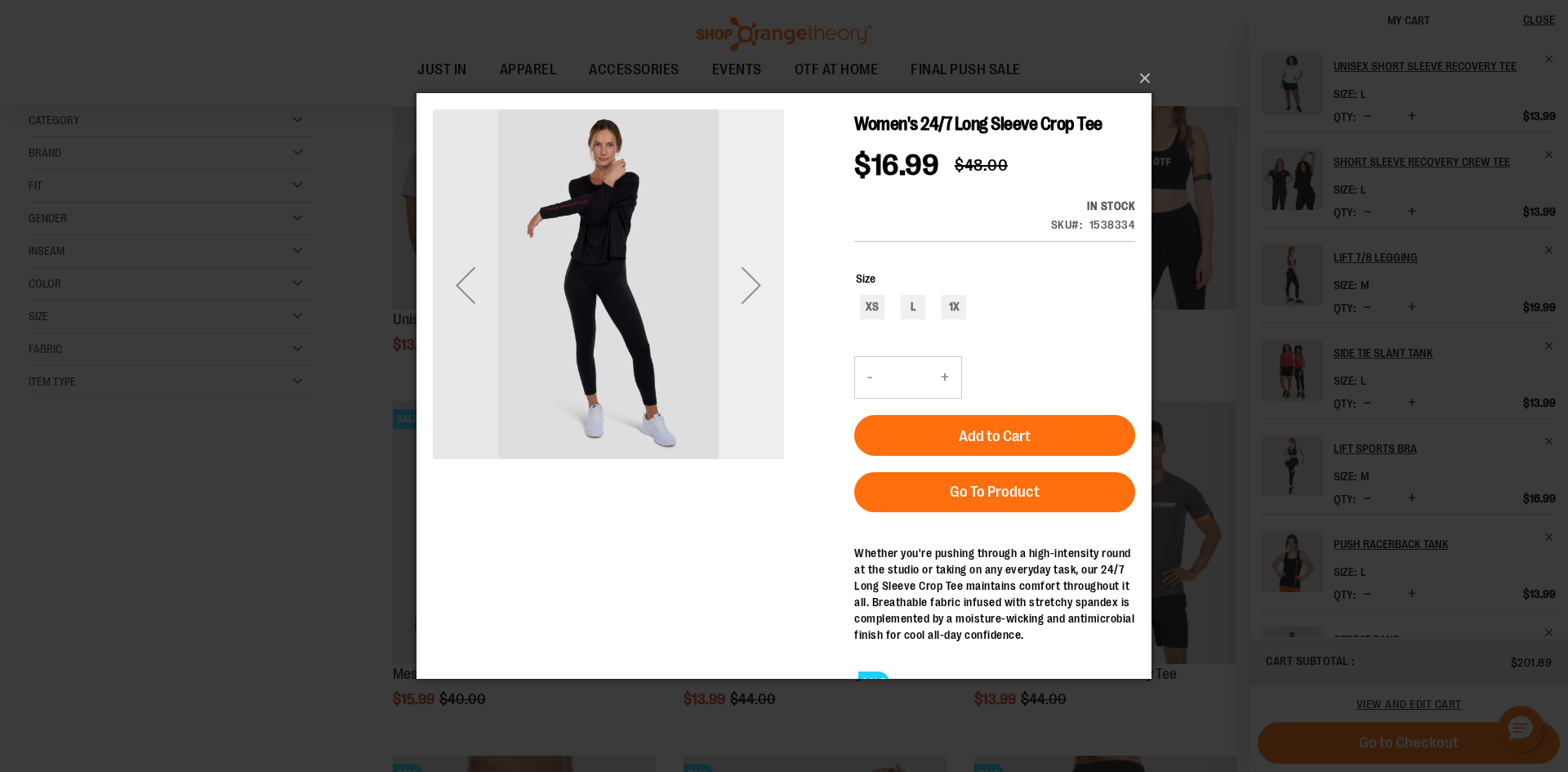
click at [747, 283] on div "Next" at bounding box center [752, 284] width 65 height 65
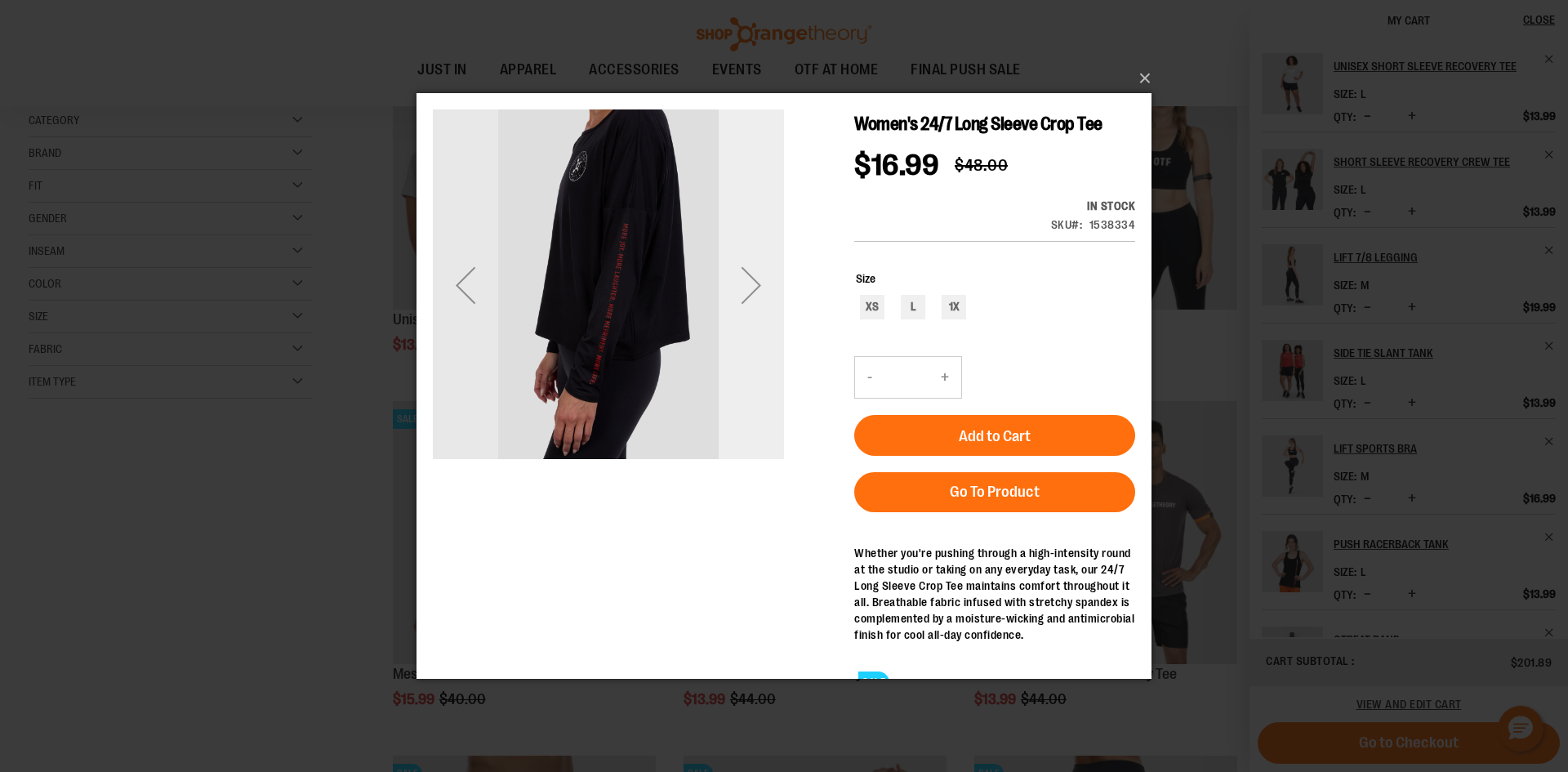
click at [746, 283] on div "Next" at bounding box center [752, 284] width 65 height 65
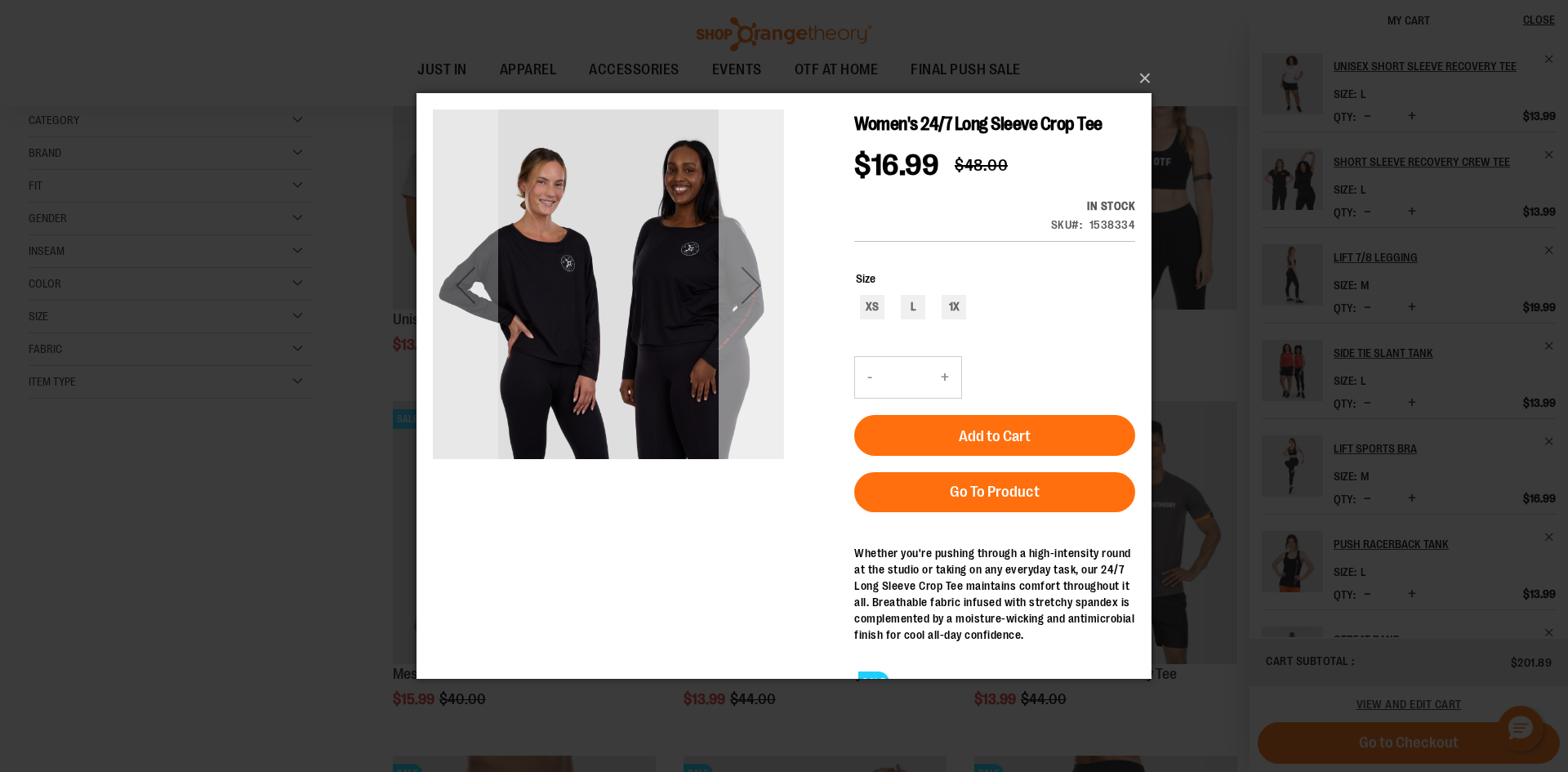
click at [746, 283] on div "Next" at bounding box center [752, 284] width 65 height 65
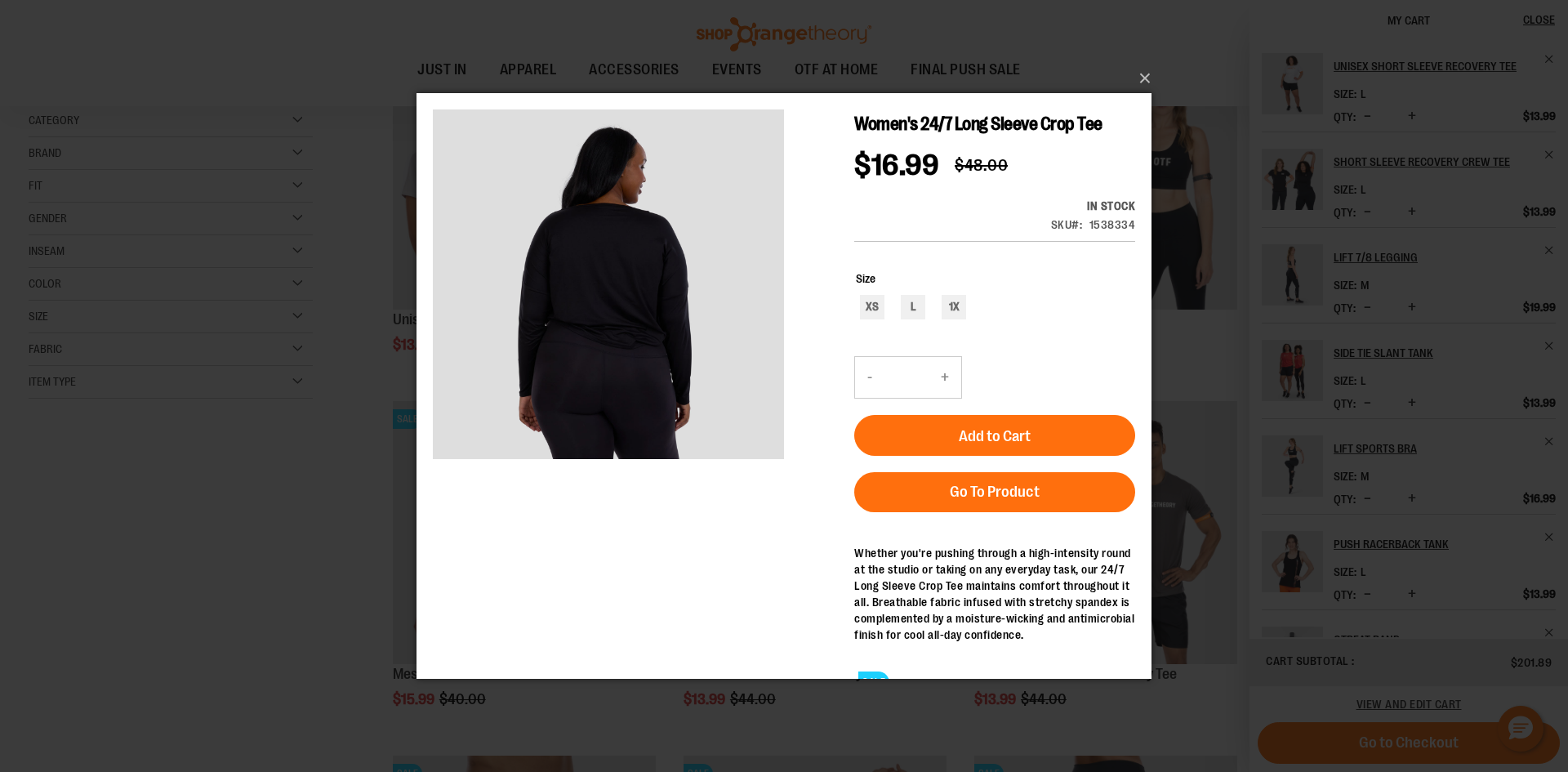
click at [139, 577] on div "×" at bounding box center [784, 386] width 1568 height 772
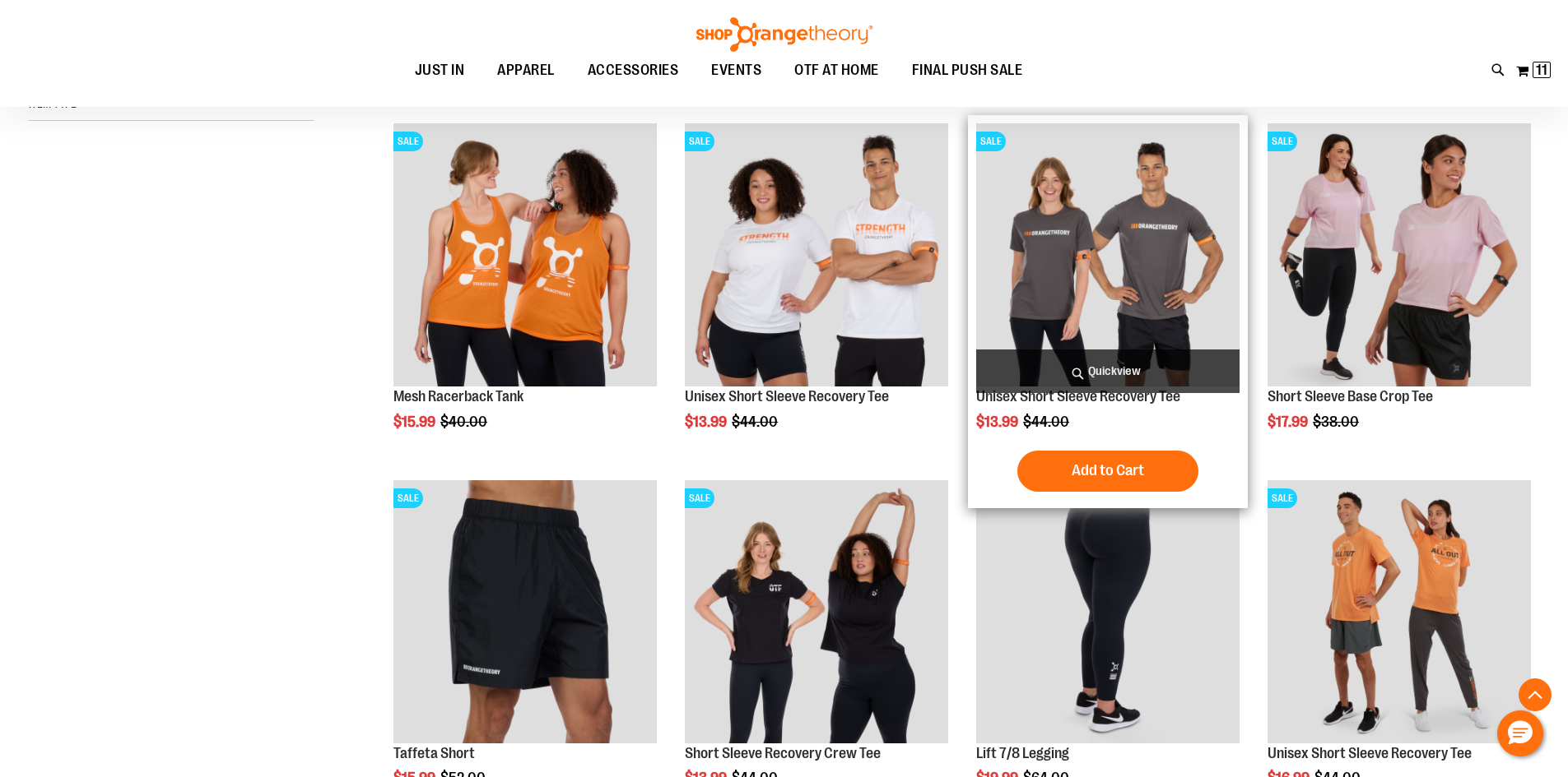
scroll to position [528, 0]
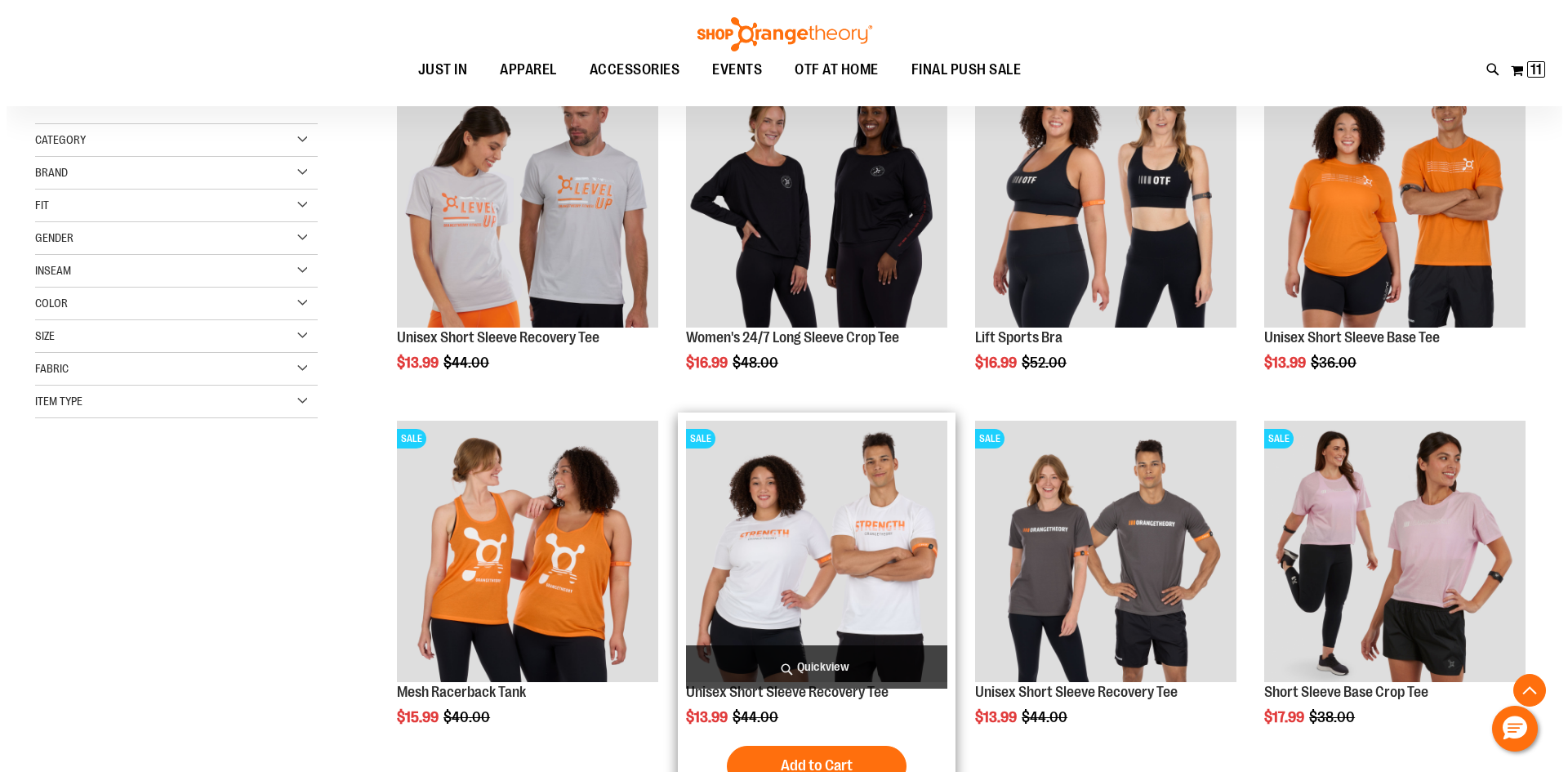
scroll to position [279, 0]
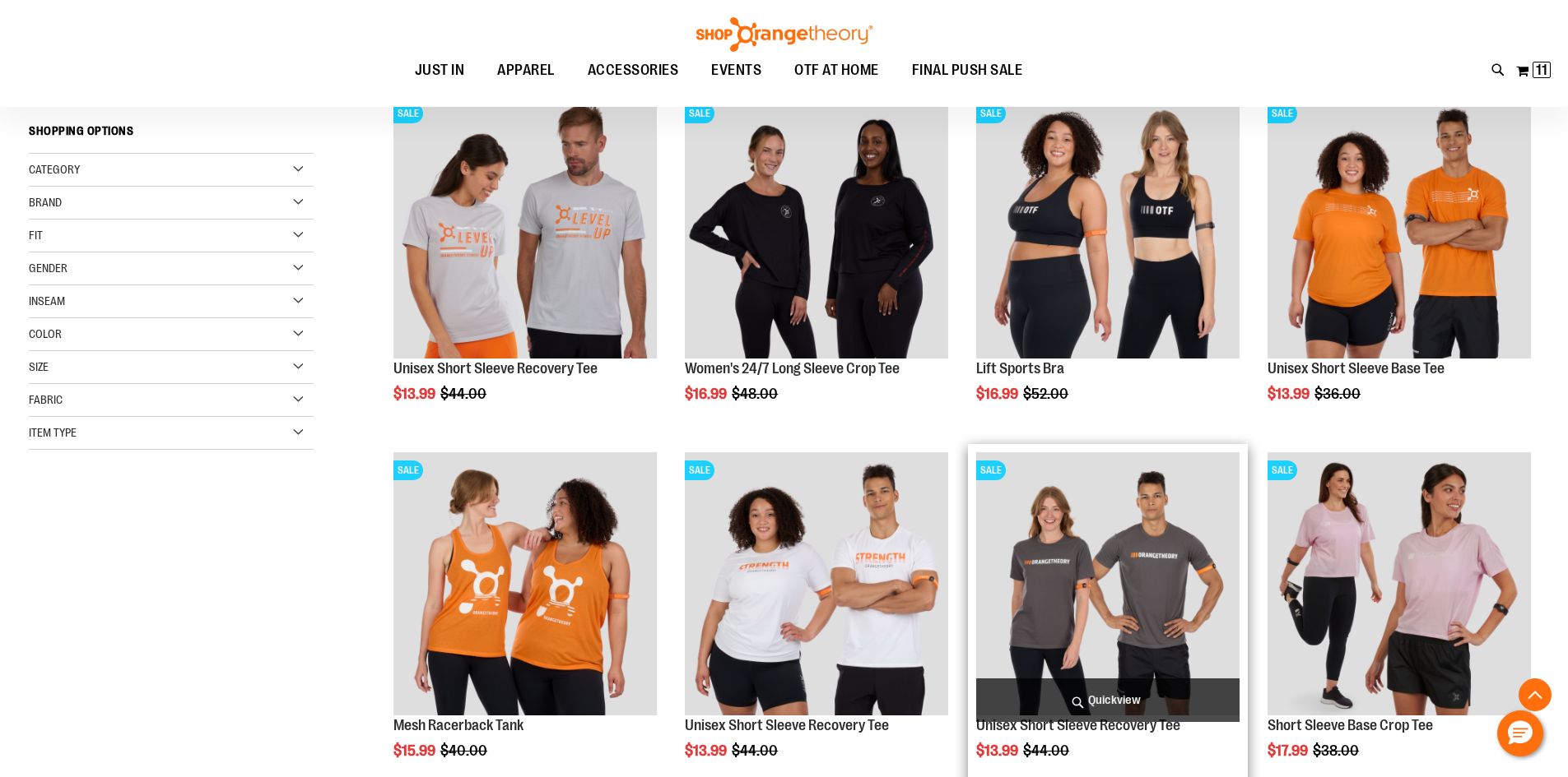
click at [1110, 691] on span "Quickview" at bounding box center [1108, 700] width 264 height 43
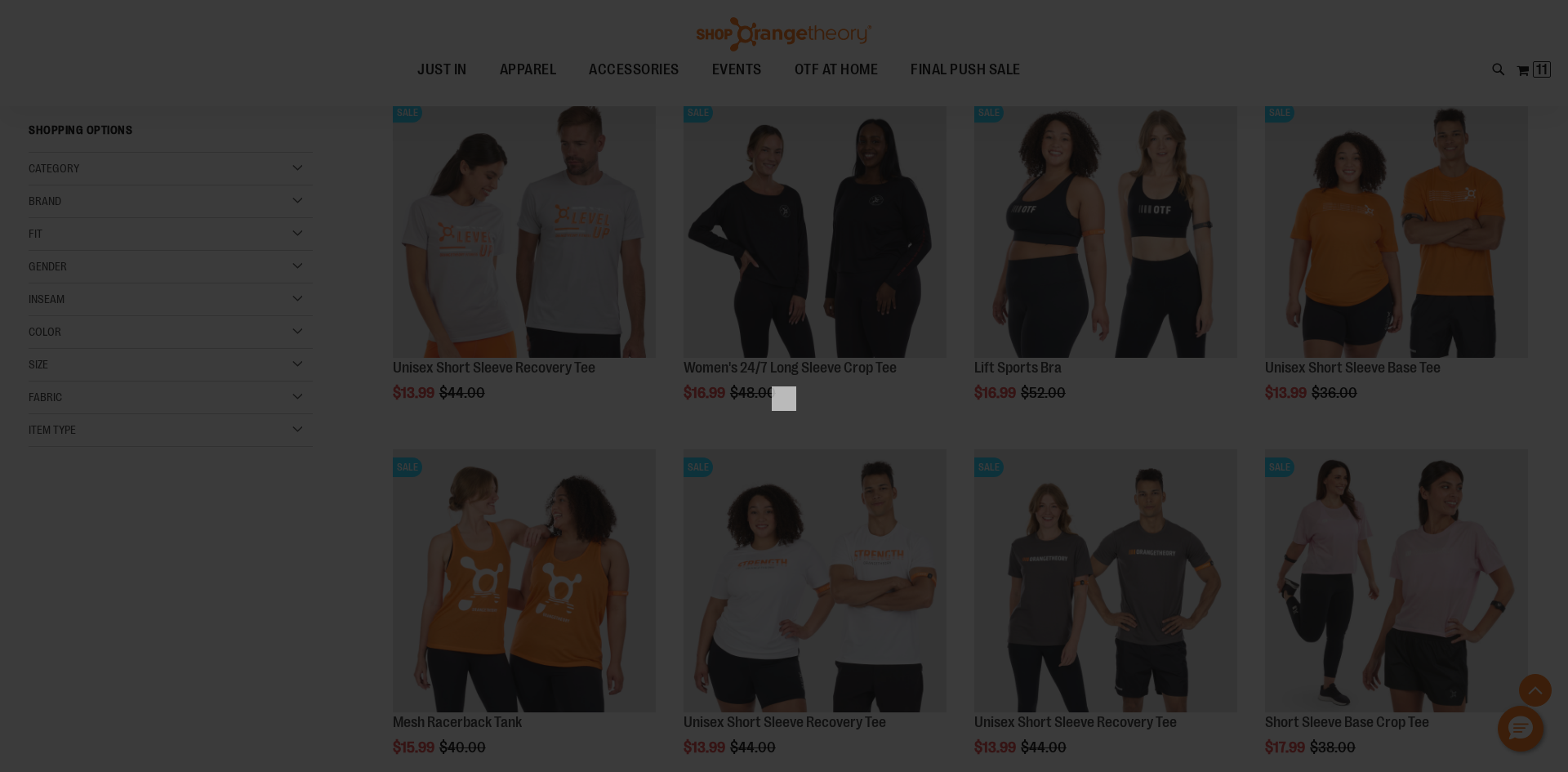
scroll to position [0, 0]
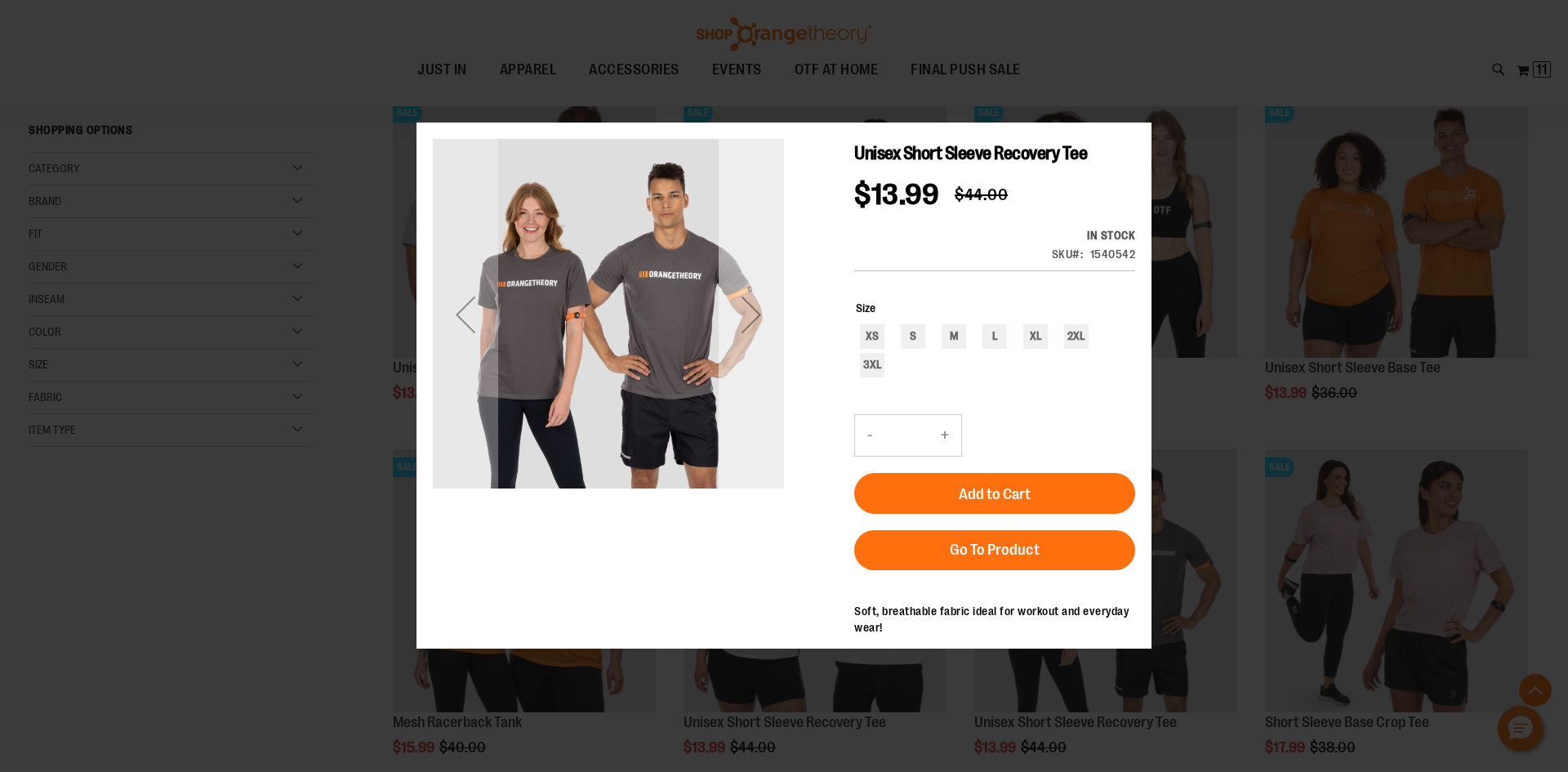
click at [752, 327] on div "Next" at bounding box center [752, 315] width 65 height 65
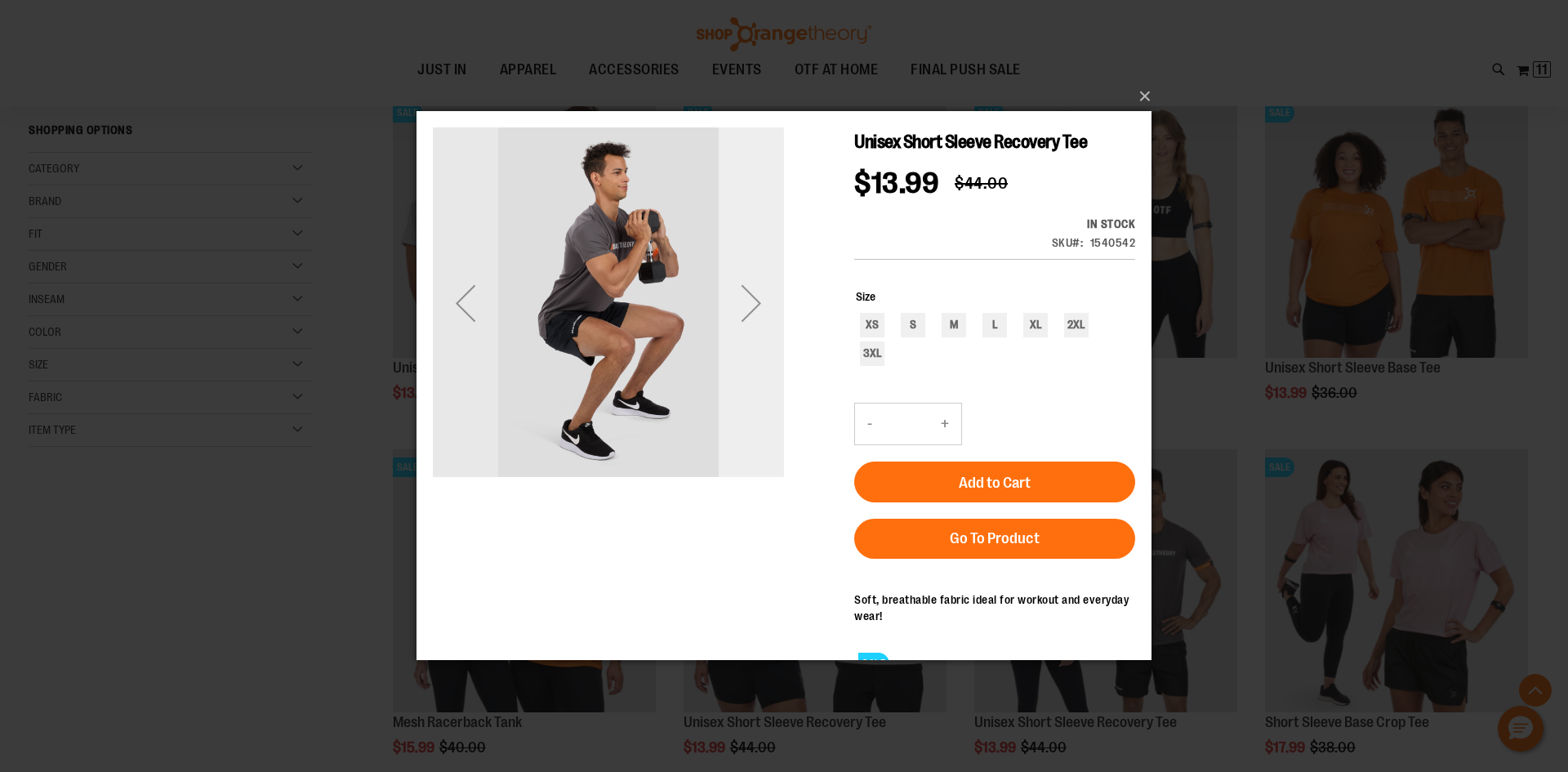
click at [752, 302] on div "Next" at bounding box center [752, 303] width 65 height 65
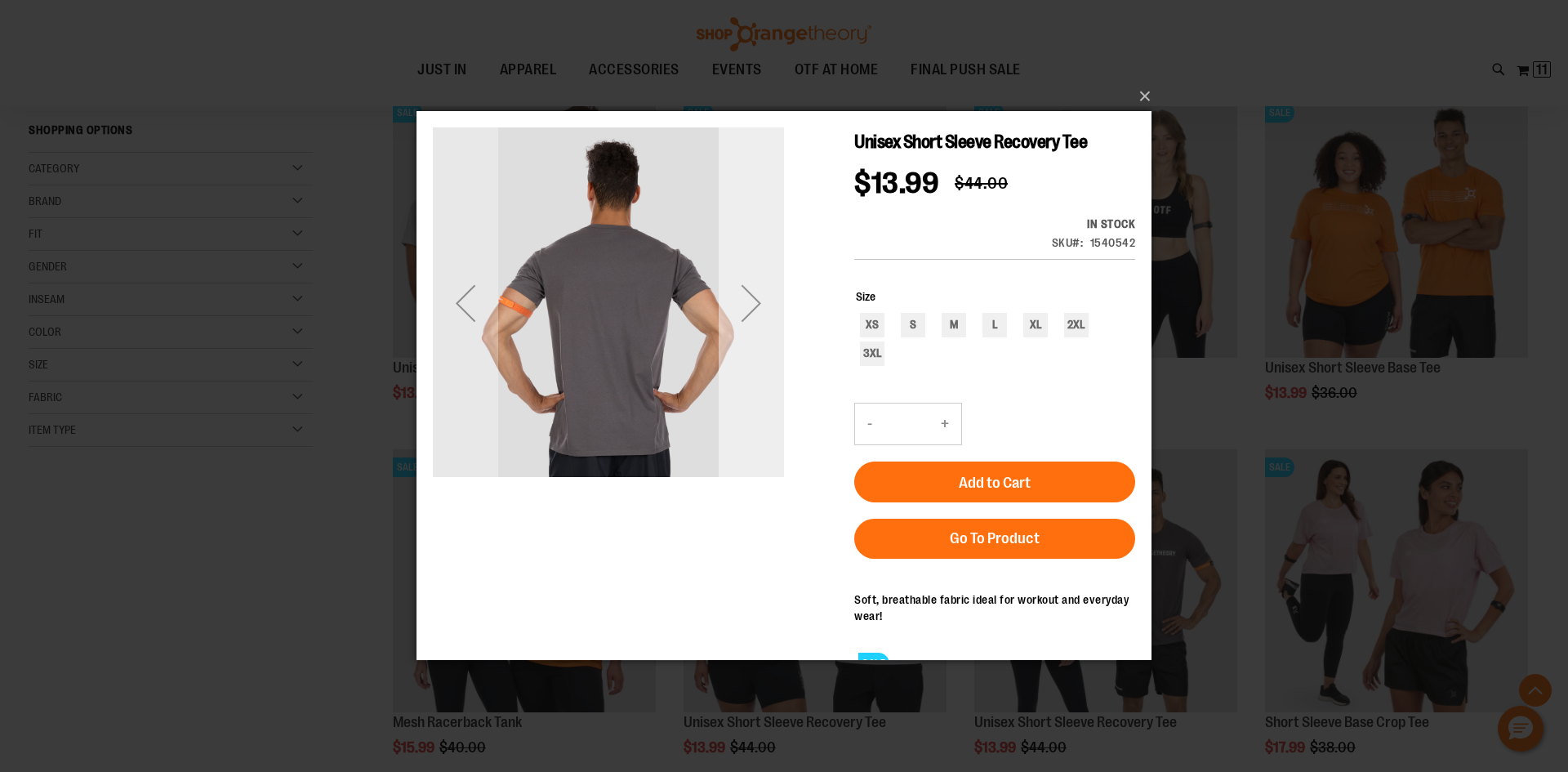
click at [752, 302] on div "Next" at bounding box center [752, 303] width 65 height 65
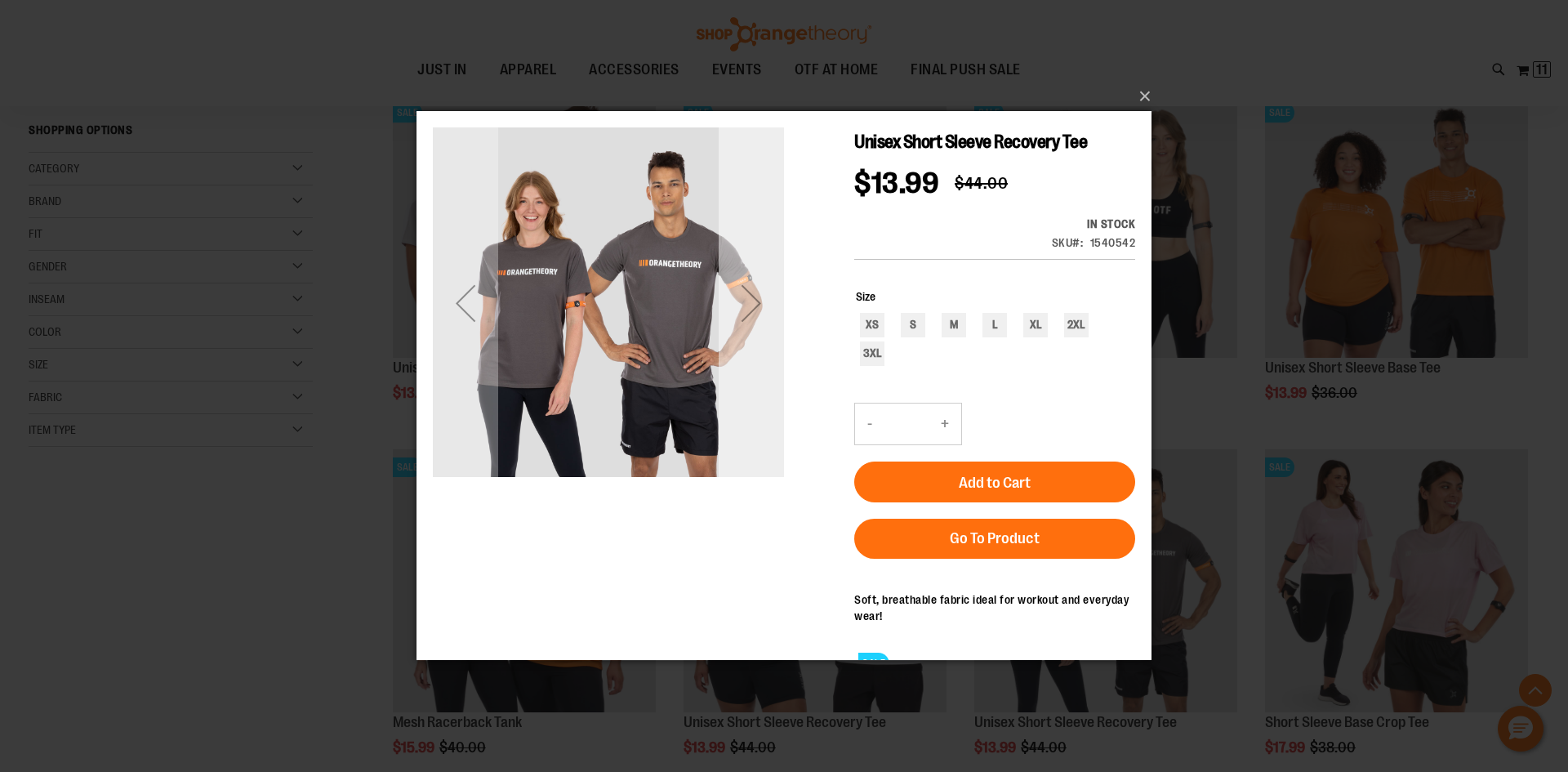
click at [752, 302] on div "Next" at bounding box center [752, 303] width 65 height 65
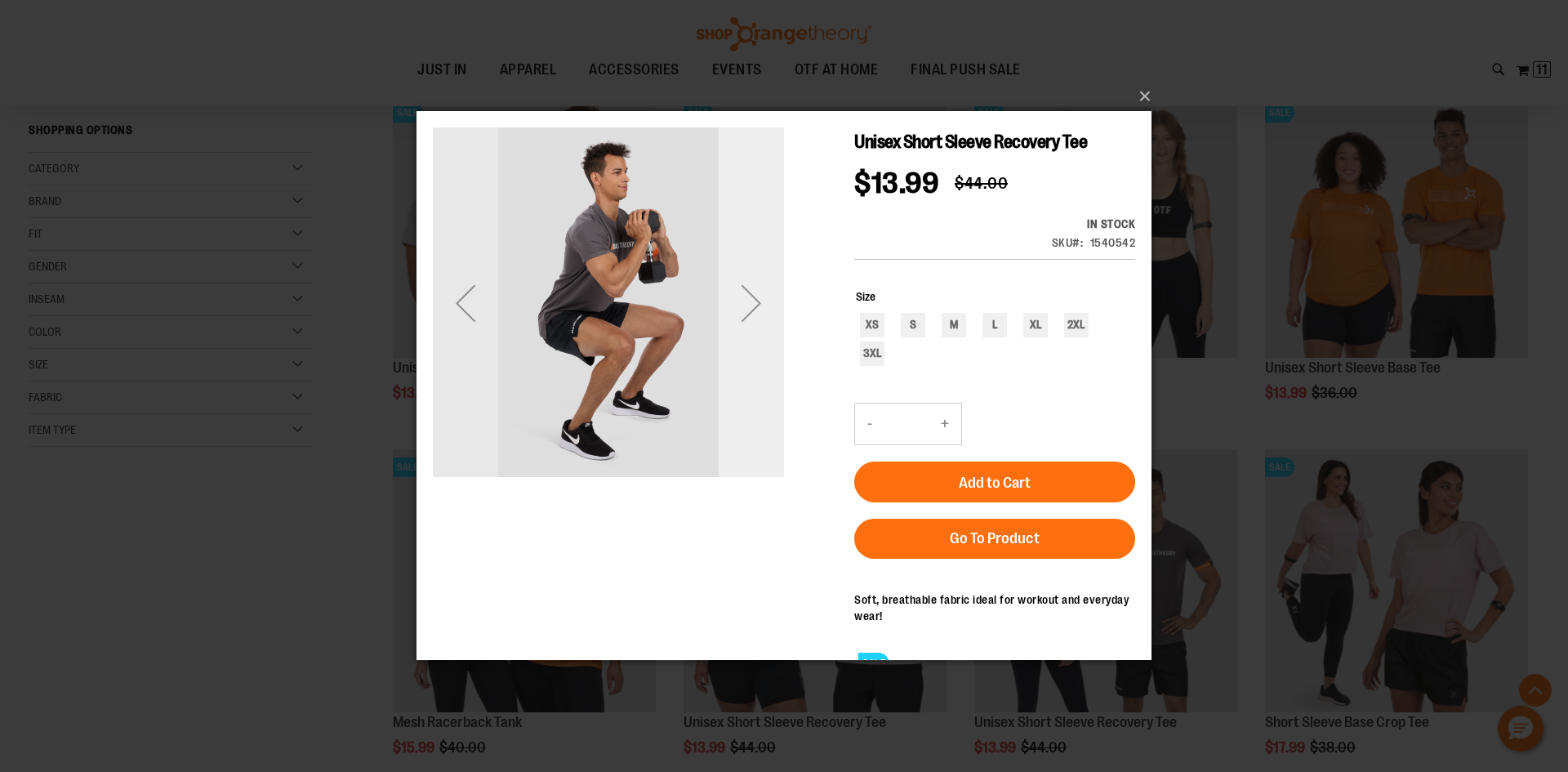
click at [752, 302] on div "Next" at bounding box center [752, 303] width 65 height 65
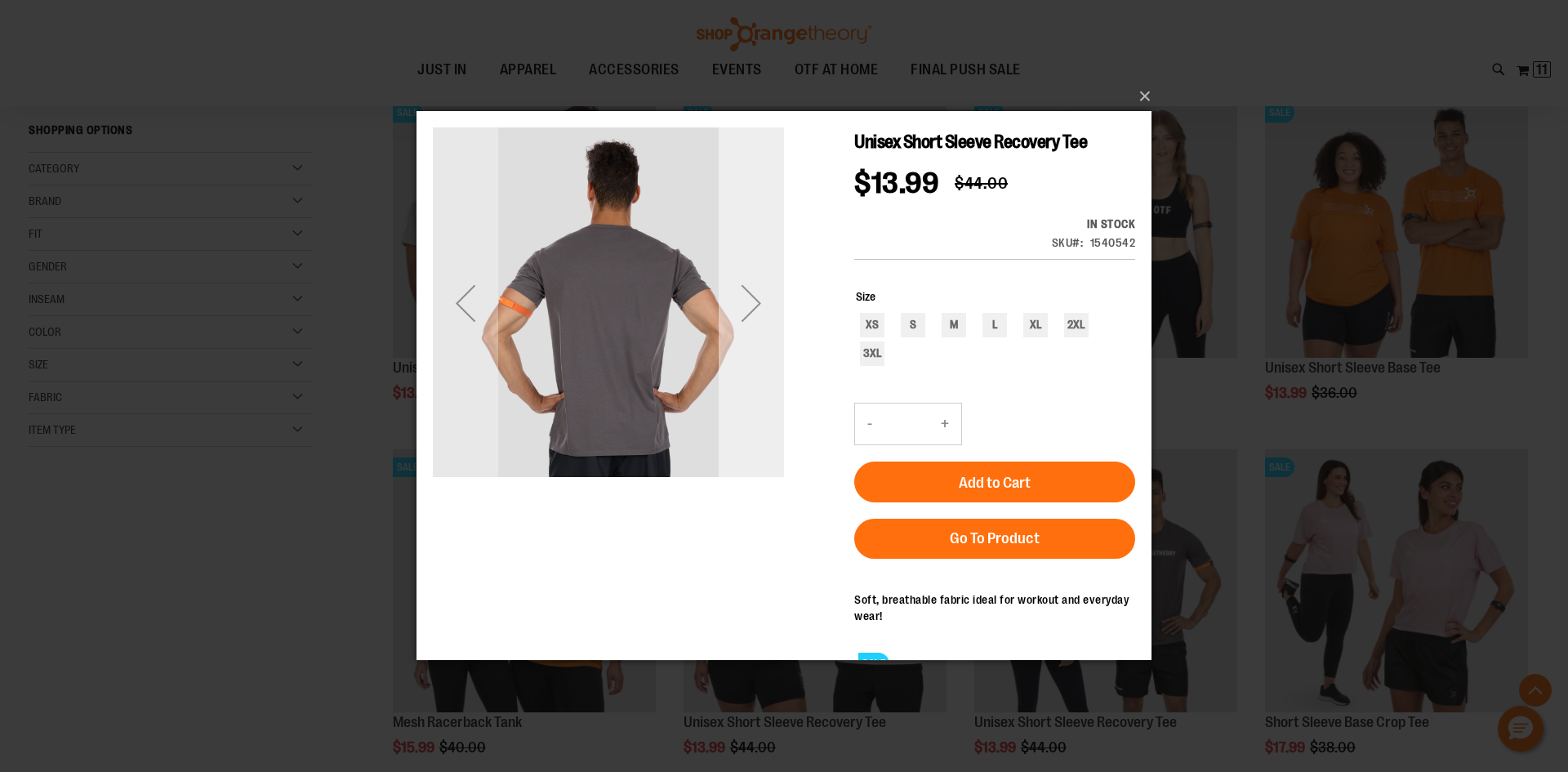
click at [752, 302] on div "Next" at bounding box center [752, 303] width 65 height 65
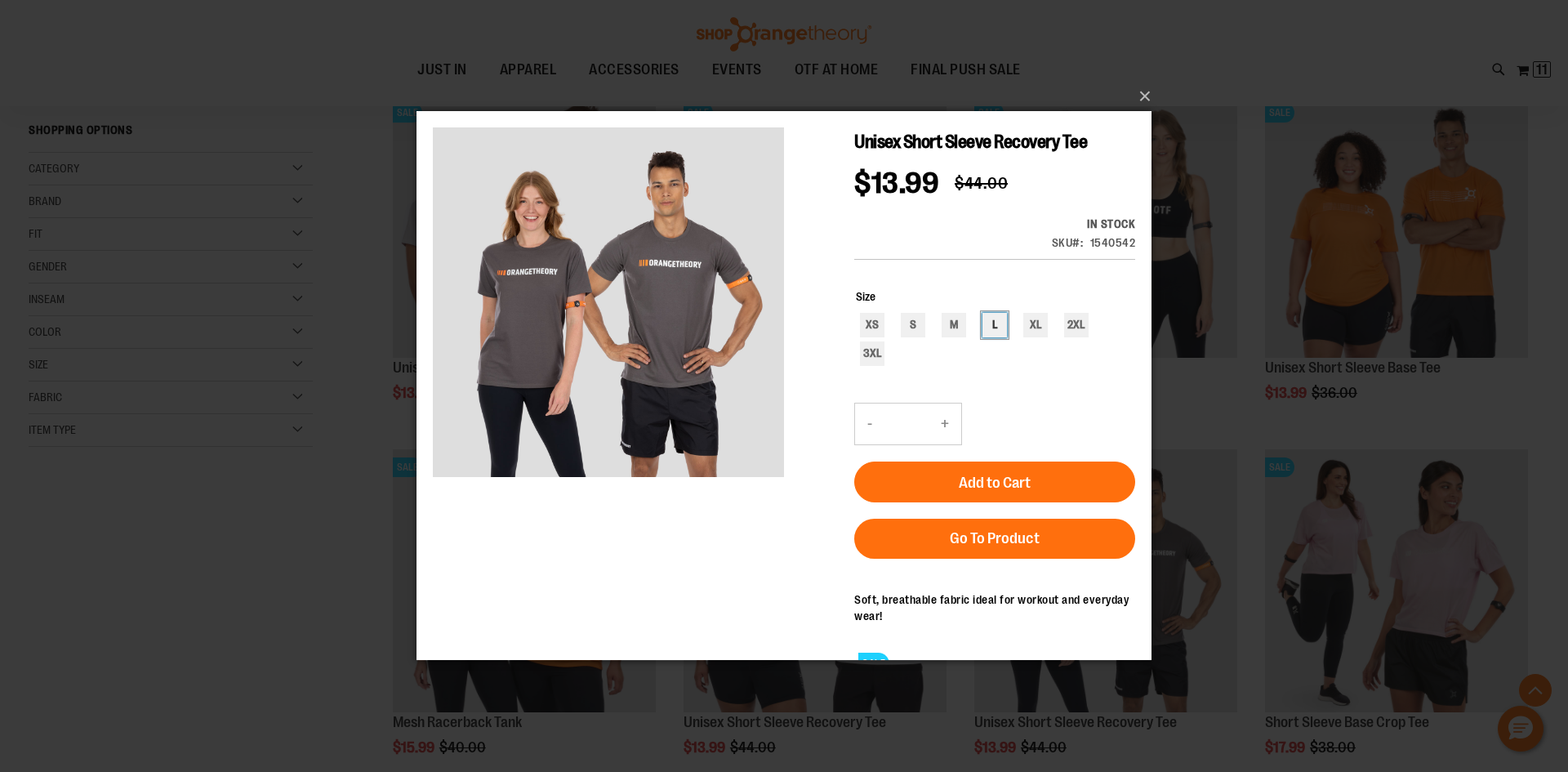
click at [991, 313] on div "L" at bounding box center [994, 325] width 24 height 24
type input "***"
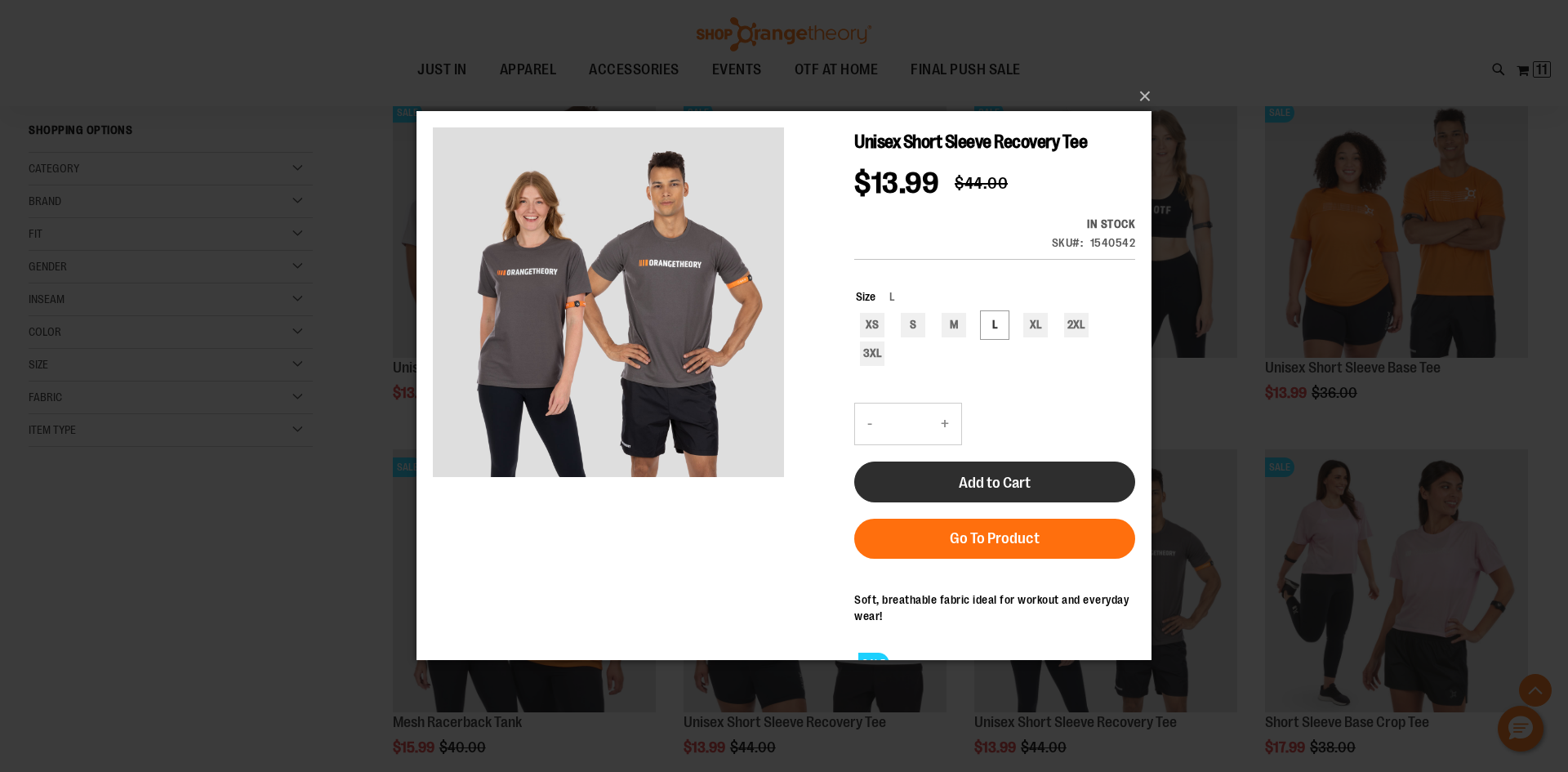
click at [955, 461] on button "Add to Cart" at bounding box center [994, 481] width 281 height 40
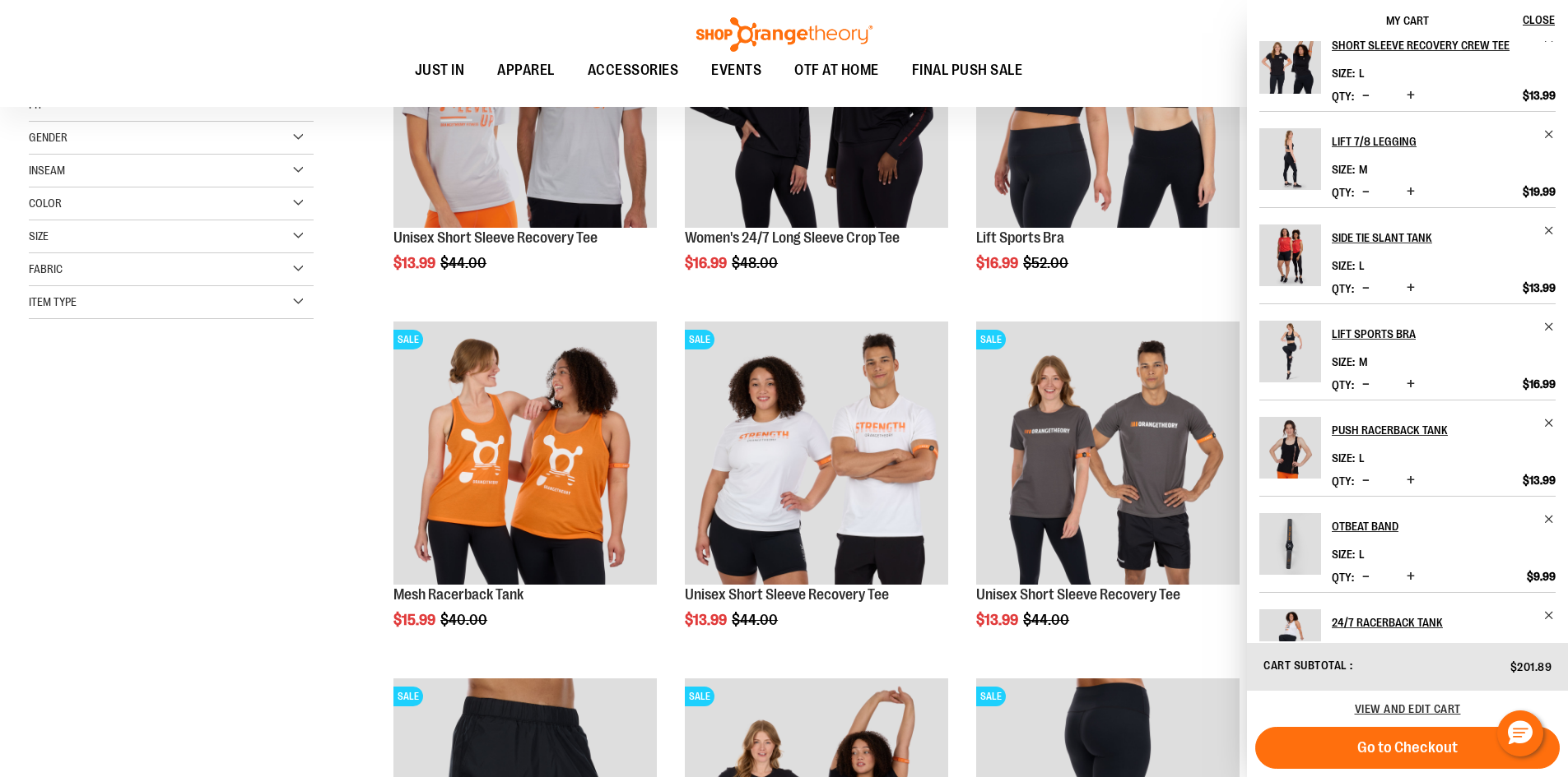
scroll to position [370, 0]
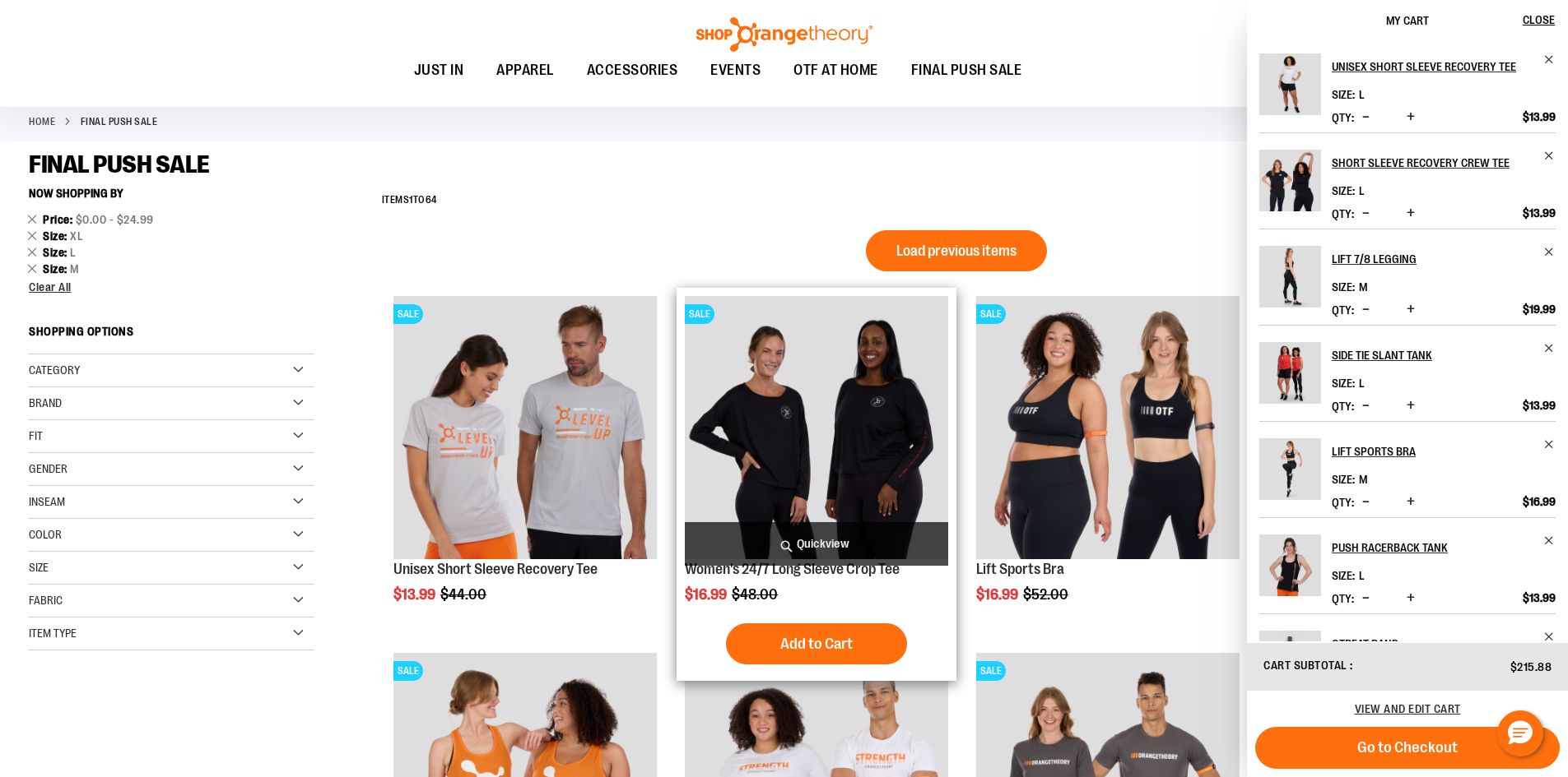
scroll to position [493, 0]
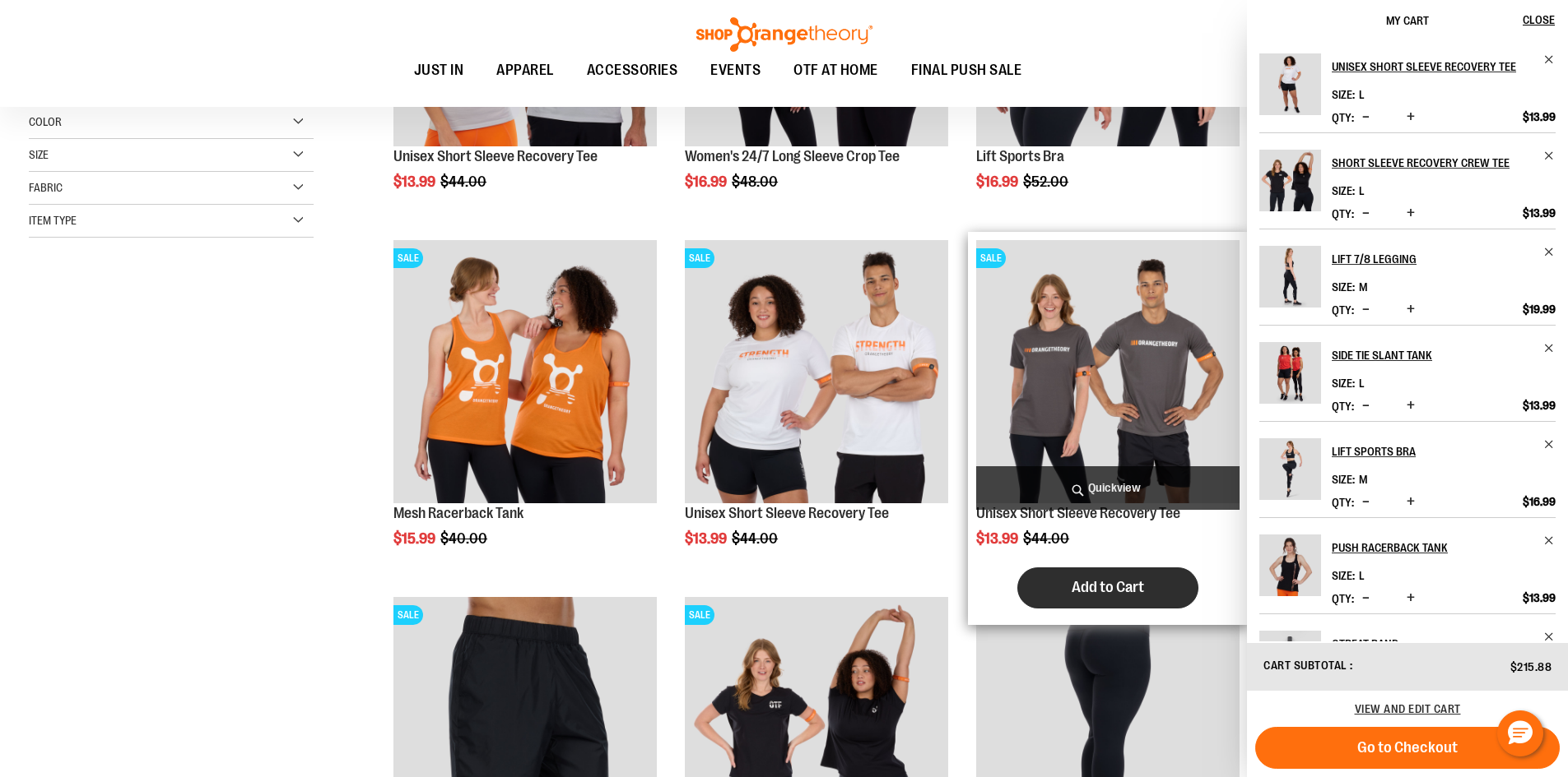
click at [1074, 594] on span "Add to Cart" at bounding box center [1108, 586] width 73 height 18
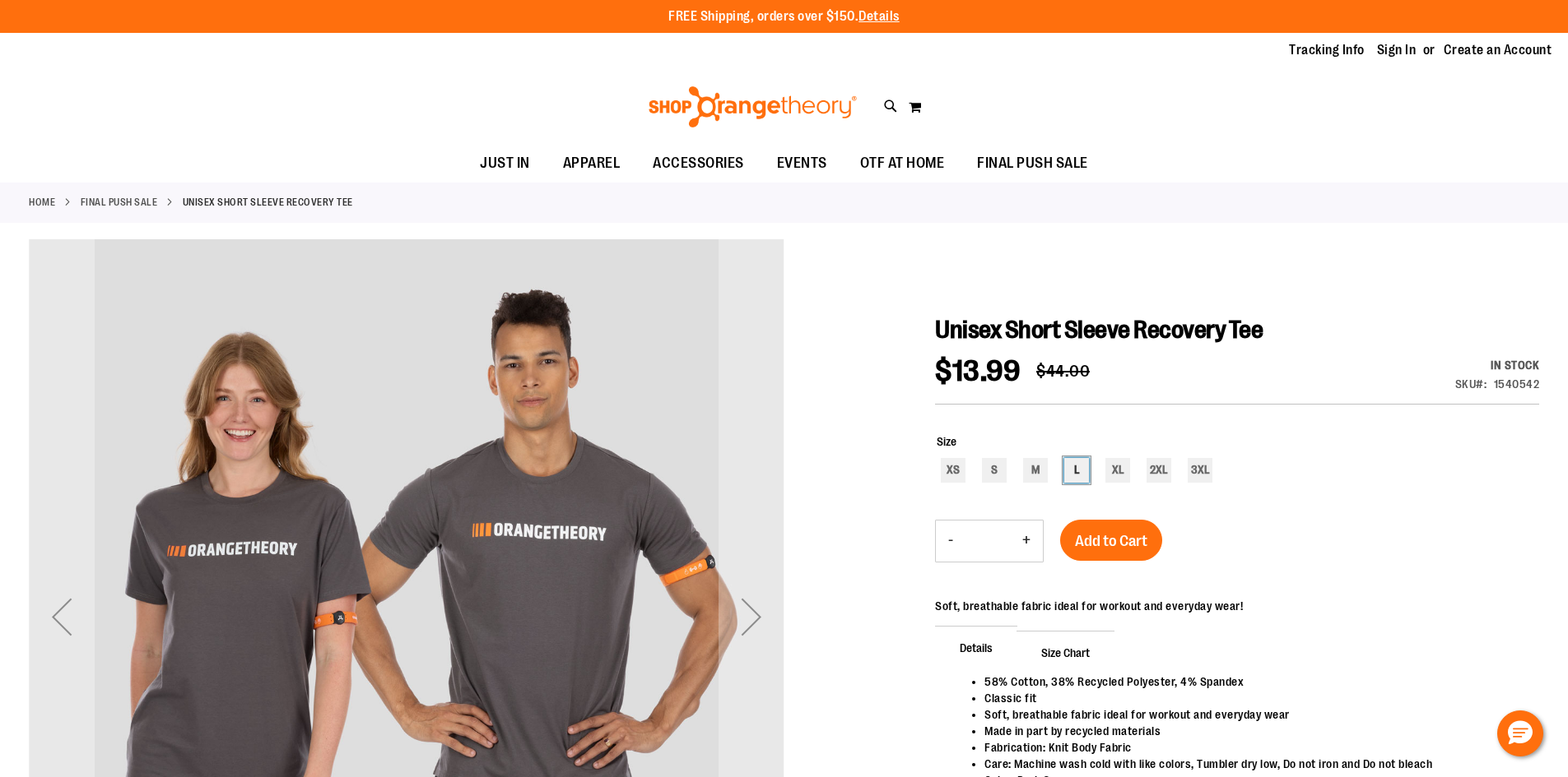
click at [1073, 474] on div "L" at bounding box center [1077, 470] width 24 height 24
type input "***"
click at [1089, 560] on button "Add to Cart" at bounding box center [1111, 540] width 102 height 41
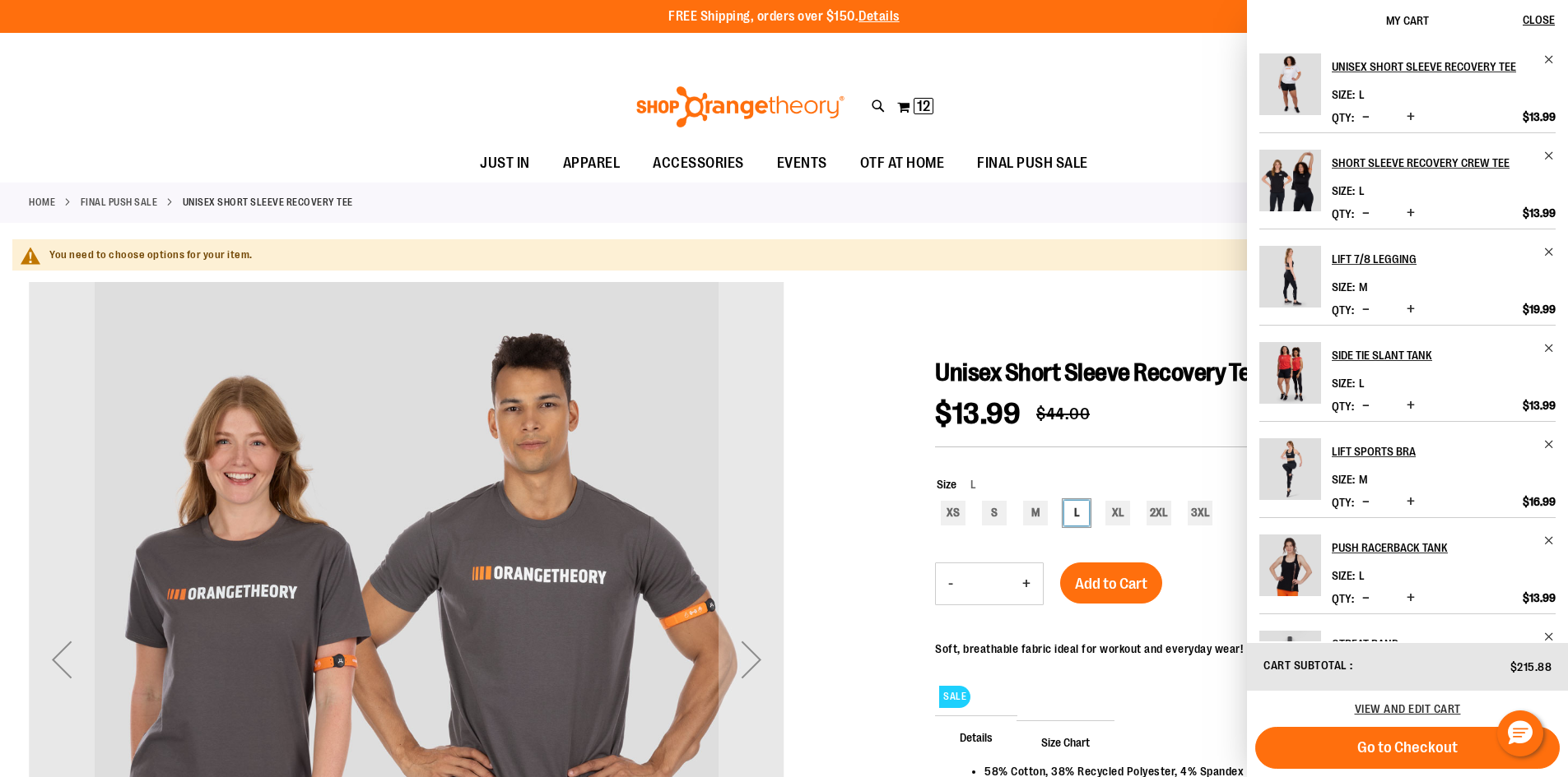
click at [1074, 519] on div "L" at bounding box center [1077, 513] width 24 height 24
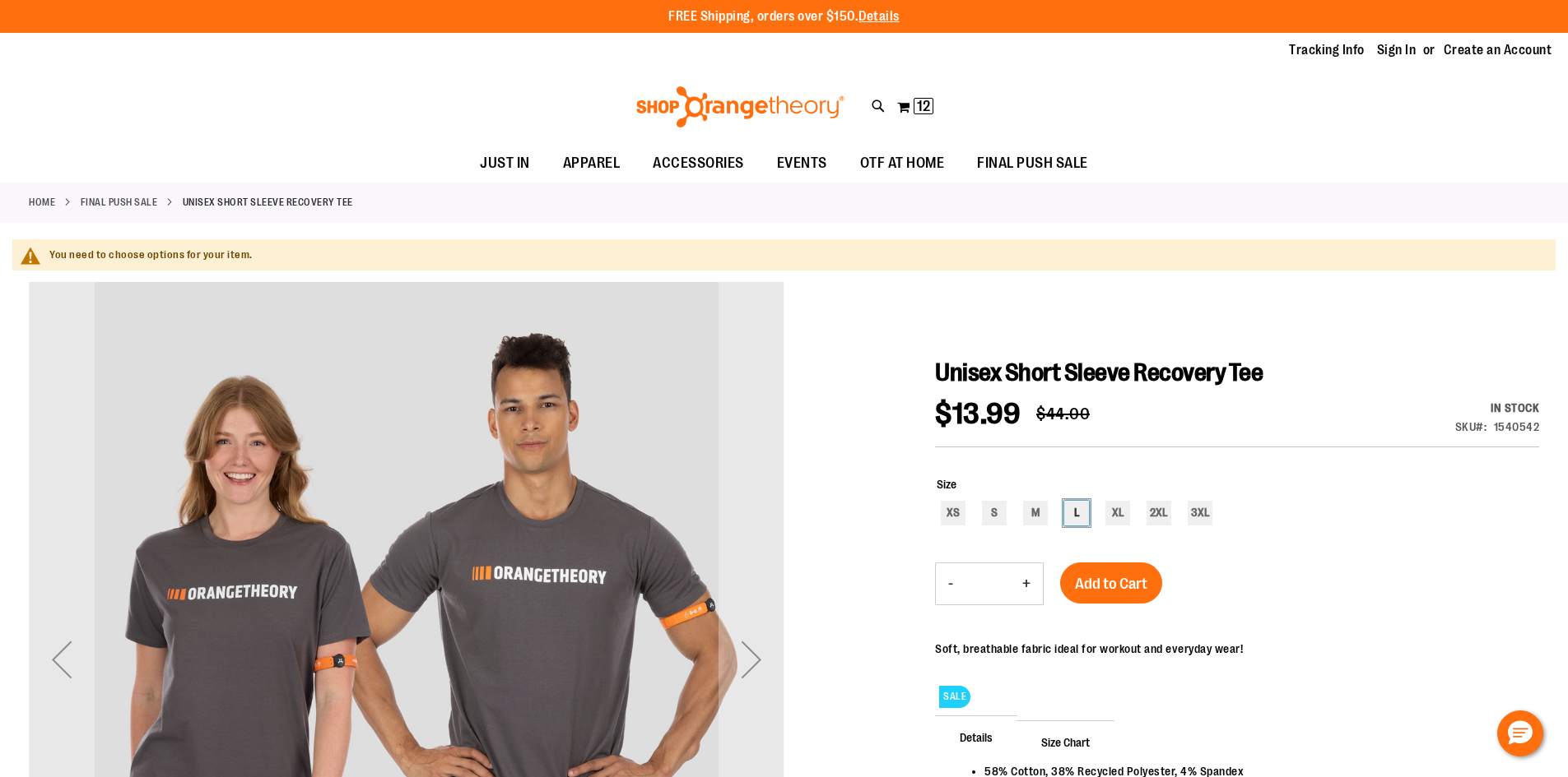
click at [1074, 511] on div "L" at bounding box center [1077, 513] width 24 height 24
type input "***"
click at [1082, 578] on span "Add to Cart" at bounding box center [1111, 584] width 73 height 18
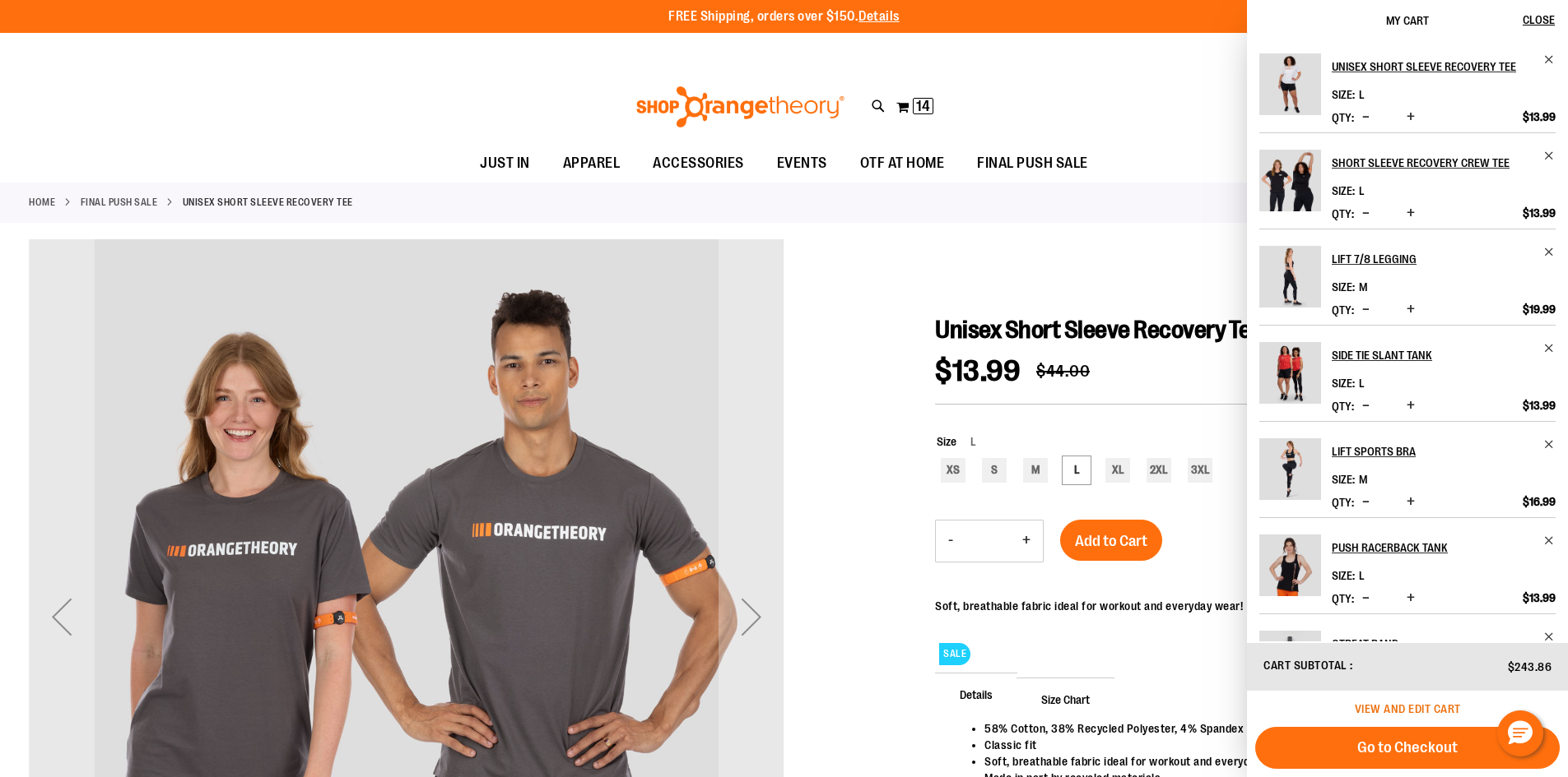
click at [1401, 710] on span "View and edit cart" at bounding box center [1408, 709] width 106 height 13
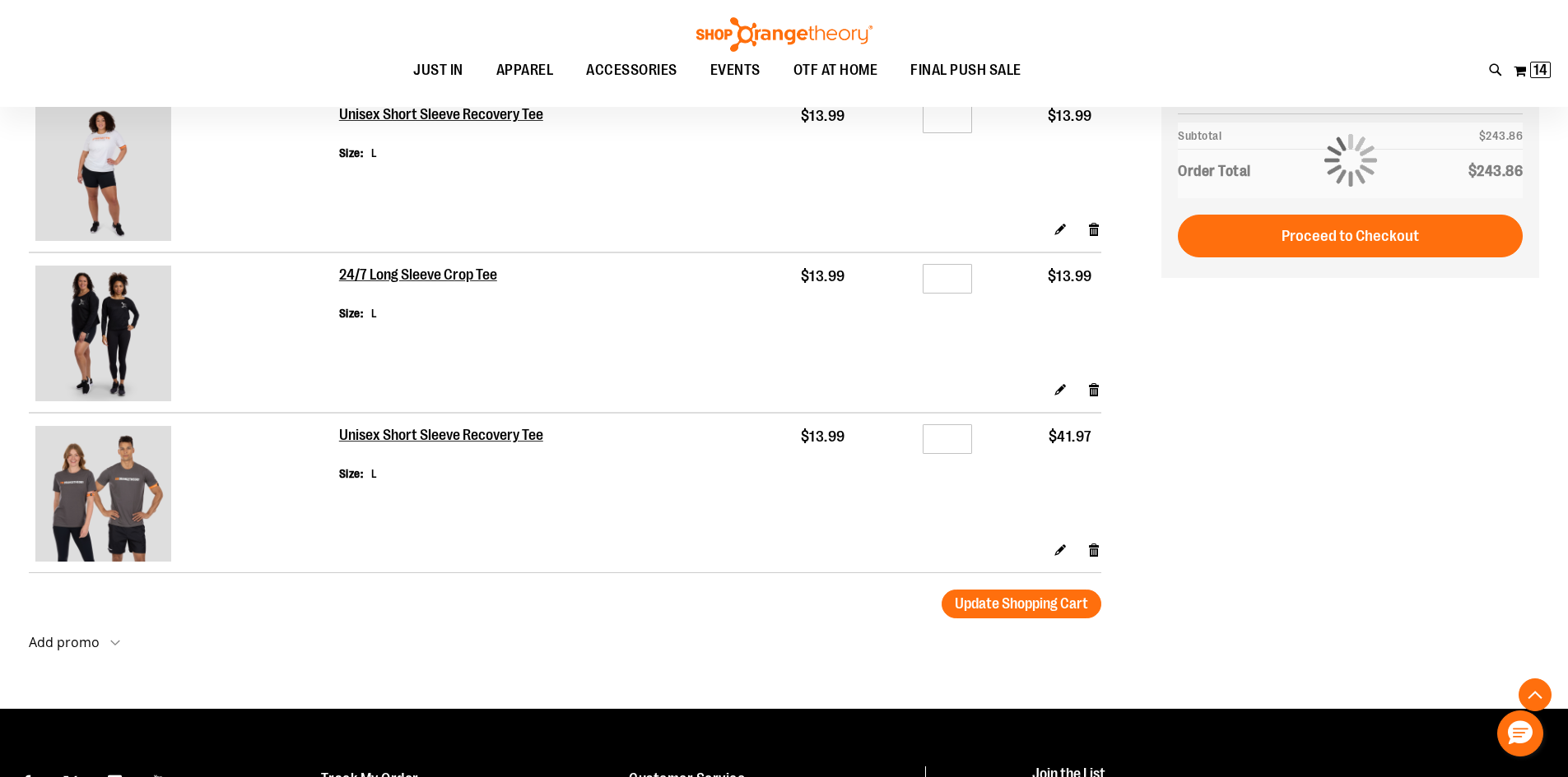
scroll to position [1644, 0]
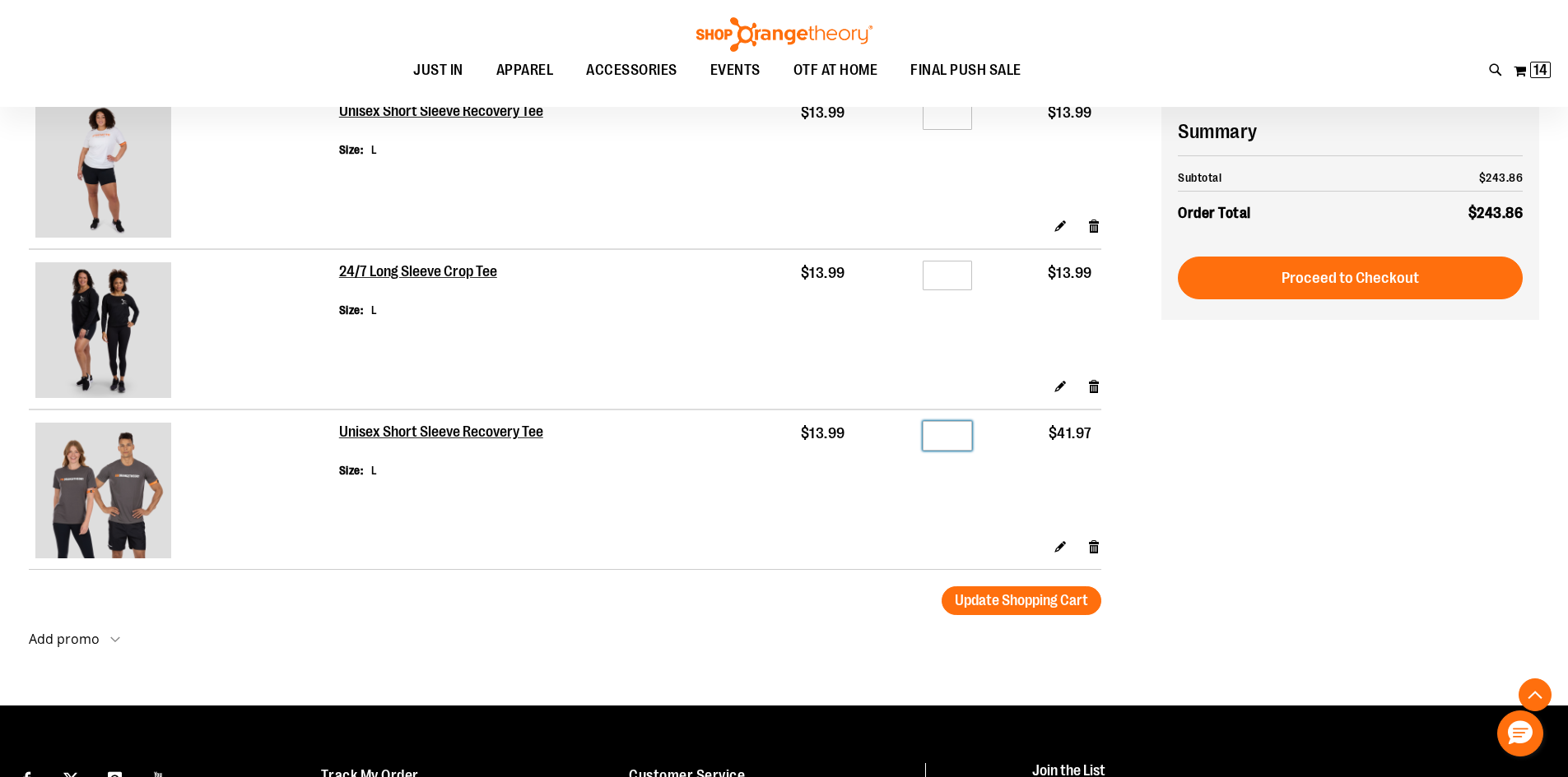
click at [942, 436] on input "*" at bounding box center [947, 436] width 49 height 29
type input "*"
click at [1010, 609] on button "Update Shopping Cart" at bounding box center [1021, 600] width 159 height 29
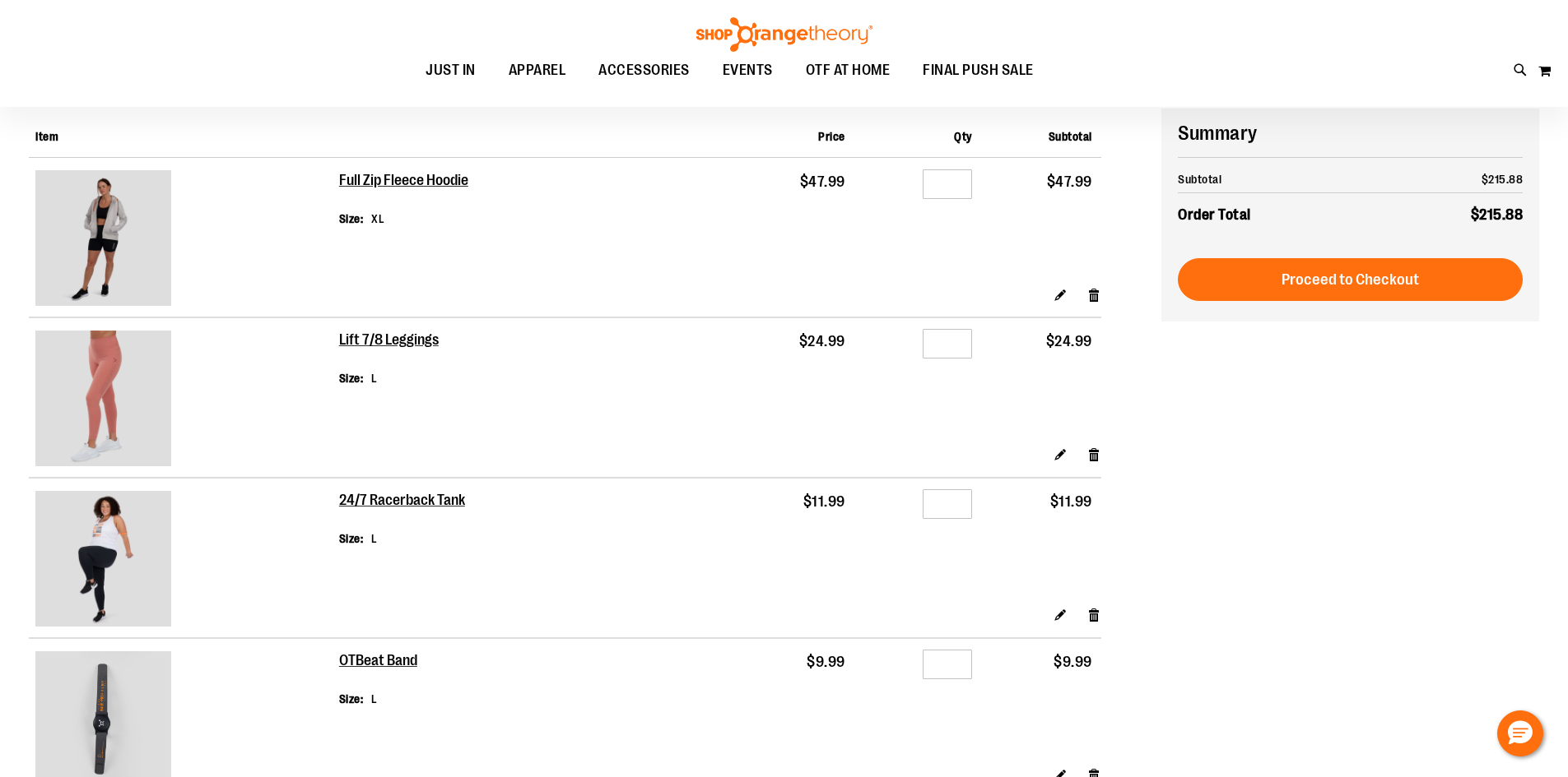
scroll to position [164, 0]
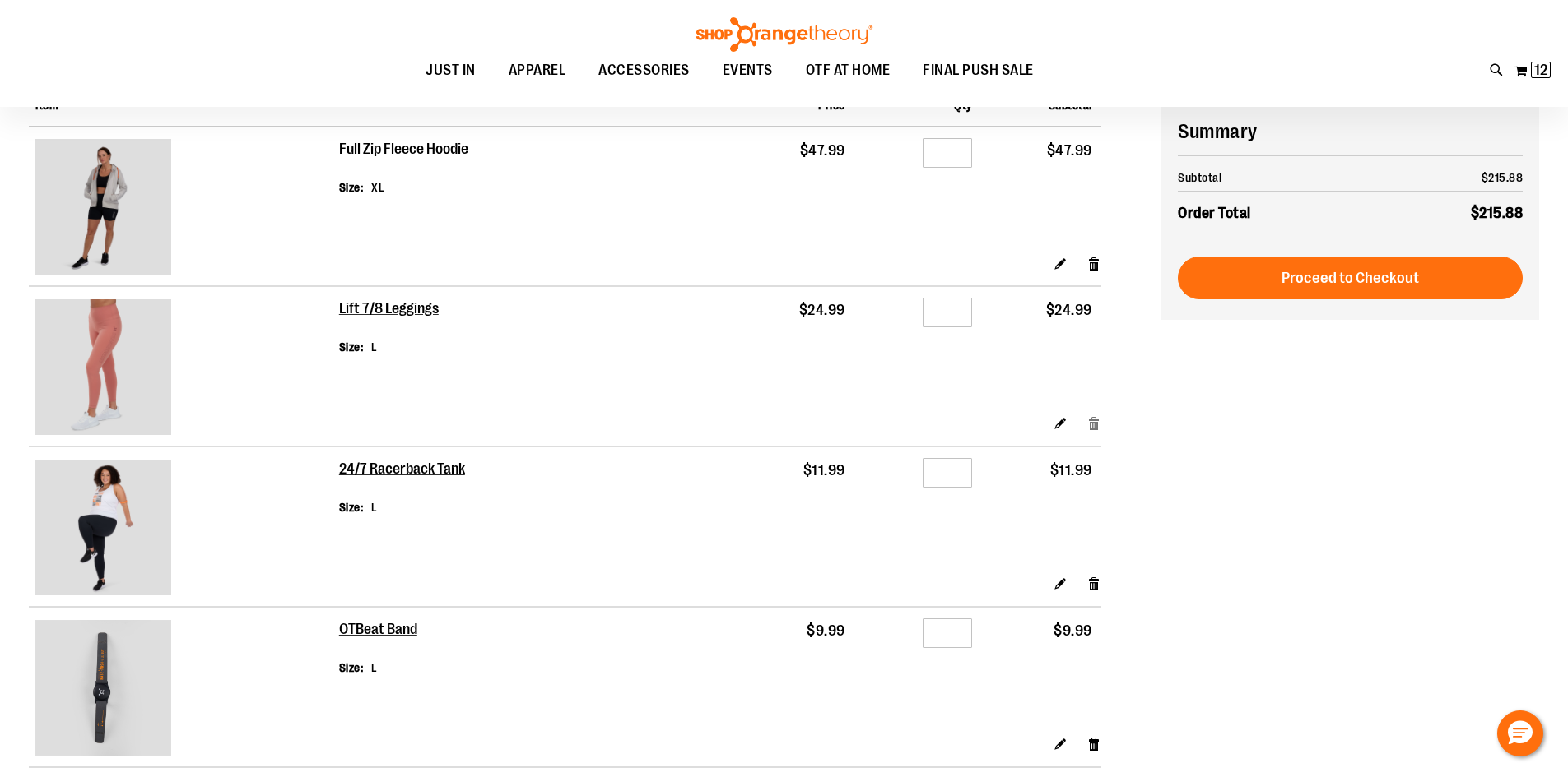
click at [1096, 427] on link "Remove item" at bounding box center [1094, 424] width 14 height 17
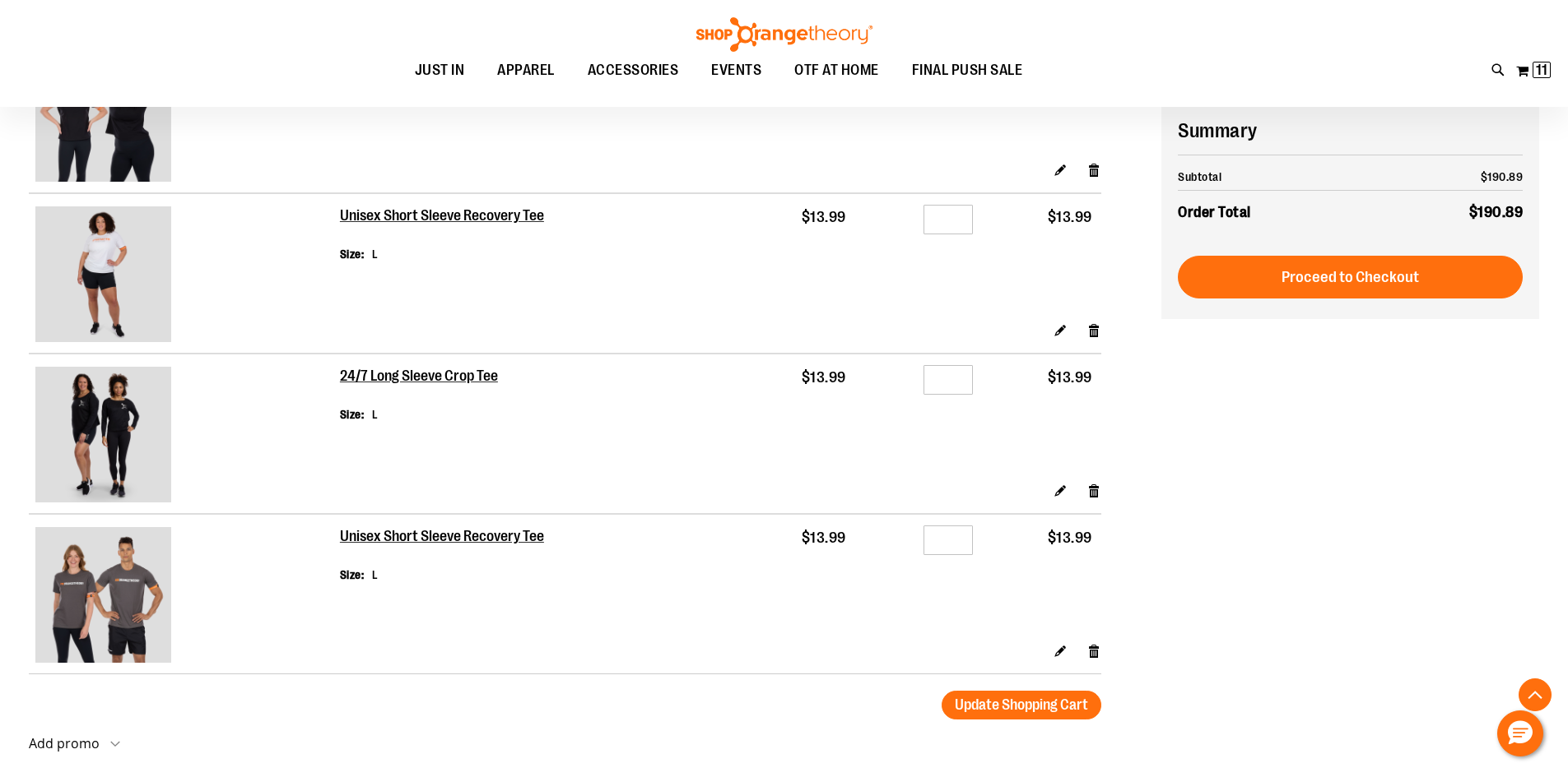
scroll to position [1397, 0]
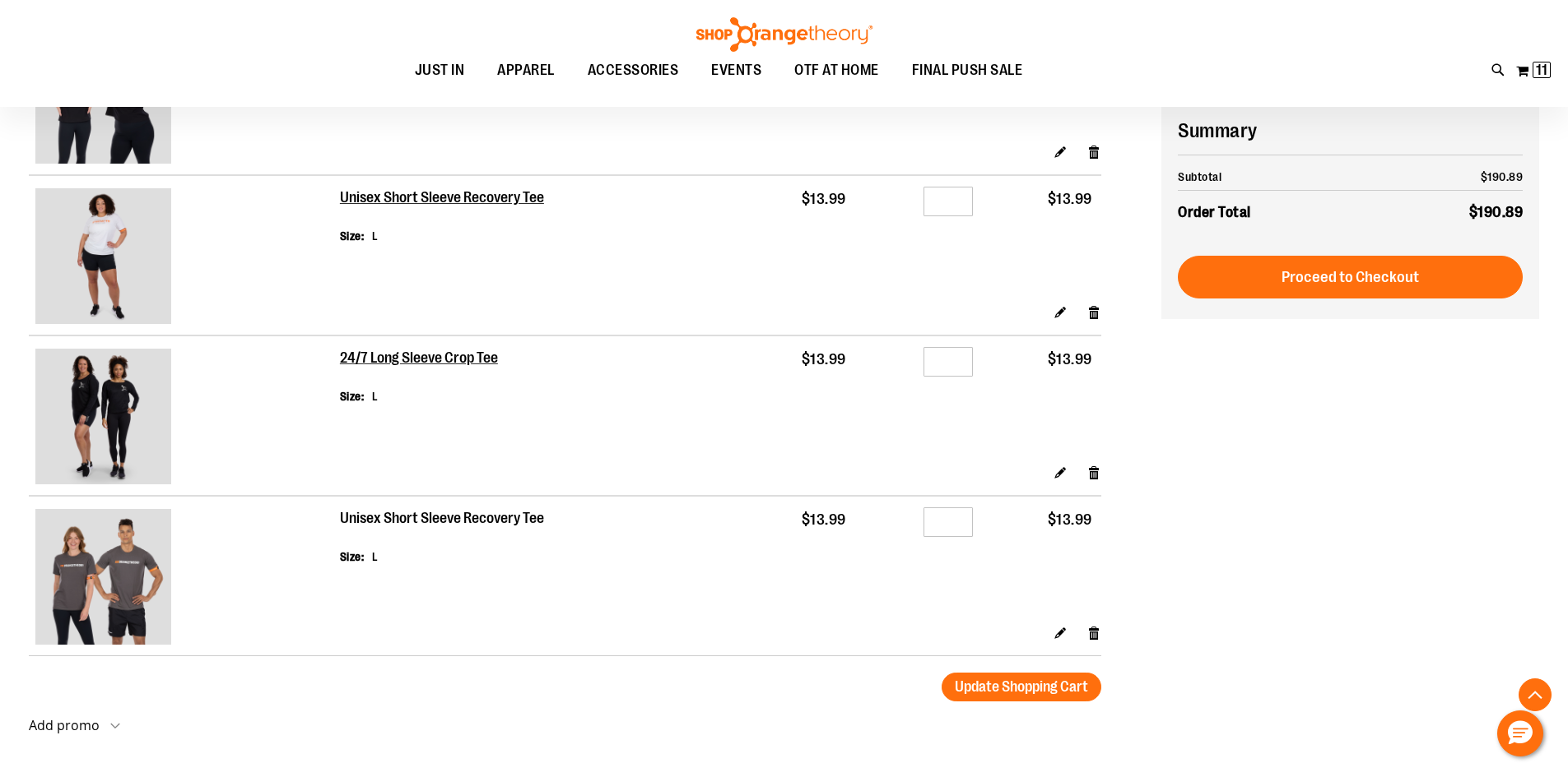
click at [446, 521] on h2 "Unisex Short Sleeve Recovery Tee" at bounding box center [443, 519] width 206 height 18
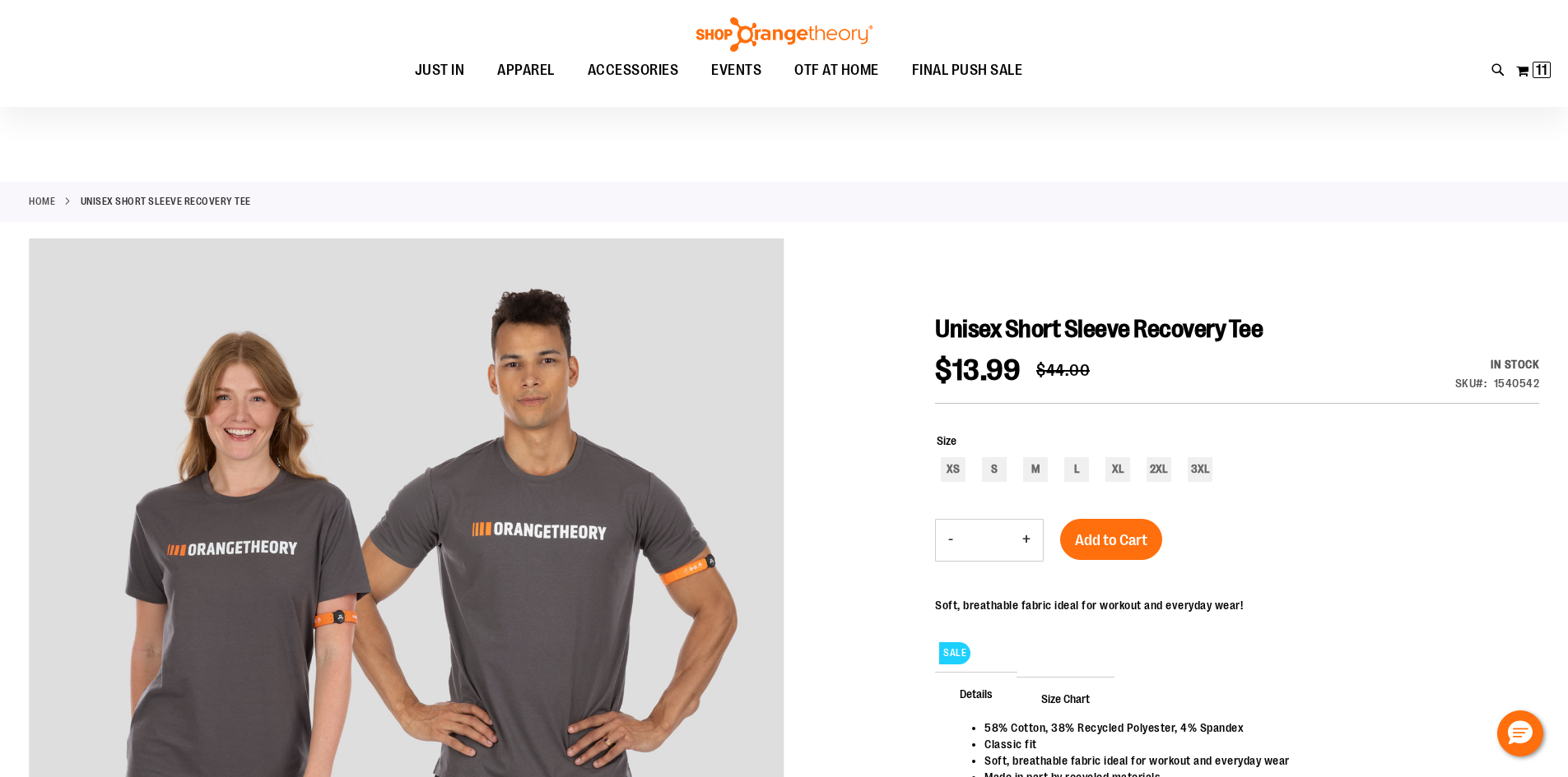
scroll to position [493, 0]
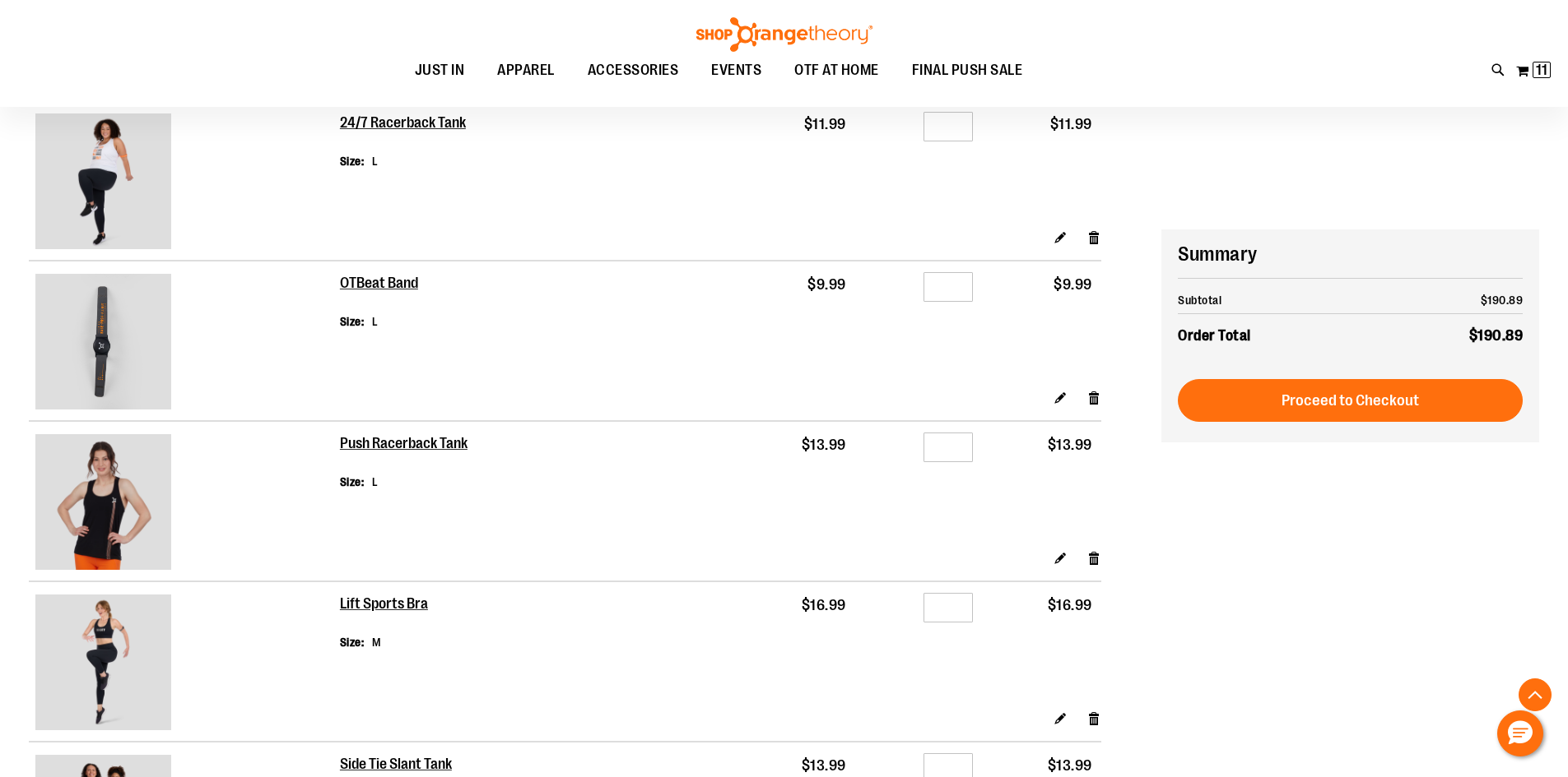
scroll to position [328, 0]
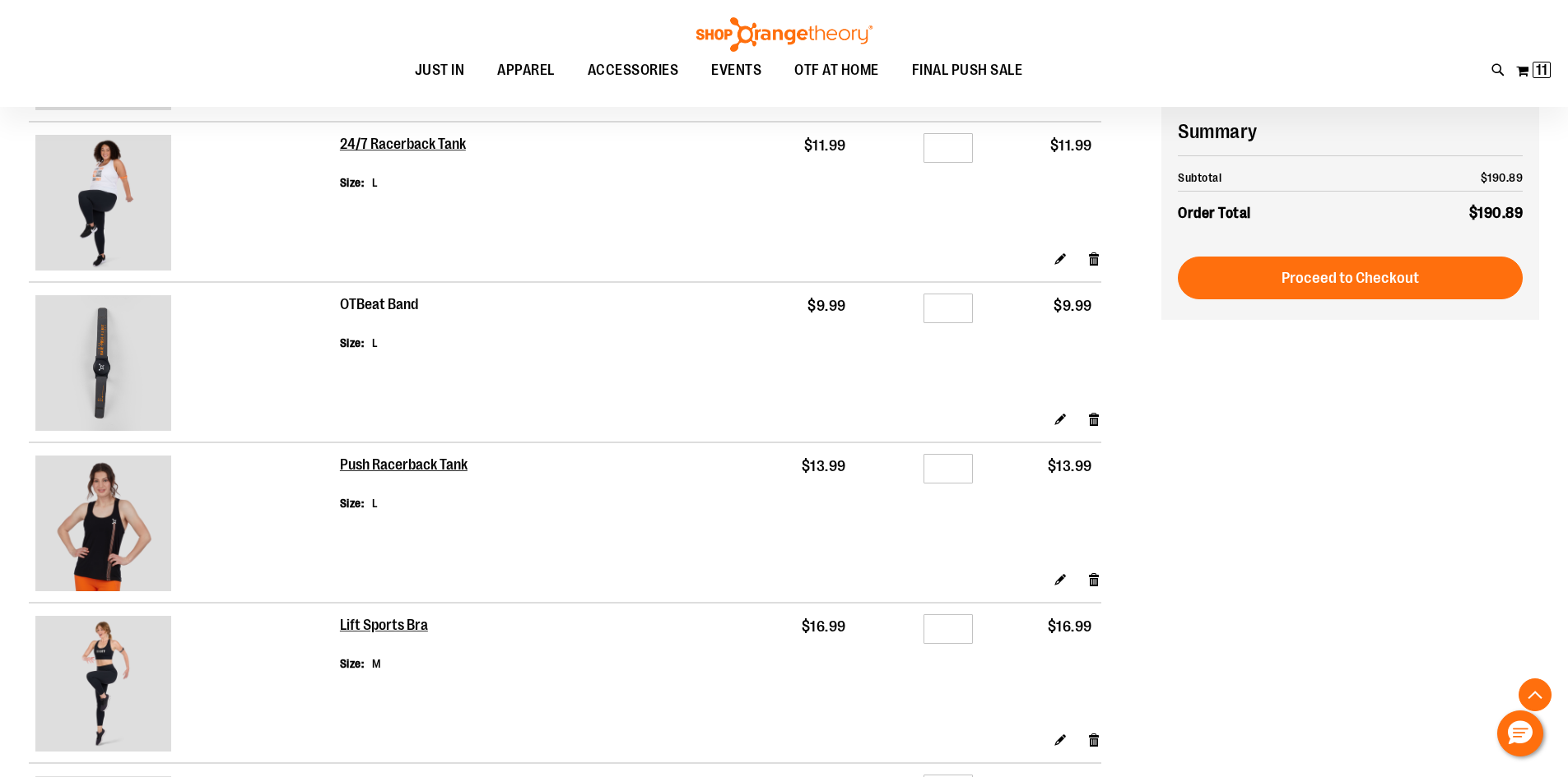
click at [371, 302] on h2 "OTBeat Band" at bounding box center [379, 305] width 79 height 18
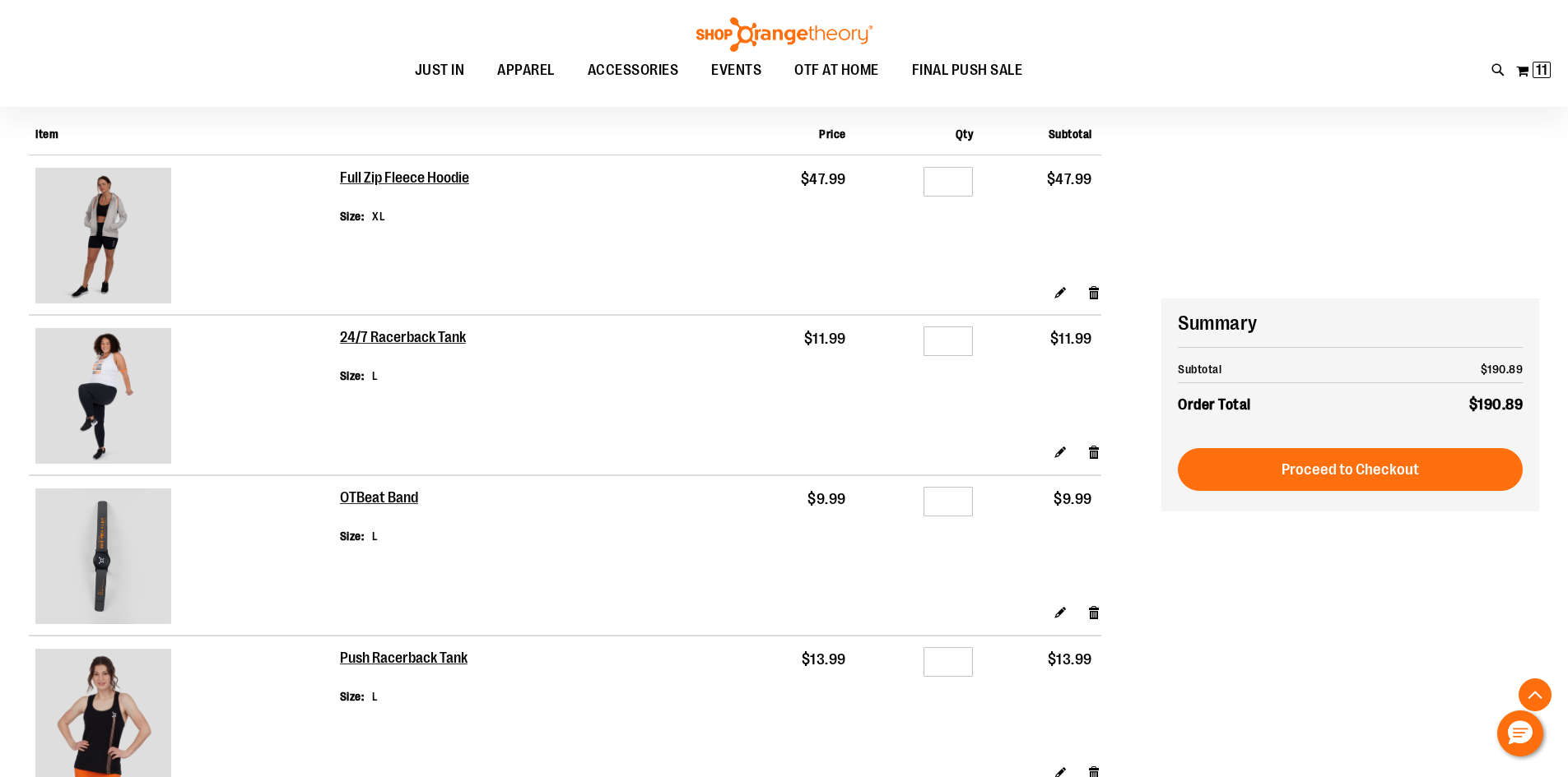
scroll to position [327, 0]
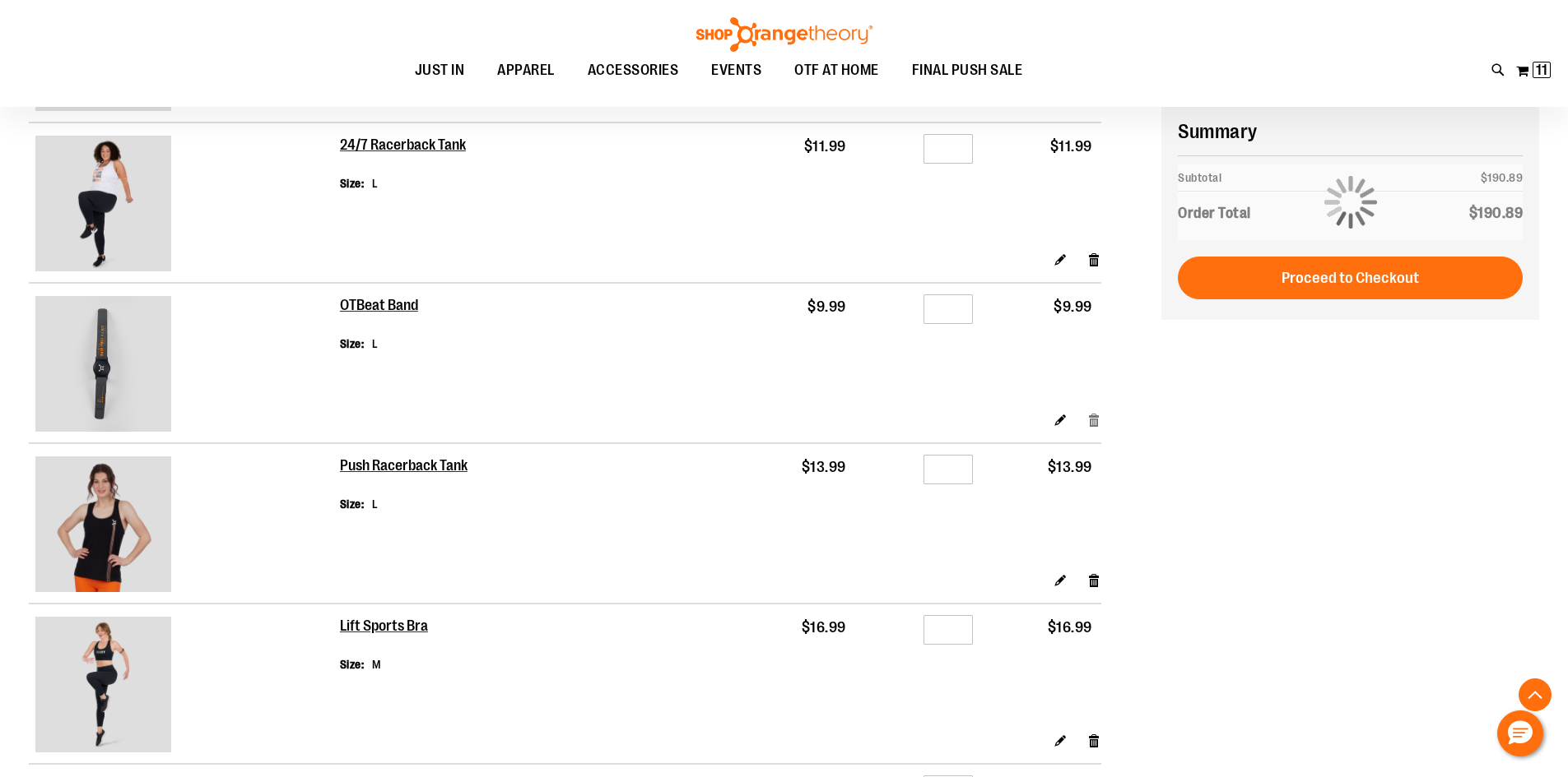
click at [1097, 420] on link "Remove item" at bounding box center [1094, 420] width 14 height 17
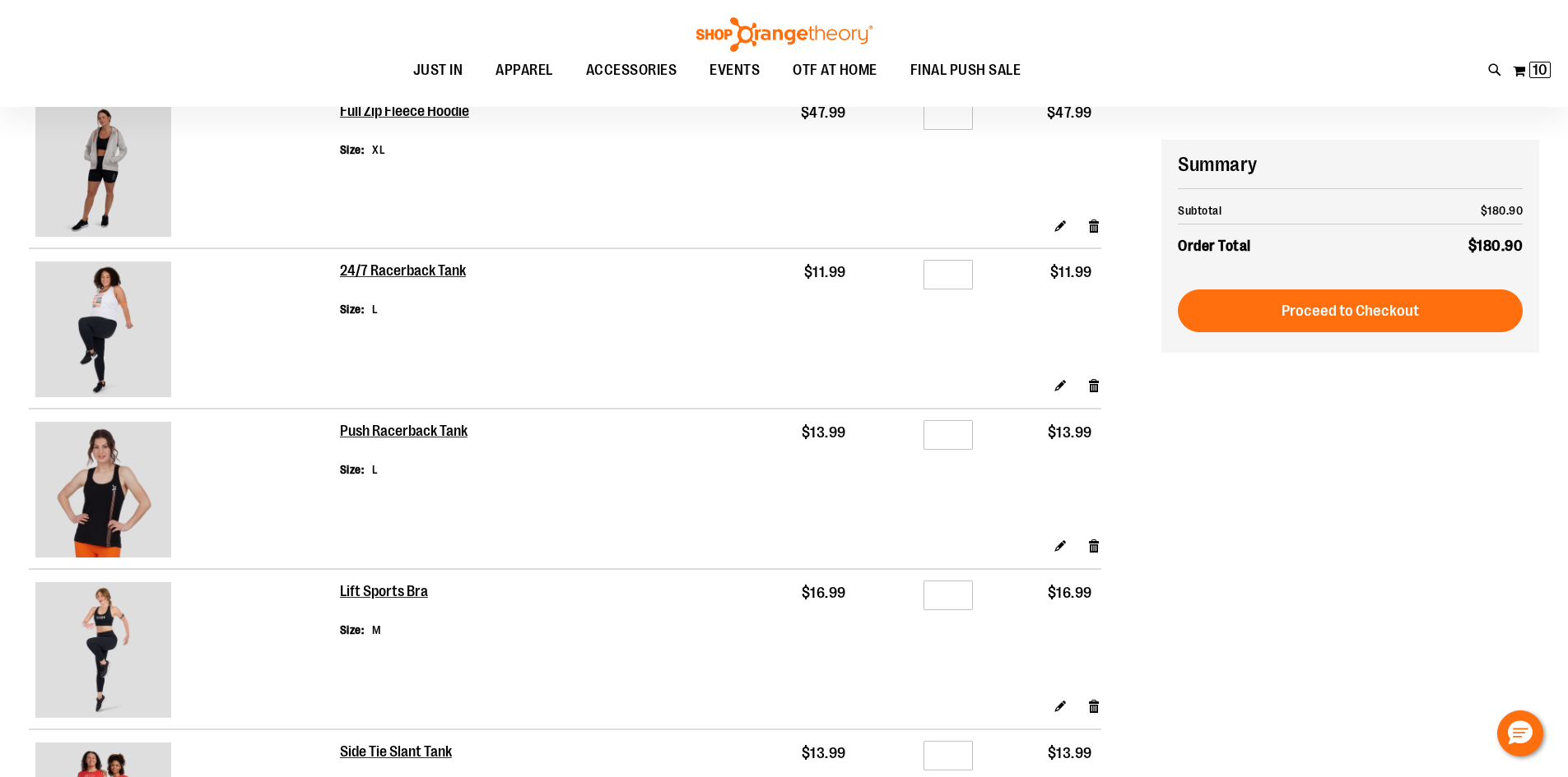
scroll to position [164, 0]
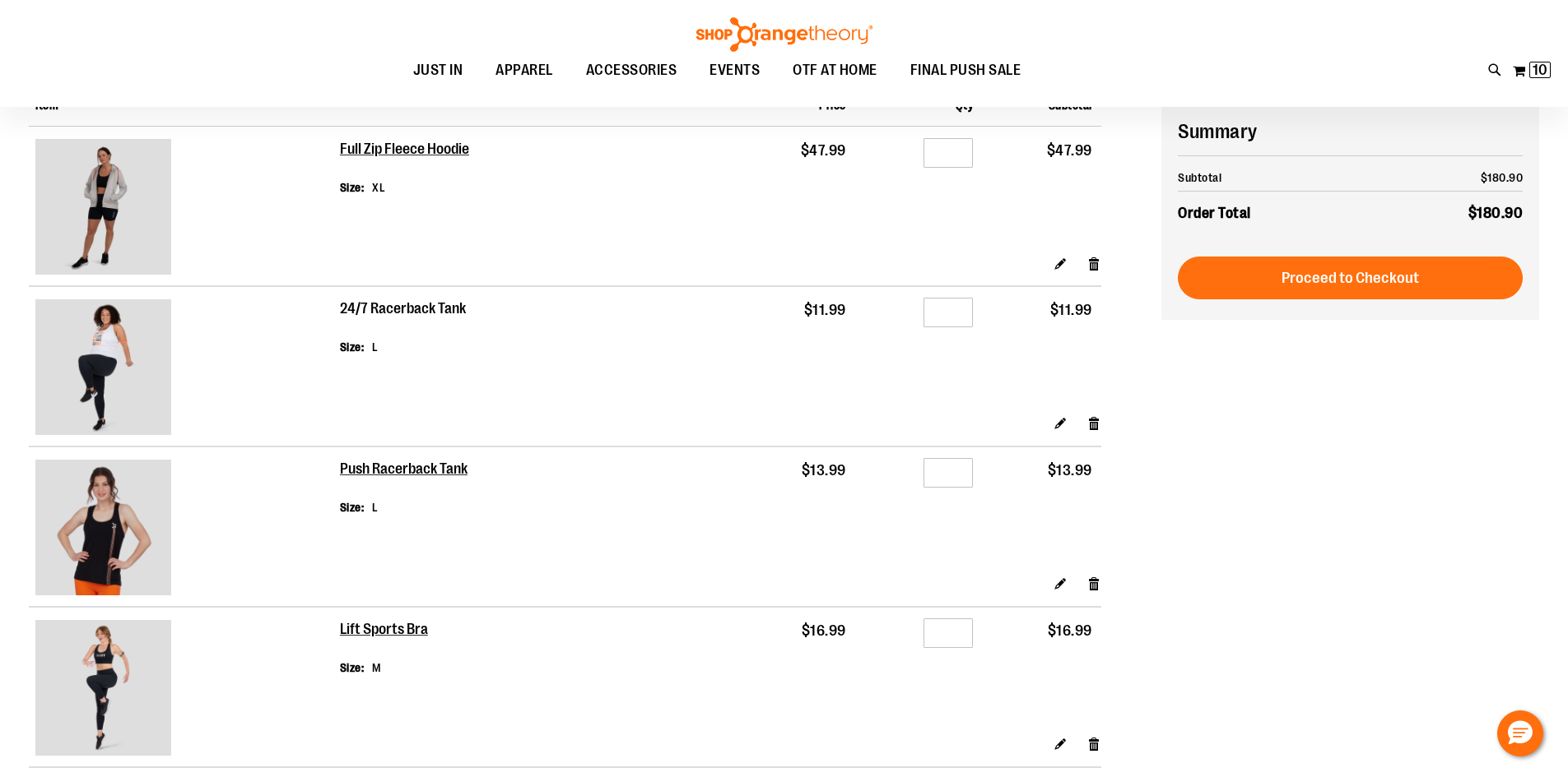
click at [400, 308] on h2 "24/7 Racerback Tank" at bounding box center [403, 309] width 127 height 18
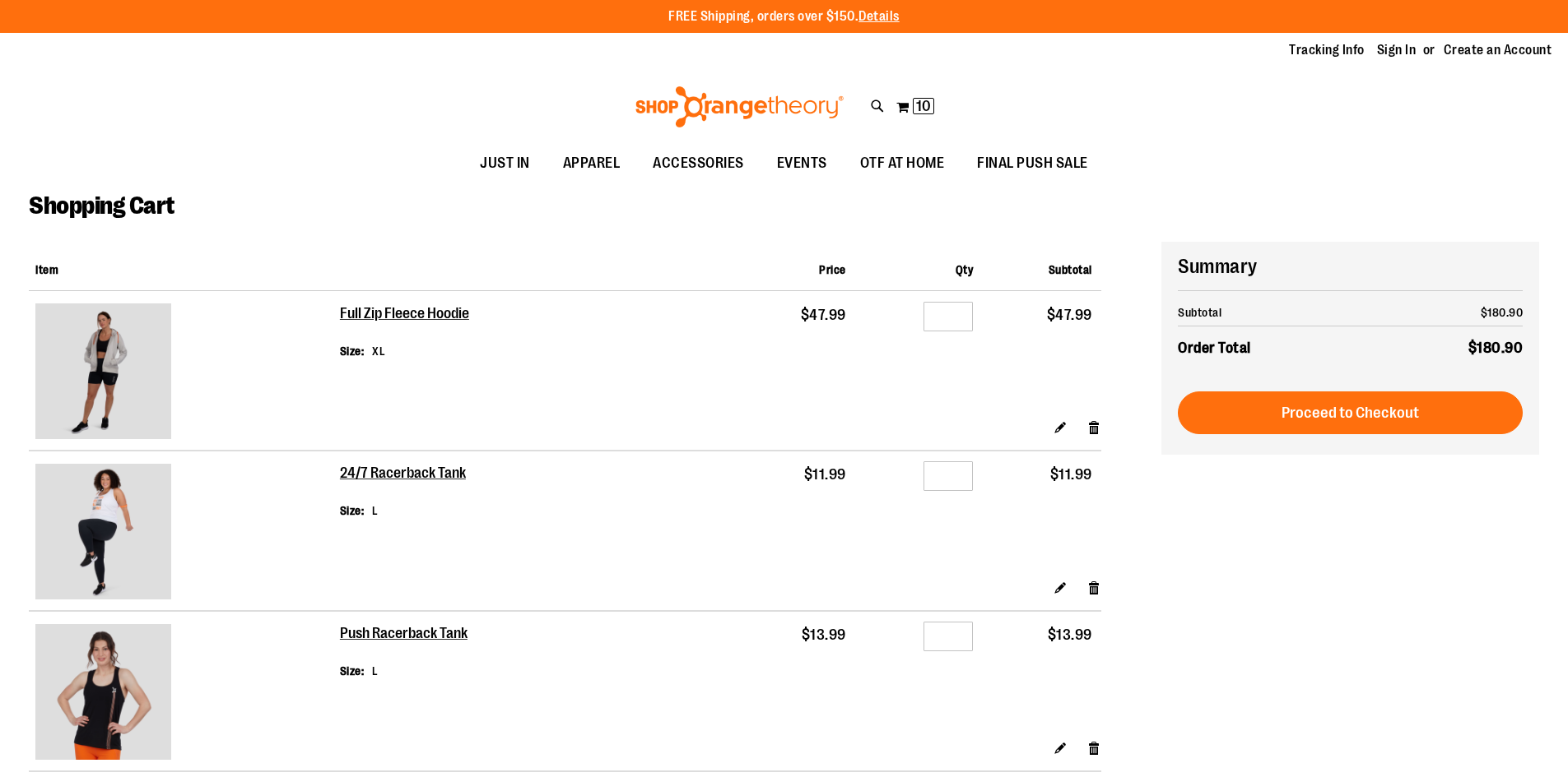
scroll to position [164, 0]
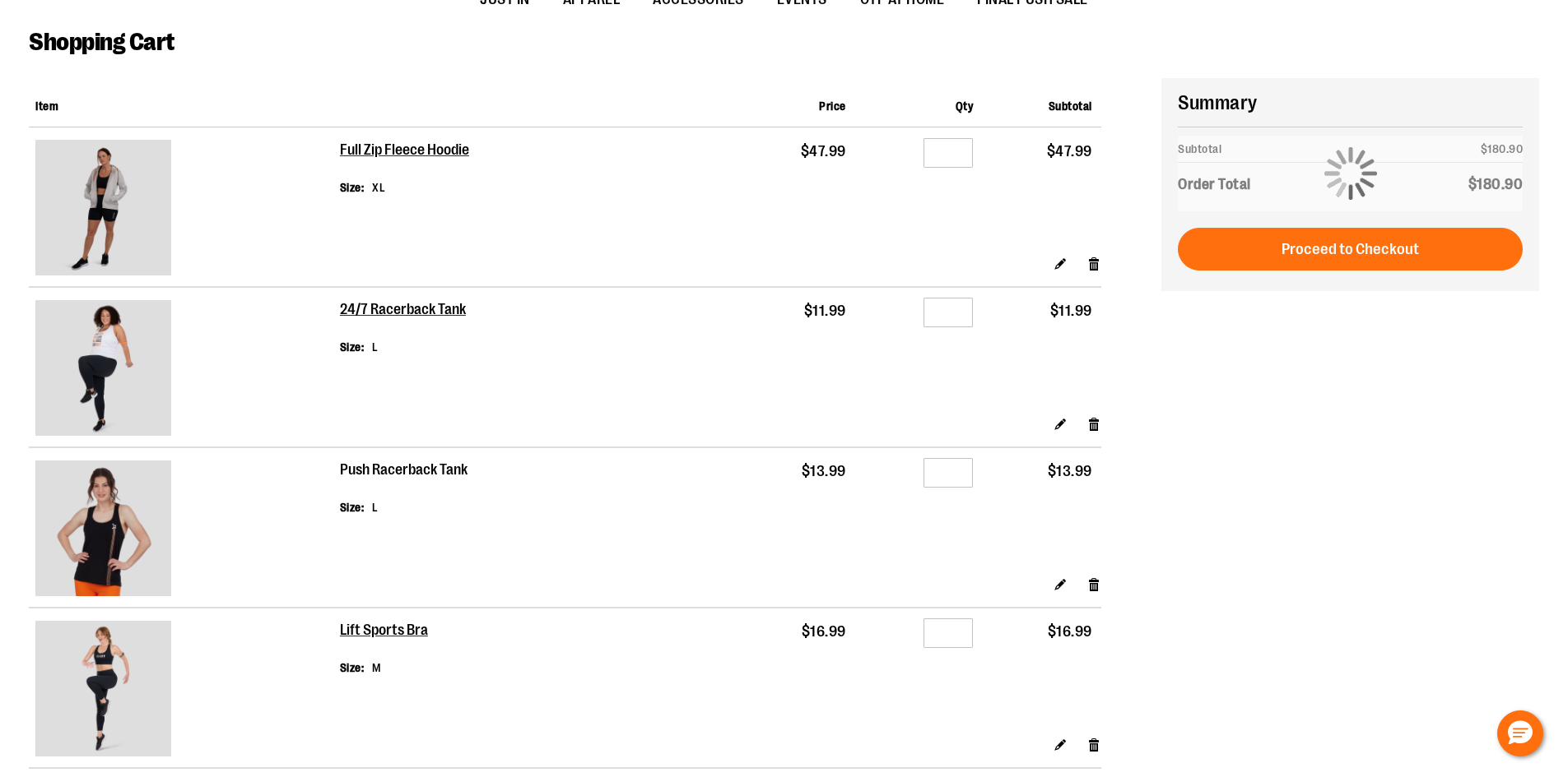
click at [422, 469] on h2 "Push Racerback Tank" at bounding box center [404, 470] width 129 height 18
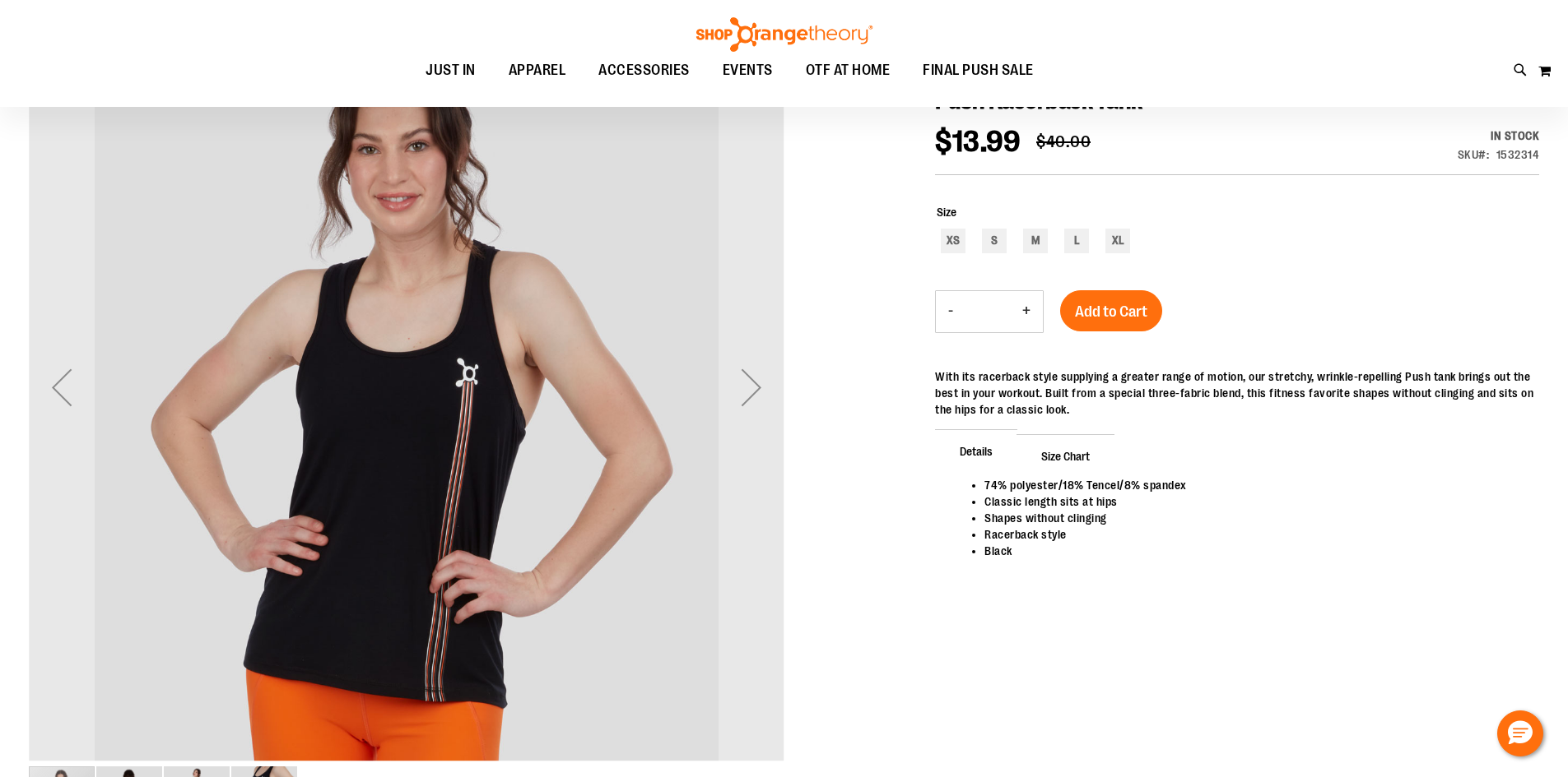
scroll to position [245, 0]
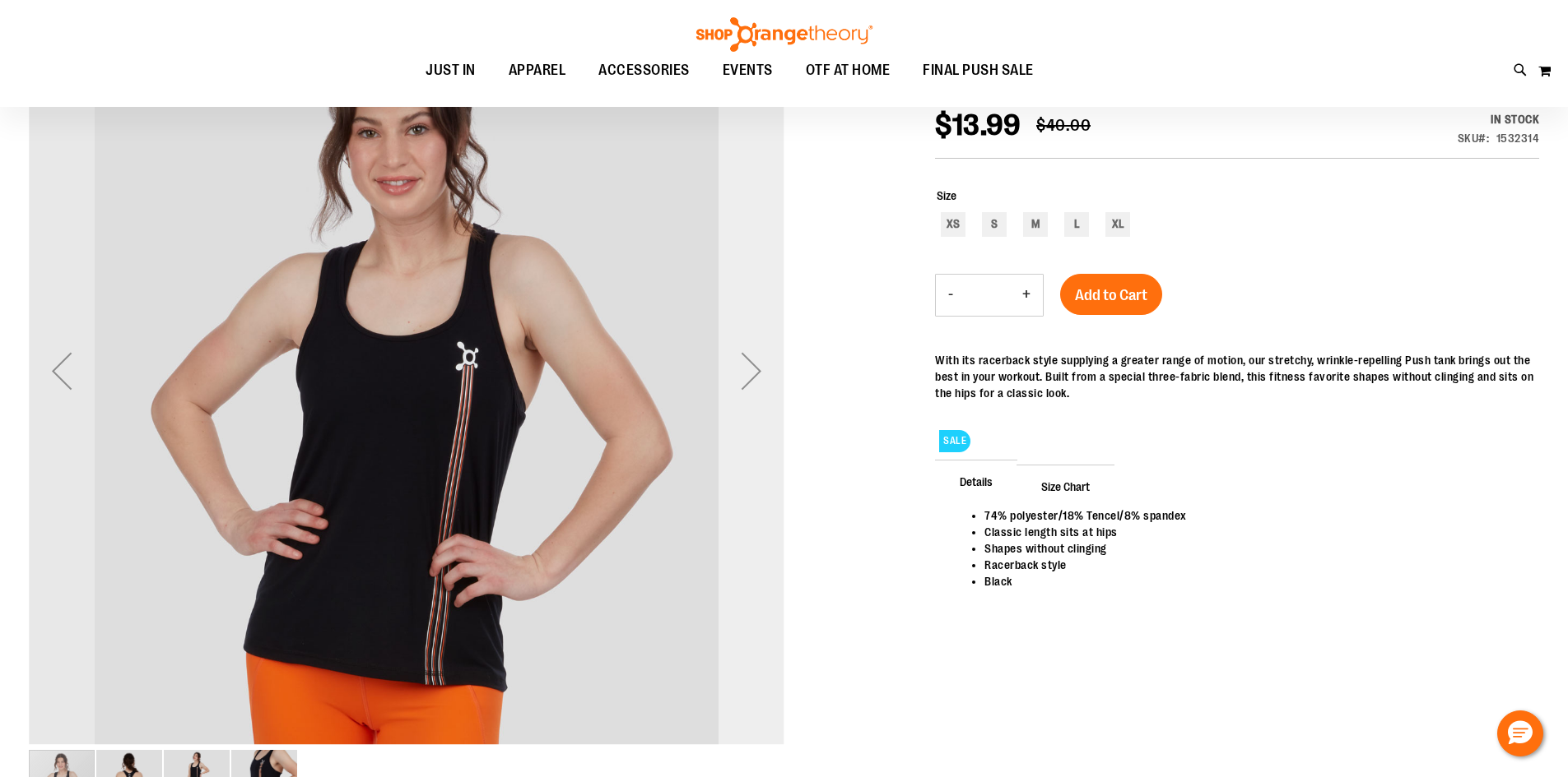
click at [759, 366] on div "Next" at bounding box center [751, 371] width 66 height 66
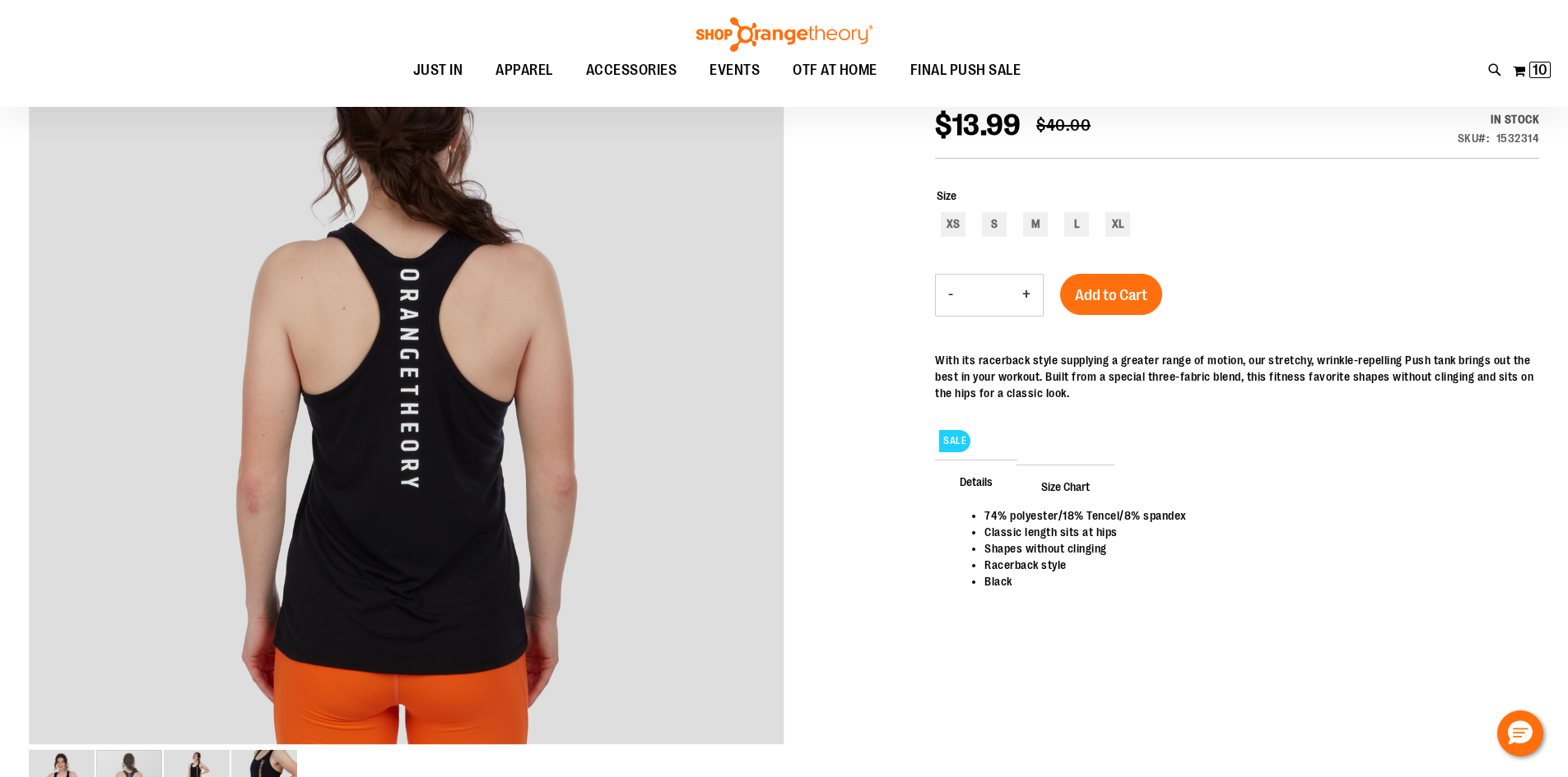
scroll to position [0, 0]
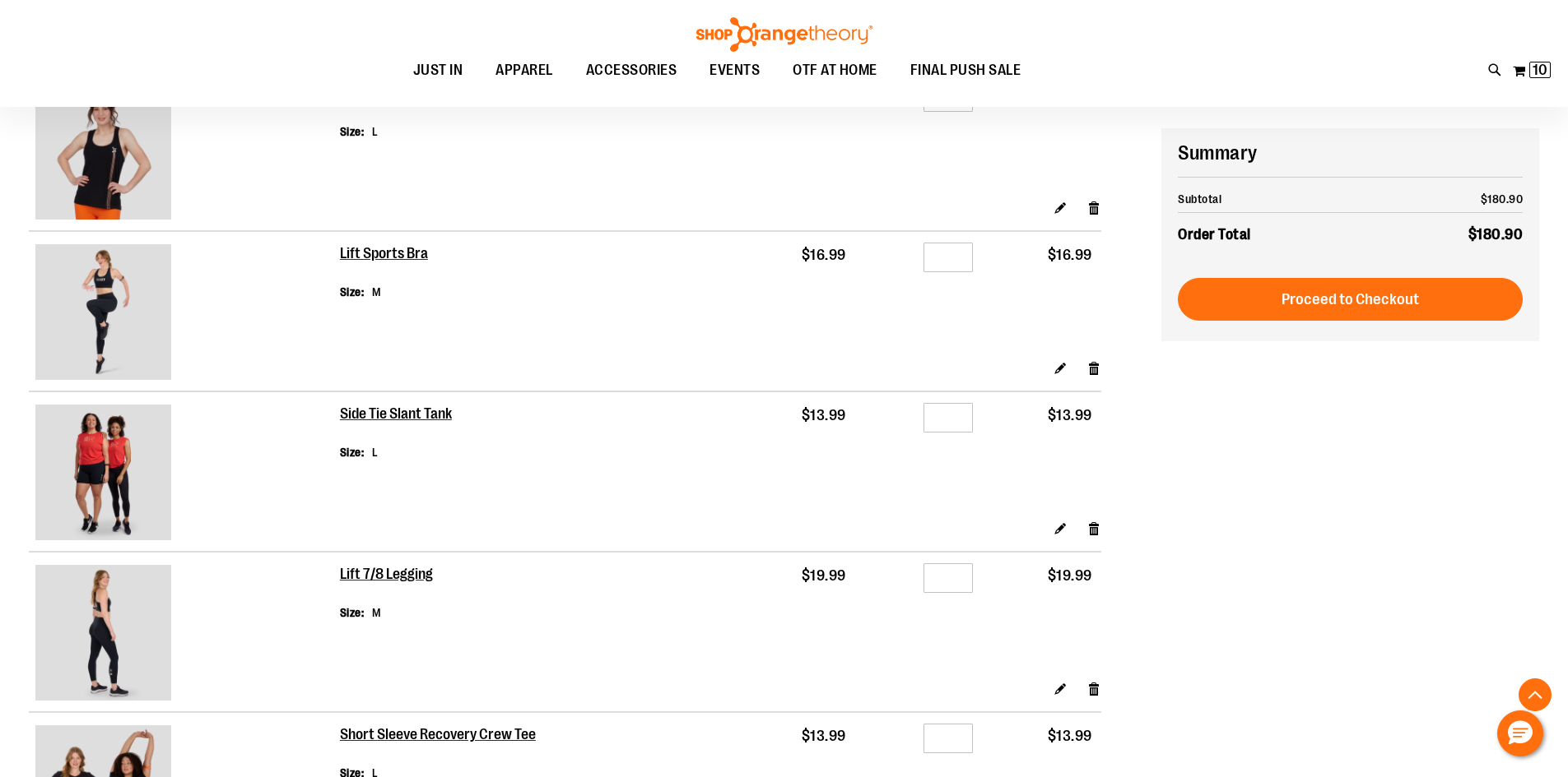
scroll to position [564, 0]
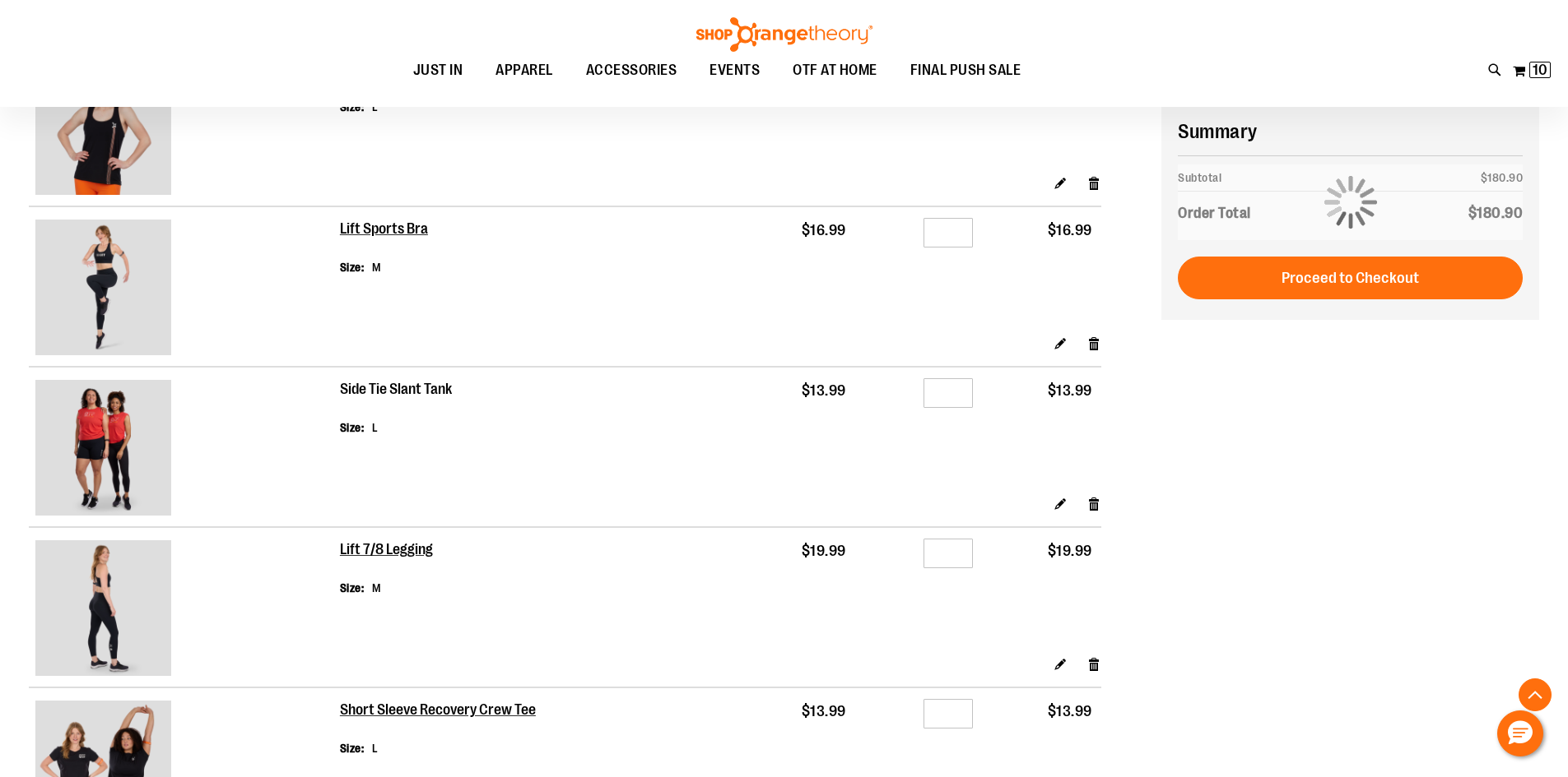
click at [425, 394] on h2 "Side Tie Slant Tank" at bounding box center [396, 390] width 113 height 18
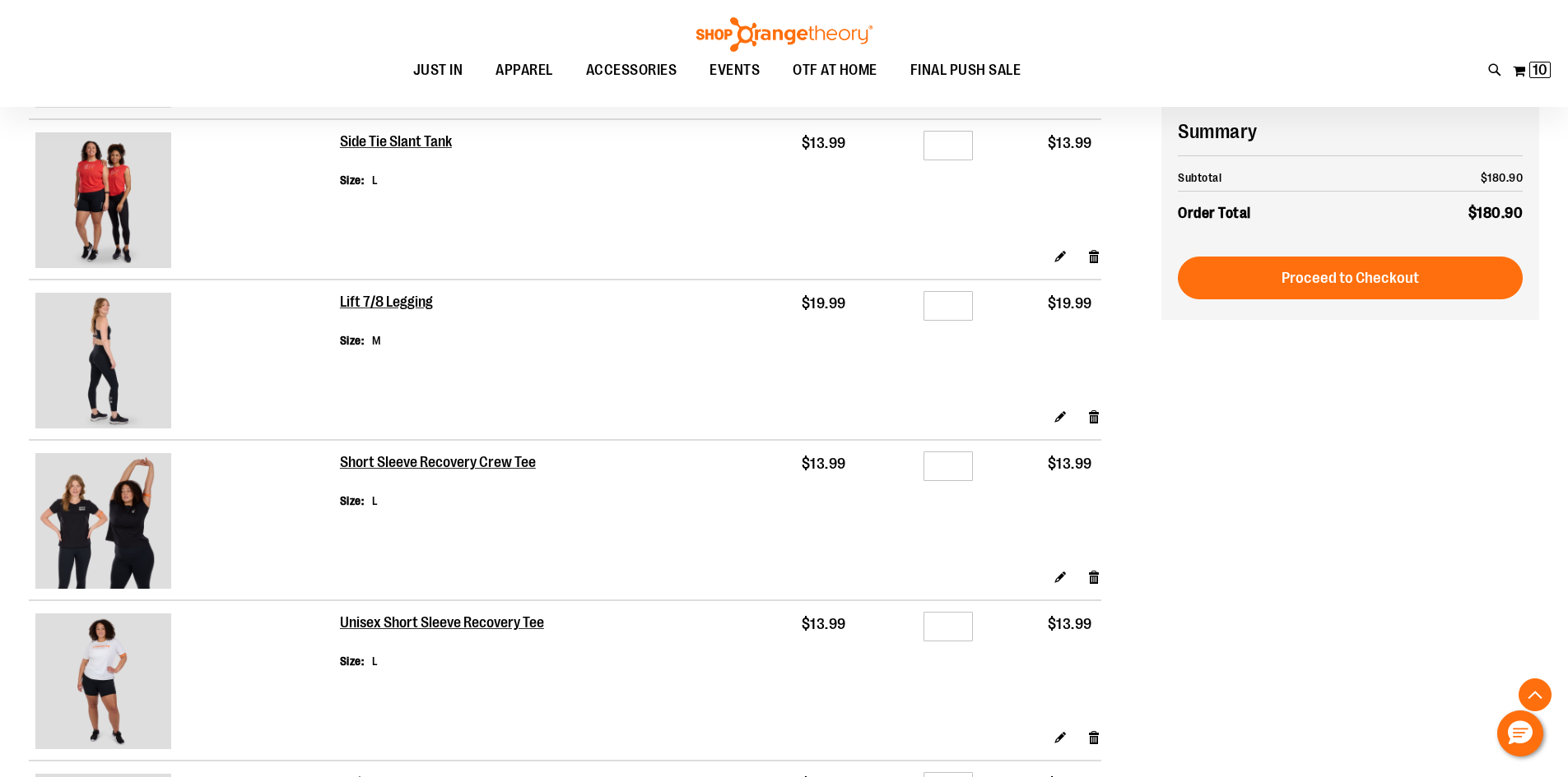
scroll to position [709, 0]
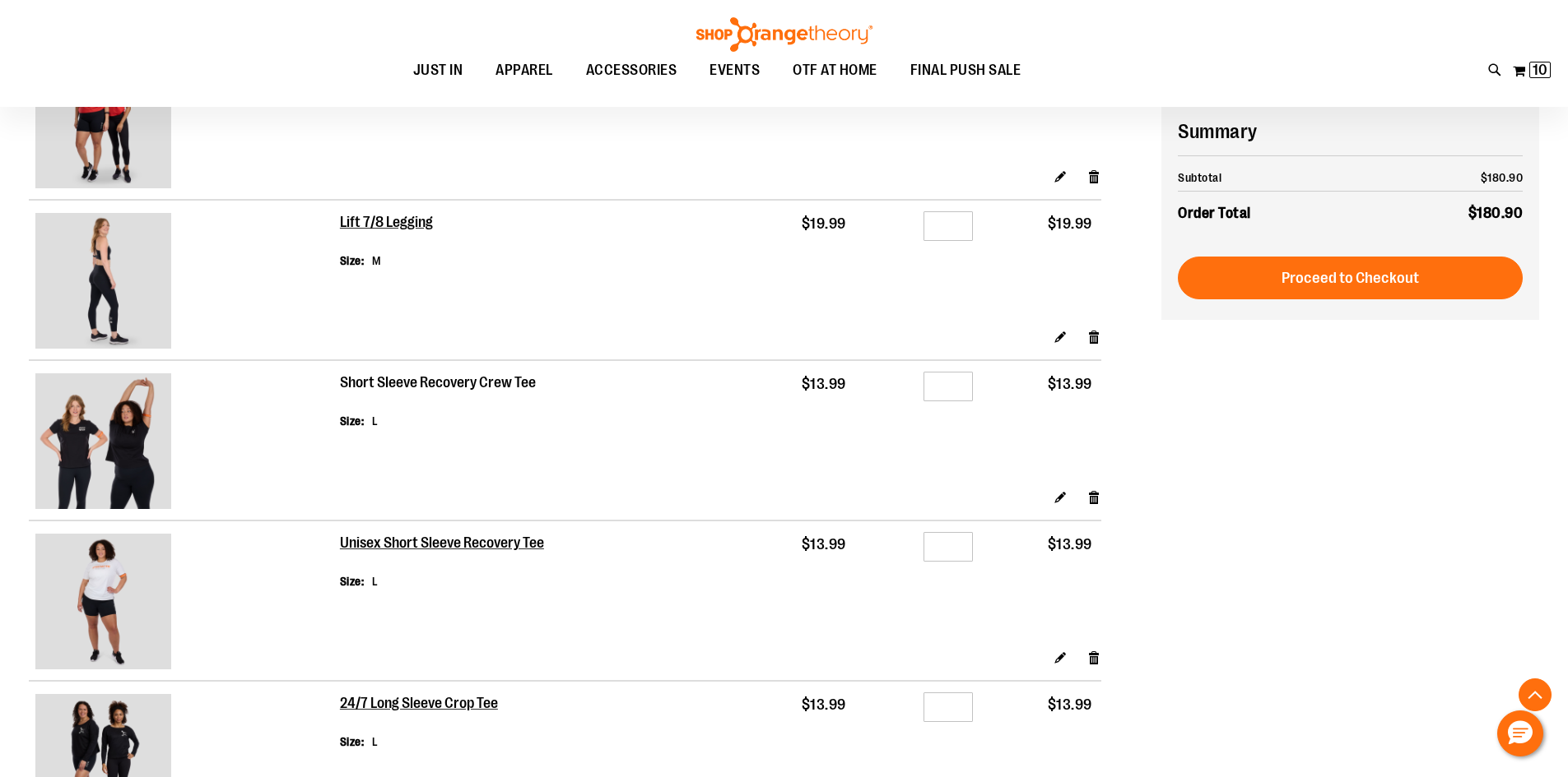
click at [401, 384] on h2 "Short Sleeve Recovery Crew Tee" at bounding box center [439, 383] width 198 height 18
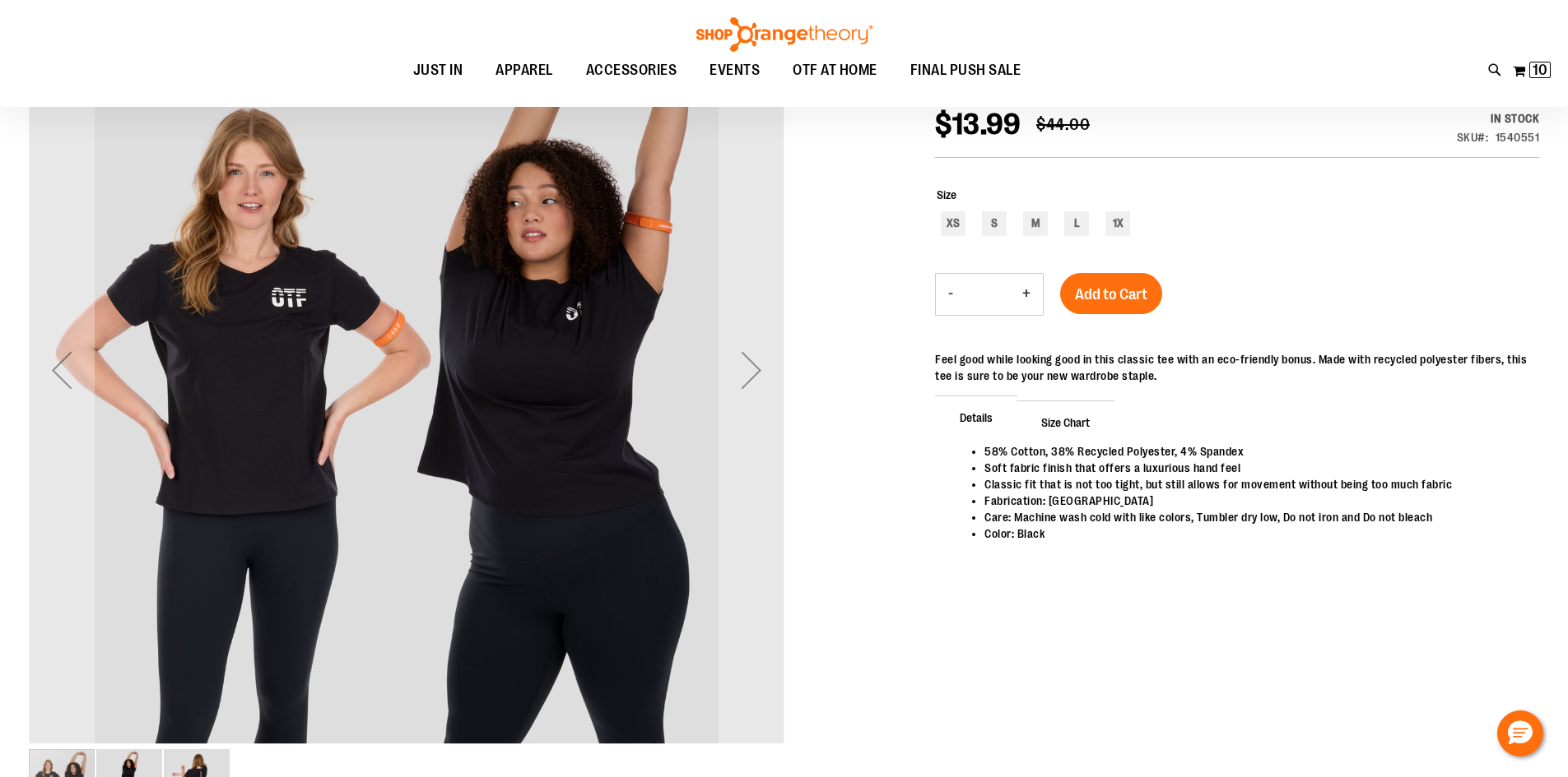
scroll to position [245, 0]
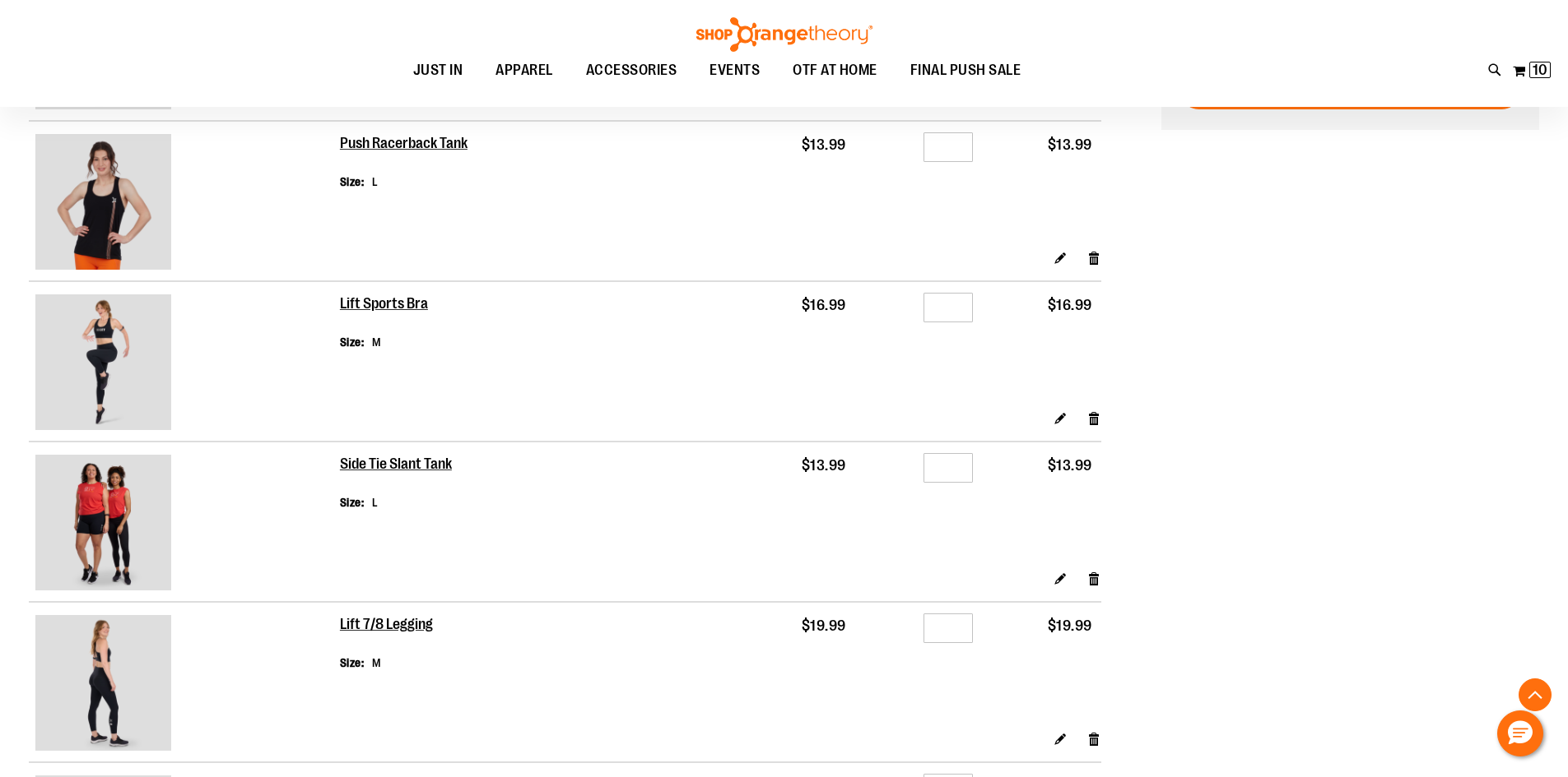
scroll to position [299, 0]
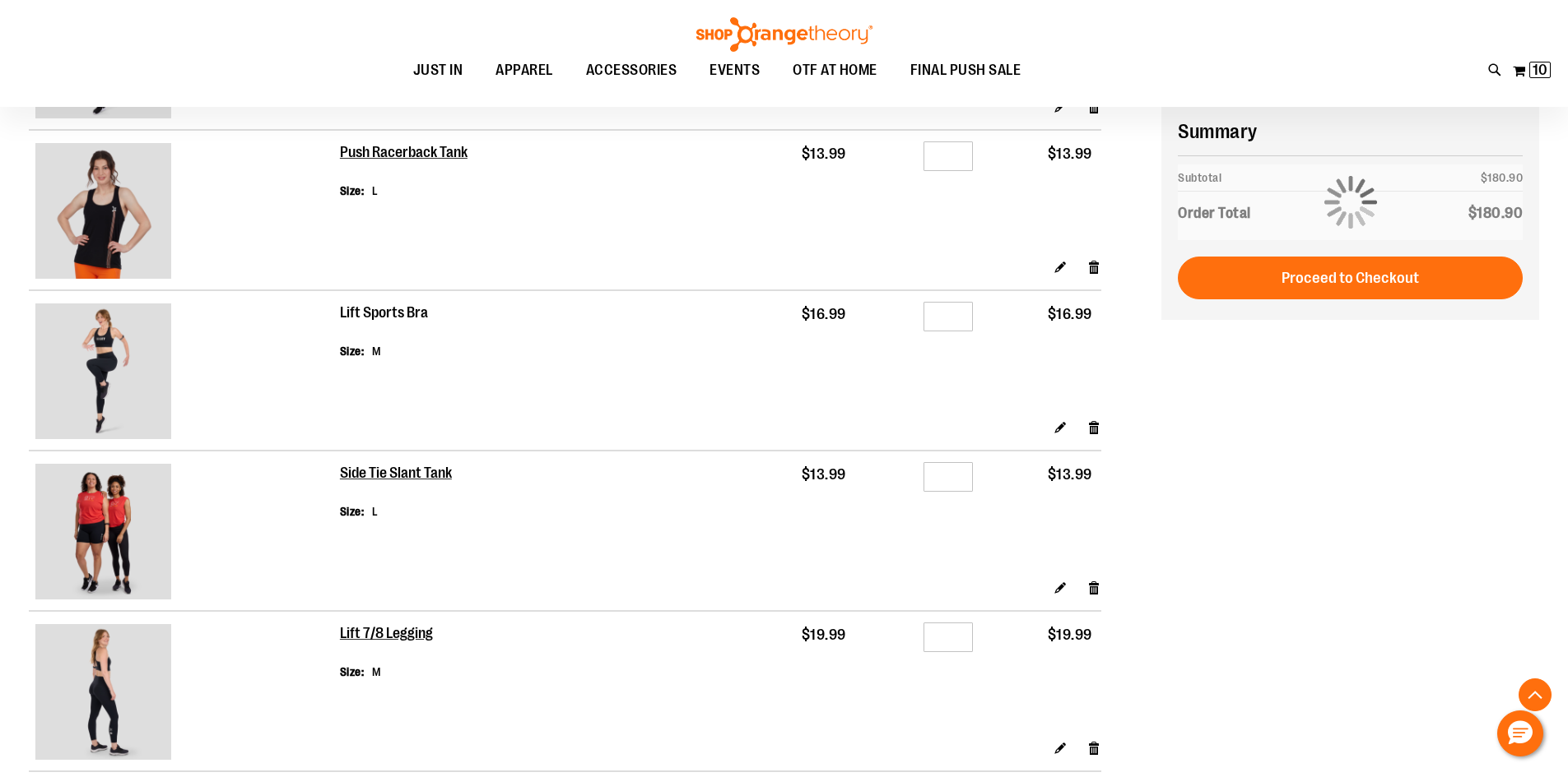
click at [387, 315] on h2 "Lift Sports Bra" at bounding box center [384, 313] width 89 height 18
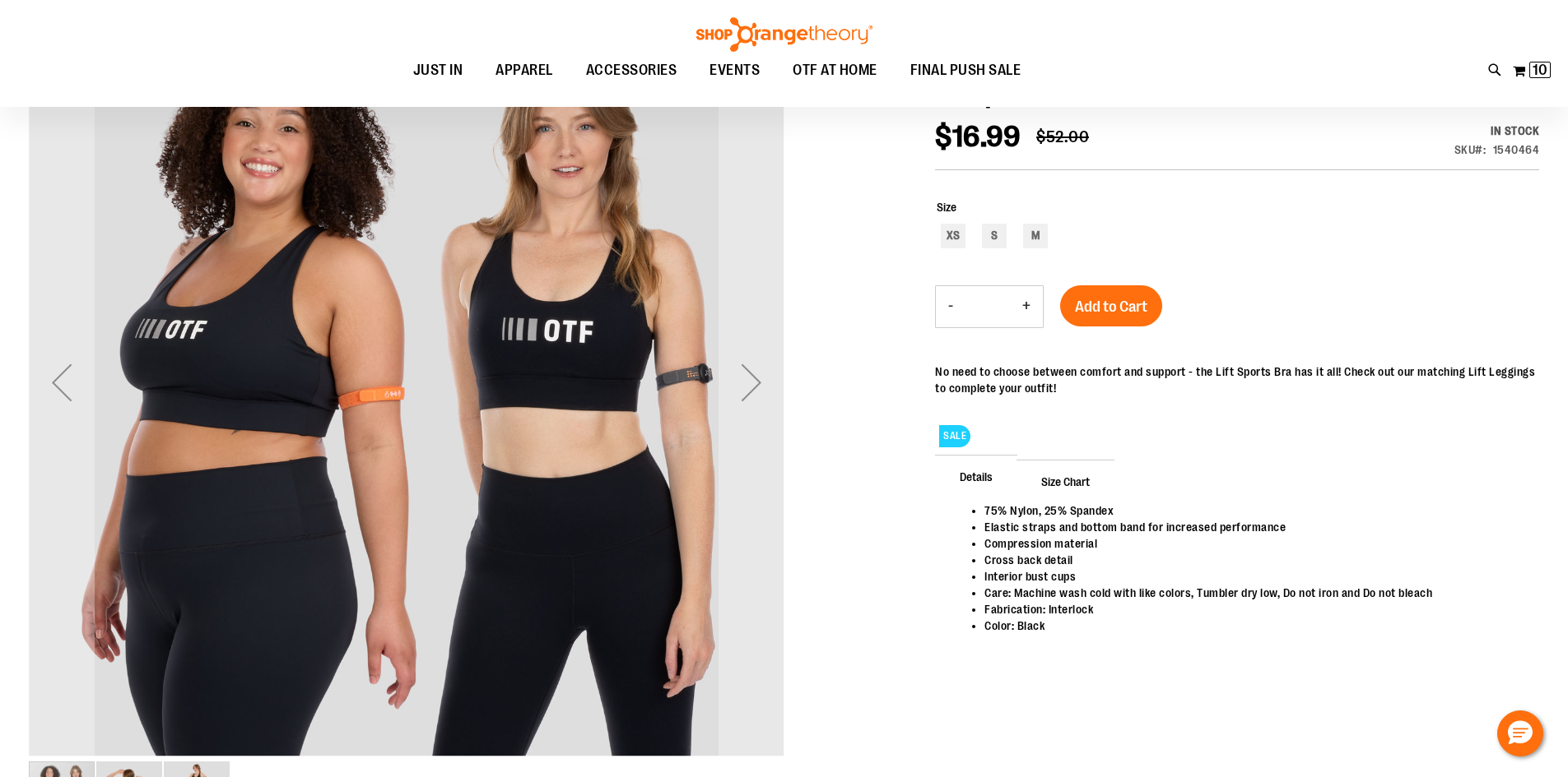
scroll to position [246, 0]
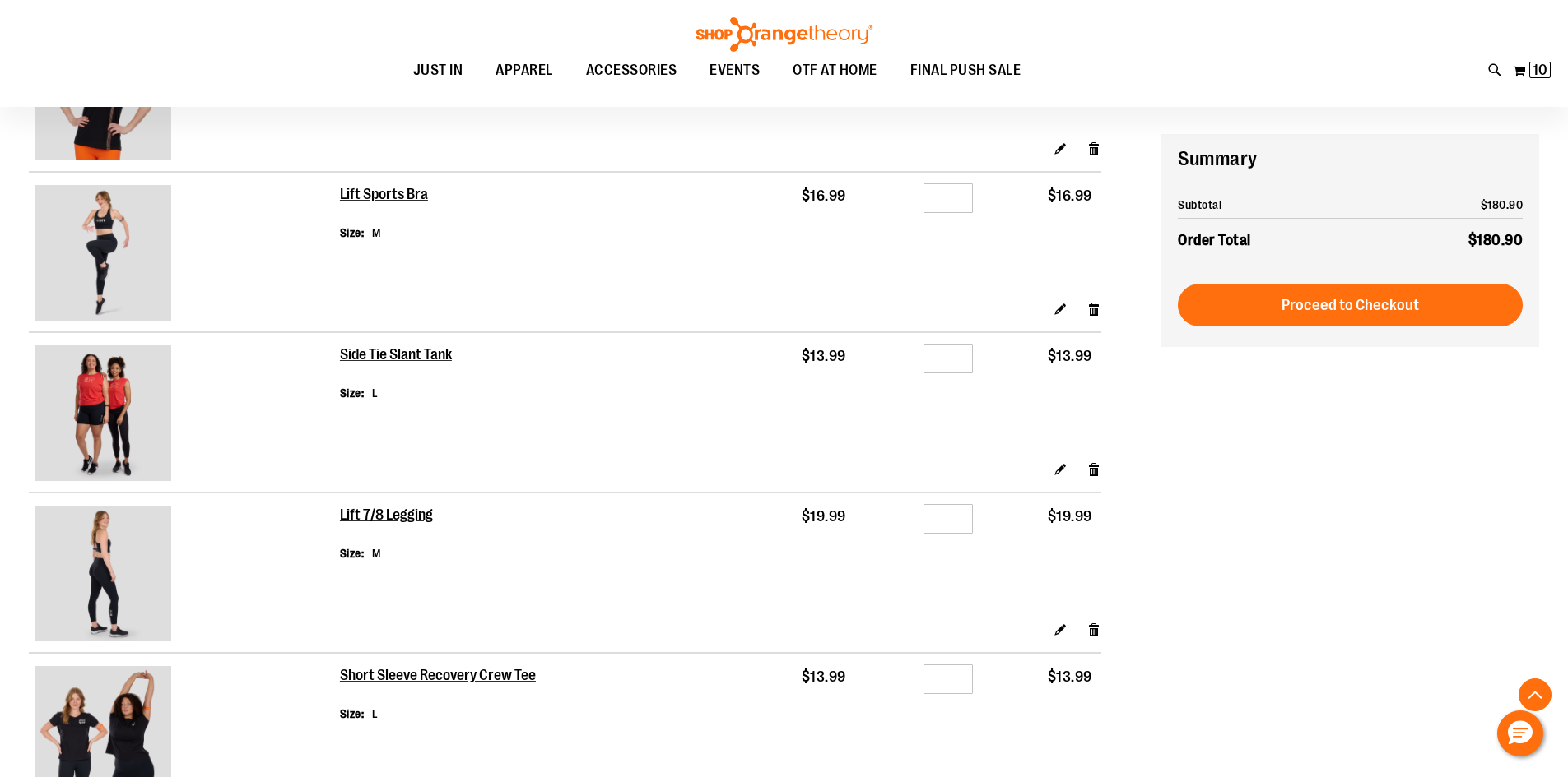
scroll to position [627, 0]
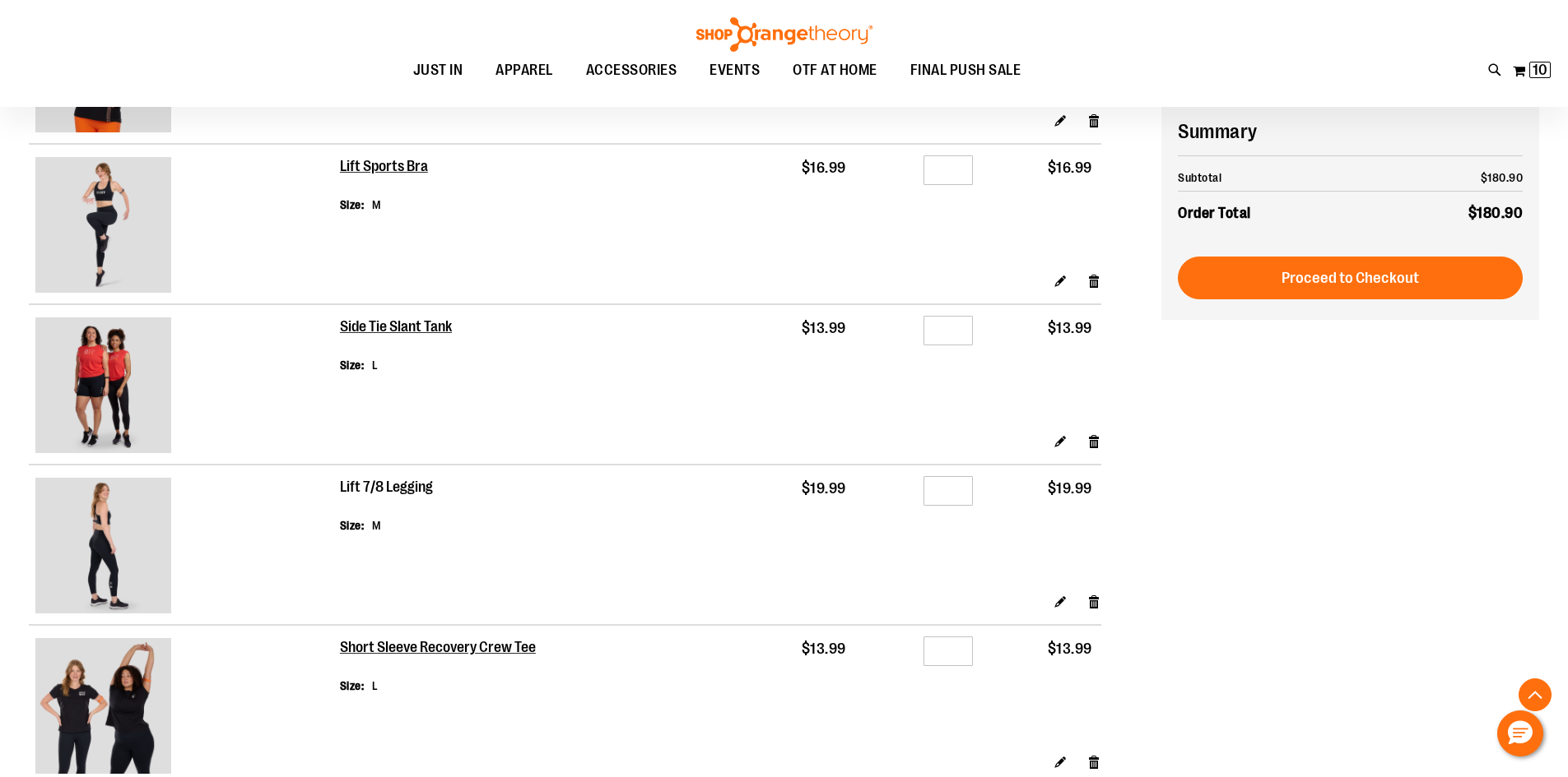
click at [373, 492] on h2 "Lift 7/8 Legging" at bounding box center [387, 488] width 94 height 18
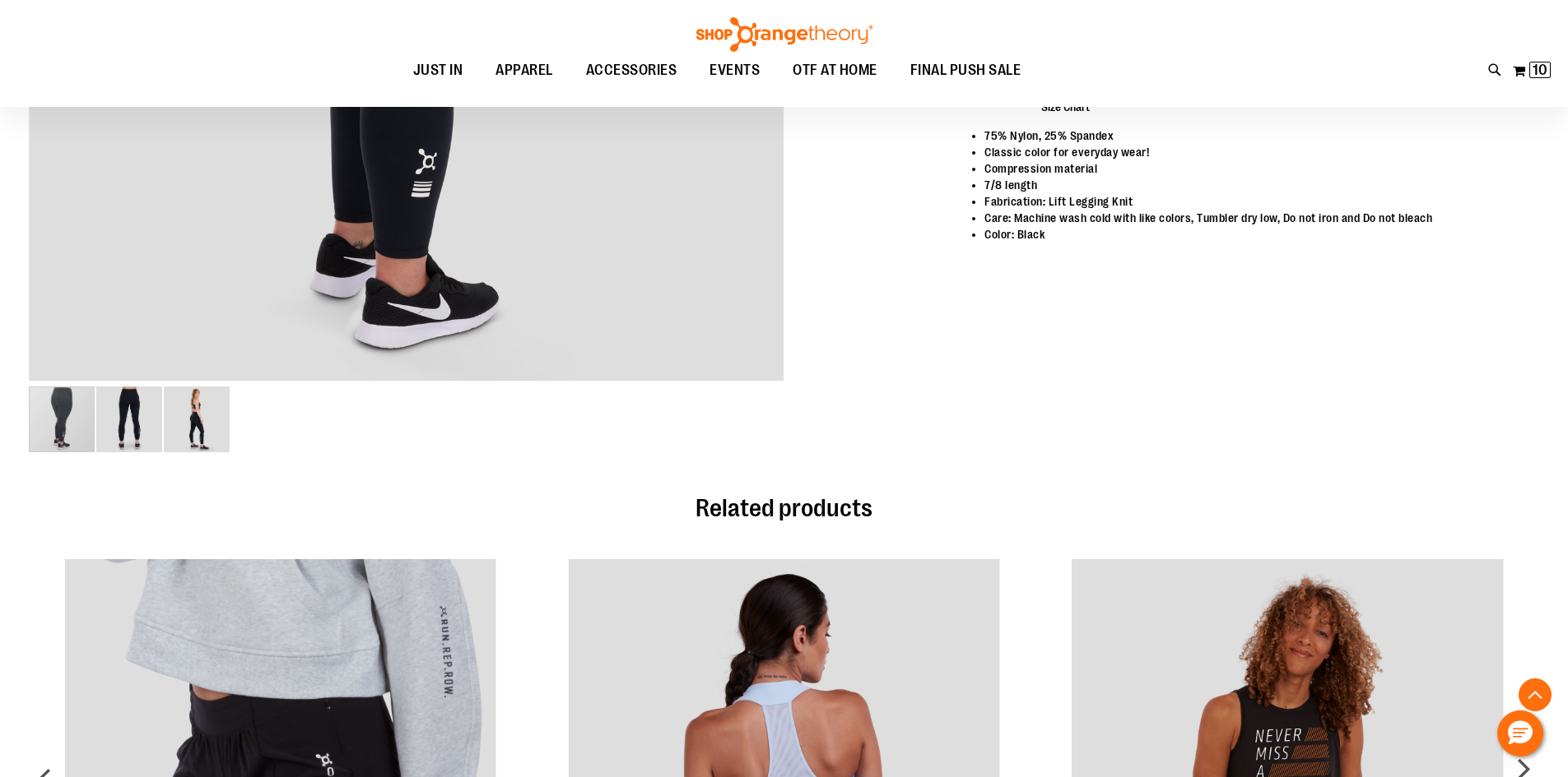
scroll to position [651, 0]
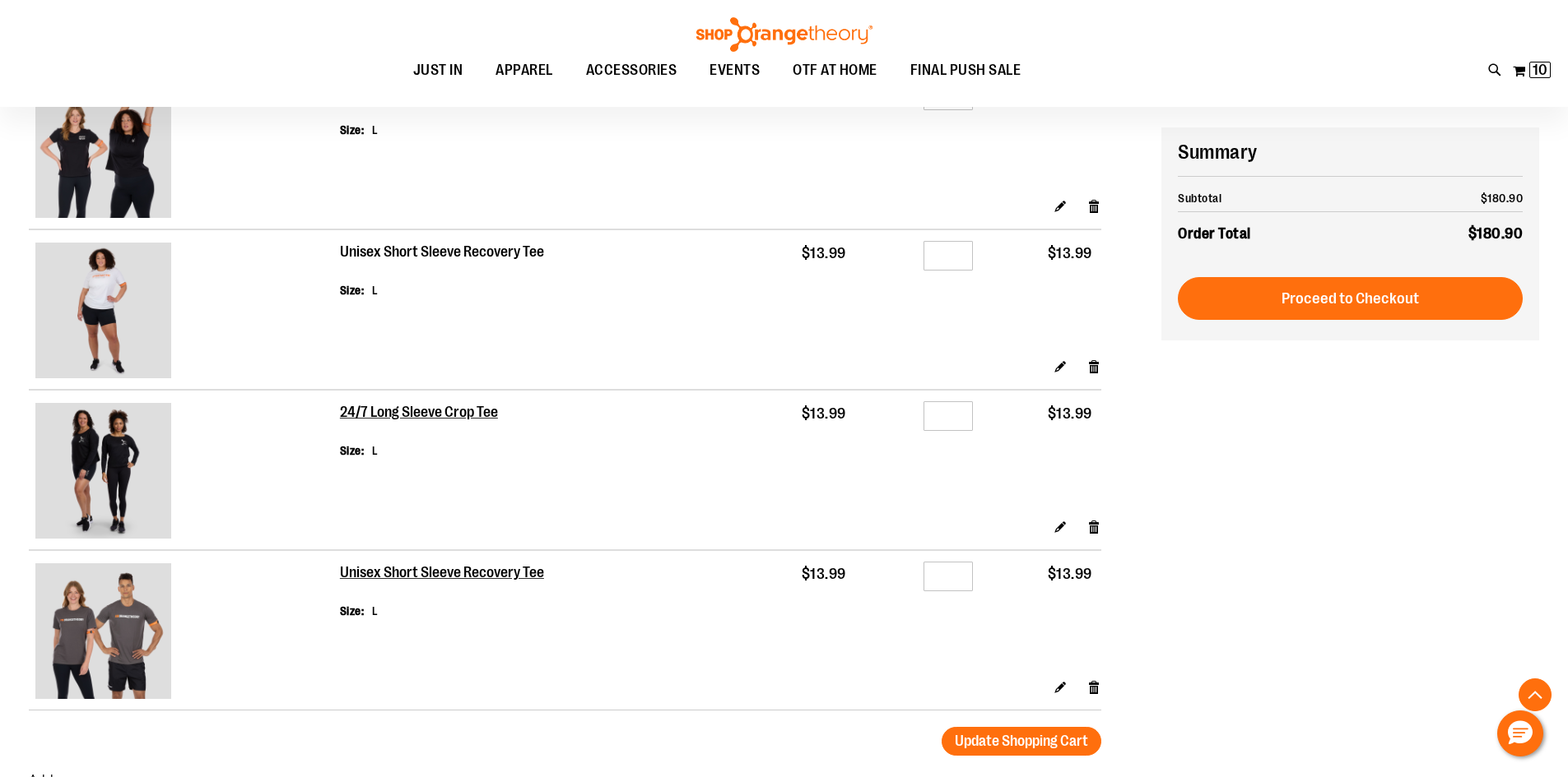
scroll to position [1021, 0]
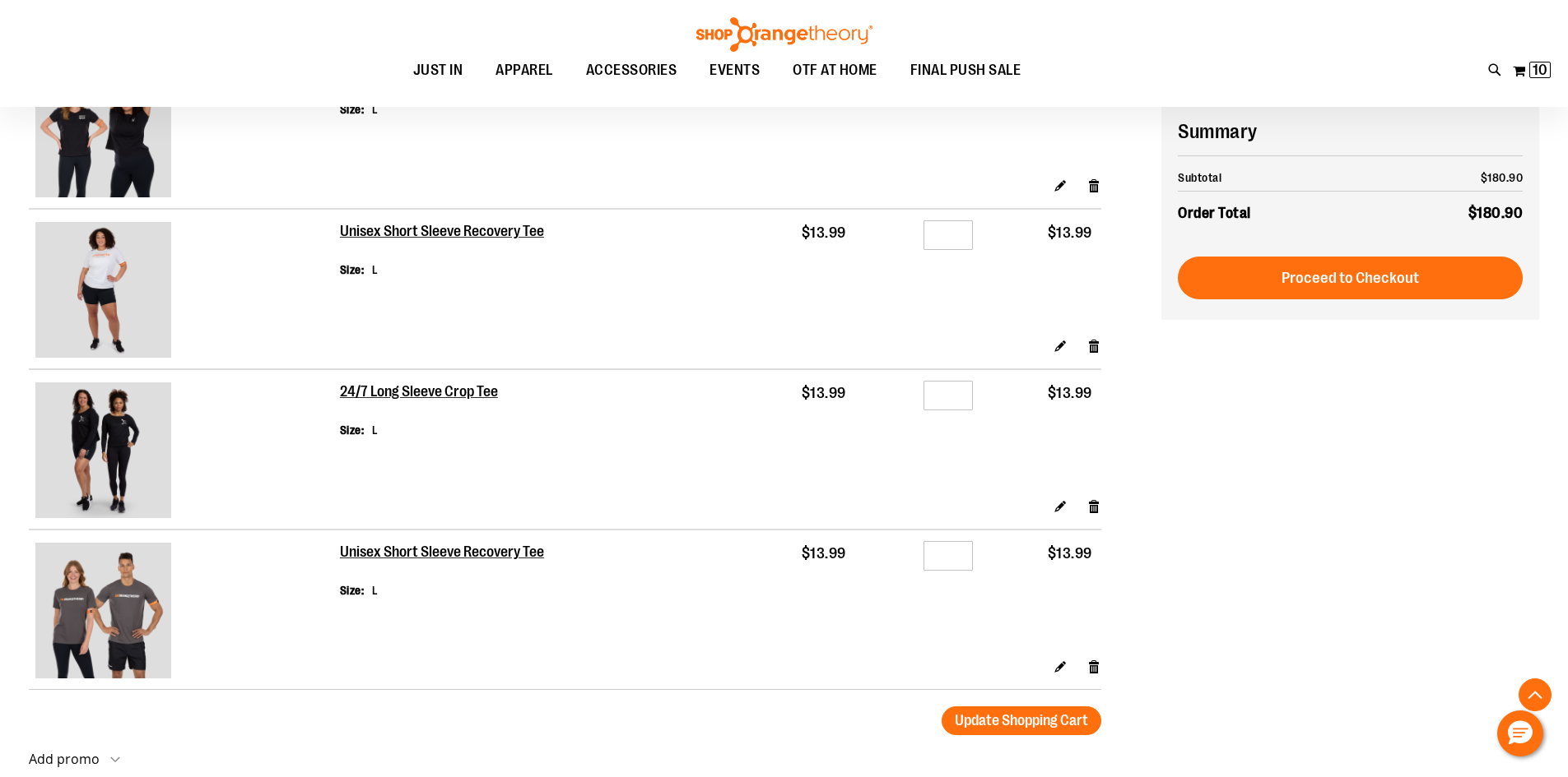
click at [445, 223] on h2 "Unisex Short Sleeve Recovery Tee" at bounding box center [443, 231] width 206 height 18
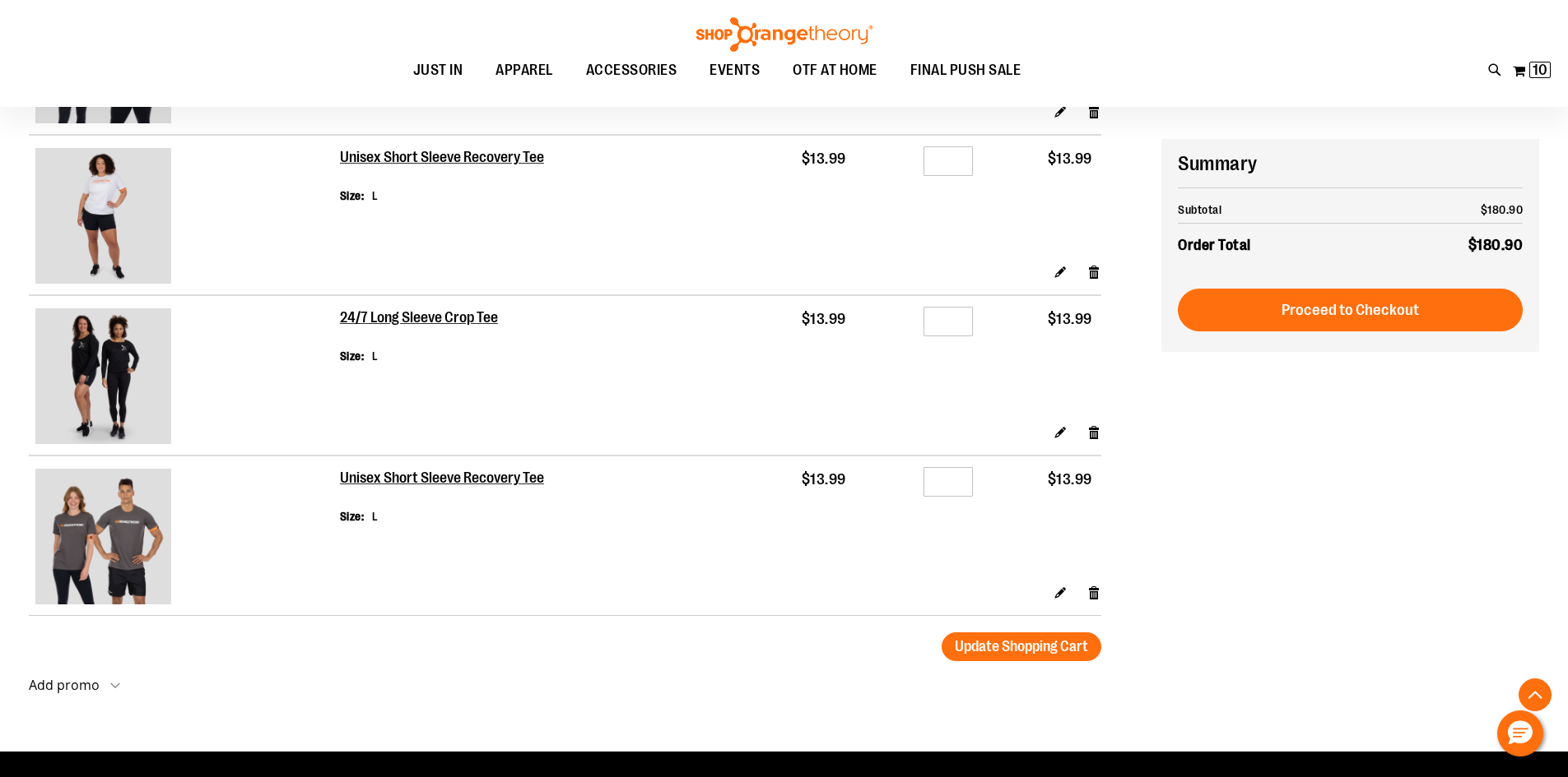
scroll to position [1267, 0]
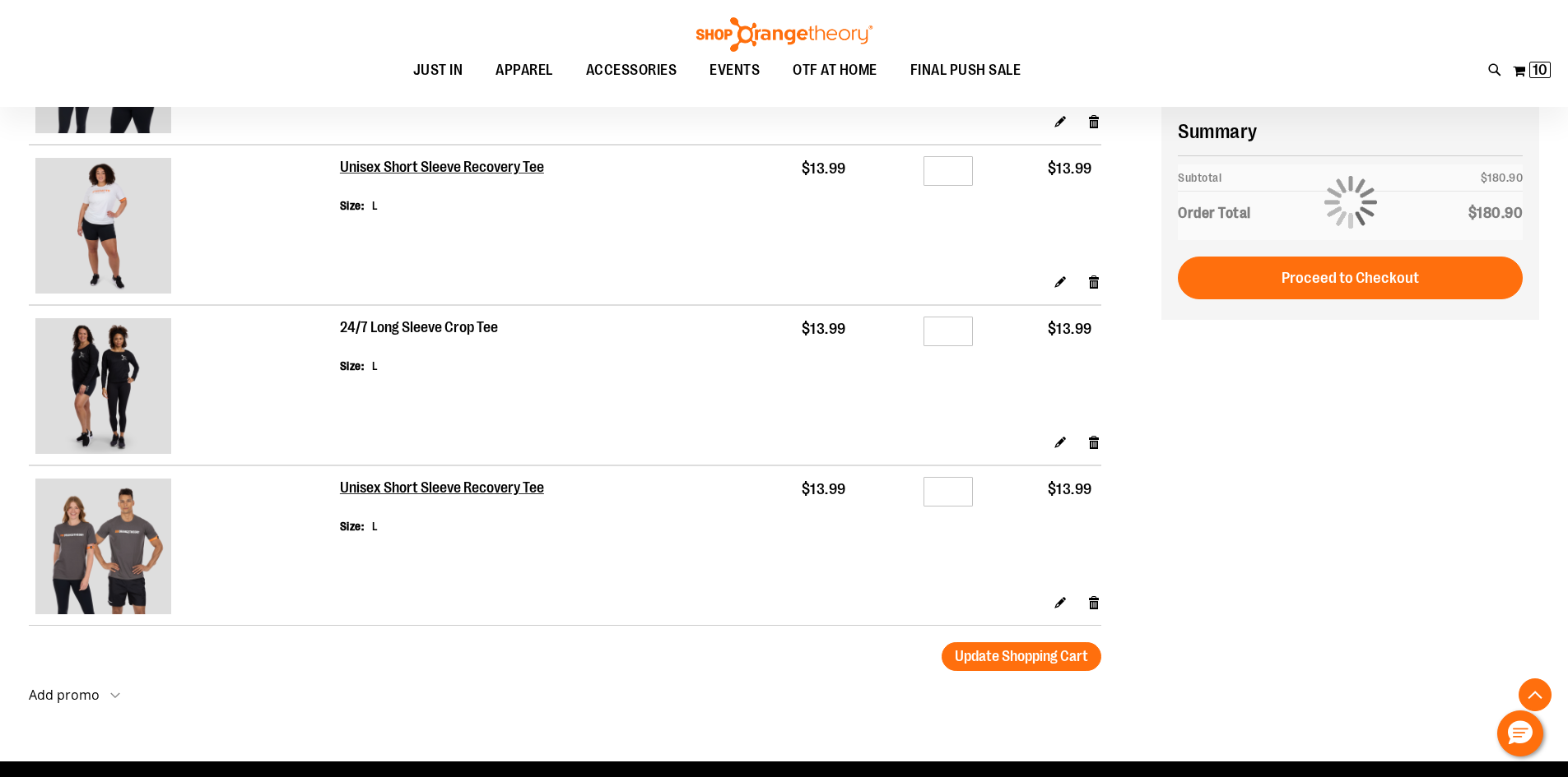
click at [412, 330] on h2 "24/7 Long Sleeve Crop Tee" at bounding box center [420, 327] width 159 height 18
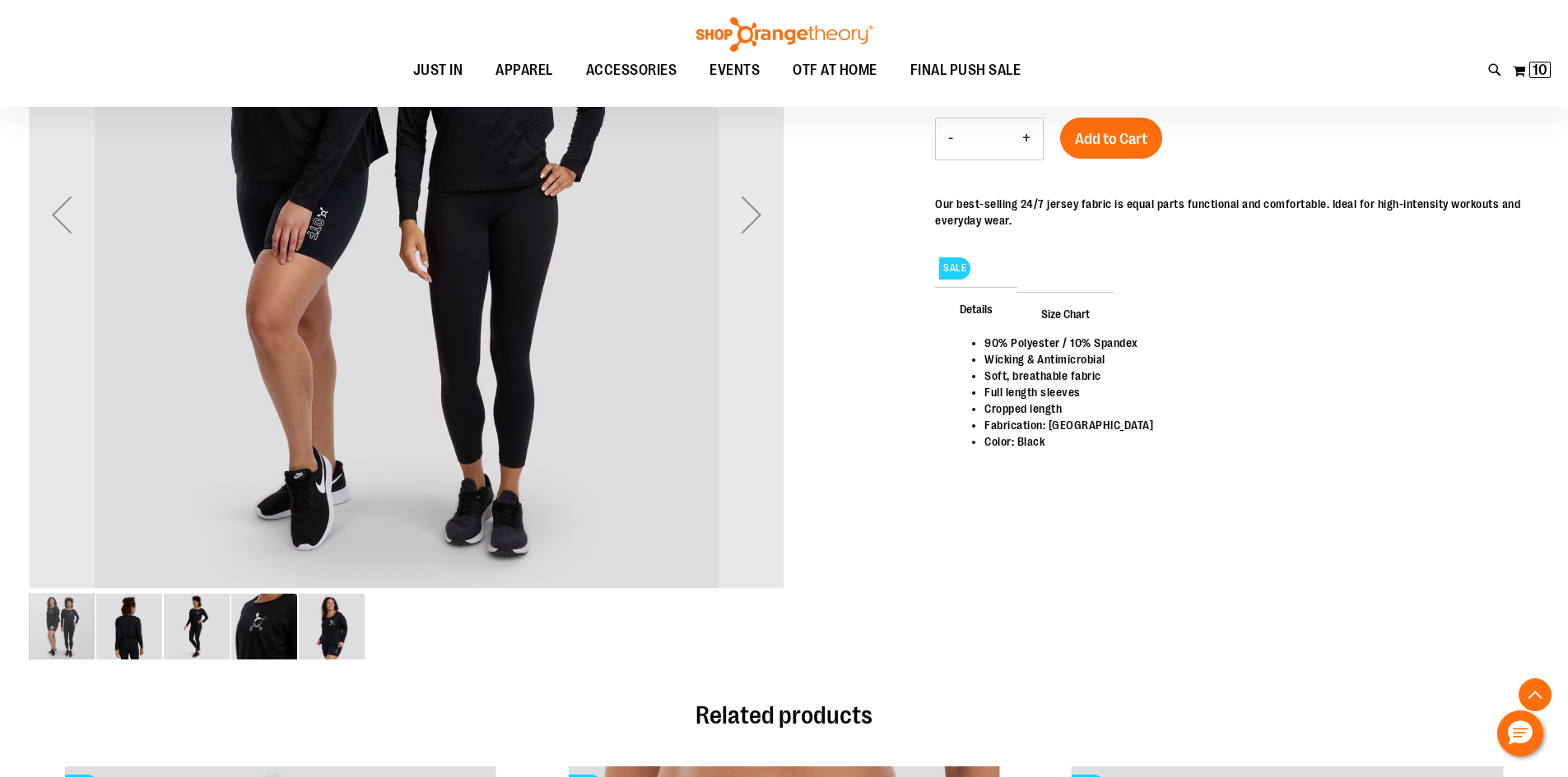
scroll to position [411, 0]
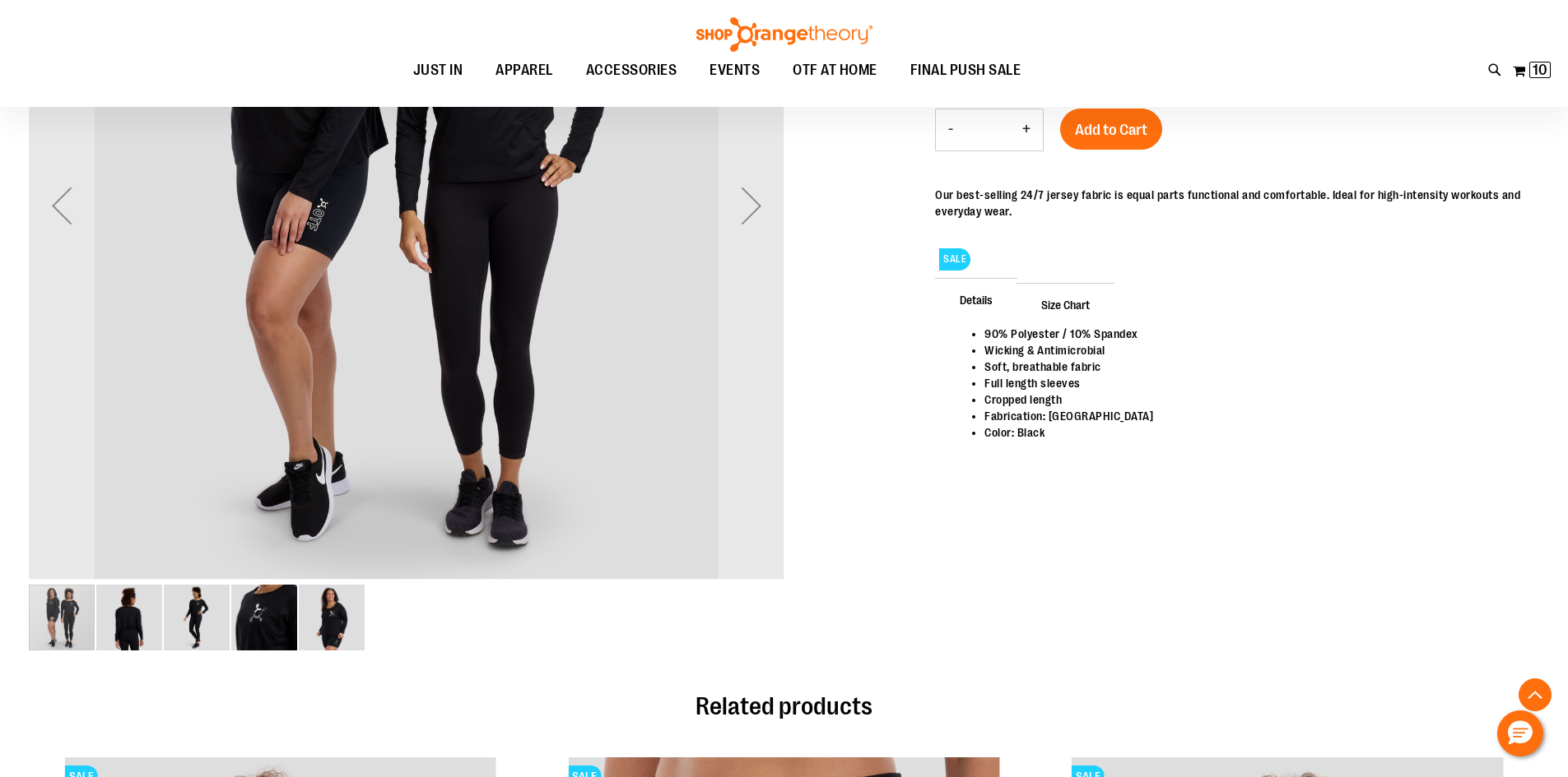
click at [335, 622] on img "image 5 of 5" at bounding box center [332, 618] width 66 height 66
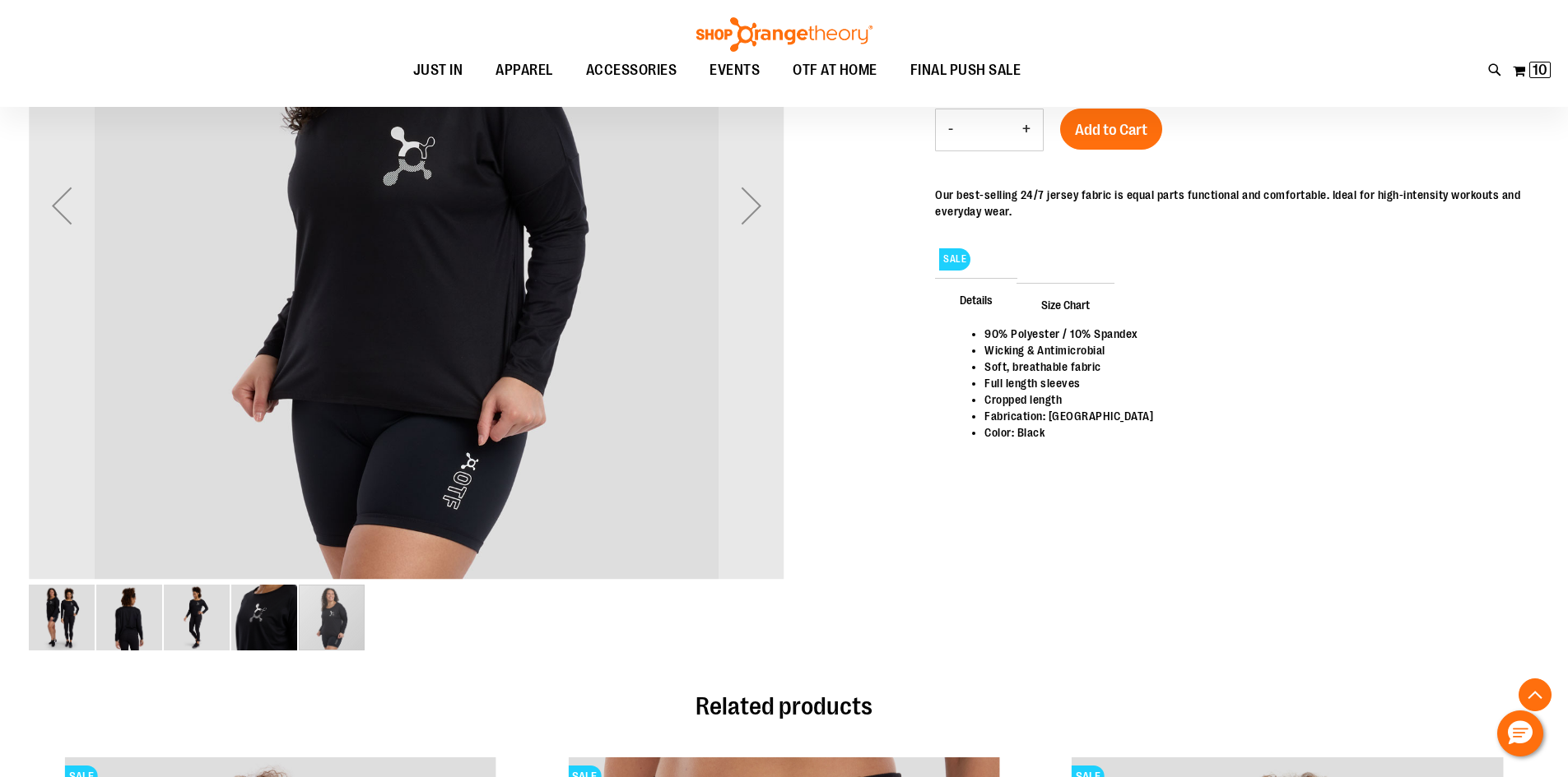
click at [254, 615] on img "image 4 of 5" at bounding box center [264, 618] width 66 height 66
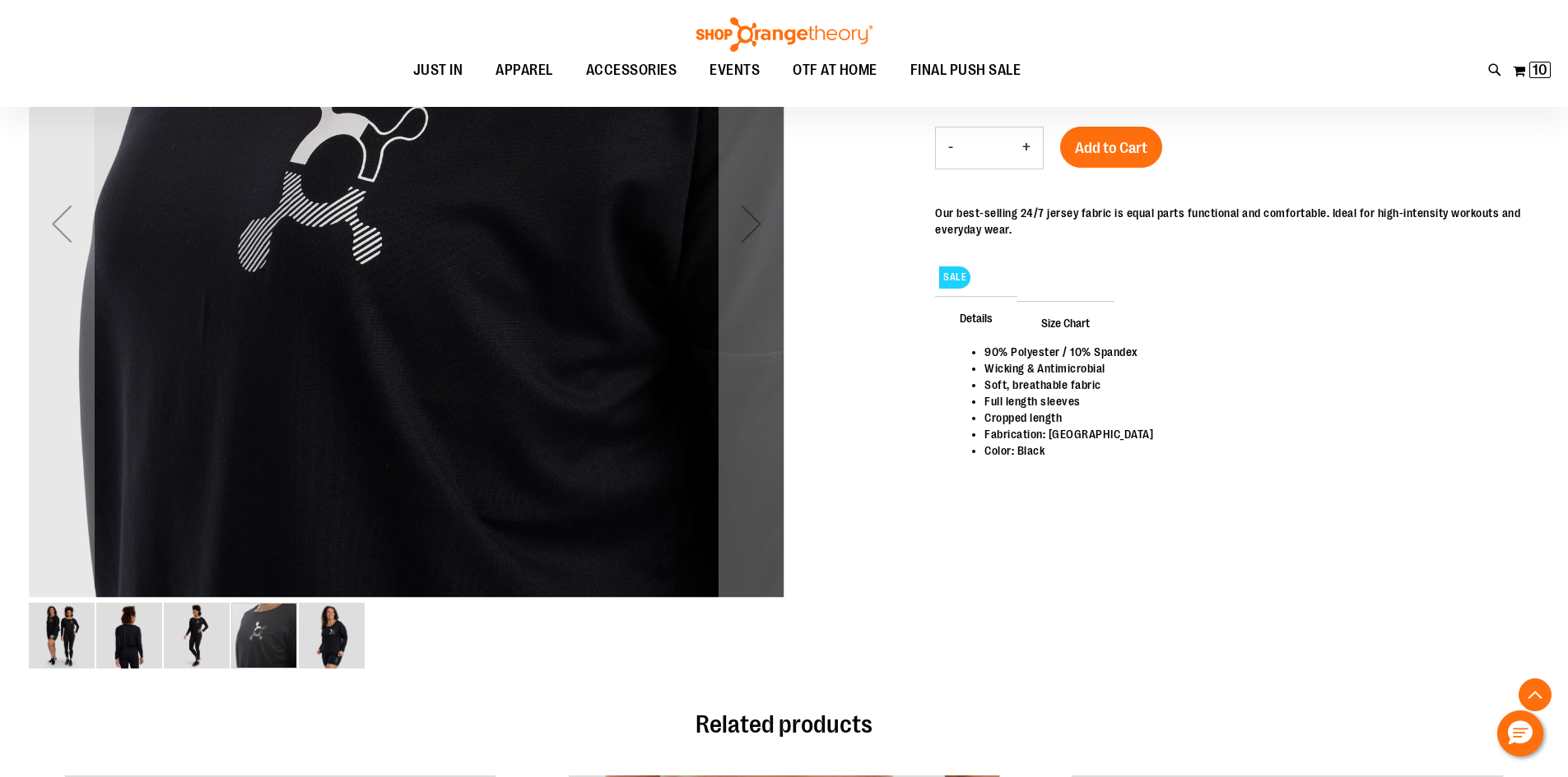
scroll to position [494, 0]
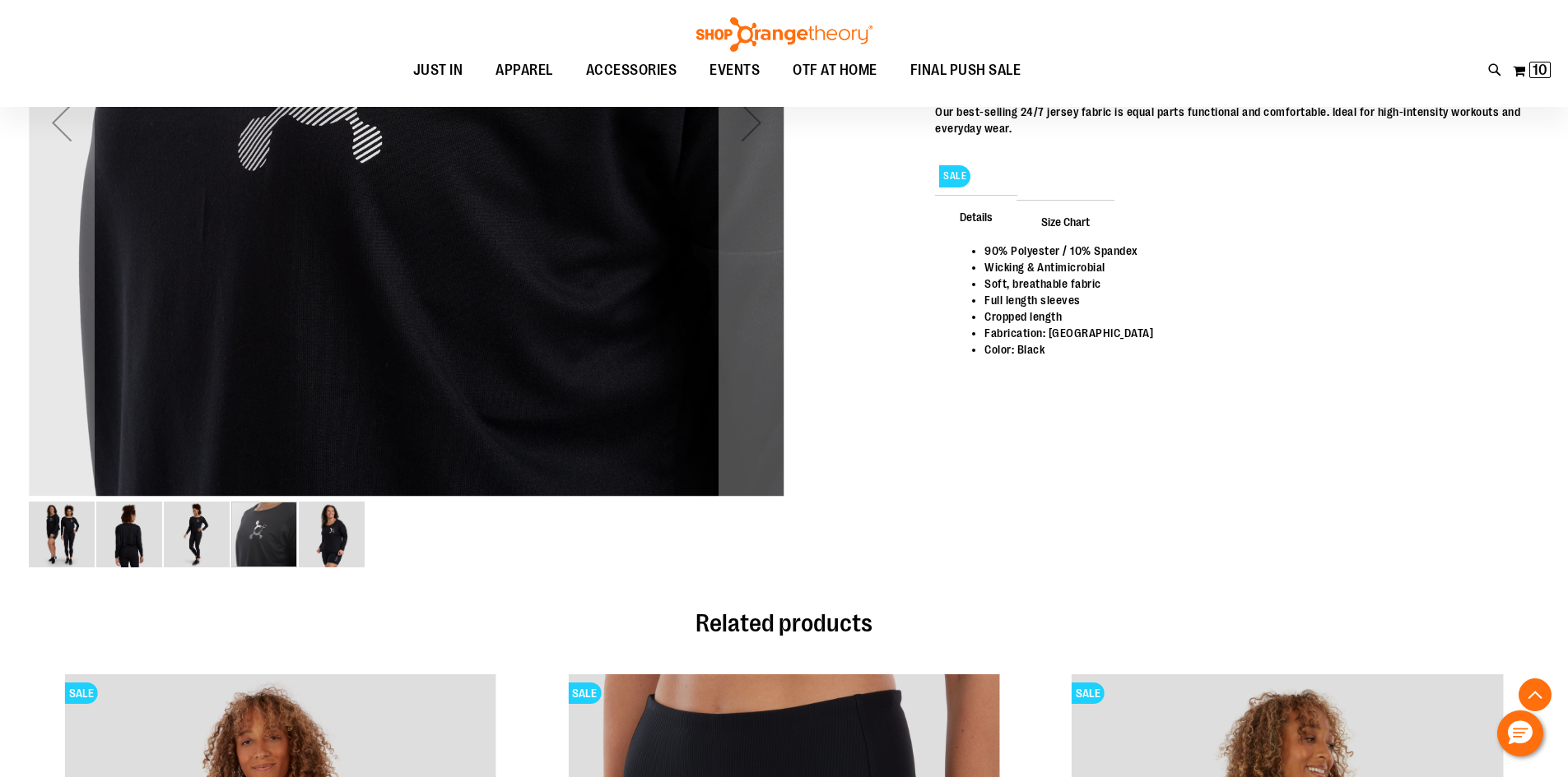
click at [202, 521] on img "image 3 of 5" at bounding box center [197, 534] width 66 height 66
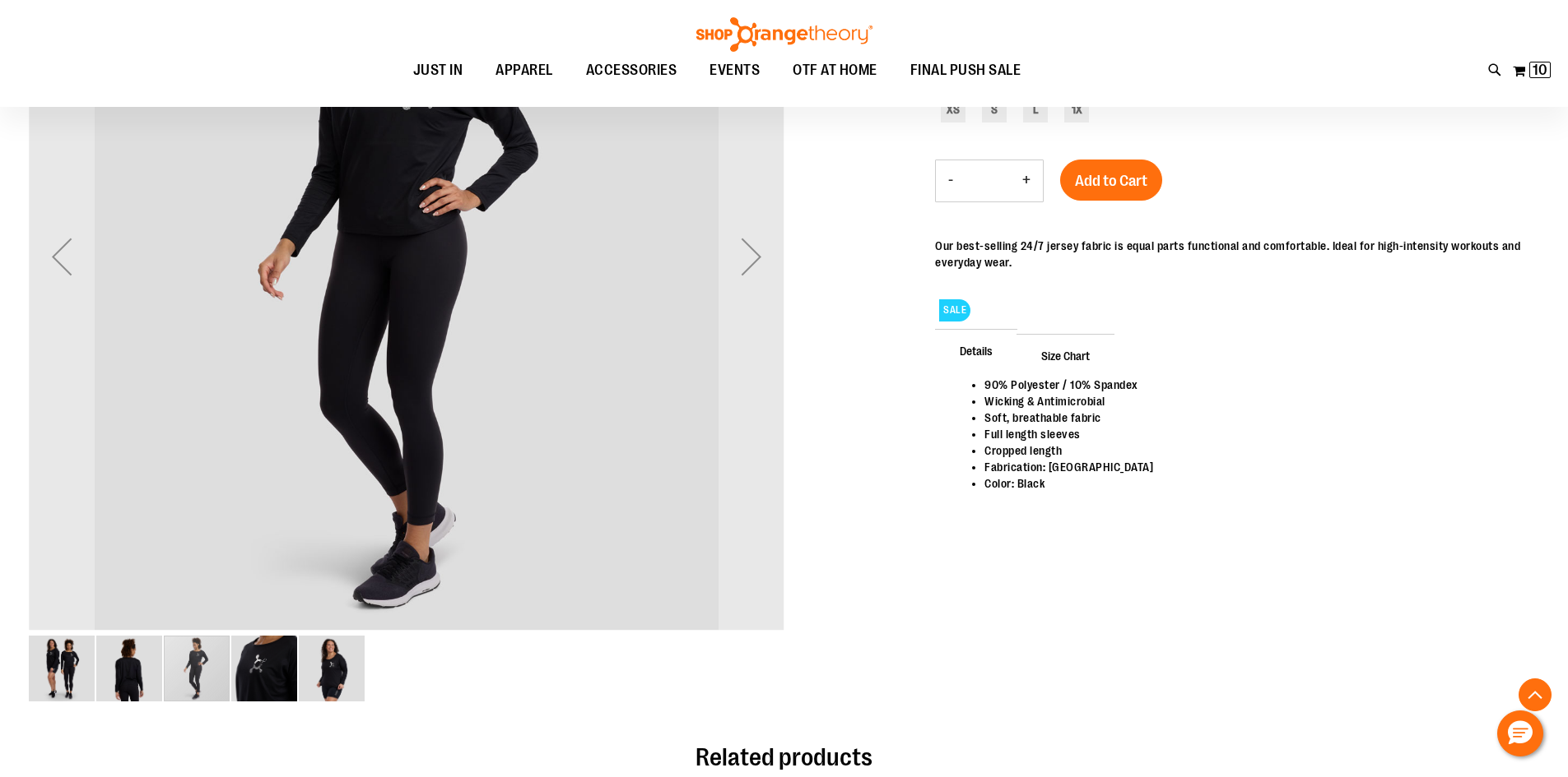
scroll to position [411, 0]
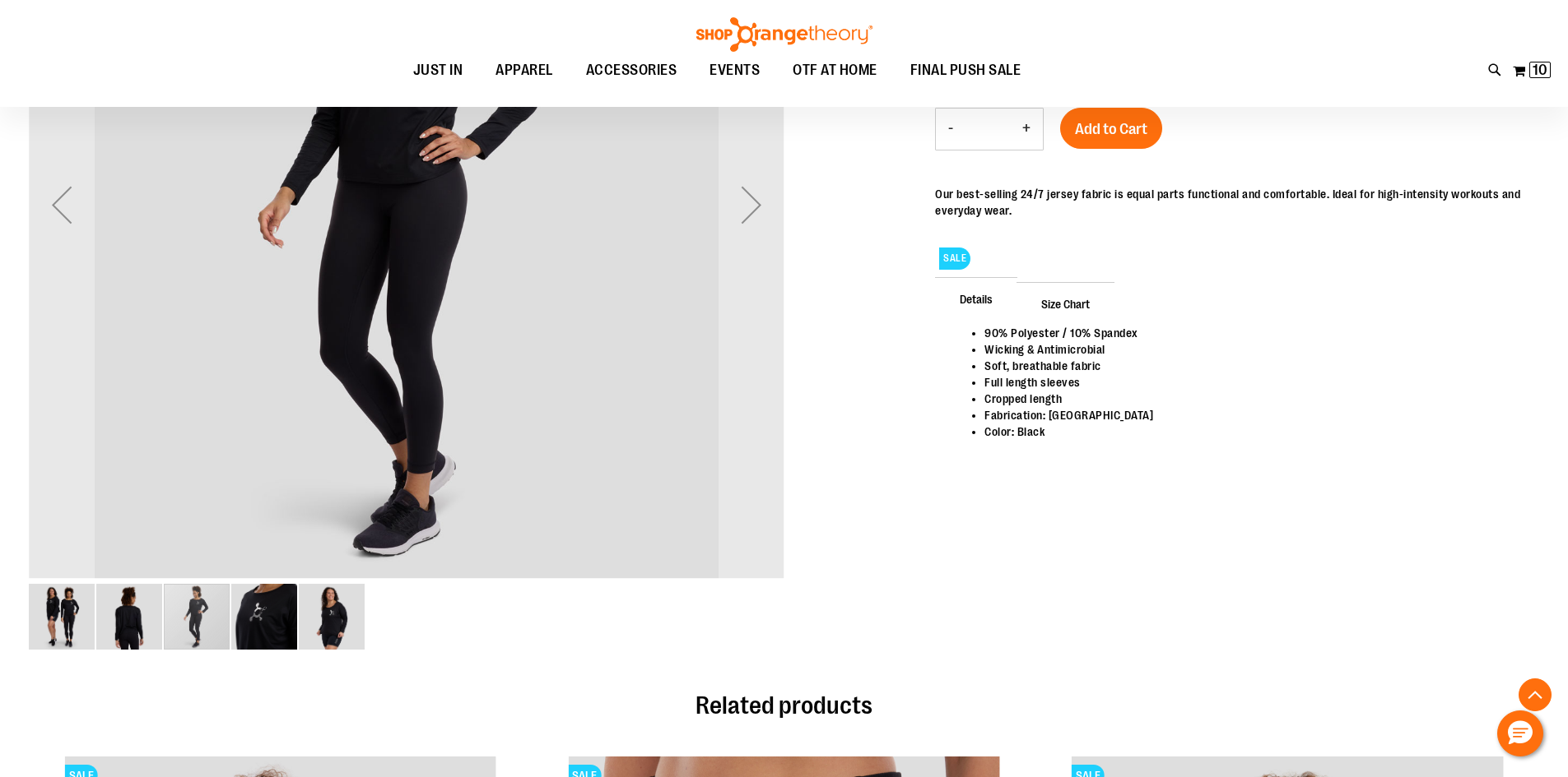
click at [126, 623] on img "image 2 of 5" at bounding box center [129, 617] width 66 height 66
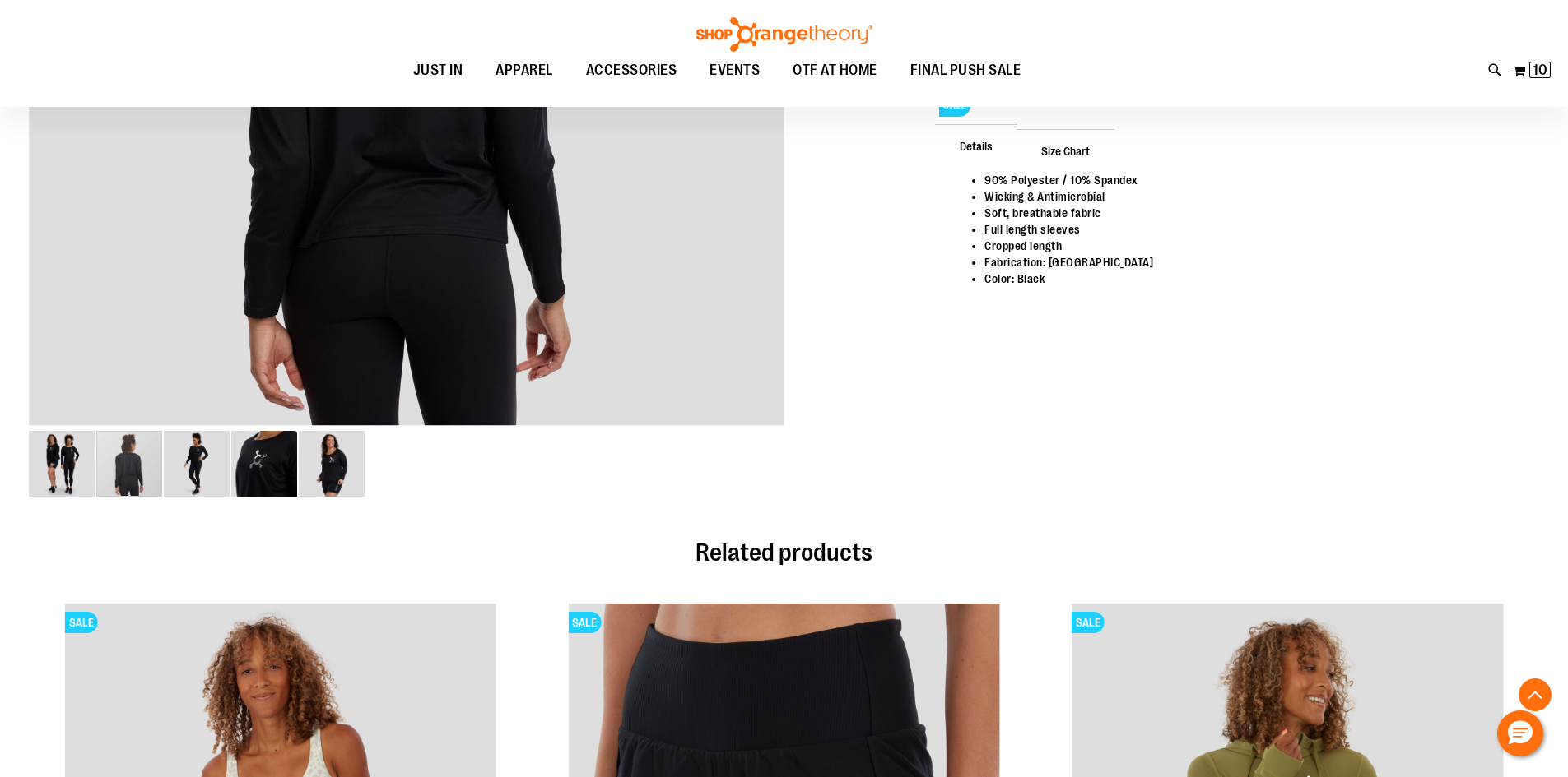
scroll to position [741, 0]
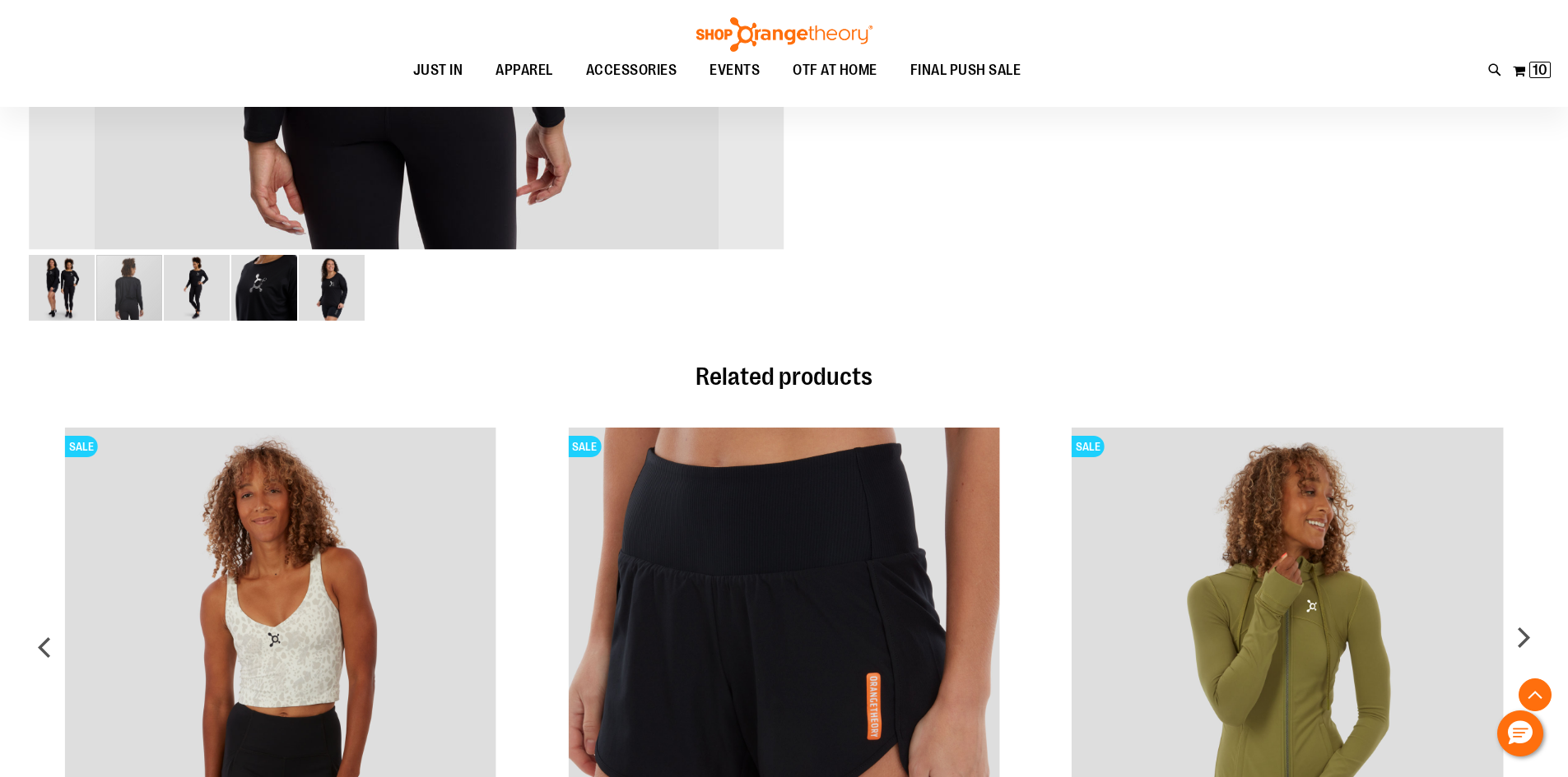
click at [64, 284] on img "image 1 of 5" at bounding box center [62, 288] width 66 height 66
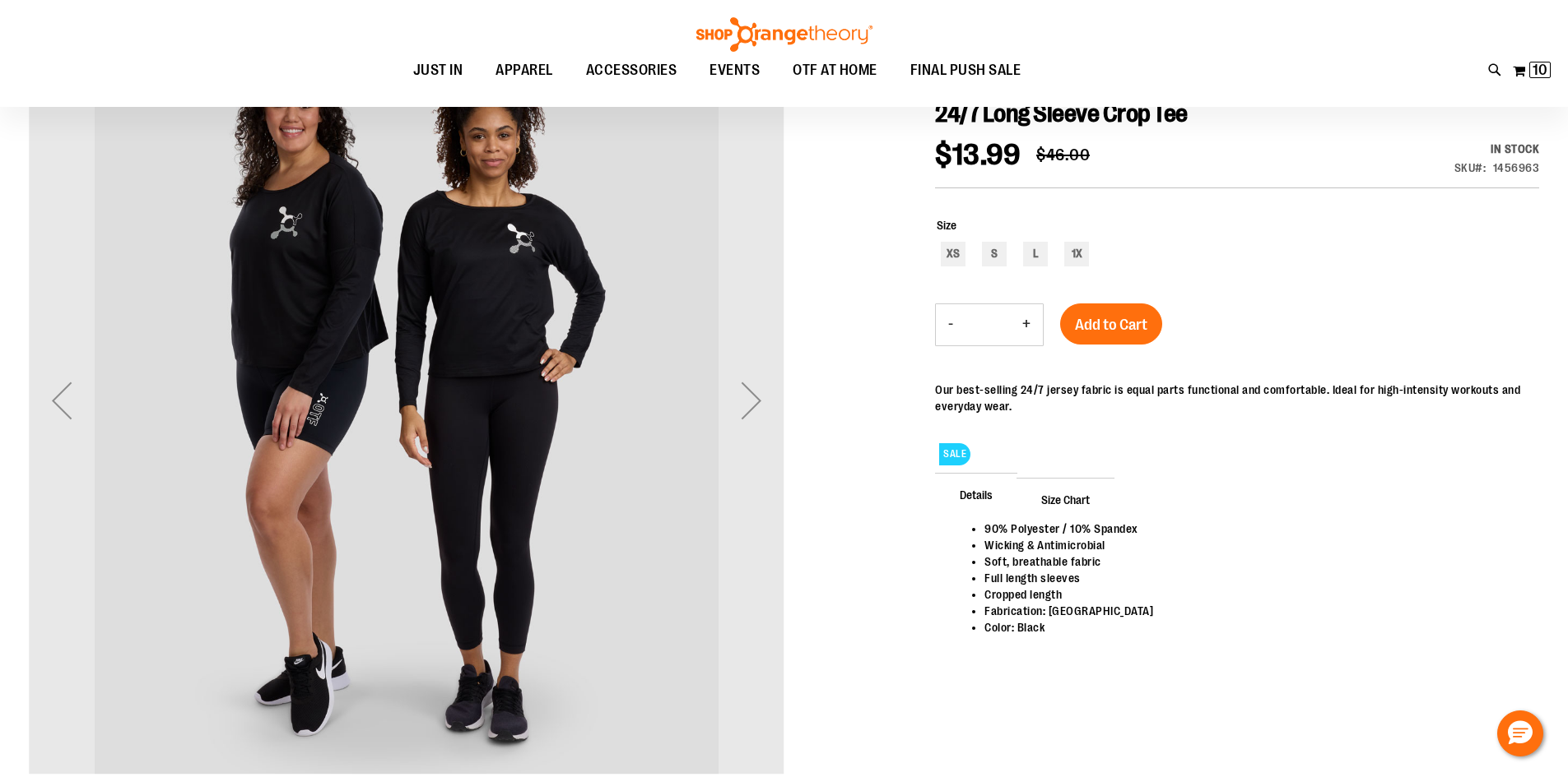
scroll to position [165, 0]
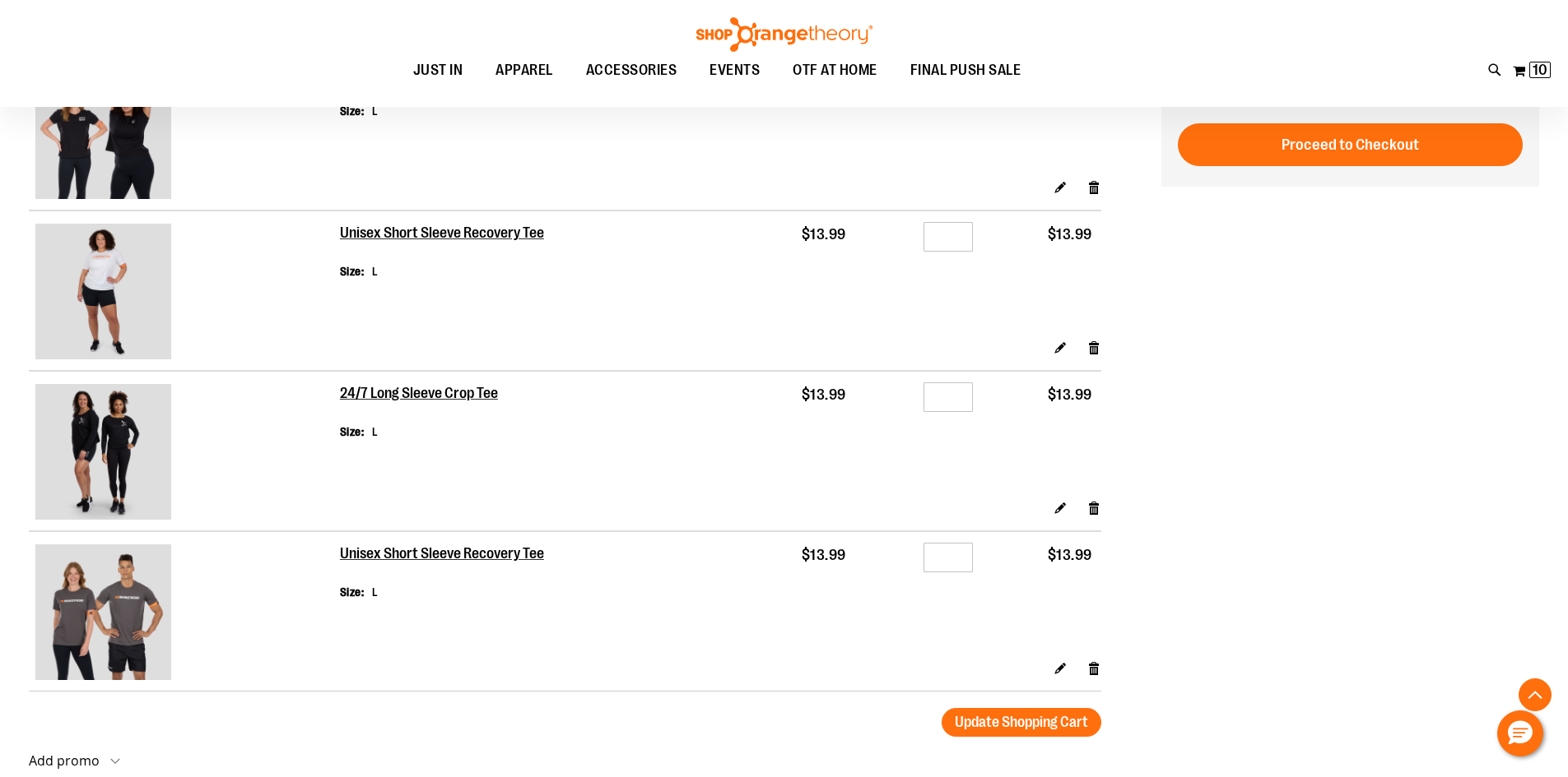
scroll to position [1203, 0]
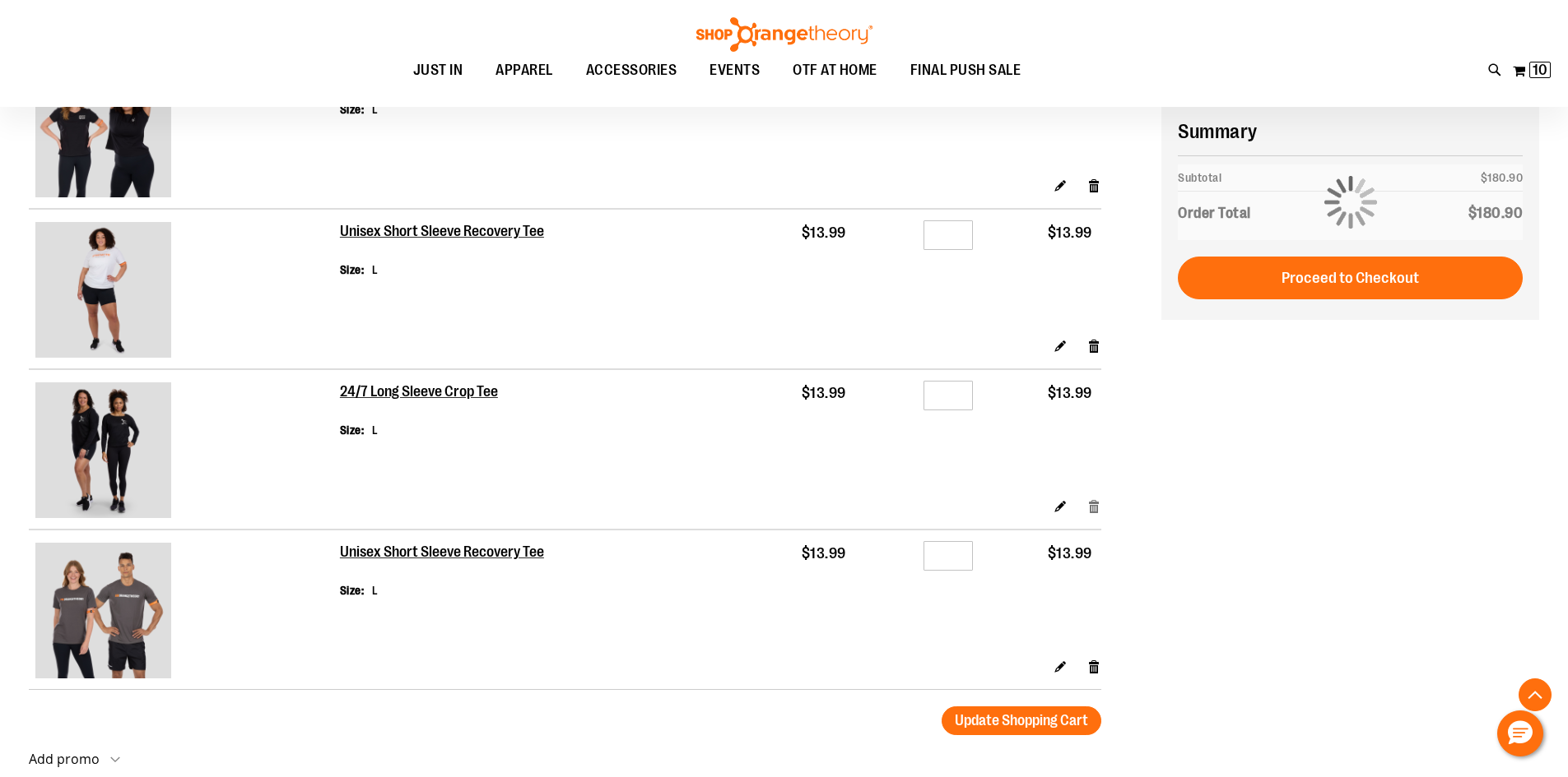
click at [1095, 506] on link "Remove item" at bounding box center [1094, 506] width 14 height 17
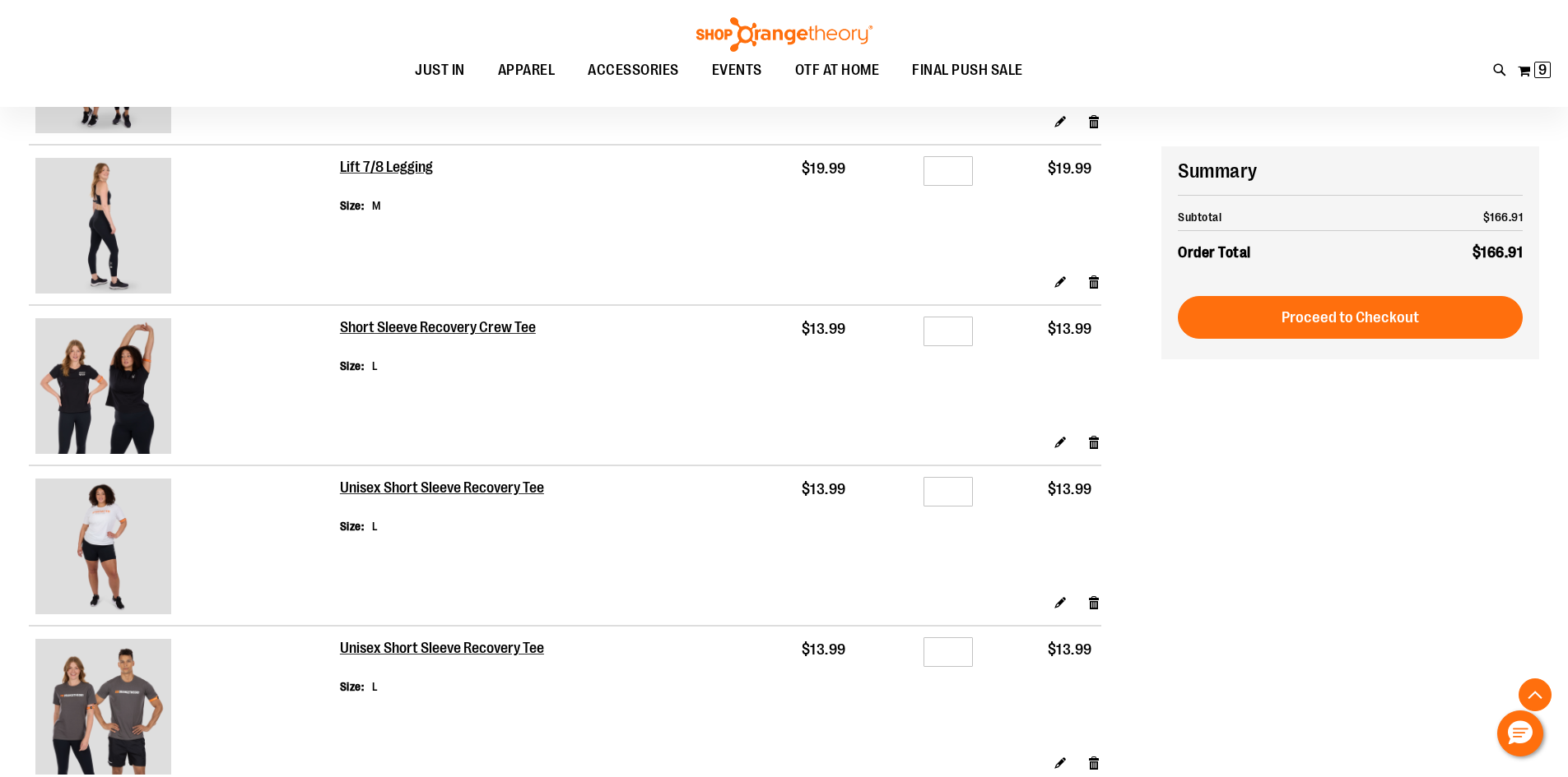
scroll to position [986, 0]
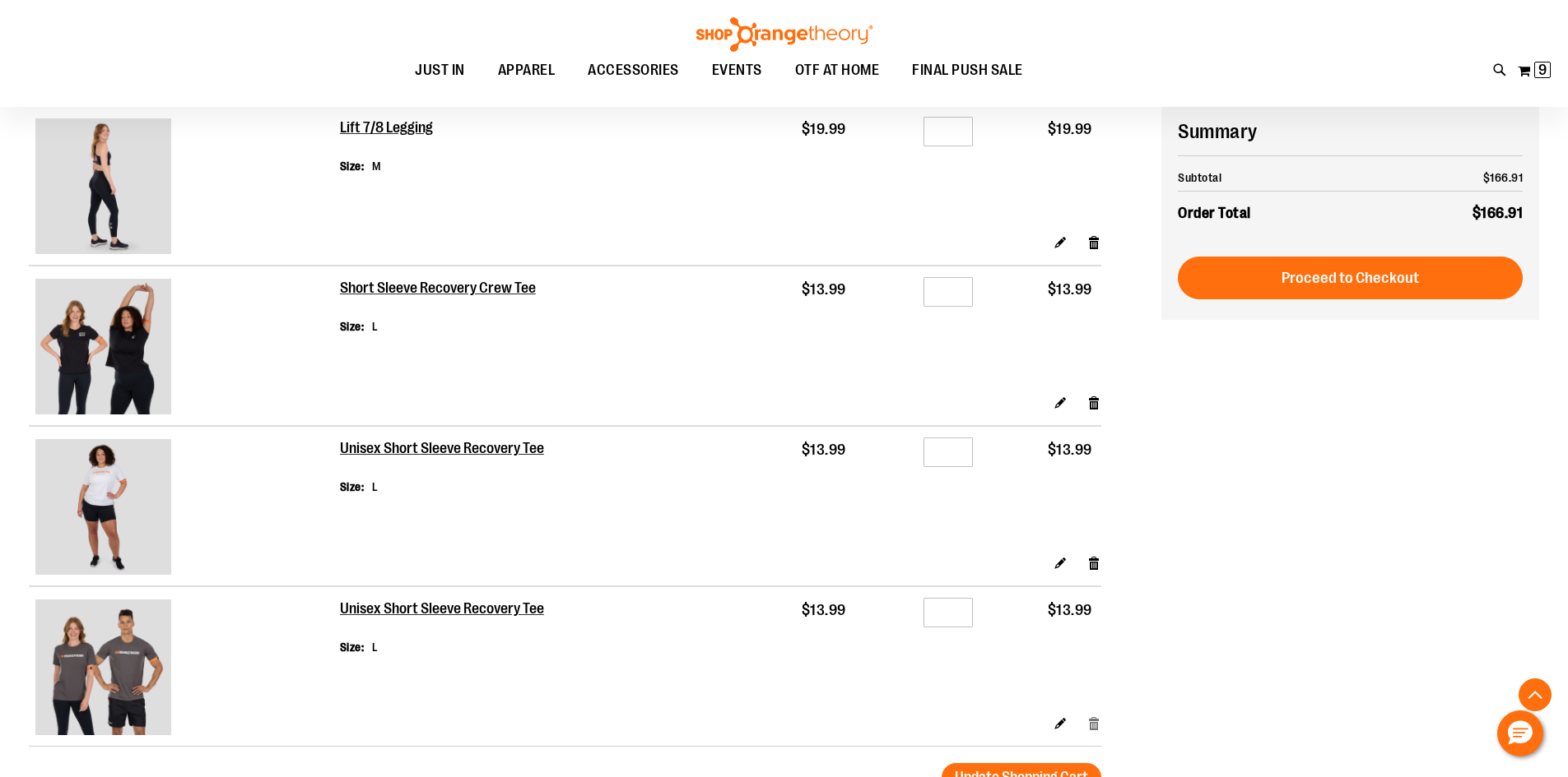
click at [1096, 725] on link "Remove item" at bounding box center [1094, 723] width 14 height 17
click at [402, 610] on h2 "Unisex Short Sleeve Recovery Tee" at bounding box center [443, 609] width 206 height 18
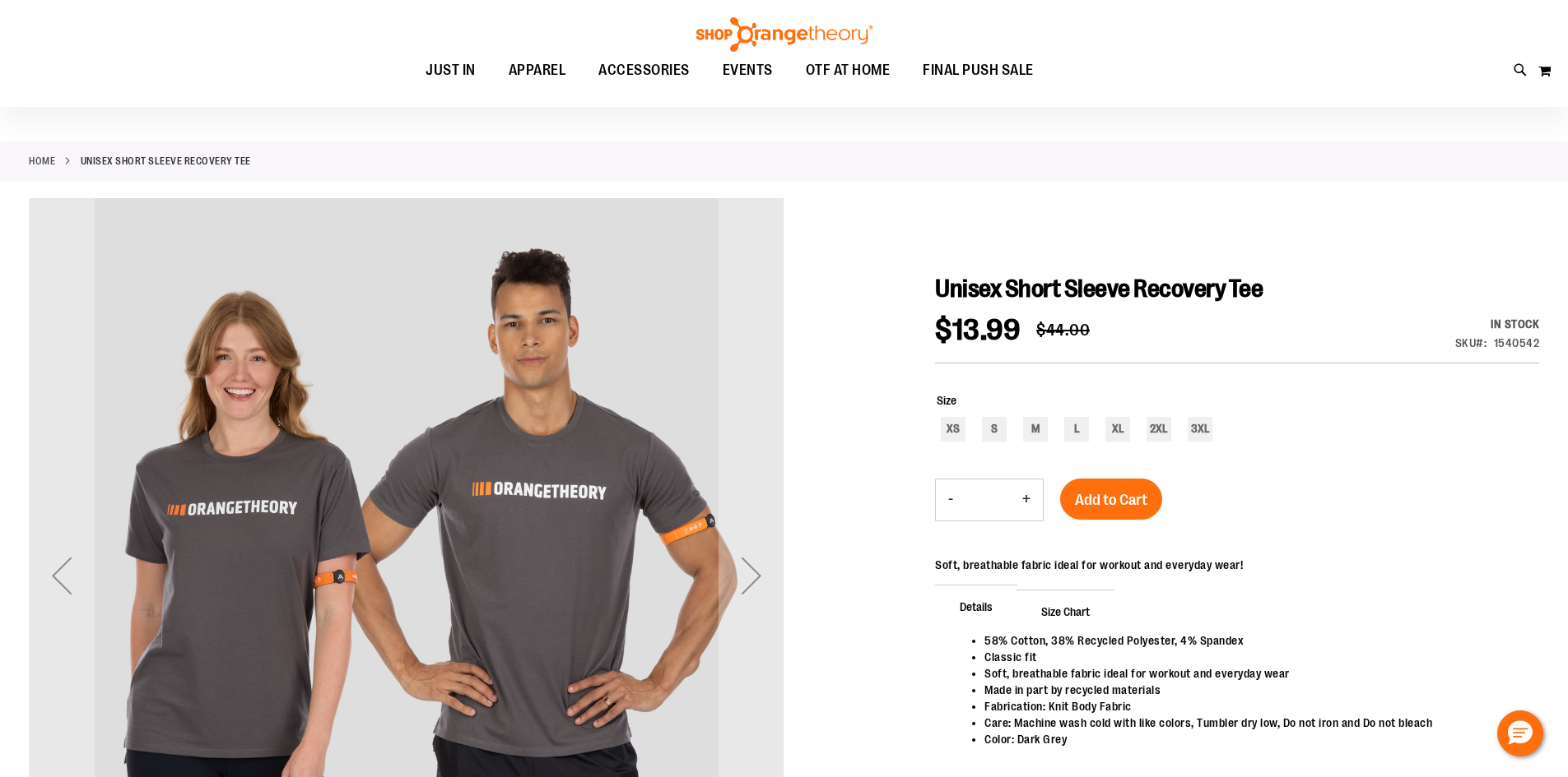
scroll to position [81, 0]
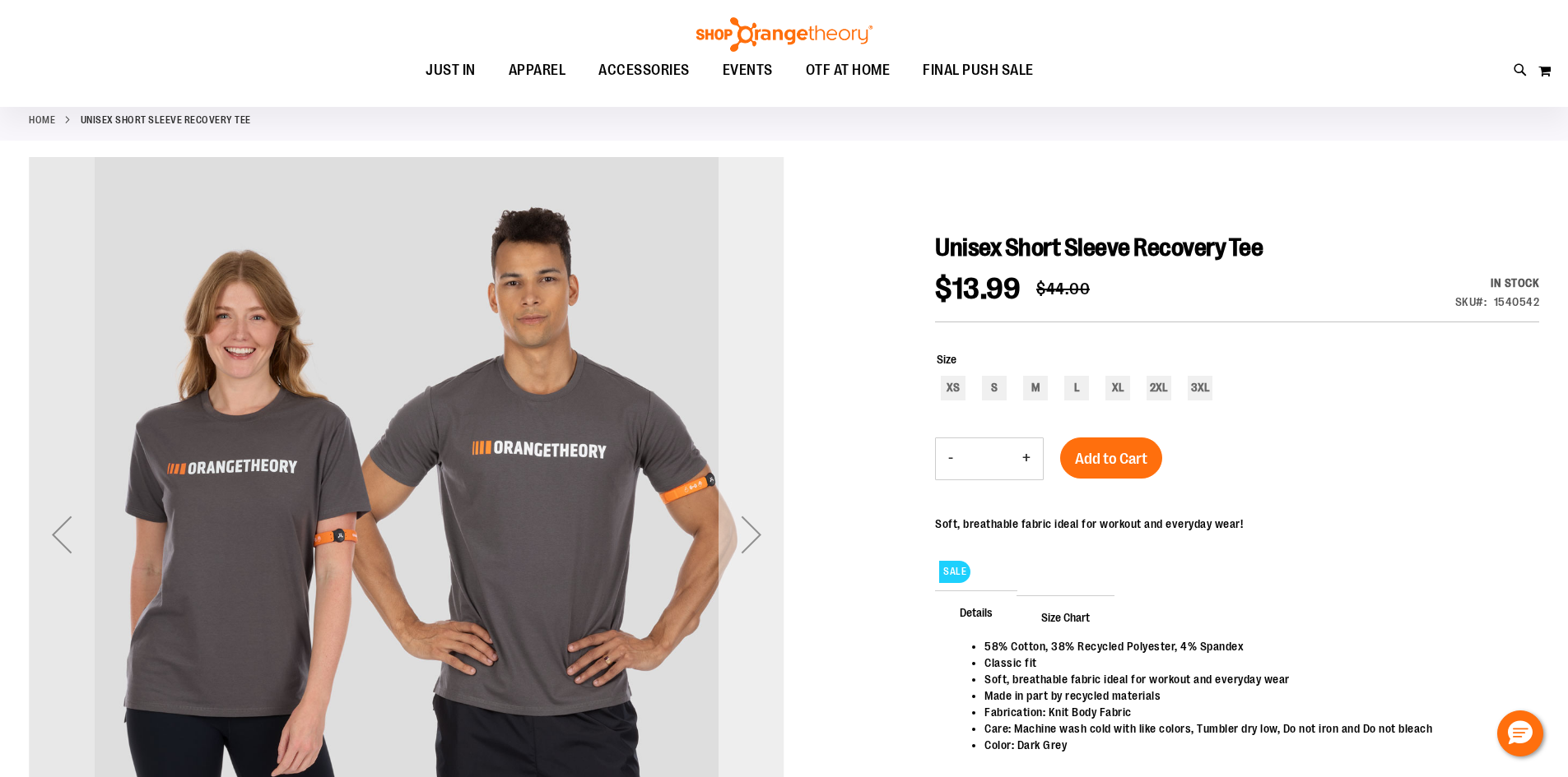
click at [758, 532] on div "Next" at bounding box center [751, 534] width 66 height 66
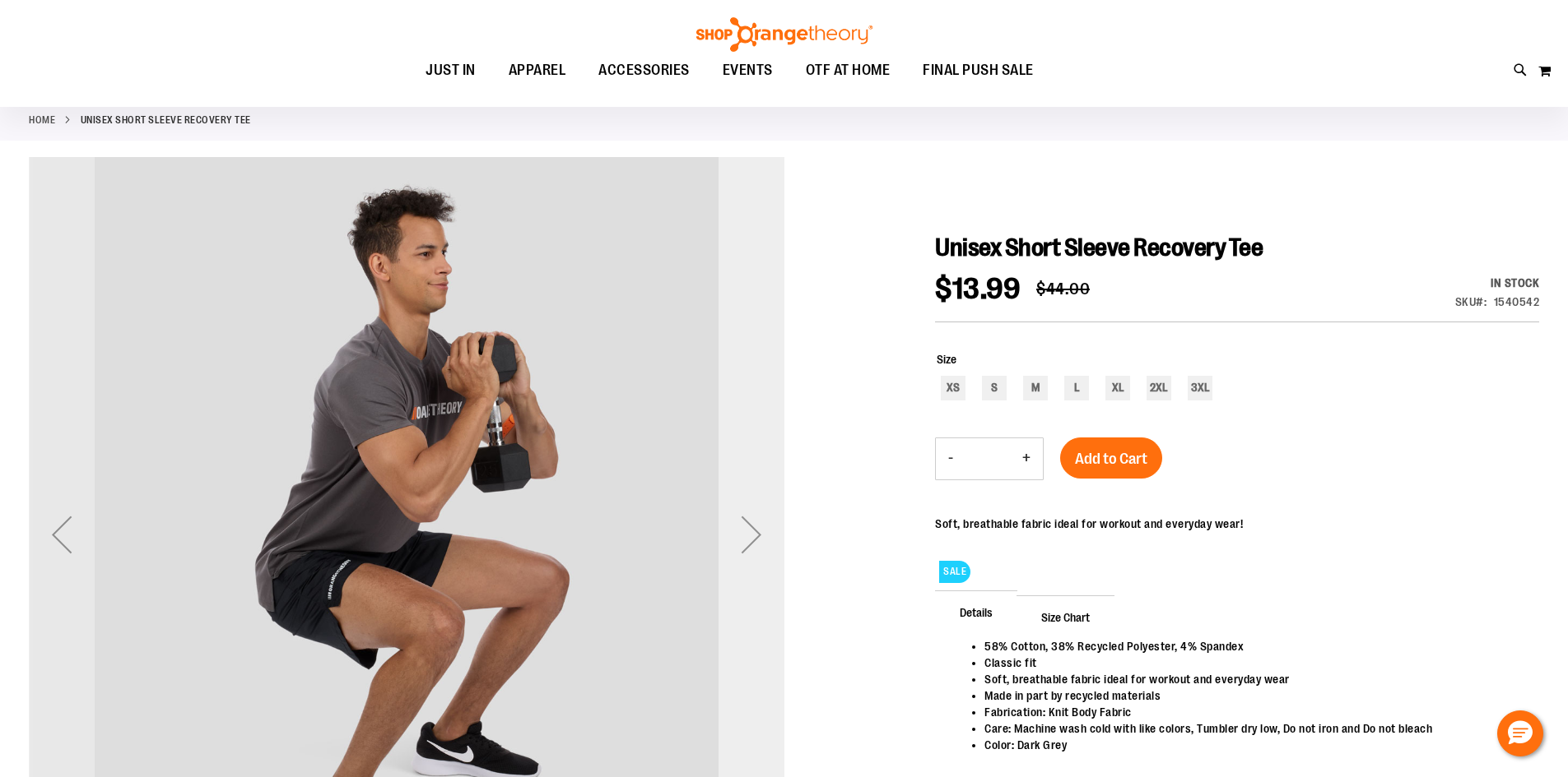
click at [758, 532] on div "Next" at bounding box center [751, 534] width 66 height 66
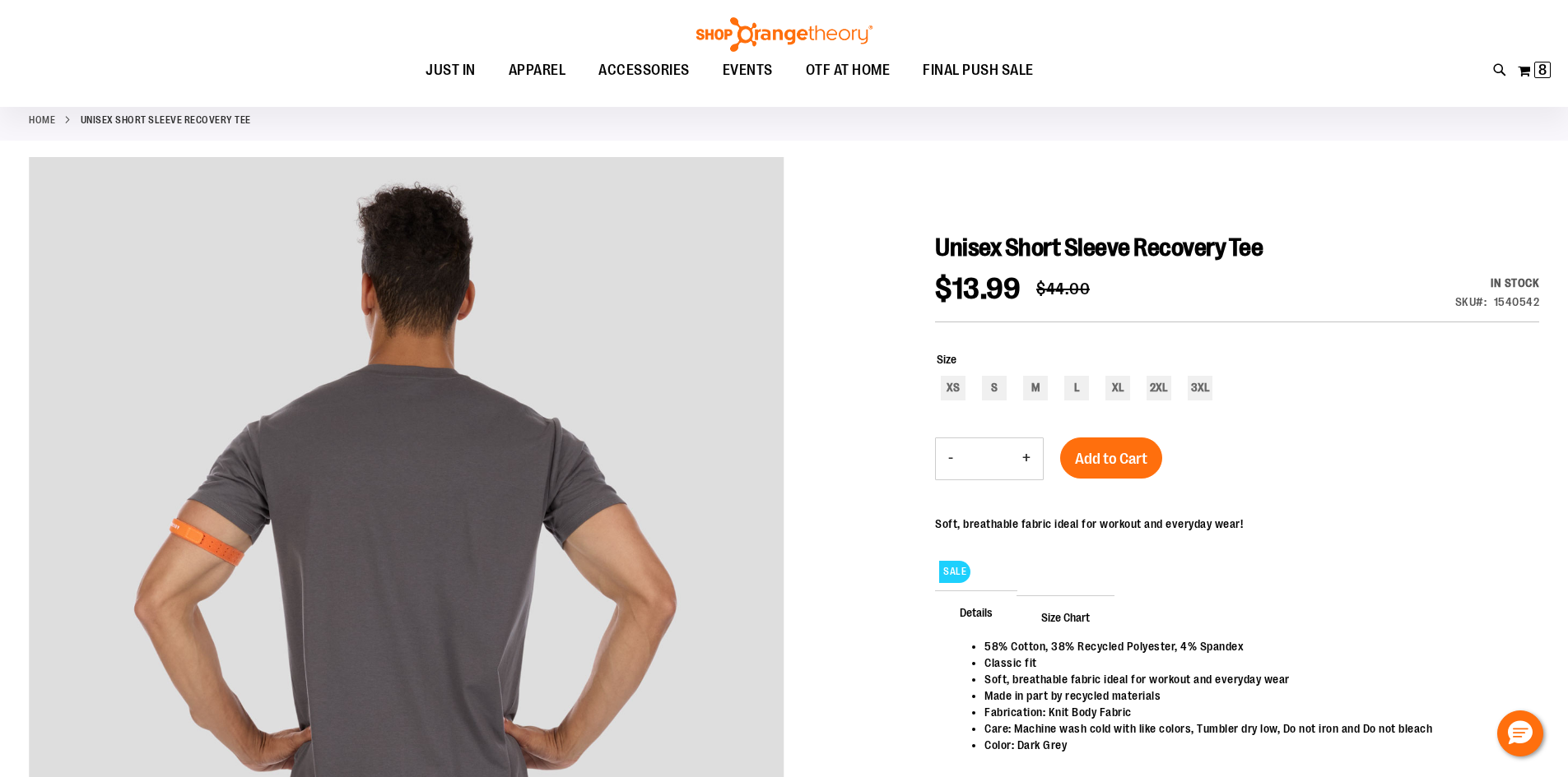
click at [36, 121] on link "Home" at bounding box center [42, 120] width 26 height 15
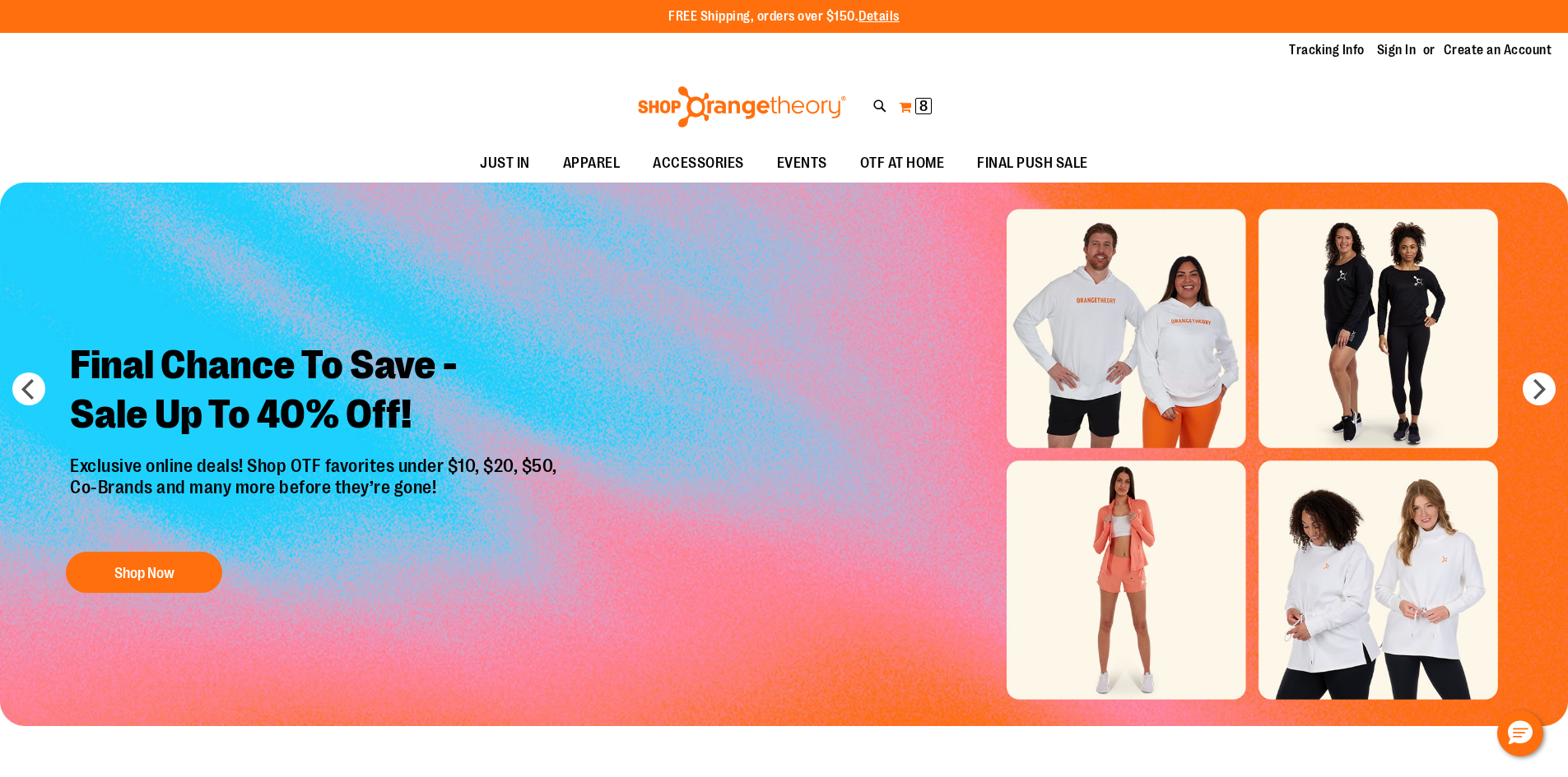
click at [925, 99] on span "8" at bounding box center [923, 106] width 8 height 16
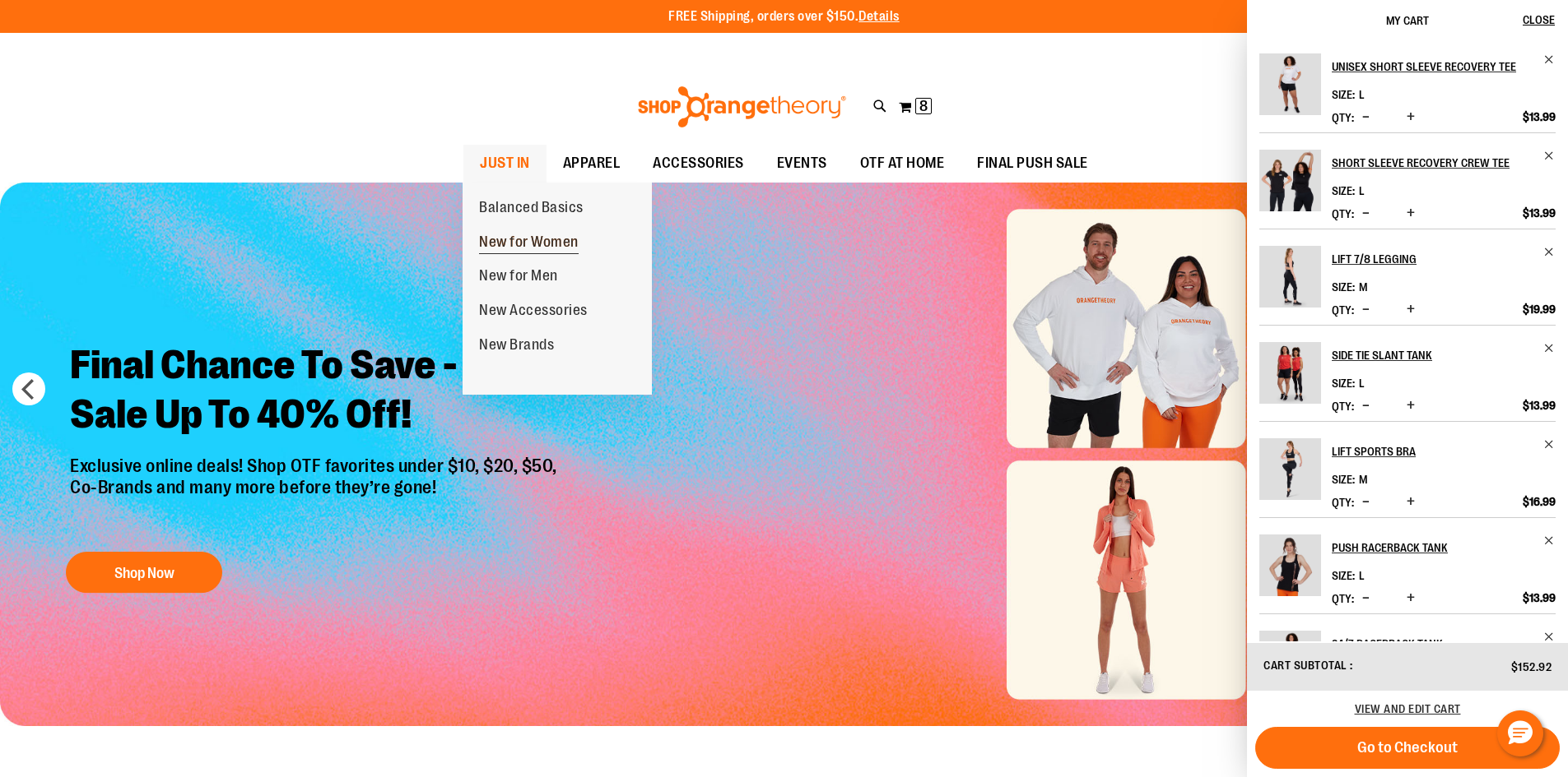
click at [532, 243] on span "New for Women" at bounding box center [529, 244] width 100 height 21
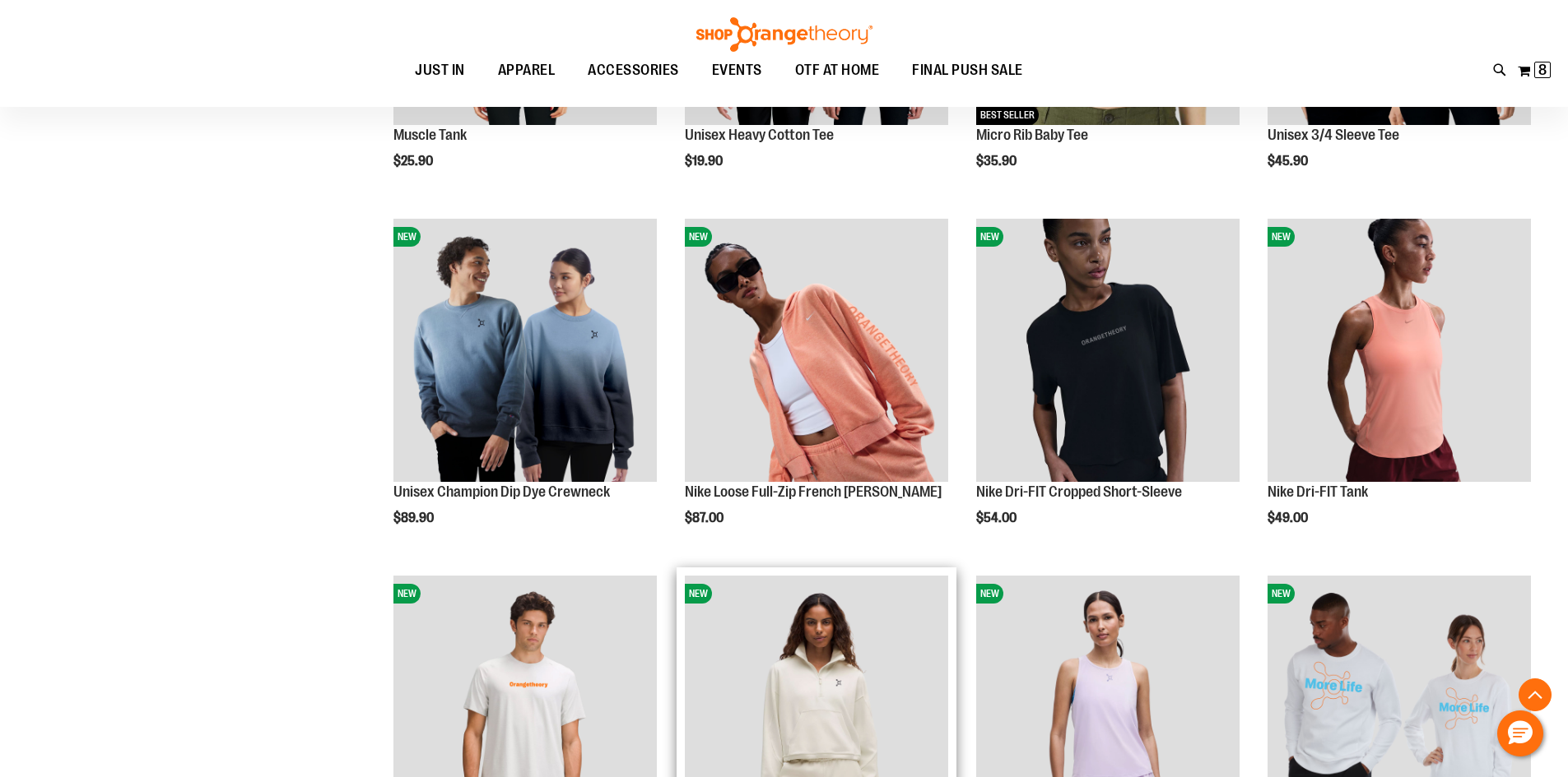
scroll to position [493, 0]
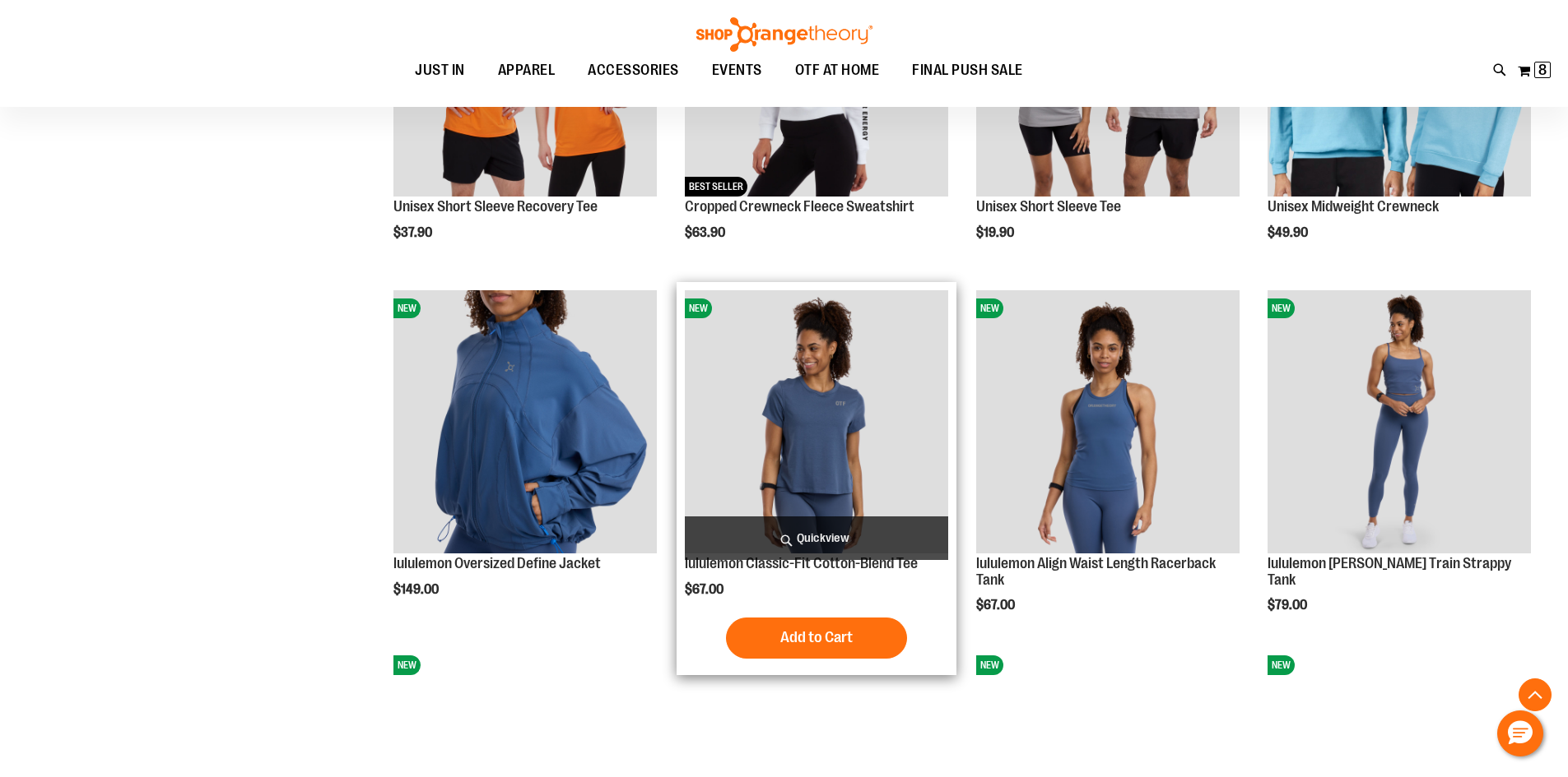
scroll to position [1480, 0]
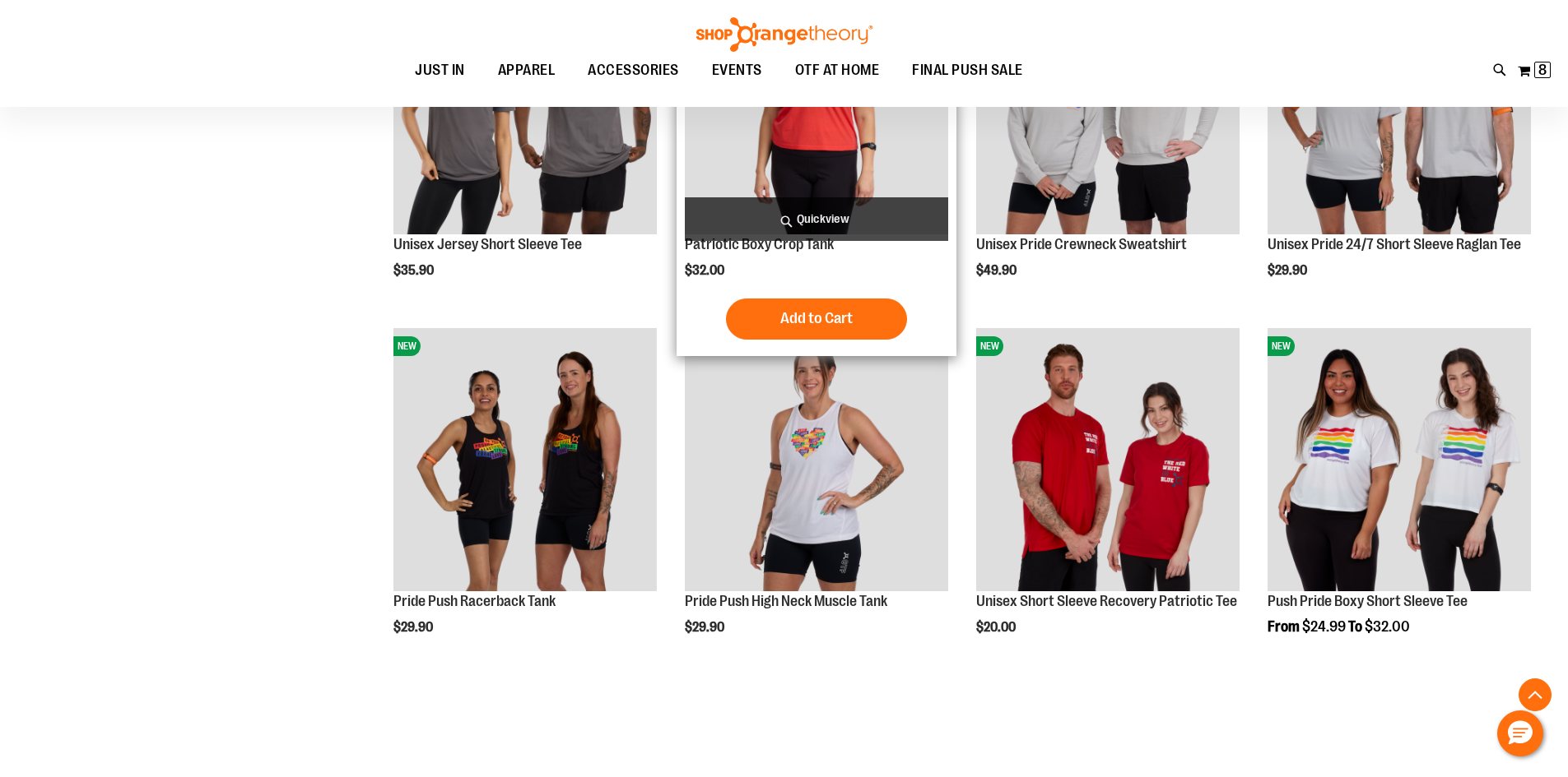
scroll to position [2548, 0]
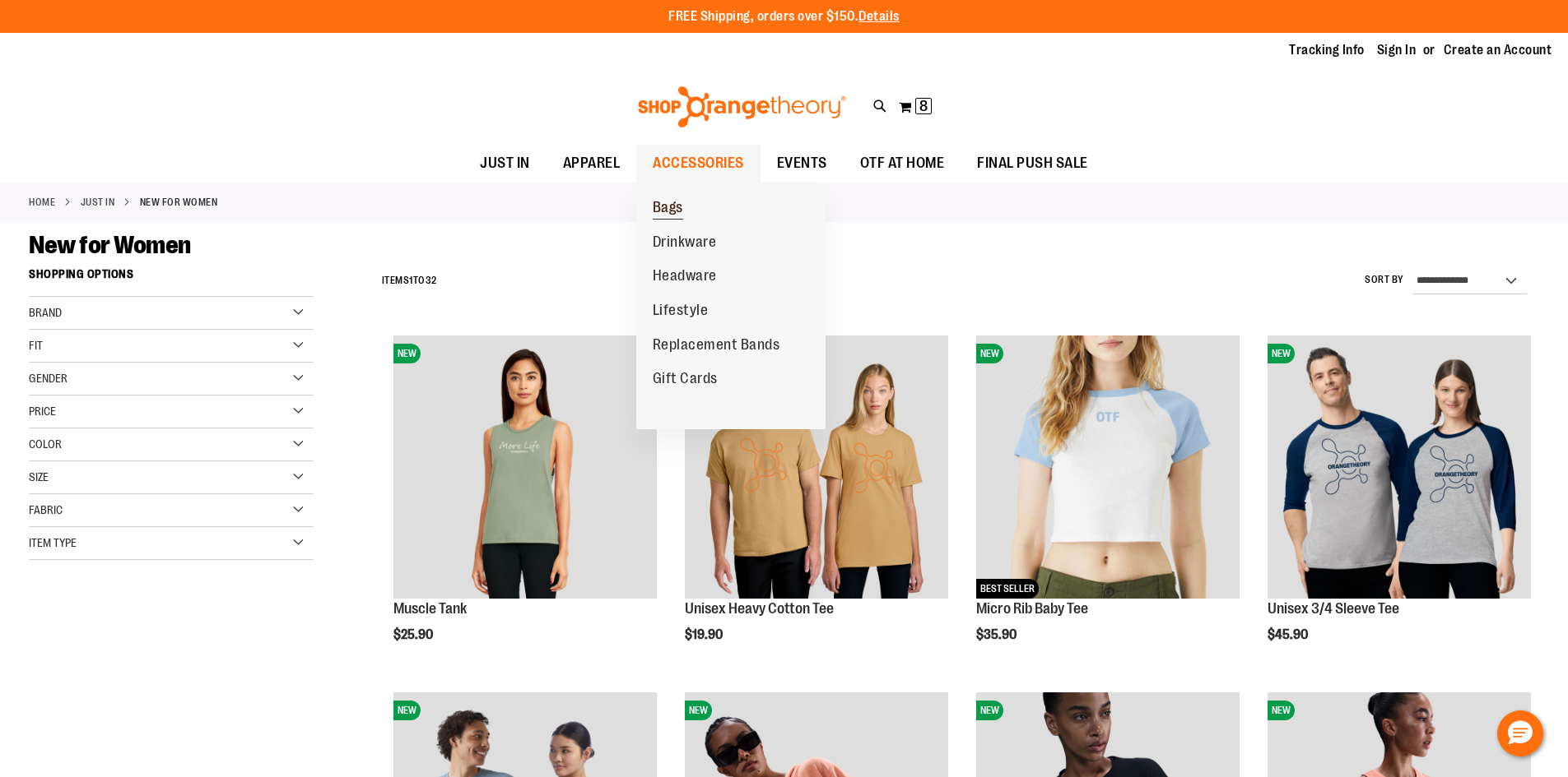
click at [674, 206] on span "Bags" at bounding box center [667, 210] width 30 height 21
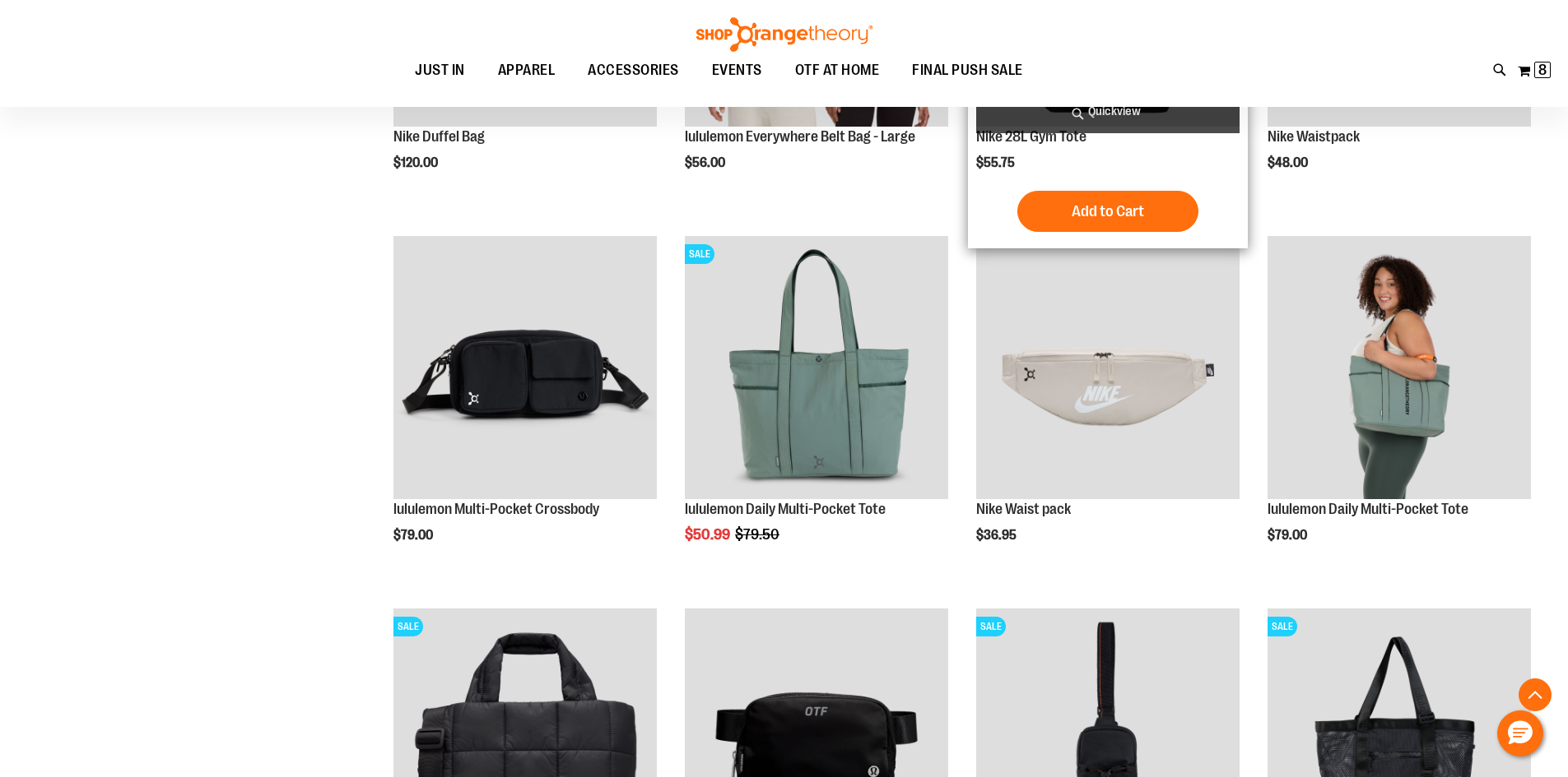
scroll to position [493, 0]
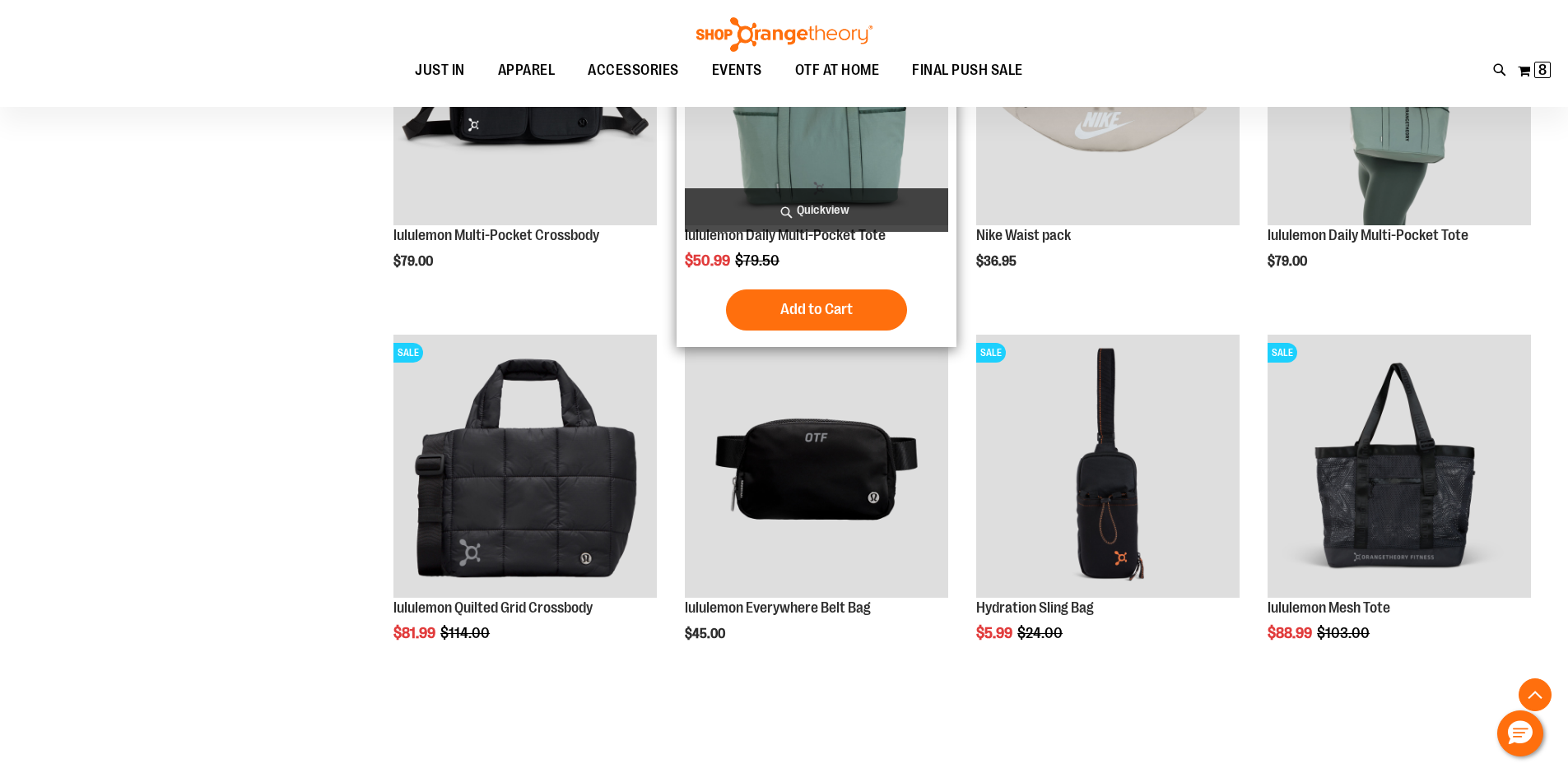
scroll to position [822, 0]
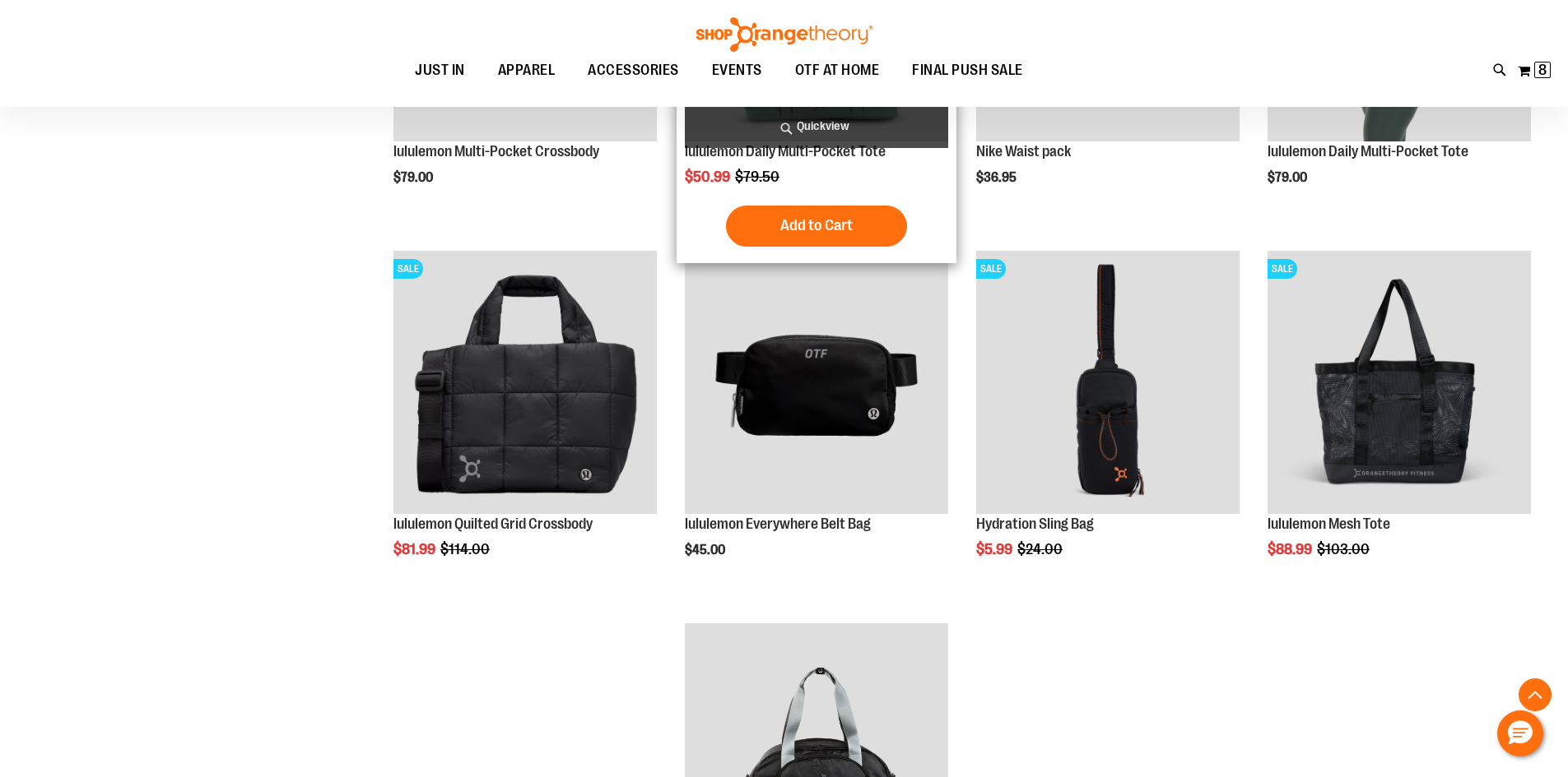
scroll to position [903, 0]
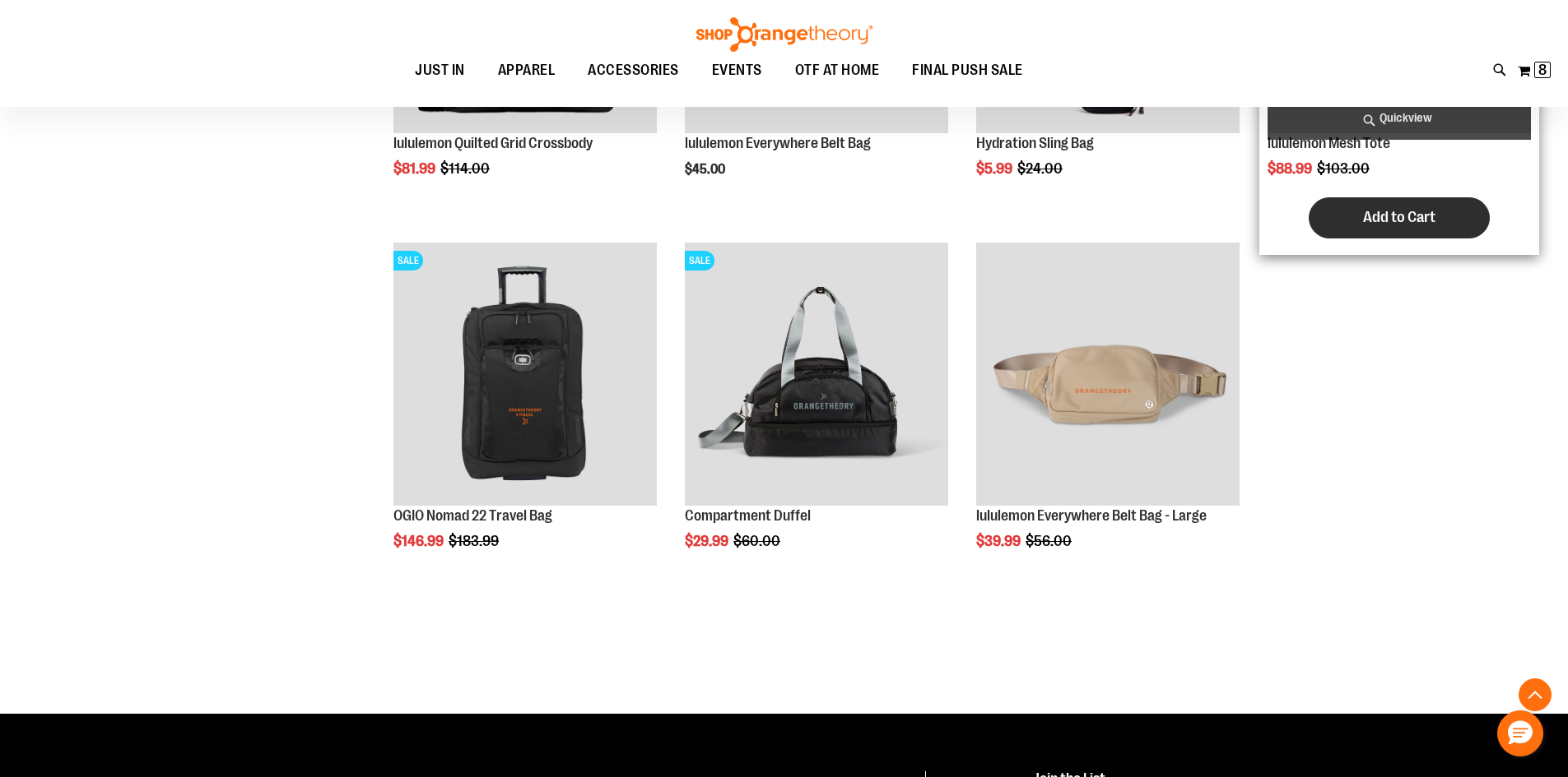
scroll to position [1233, 0]
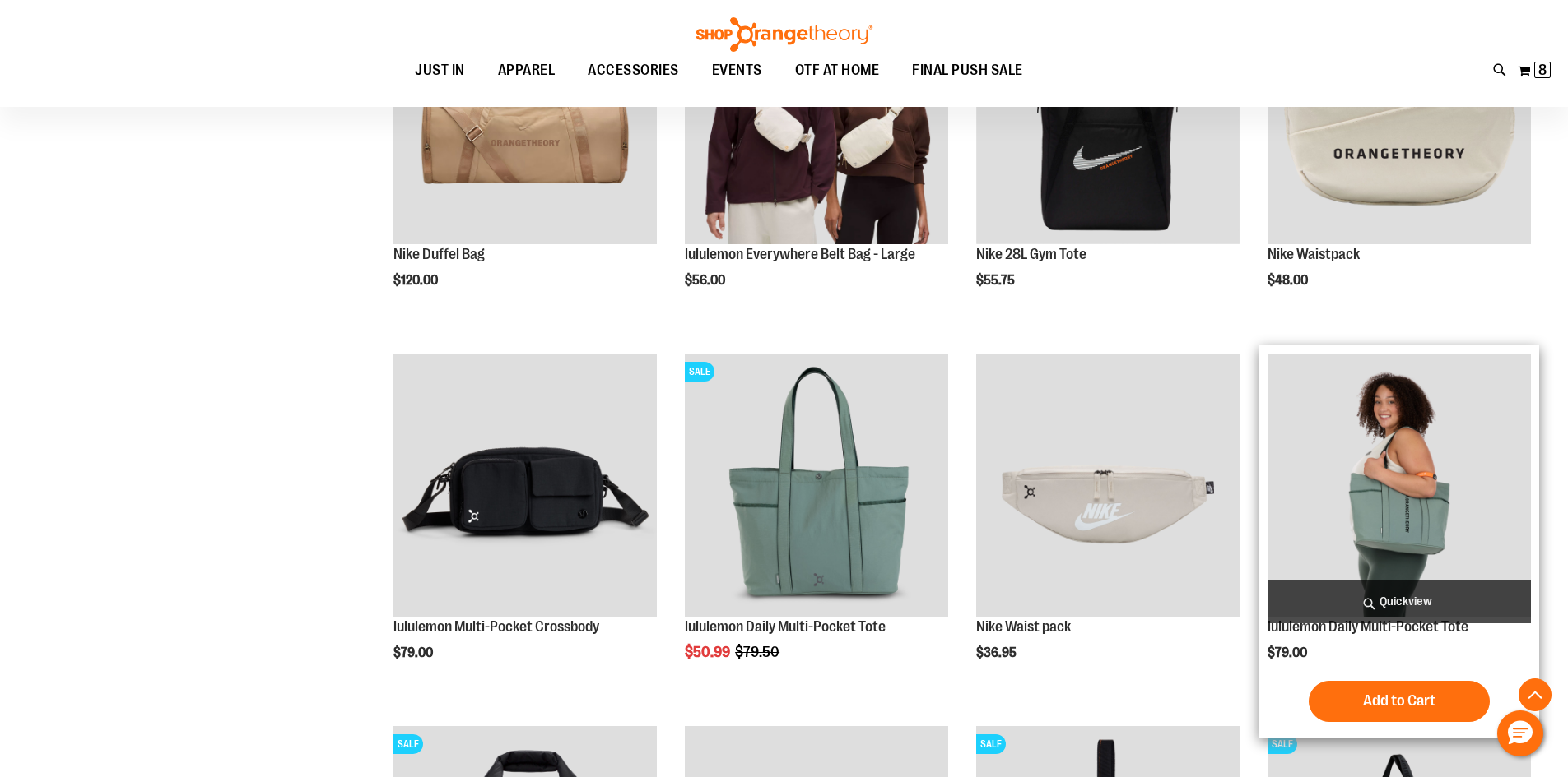
scroll to position [139, 0]
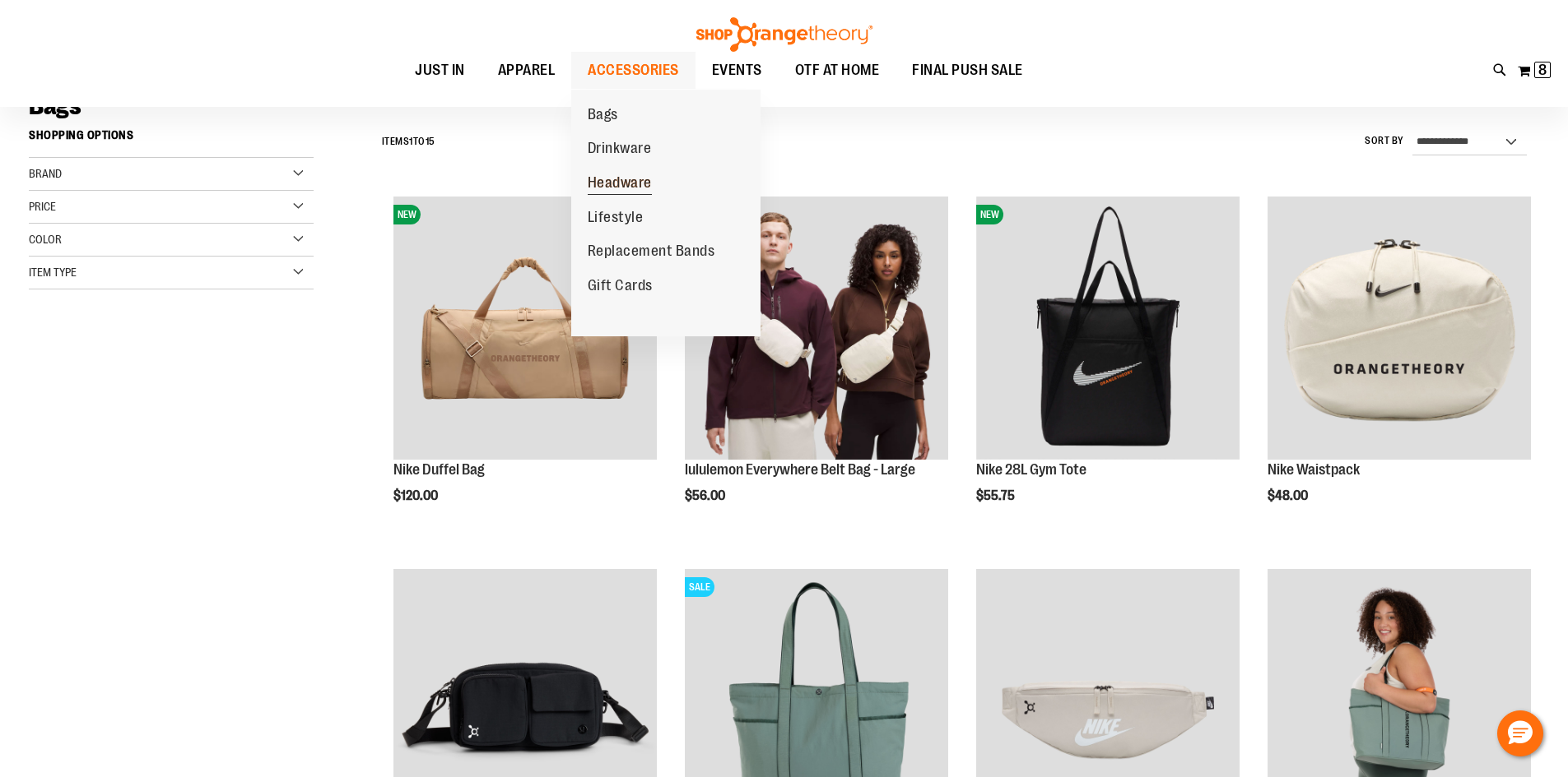
click at [622, 182] on span "Headware" at bounding box center [620, 185] width 64 height 21
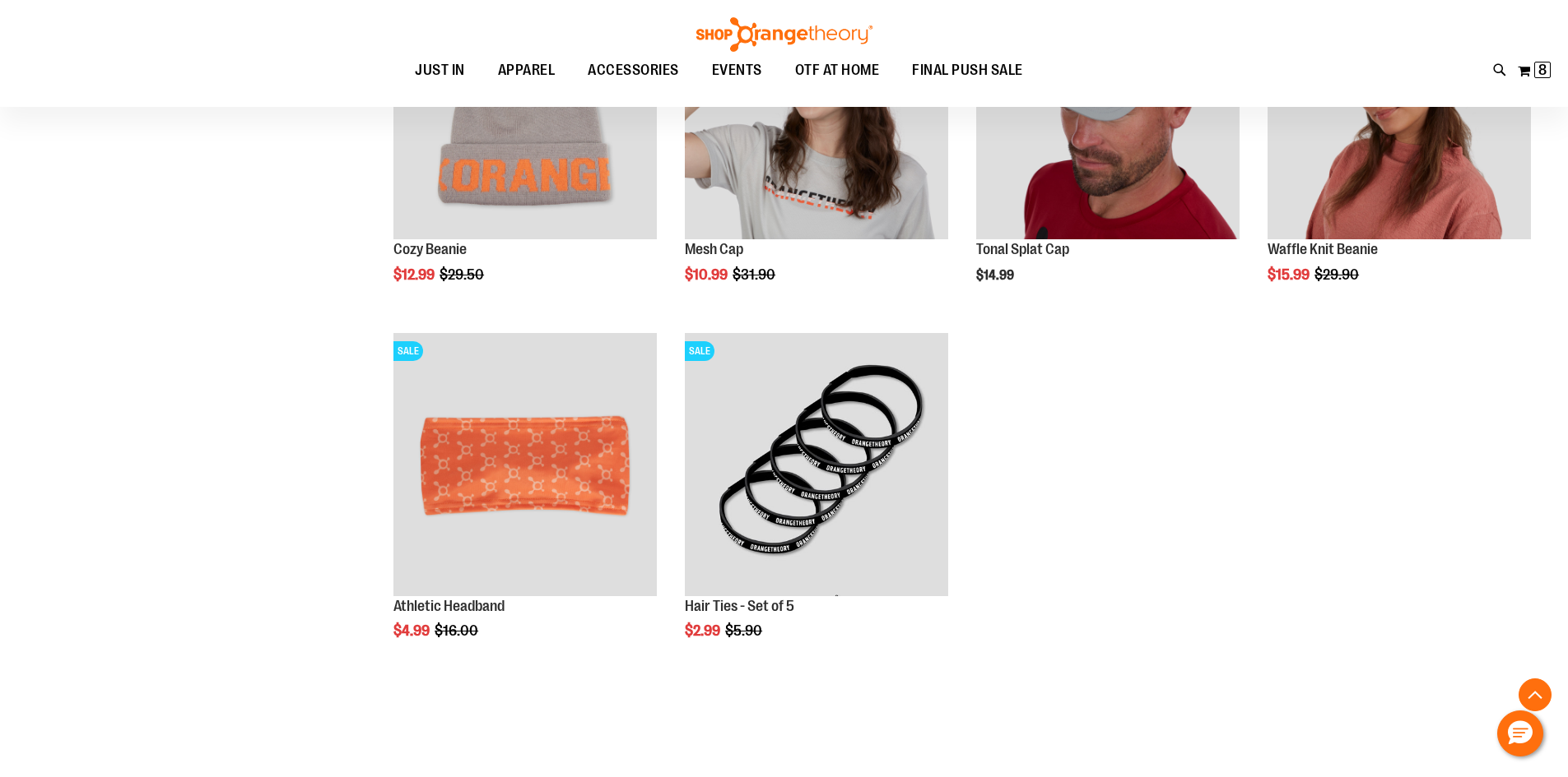
scroll to position [740, 0]
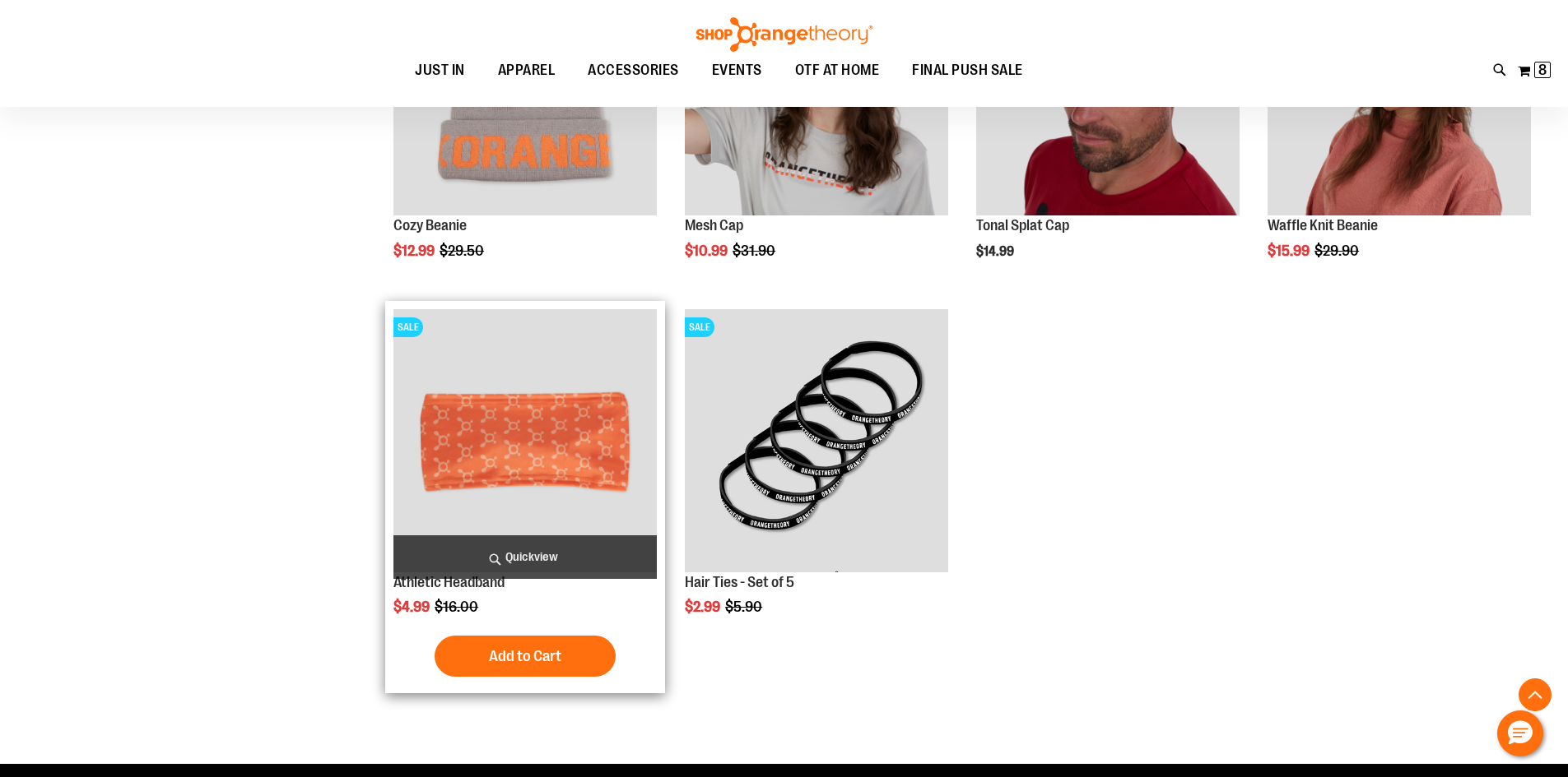
click at [573, 464] on img "product" at bounding box center [525, 441] width 264 height 263
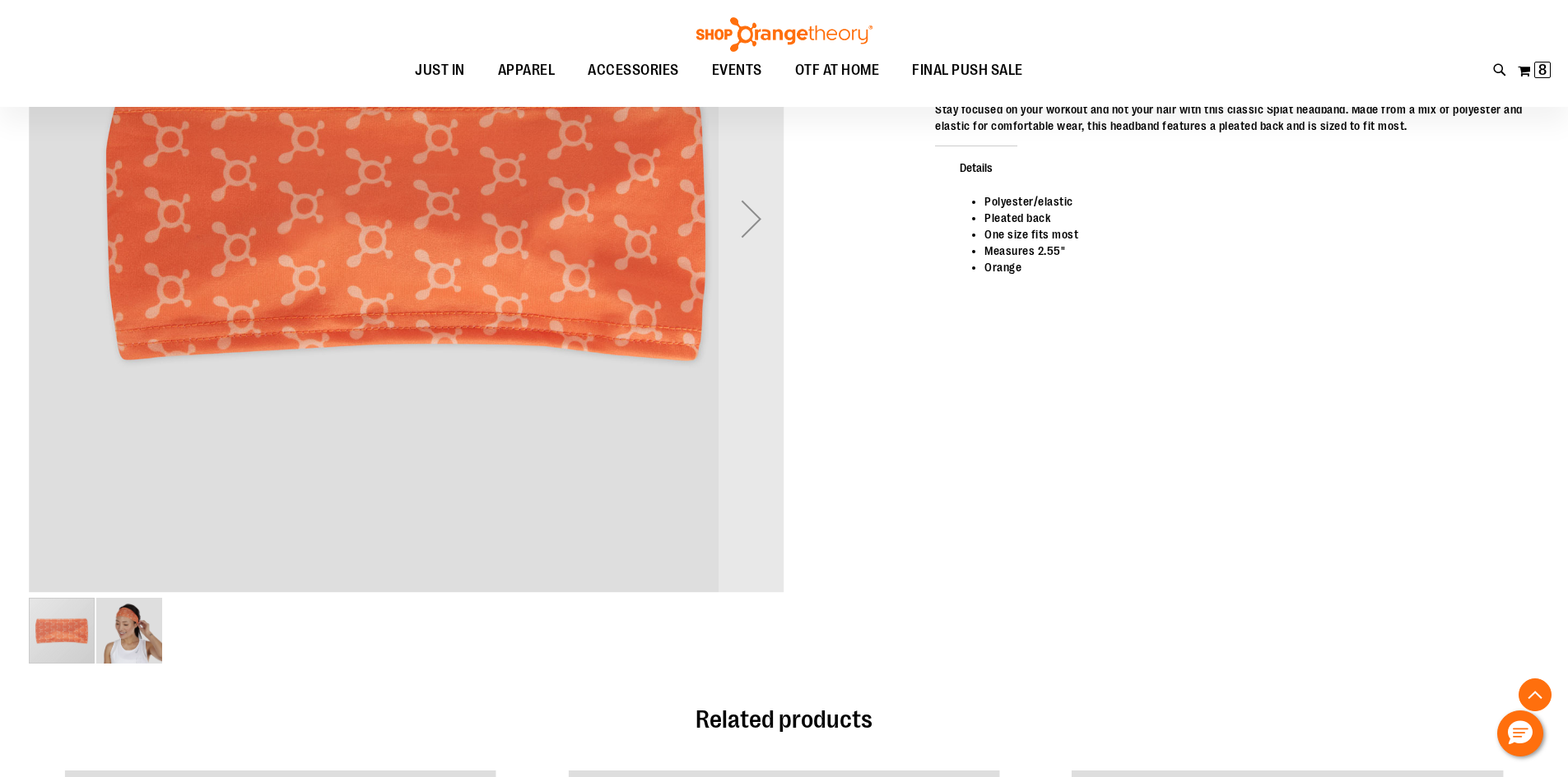
scroll to position [410, 0]
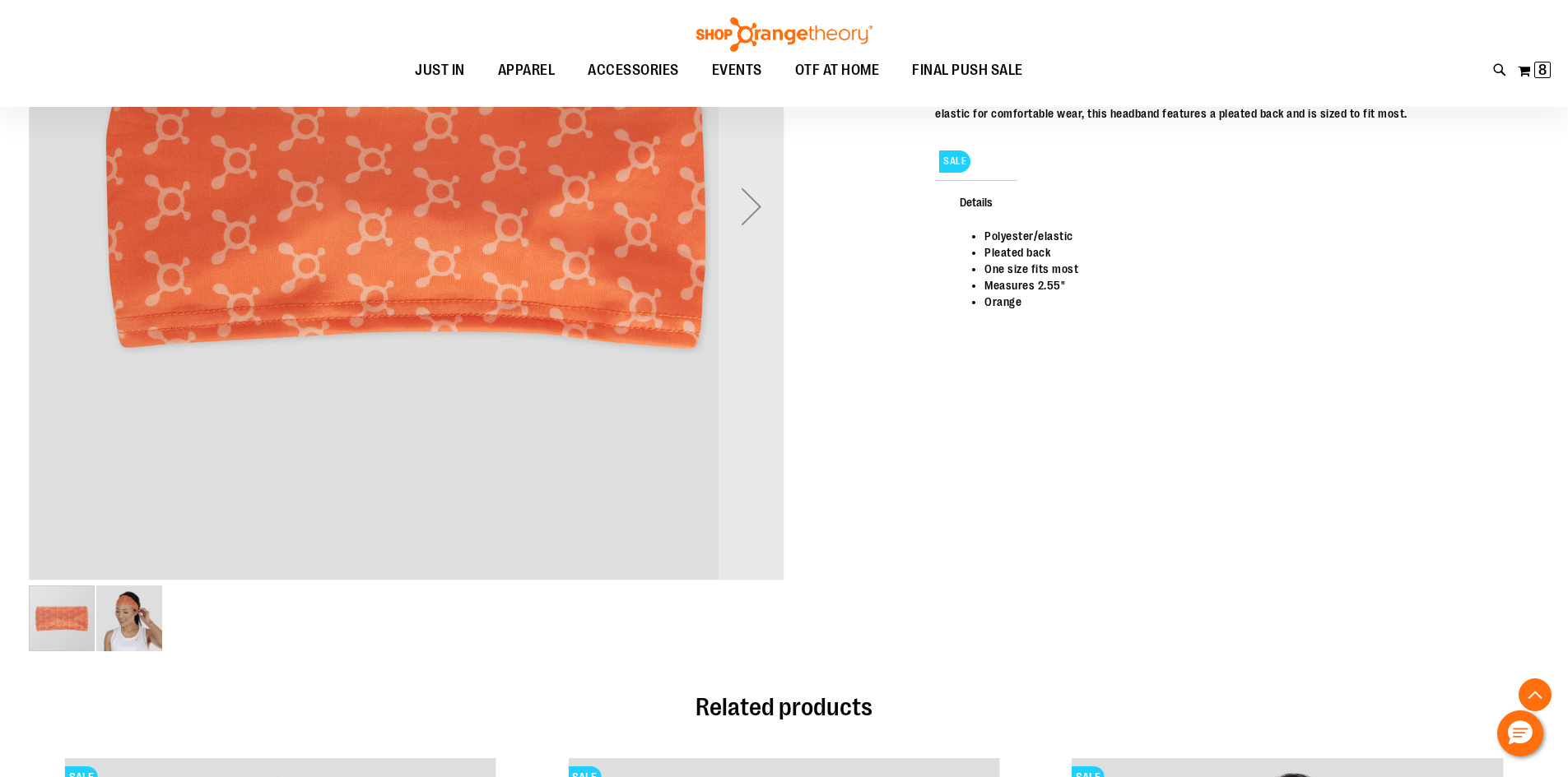
click at [118, 612] on img "image 2 of 2" at bounding box center [129, 618] width 66 height 66
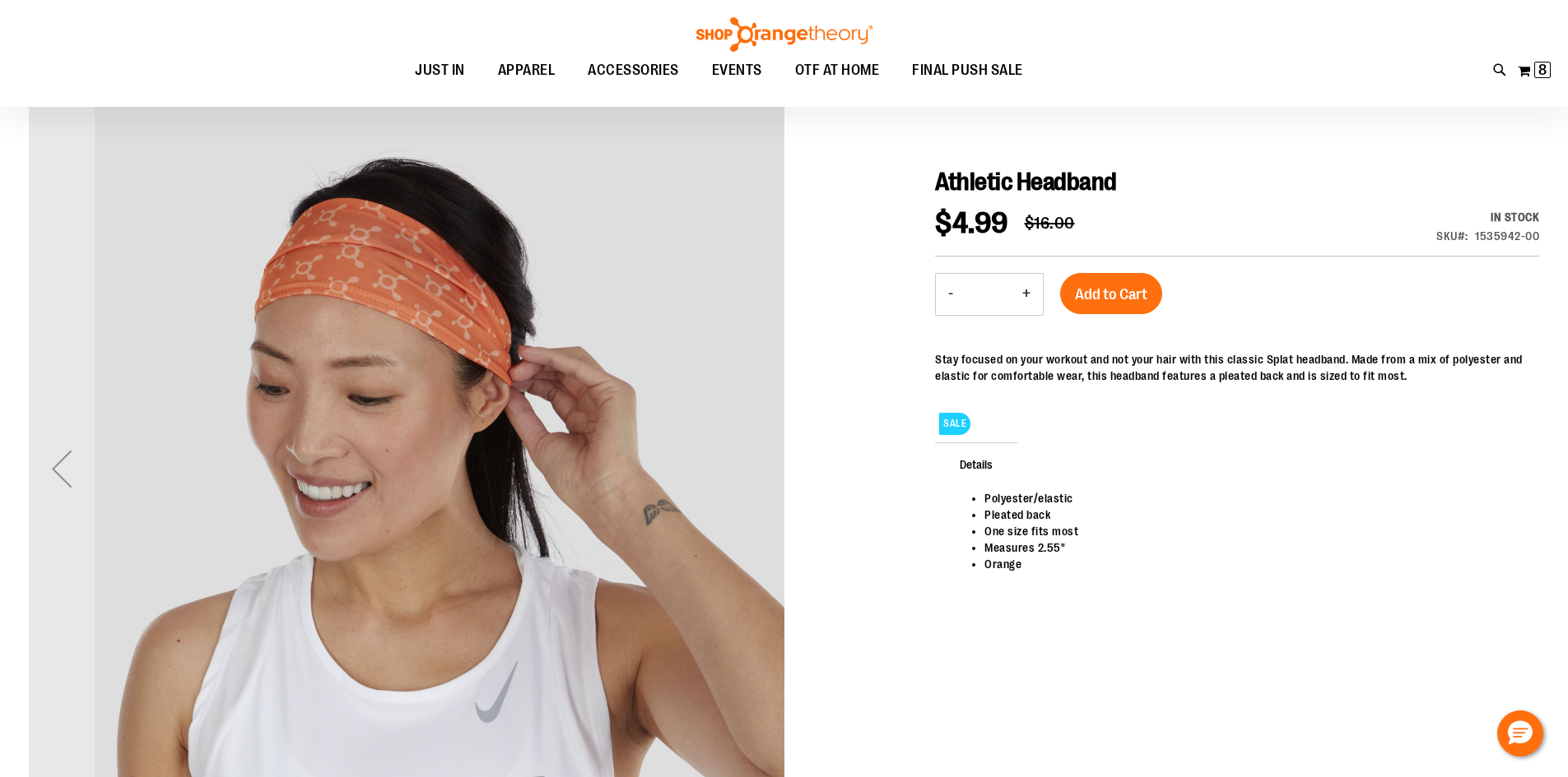
scroll to position [81, 0]
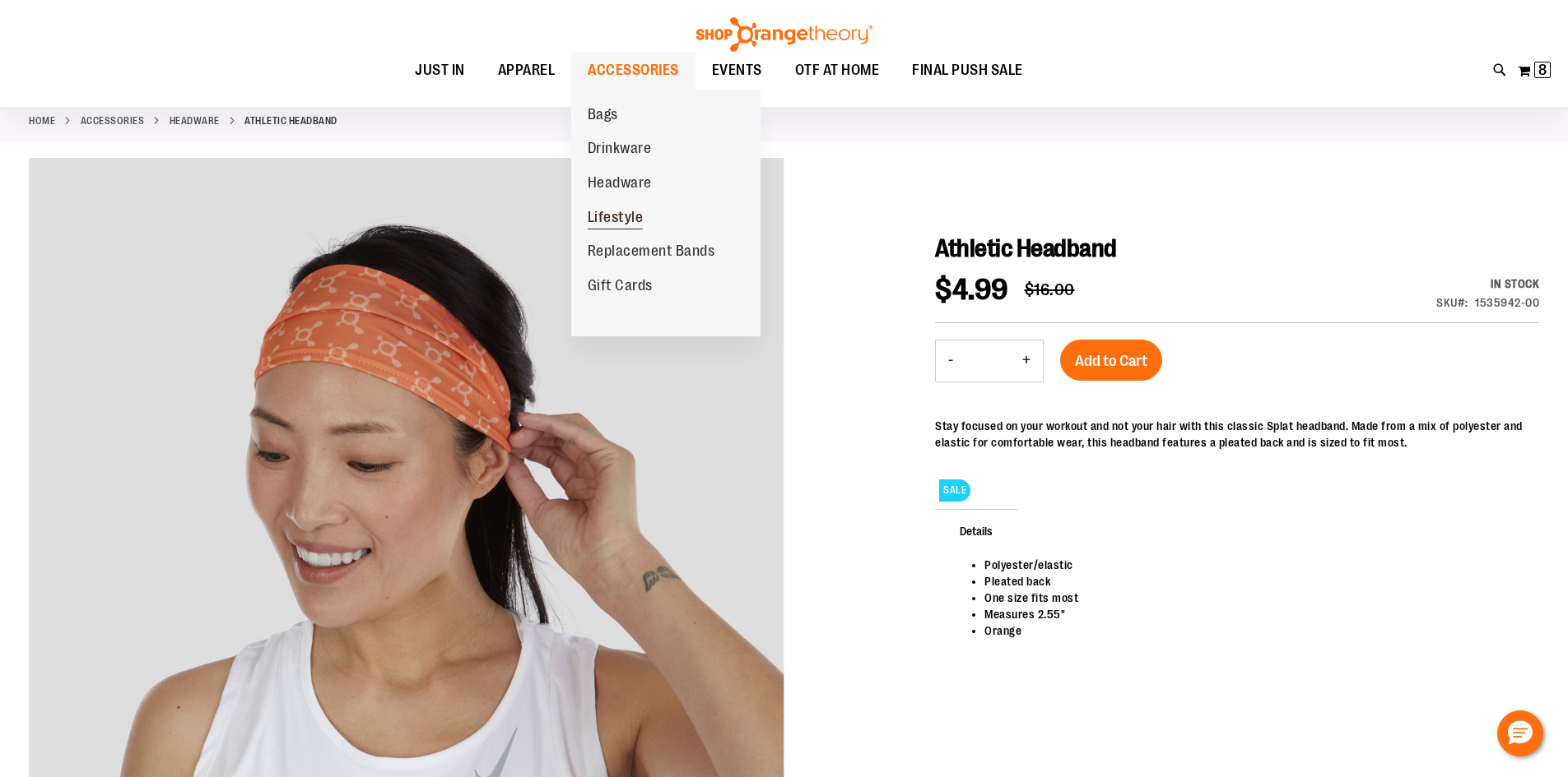
click at [621, 215] on span "Lifestyle" at bounding box center [615, 219] width 56 height 21
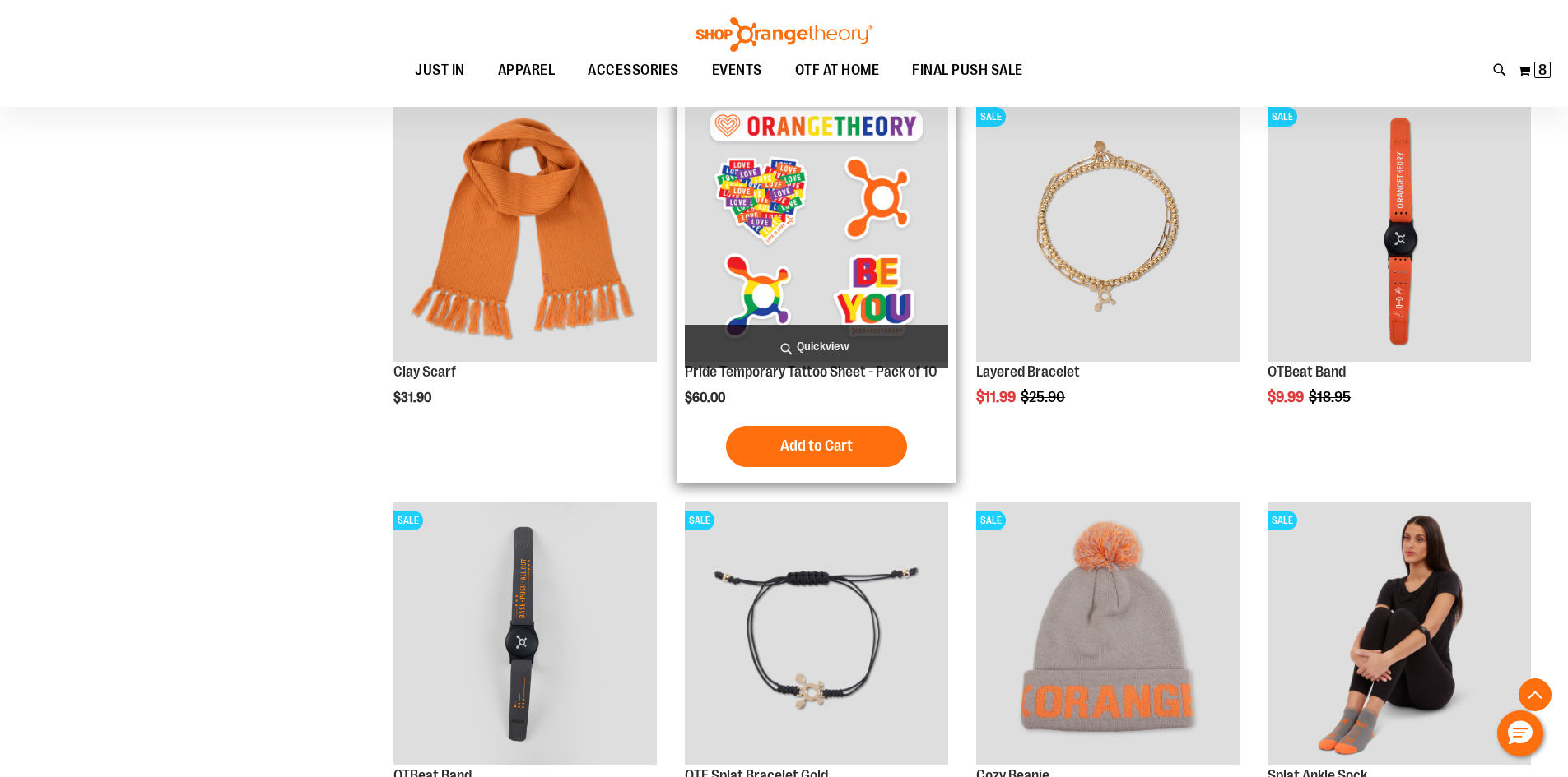
scroll to position [659, 0]
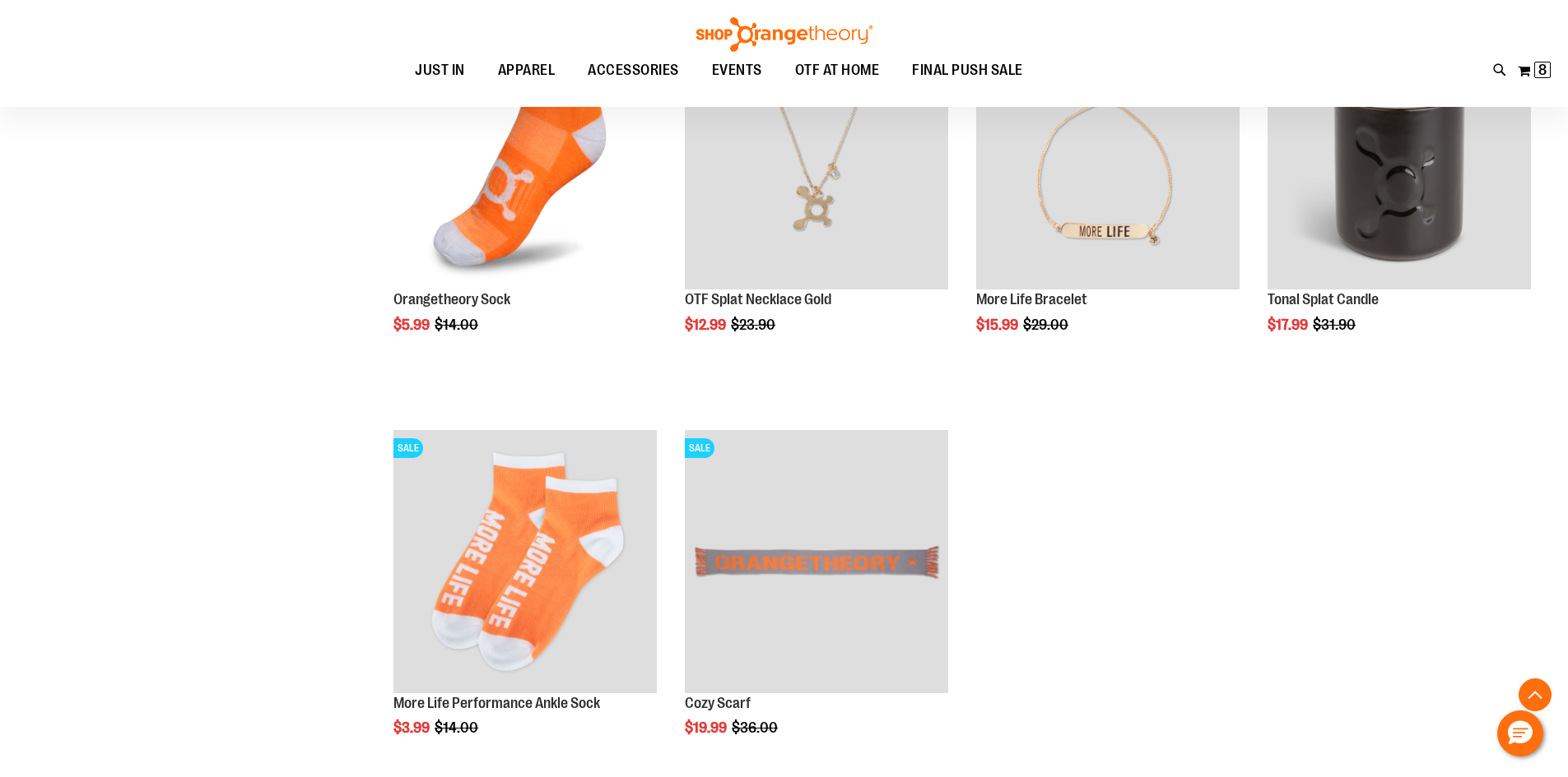
scroll to position [1564, 0]
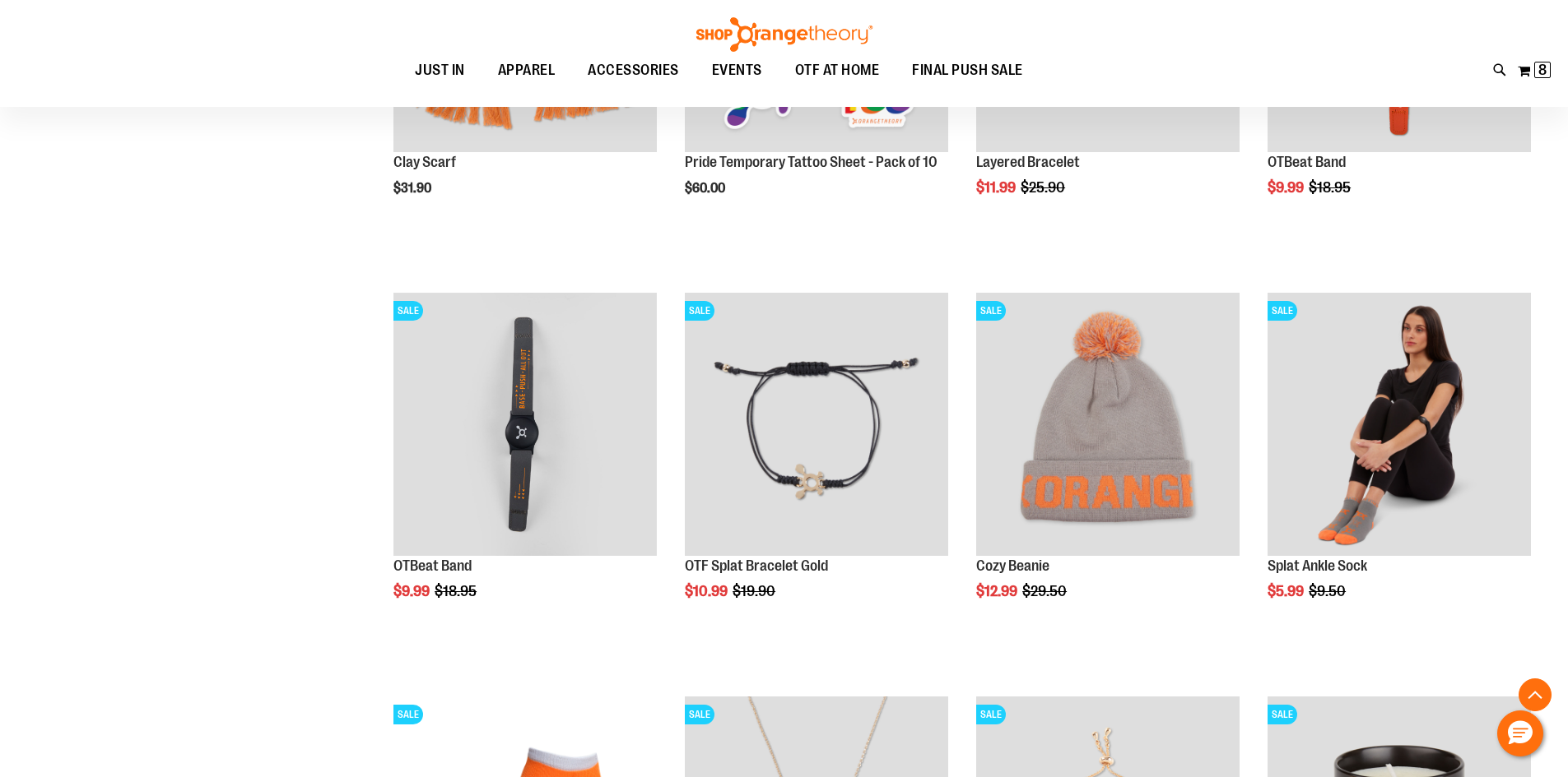
scroll to position [577, 0]
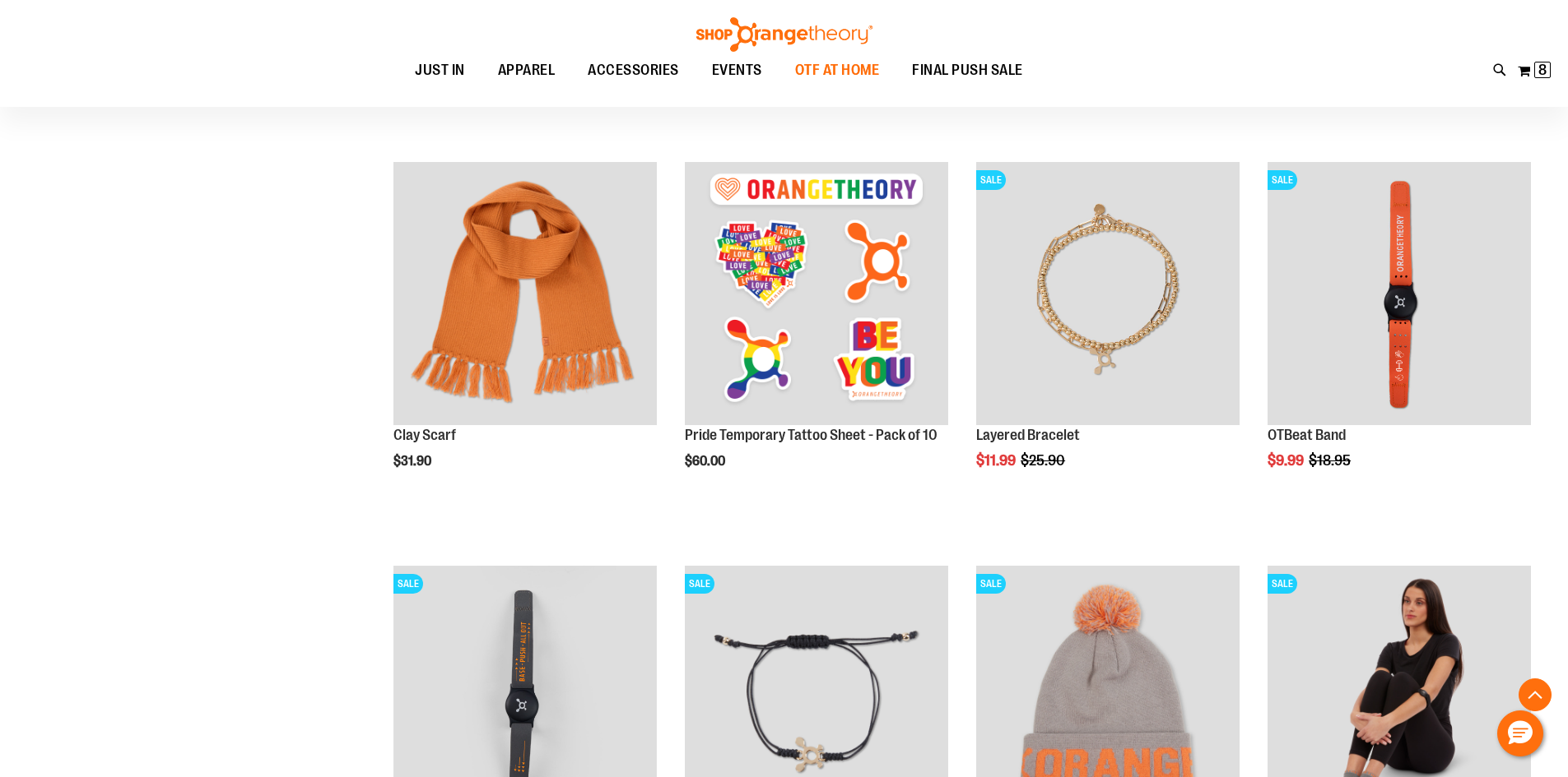
click at [823, 72] on span "OTF AT HOME" at bounding box center [837, 70] width 85 height 37
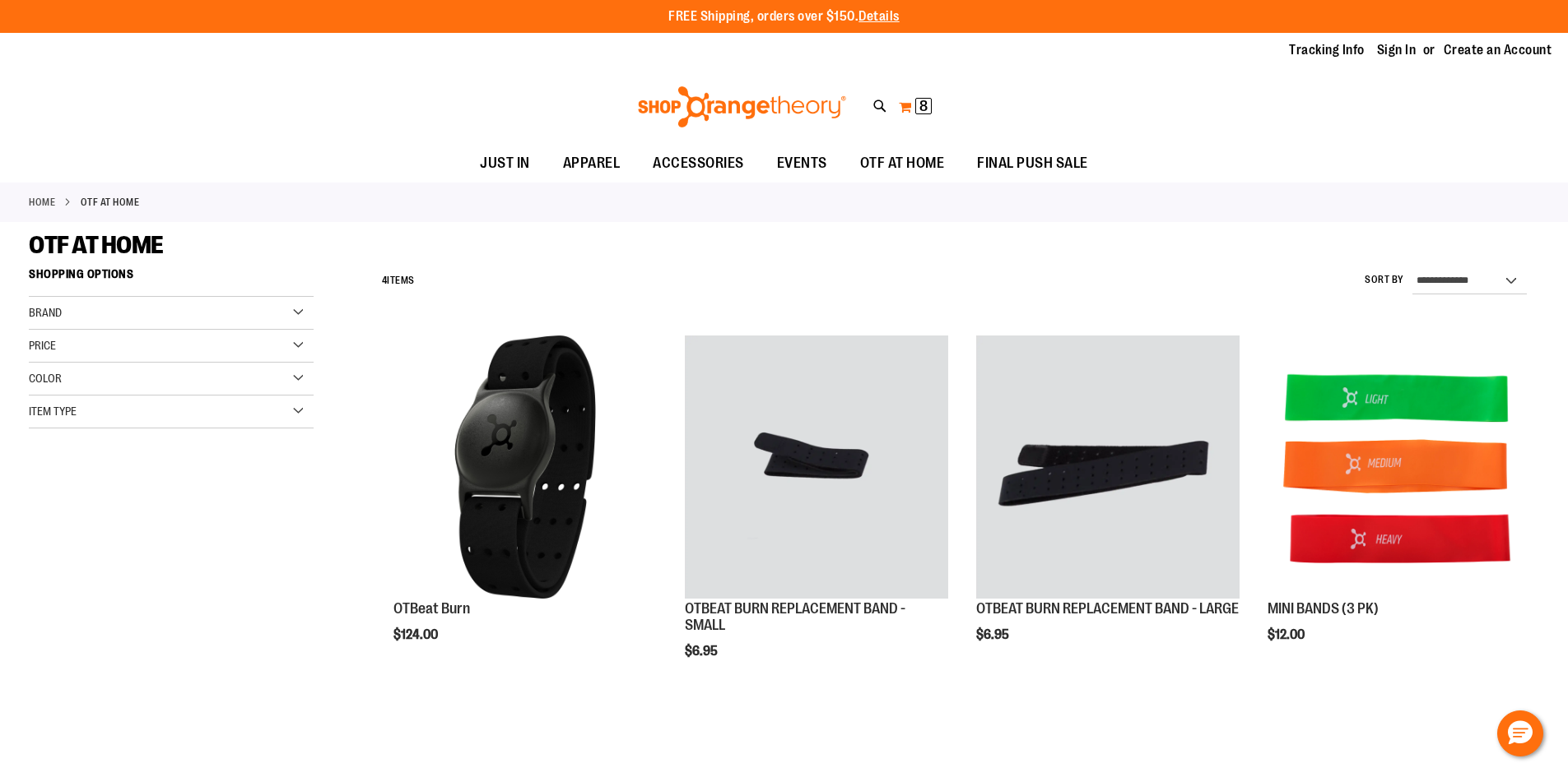
click at [923, 108] on span "8" at bounding box center [923, 106] width 8 height 16
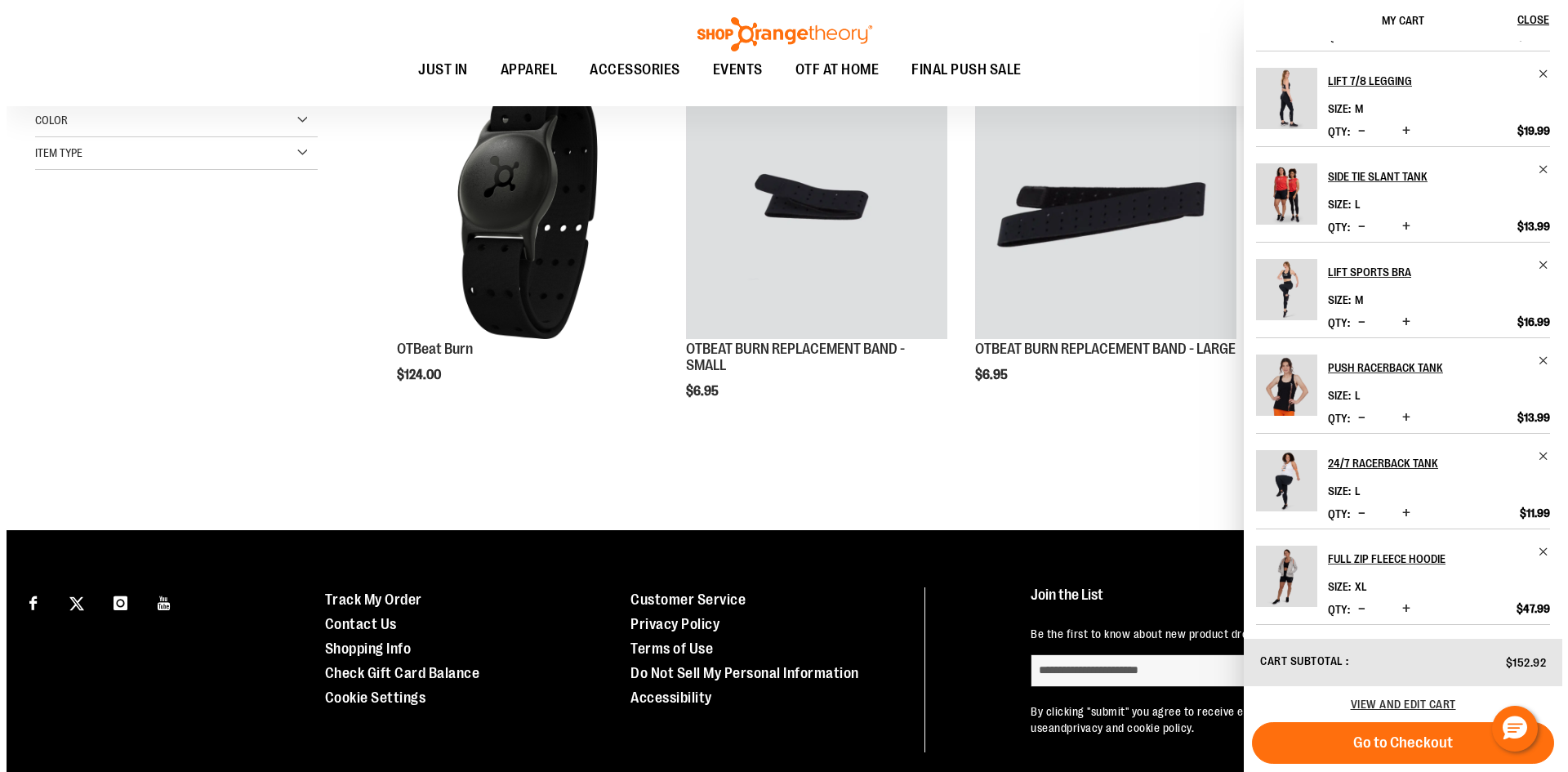
scroll to position [318, 0]
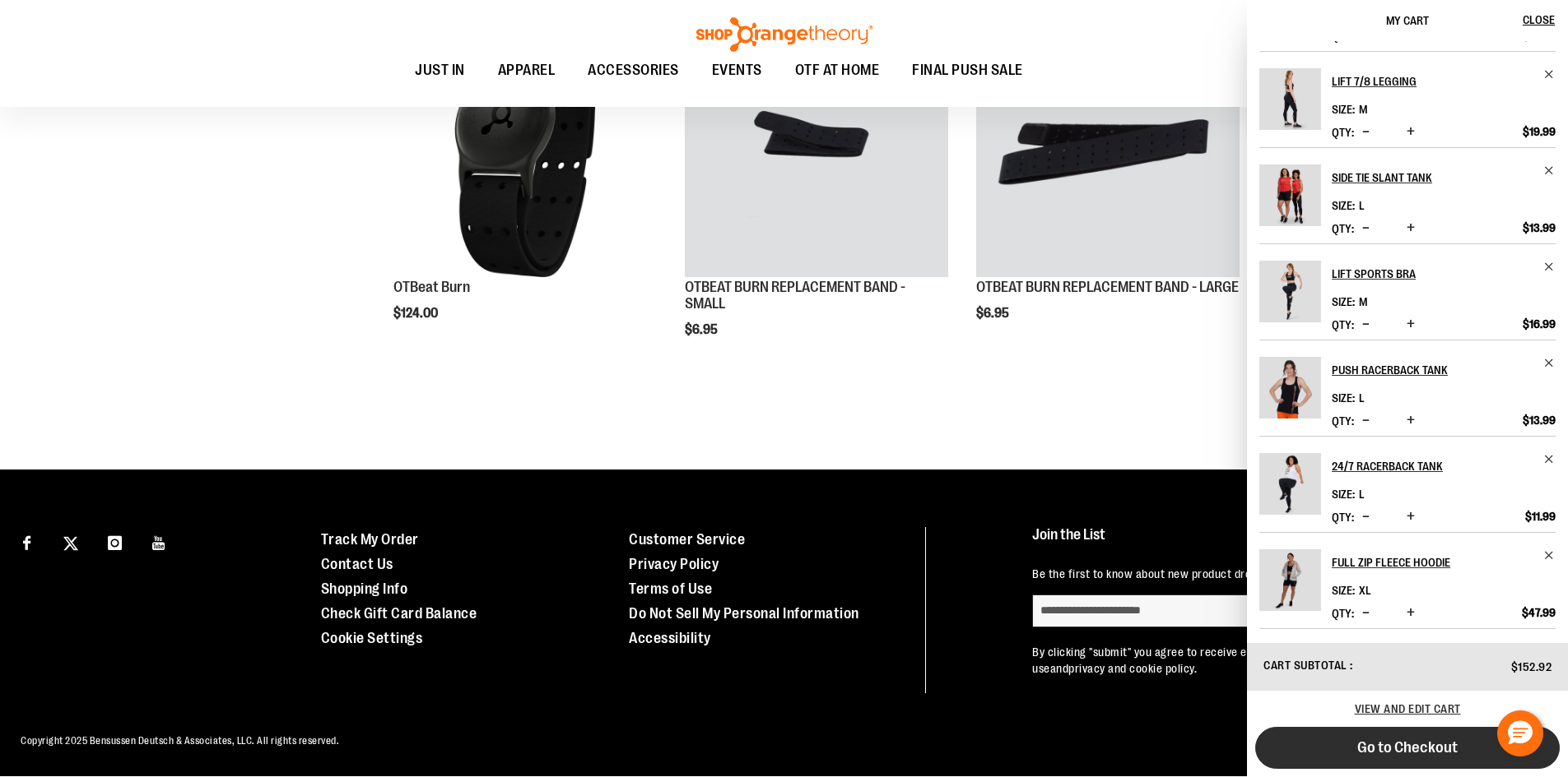
click at [1423, 755] on span "Go to Checkout" at bounding box center [1408, 748] width 101 height 18
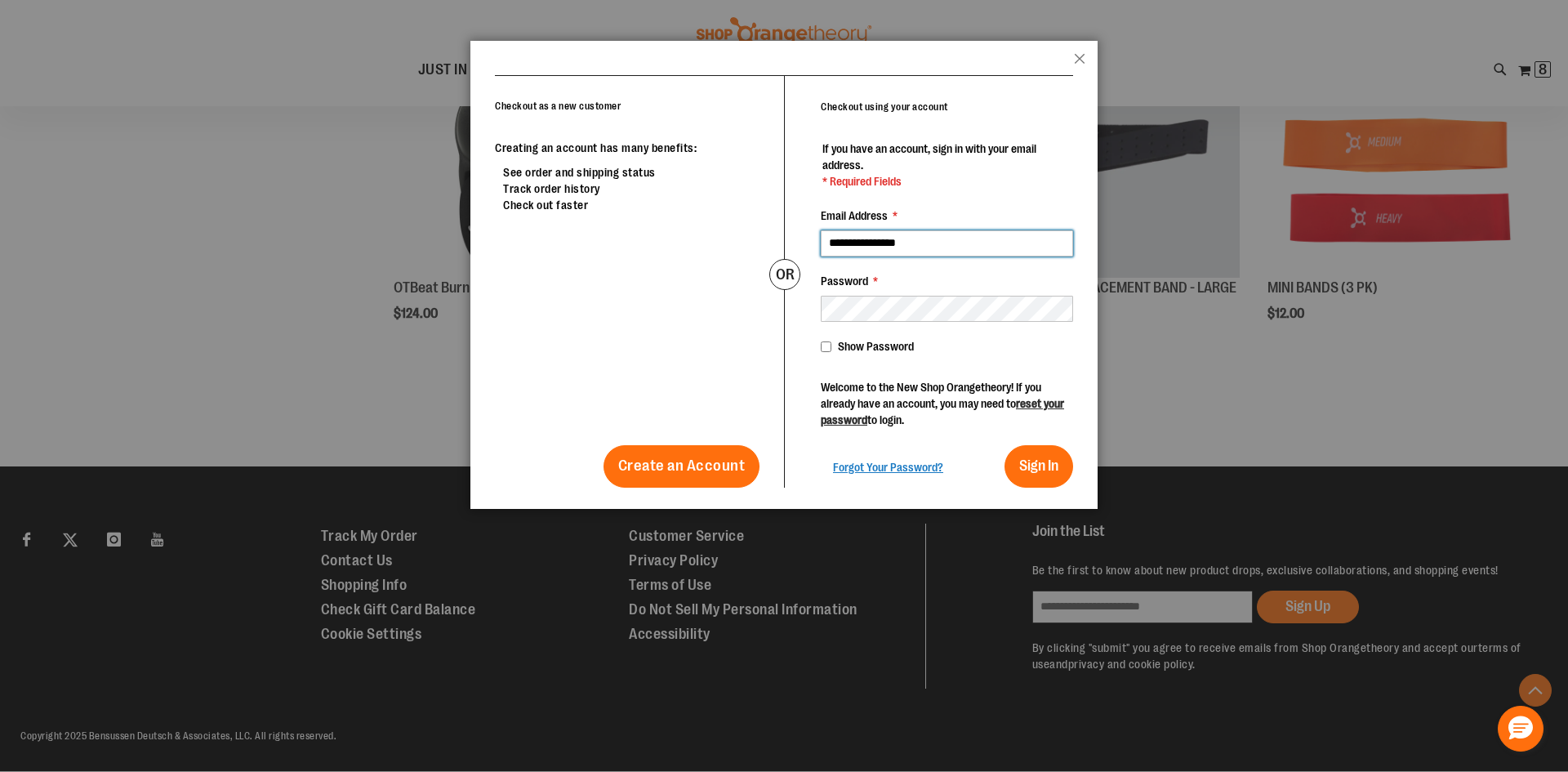
type input "**********"
click at [1029, 481] on button "Sign In" at bounding box center [1039, 466] width 69 height 42
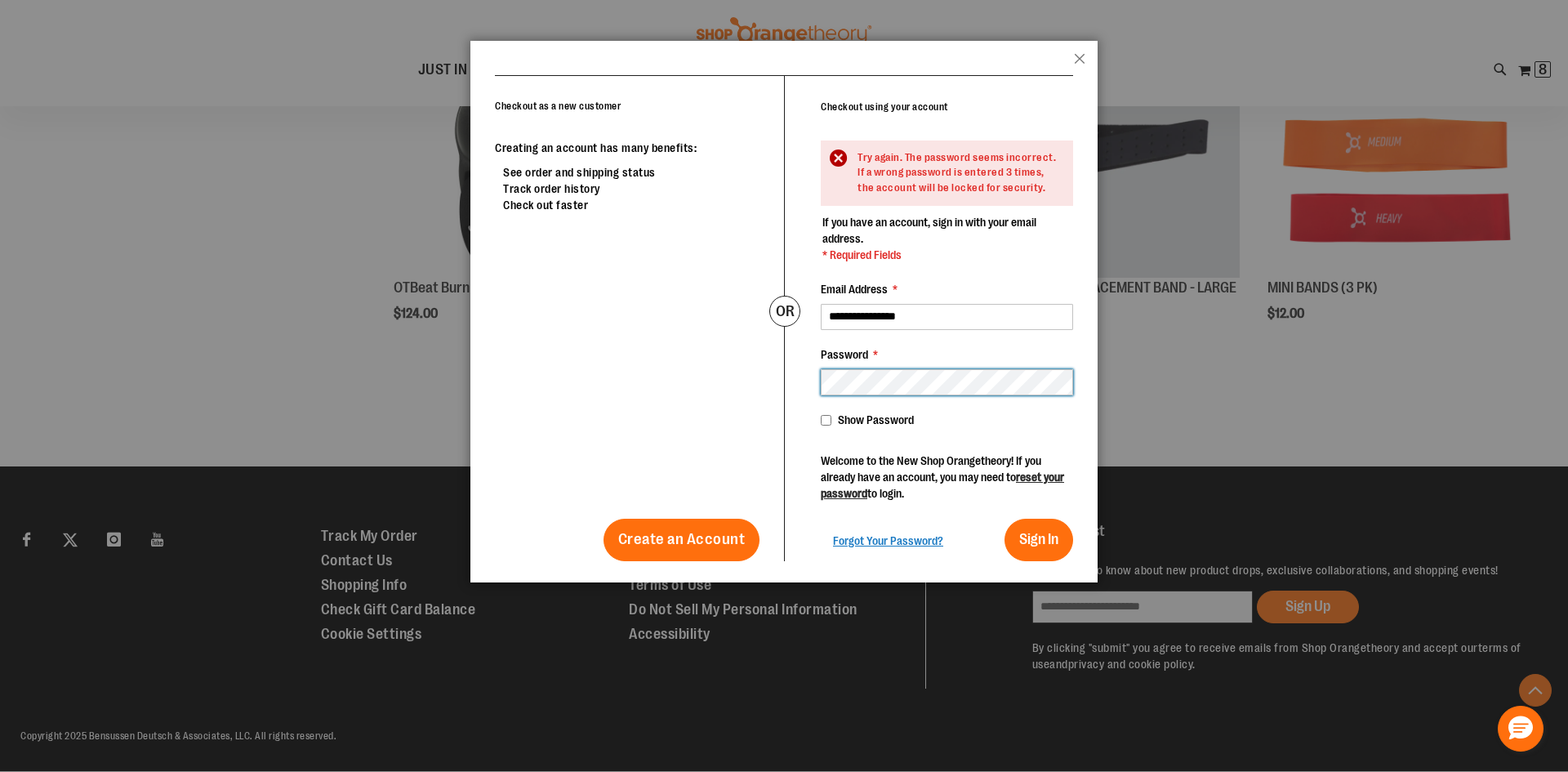
click at [794, 400] on div "**********" at bounding box center [929, 318] width 289 height 485
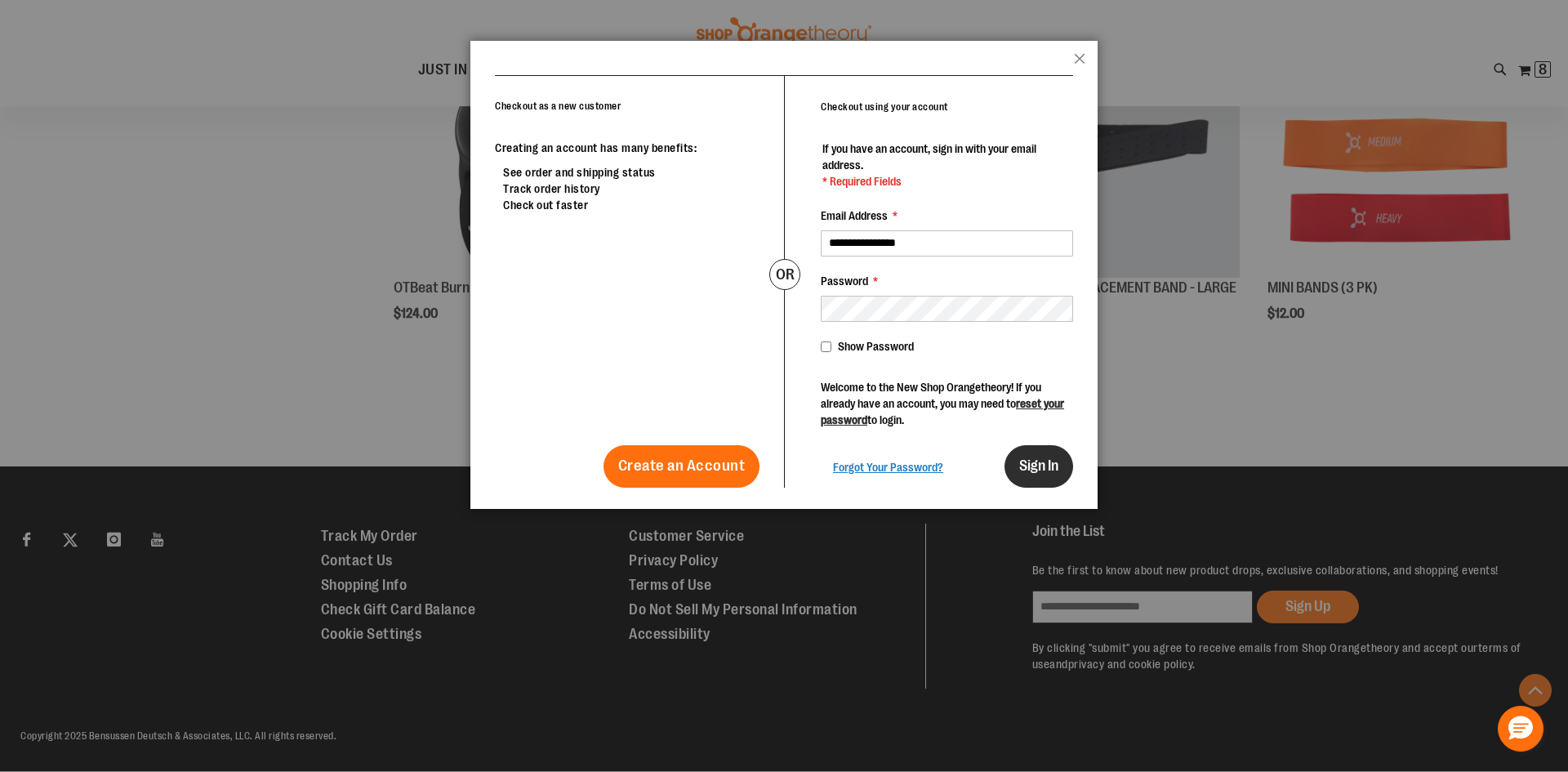
click at [1036, 453] on button "Sign In" at bounding box center [1039, 466] width 69 height 42
click at [1047, 464] on span "Sign In" at bounding box center [1039, 466] width 40 height 16
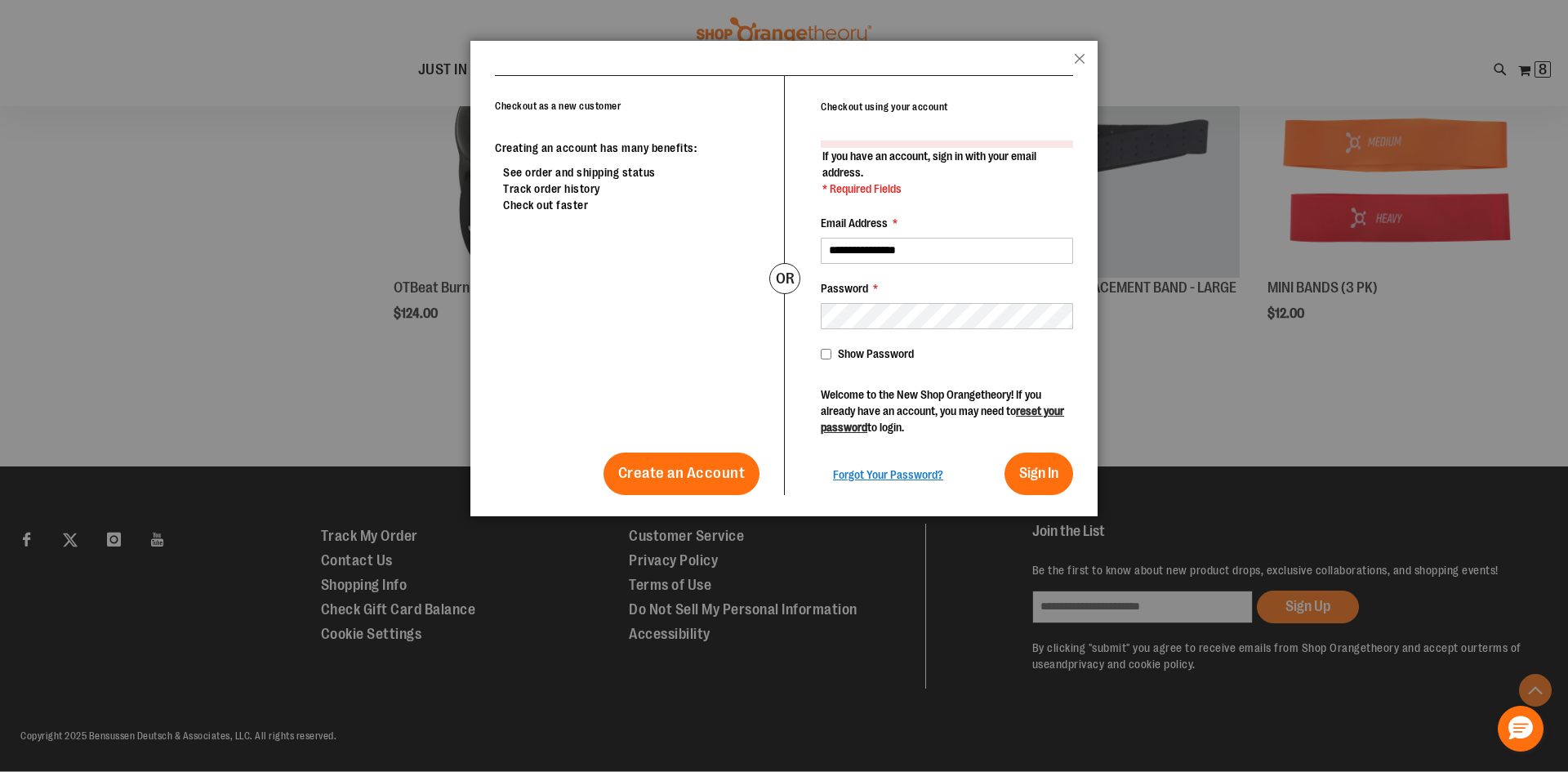
click at [653, 771] on div "popup-authentication popup Close Checkout as a new customer Creating an account…" at bounding box center [784, 771] width 1568 height 0
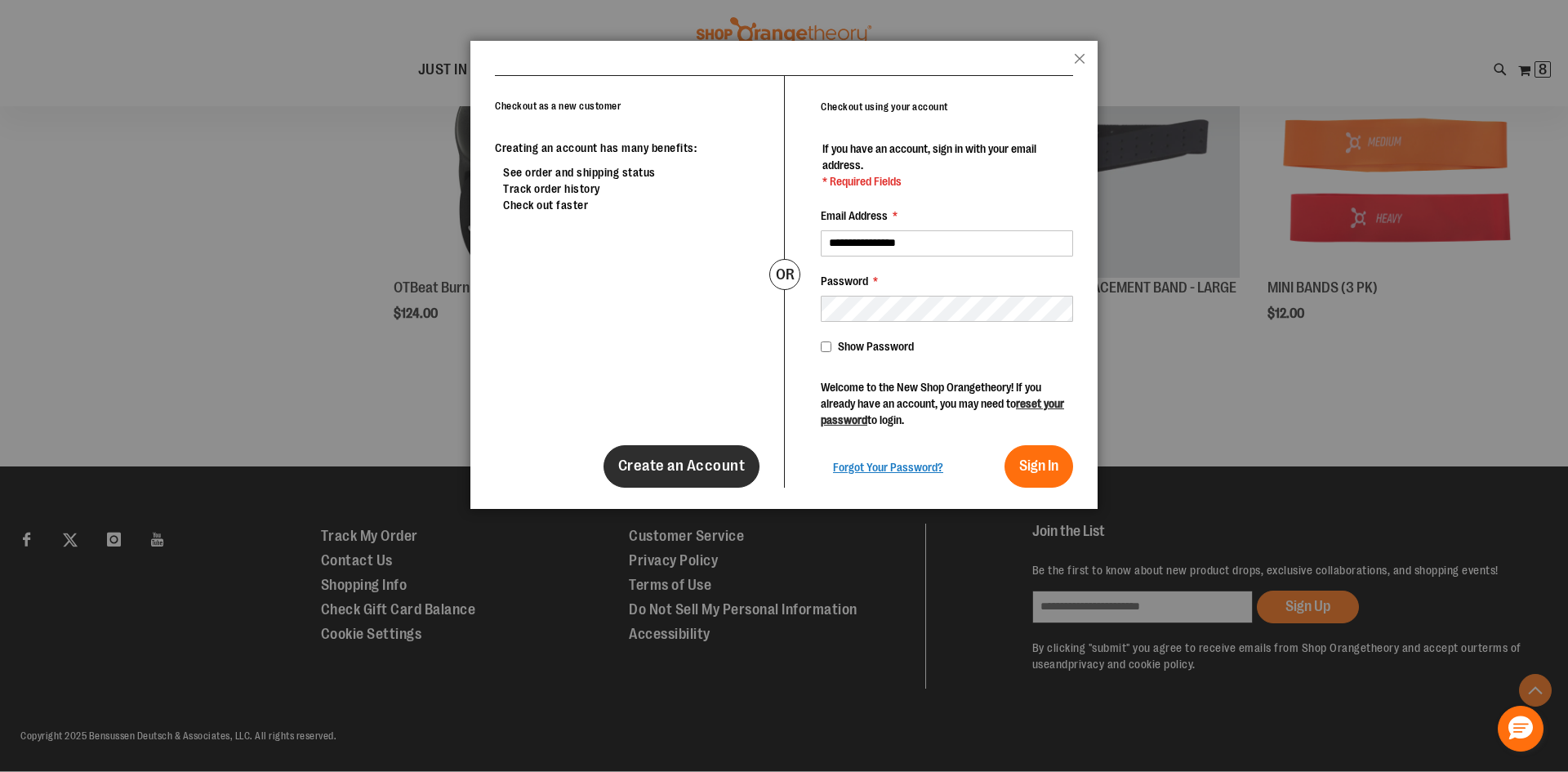
click at [670, 478] on link "Create an Account" at bounding box center [682, 466] width 157 height 42
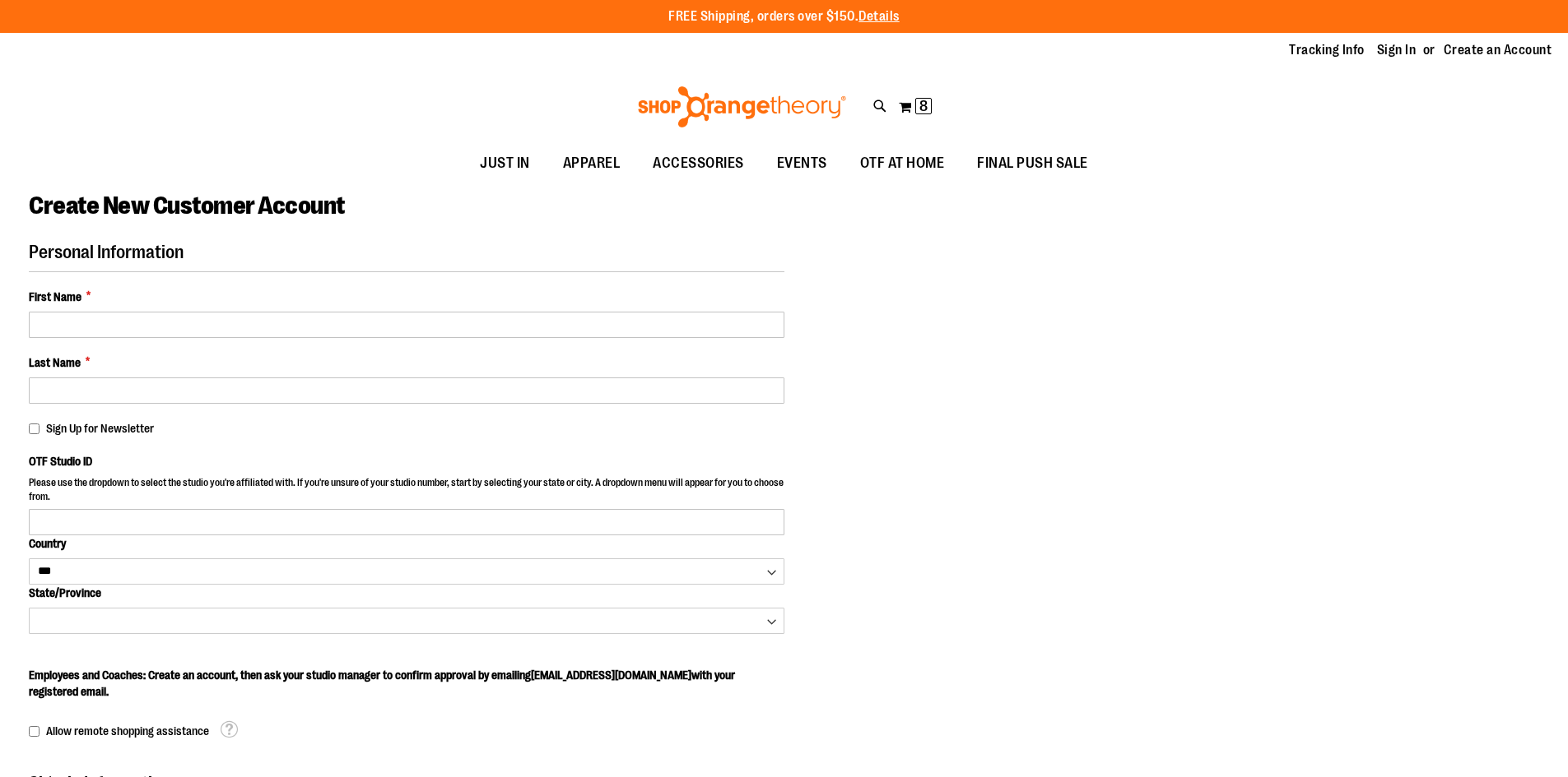
select select "***"
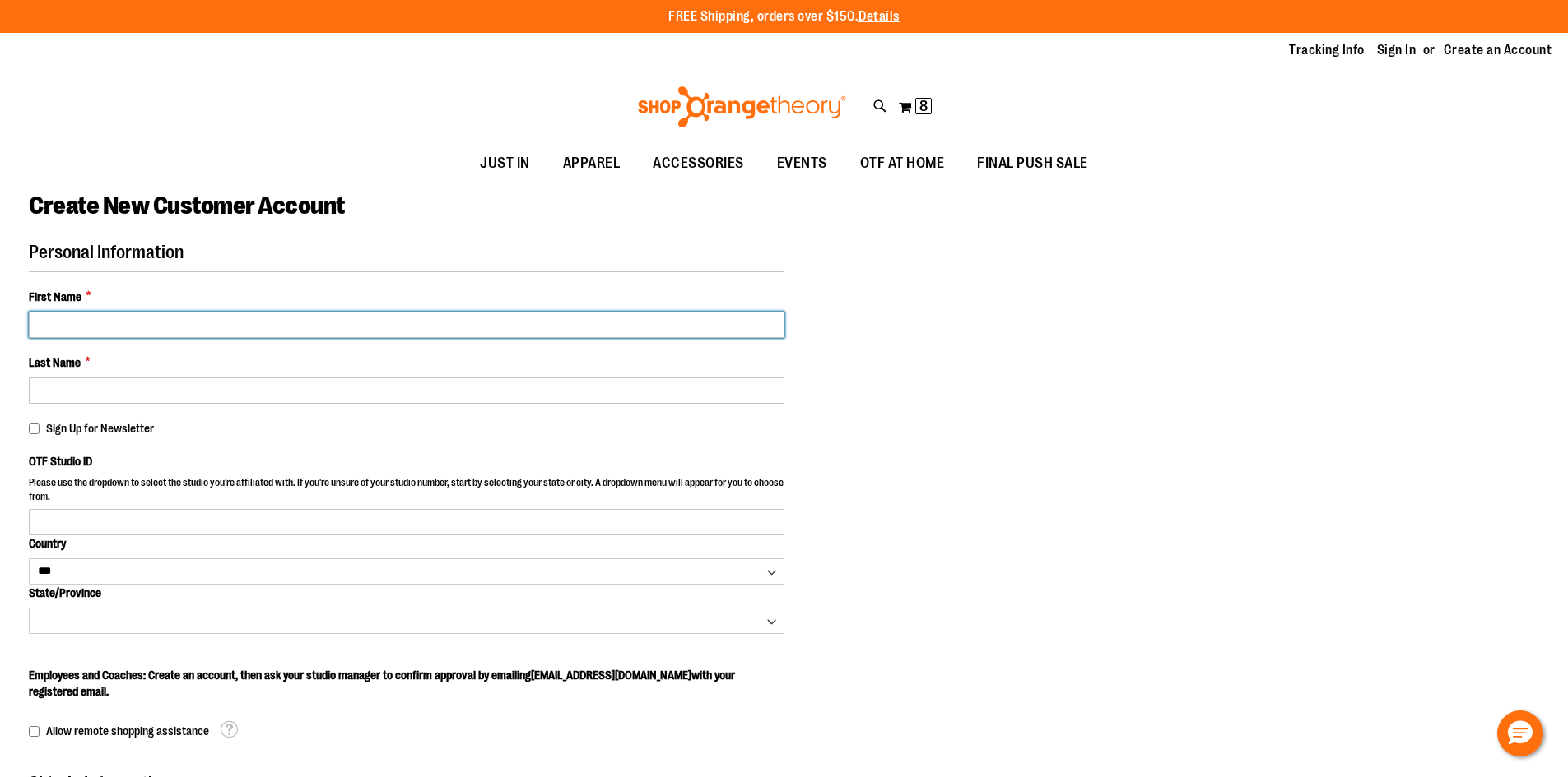
click at [192, 332] on input "First Name *" at bounding box center [407, 325] width 756 height 26
type input "*******"
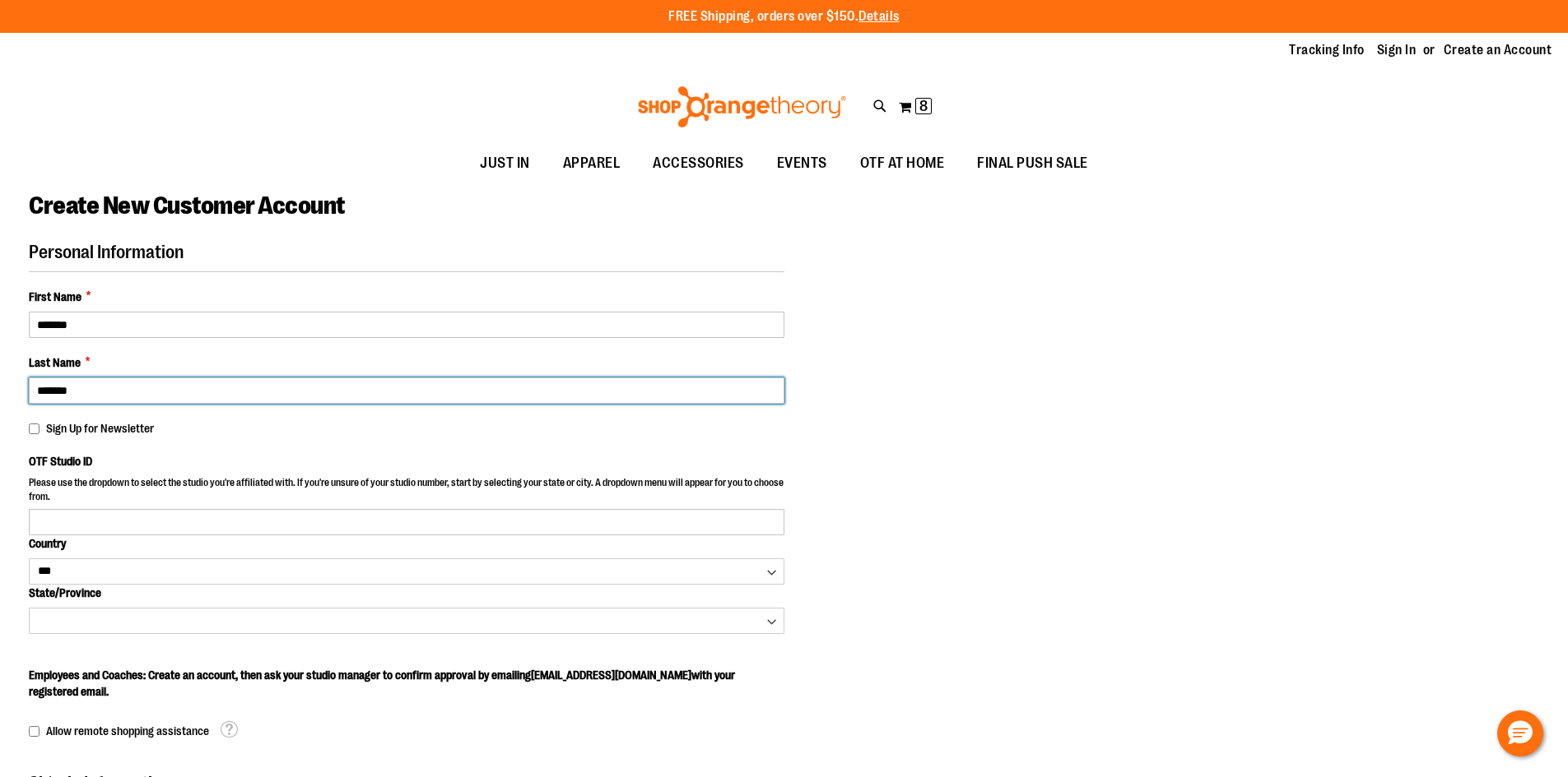
type input "*******"
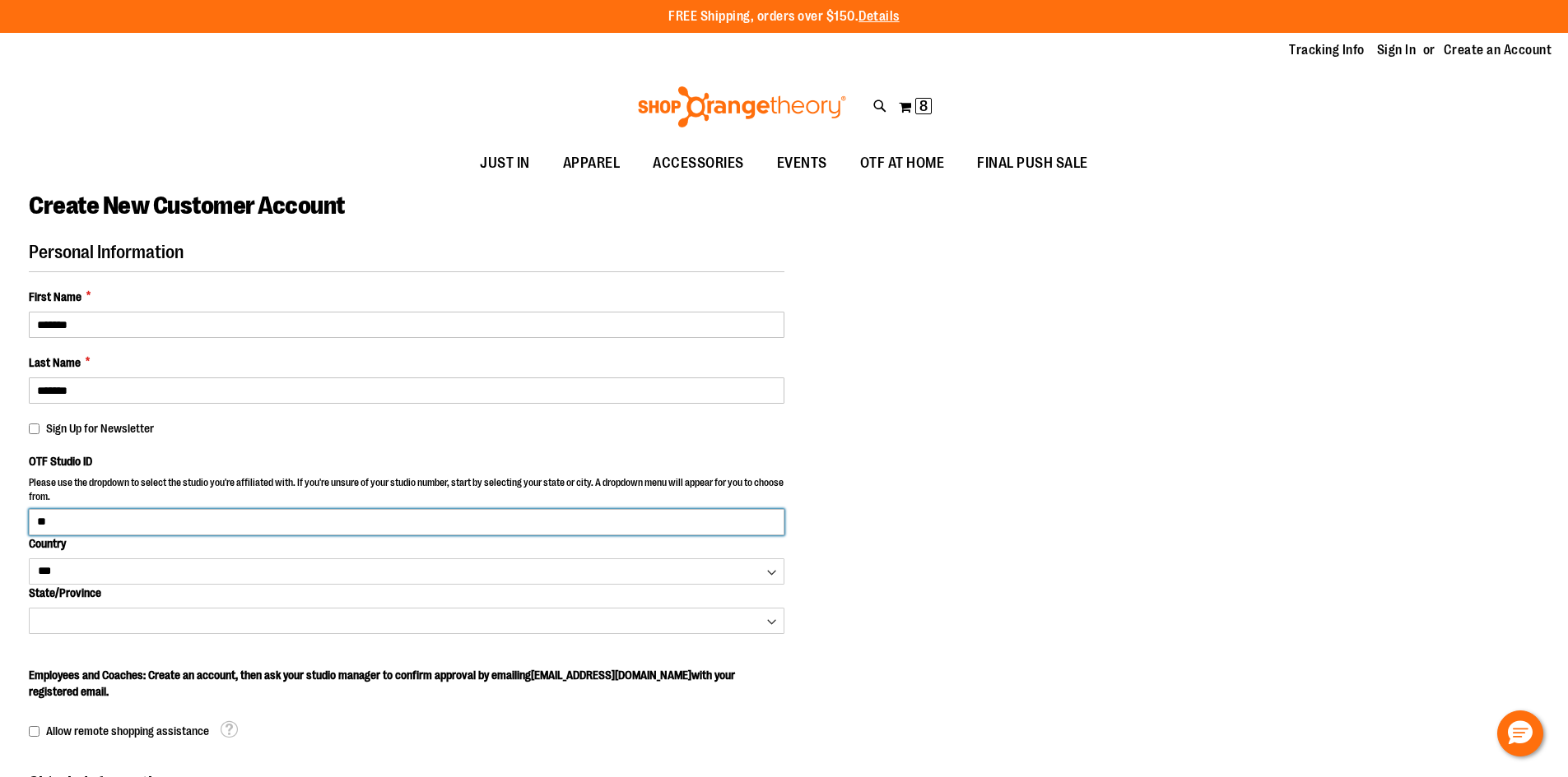
type input "*"
click at [250, 529] on input "OTF Studio ID" at bounding box center [407, 522] width 756 height 26
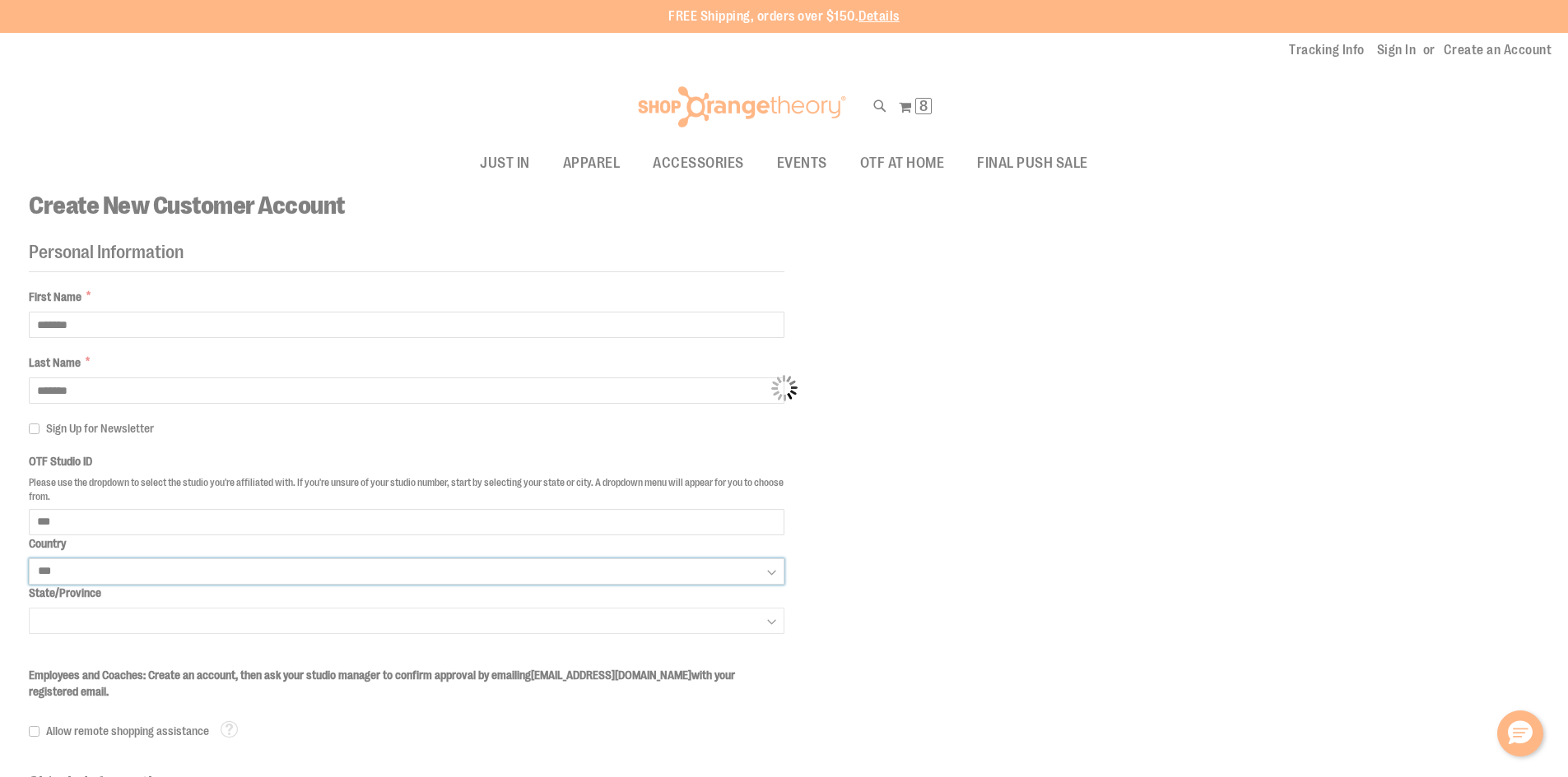
click at [261, 569] on body "Please wait... Skip to Content The store will not work correctly when cookies a…" at bounding box center [784, 388] width 1568 height 777
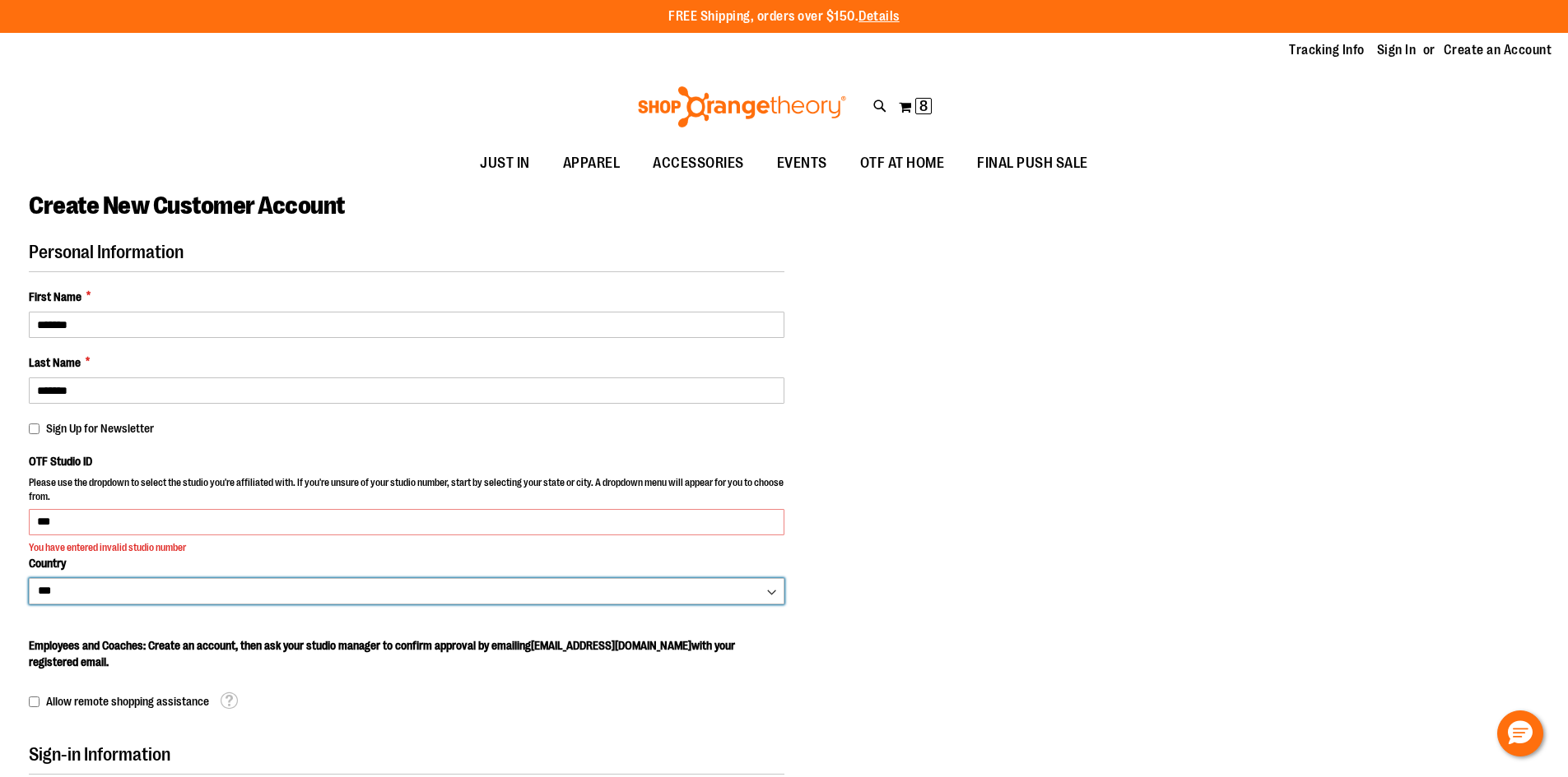
click at [29, 578] on select "*** *** ******* *** *** *** ** *** *** *** *** *** *** *** *** *** *** *** *** …" at bounding box center [407, 591] width 756 height 26
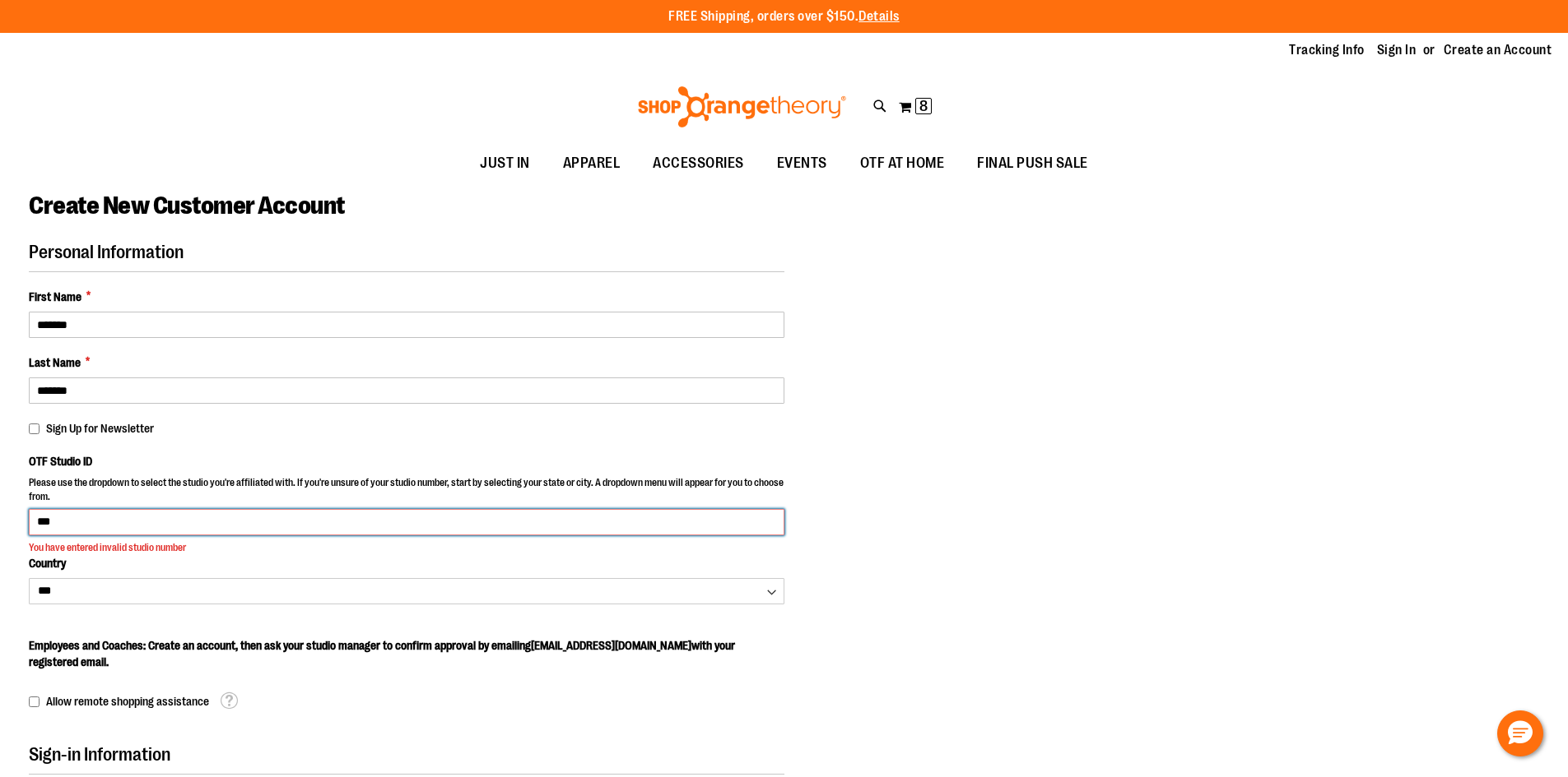
click at [185, 527] on input "***" at bounding box center [407, 522] width 756 height 26
type input "*"
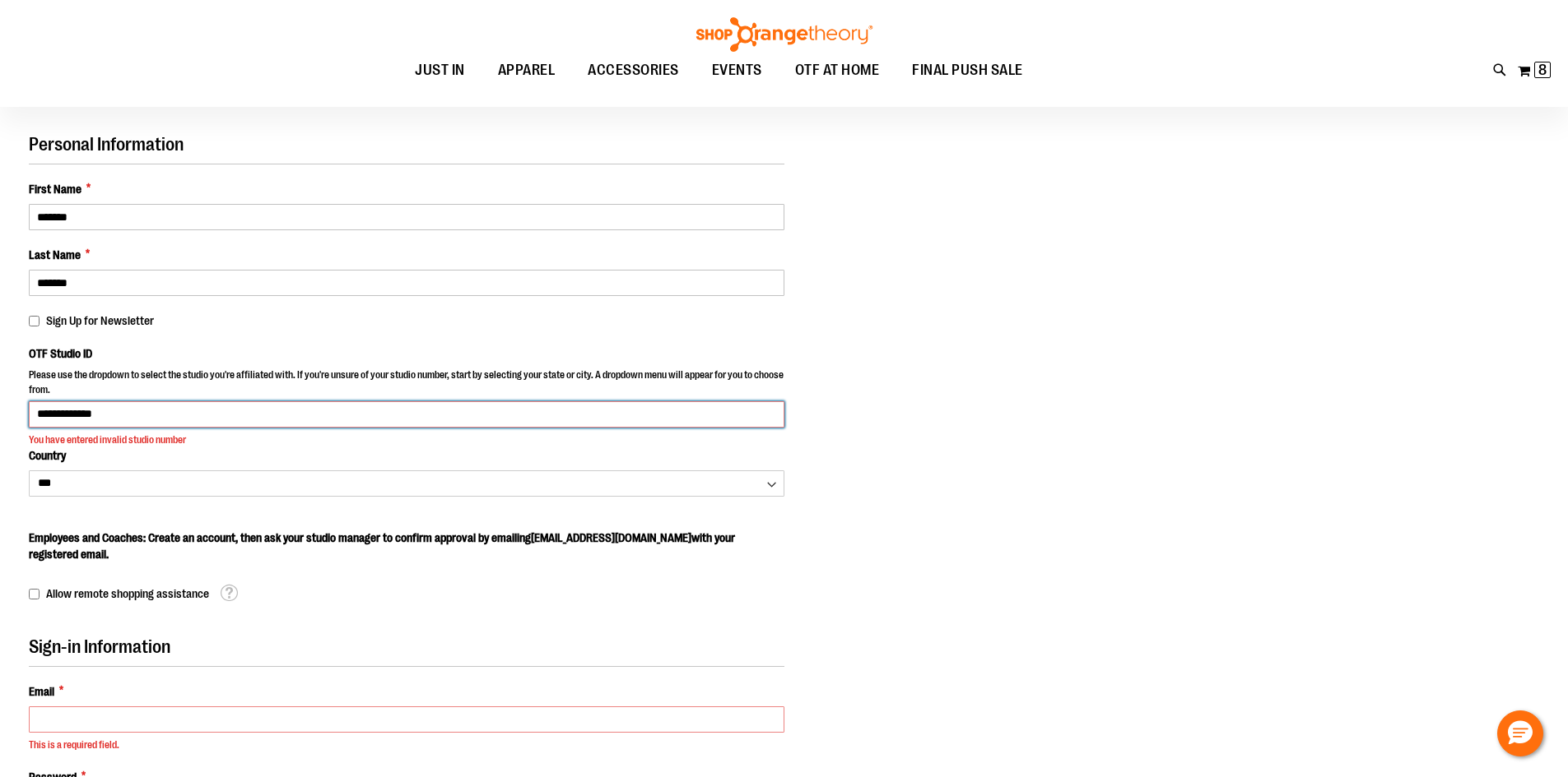
scroll to position [120, 0]
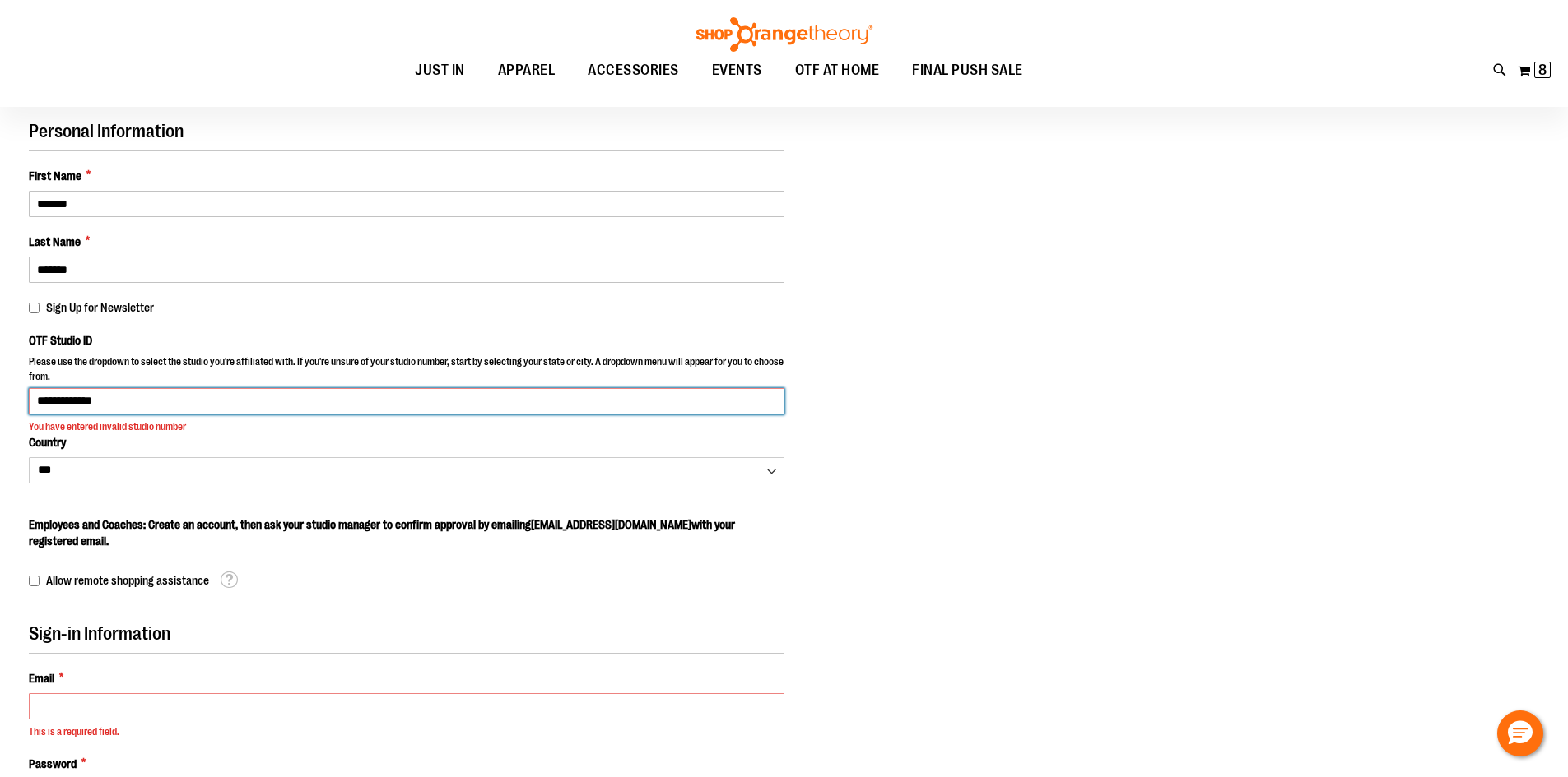
click at [130, 405] on input "**********" at bounding box center [407, 401] width 756 height 26
type input "*"
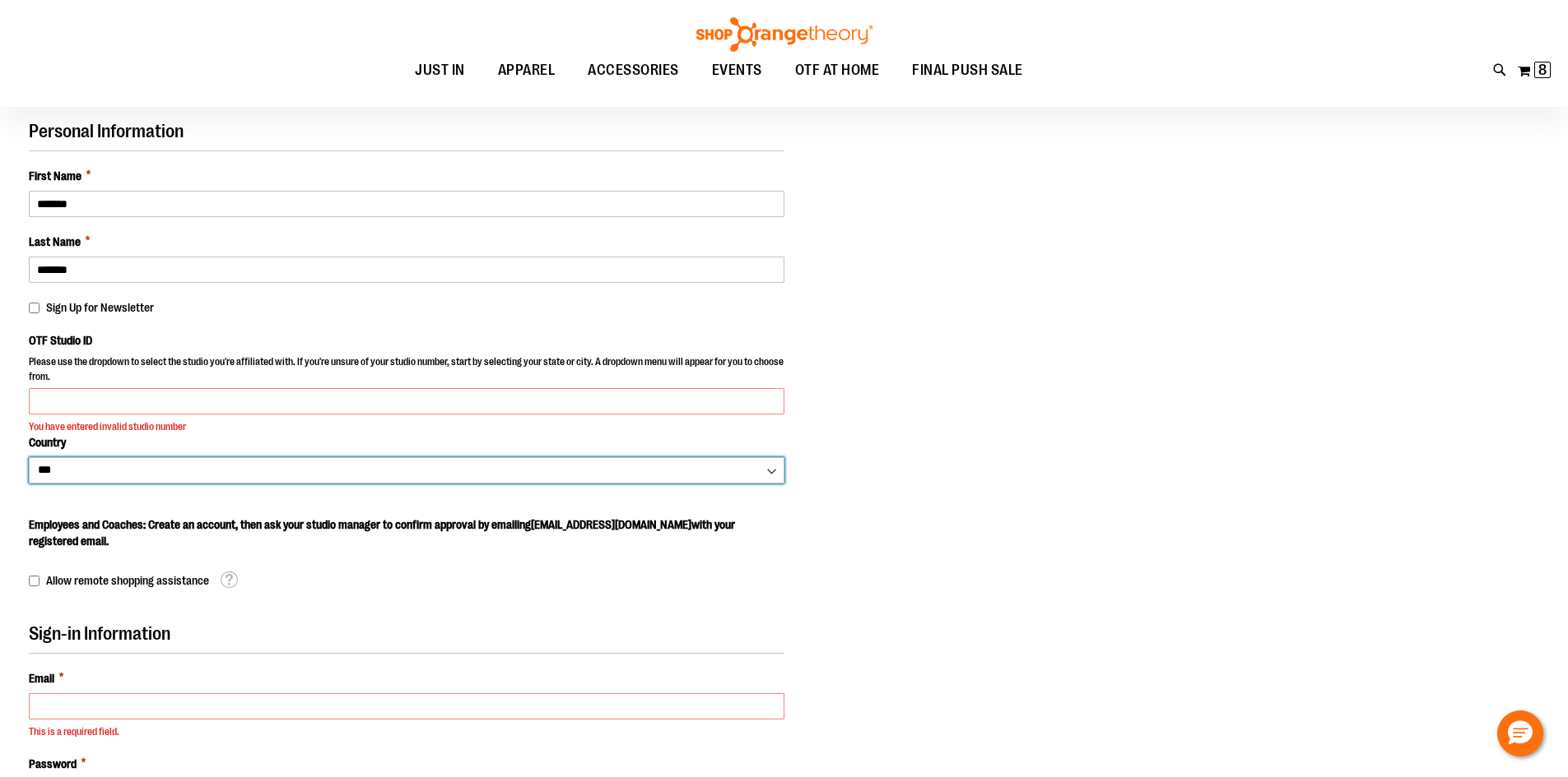
click at [116, 464] on select "*** *** ******* *** *** *** ** *** *** *** *** *** *** *** *** *** *** *** *** …" at bounding box center [407, 470] width 756 height 26
click at [29, 457] on select "*** *** ******* *** *** *** ** *** *** *** *** *** *** *** *** *** *** *** *** …" at bounding box center [407, 470] width 756 height 26
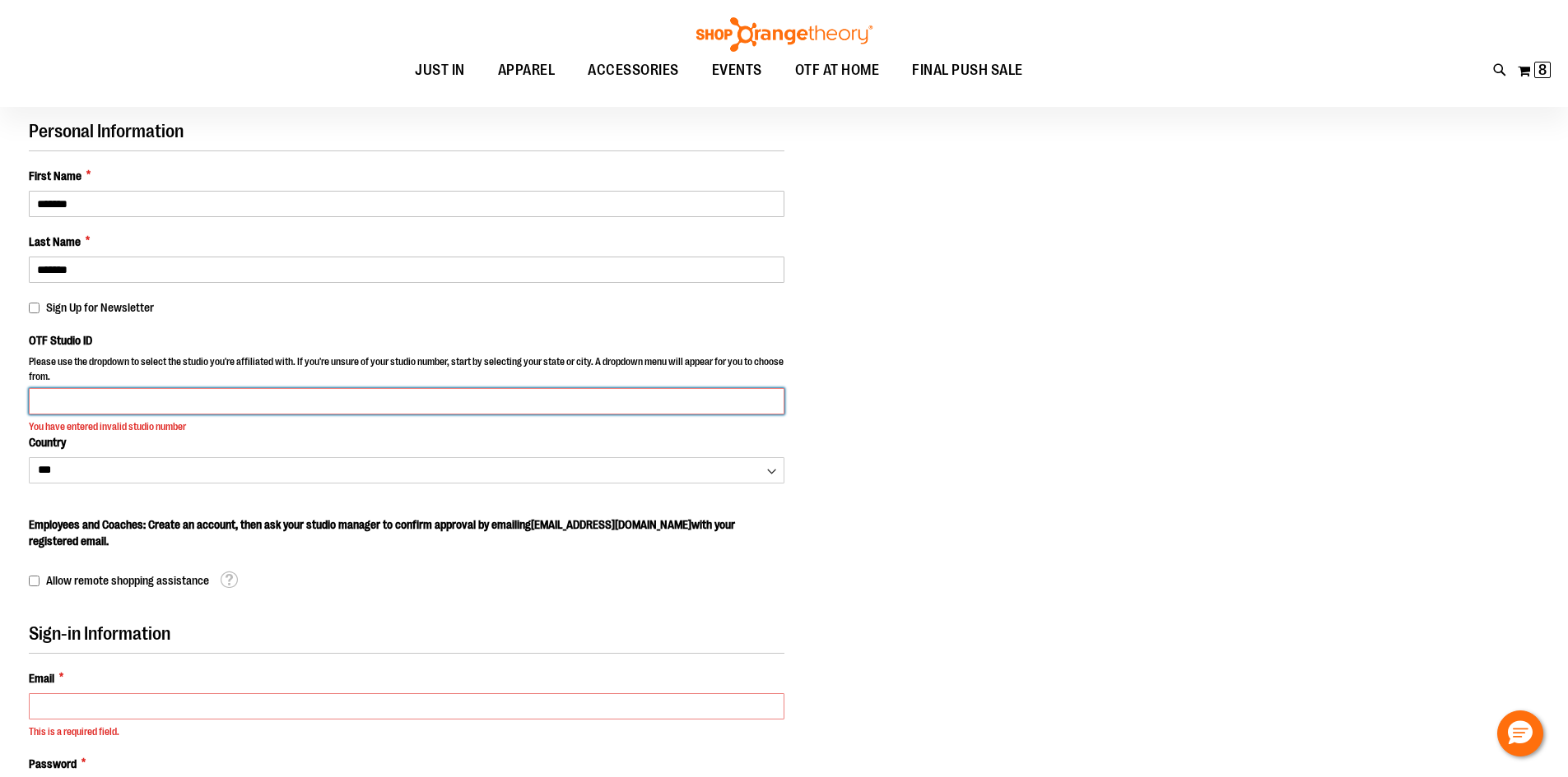
click at [288, 395] on input "OTF Studio ID" at bounding box center [407, 401] width 756 height 26
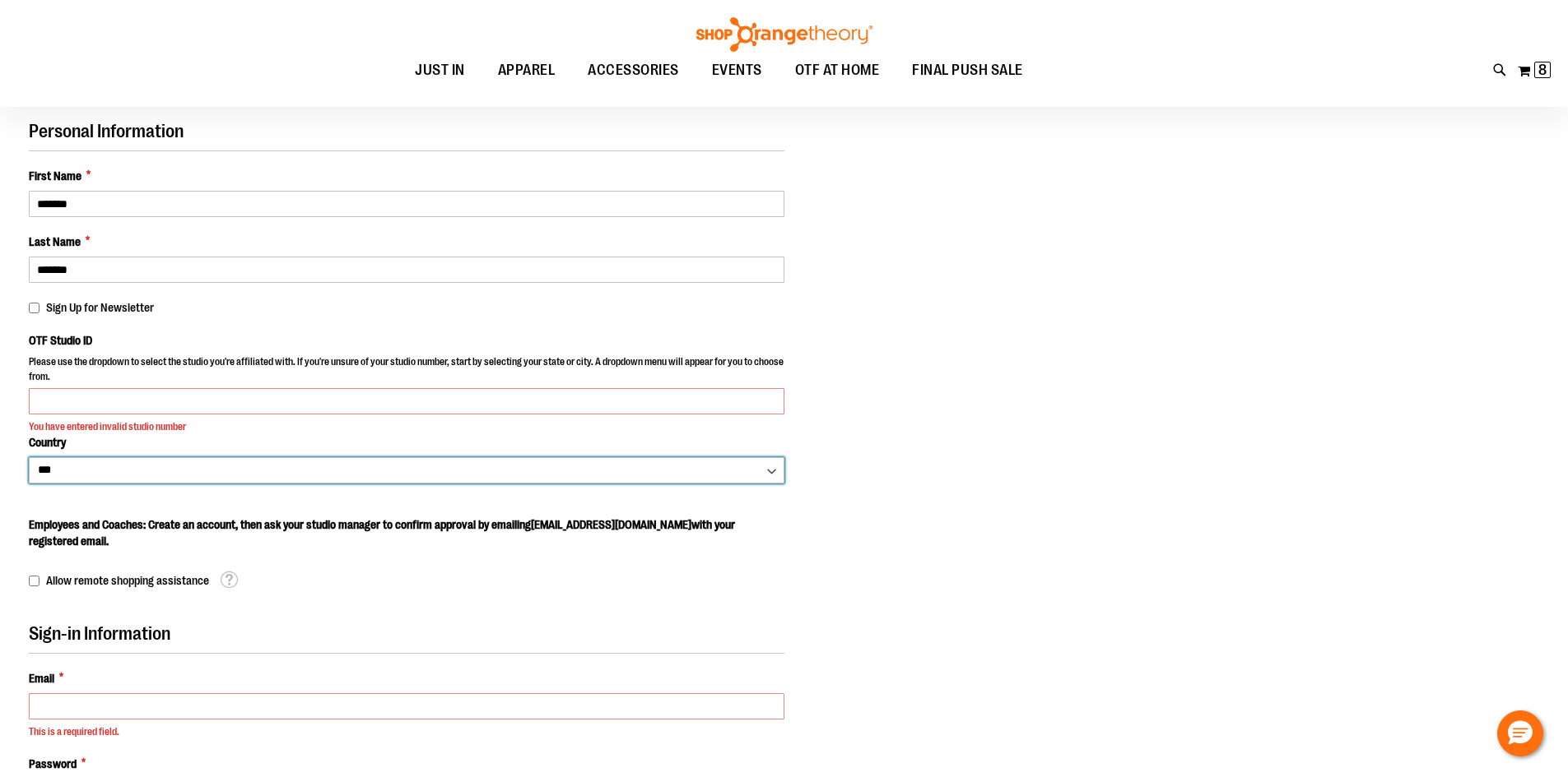
click at [278, 480] on select "*** *** ******* *** *** *** ** *** *** *** *** *** *** *** *** *** *** *** *** …" at bounding box center [407, 470] width 756 height 26
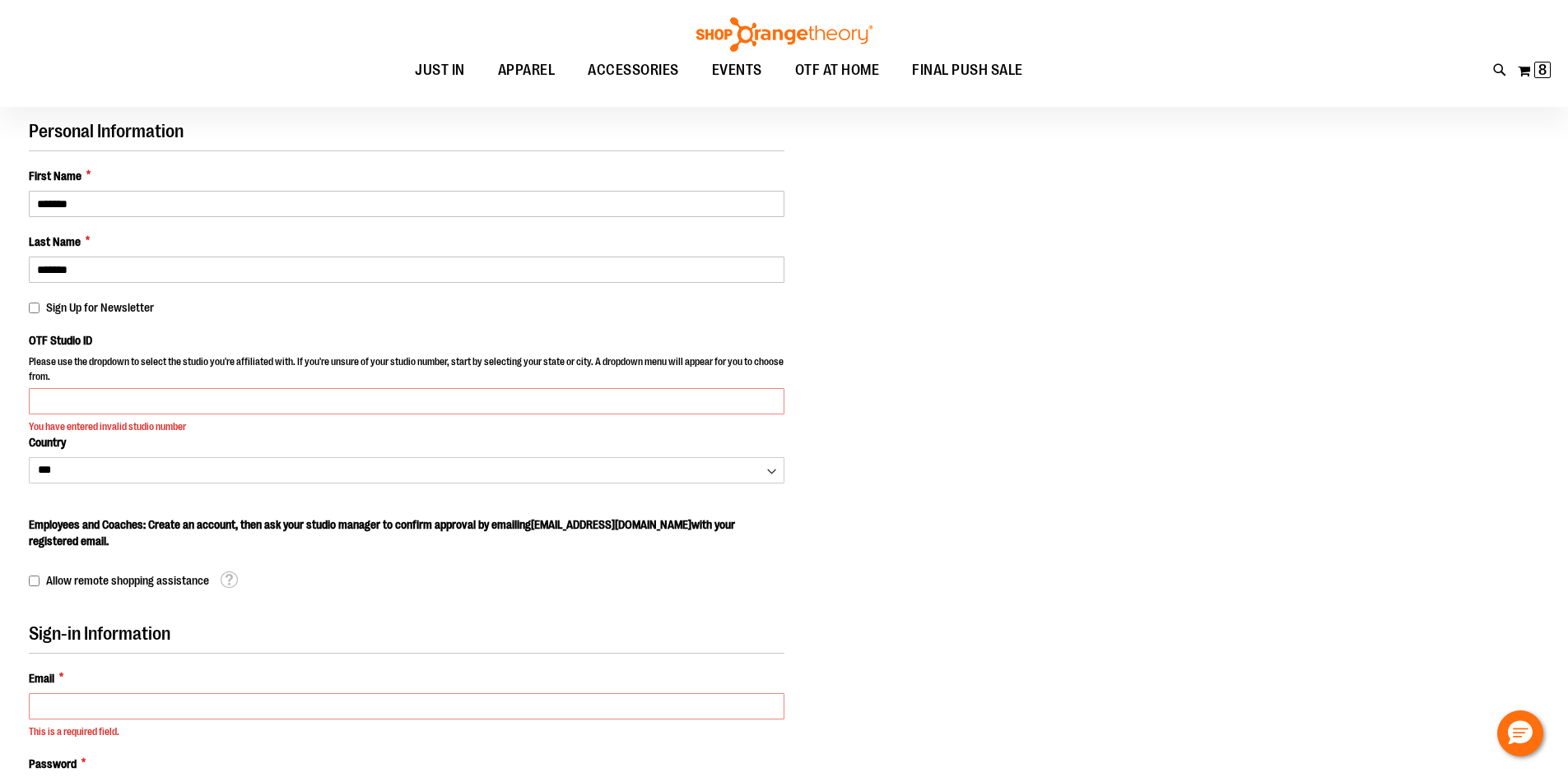
click at [302, 542] on label "Employees and Coaches: Create an account, then ask your studio manager to confi…" at bounding box center [407, 533] width 756 height 33
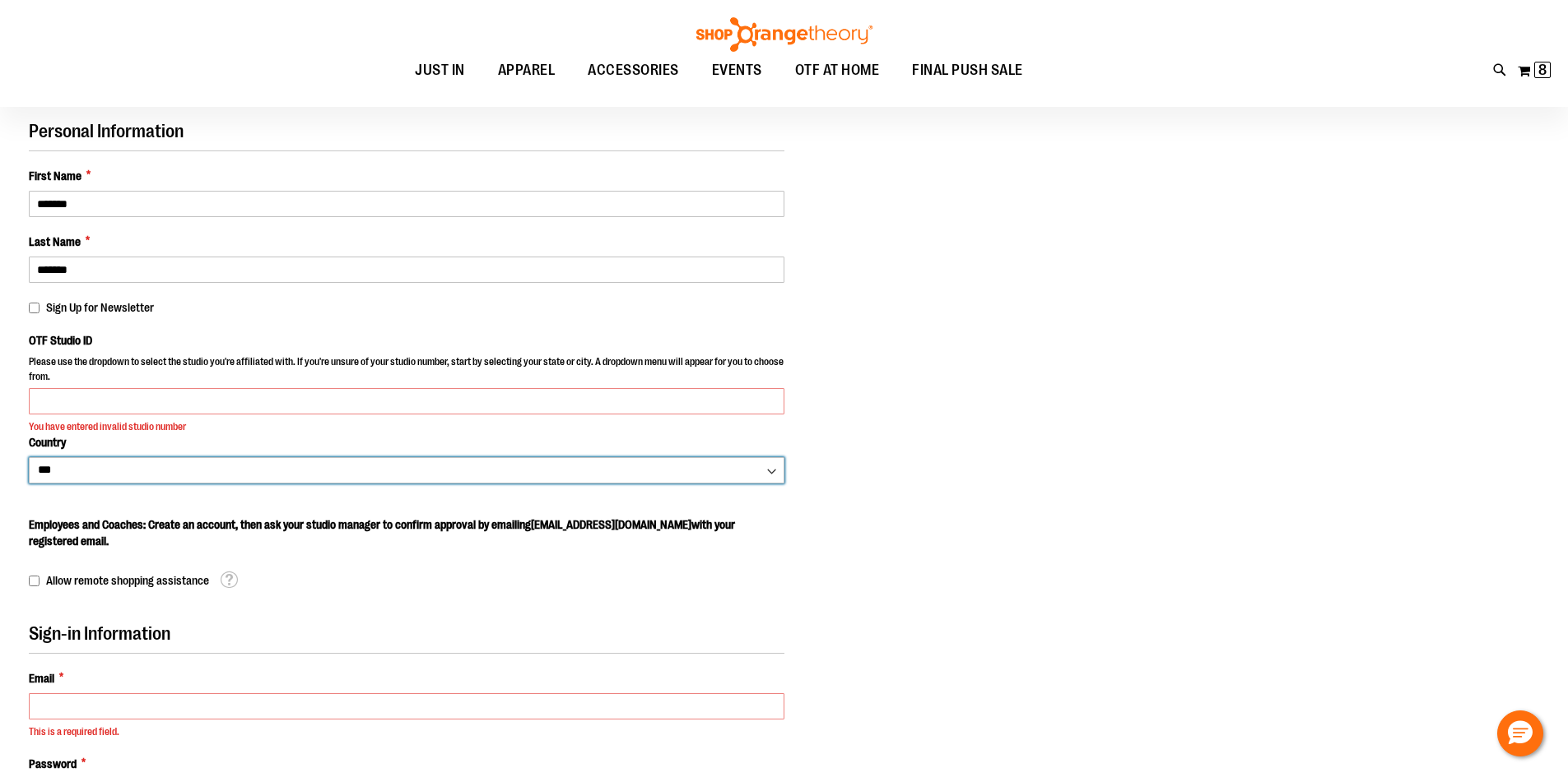
click at [106, 471] on select "*** *** ******* *** *** *** ** *** *** *** *** *** *** *** *** *** *** *** *** …" at bounding box center [407, 470] width 756 height 26
click at [29, 457] on select "*** *** ******* *** *** *** ** *** *** *** *** *** *** *** *** *** *** *** *** …" at bounding box center [407, 470] width 756 height 26
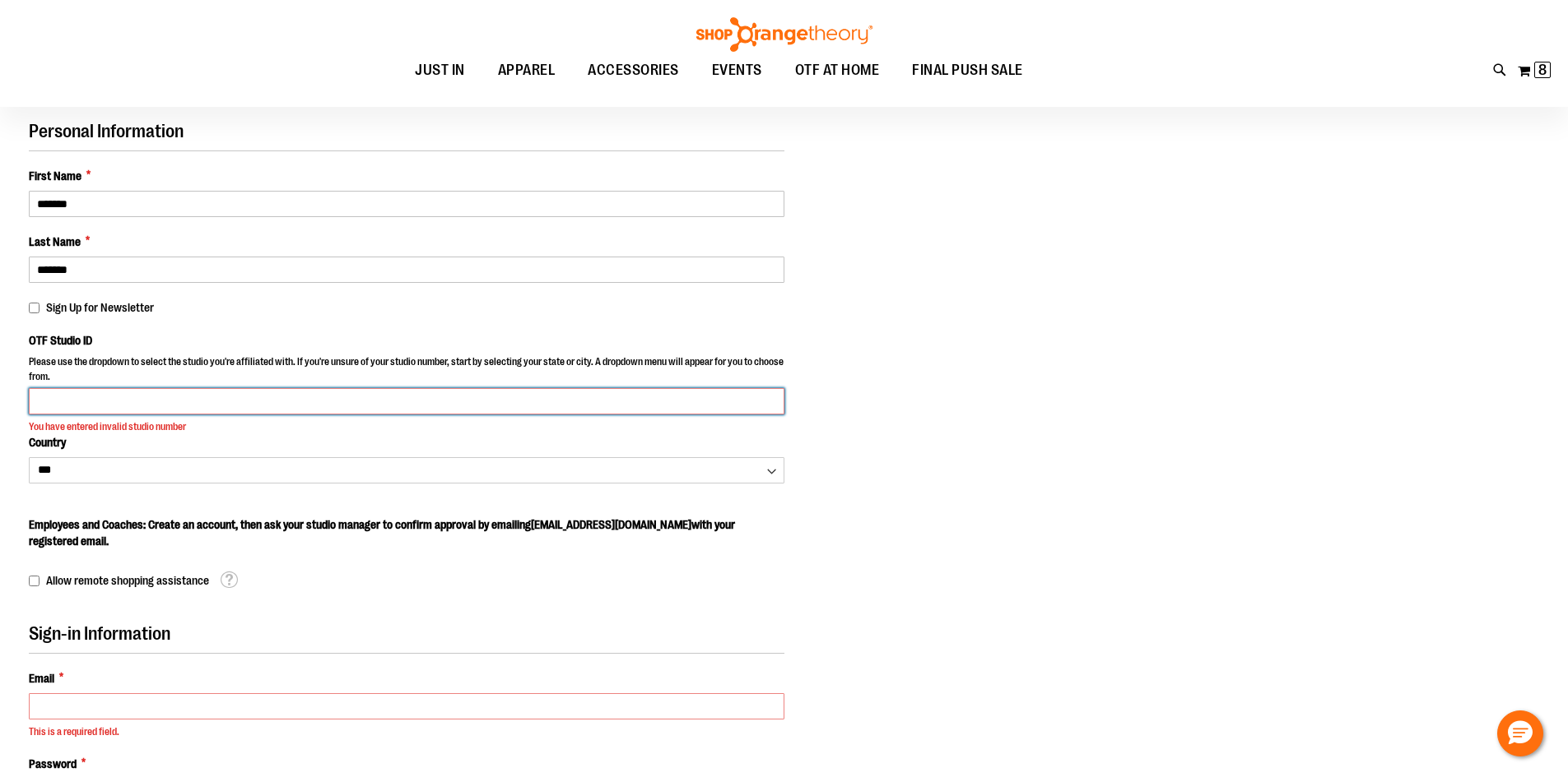
click at [402, 400] on input "OTF Studio ID" at bounding box center [407, 401] width 756 height 26
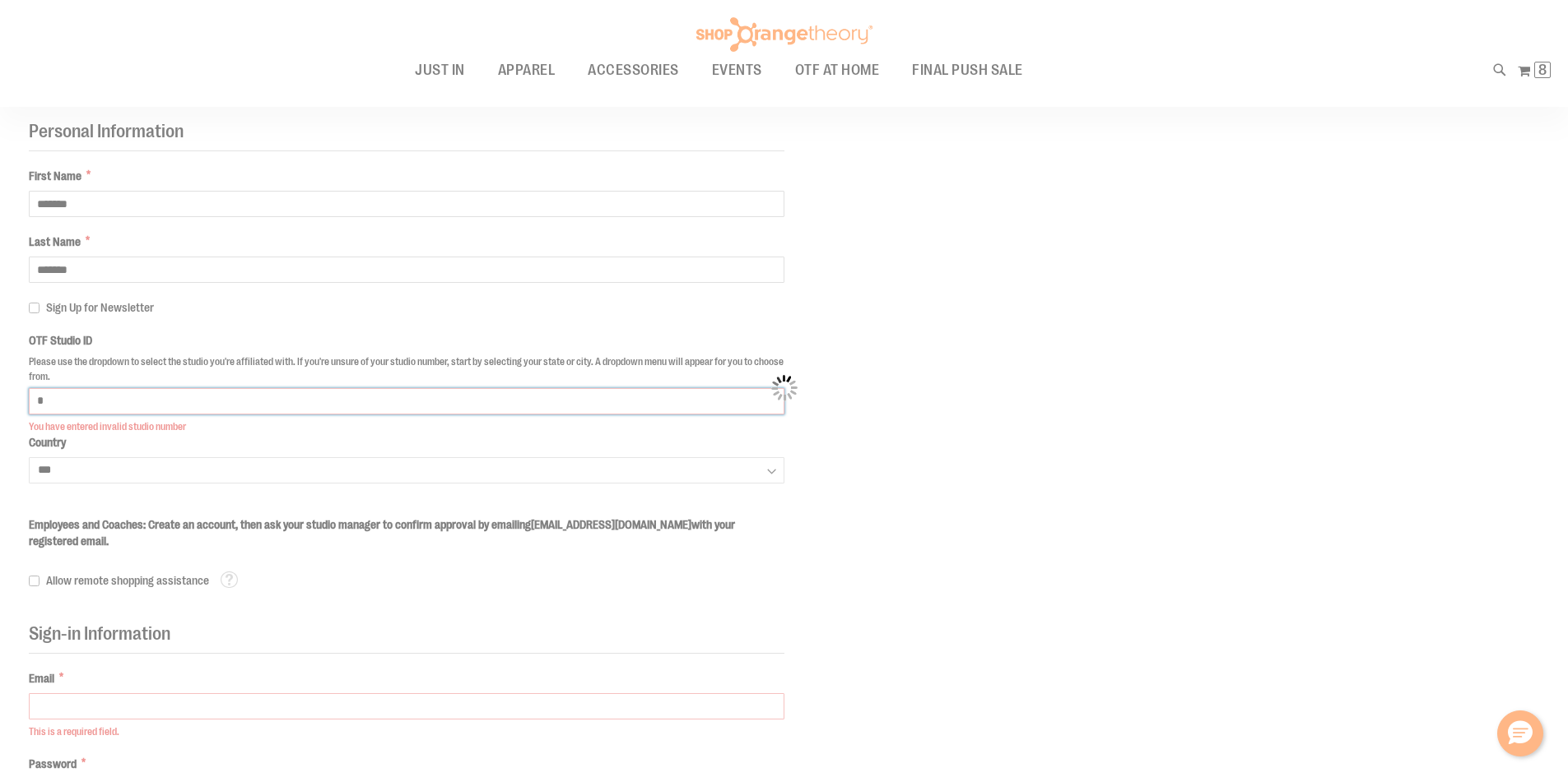
scroll to position [120, 0]
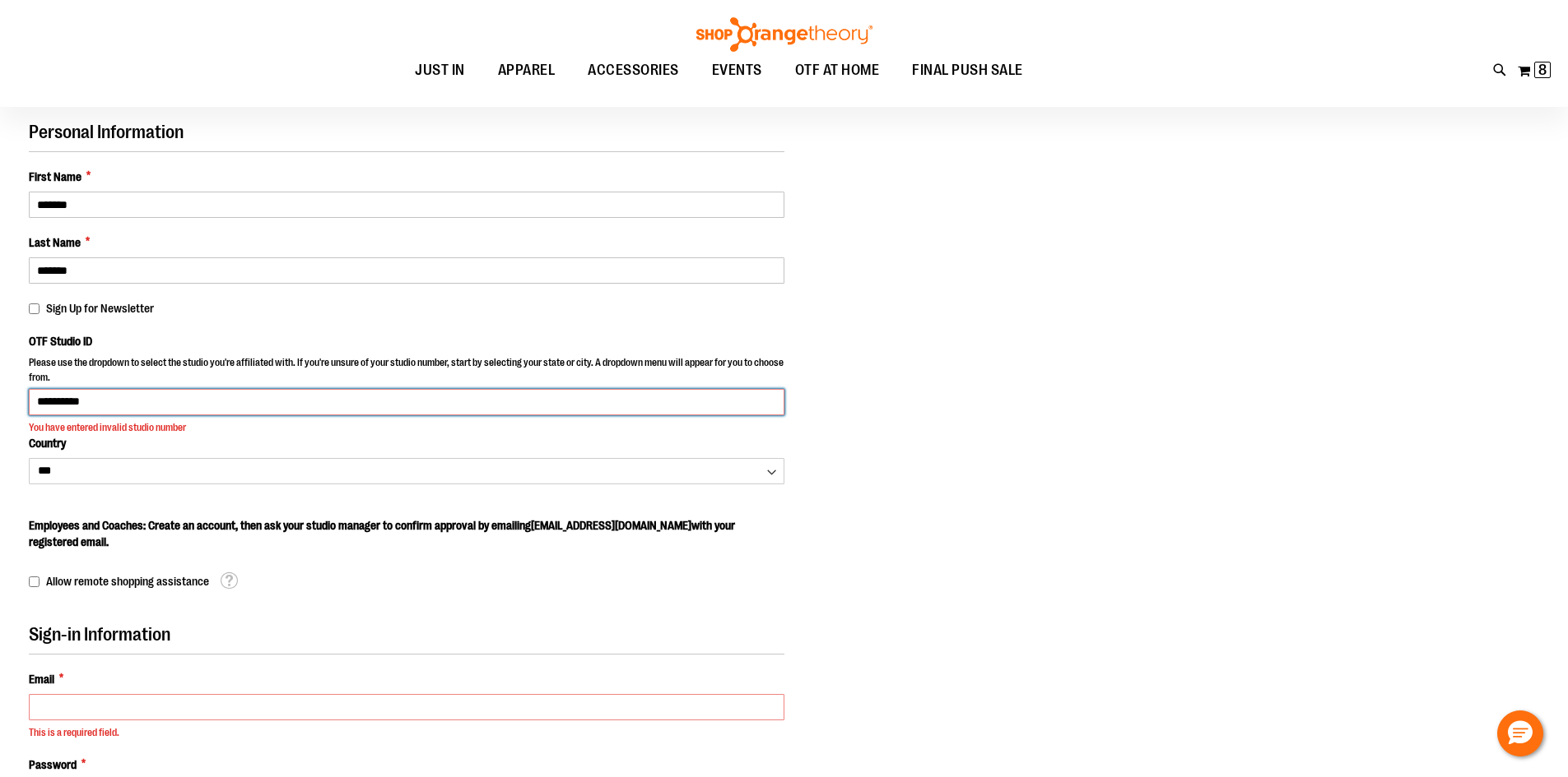
type input "**********"
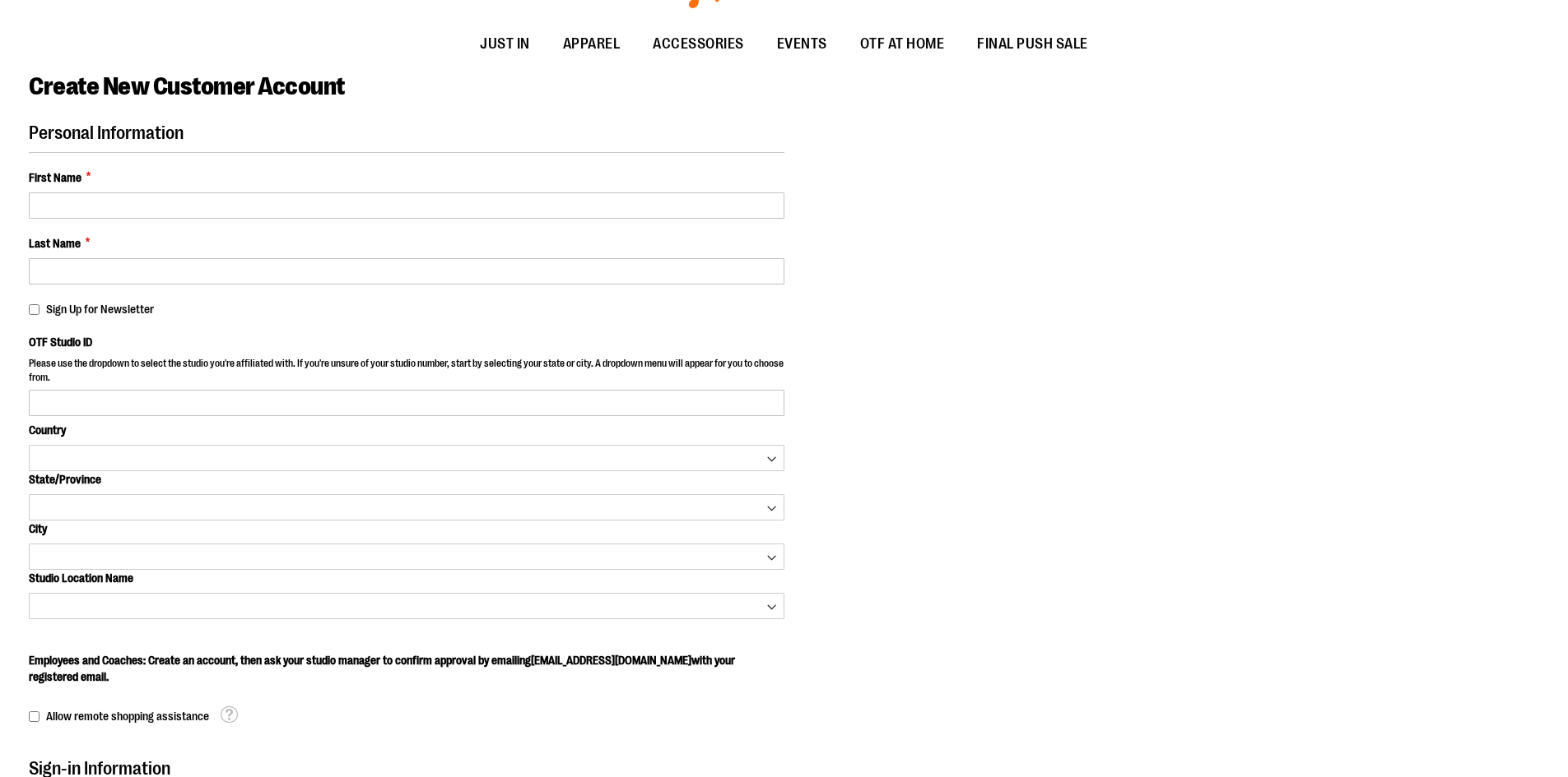
scroll to position [120, 0]
select select "***"
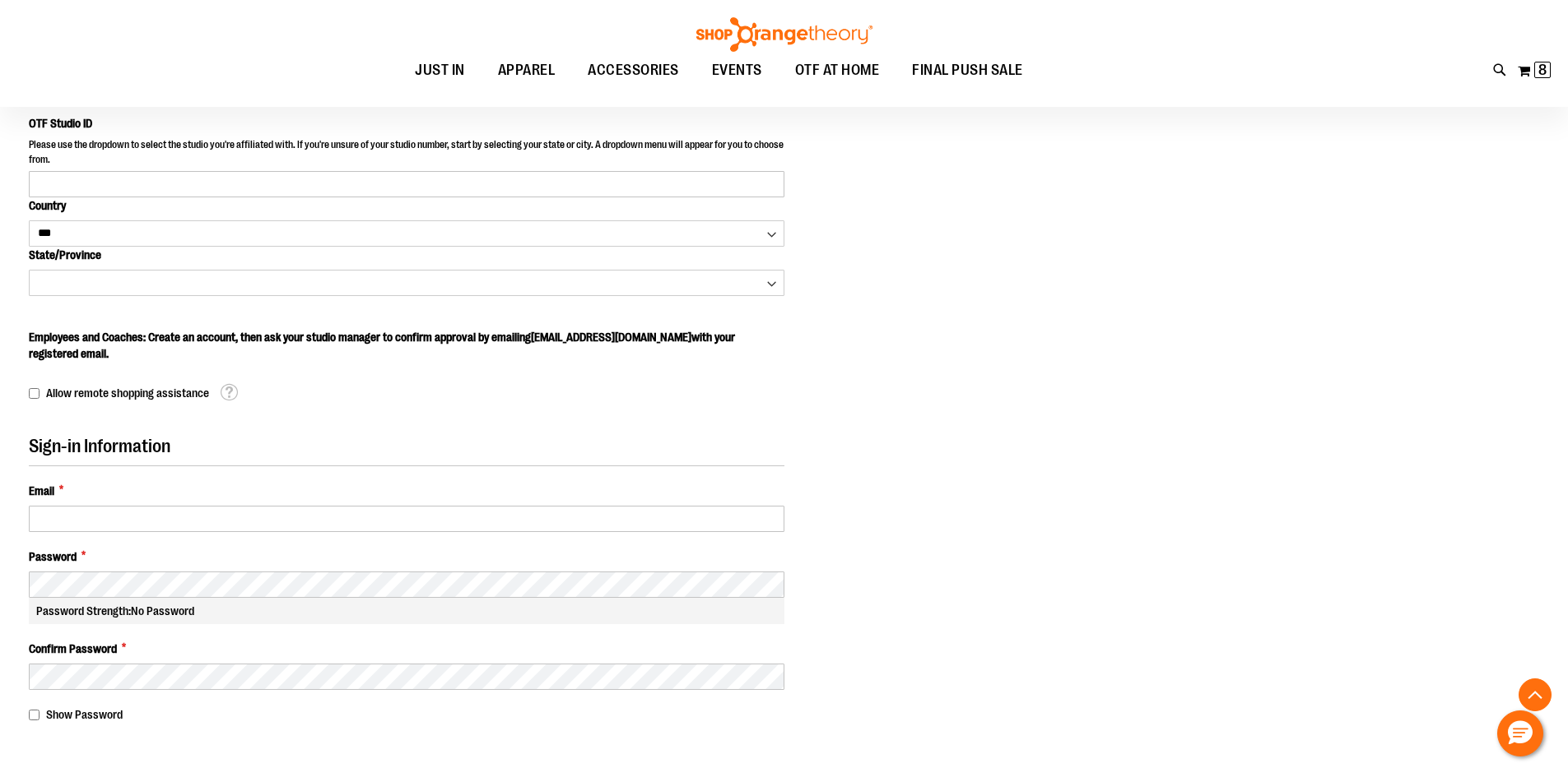
scroll to position [366, 0]
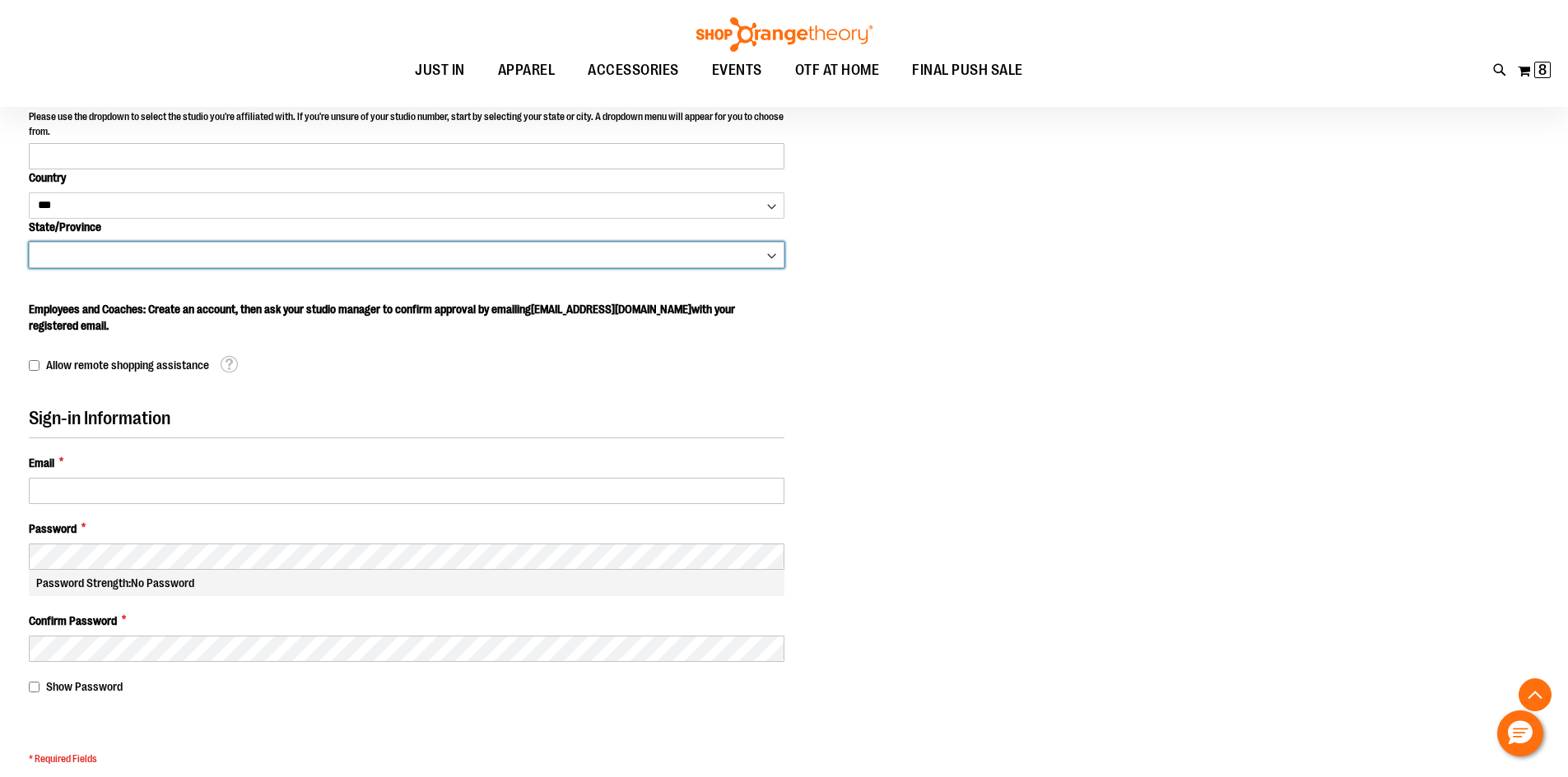
click at [647, 258] on select "**********" at bounding box center [407, 255] width 756 height 26
select select "**********"
click at [29, 242] on select "**********" at bounding box center [407, 255] width 756 height 26
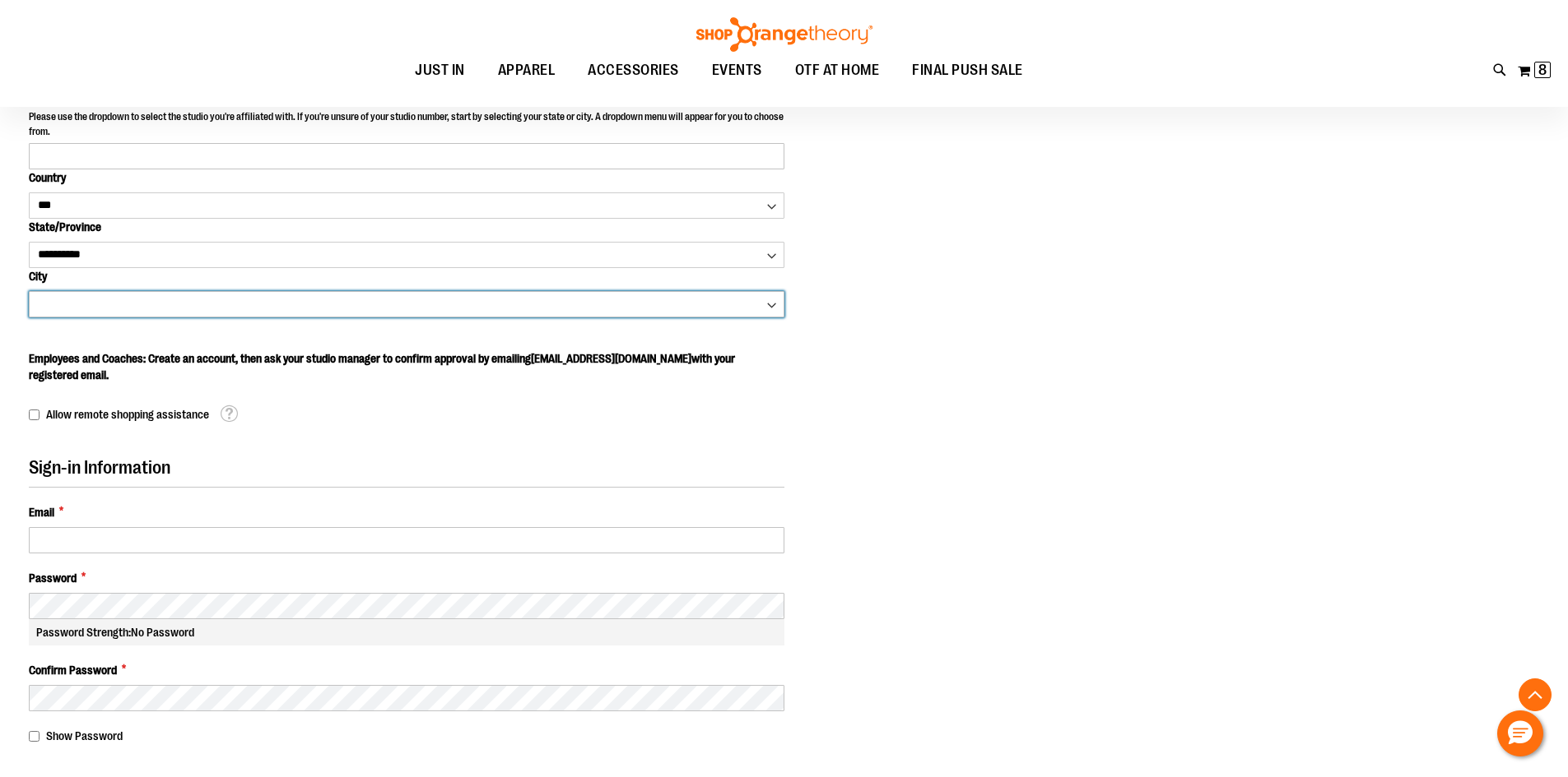
click at [157, 301] on select "**********" at bounding box center [407, 304] width 756 height 26
select select "**********"
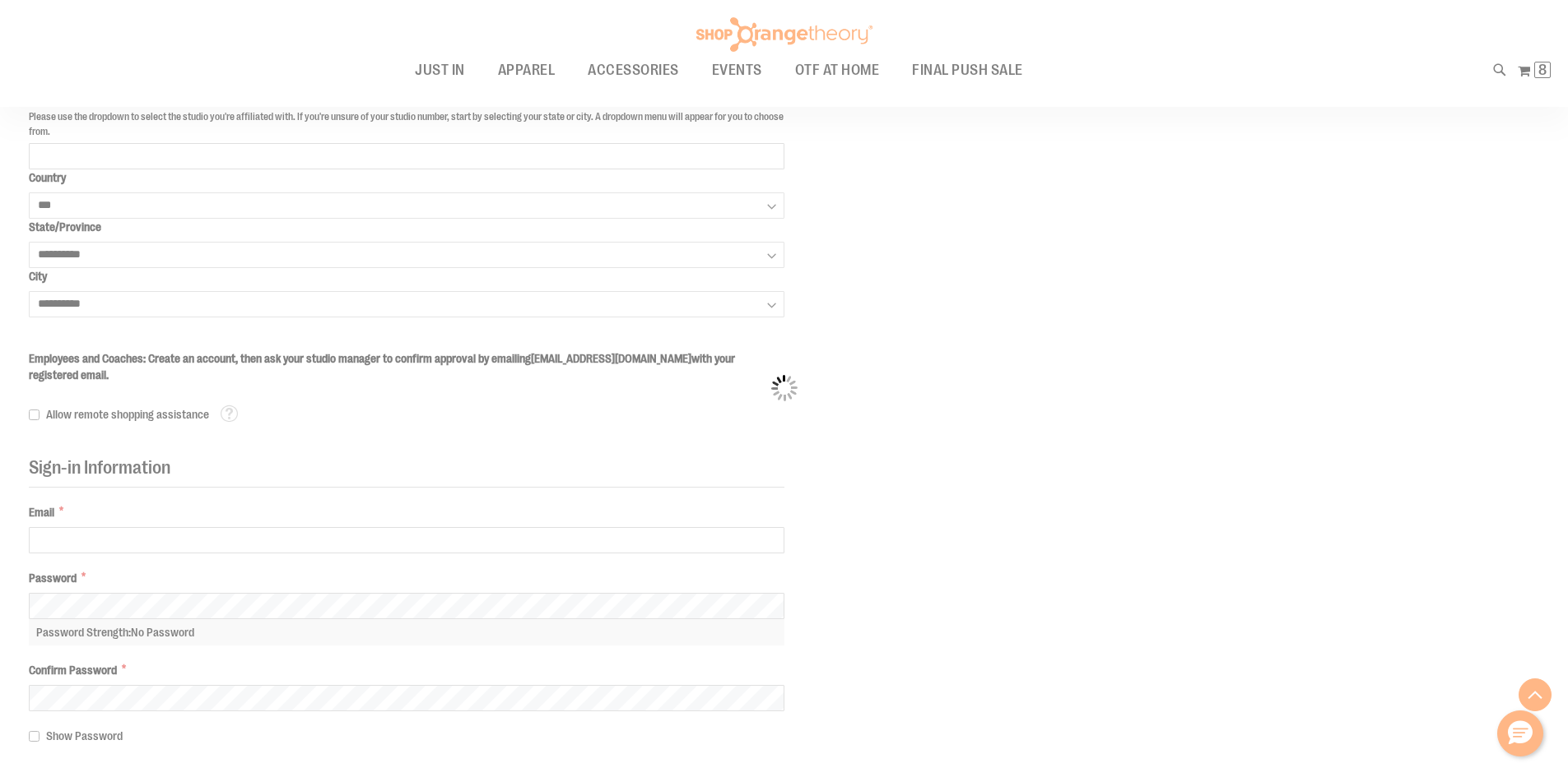
click at [157, 301] on div "Please wait..." at bounding box center [784, 388] width 1568 height 777
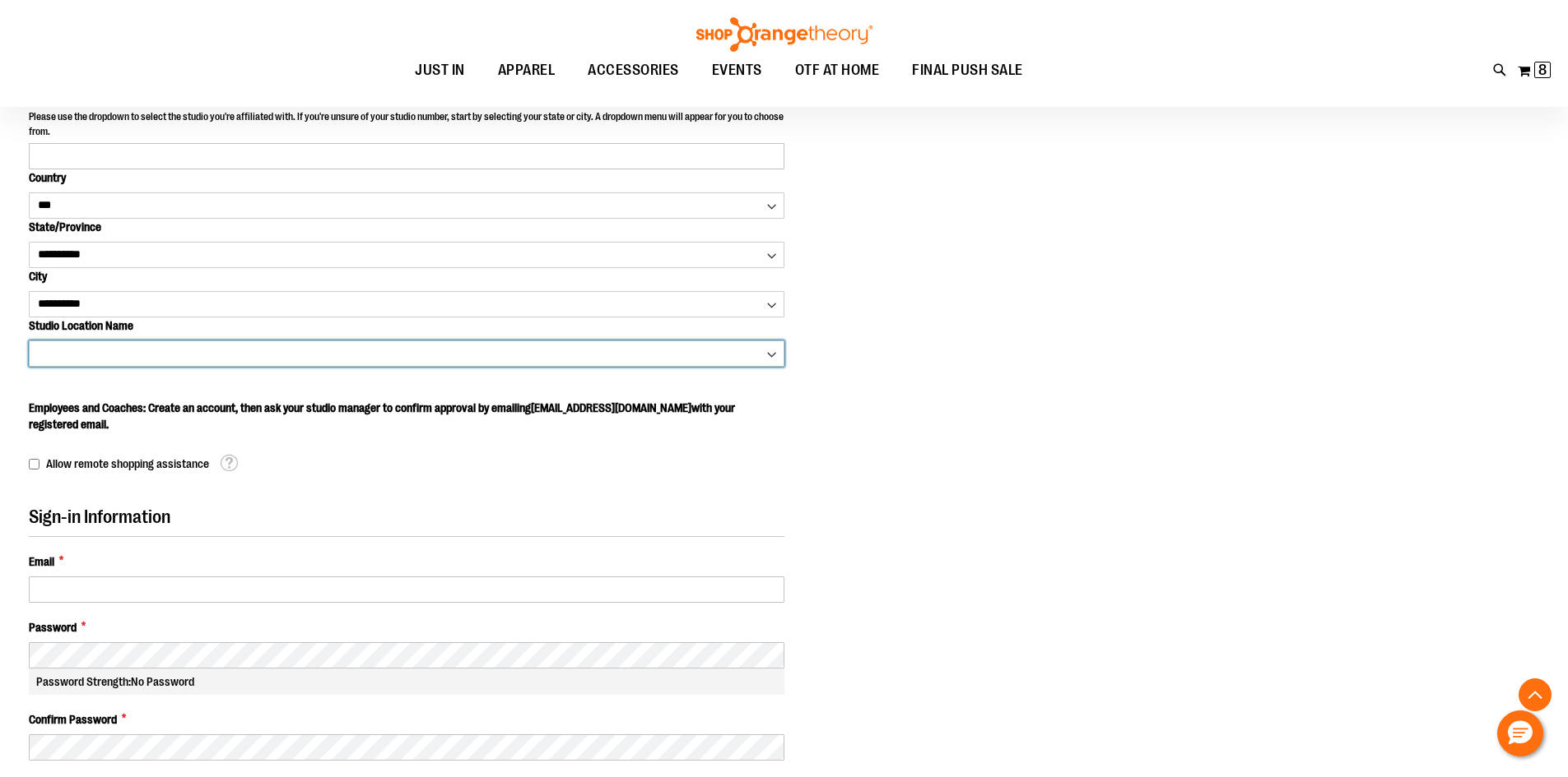
click at [149, 349] on select "**********" at bounding box center [407, 353] width 756 height 26
select select "****"
click at [29, 340] on select "**********" at bounding box center [407, 353] width 756 height 26
type input "****"
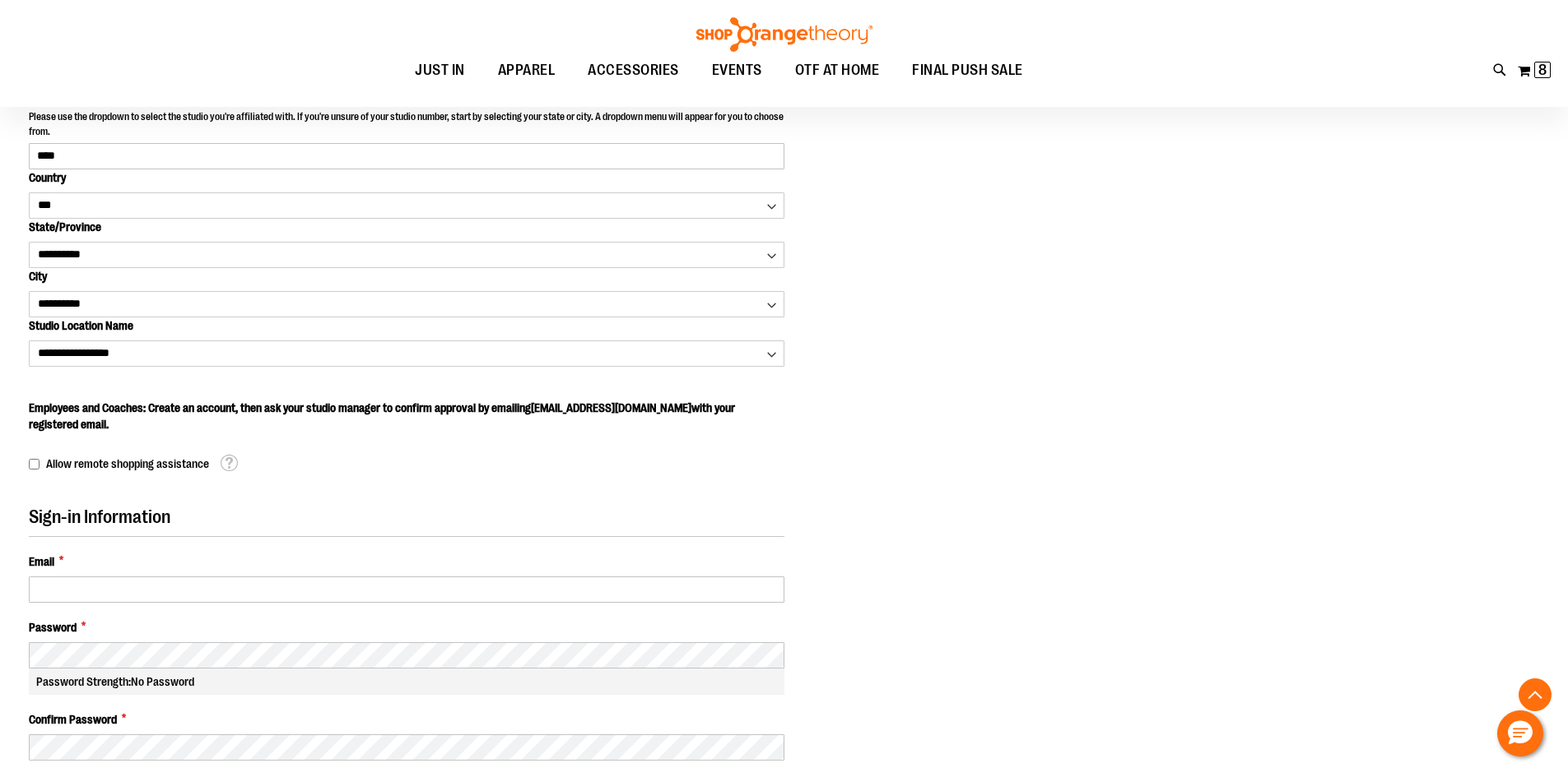
click at [1026, 326] on div "Personal Information First Name * Last Name * Sign Up for Newsletter OTF Studio…" at bounding box center [784, 425] width 1510 height 1098
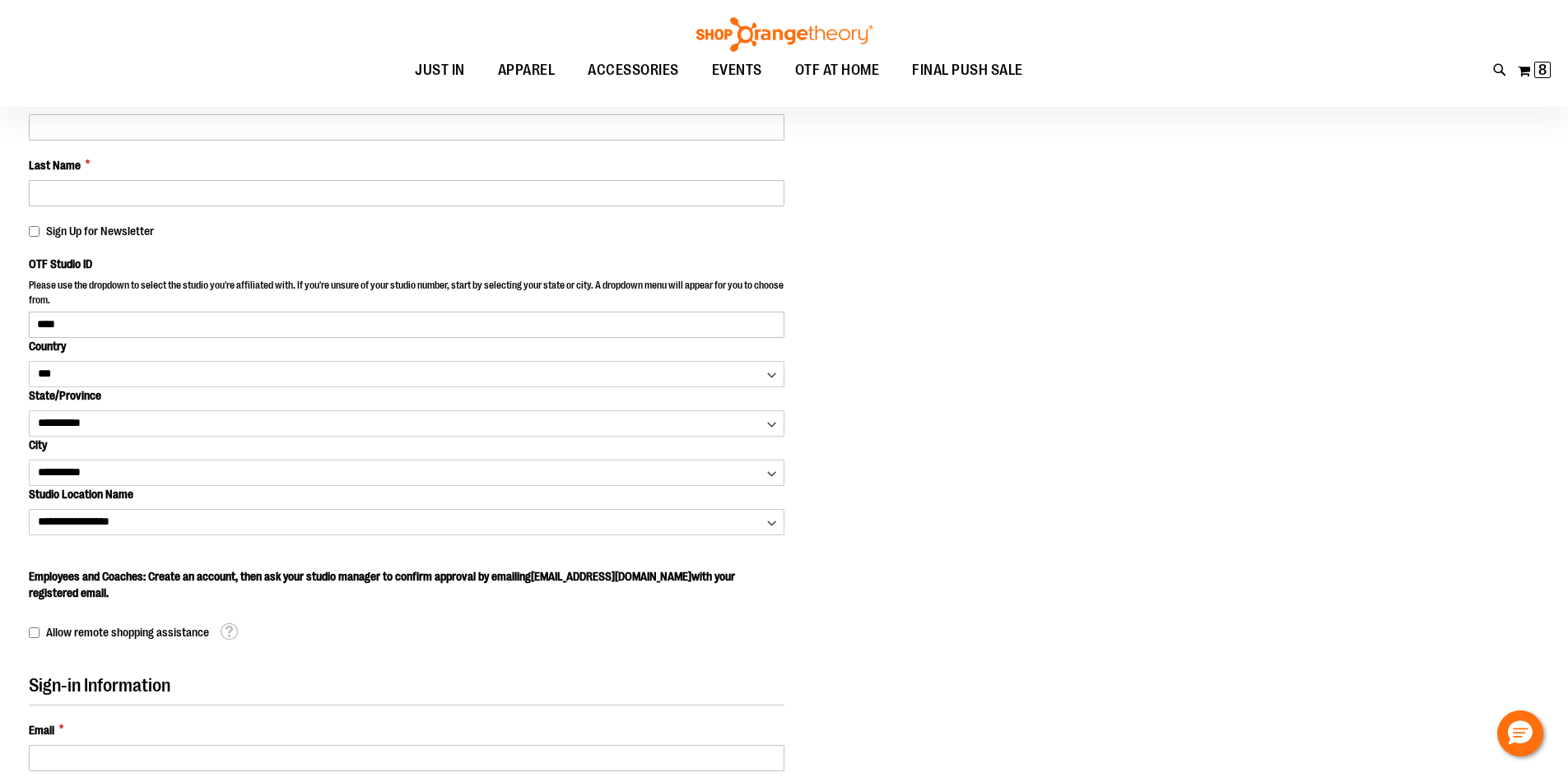
scroll to position [36, 0]
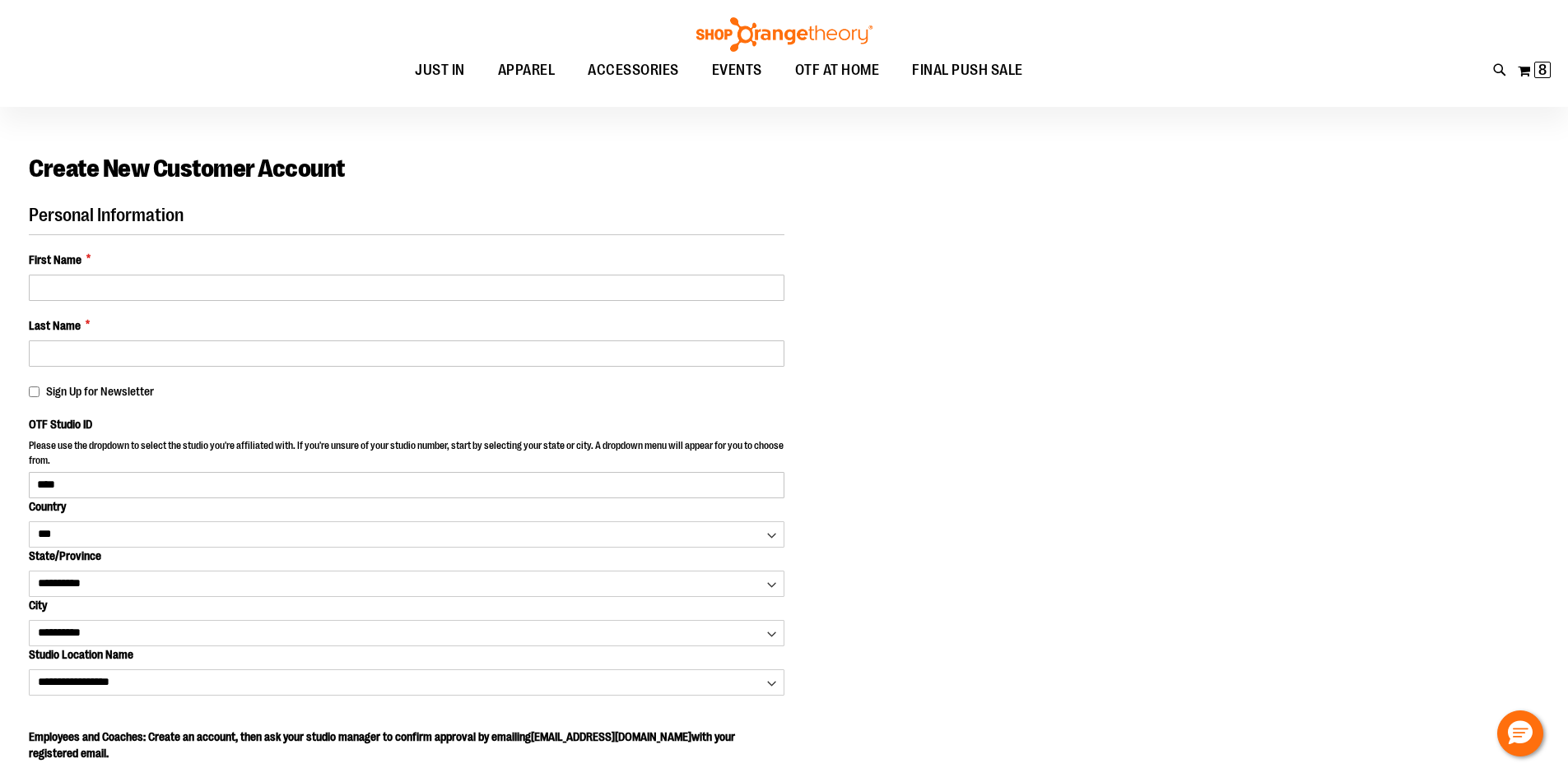
click at [58, 302] on fieldset "Personal Information First Name * Last Name * Sign Up for Newsletter OTF Studio…" at bounding box center [407, 503] width 756 height 598
drag, startPoint x: 60, startPoint y: 301, endPoint x: 64, endPoint y: 286, distance: 15.5
click at [64, 287] on fieldset "Personal Information First Name * Last Name * Sign Up for Newsletter OTF Studio…" at bounding box center [407, 503] width 756 height 598
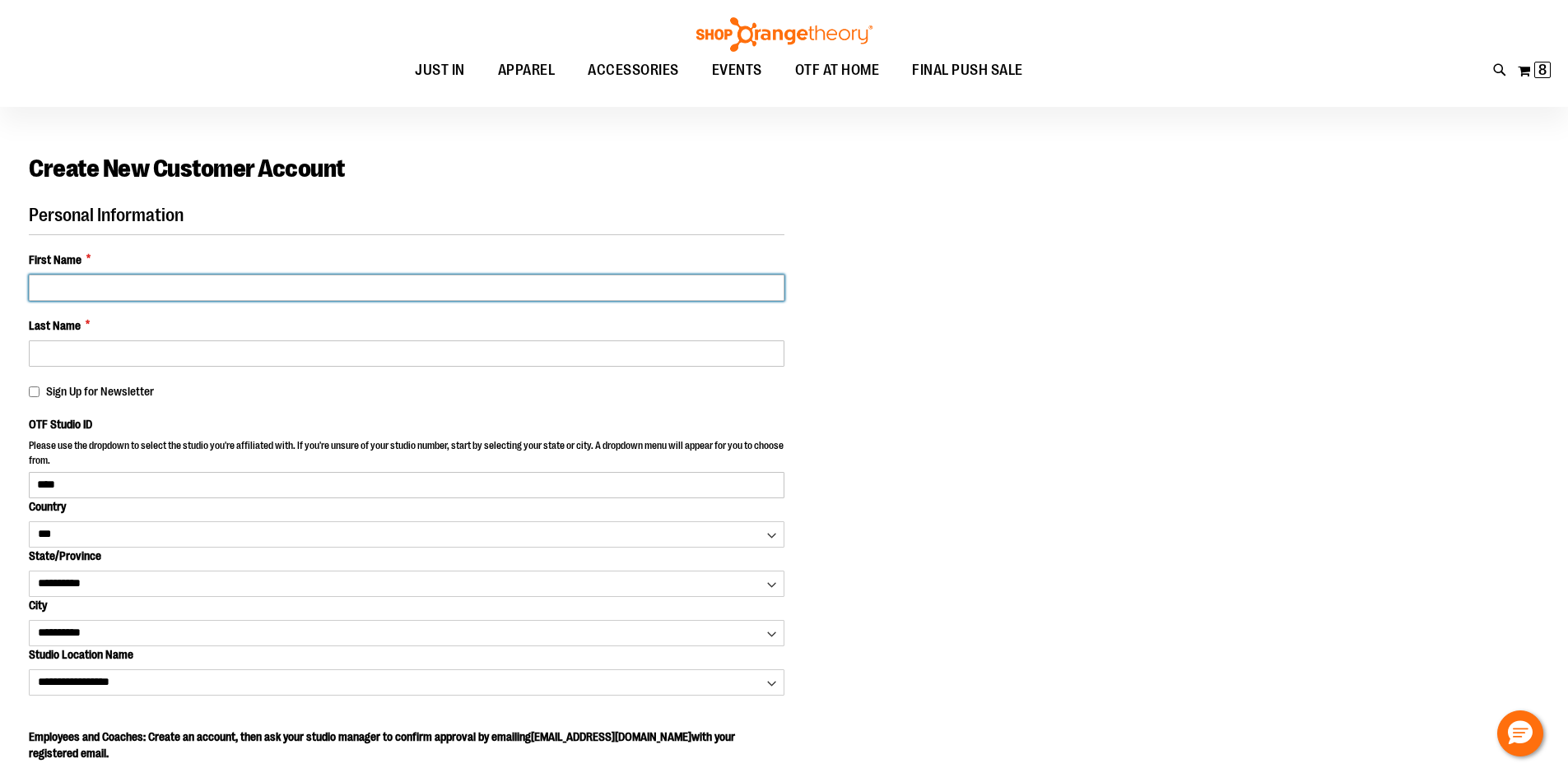
click at [65, 286] on input "First Name *" at bounding box center [407, 288] width 756 height 26
type input "*******"
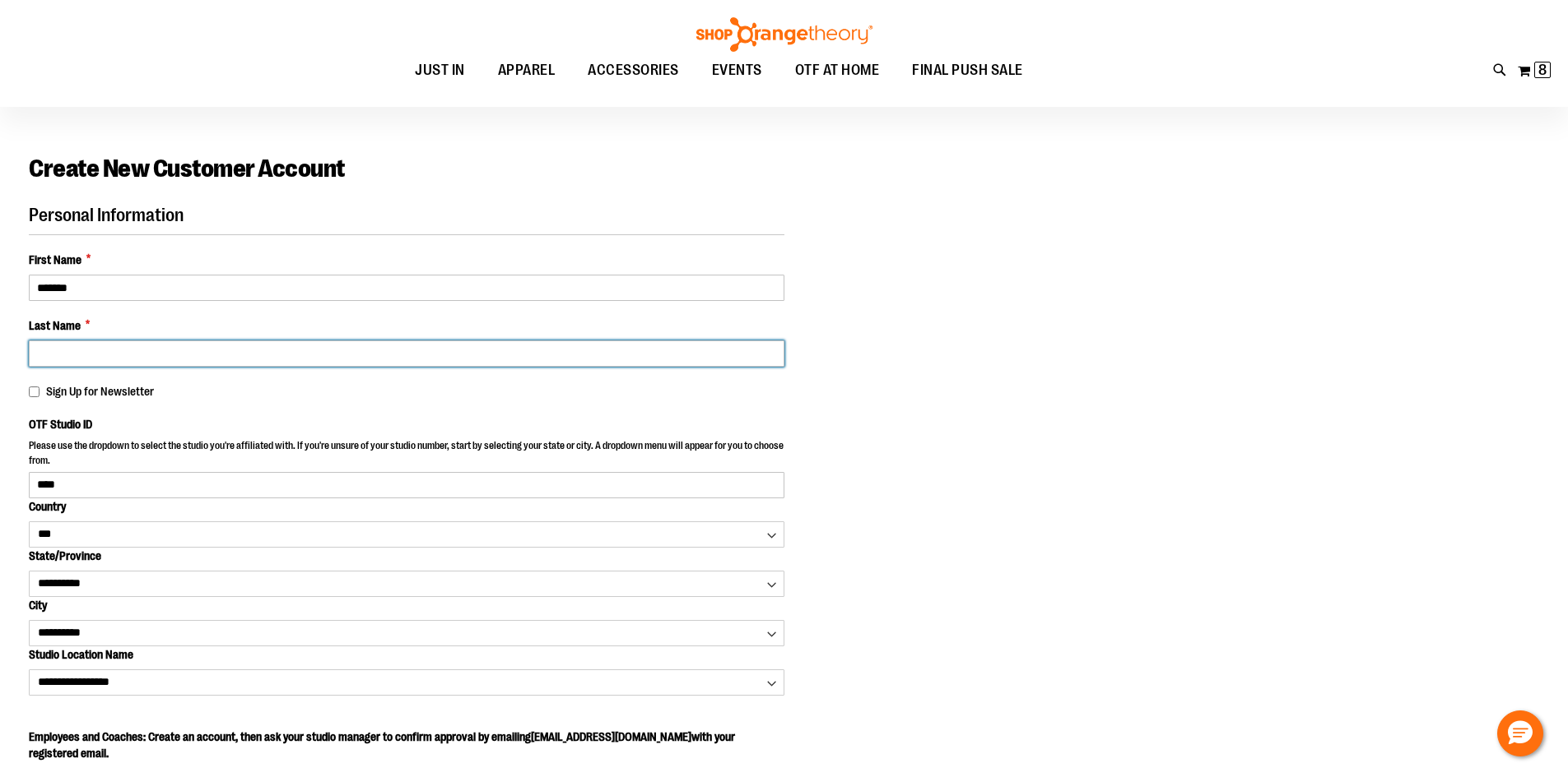
click at [82, 354] on input "Last Name *" at bounding box center [407, 353] width 756 height 26
type input "*******"
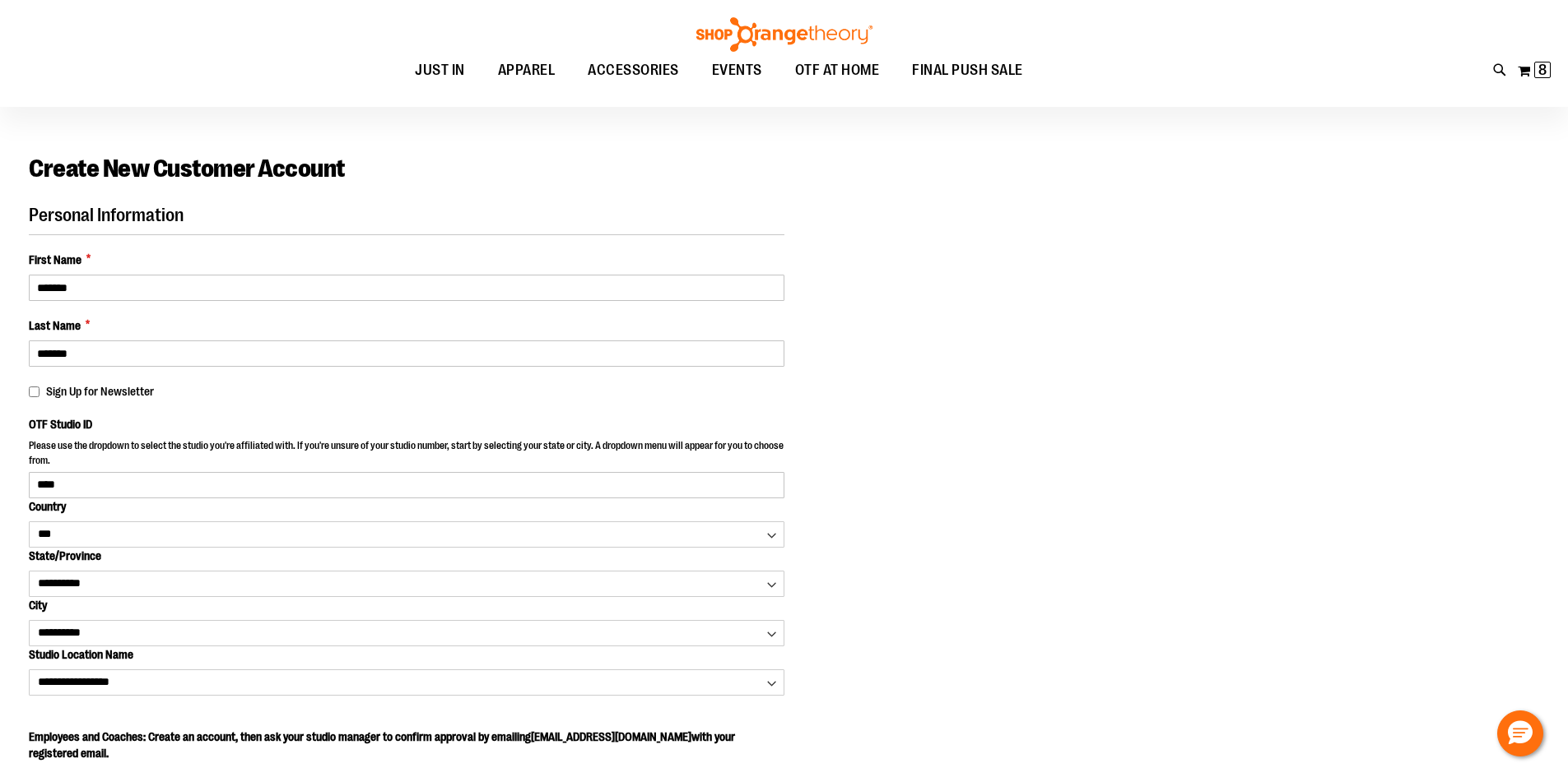
click at [527, 387] on div "Sign Up for Newsletter" at bounding box center [407, 391] width 756 height 16
click at [930, 533] on div "Personal Information First Name * ******* Last Name * ******* Sign Up for Newsl…" at bounding box center [784, 754] width 1510 height 1098
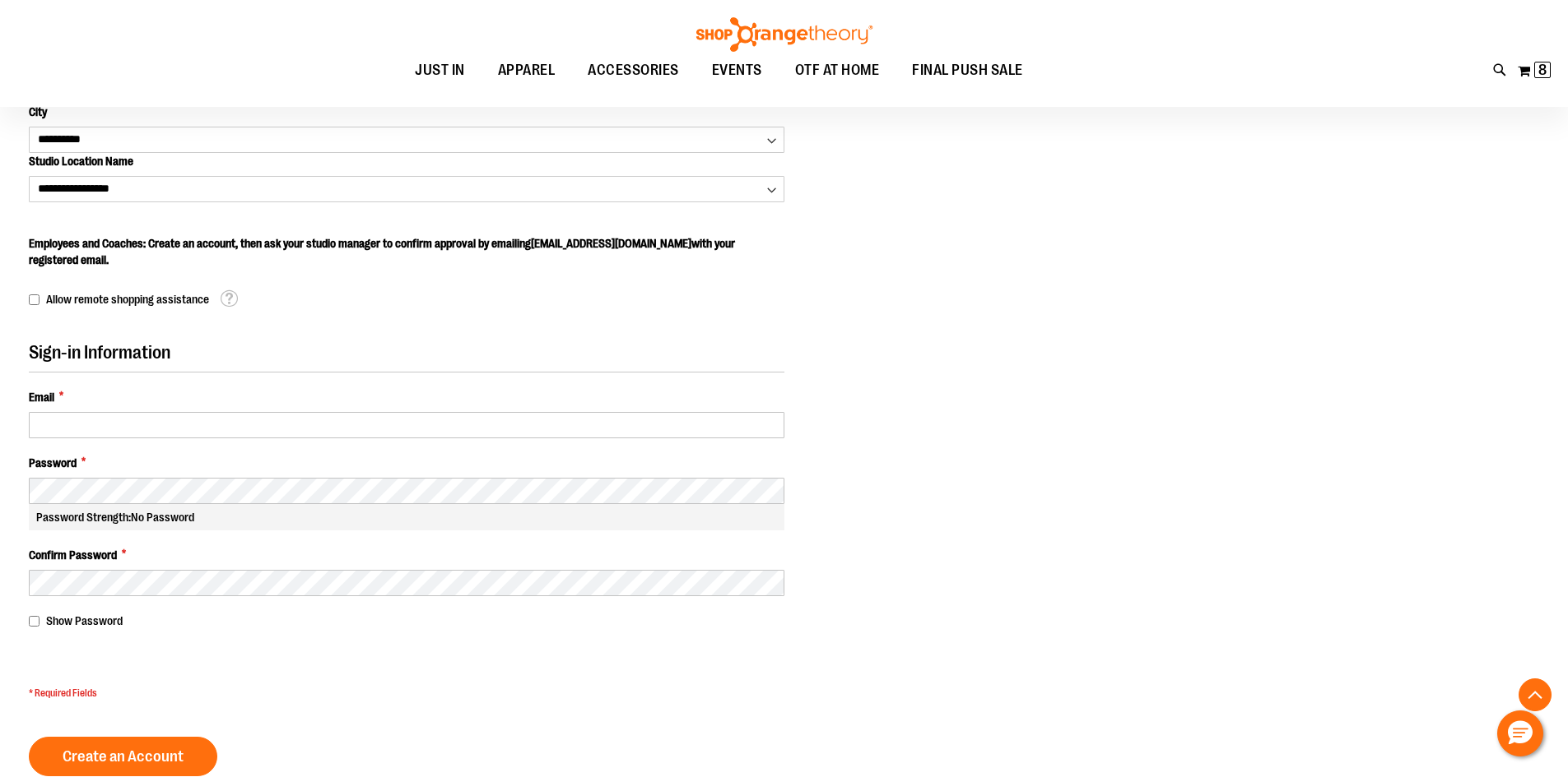
scroll to position [612, 0]
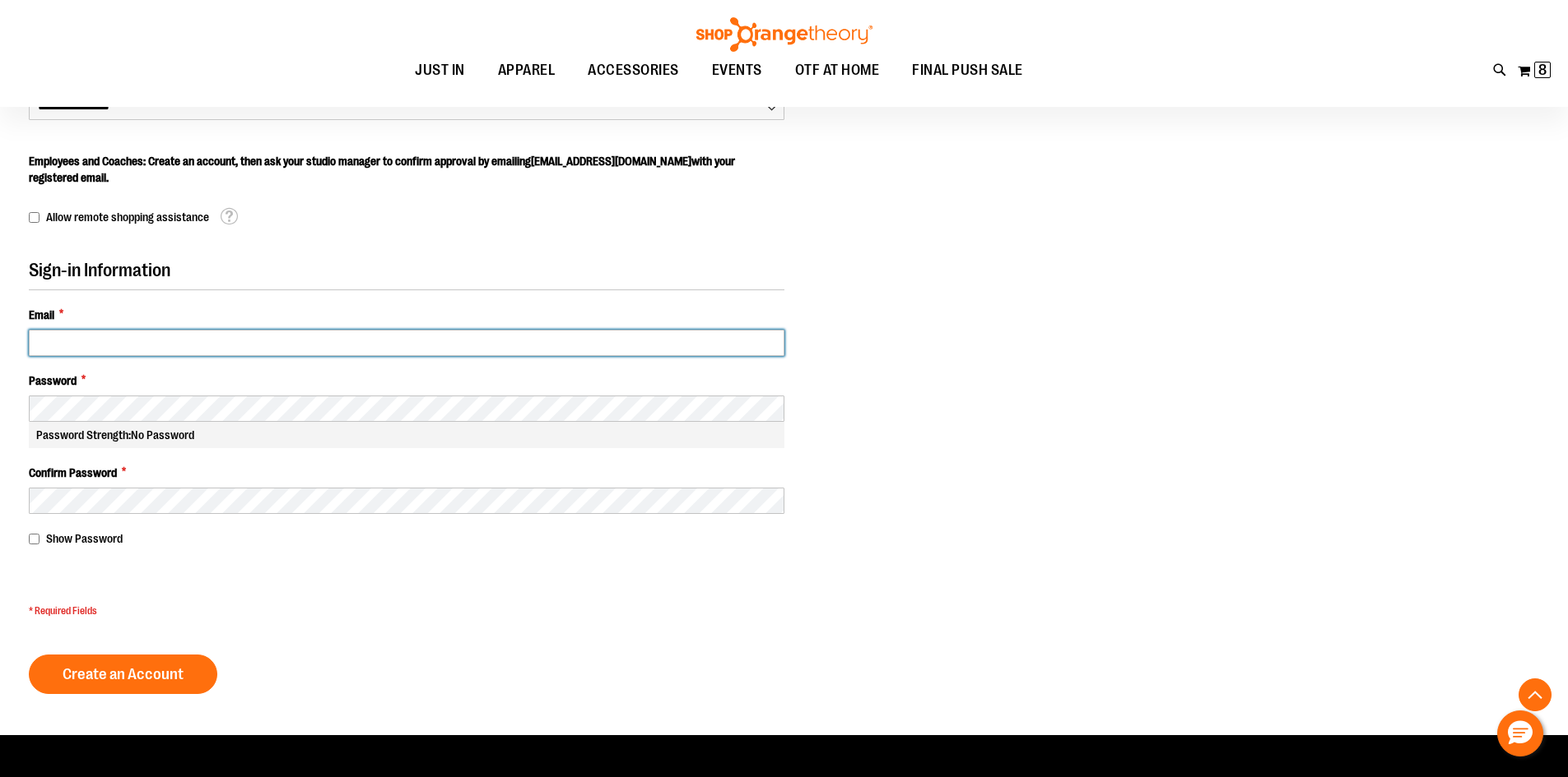
click at [131, 340] on input "Email *" at bounding box center [407, 343] width 756 height 26
type input "**********"
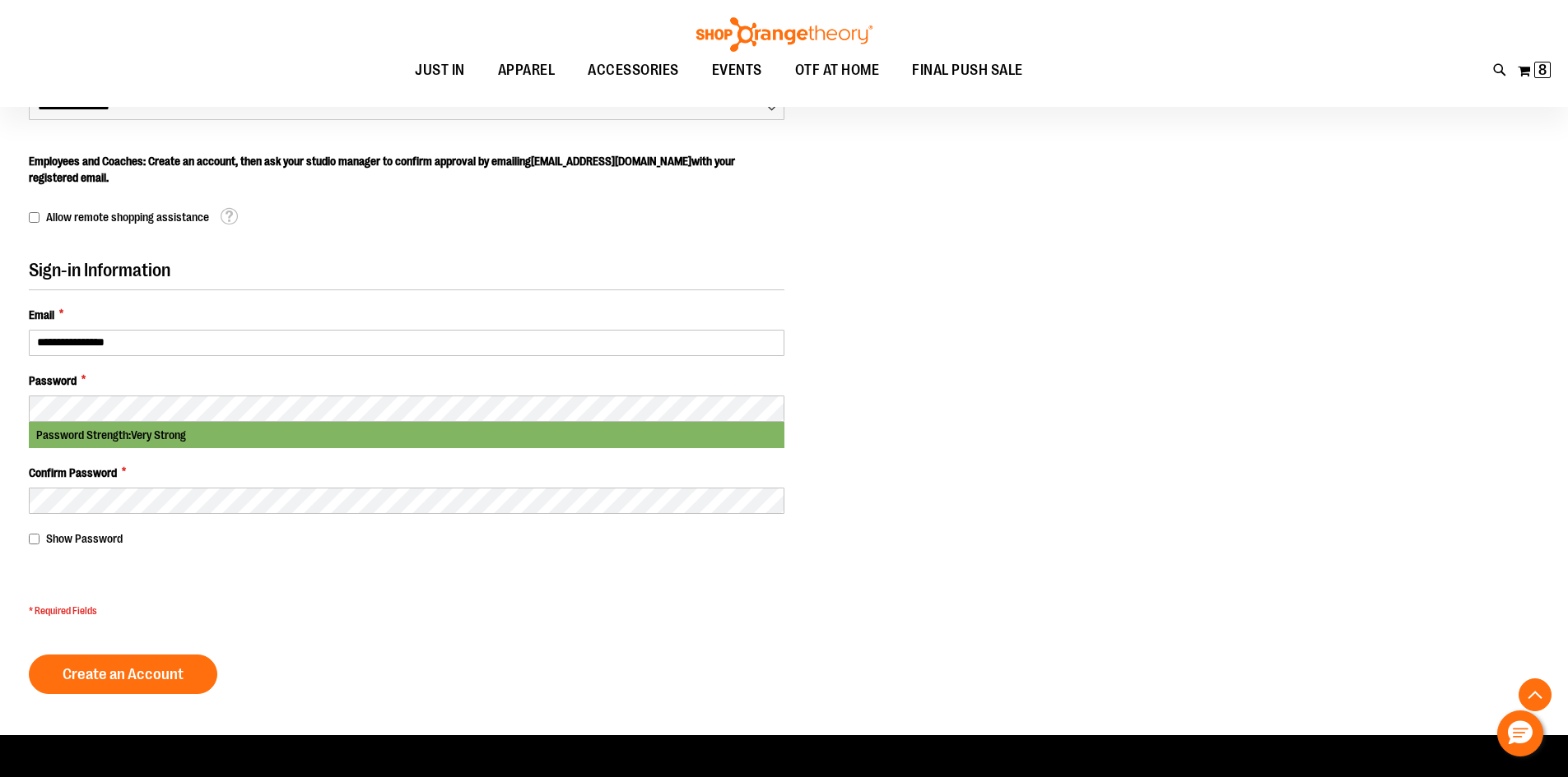
click at [309, 591] on fieldset at bounding box center [407, 587] width 756 height 16
click at [433, 561] on form "Personal Information First Name * ******* Last Name * ******* Sign Up for Newsl…" at bounding box center [407, 162] width 756 height 1065
click at [159, 672] on span "Create an Account" at bounding box center [123, 674] width 121 height 18
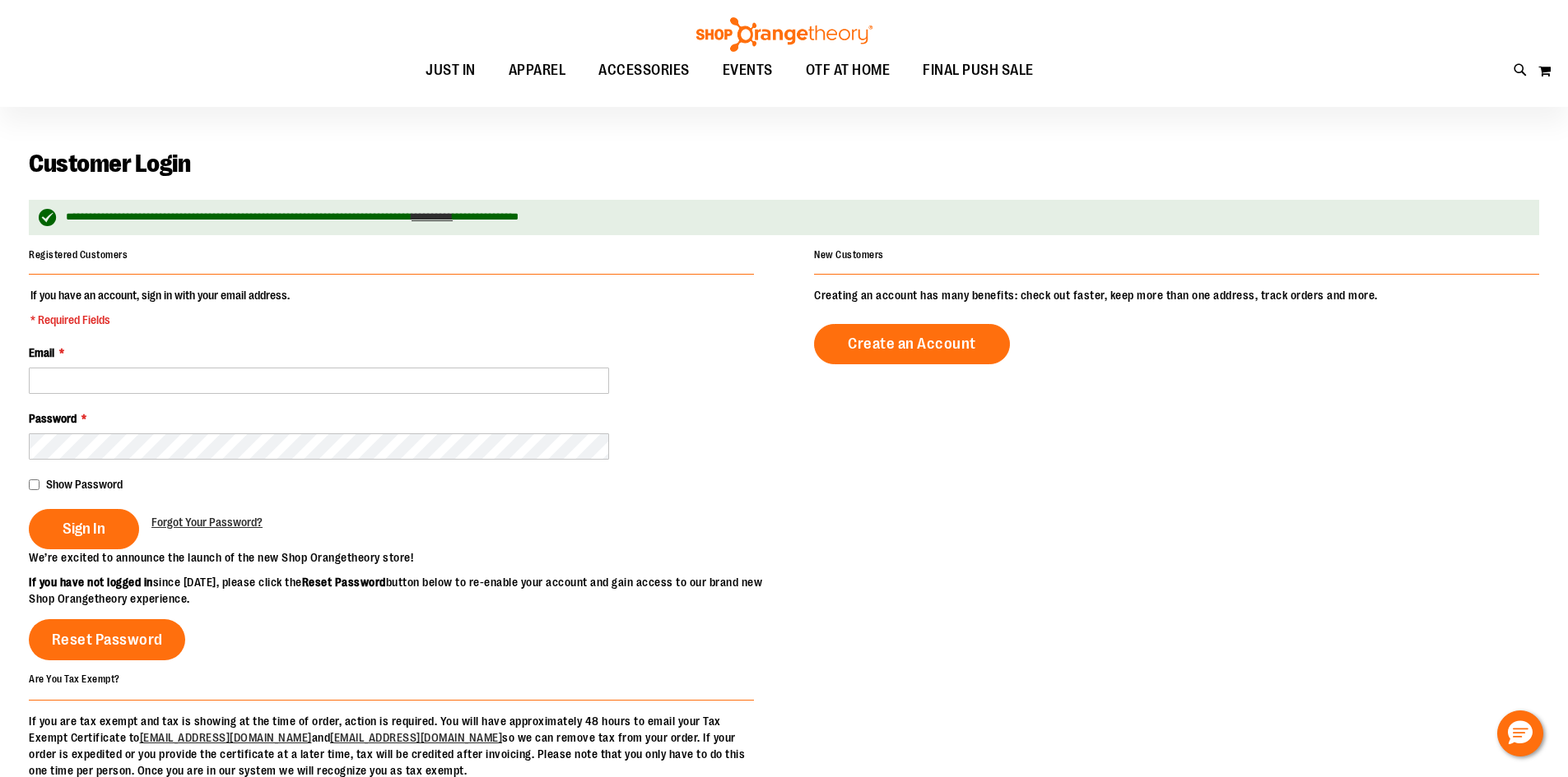
scroll to position [81, 0]
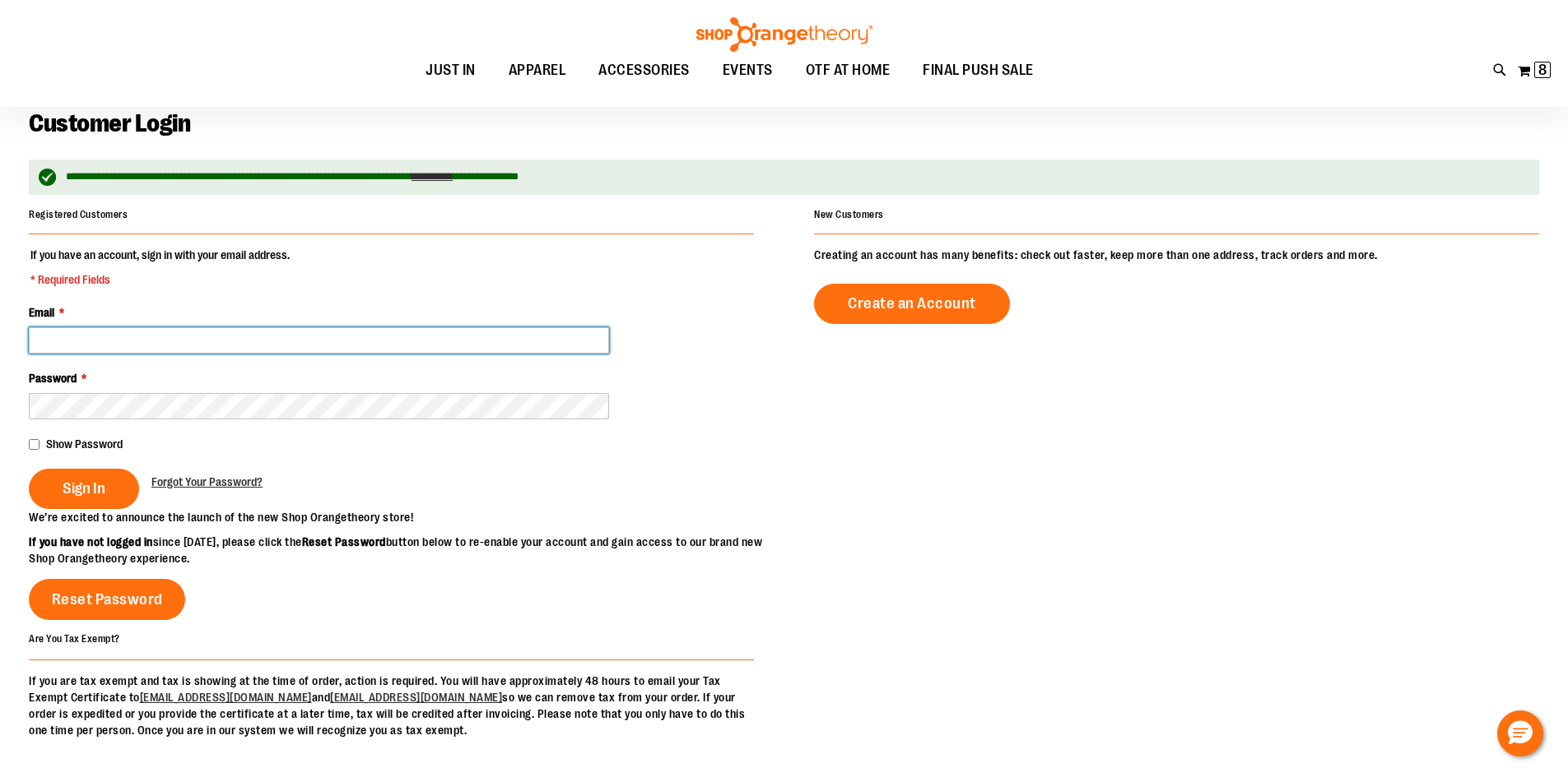
click at [133, 338] on input "Email *" at bounding box center [318, 340] width 580 height 26
type input "**********"
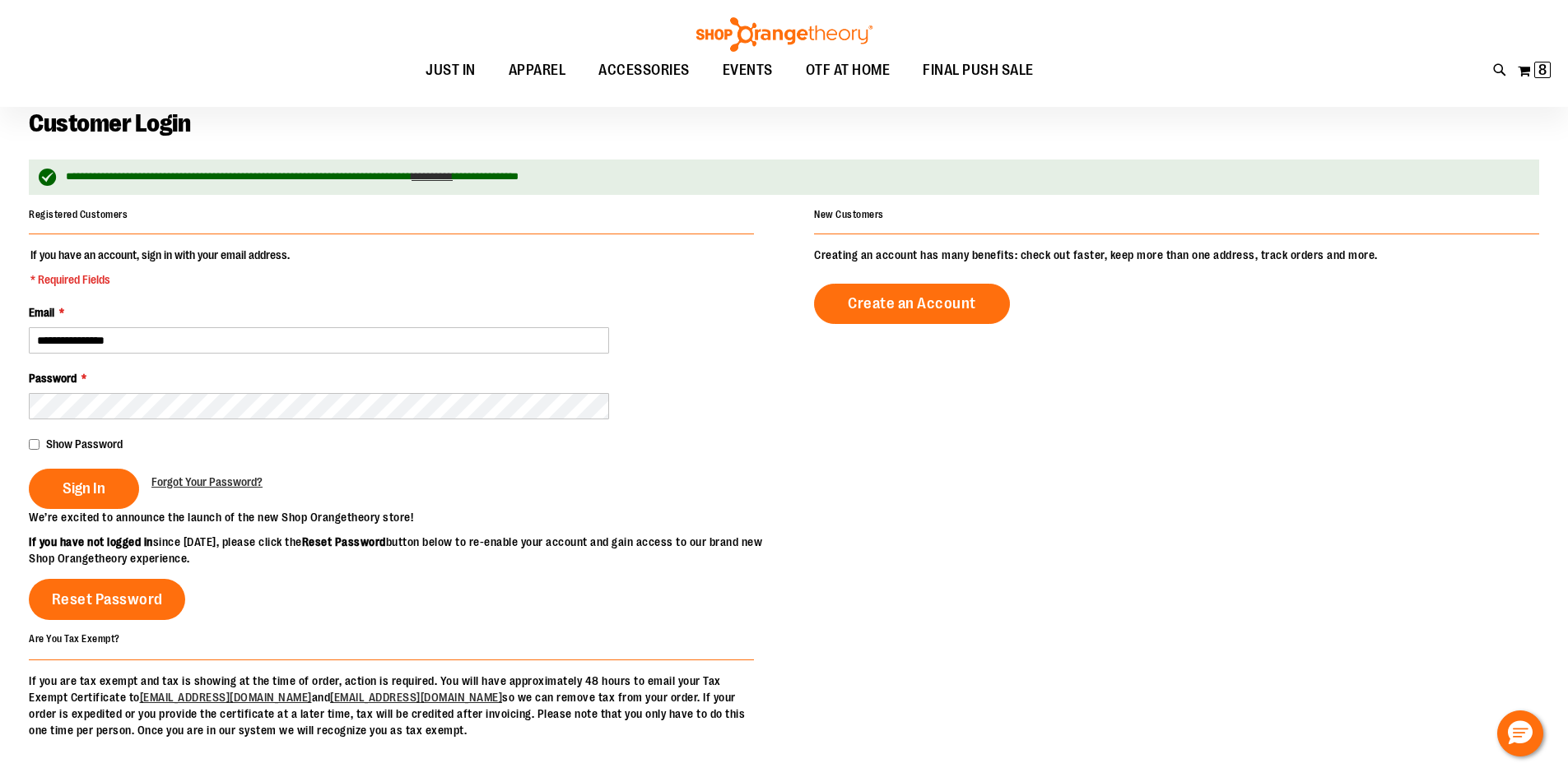
click at [503, 479] on div "Sign In Forgot Your Password?" at bounding box center [391, 489] width 725 height 41
click at [68, 488] on span "Sign In" at bounding box center [83, 489] width 42 height 18
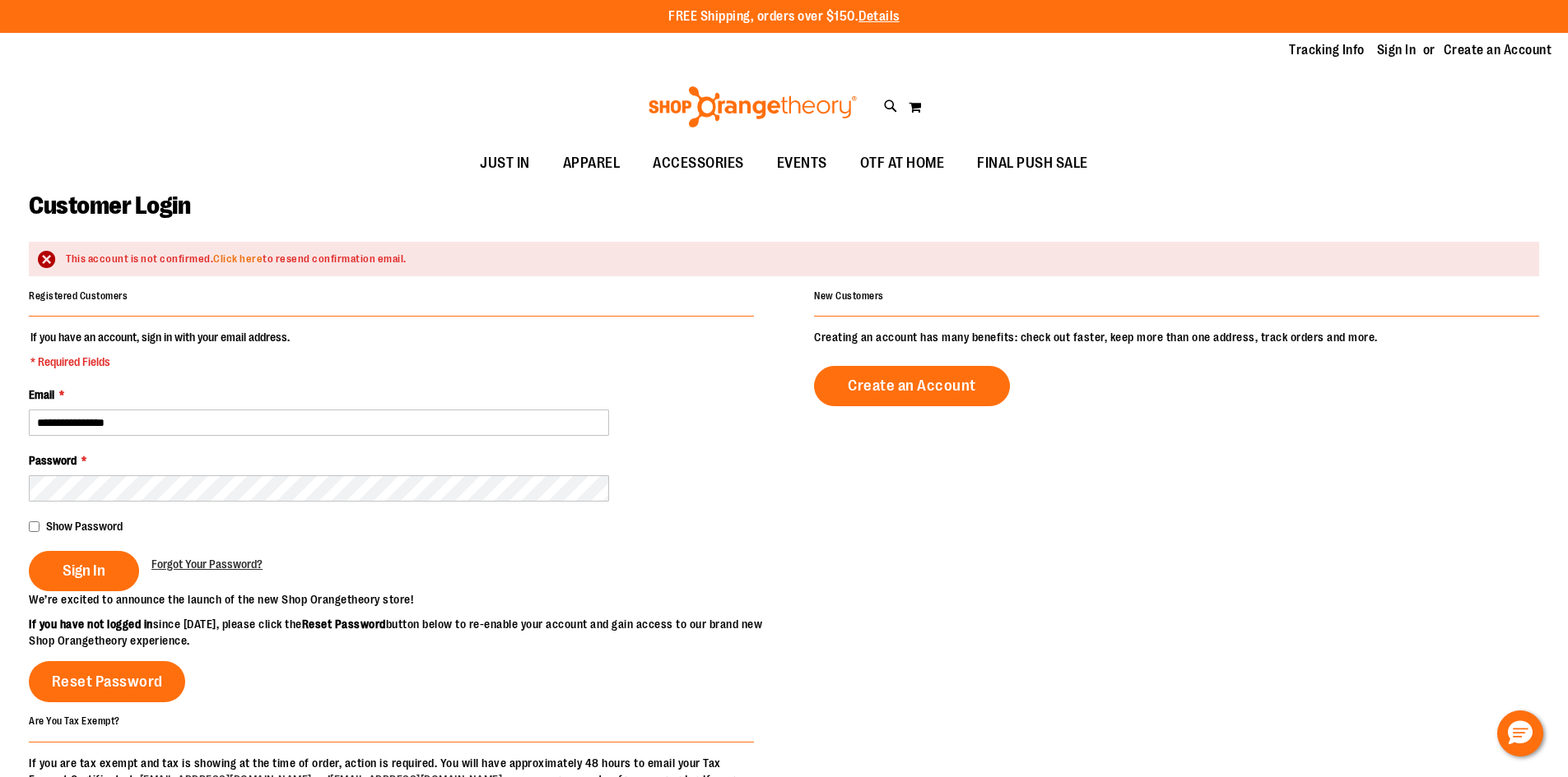
click at [231, 256] on link "Click here" at bounding box center [237, 258] width 49 height 12
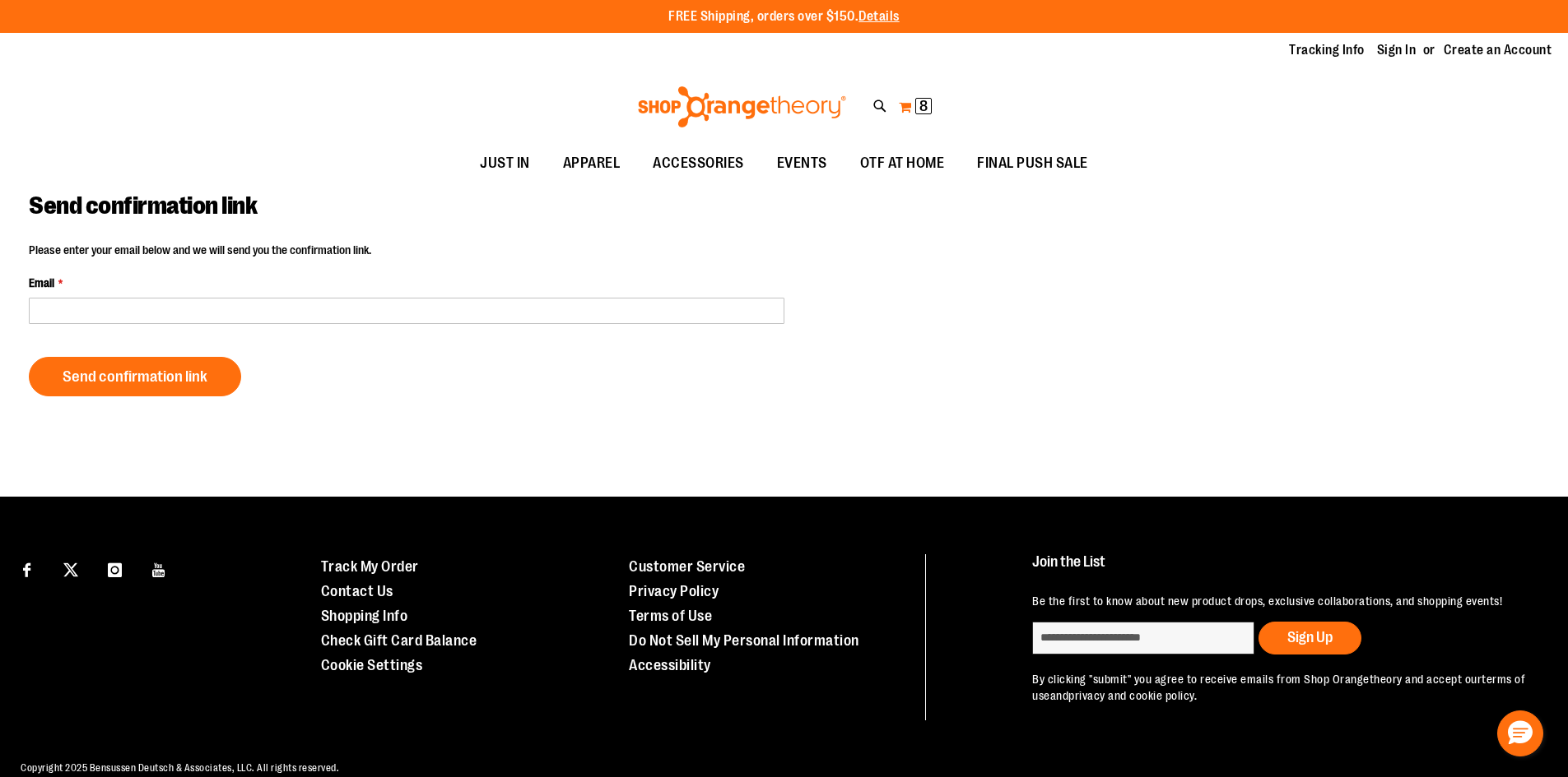
click at [930, 107] on span "8 8 items" at bounding box center [923, 106] width 16 height 16
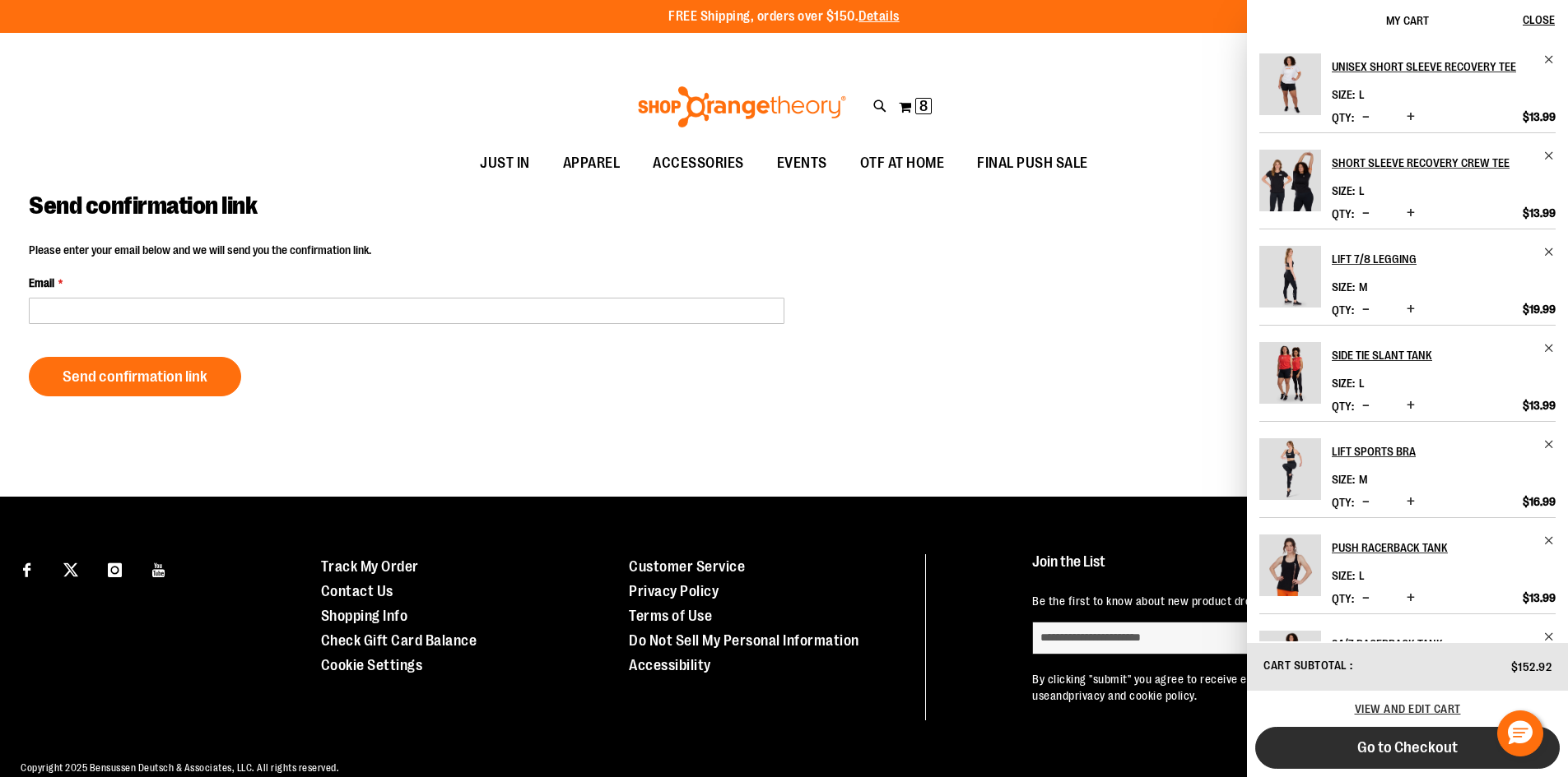
click at [1381, 745] on span "Go to Checkout" at bounding box center [1408, 748] width 101 height 18
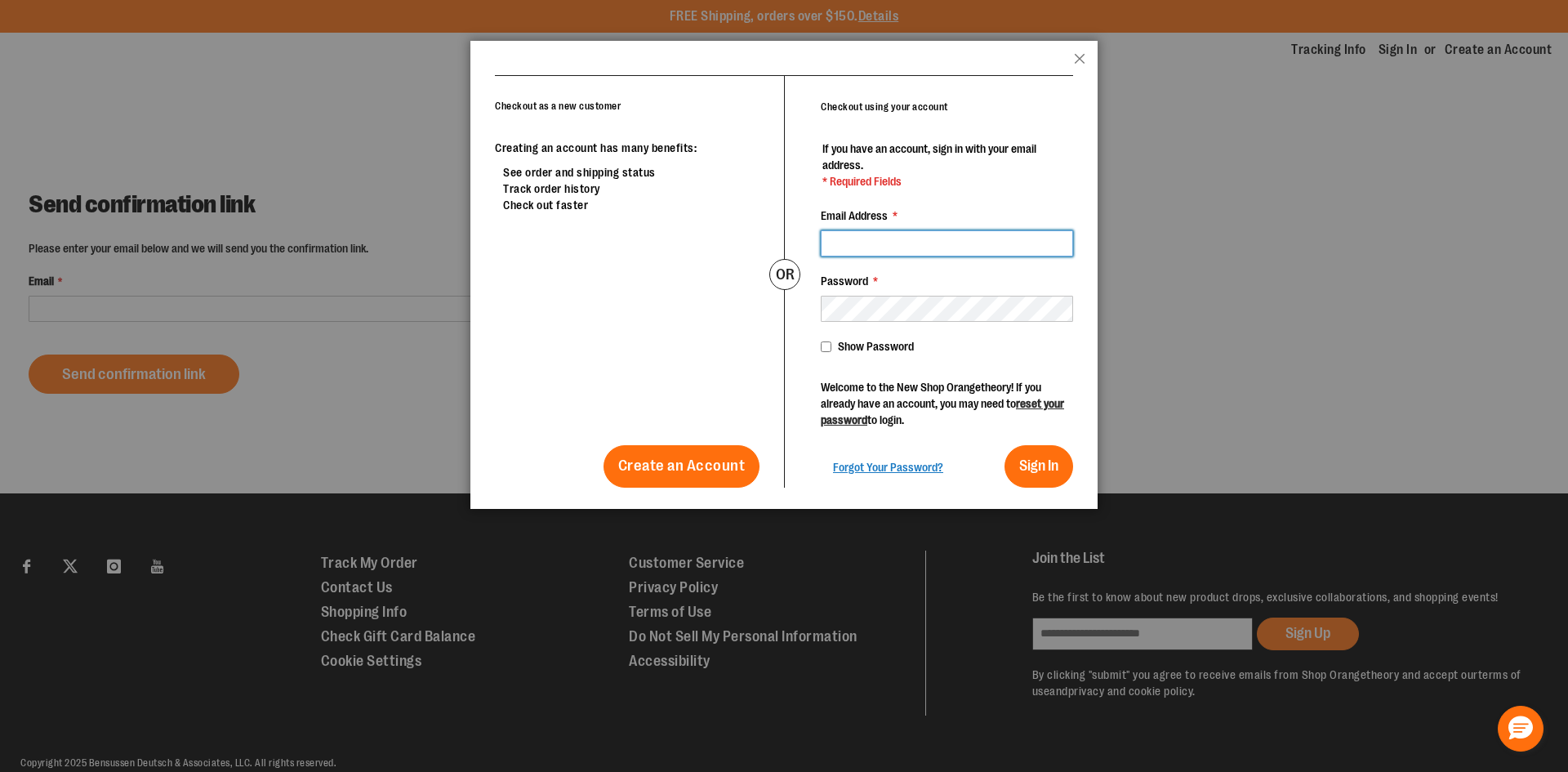
click at [979, 244] on input "Email Address *" at bounding box center [946, 244] width 252 height 26
type input "**********"
click at [1059, 439] on fieldset "**********" at bounding box center [946, 314] width 252 height 348
click at [1054, 458] on span "Sign In" at bounding box center [1039, 466] width 40 height 16
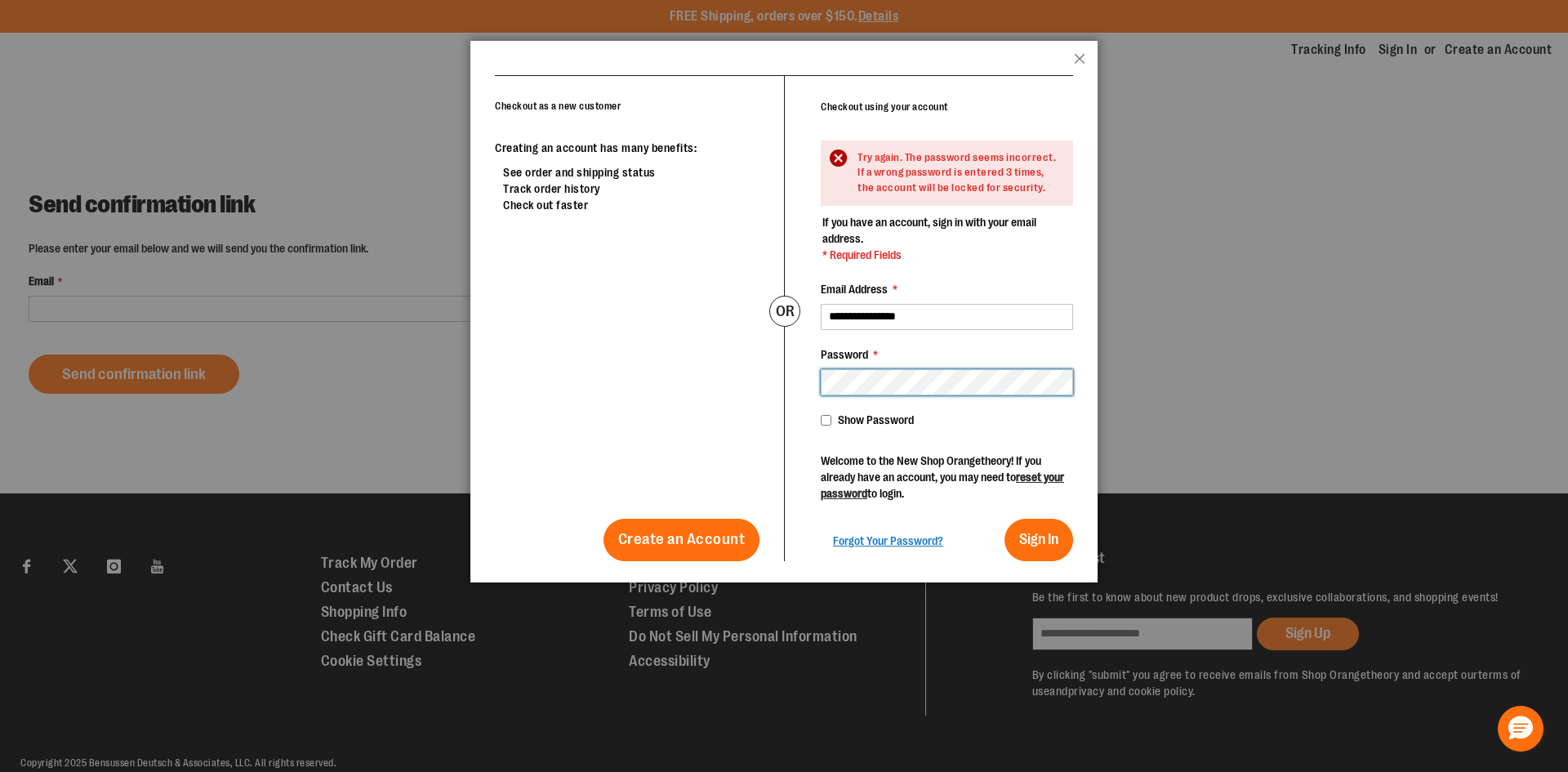
click at [798, 402] on div "**********" at bounding box center [929, 318] width 289 height 485
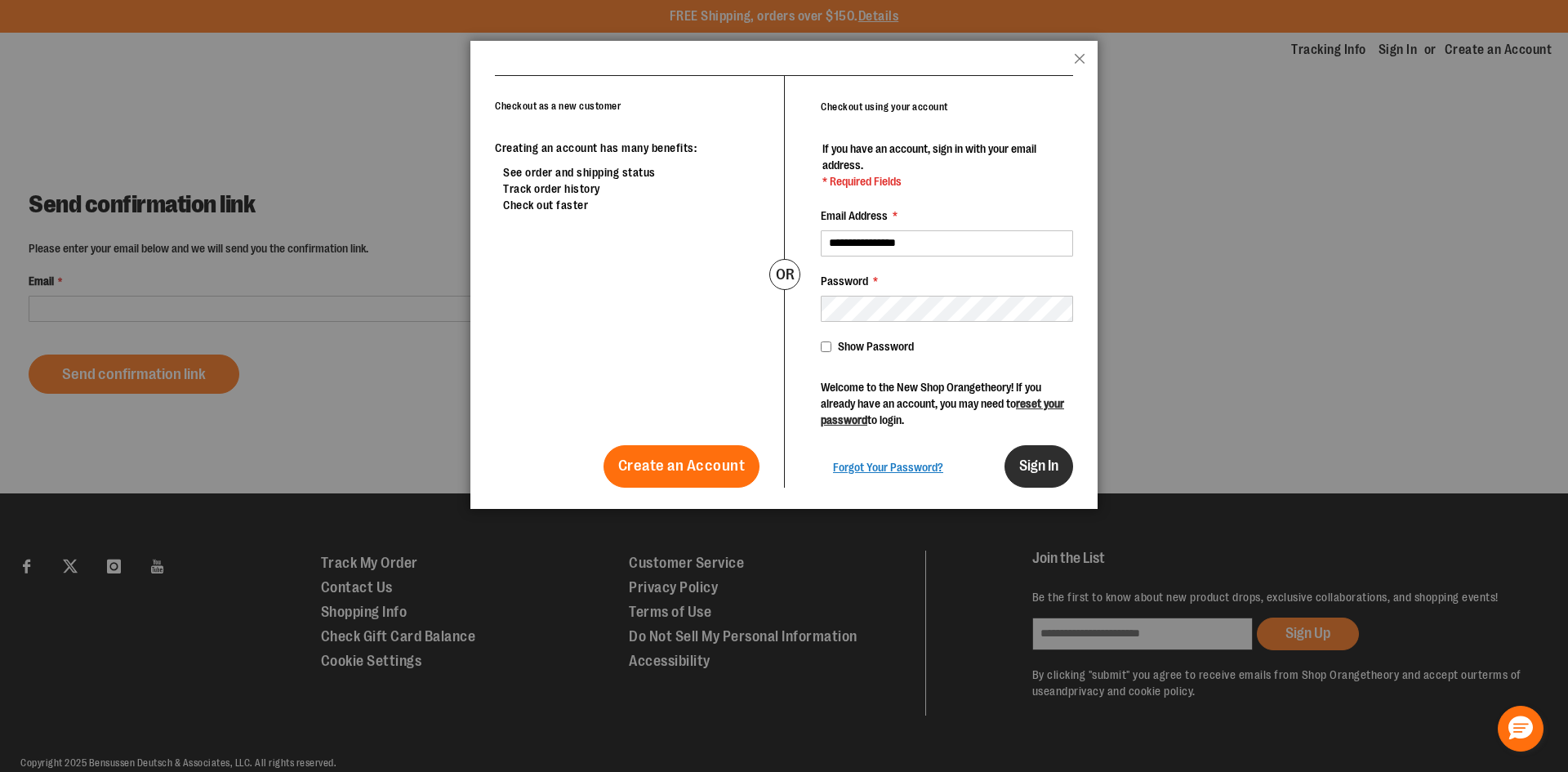
click at [1033, 462] on span "Sign In" at bounding box center [1039, 466] width 40 height 16
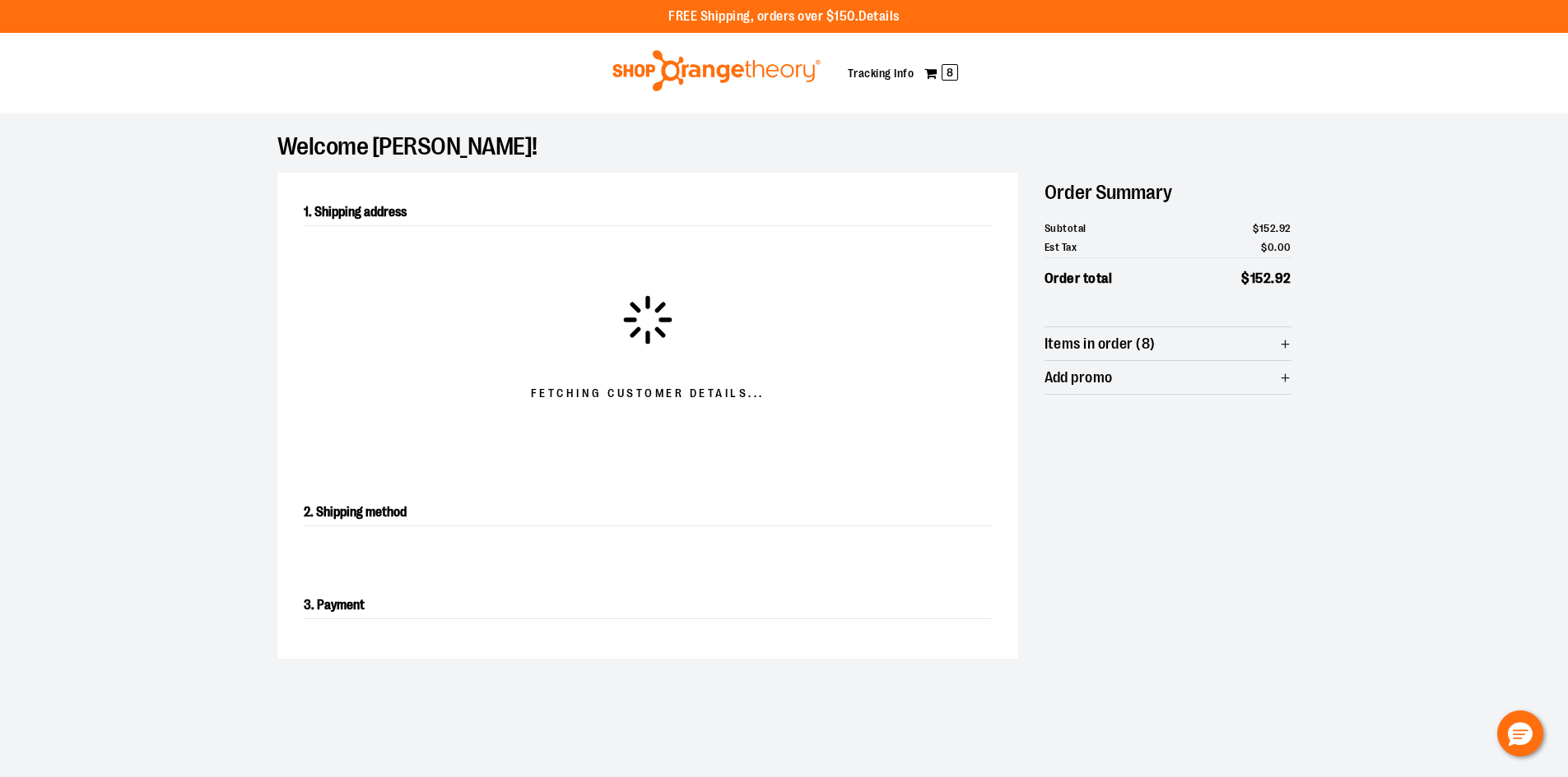
select select "**"
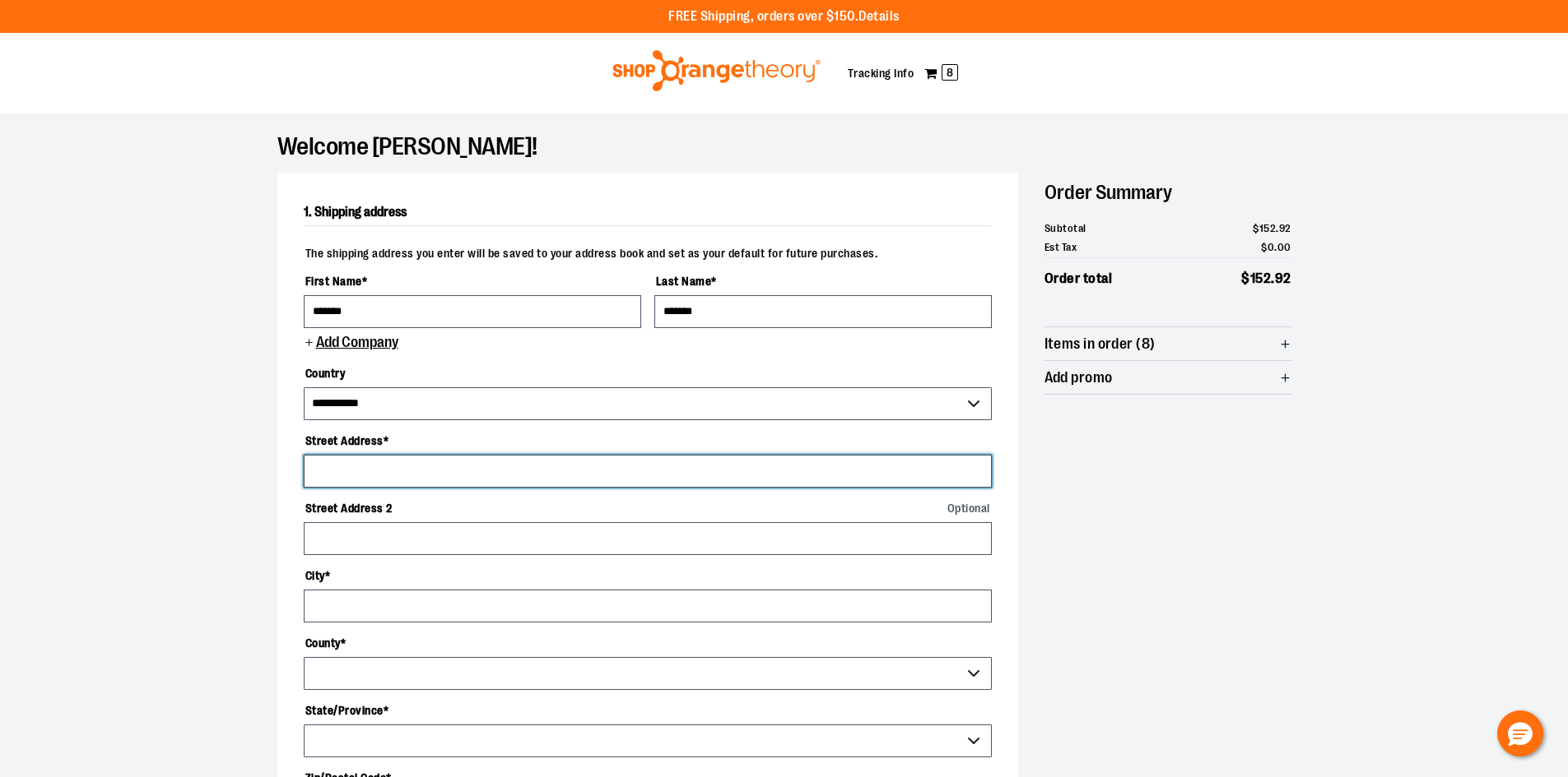
click at [374, 475] on input "Street Address *" at bounding box center [647, 471] width 688 height 33
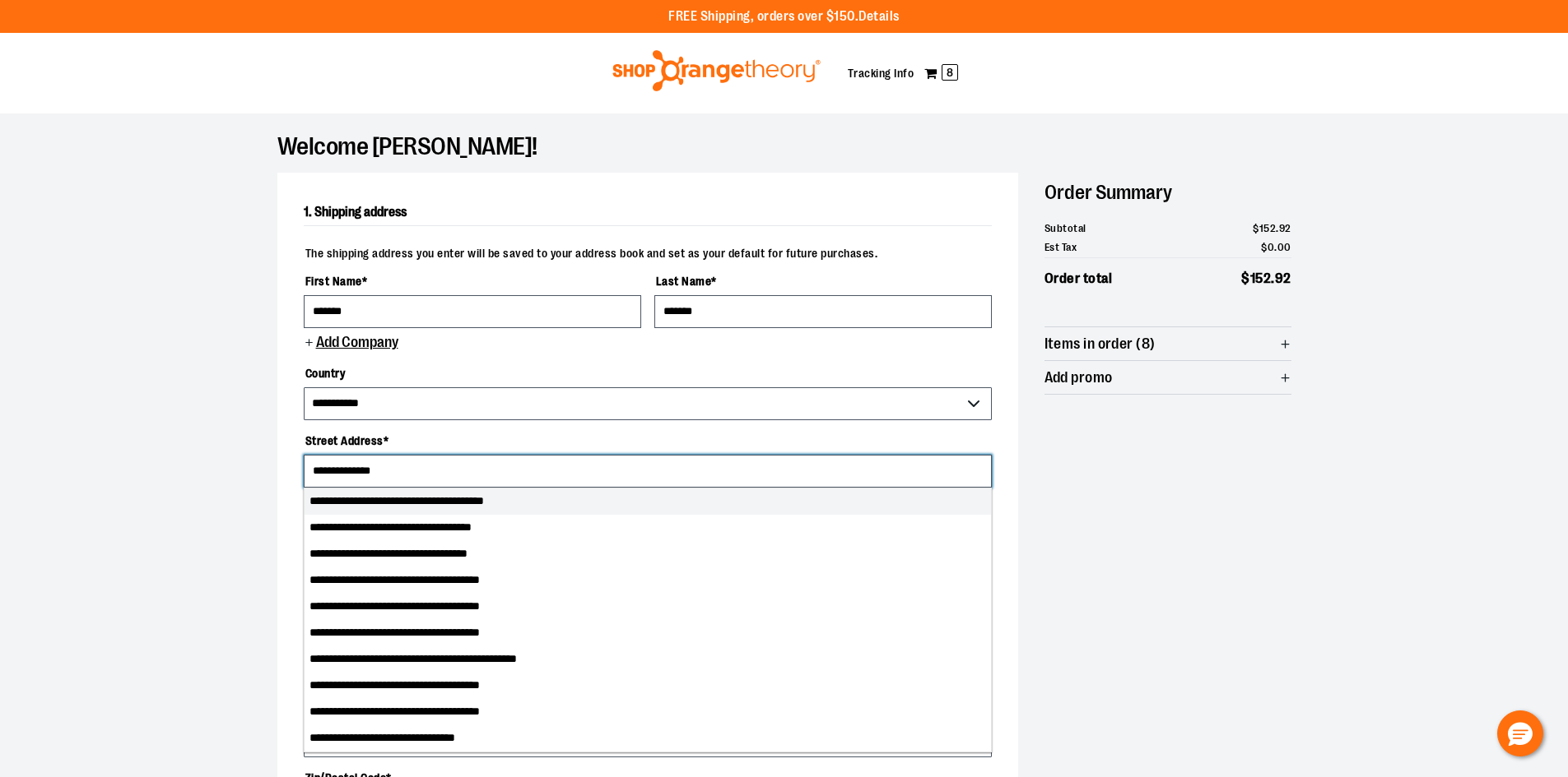
type input "**********"
select select "**"
type input "*****"
type input "**********"
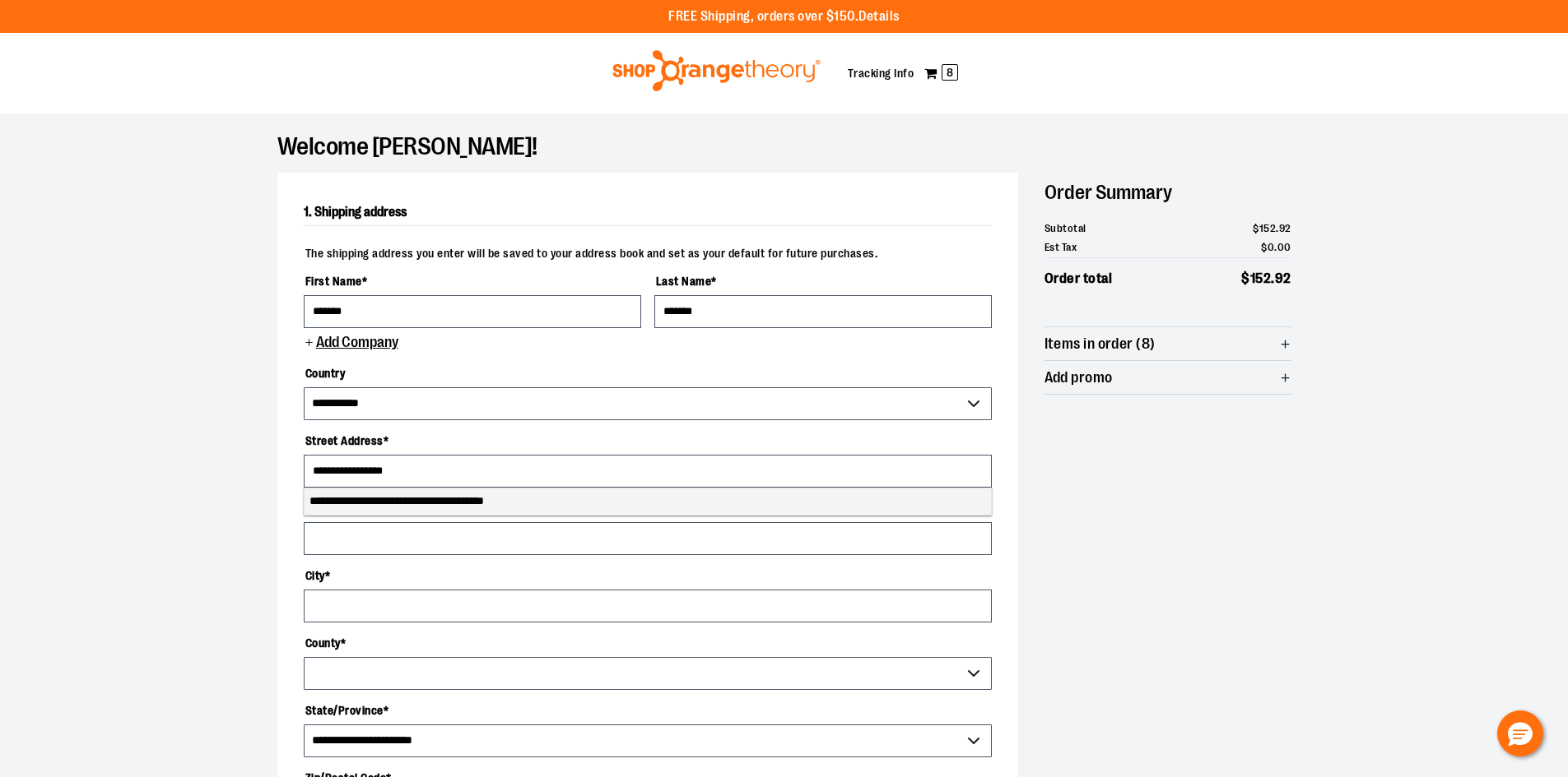
click at [459, 510] on li "**********" at bounding box center [647, 502] width 686 height 26
type input "**********"
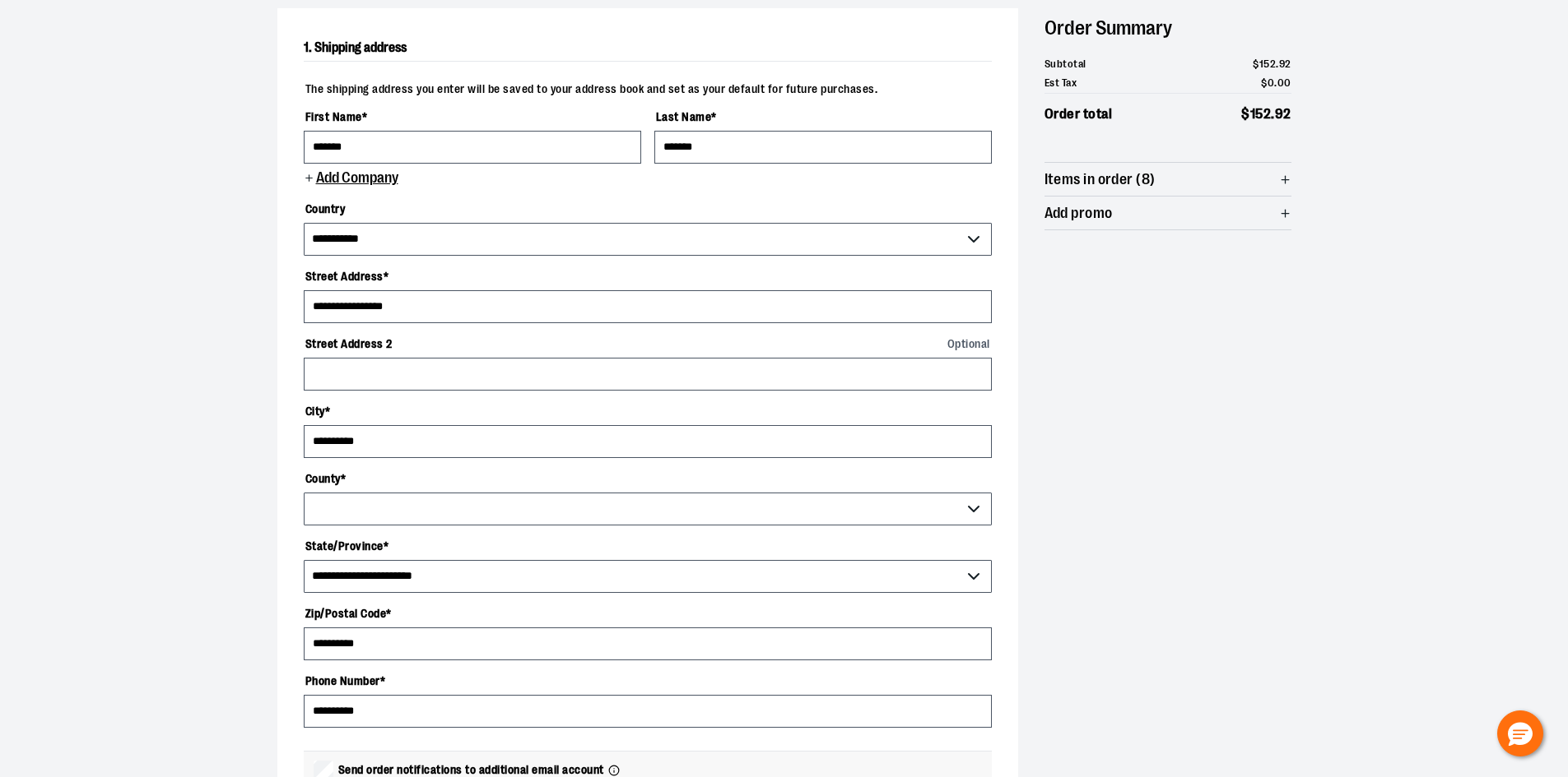
select select "******"
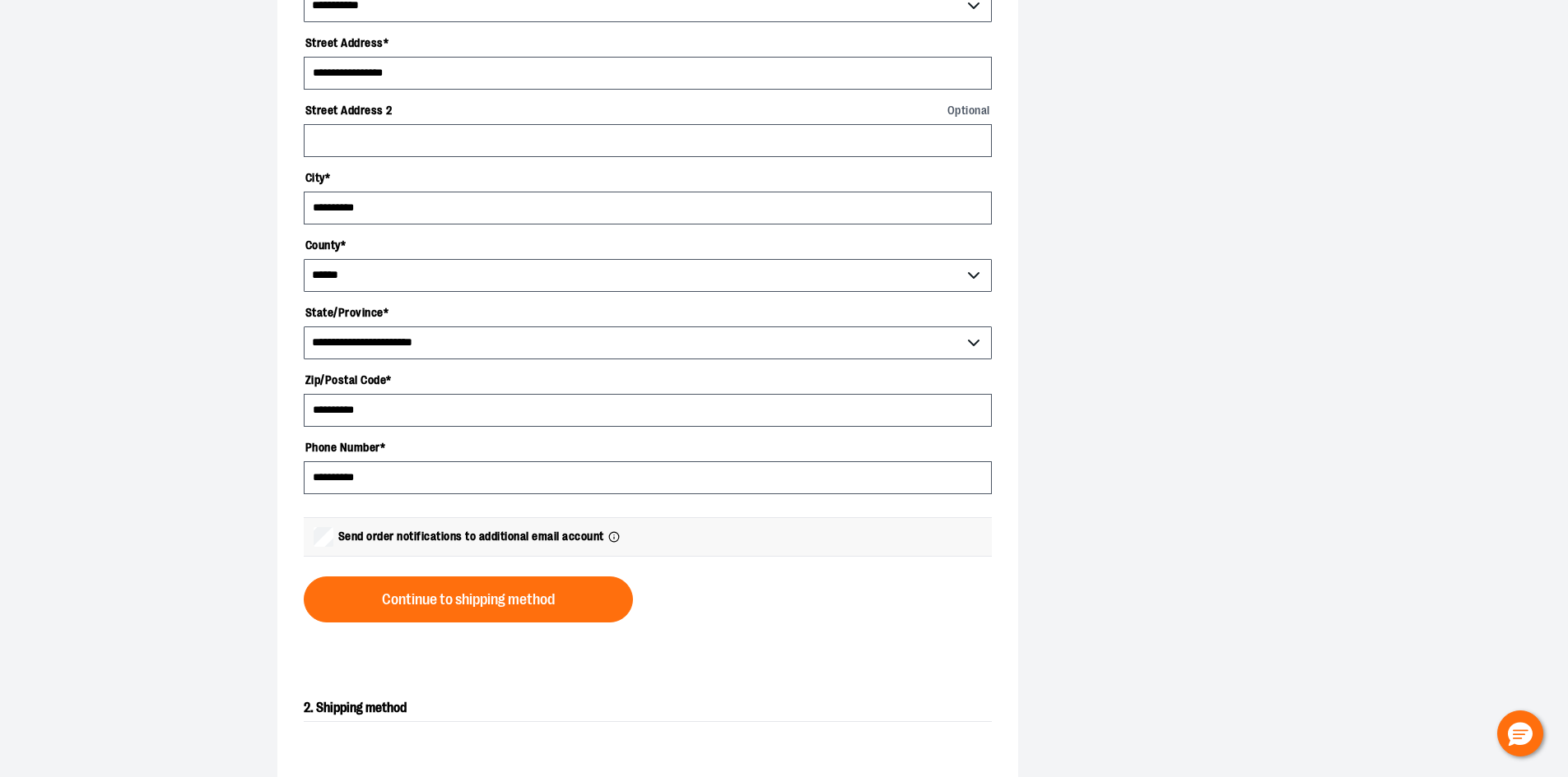
scroll to position [494, 0]
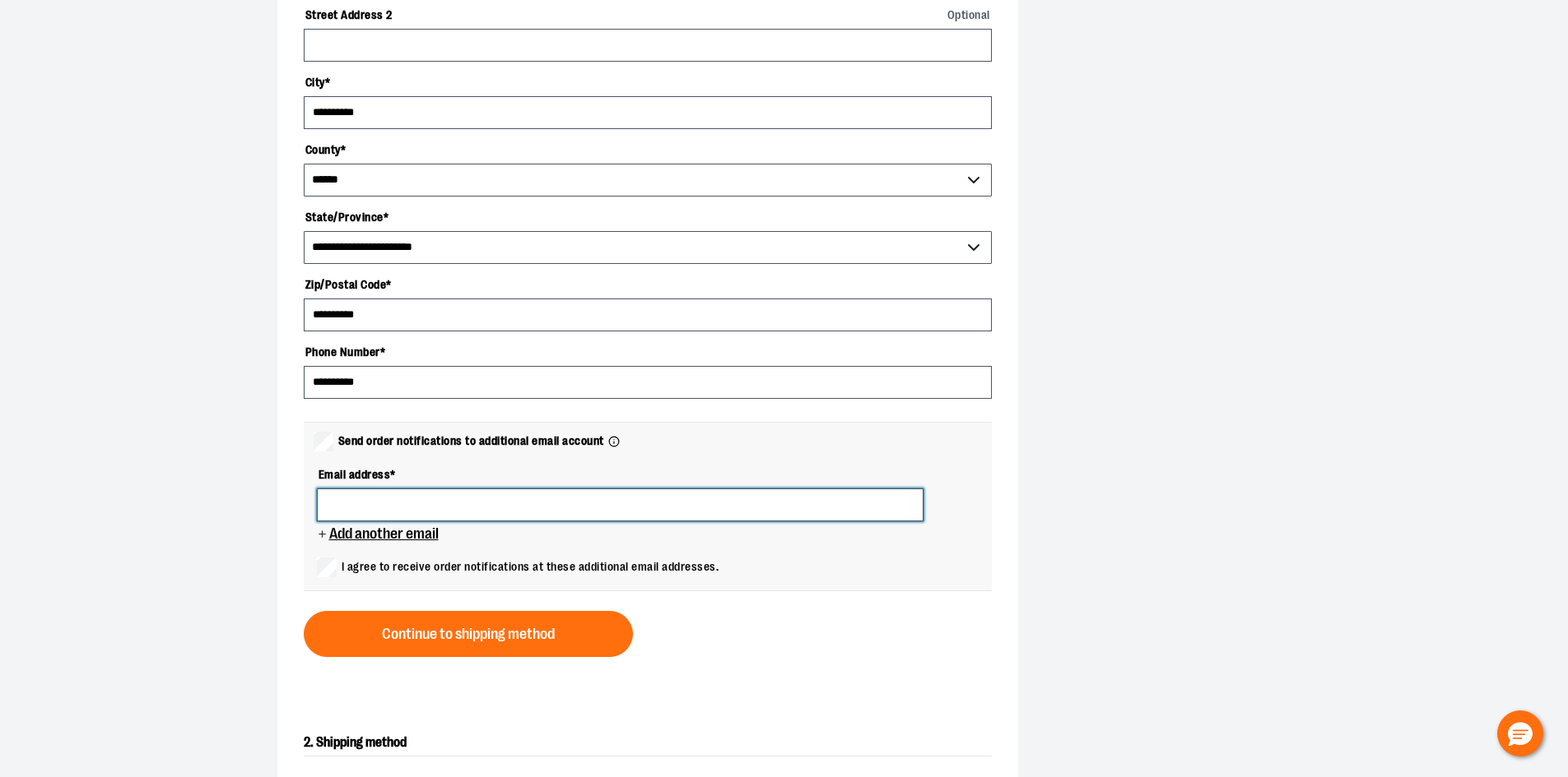
click at [641, 504] on input at bounding box center [621, 505] width 607 height 33
type input "**********"
click at [862, 655] on form "**********" at bounding box center [647, 202] width 688 height 911
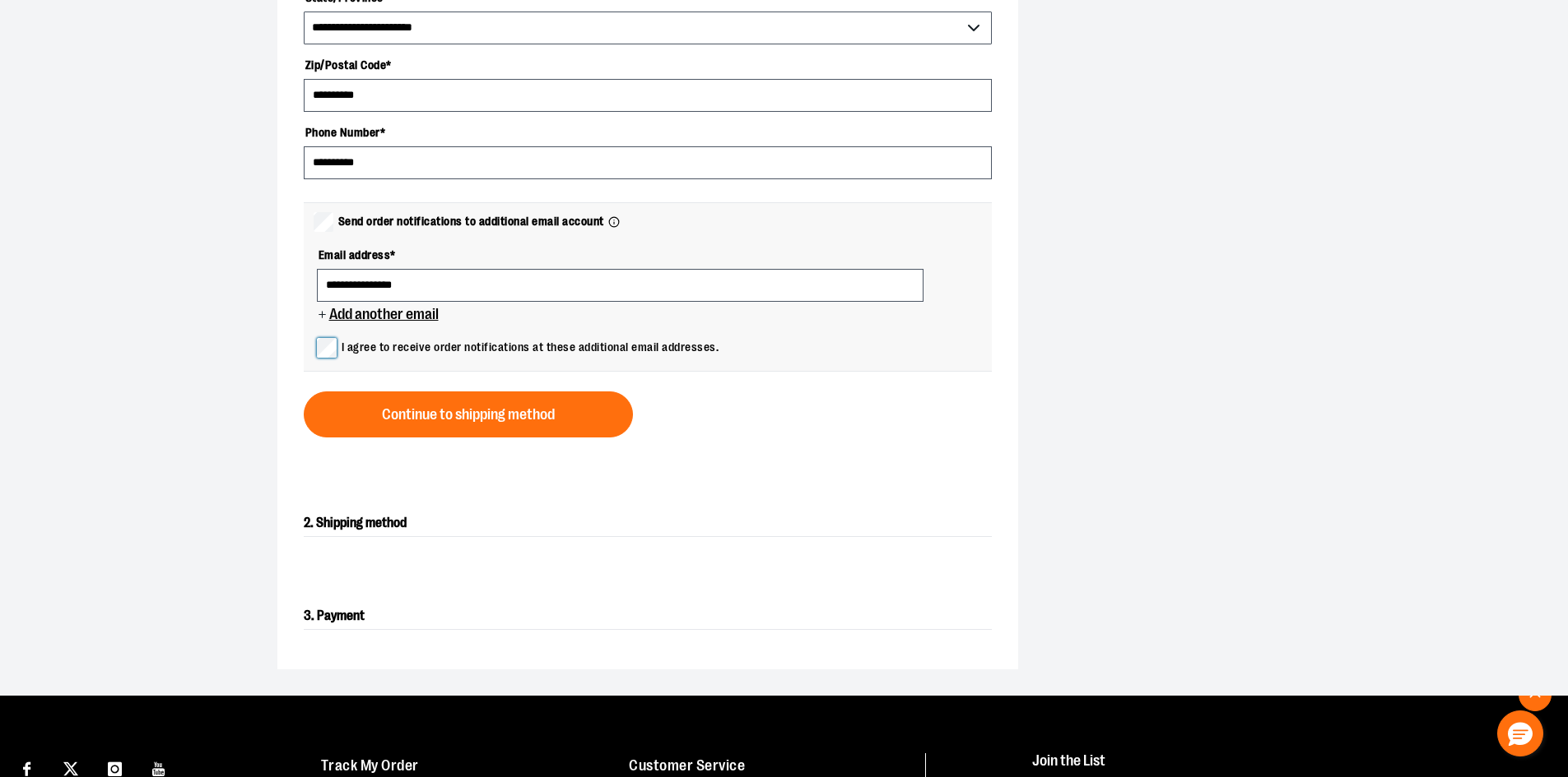
scroll to position [741, 0]
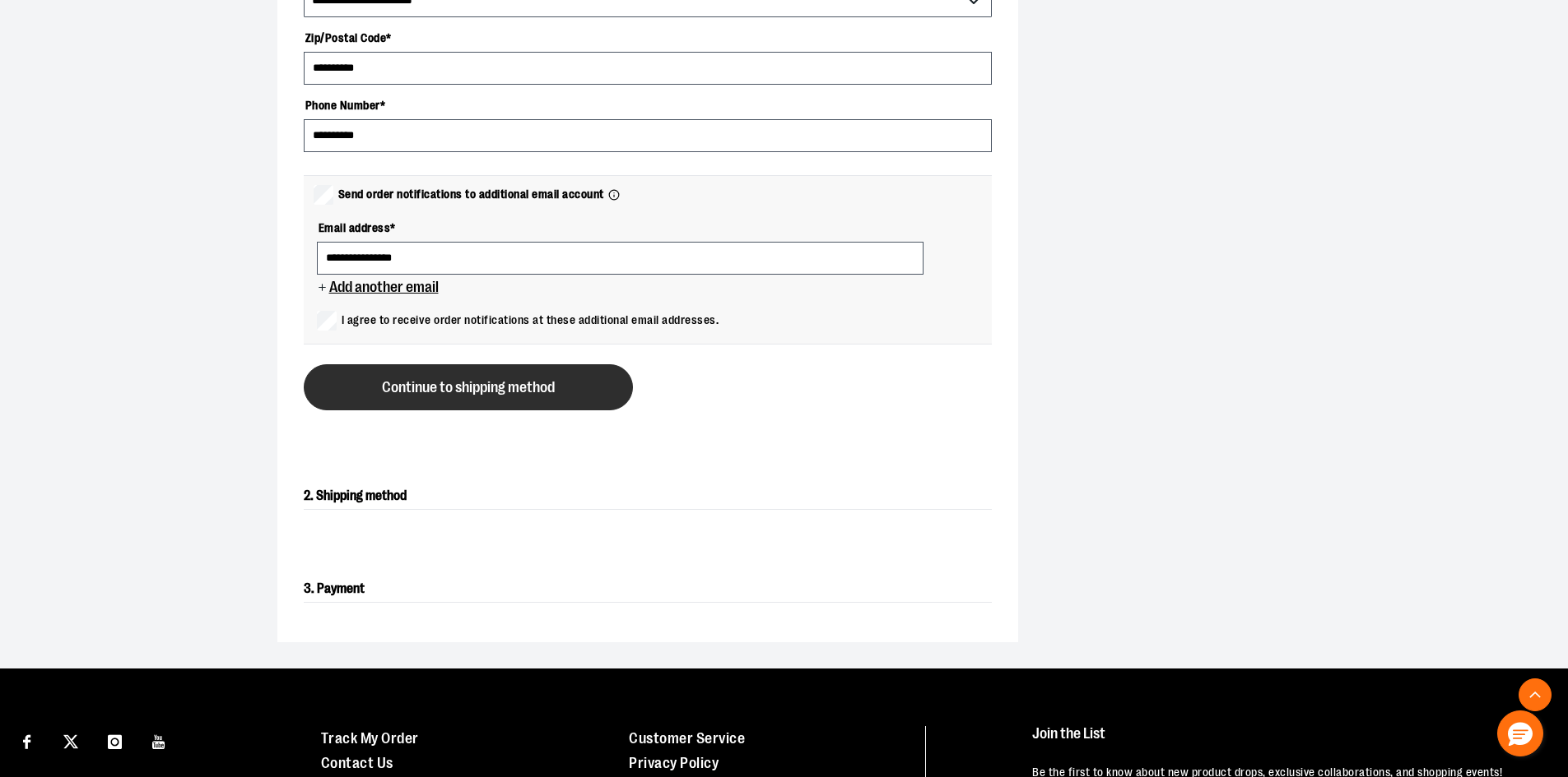
click at [505, 395] on button "Continue to shipping method" at bounding box center [468, 387] width 329 height 46
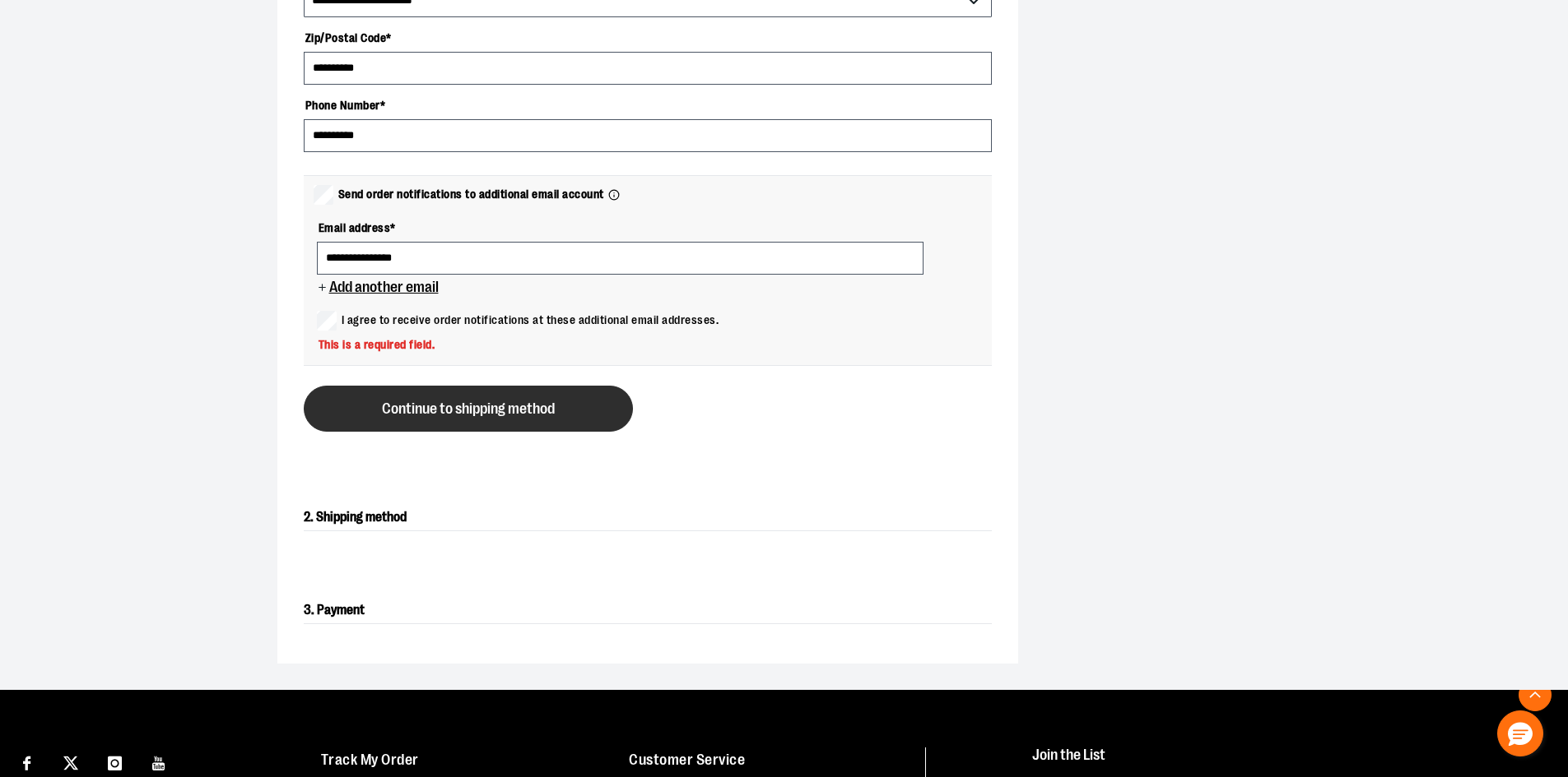
click at [450, 420] on button "Continue to shipping method" at bounding box center [468, 408] width 329 height 46
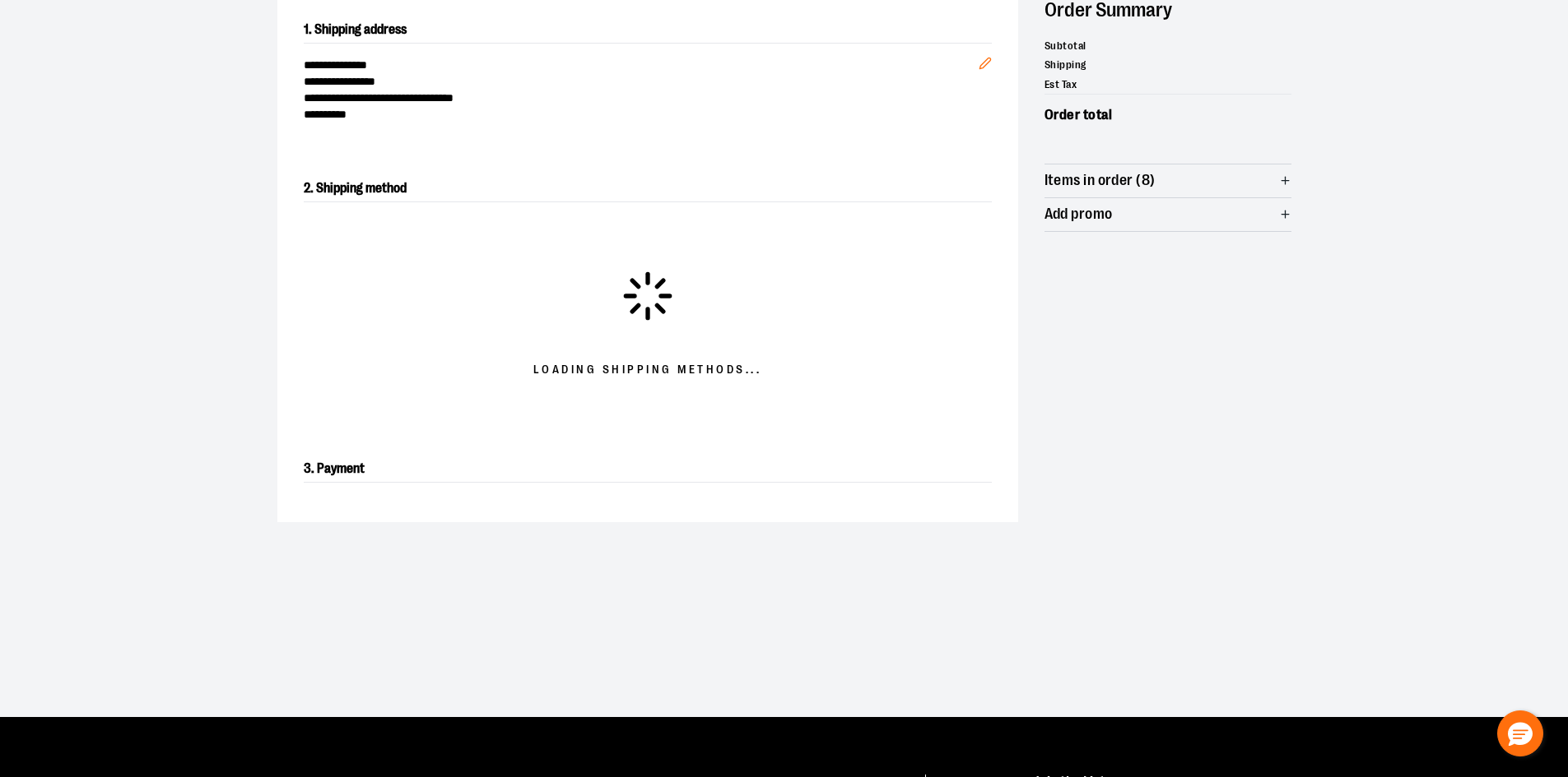
scroll to position [264, 0]
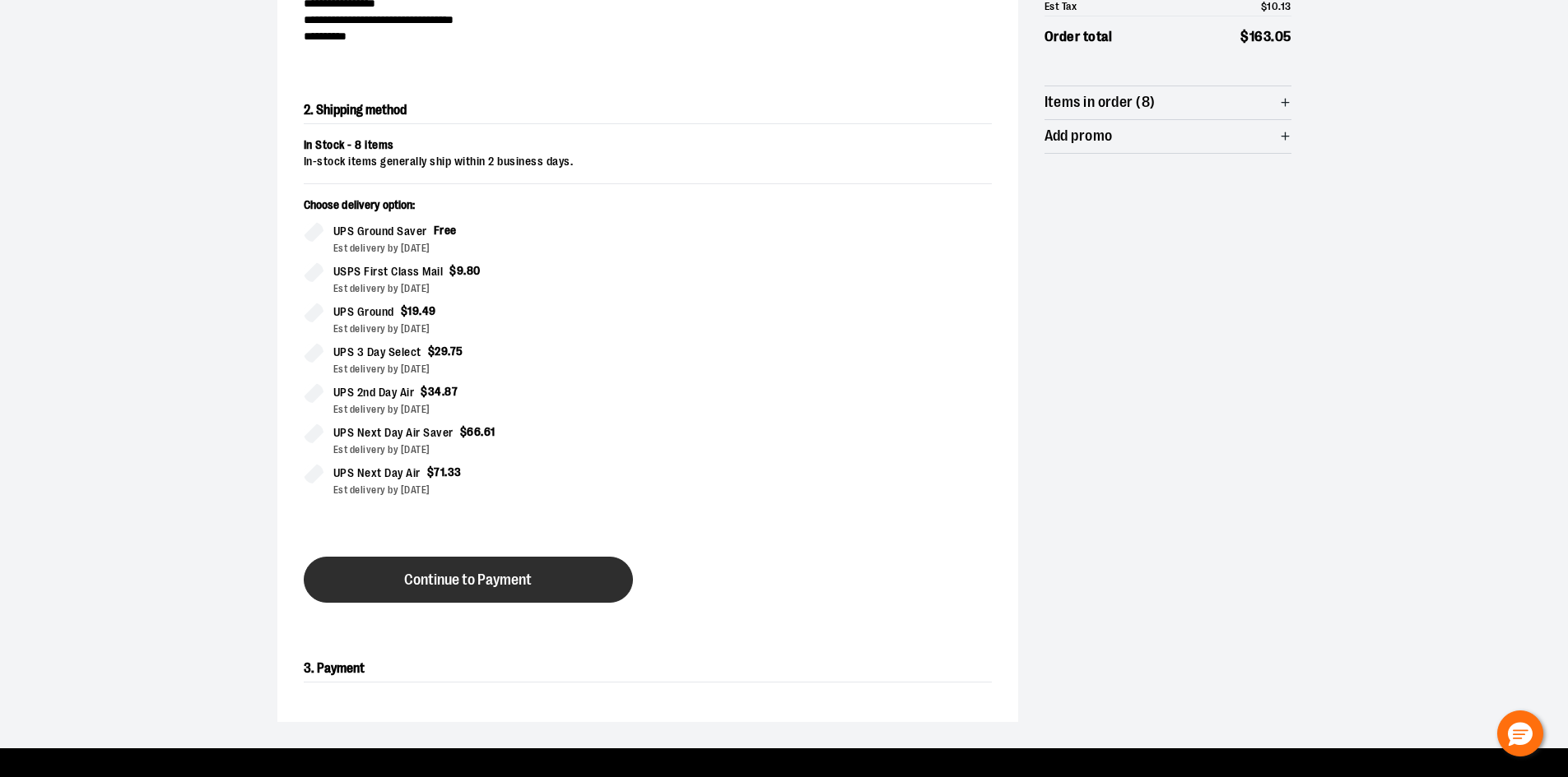
click at [463, 589] on button "Continue to Payment" at bounding box center [468, 580] width 329 height 46
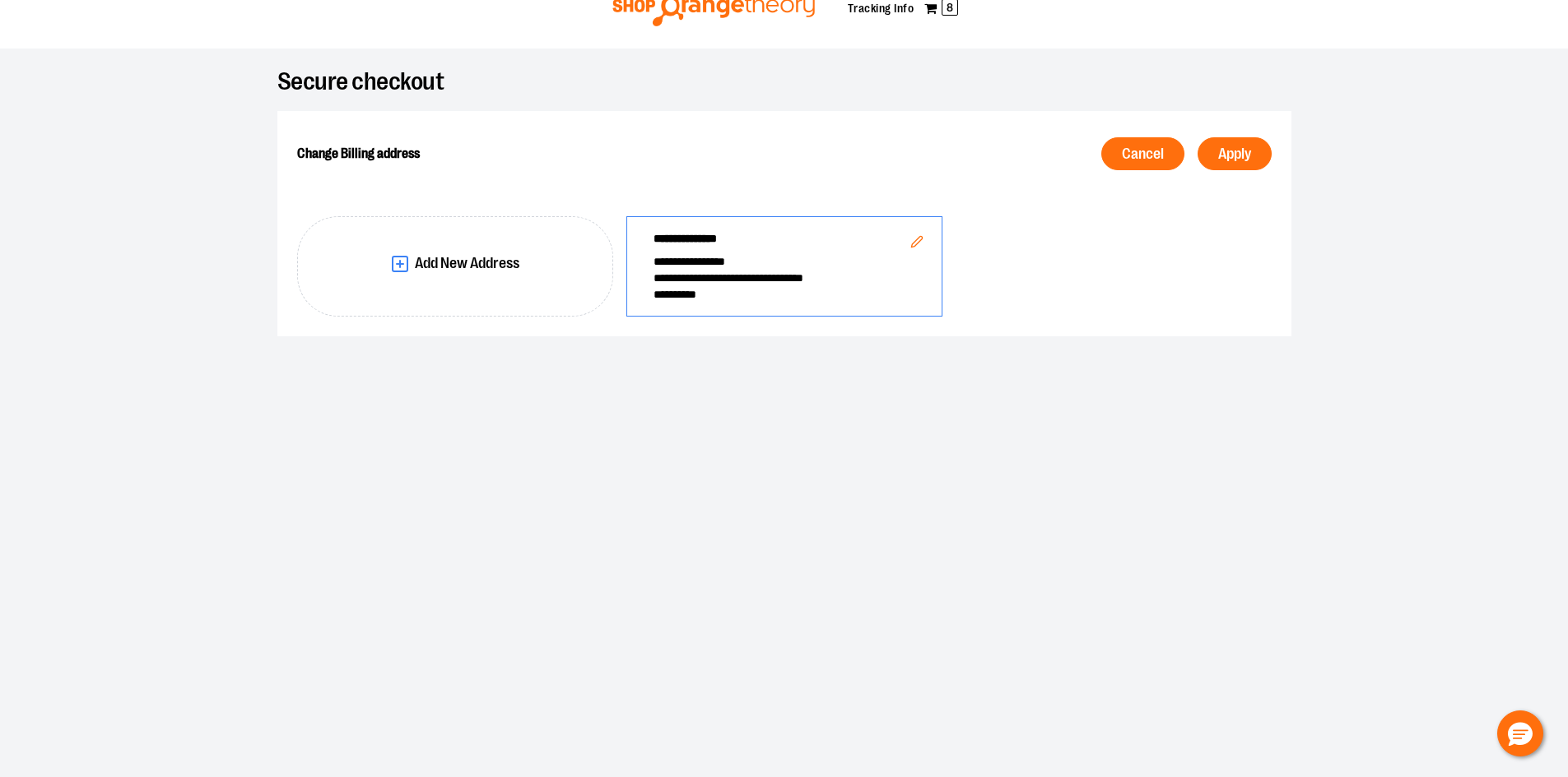
scroll to position [42, 0]
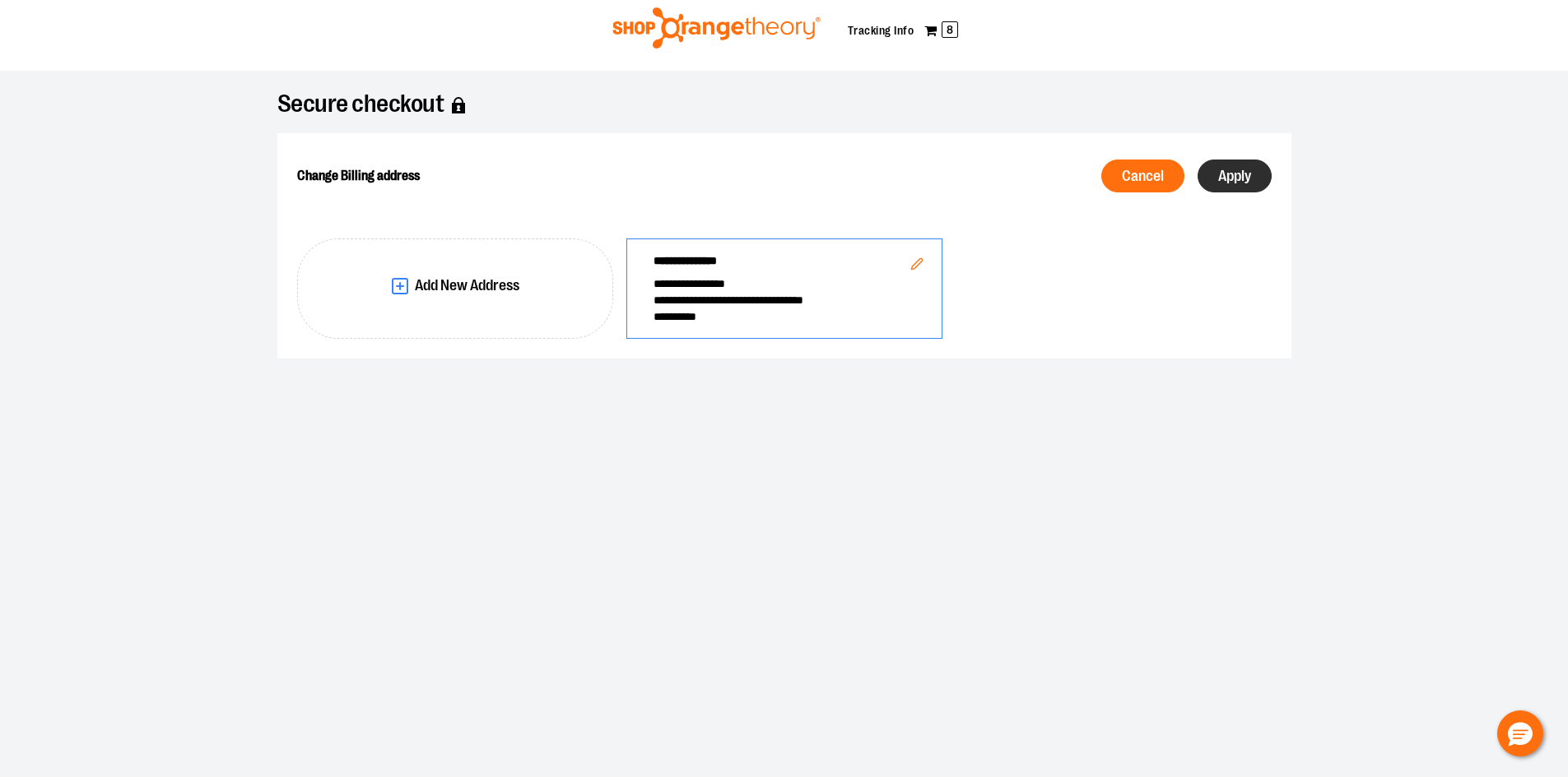
click at [1248, 172] on span "Apply" at bounding box center [1234, 177] width 33 height 16
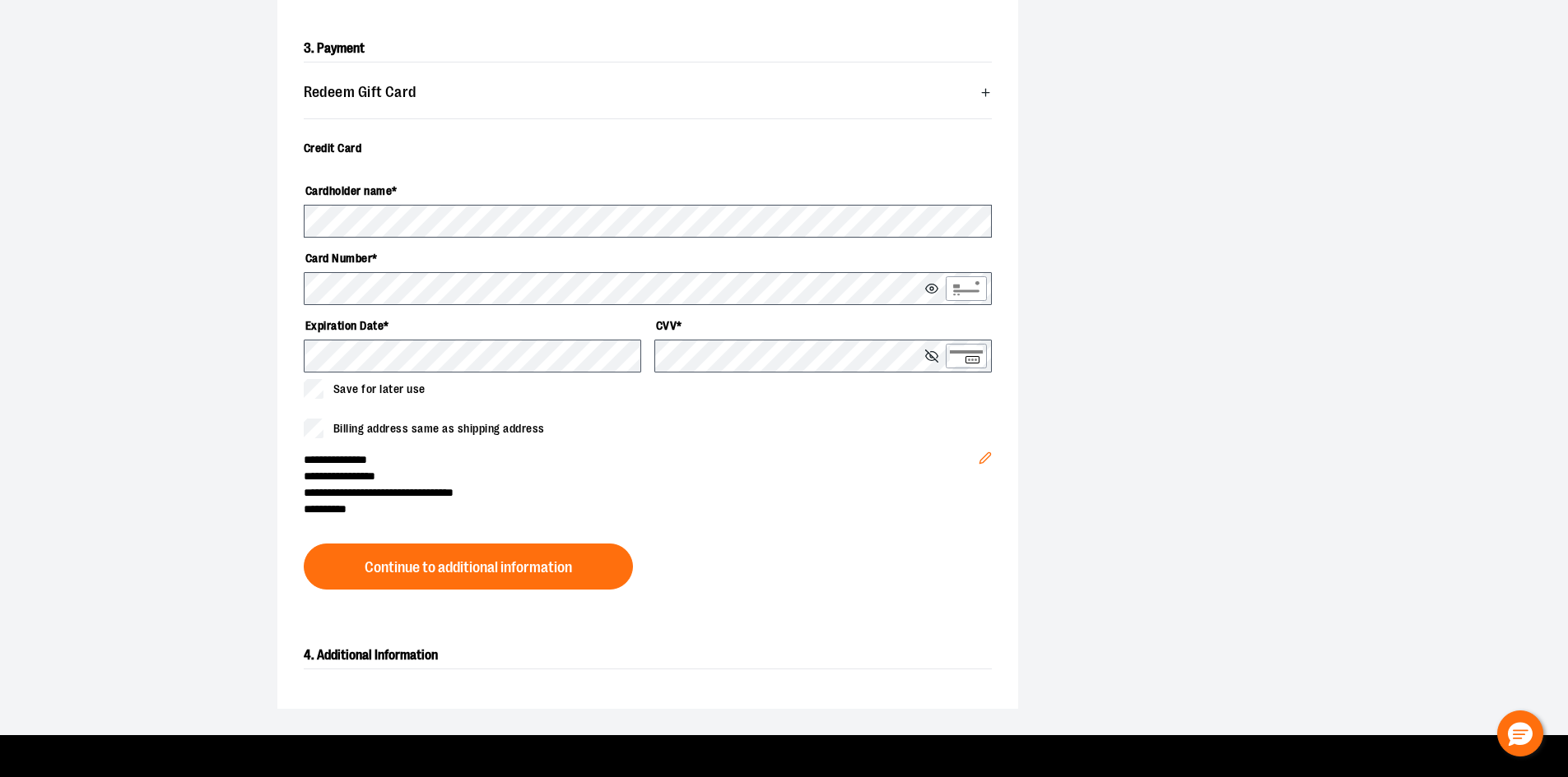
scroll to position [476, 0]
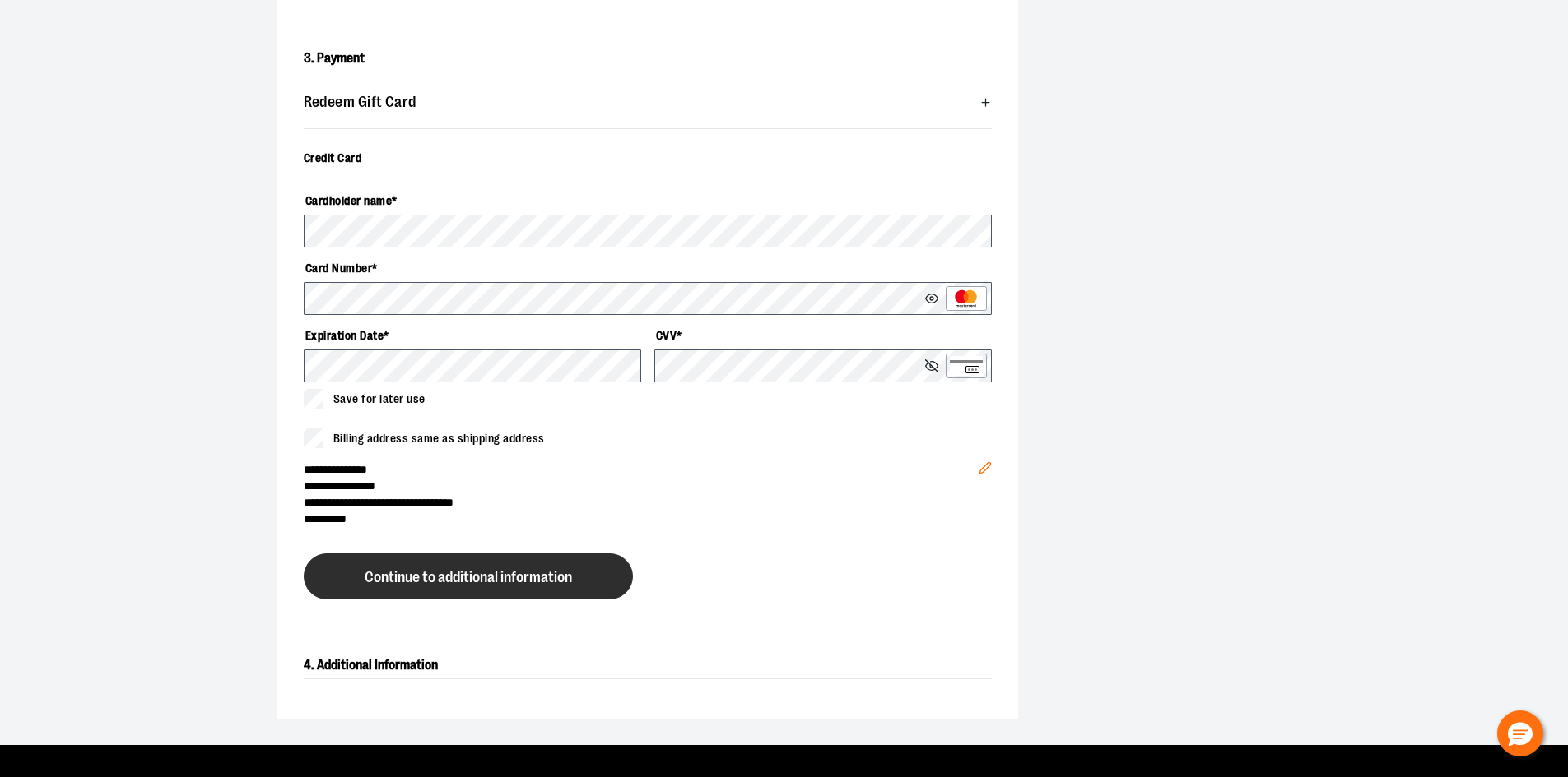
click at [462, 580] on span "Continue to additional information" at bounding box center [468, 578] width 207 height 16
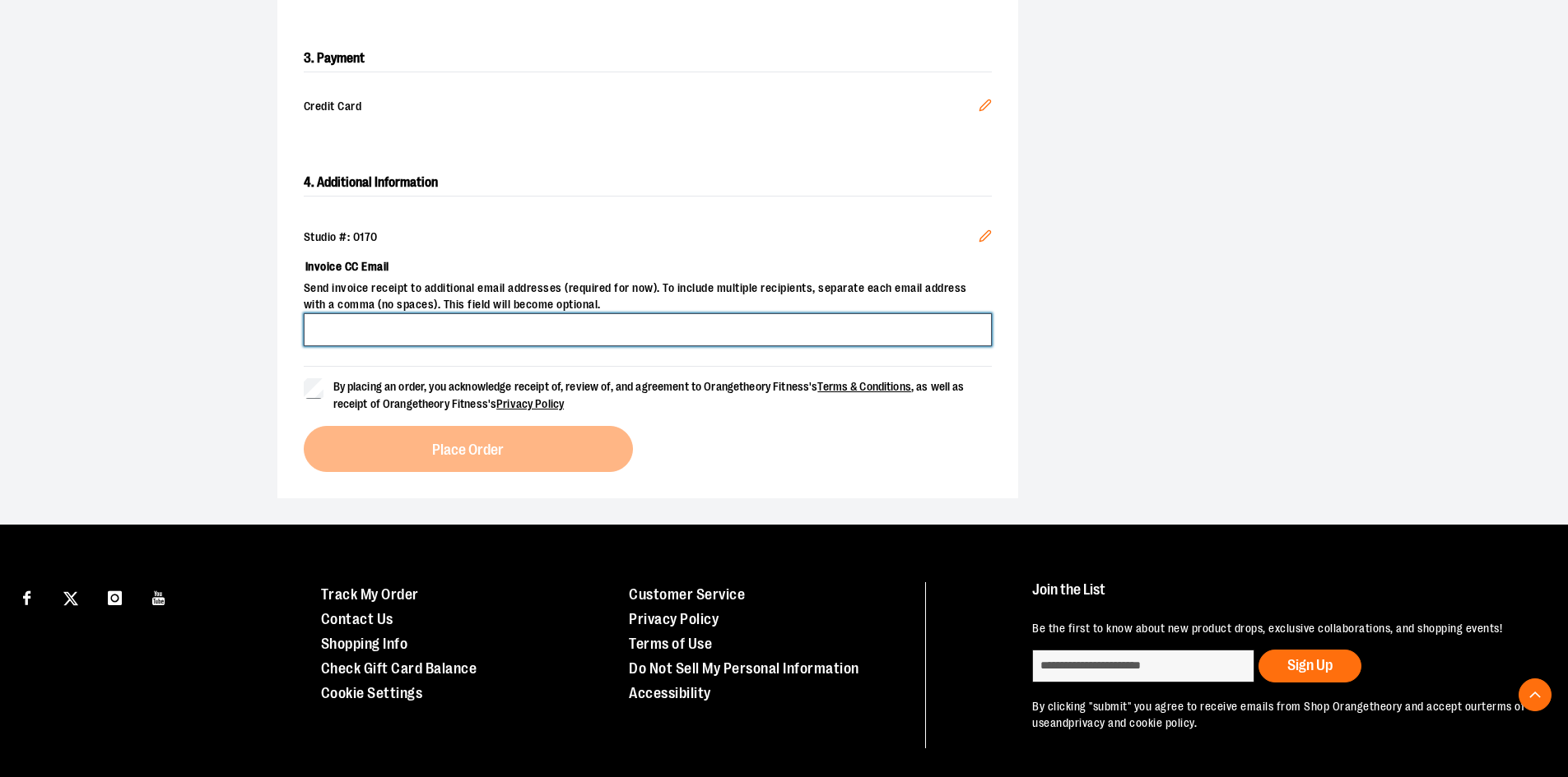
click at [471, 327] on input "Invoice CC Email" at bounding box center [647, 330] width 688 height 33
type input "**********"
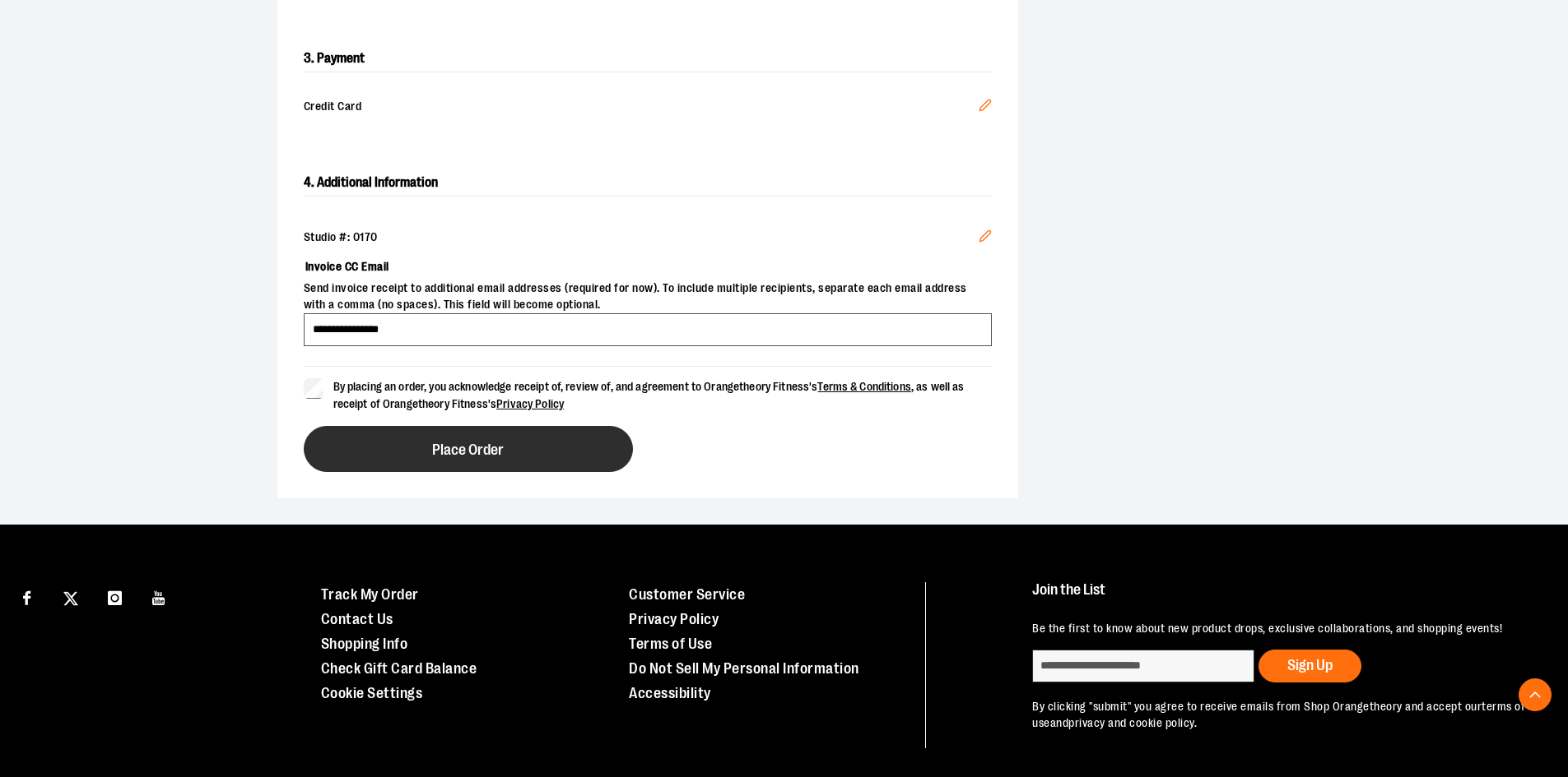
click at [448, 450] on span "Place Order" at bounding box center [467, 450] width 72 height 16
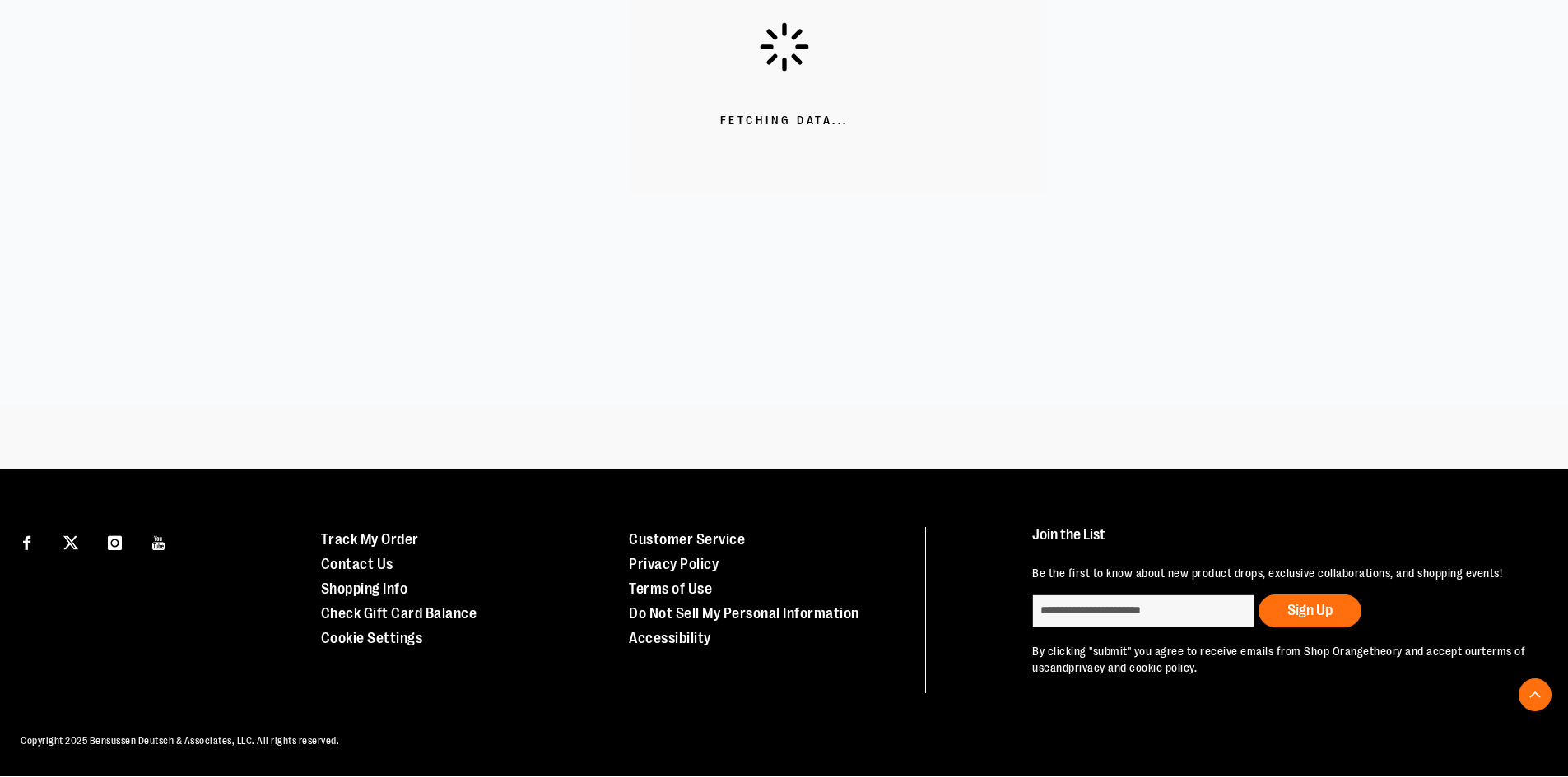
scroll to position [432, 0]
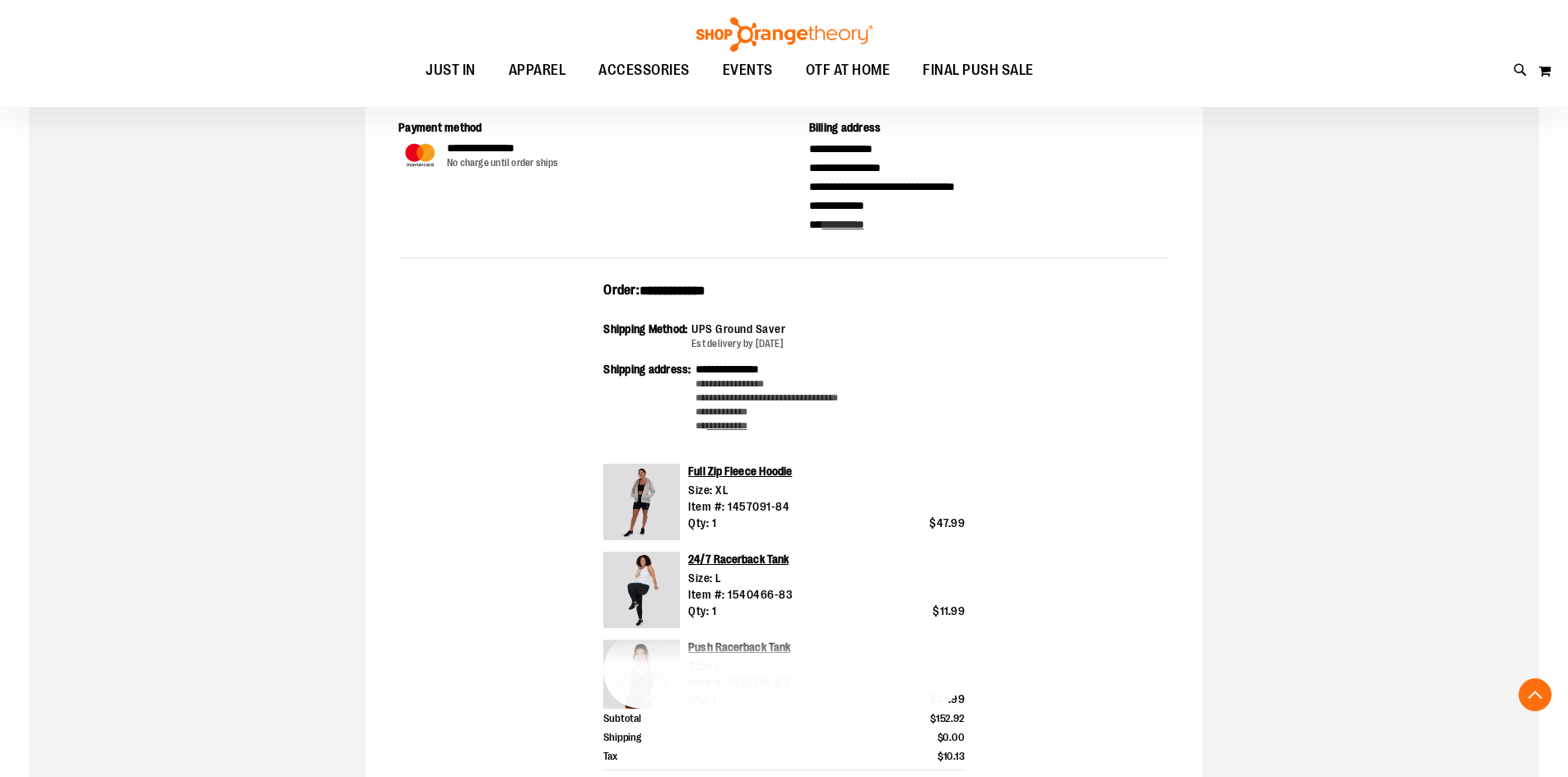
scroll to position [328, 0]
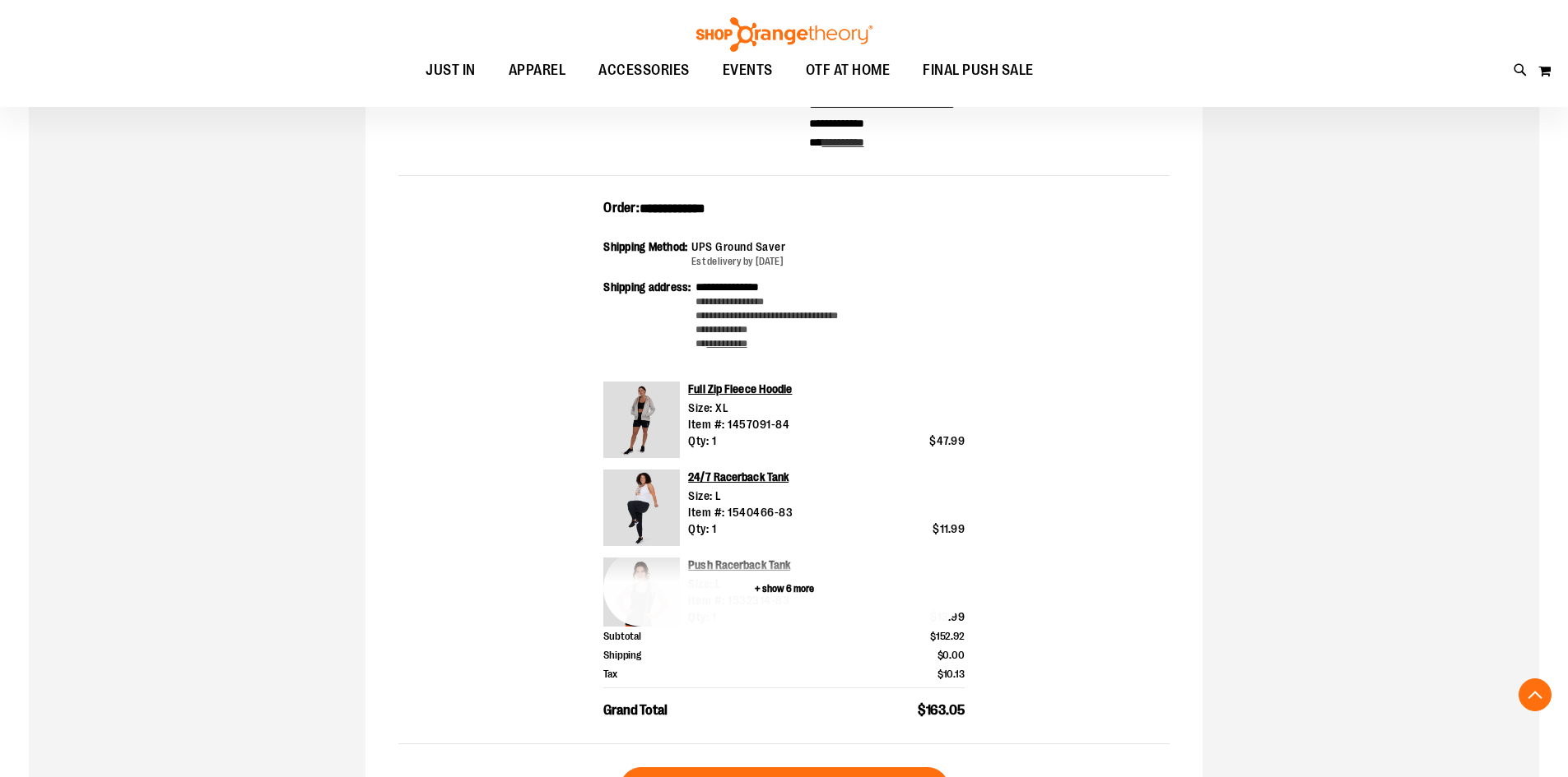
click at [792, 587] on button "+ show 6 more" at bounding box center [784, 588] width 361 height 76
